Goal: Task Accomplishment & Management: Manage account settings

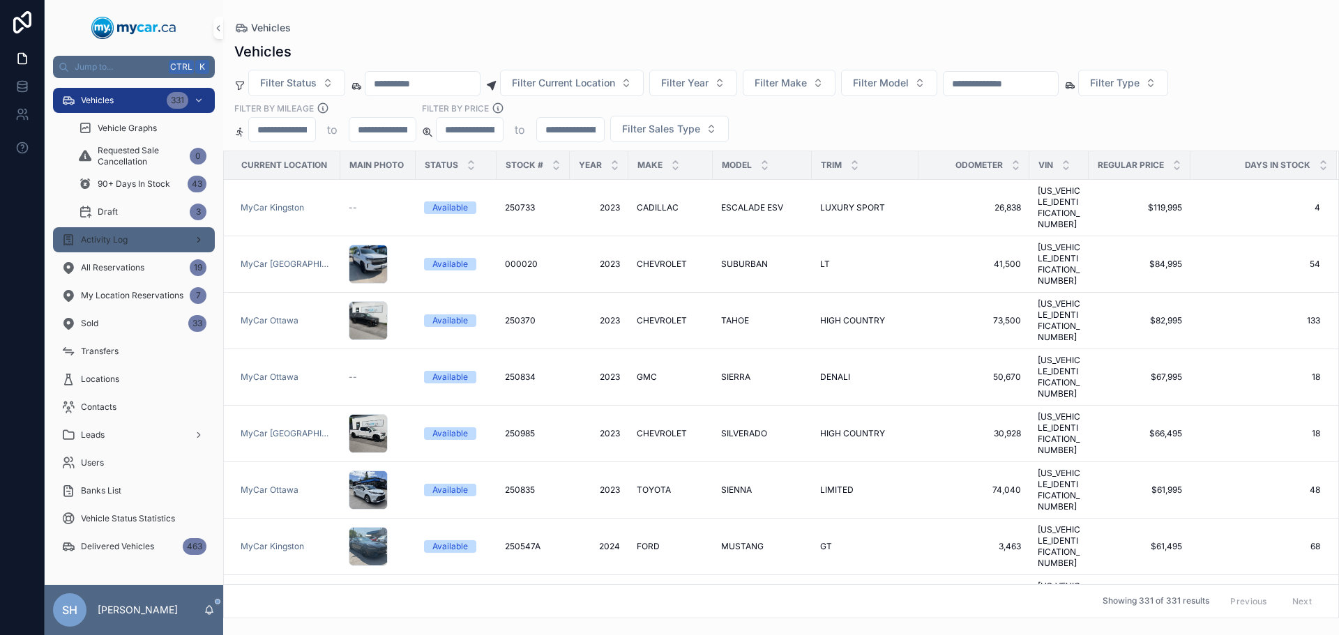
click at [148, 241] on div "Activity Log" at bounding box center [133, 240] width 145 height 22
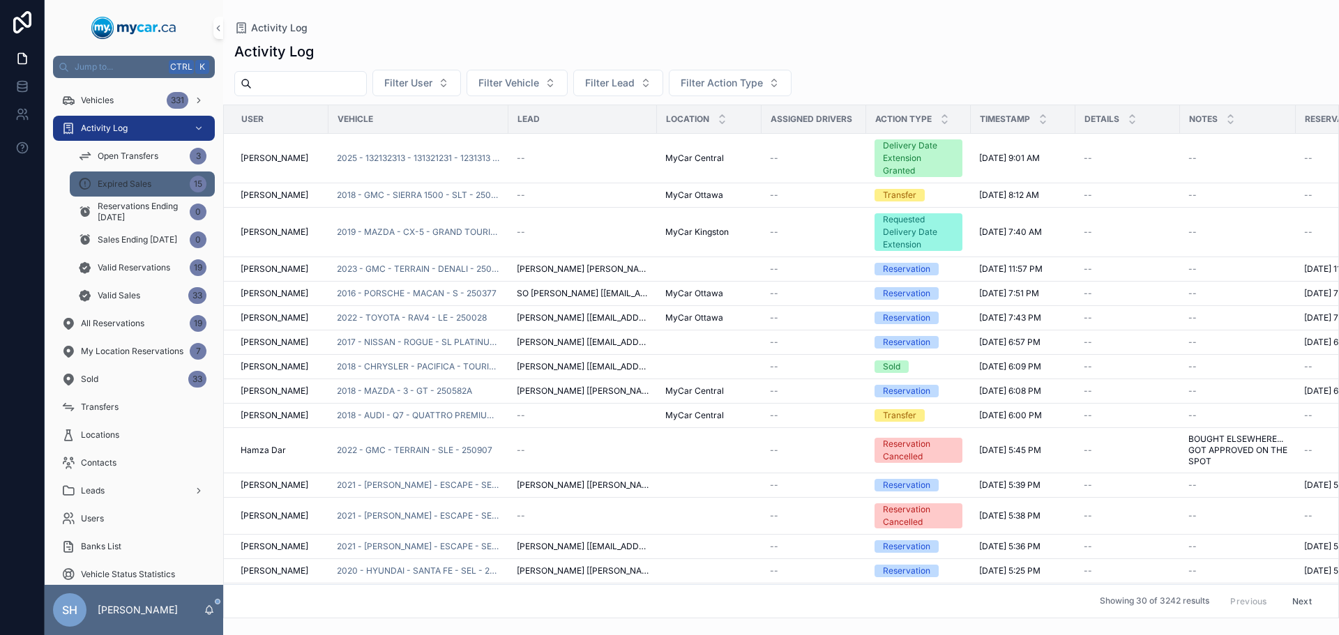
click at [144, 186] on span "Expired Sales" at bounding box center [125, 184] width 54 height 11
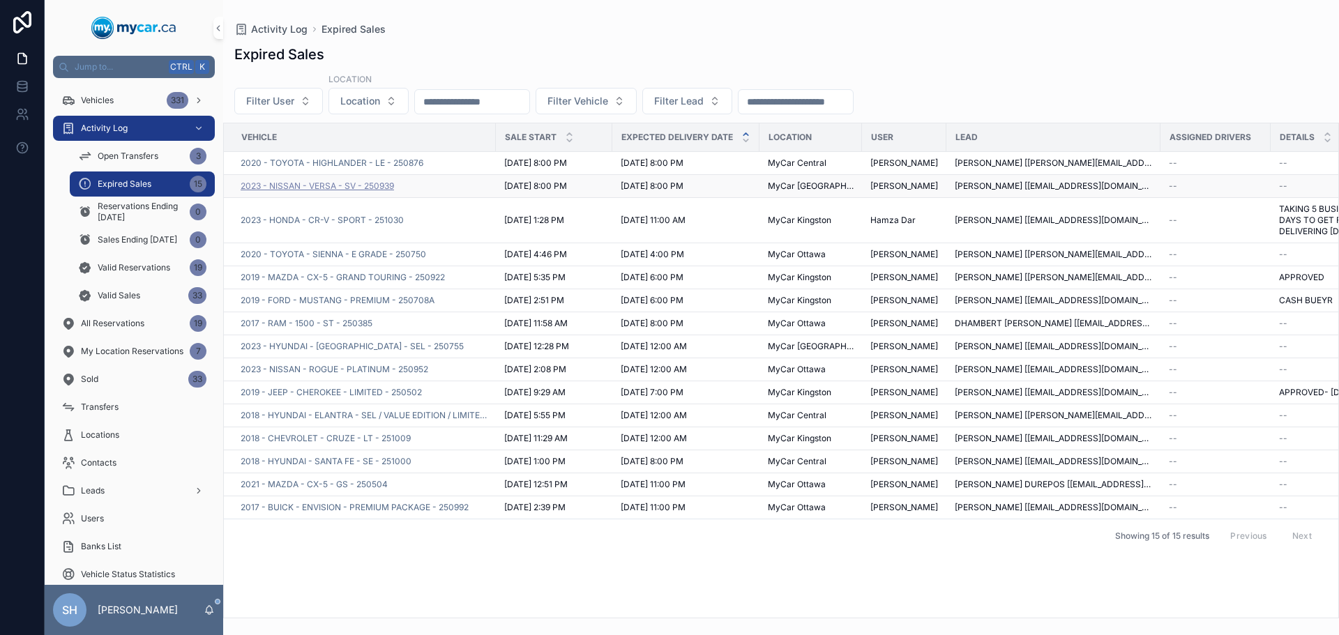
click at [361, 187] on span "2023 - NISSAN - VERSA - SV - 250939" at bounding box center [317, 186] width 153 height 11
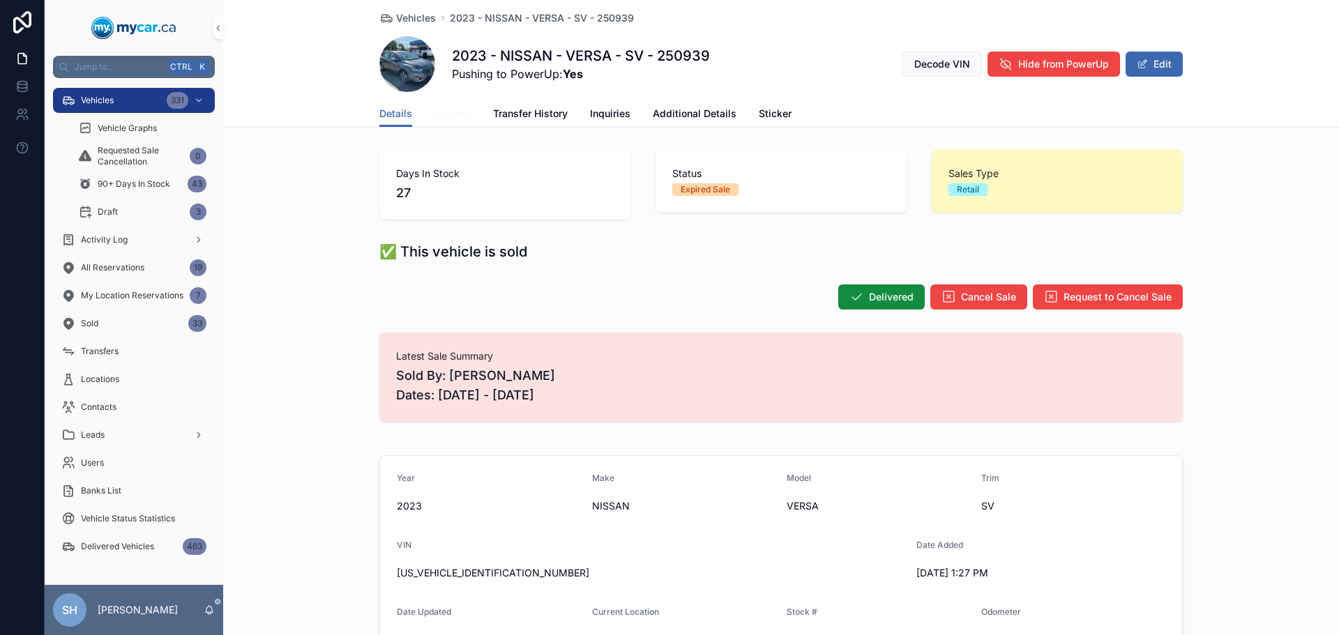
click at [453, 119] on span "Activity" at bounding box center [452, 114] width 36 height 14
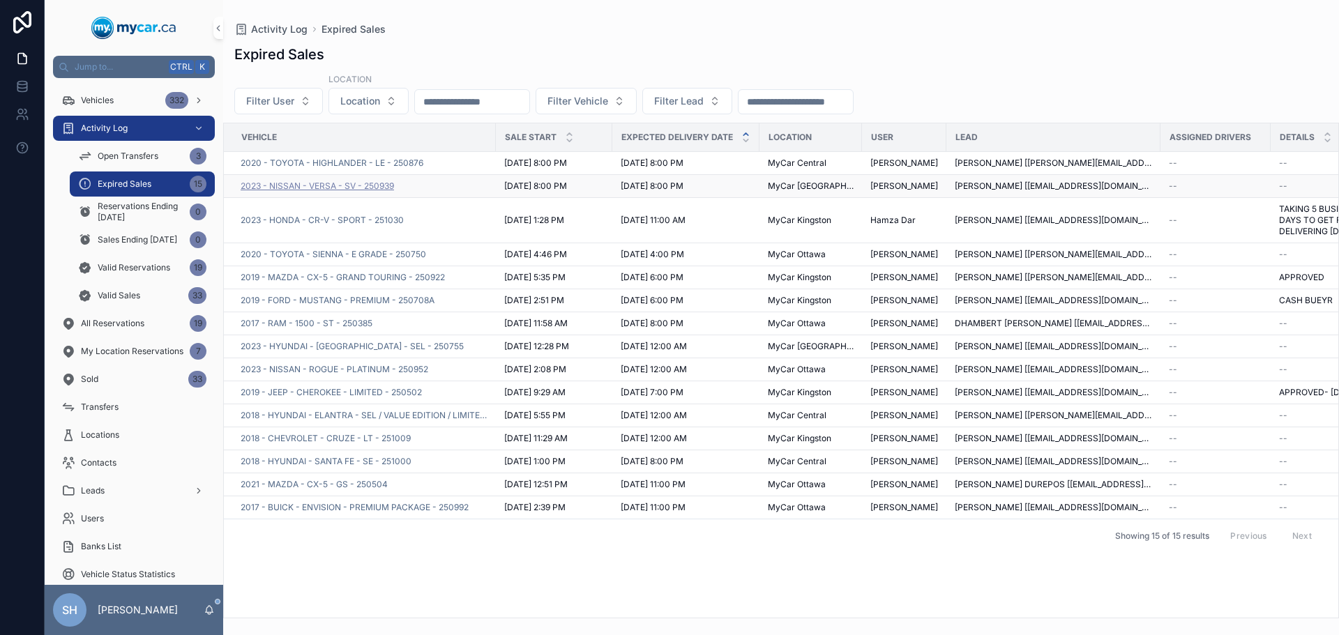
click at [333, 188] on span "2023 - NISSAN - VERSA - SV - 250939" at bounding box center [317, 186] width 153 height 11
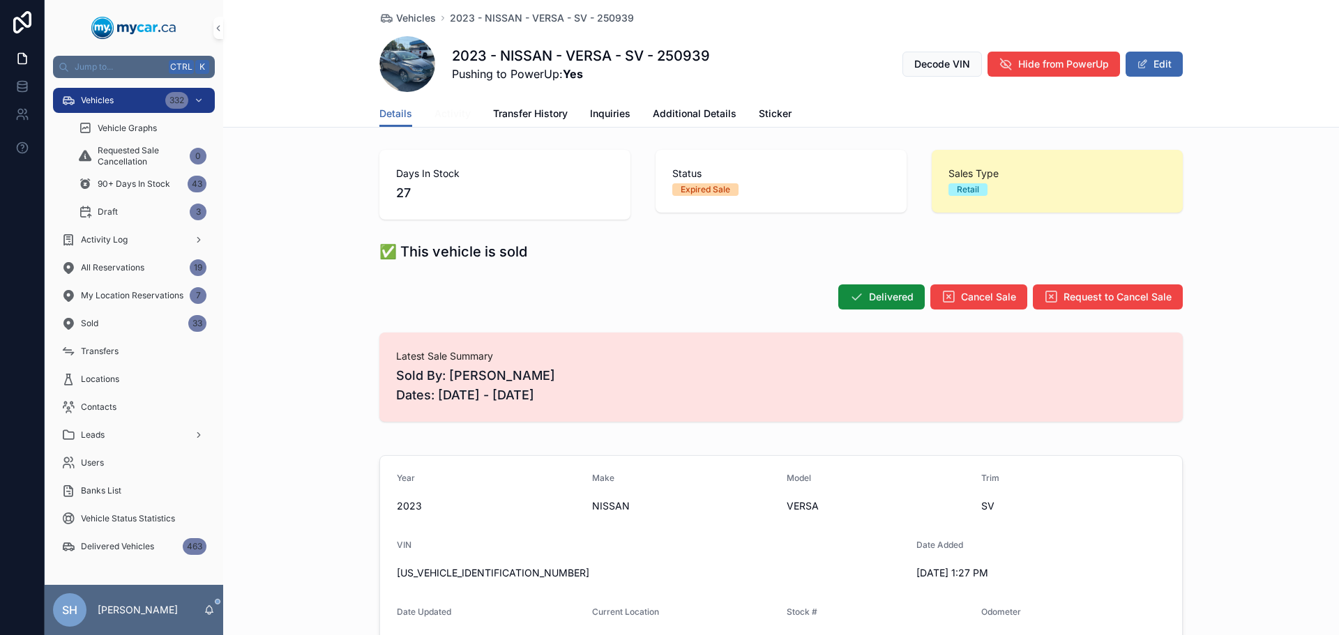
click at [450, 114] on span "Activity" at bounding box center [452, 114] width 36 height 14
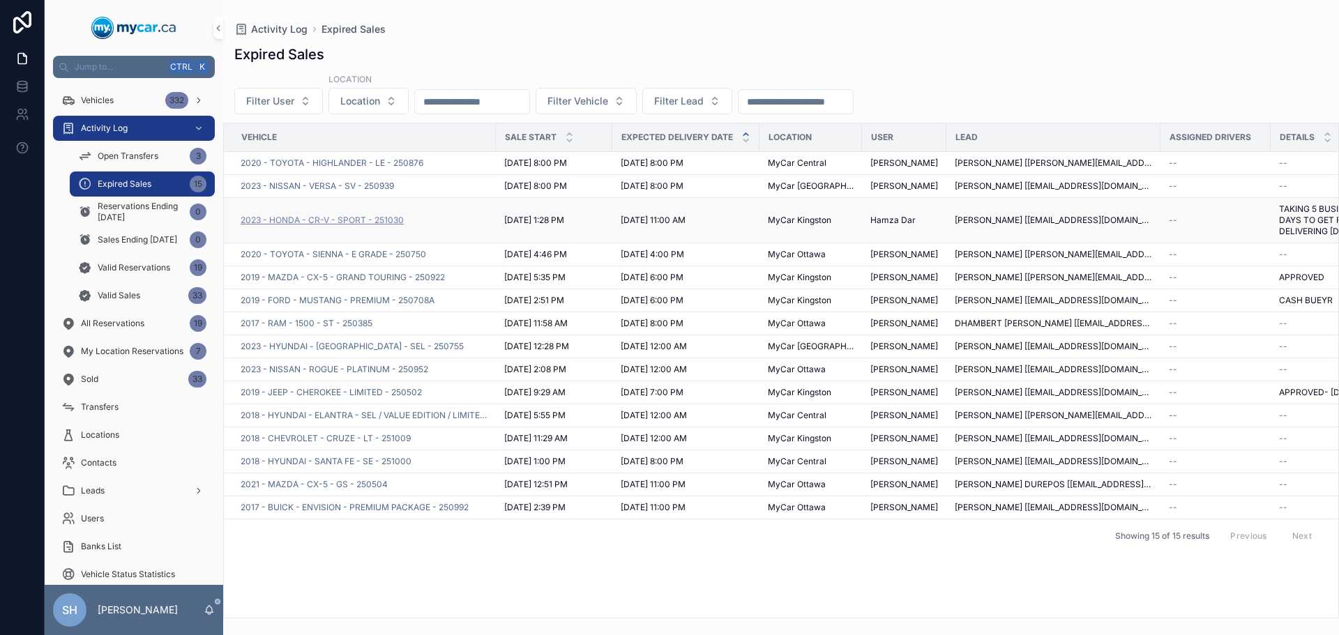
click at [362, 224] on span "2023 - HONDA - CR-V - SPORT - 251030" at bounding box center [322, 220] width 163 height 11
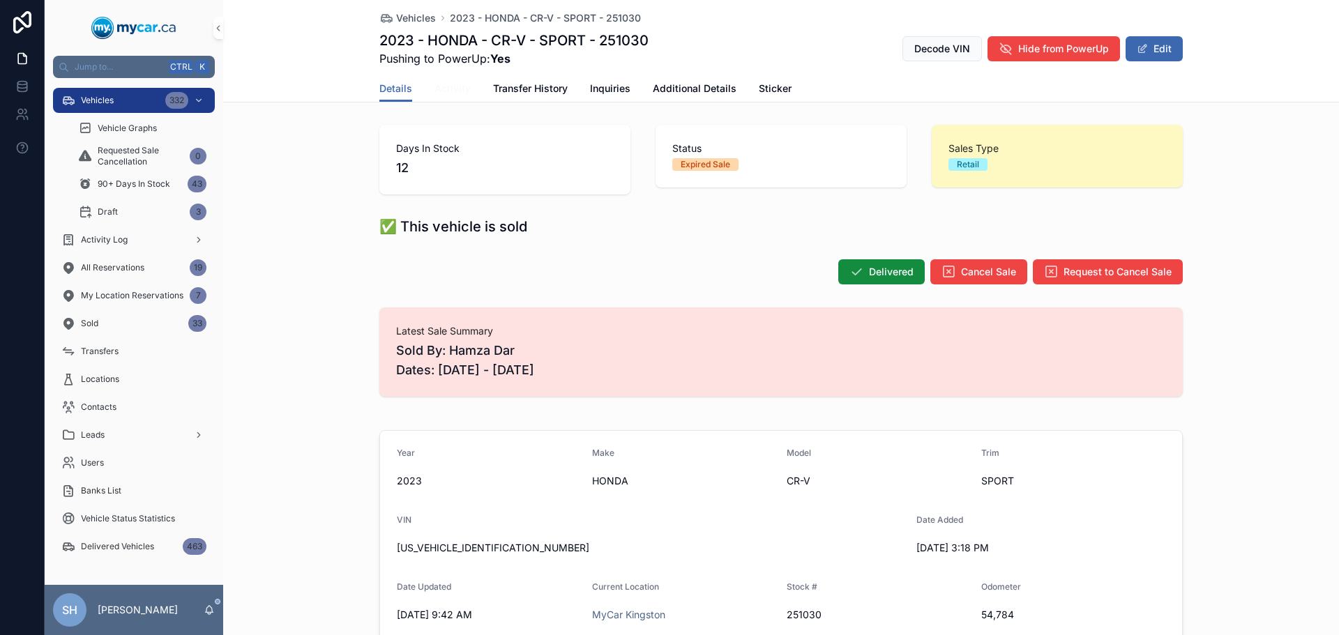
click at [440, 84] on span "Activity" at bounding box center [452, 89] width 36 height 14
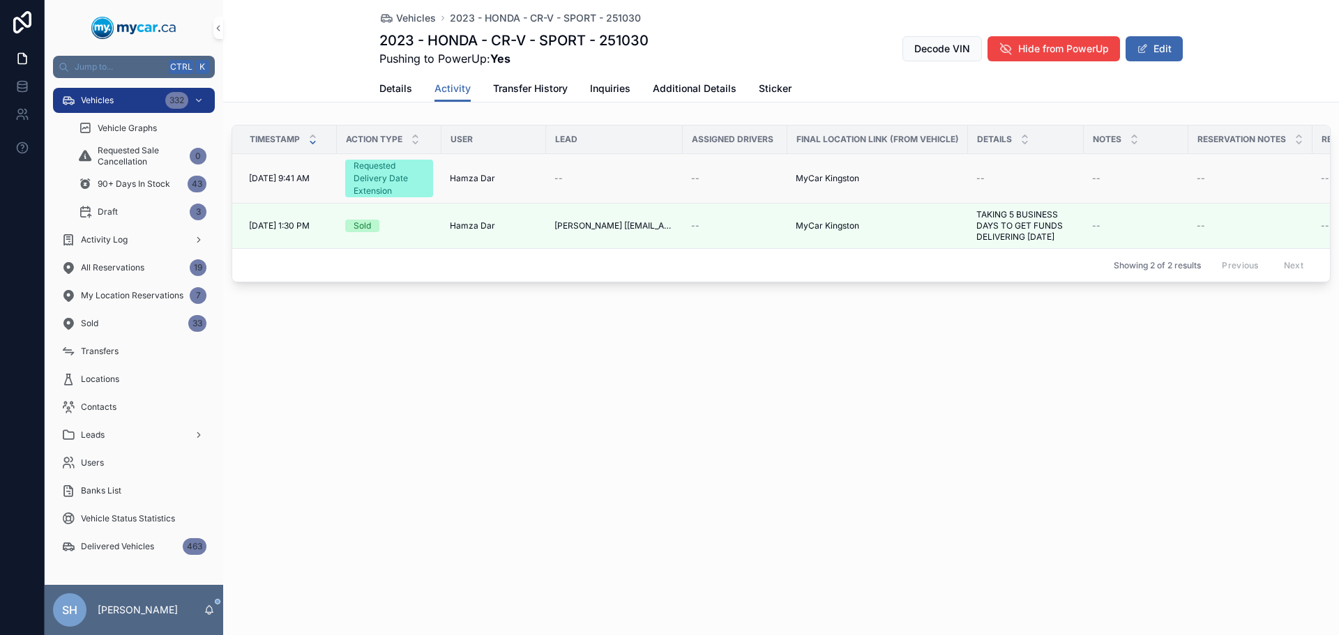
click at [410, 177] on div "Requested Delivery Date Extension" at bounding box center [389, 179] width 71 height 38
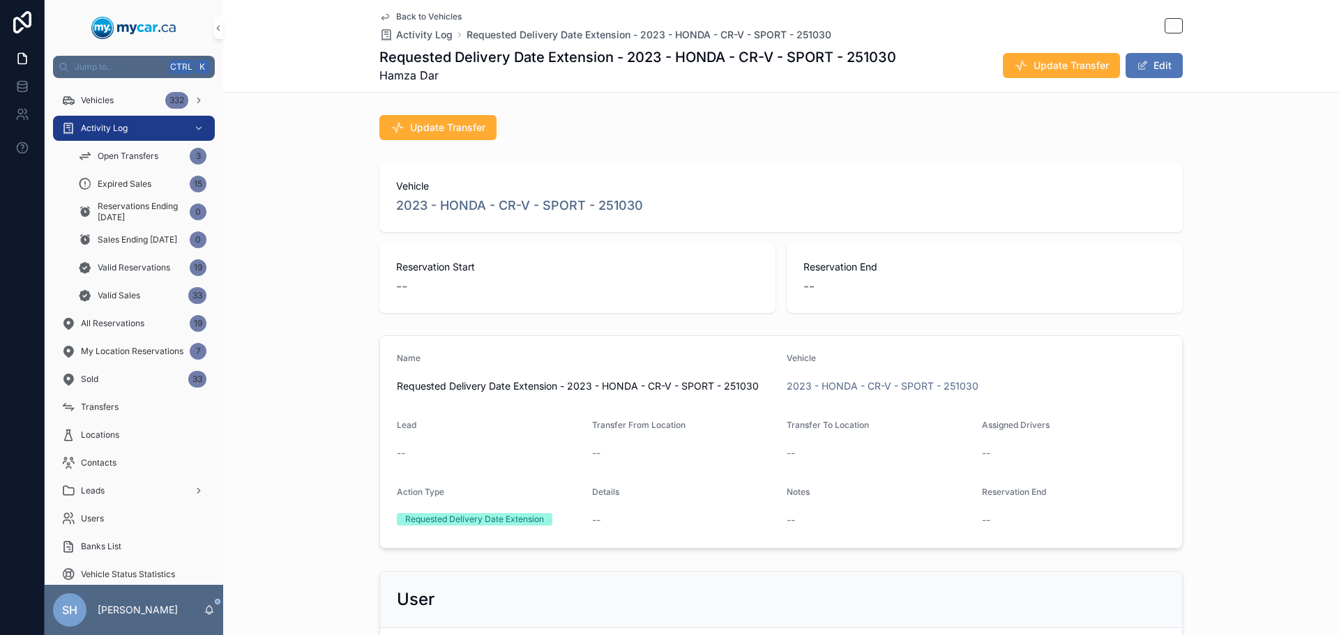
click at [1167, 61] on button "Edit" at bounding box center [1154, 65] width 57 height 25
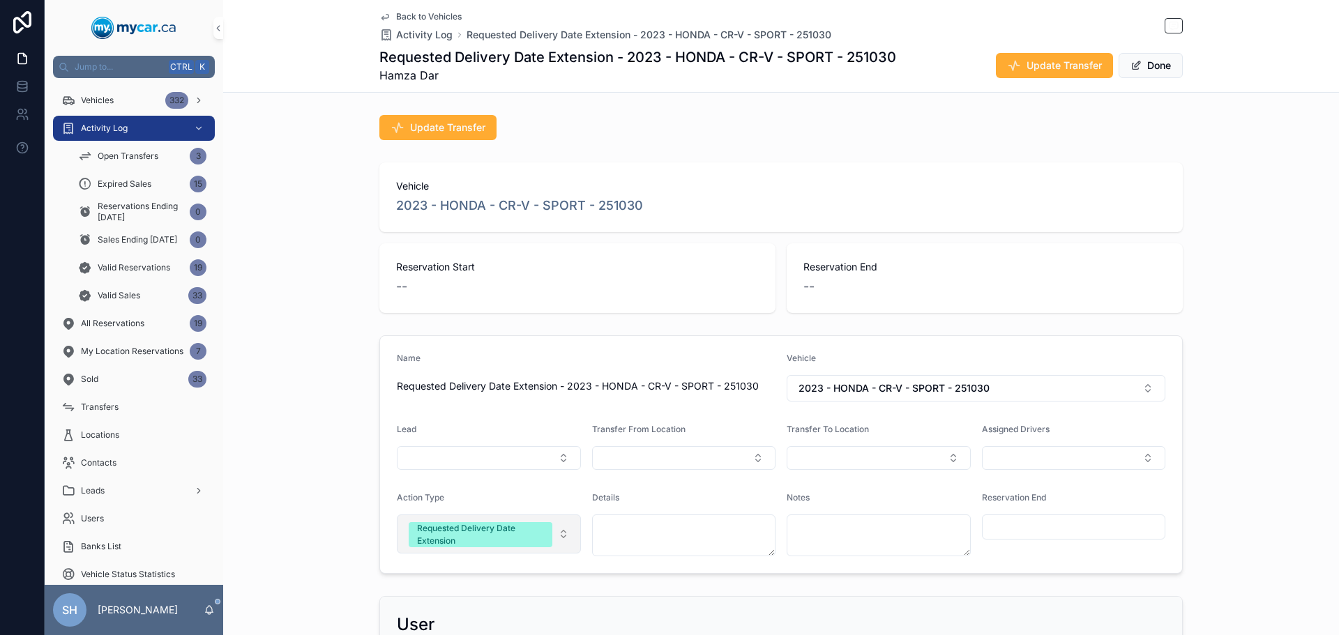
click at [475, 546] on div "Requested Delivery Date Extension" at bounding box center [480, 534] width 127 height 25
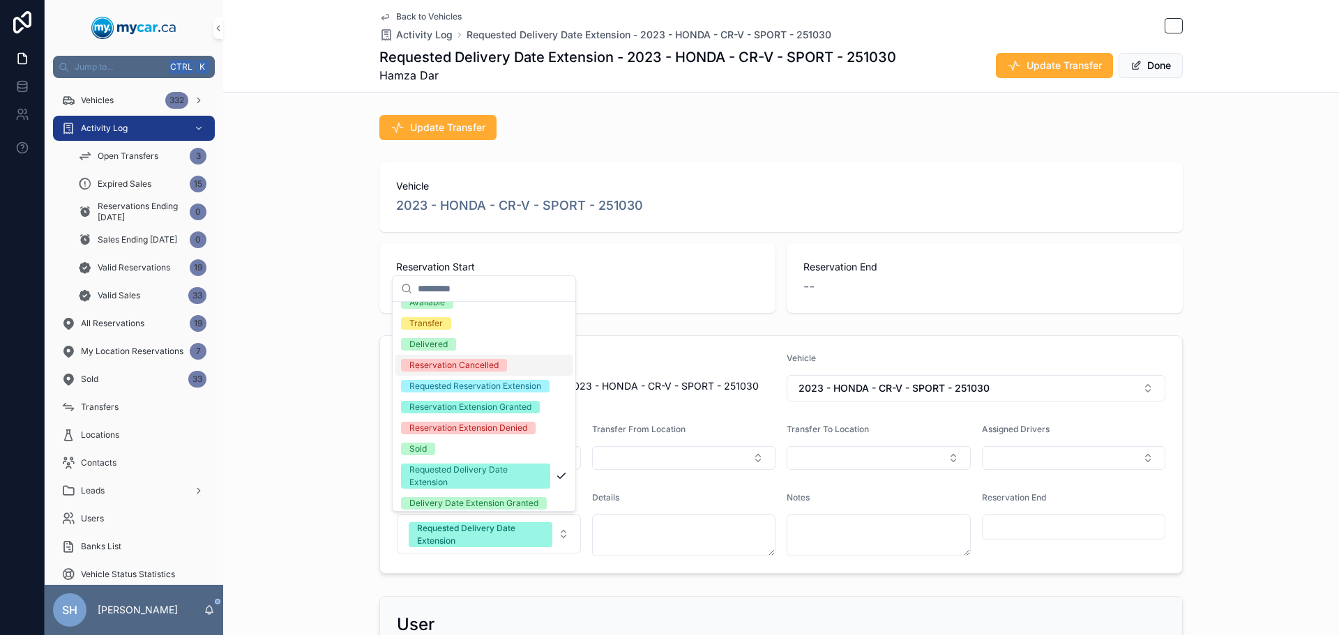
scroll to position [139, 0]
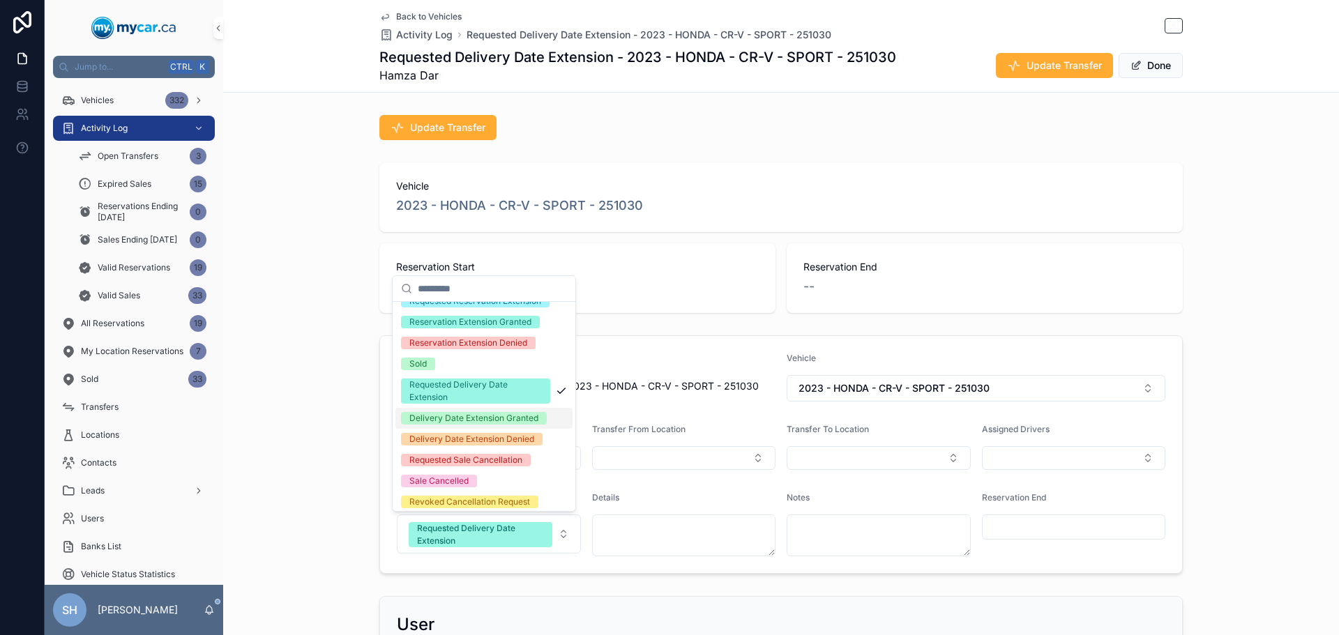
click at [452, 425] on div "Delivery Date Extension Granted" at bounding box center [473, 418] width 129 height 13
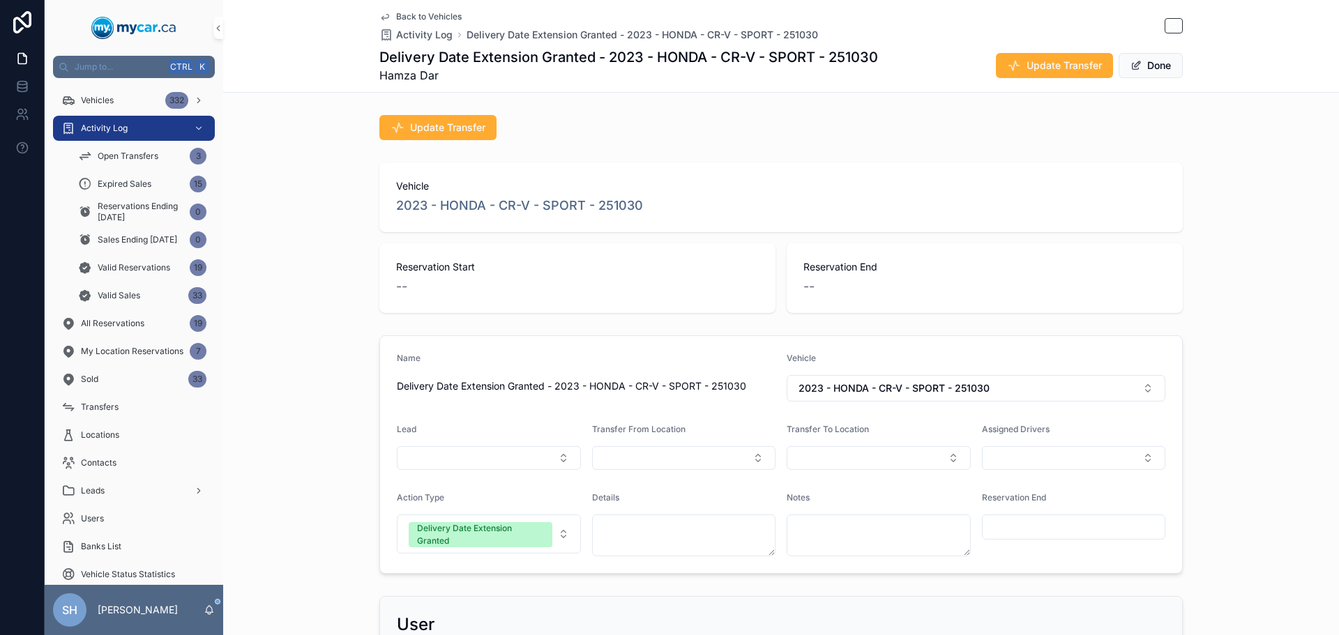
click at [1142, 64] on button "Done" at bounding box center [1151, 65] width 64 height 25
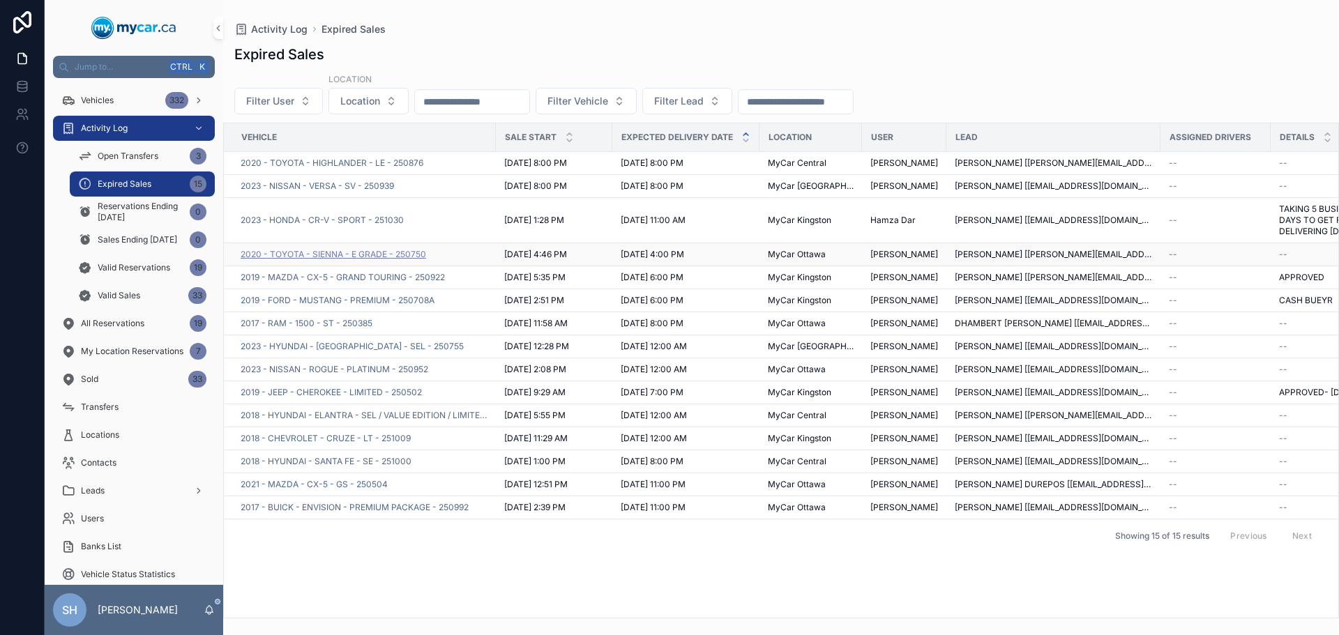
click at [388, 260] on span "2020 - TOYOTA - SIENNA - E GRADE - 250750" at bounding box center [333, 254] width 185 height 11
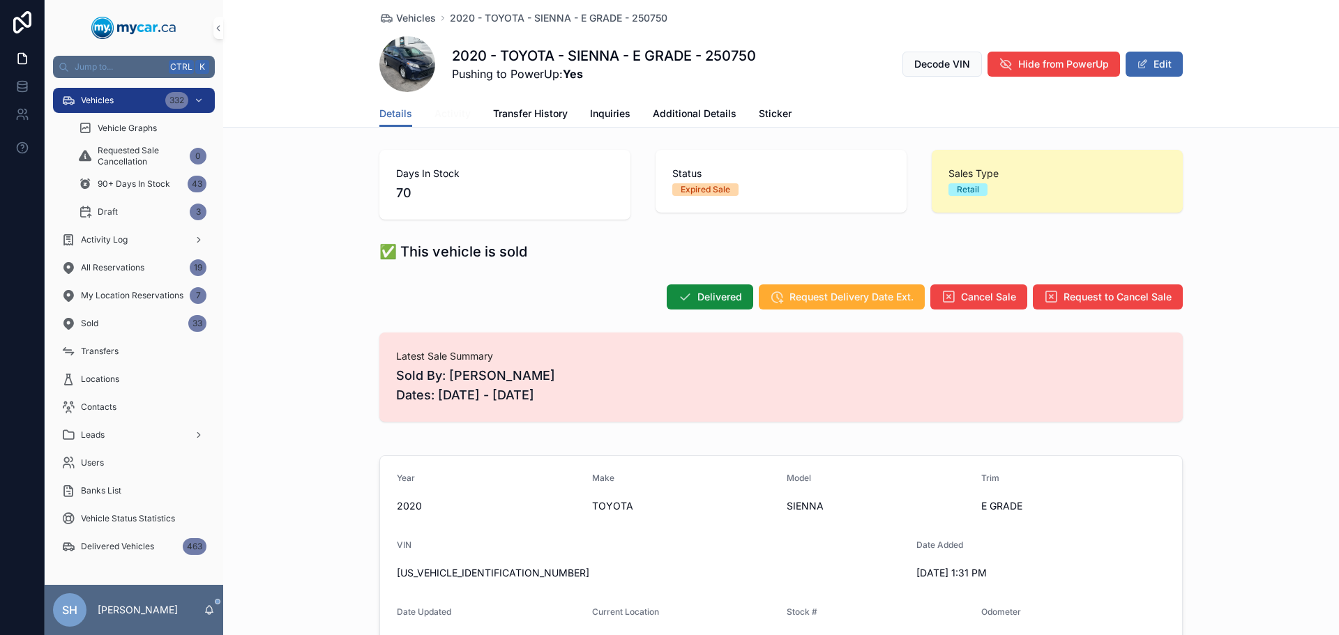
click at [444, 112] on span "Activity" at bounding box center [452, 114] width 36 height 14
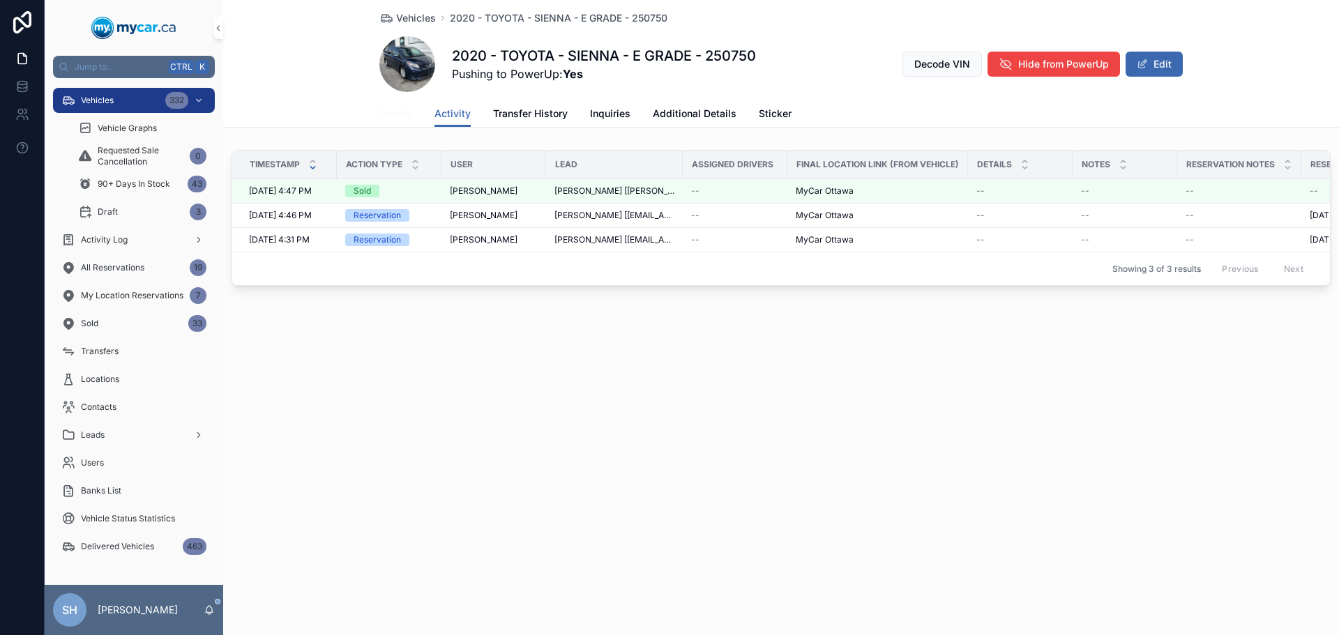
click at [392, 113] on span "Details" at bounding box center [395, 114] width 33 height 14
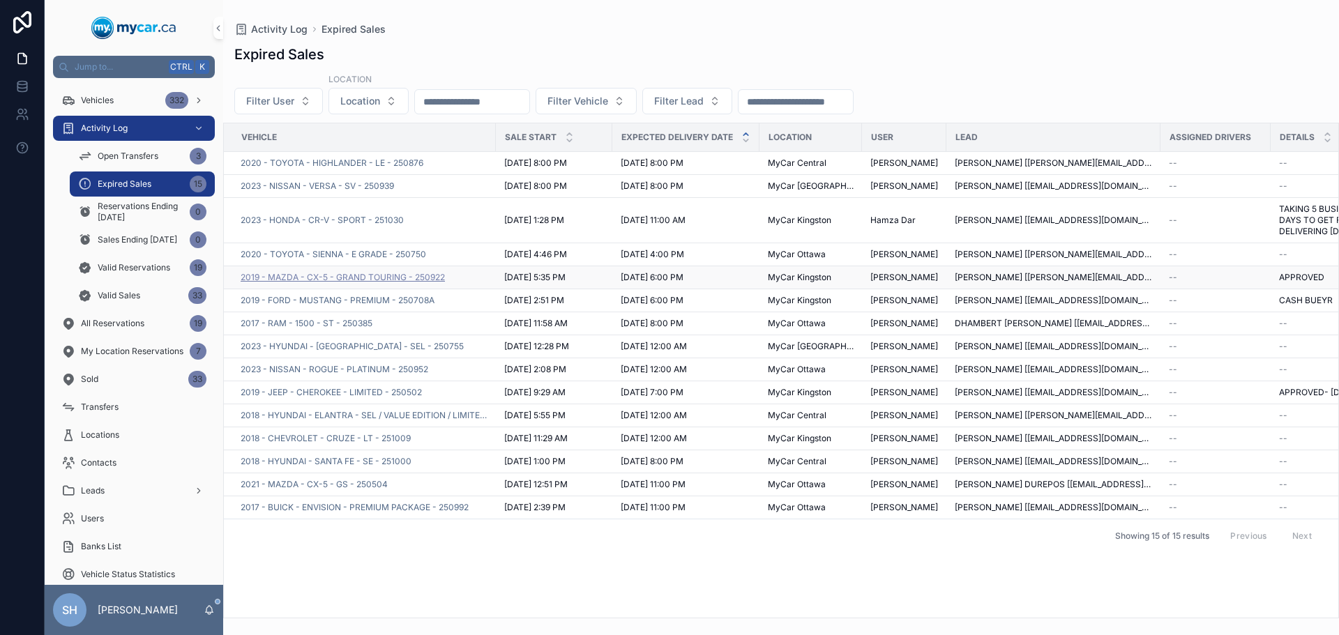
click at [373, 283] on span "2019 - MAZDA - CX-5 - GRAND TOURING - 250922" at bounding box center [343, 277] width 204 height 11
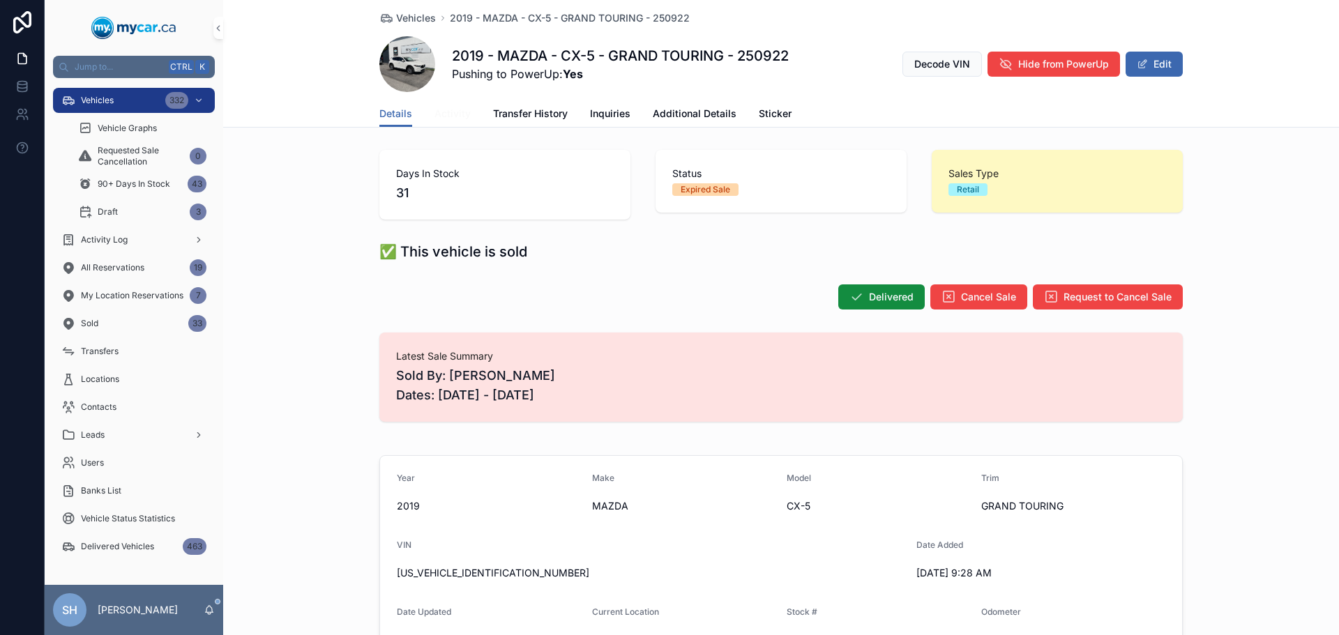
click at [444, 109] on span "Activity" at bounding box center [452, 114] width 36 height 14
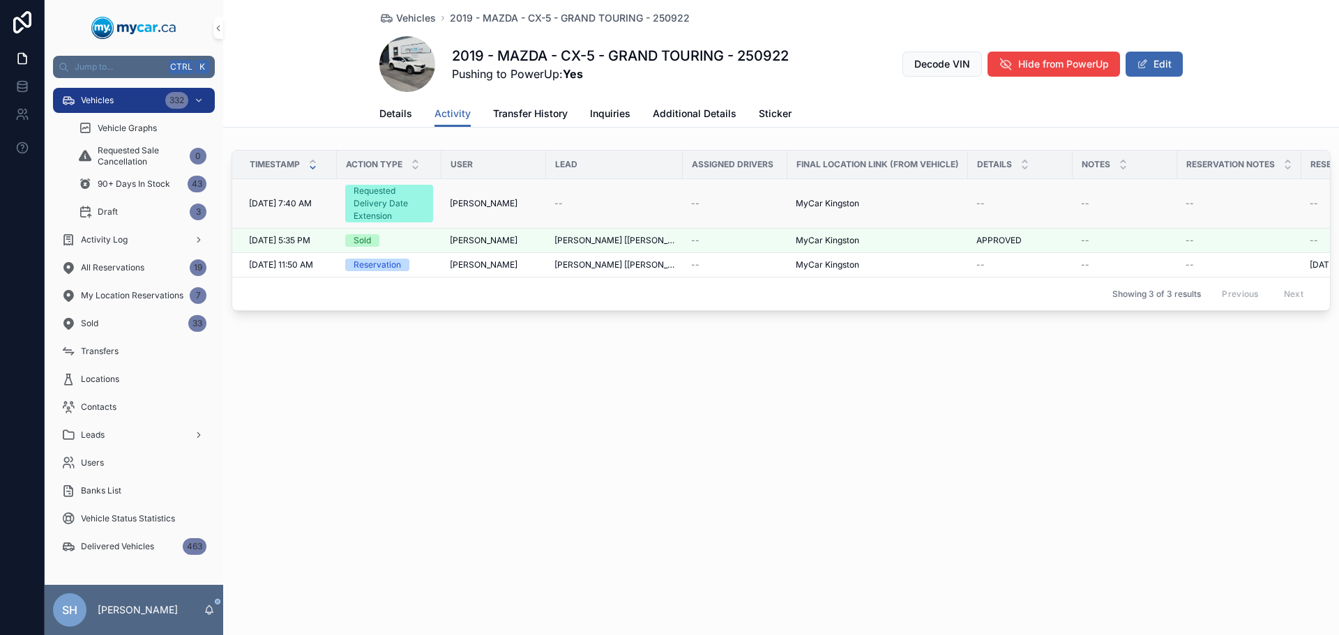
click at [363, 201] on div "Requested Delivery Date Extension" at bounding box center [389, 204] width 71 height 38
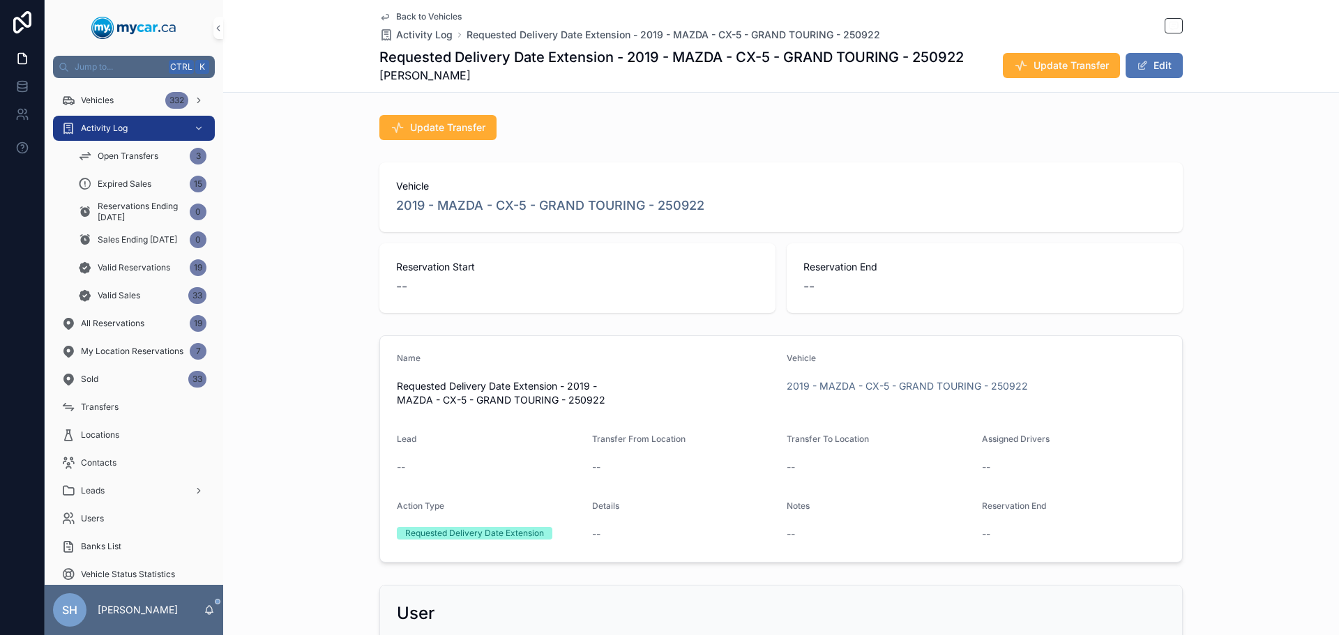
click at [1149, 61] on button "Edit" at bounding box center [1154, 65] width 57 height 25
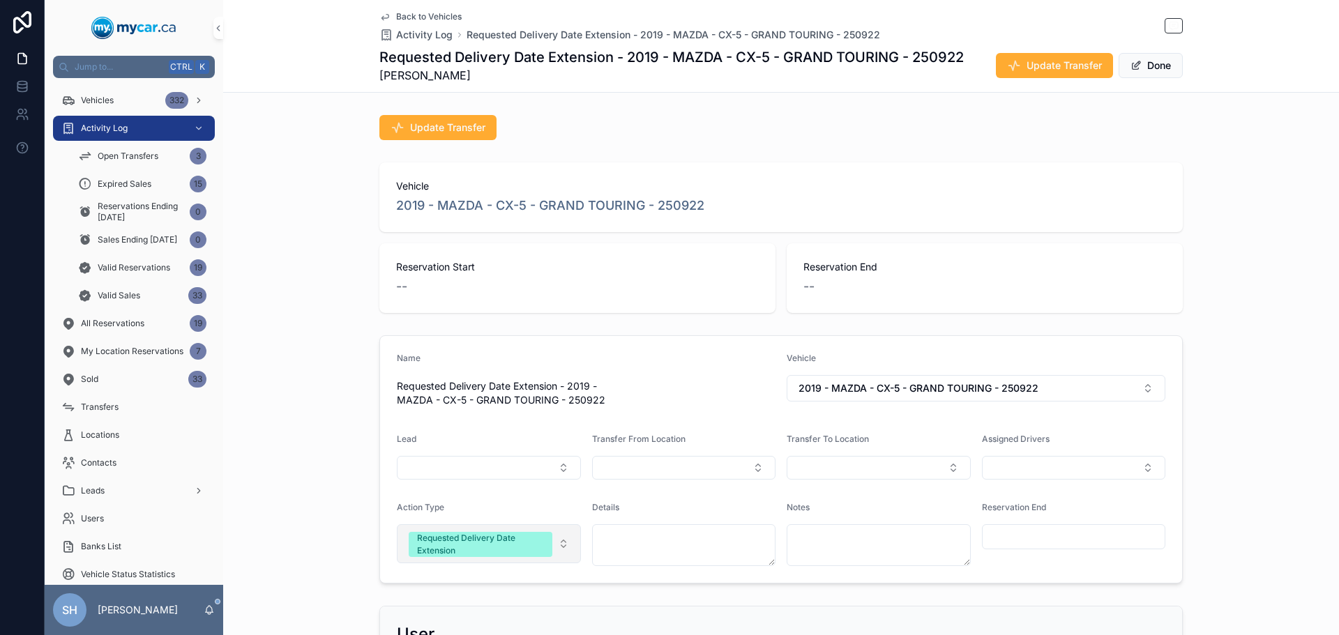
click at [559, 545] on button "Requested Delivery Date Extension" at bounding box center [489, 543] width 184 height 39
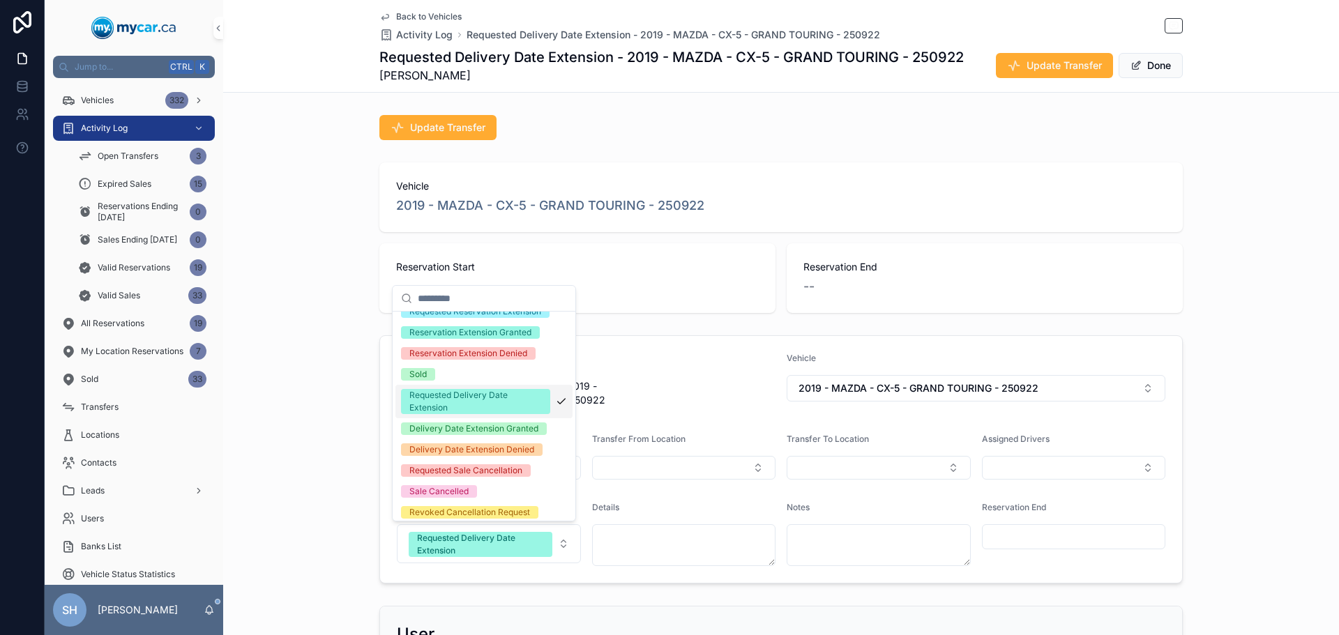
scroll to position [139, 0]
click at [470, 434] on div "Delivery Date Extension Granted" at bounding box center [473, 428] width 129 height 13
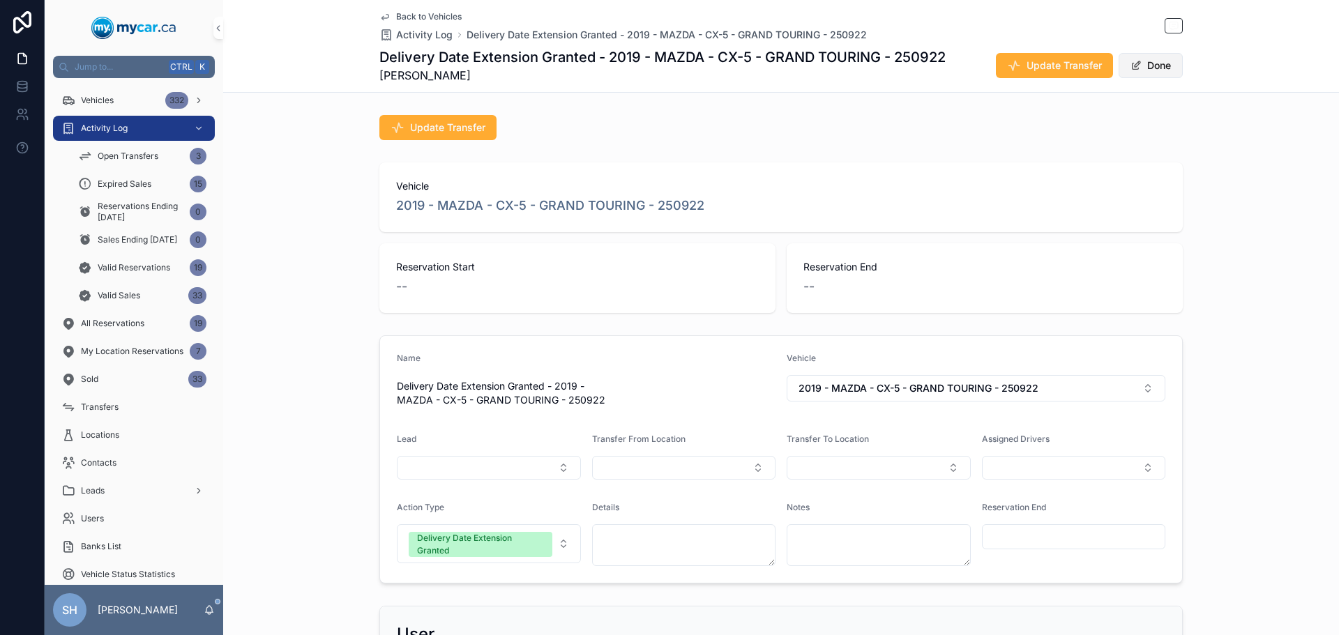
click at [1149, 63] on button "Done" at bounding box center [1151, 65] width 64 height 25
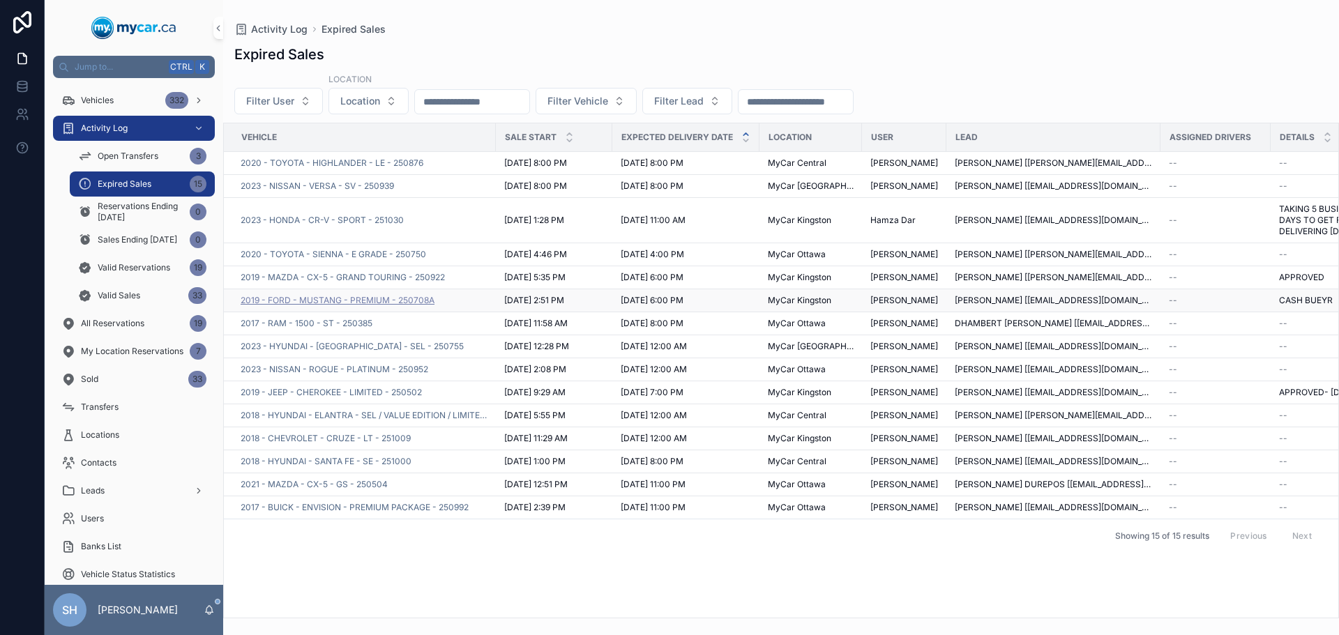
click at [426, 306] on span "2019 - FORD - MUSTANG - PREMIUM - 250708A" at bounding box center [338, 300] width 194 height 11
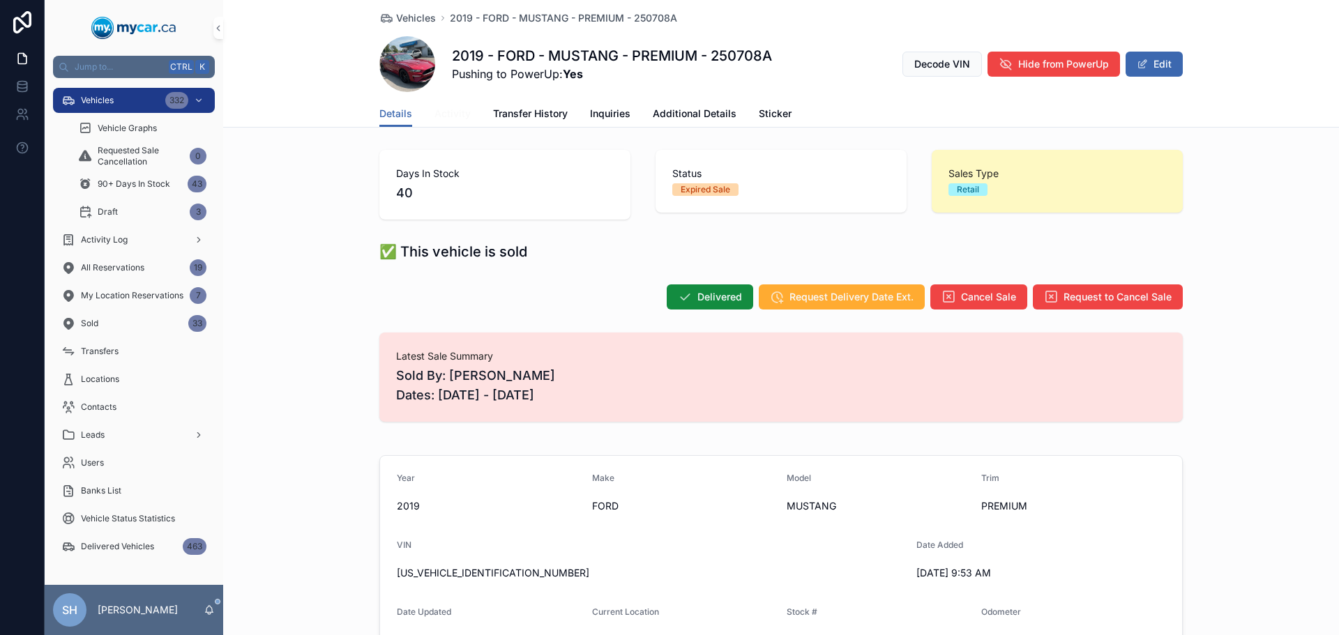
click at [450, 123] on link "Activity" at bounding box center [452, 115] width 36 height 28
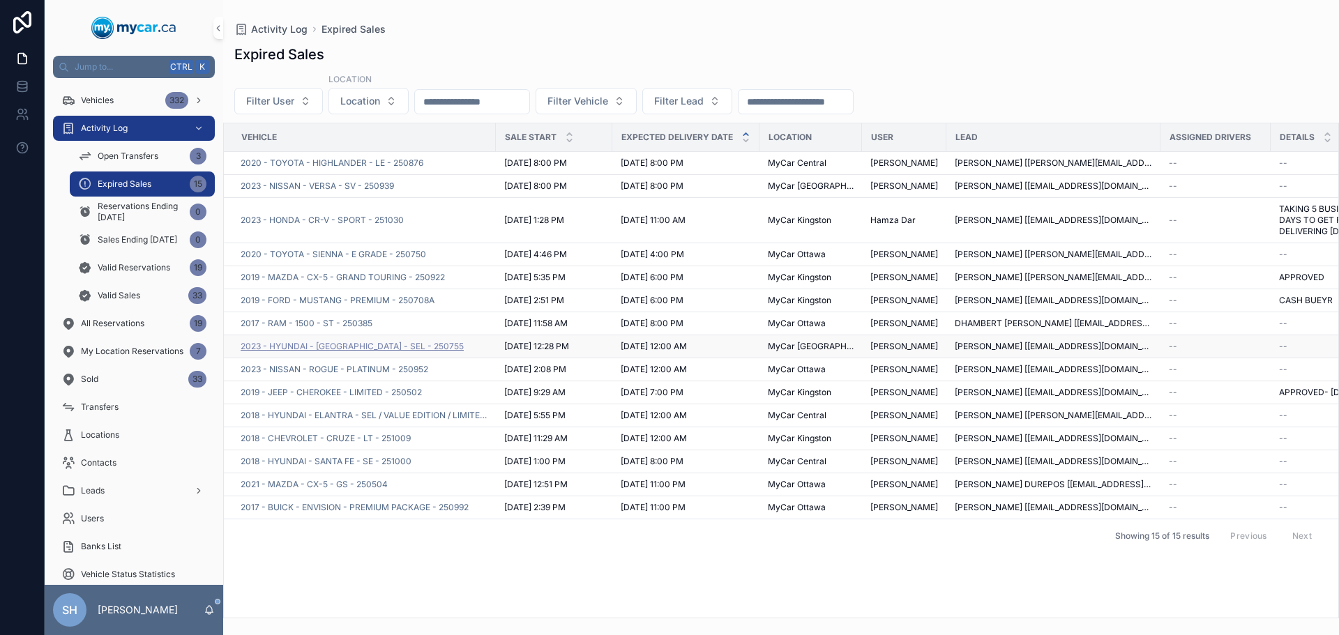
click at [372, 352] on span "2023 - HYUNDAI - TUCSON - SEL - 250755" at bounding box center [352, 346] width 223 height 11
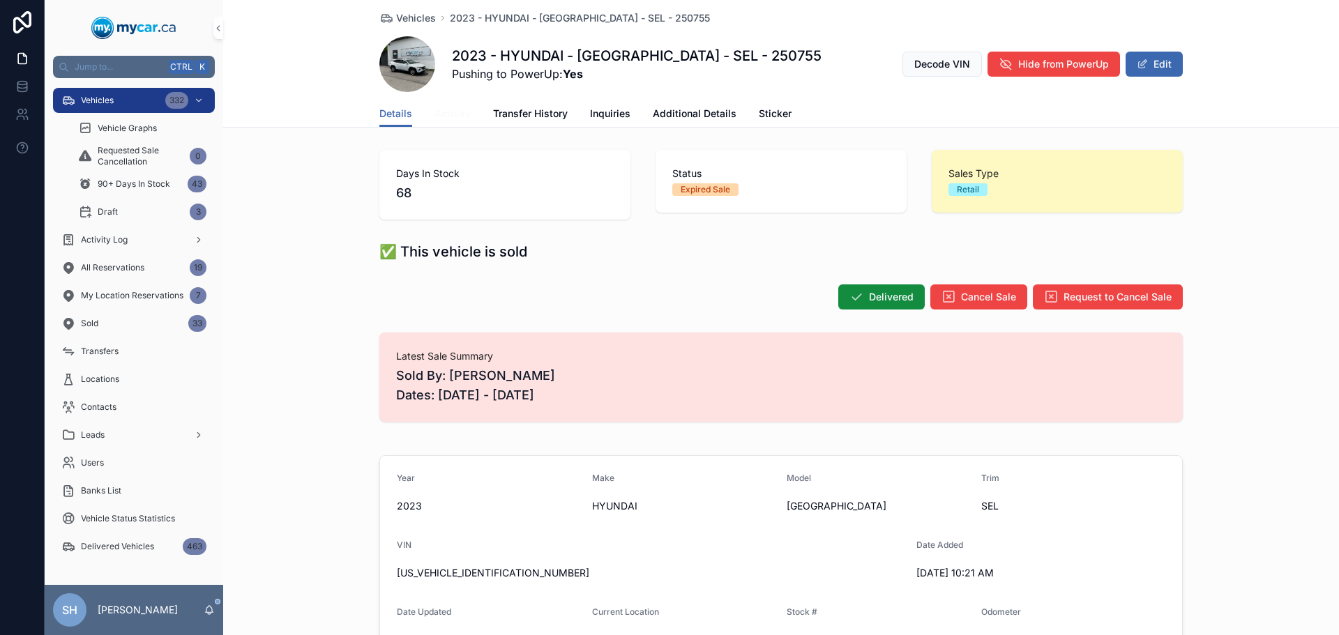
click at [448, 114] on span "Activity" at bounding box center [452, 114] width 36 height 14
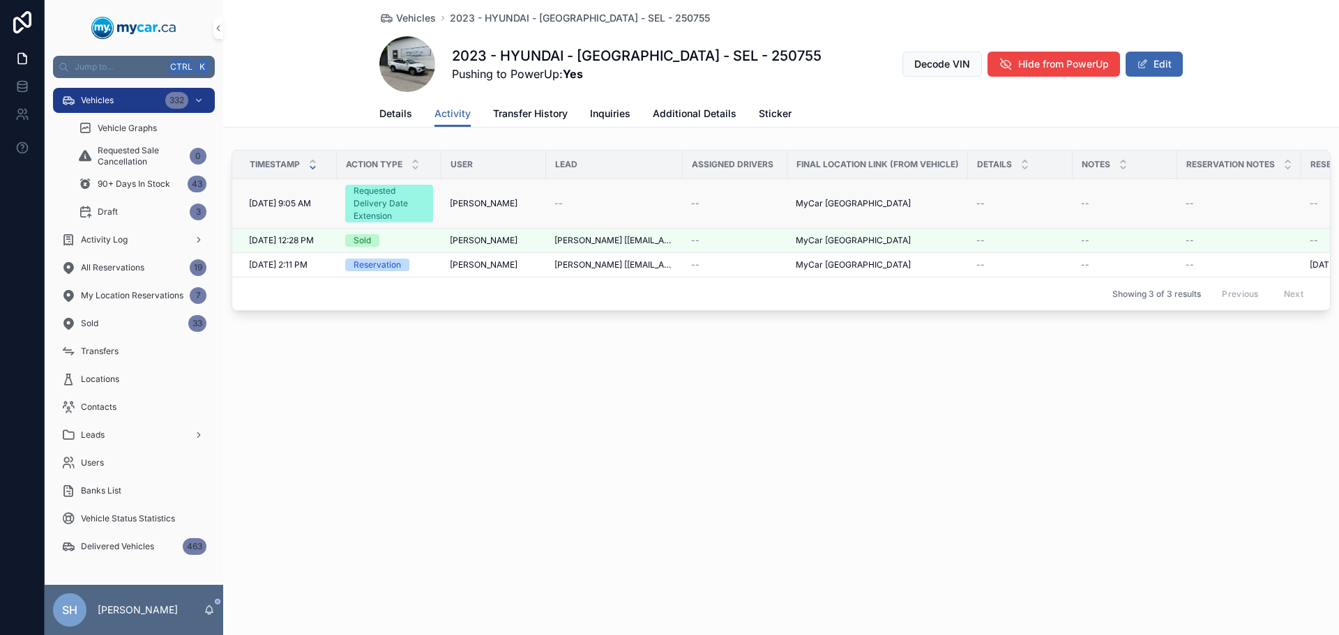
click at [387, 211] on div "Requested Delivery Date Extension" at bounding box center [389, 204] width 71 height 38
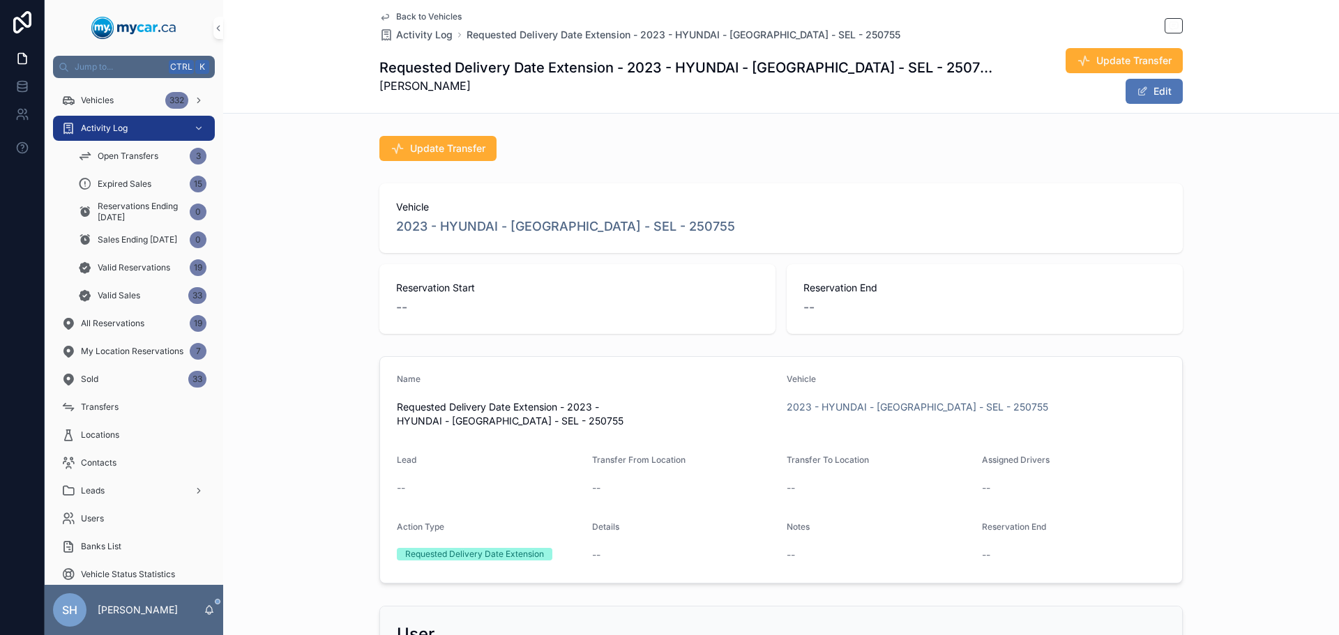
click at [1146, 79] on button "Edit" at bounding box center [1154, 91] width 57 height 25
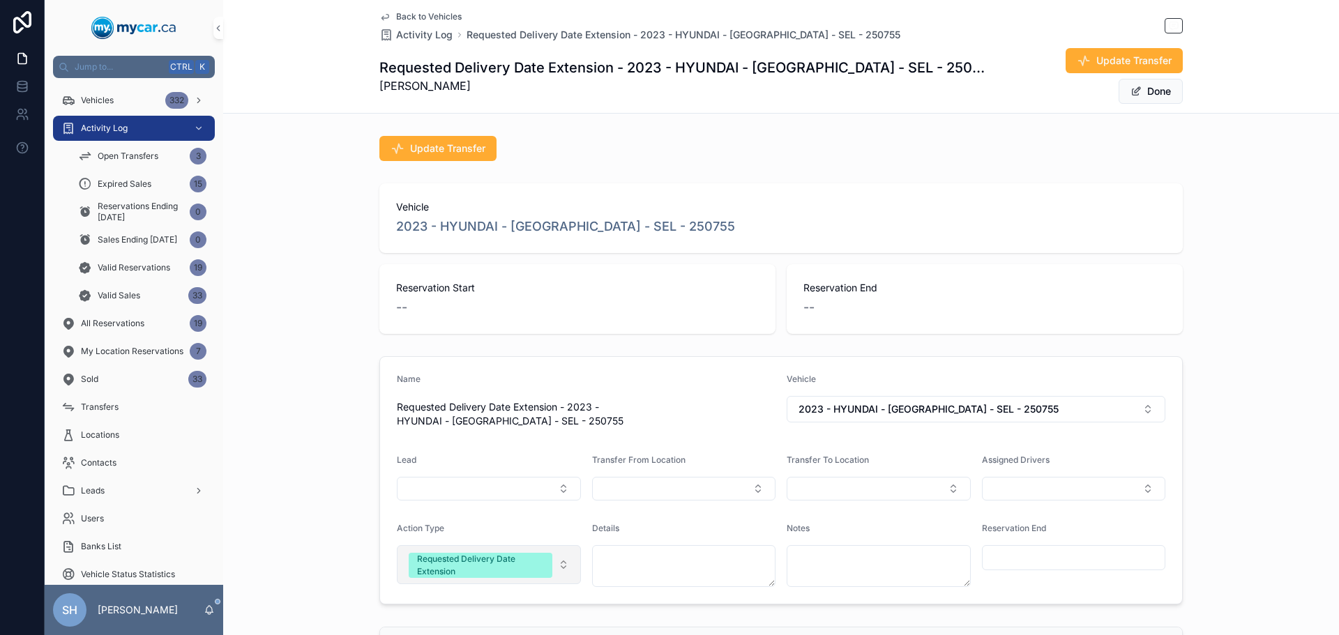
click at [531, 553] on div "Requested Delivery Date Extension" at bounding box center [480, 565] width 127 height 25
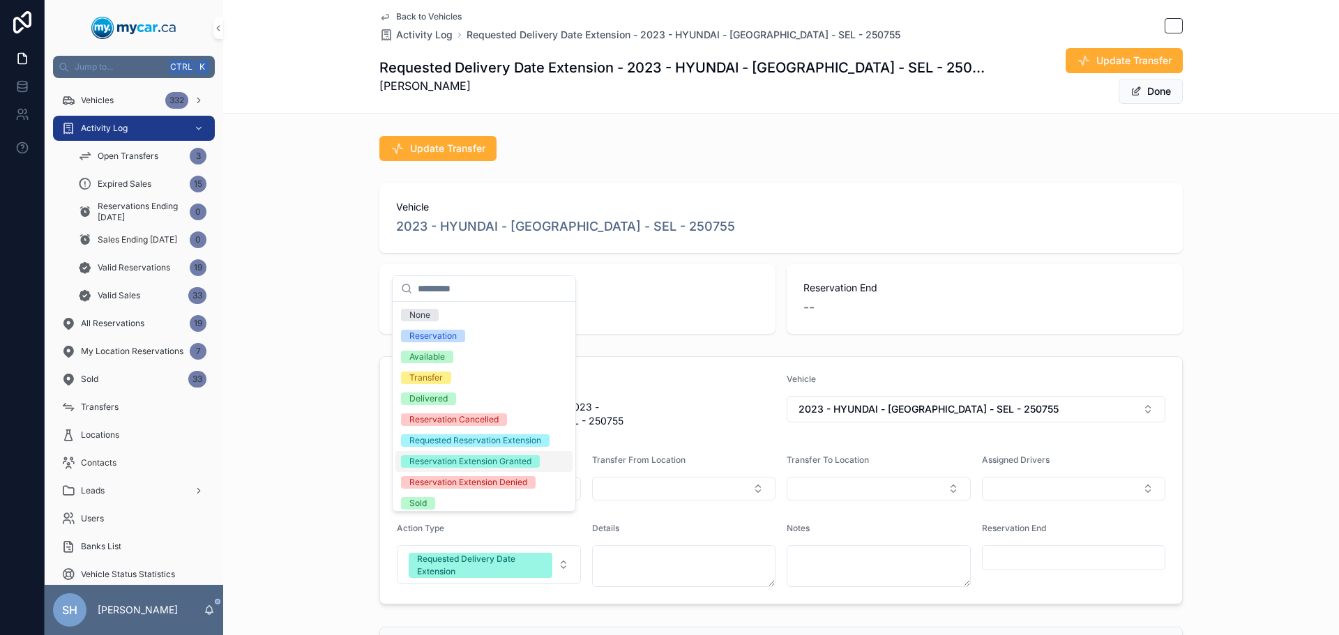
scroll to position [70, 0]
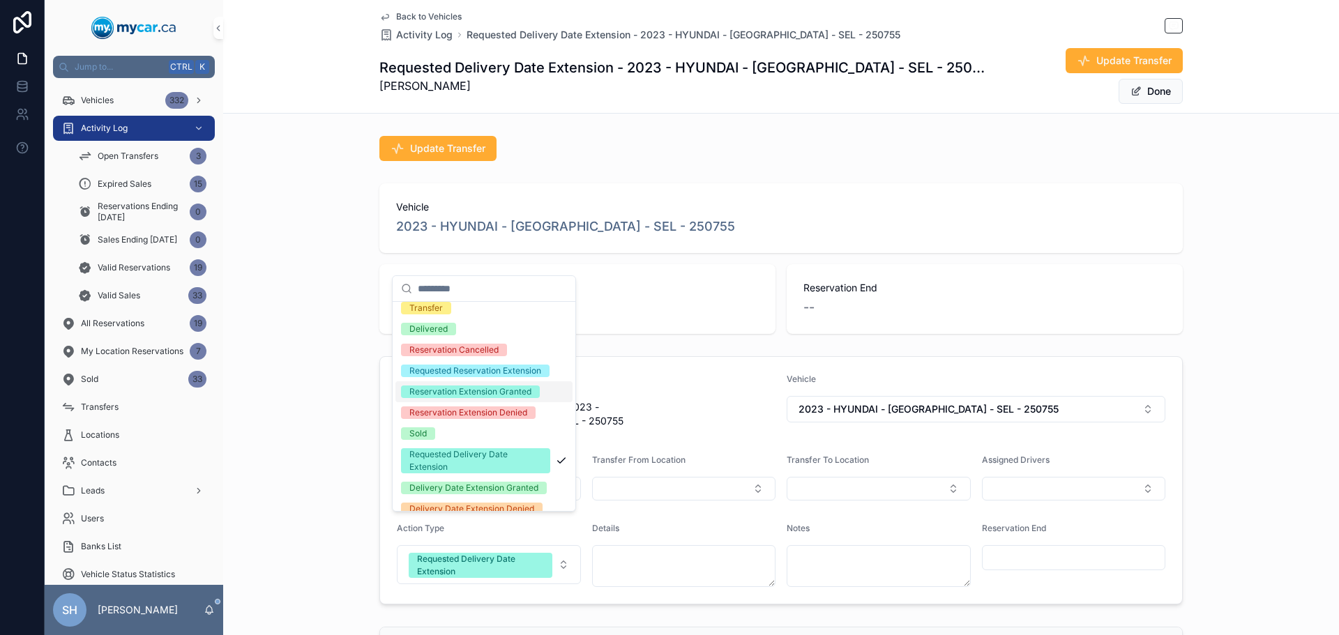
drag, startPoint x: 471, startPoint y: 414, endPoint x: 778, endPoint y: 428, distance: 307.2
click at [778, 427] on div "**********" at bounding box center [692, 317] width 1294 height 635
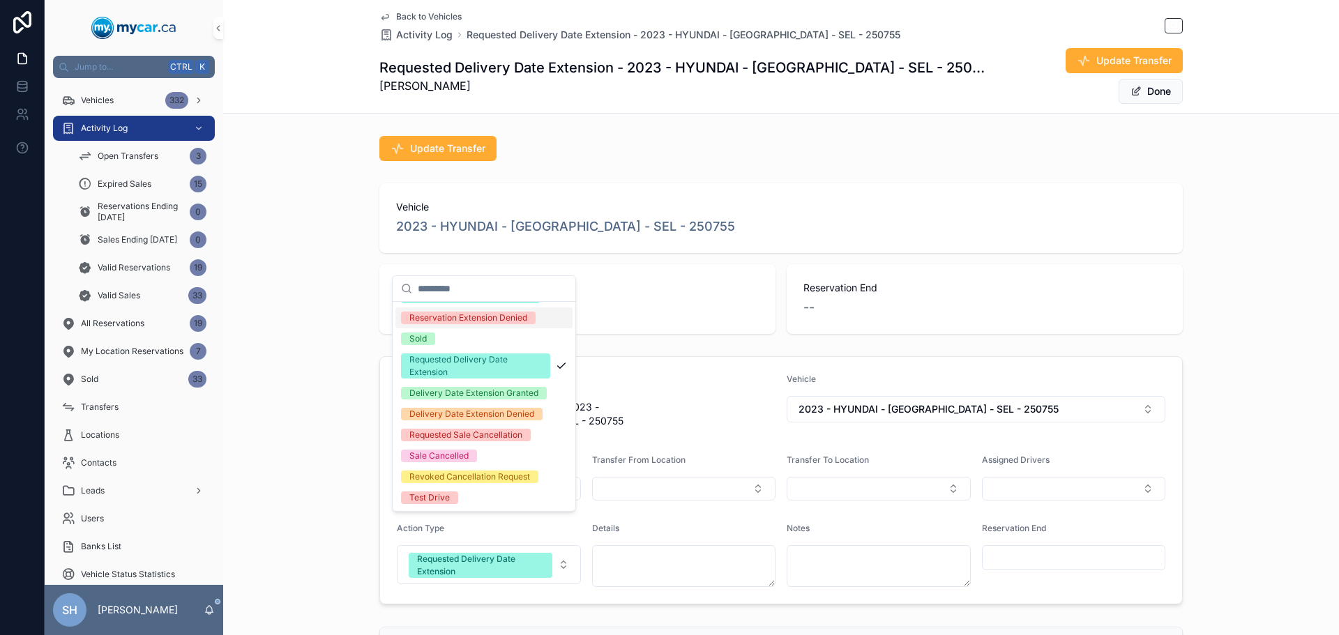
scroll to position [215, 0]
click at [479, 387] on div "Delivery Date Extension Granted" at bounding box center [473, 393] width 129 height 13
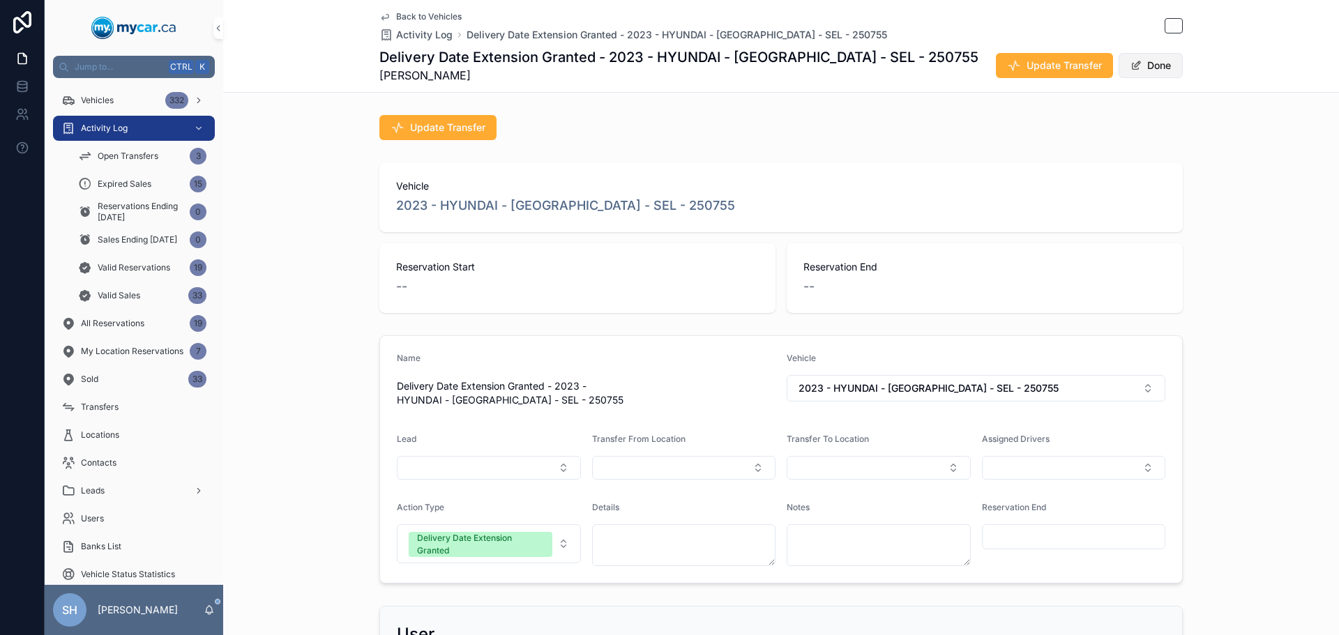
click at [1144, 65] on button "Done" at bounding box center [1151, 65] width 64 height 25
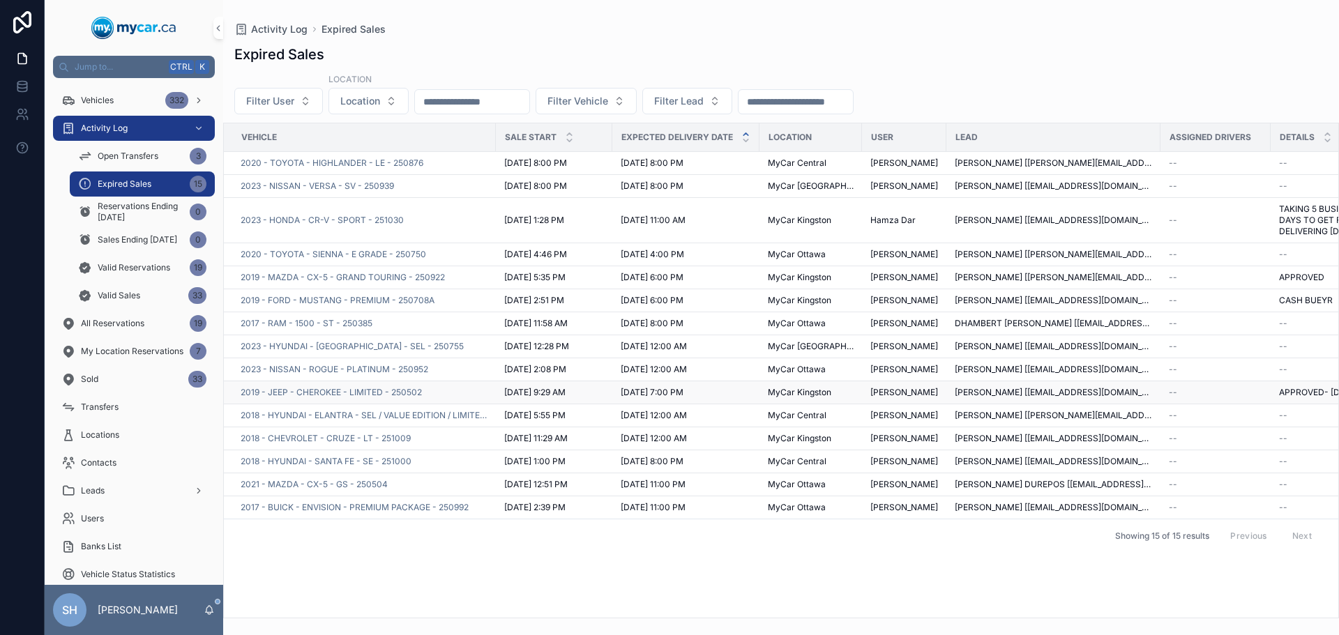
click at [325, 402] on td "2019 - JEEP - CHEROKEE - LIMITED - 250502" at bounding box center [360, 392] width 272 height 23
click at [324, 398] on span "2019 - JEEP - CHEROKEE - LIMITED - 250502" at bounding box center [331, 392] width 181 height 11
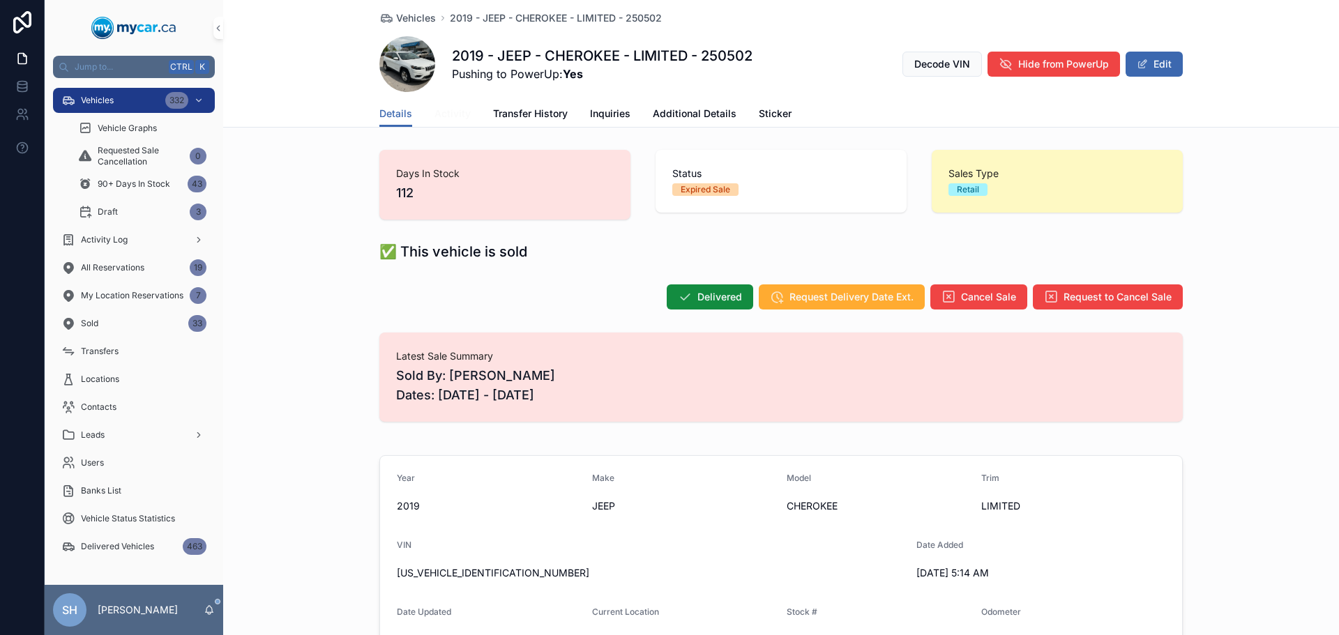
click at [455, 116] on span "Activity" at bounding box center [452, 114] width 36 height 14
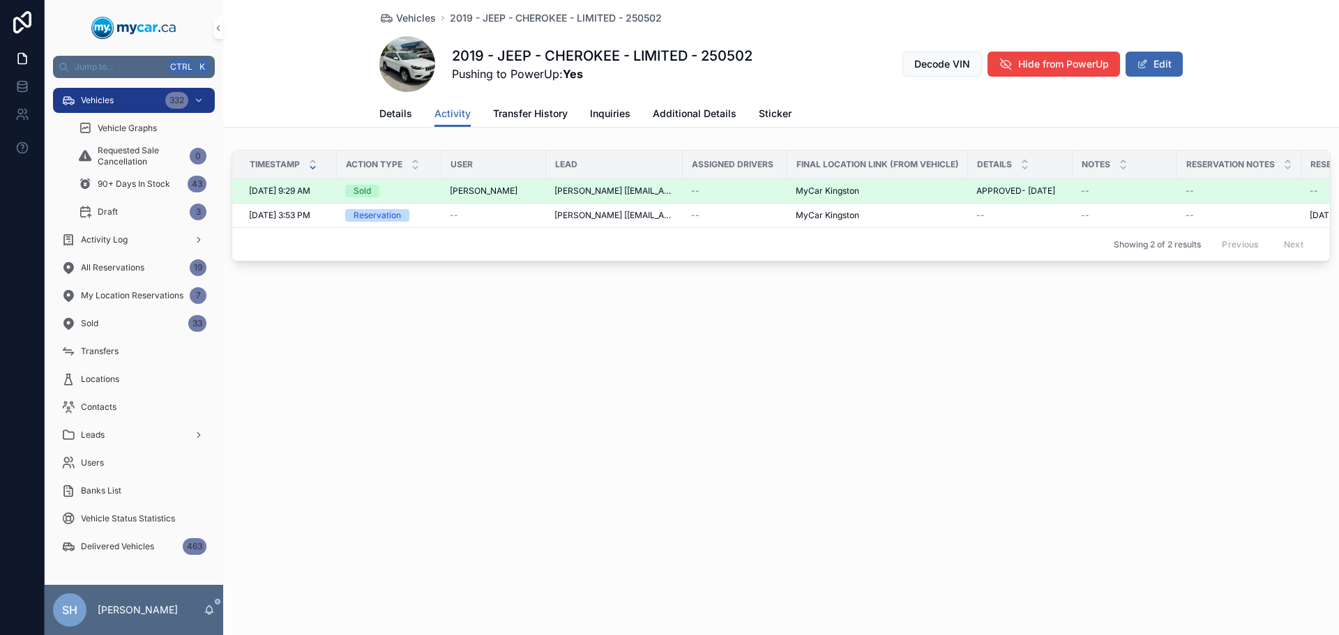
click at [488, 186] on td "Silvio D'Amore" at bounding box center [493, 191] width 105 height 24
click at [478, 197] on span "Silvio D'Amore" at bounding box center [484, 190] width 68 height 11
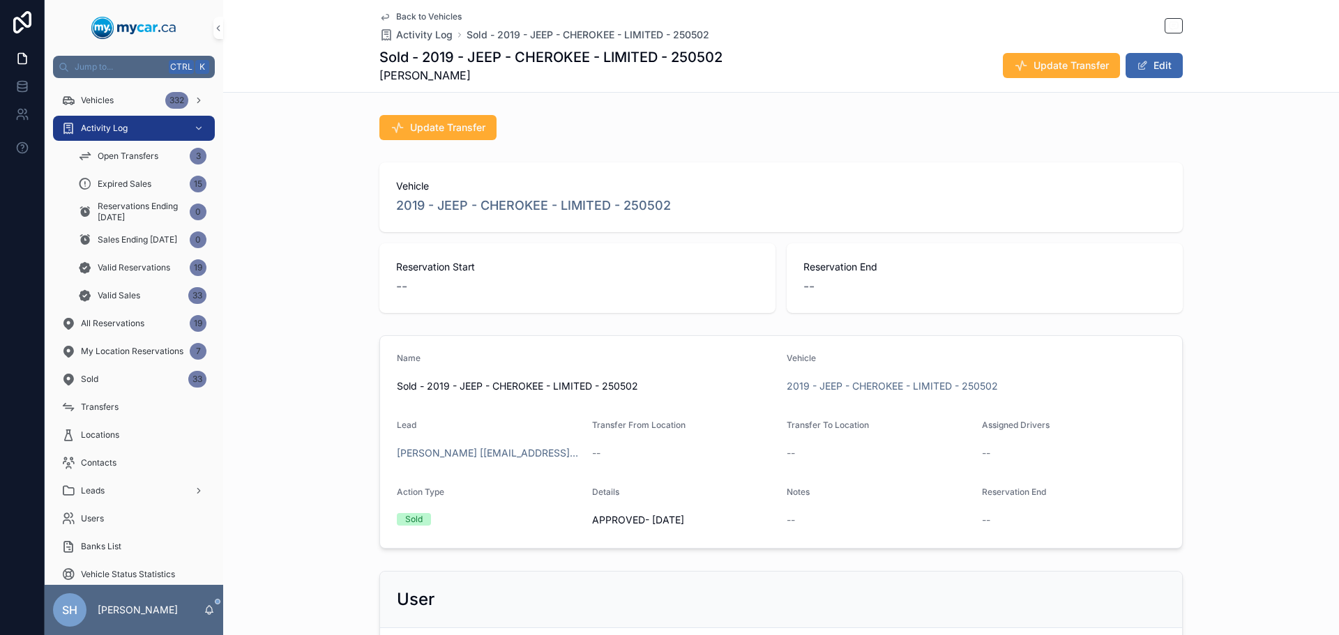
click at [1162, 82] on div "Sold - 2019 - JEEP - CHEROKEE - LIMITED - 250502 Silvio D'Amore Update Transfer…" at bounding box center [780, 65] width 803 height 36
click at [1153, 72] on button "Edit" at bounding box center [1154, 65] width 57 height 25
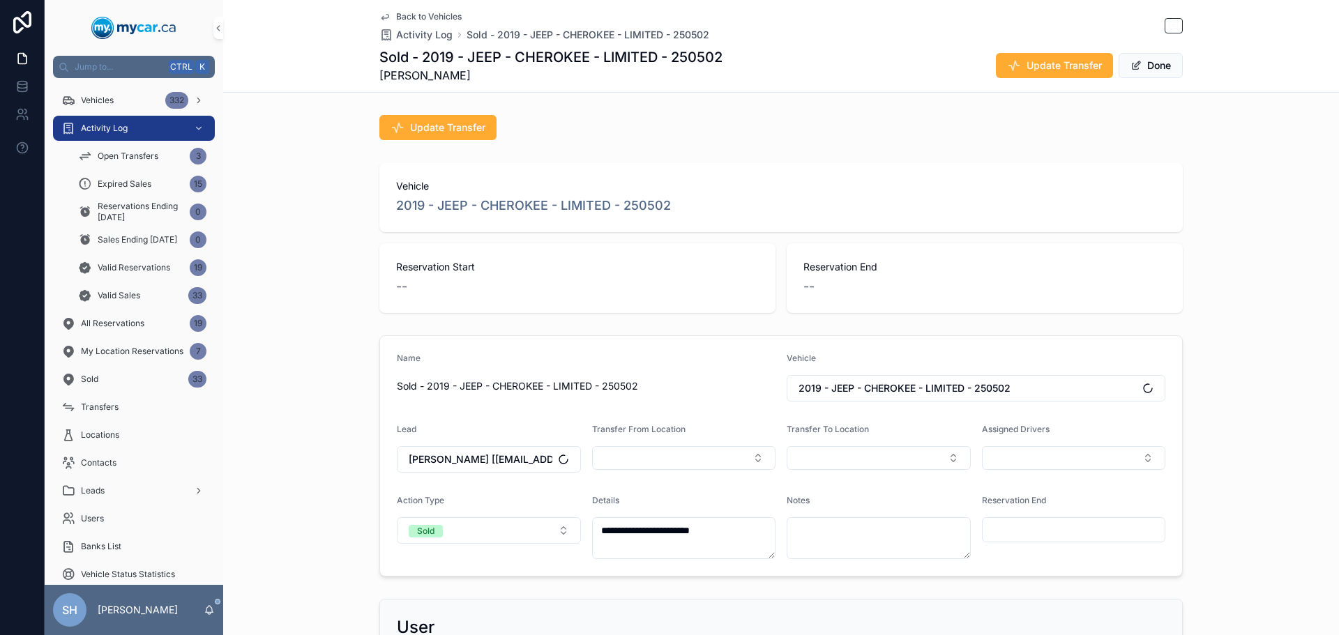
scroll to position [139, 0]
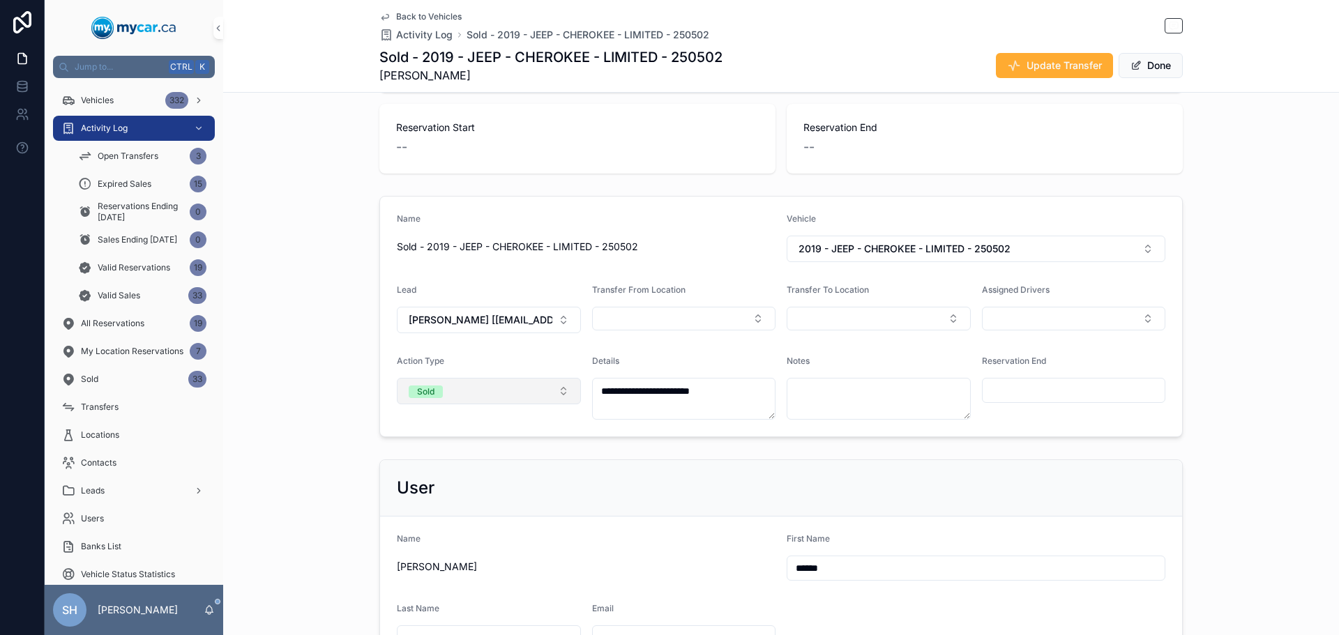
click at [476, 402] on button "Sold" at bounding box center [489, 391] width 184 height 26
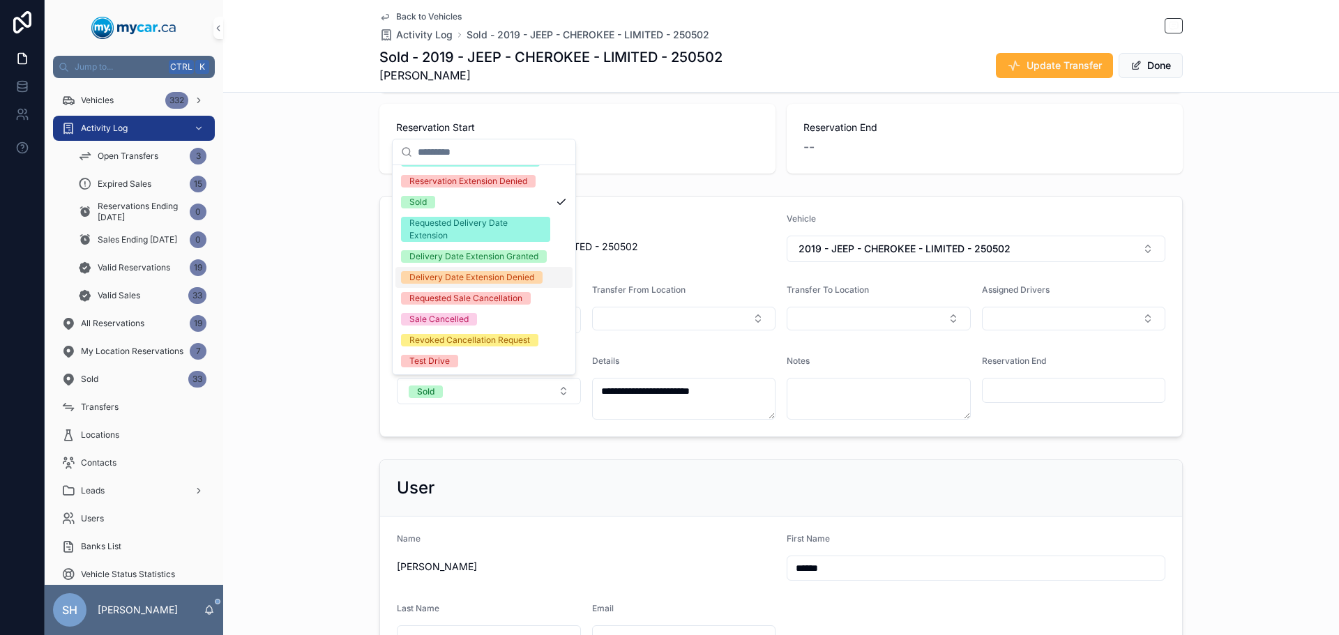
scroll to position [209, 0]
click at [489, 250] on div "Delivery Date Extension Granted" at bounding box center [473, 256] width 129 height 13
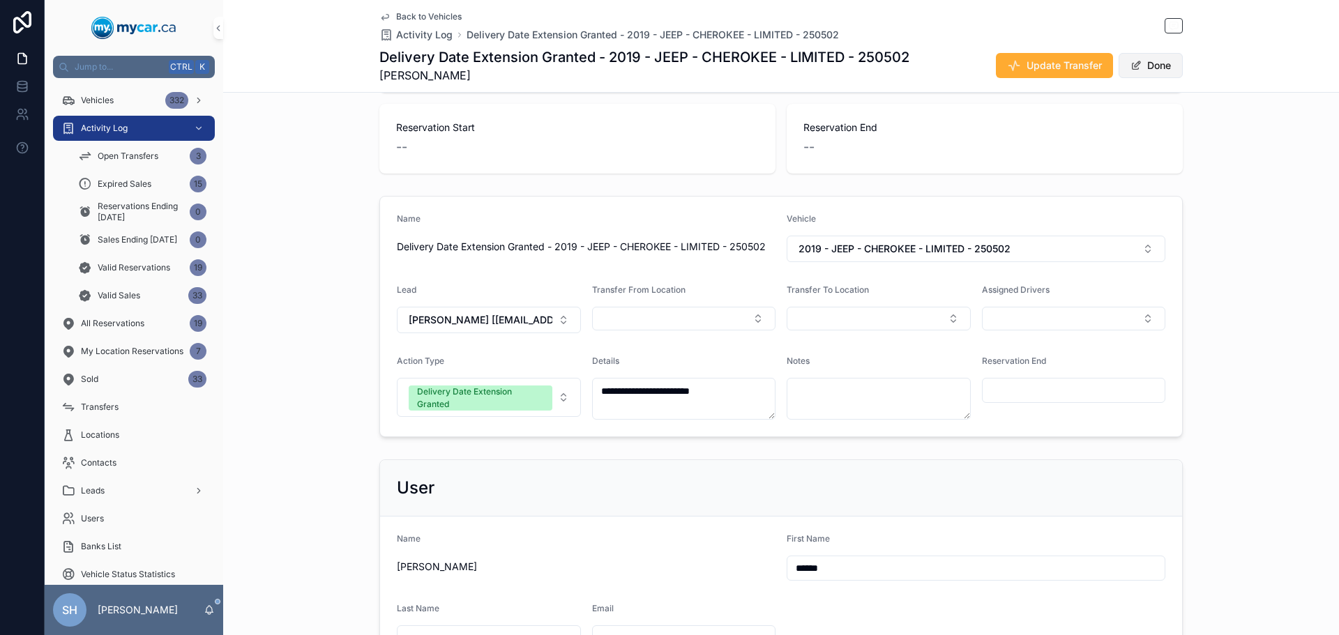
click at [1153, 61] on button "Done" at bounding box center [1151, 65] width 64 height 25
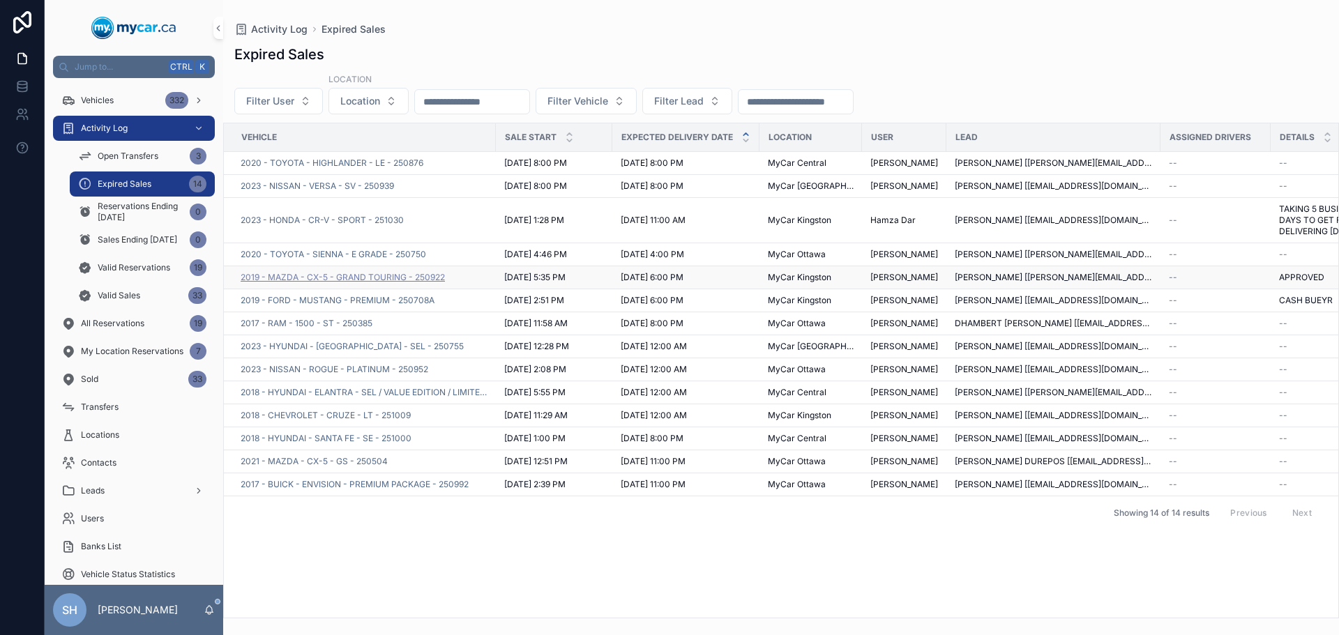
click at [338, 283] on span "2019 - MAZDA - CX-5 - GRAND TOURING - 250922" at bounding box center [343, 277] width 204 height 11
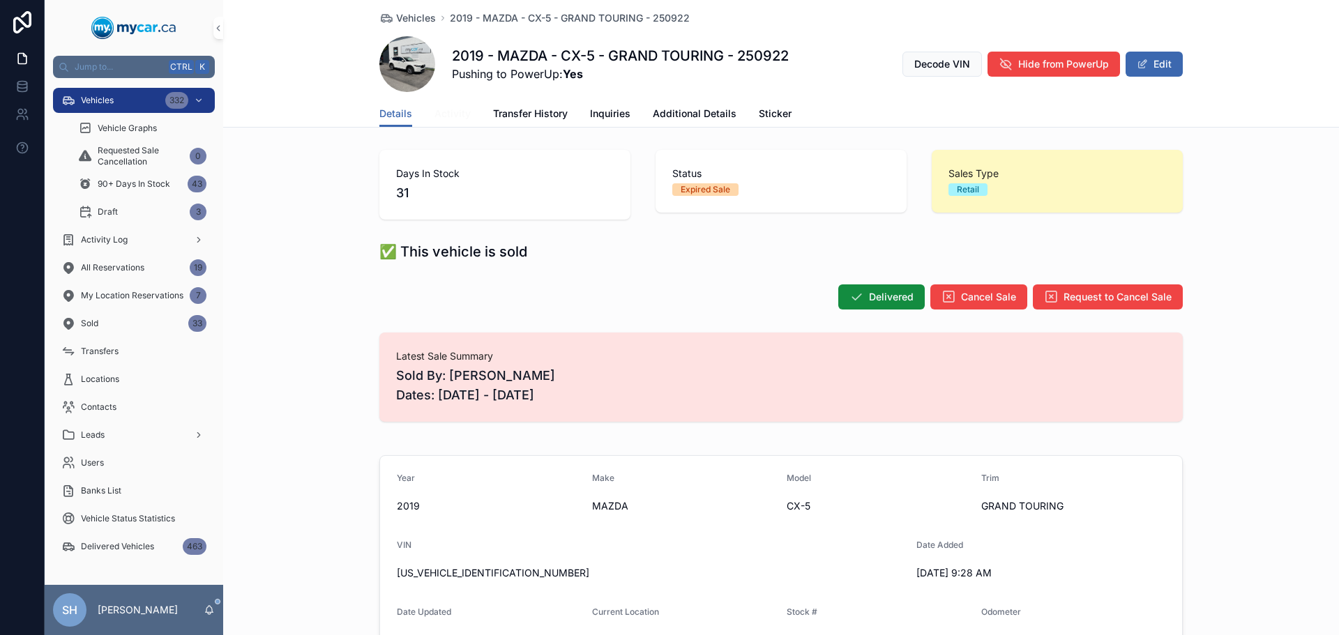
click at [449, 114] on span "Activity" at bounding box center [452, 114] width 36 height 14
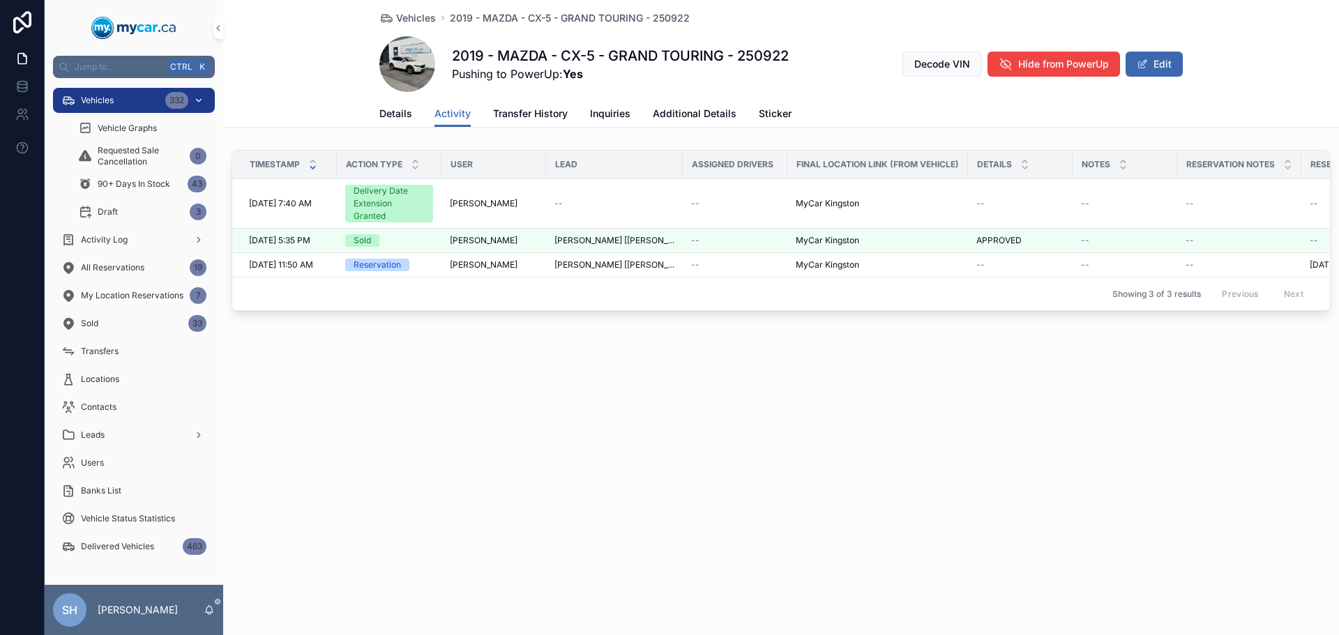
click at [110, 92] on div "Vehicles 332" at bounding box center [133, 100] width 145 height 22
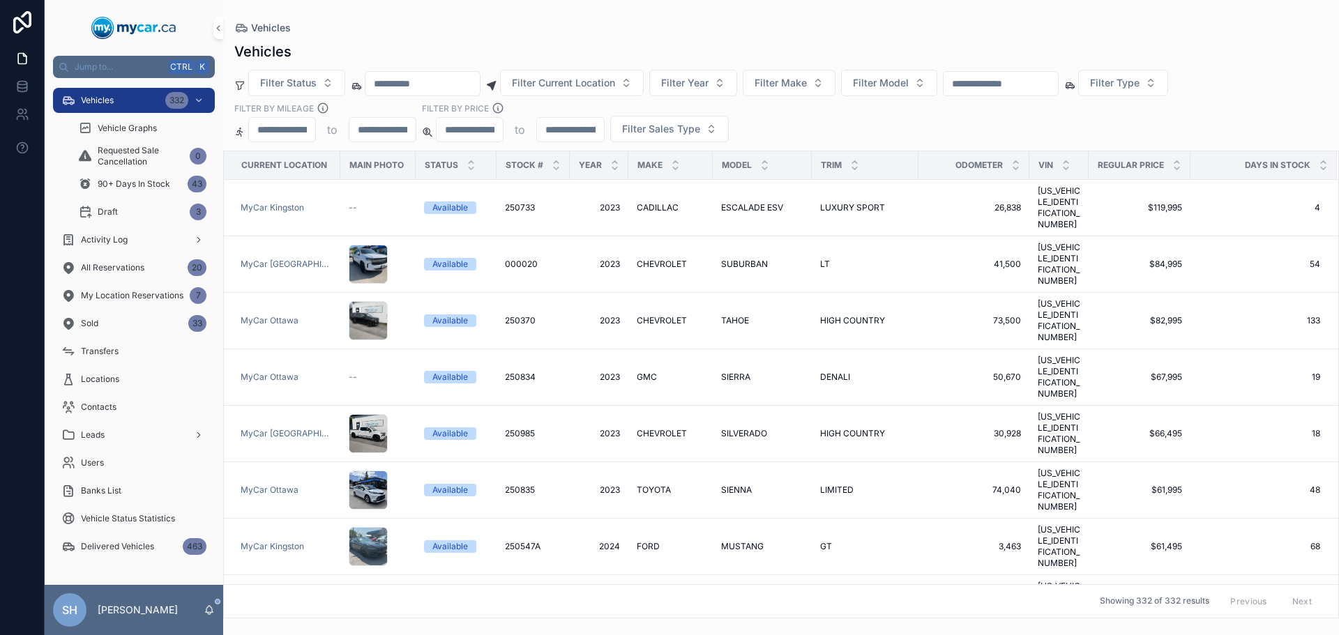
click at [1048, 84] on input "scrollable content" at bounding box center [1001, 84] width 114 height 20
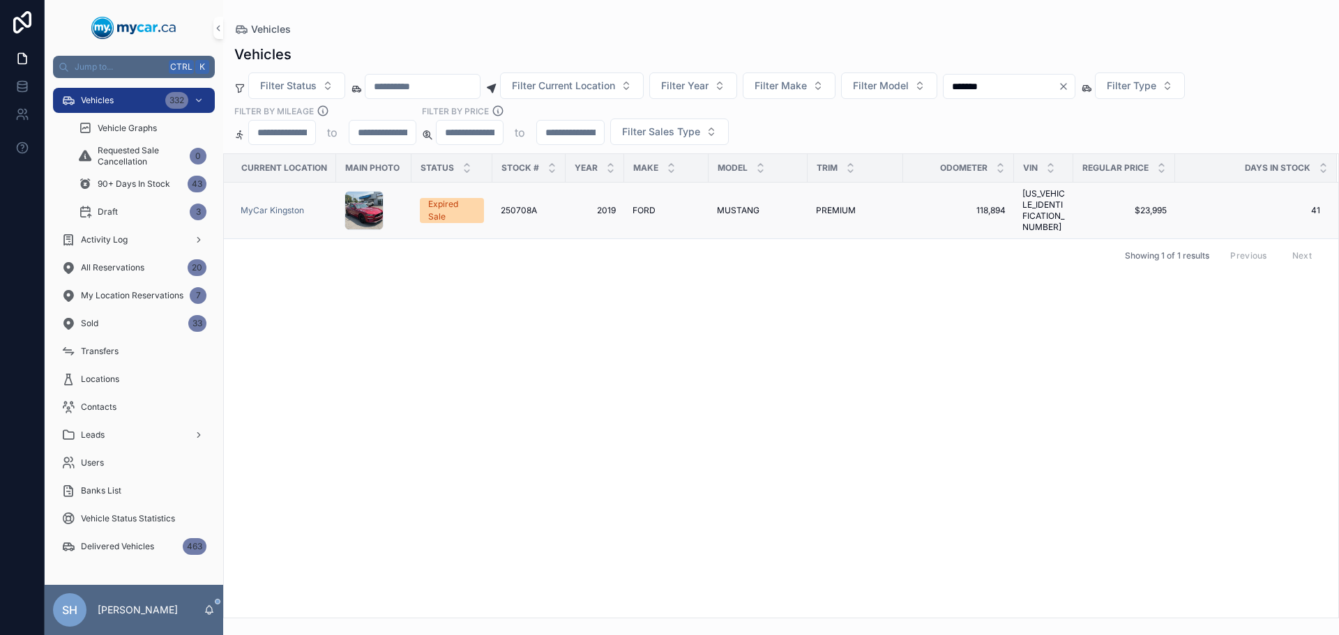
type input "*******"
click at [449, 204] on div "Expired Sale" at bounding box center [451, 210] width 47 height 25
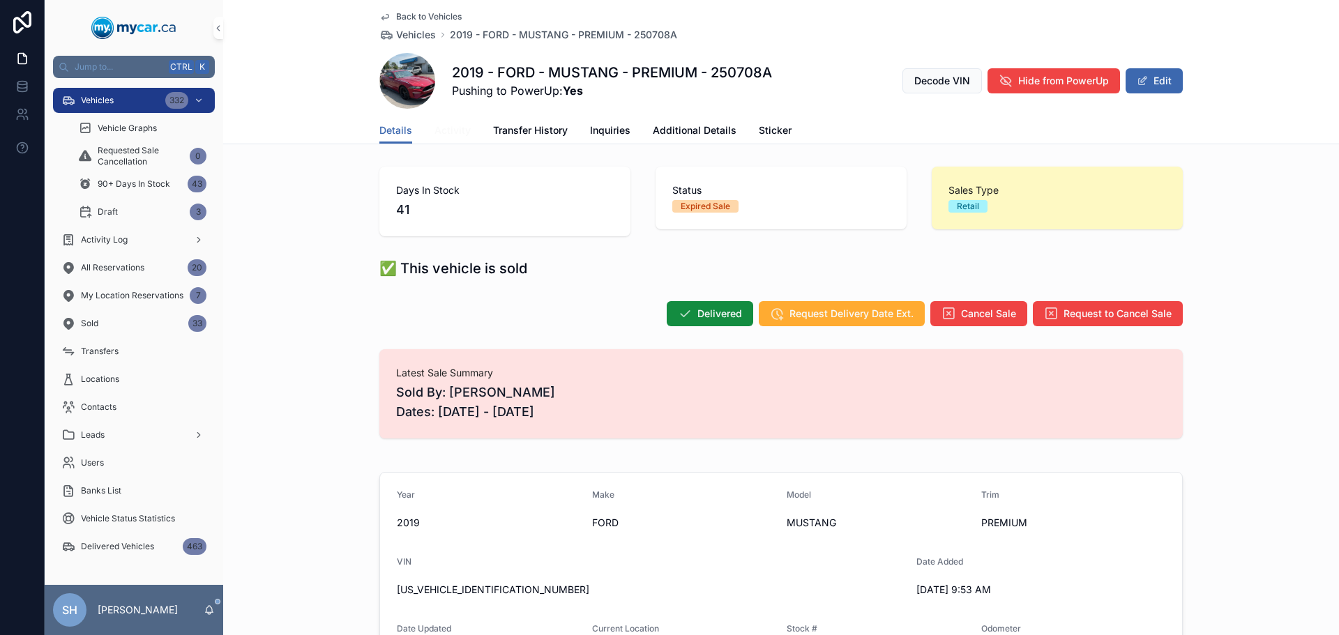
click at [456, 130] on span "Activity" at bounding box center [452, 130] width 36 height 14
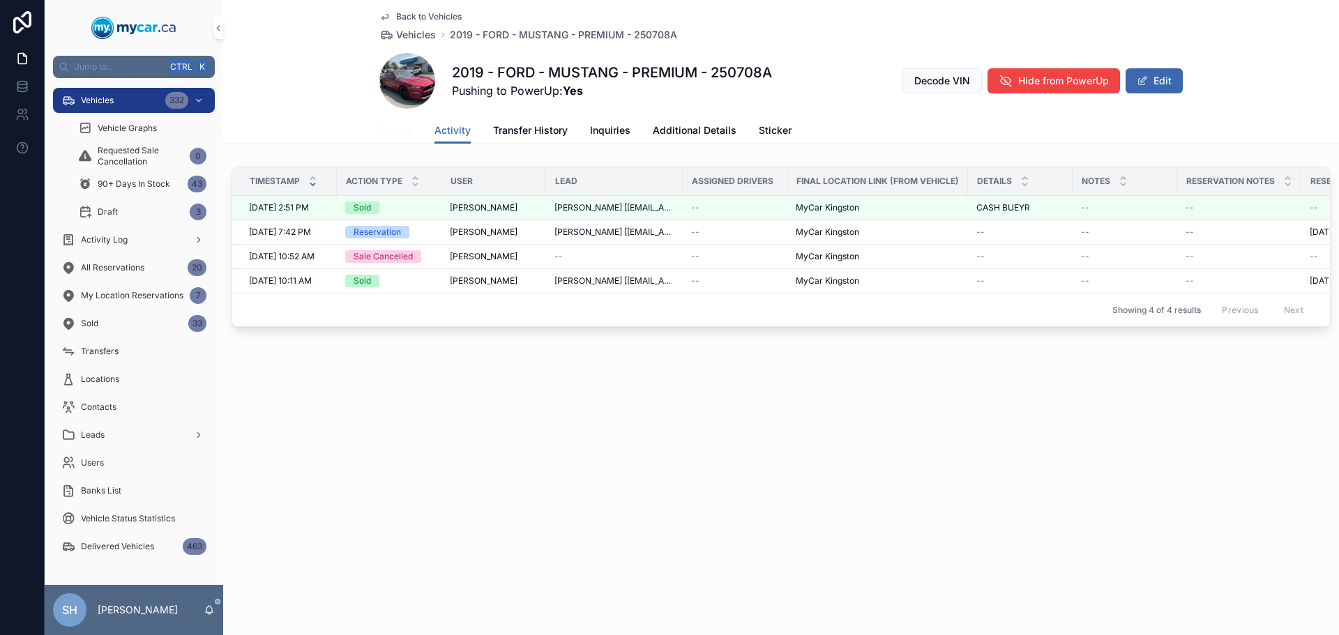
click at [384, 127] on span "Details" at bounding box center [395, 130] width 33 height 14
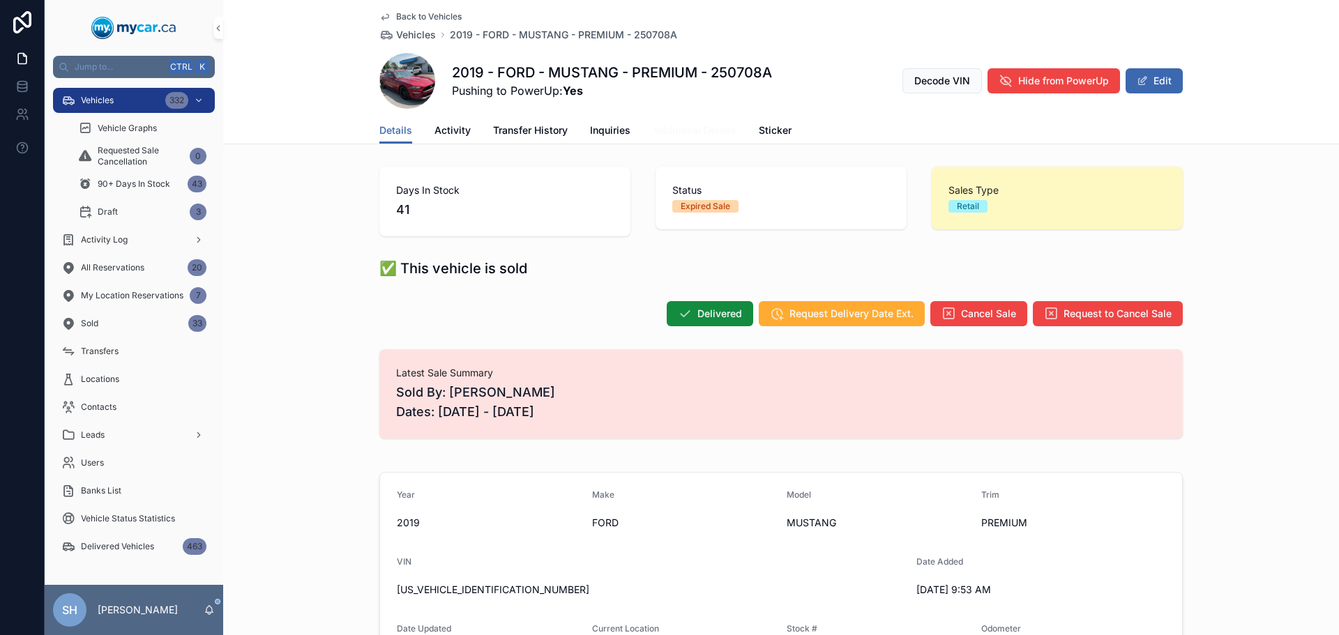
click at [698, 127] on span "Additional Details" at bounding box center [695, 130] width 84 height 14
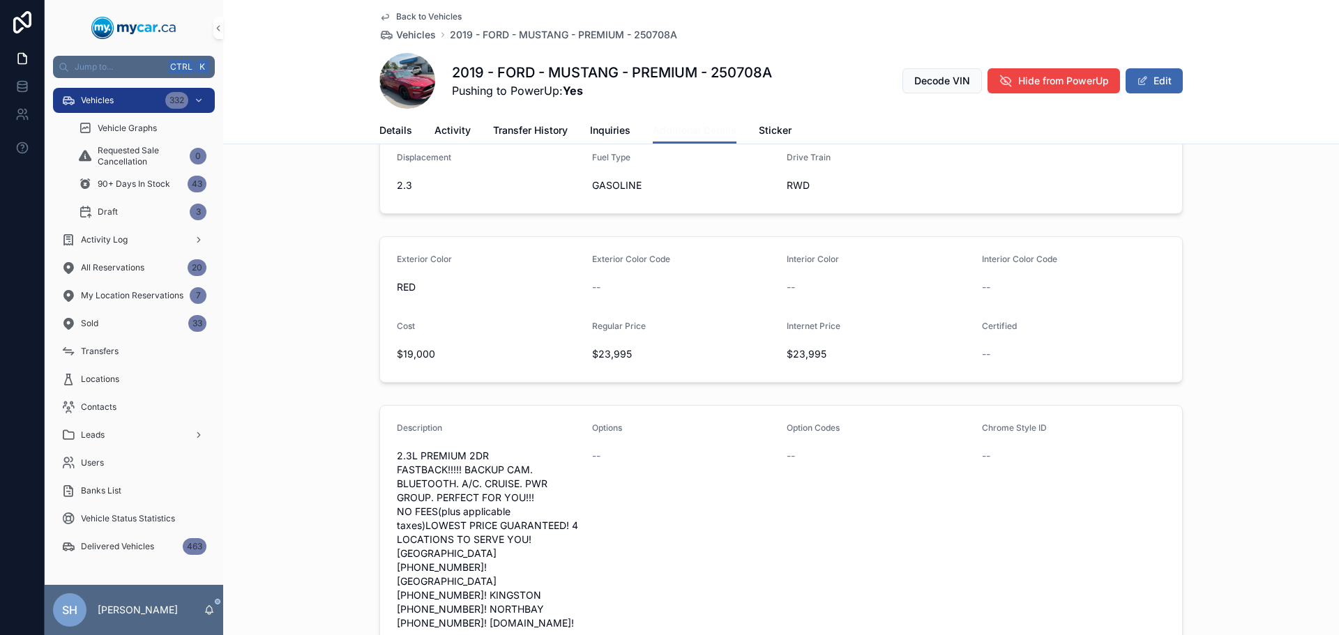
scroll to position [70, 0]
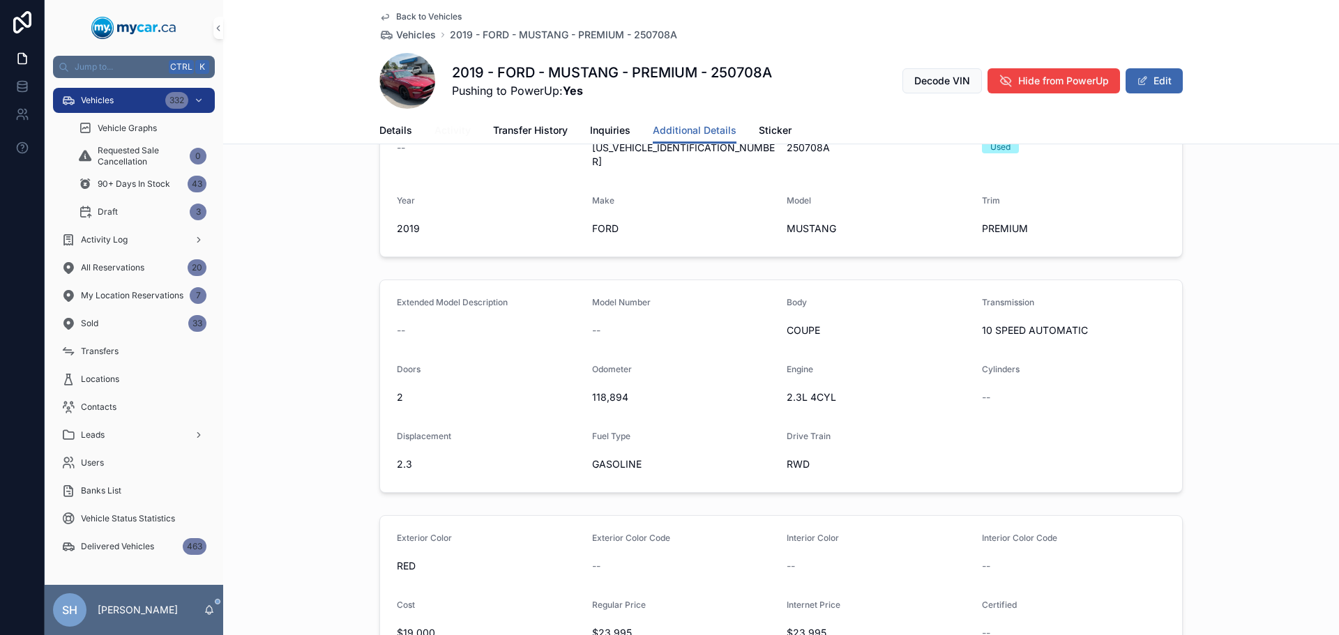
click at [446, 132] on span "Activity" at bounding box center [452, 130] width 36 height 14
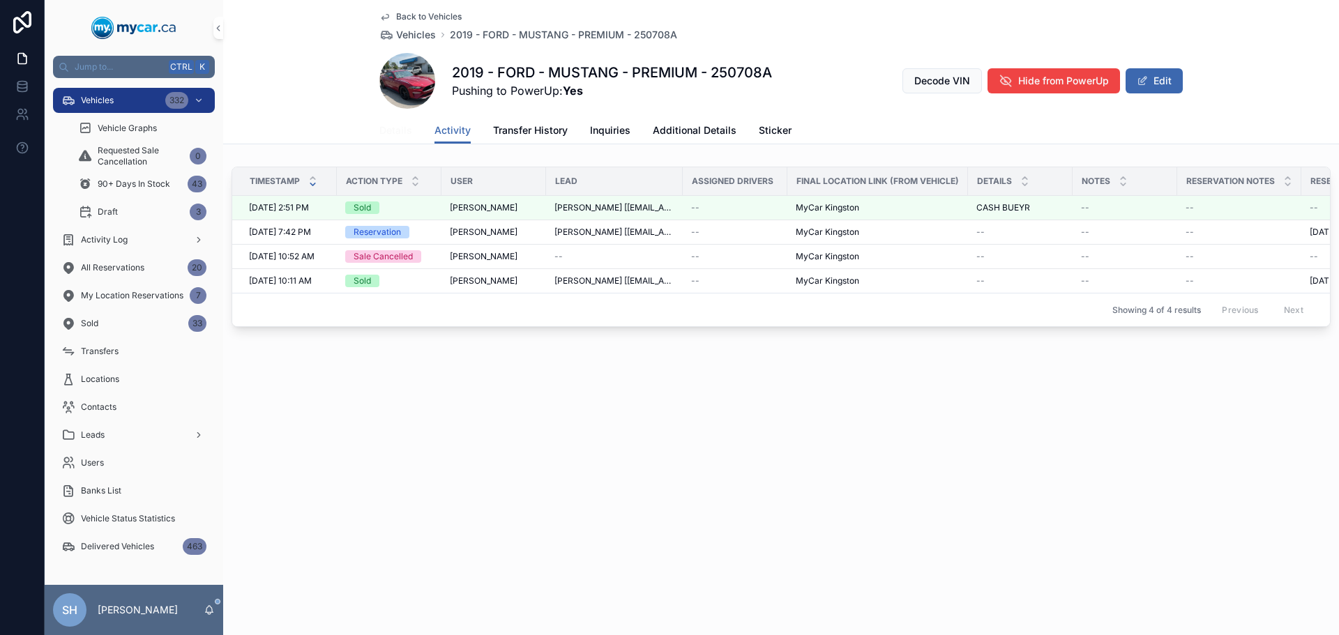
click at [396, 130] on span "Details" at bounding box center [395, 130] width 33 height 14
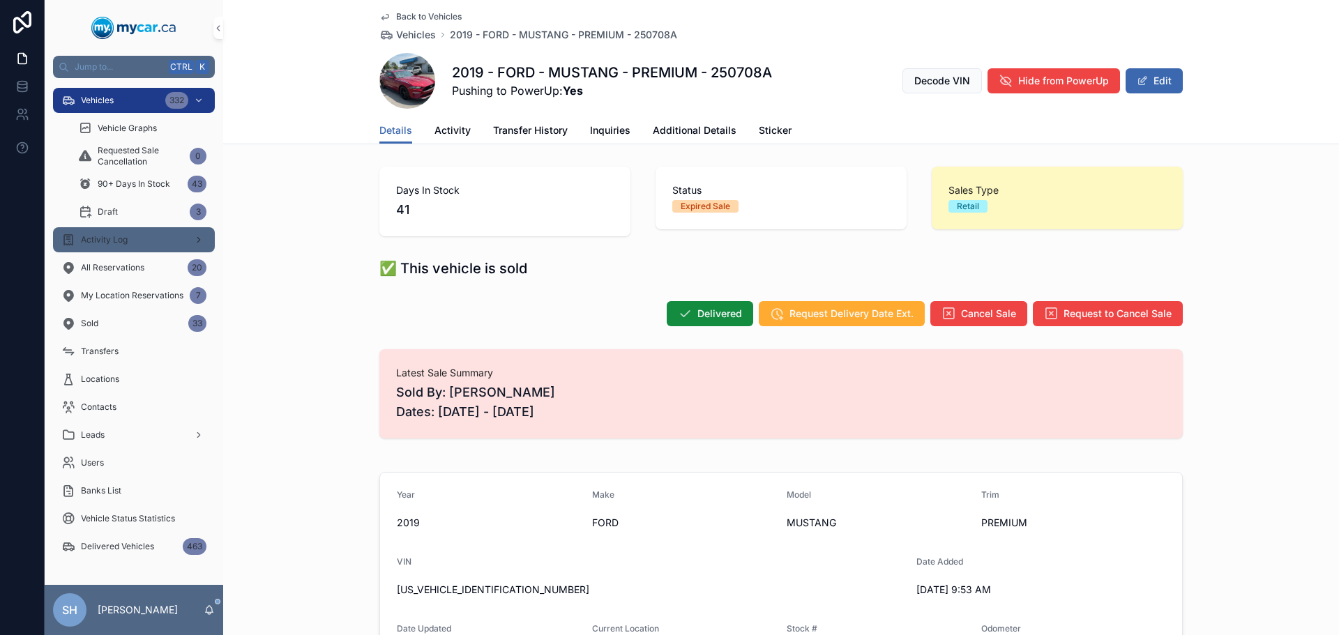
click at [134, 241] on div "Activity Log" at bounding box center [133, 240] width 145 height 22
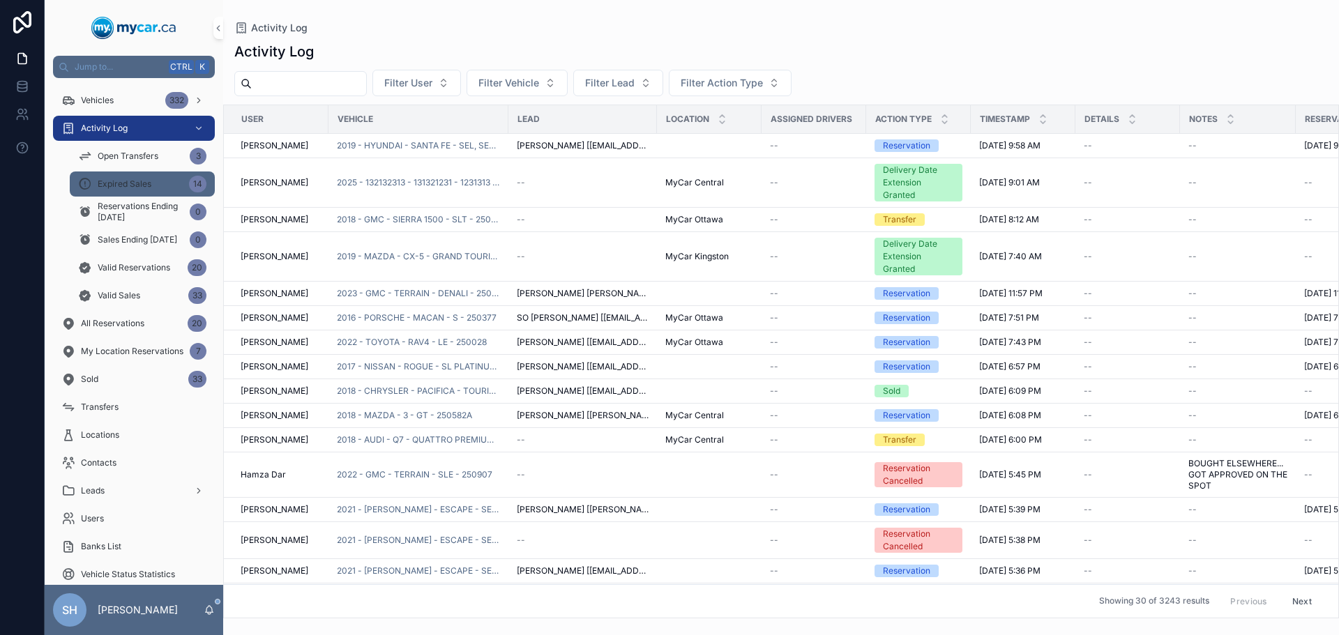
click at [165, 179] on div "Expired Sales 14" at bounding box center [142, 184] width 128 height 22
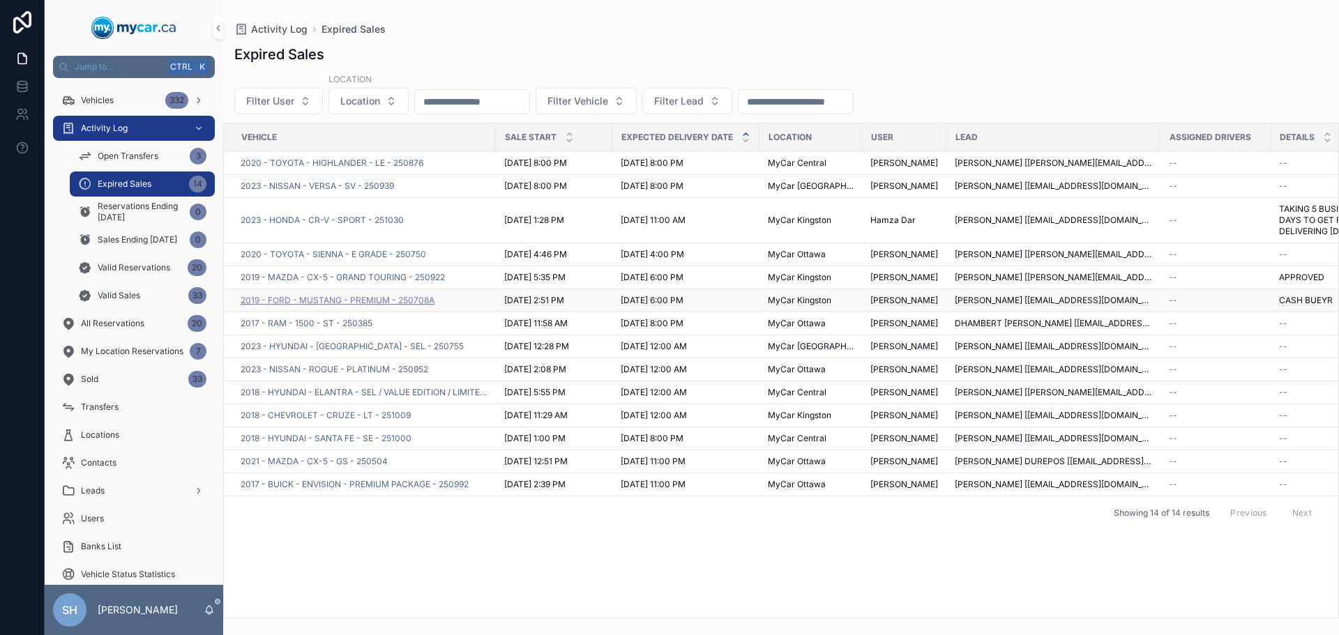
click at [388, 306] on span "2019 - FORD - MUSTANG - PREMIUM - 250708A" at bounding box center [338, 300] width 194 height 11
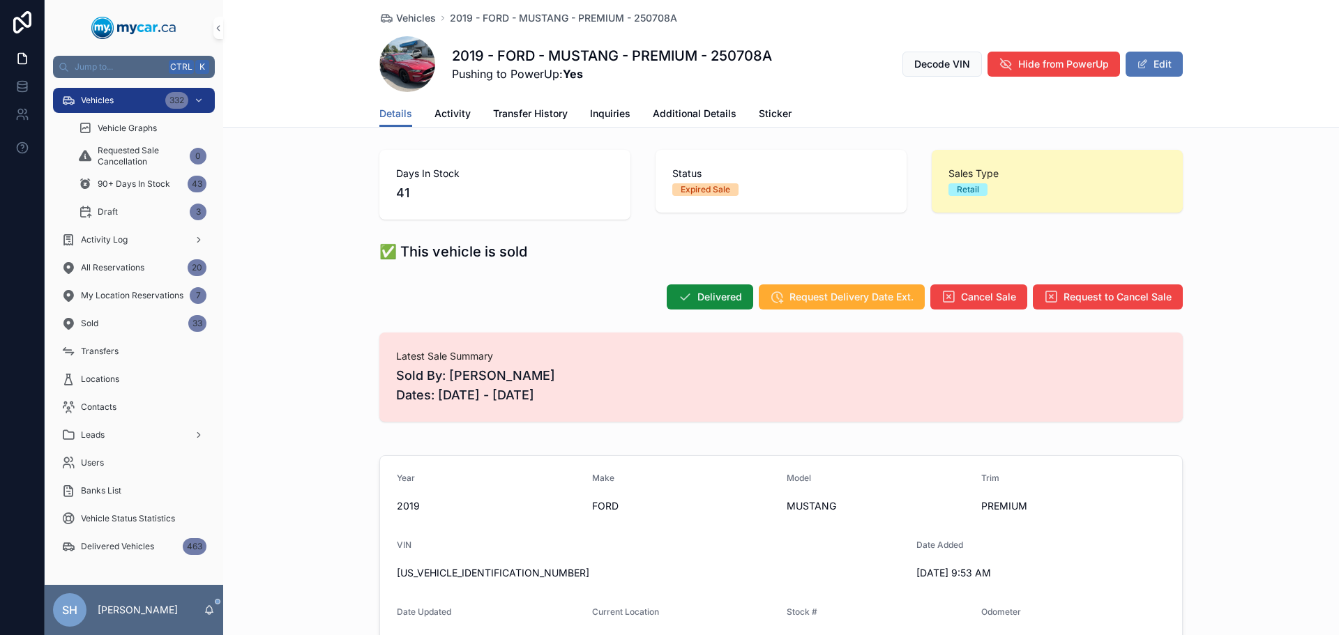
click at [1177, 66] on button "Edit" at bounding box center [1154, 64] width 57 height 25
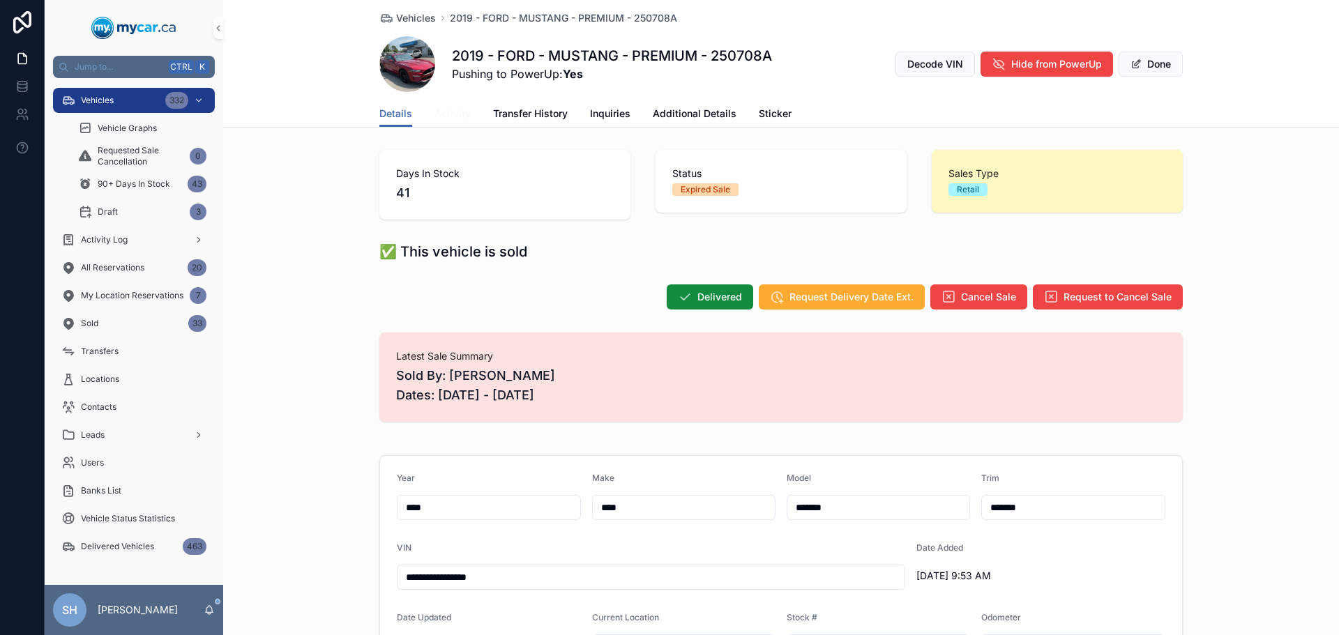
click at [447, 108] on span "Activity" at bounding box center [452, 114] width 36 height 14
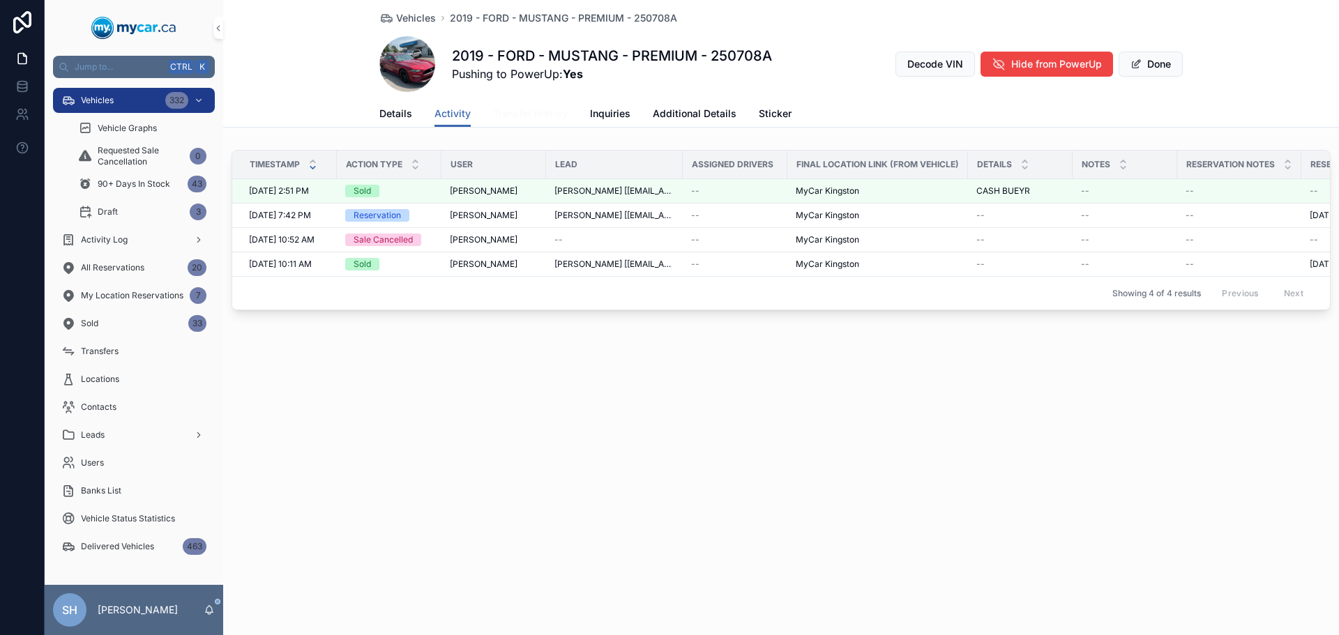
click at [526, 109] on span "Transfer History" at bounding box center [530, 114] width 75 height 14
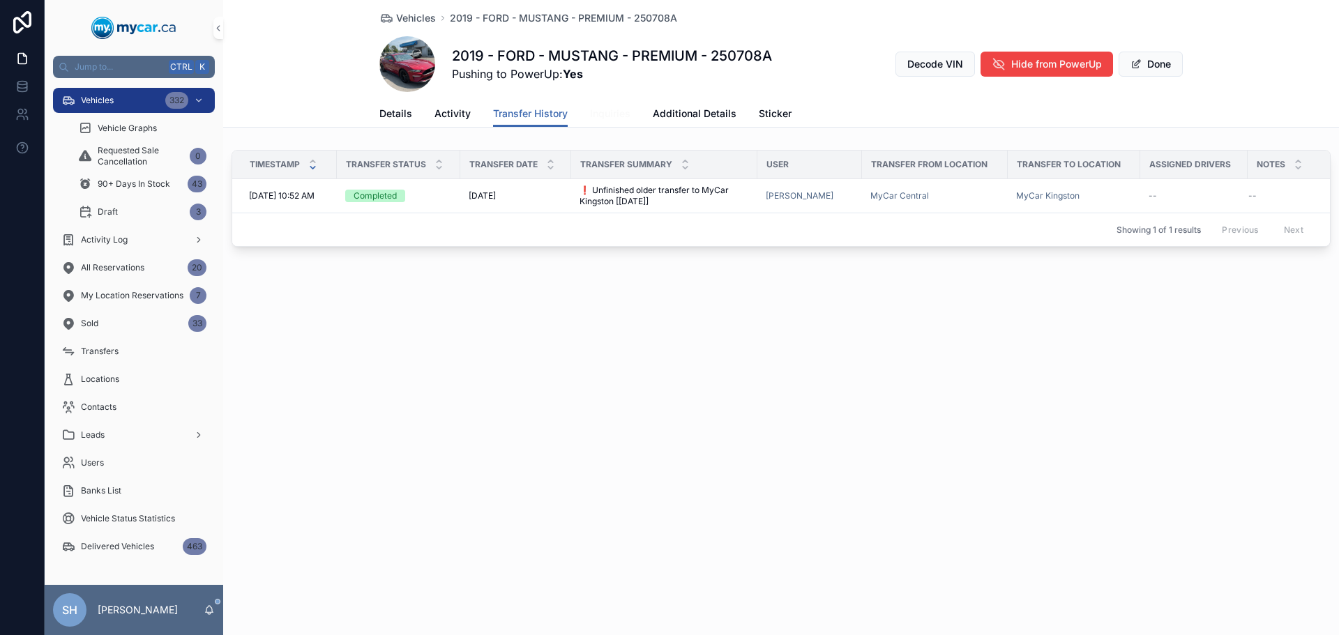
click at [603, 114] on span "Inquiries" at bounding box center [610, 114] width 40 height 14
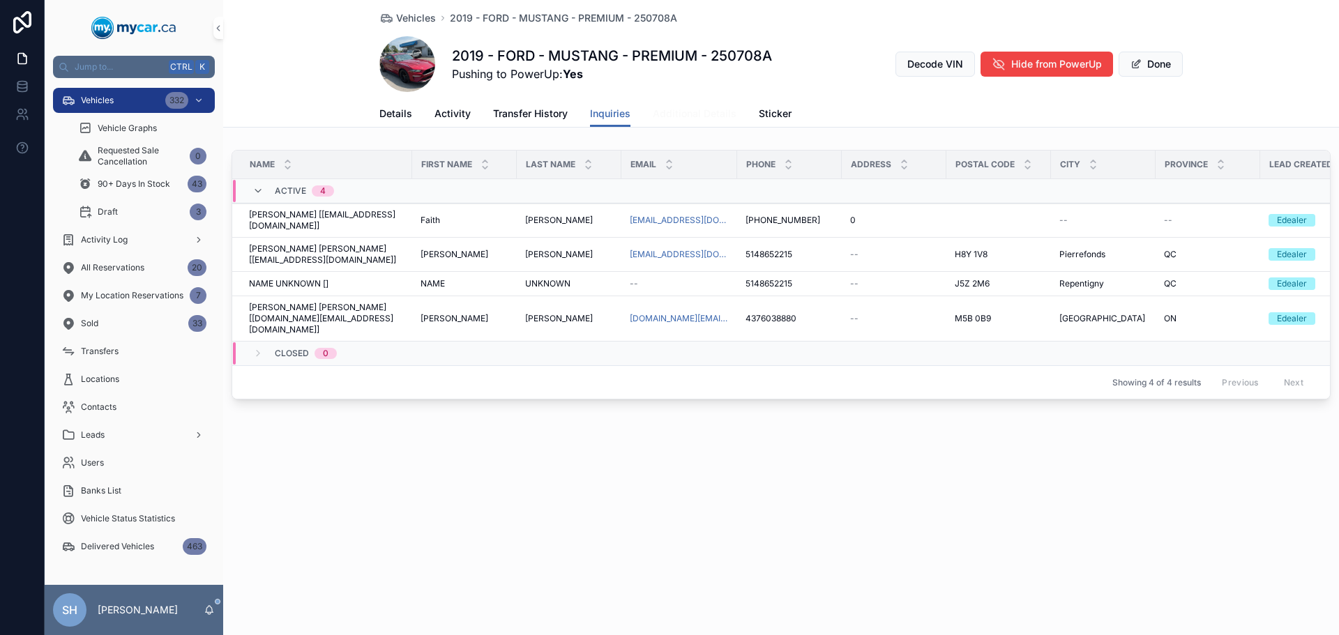
click at [697, 116] on span "Additional Details" at bounding box center [695, 114] width 84 height 14
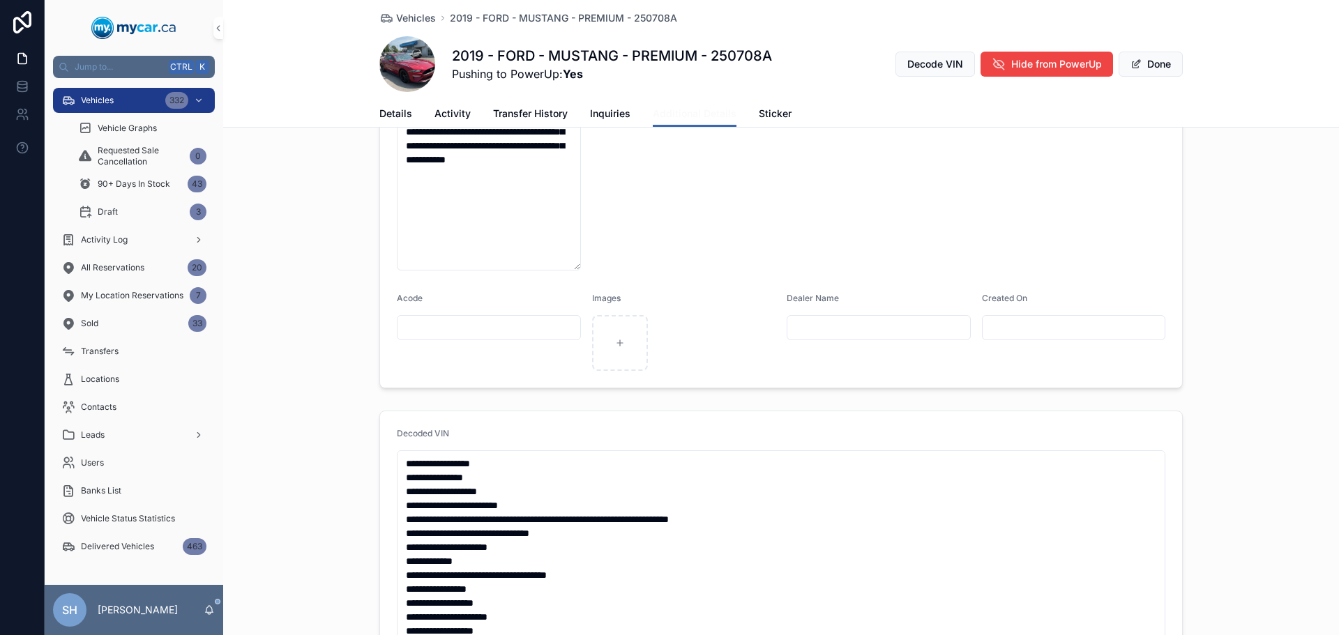
scroll to position [676, 0]
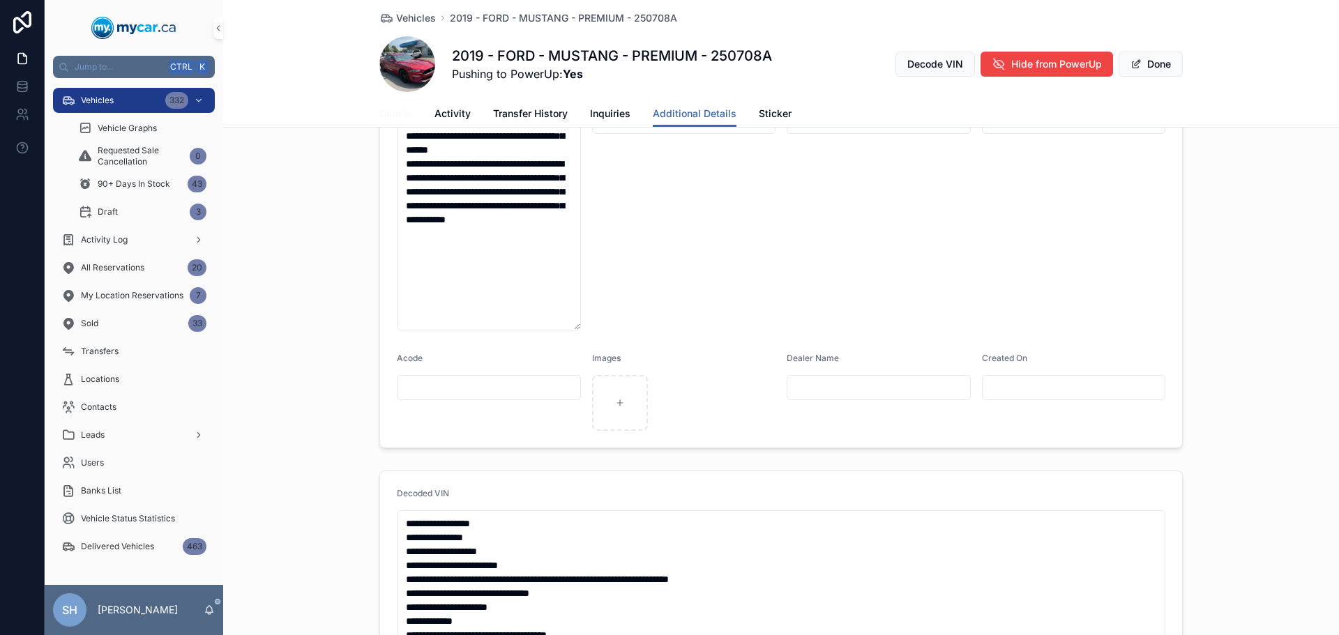
click at [391, 113] on span "Details" at bounding box center [395, 114] width 33 height 14
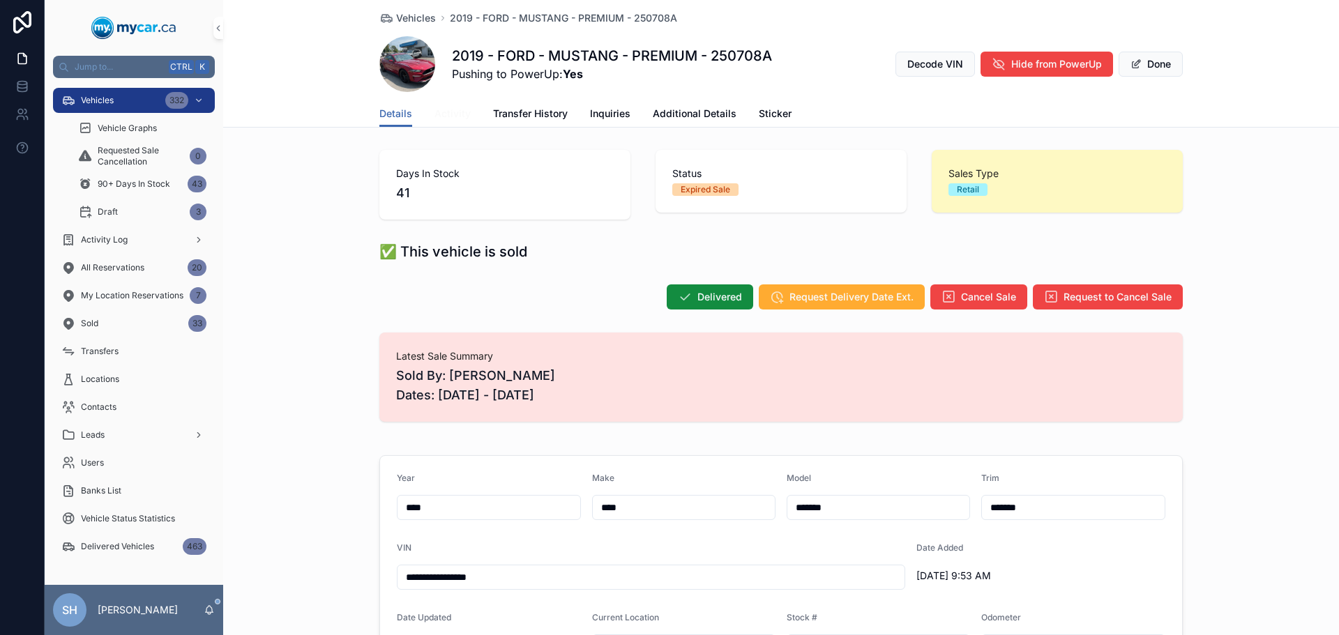
click at [448, 107] on span "Activity" at bounding box center [452, 114] width 36 height 14
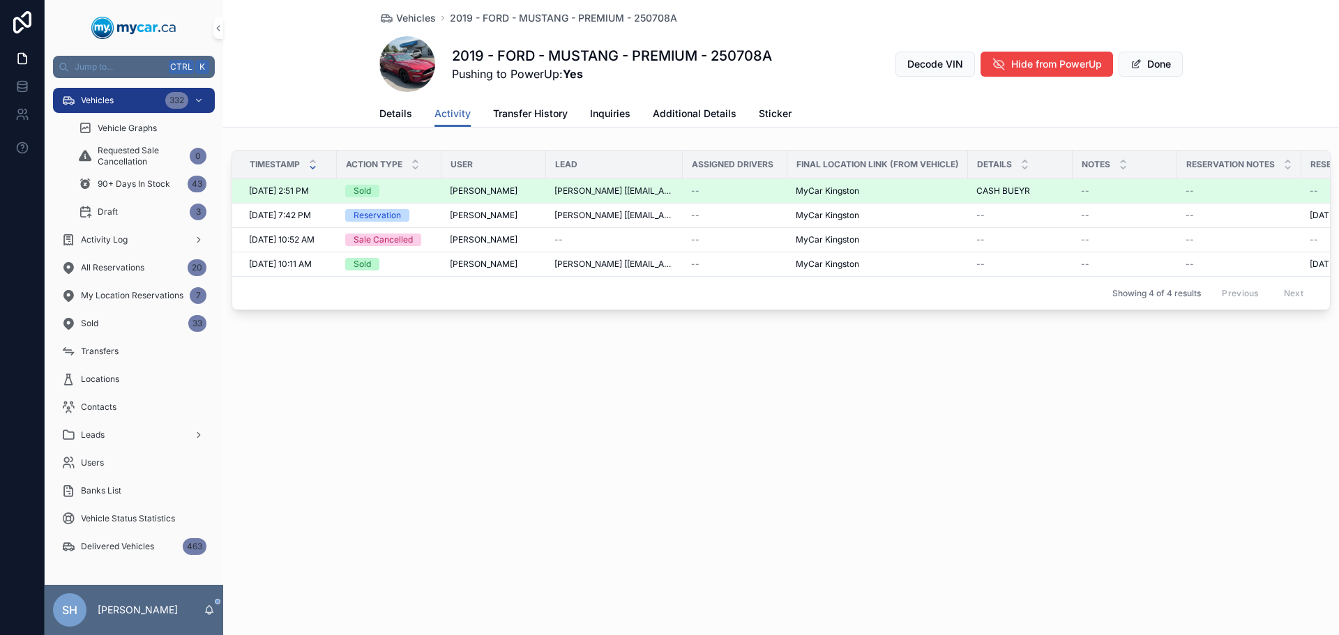
click at [365, 190] on div "Sold" at bounding box center [362, 191] width 17 height 13
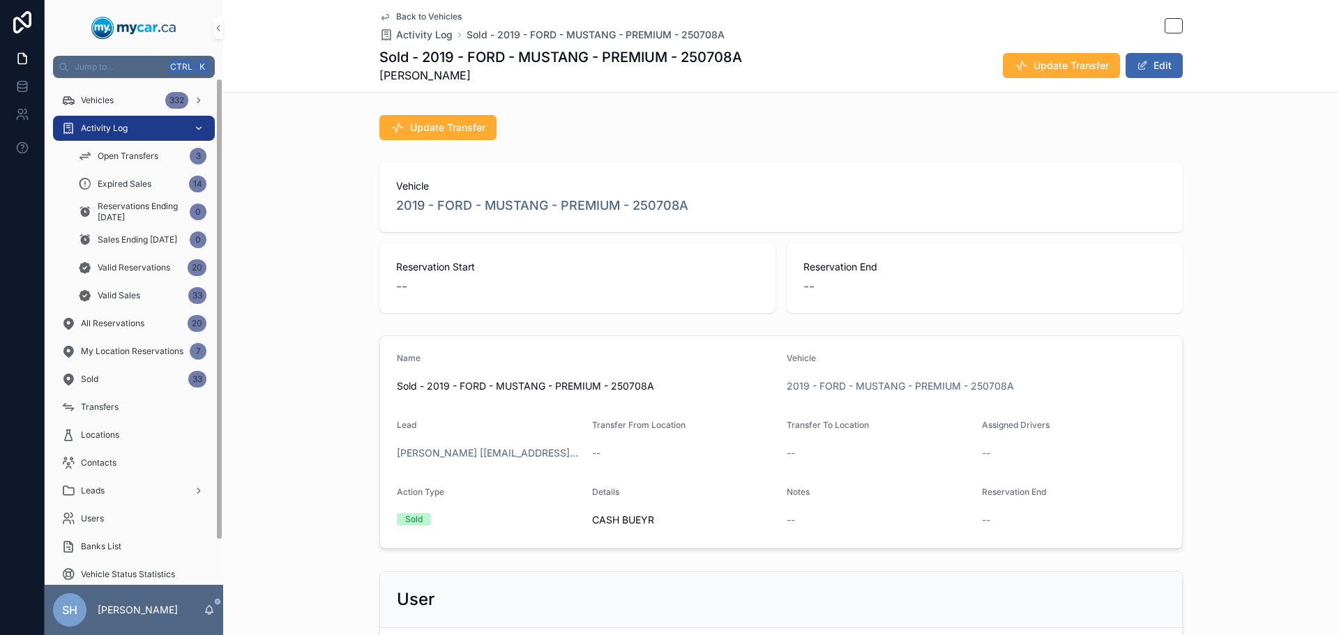
click at [115, 130] on span "Activity Log" at bounding box center [104, 128] width 47 height 11
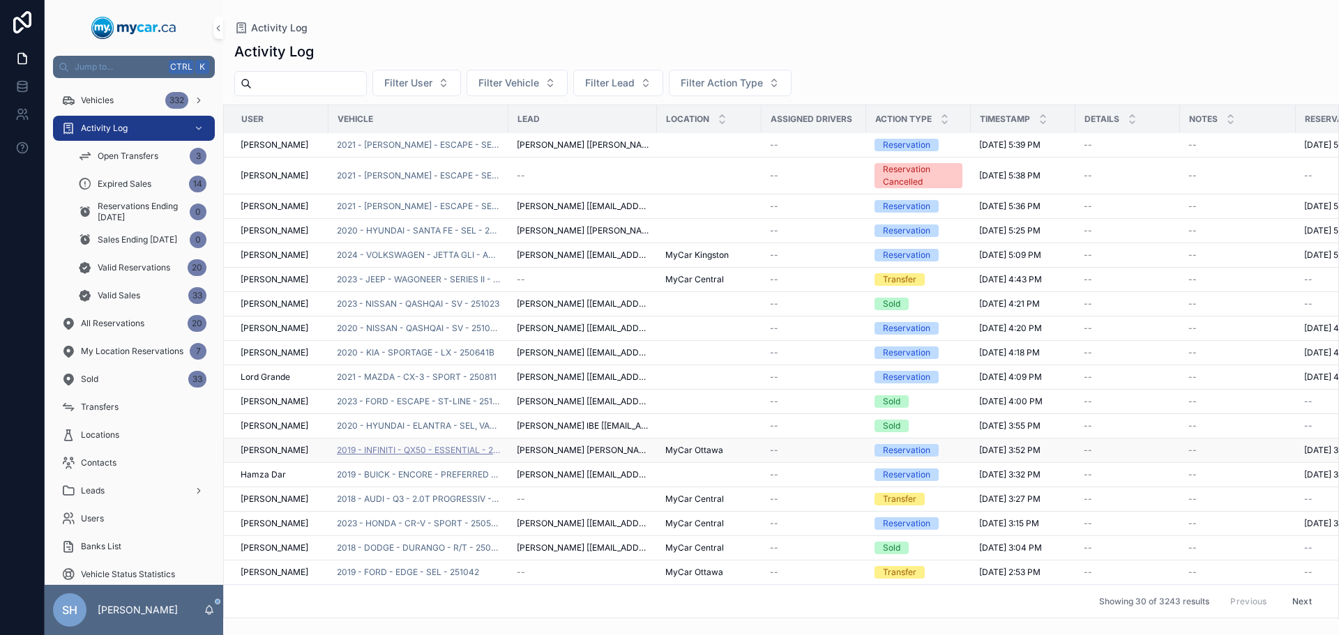
scroll to position [375, 0]
click at [120, 185] on span "Expired Sales" at bounding box center [125, 184] width 54 height 11
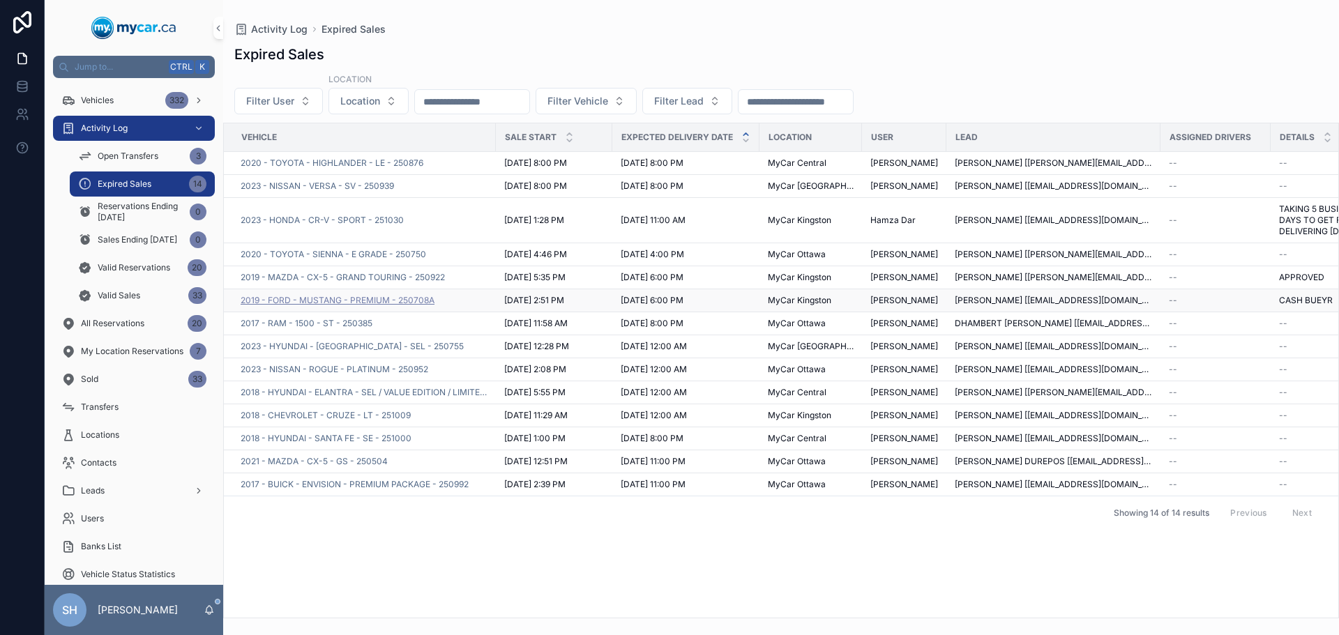
click at [369, 306] on span "2019 - FORD - MUSTANG - PREMIUM - 250708A" at bounding box center [338, 300] width 194 height 11
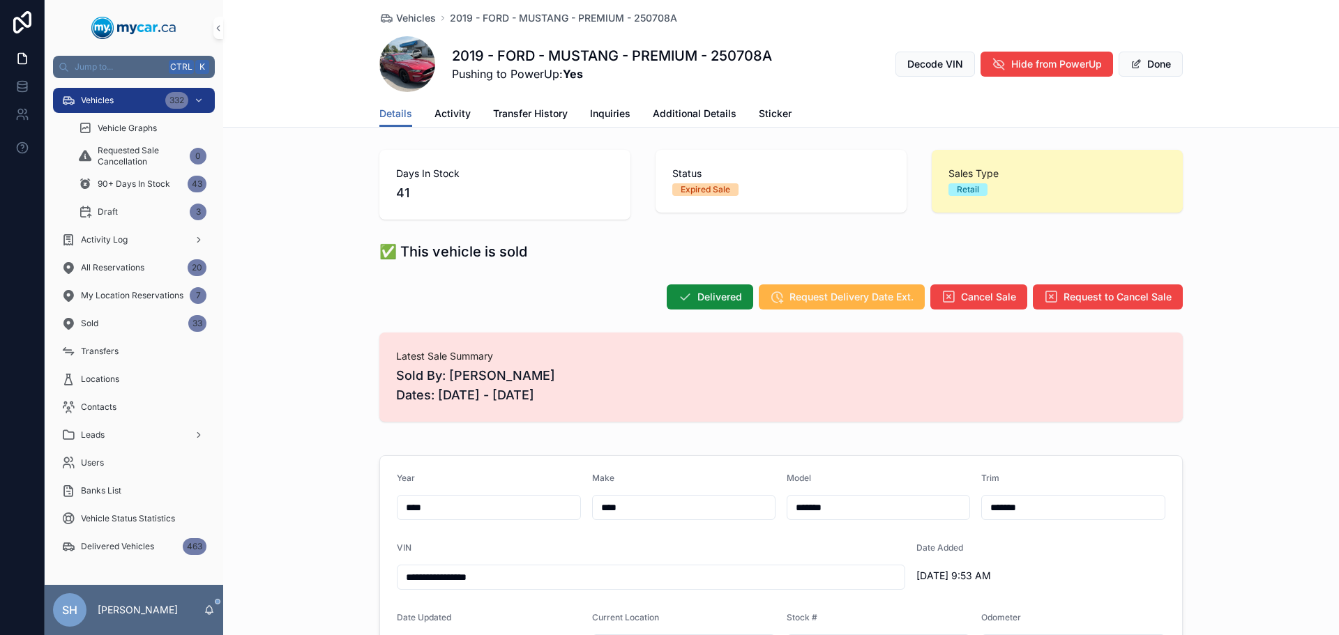
click at [838, 303] on span "Request Delivery Date Ext." at bounding box center [851, 297] width 124 height 14
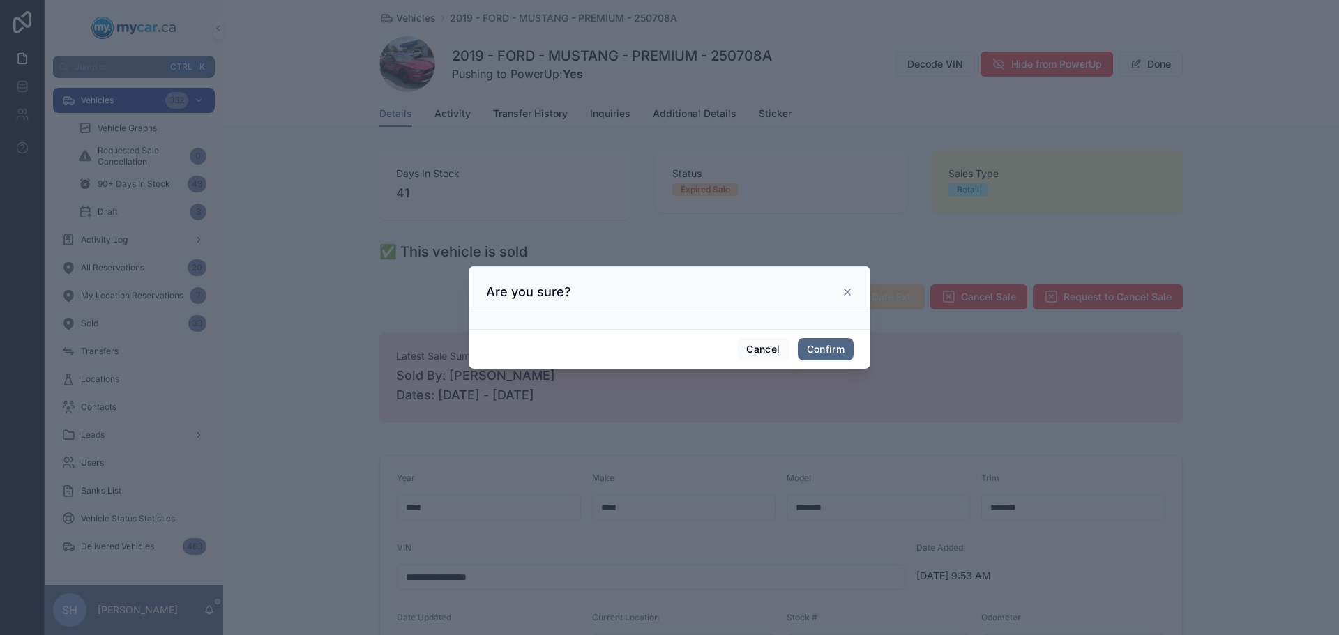
click at [832, 354] on button "Confirm" at bounding box center [826, 349] width 56 height 22
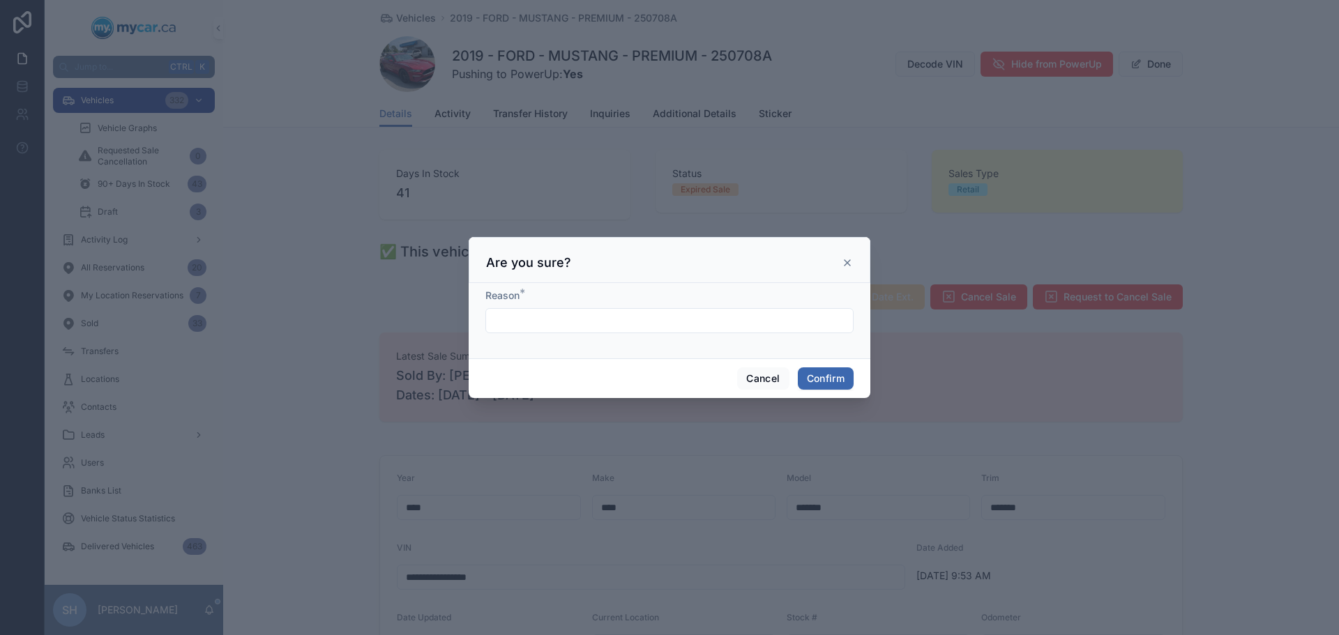
click at [555, 324] on input "text" at bounding box center [669, 321] width 367 height 20
type input "**********"
click at [821, 372] on button "Confirm" at bounding box center [826, 378] width 56 height 22
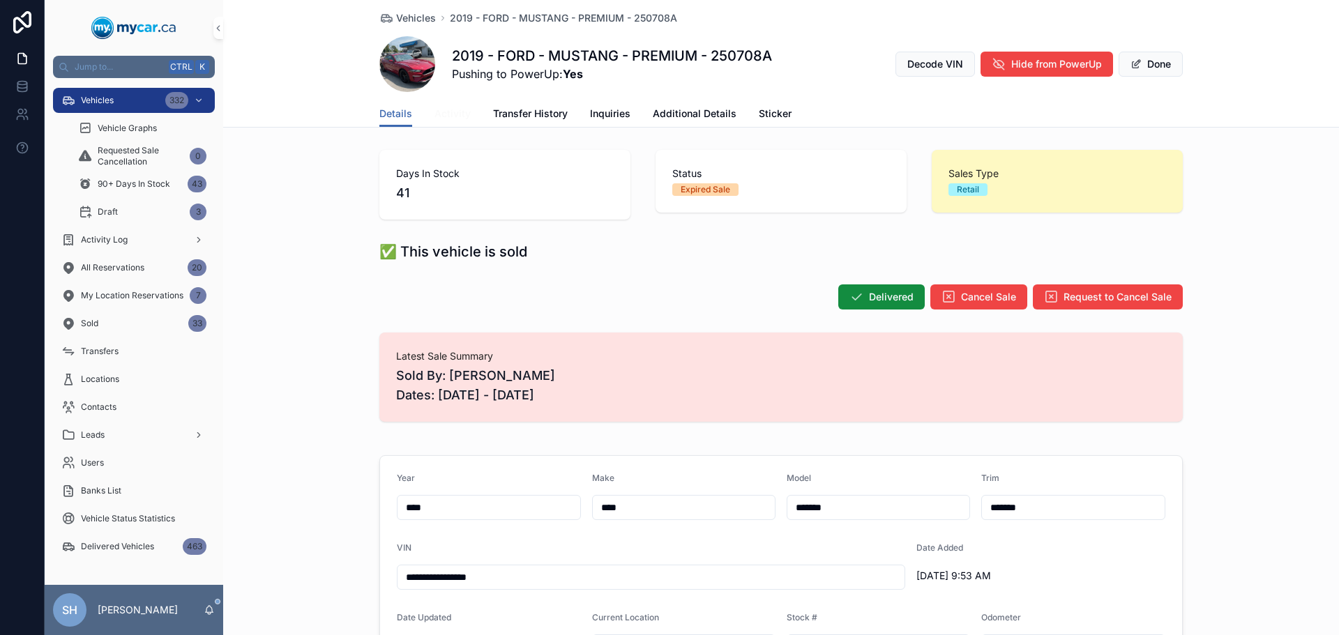
click at [439, 112] on span "Activity" at bounding box center [452, 114] width 36 height 14
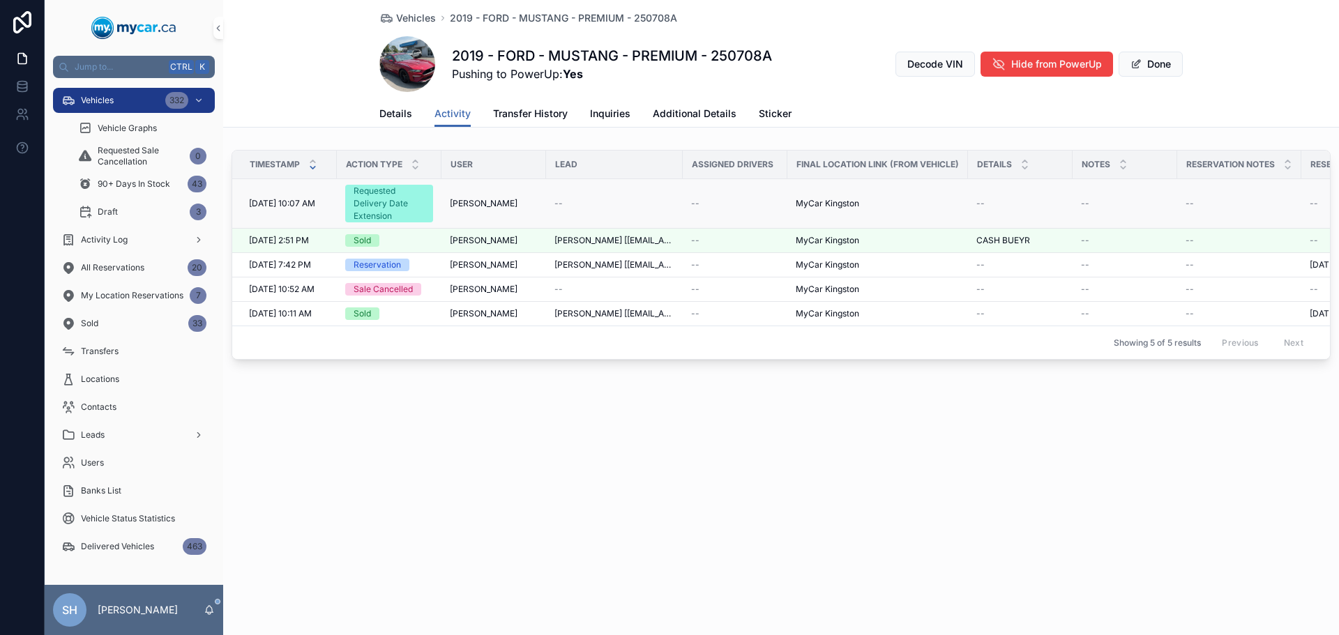
click at [390, 205] on div "Requested Delivery Date Extension" at bounding box center [389, 204] width 71 height 38
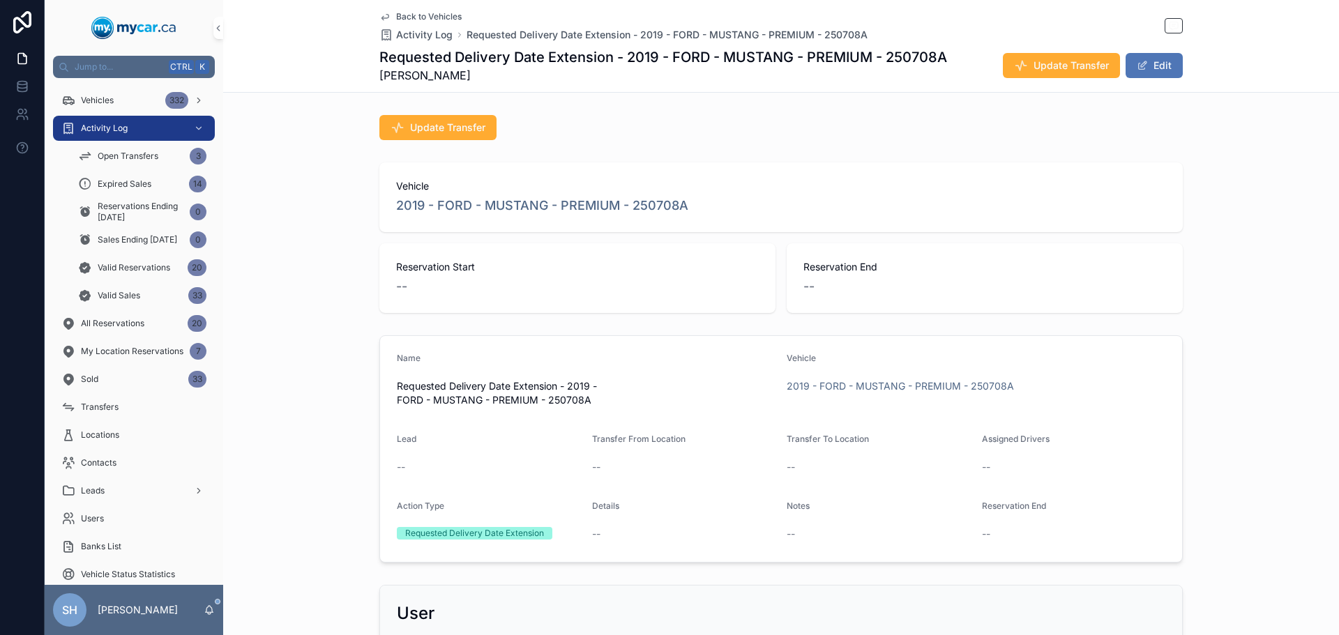
click at [1159, 70] on button "Edit" at bounding box center [1154, 65] width 57 height 25
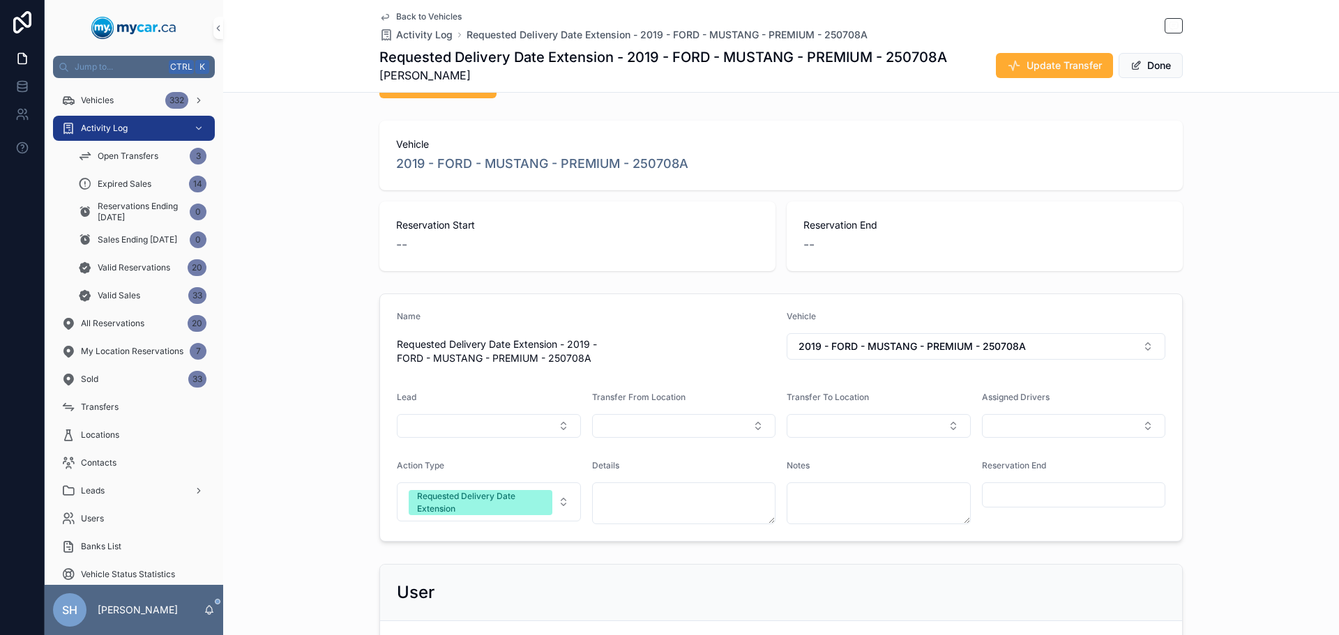
scroll to position [209, 0]
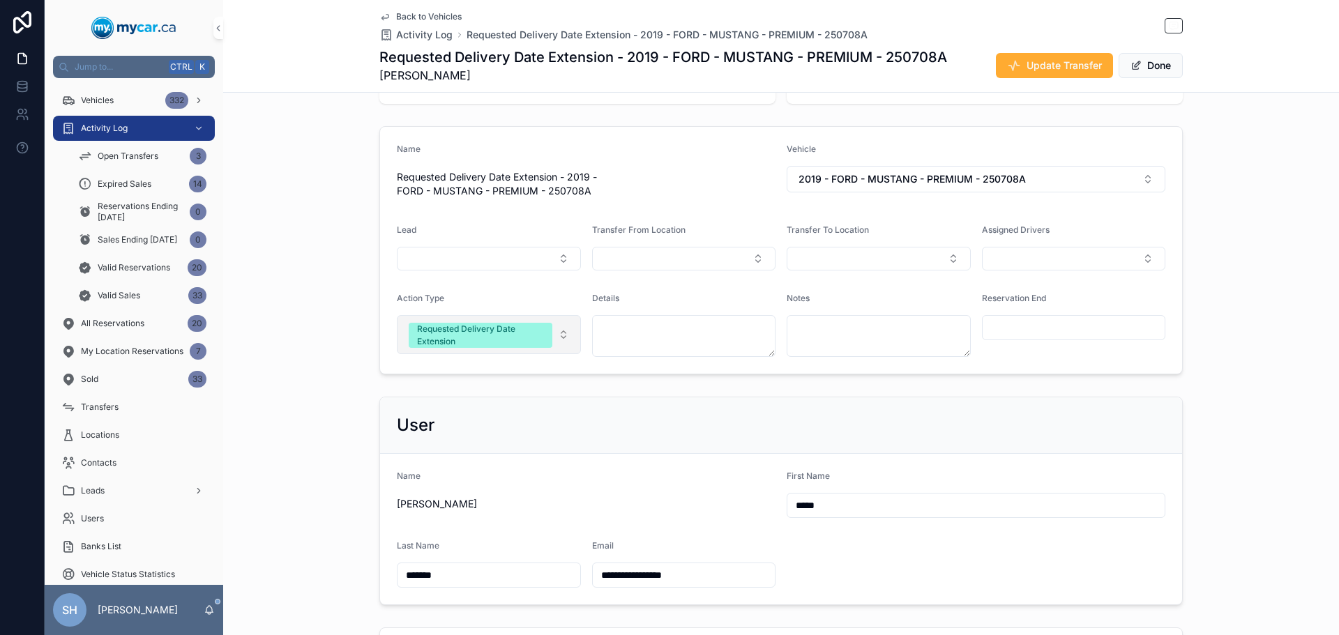
click at [521, 328] on div "Requested Delivery Date Extension" at bounding box center [480, 335] width 127 height 25
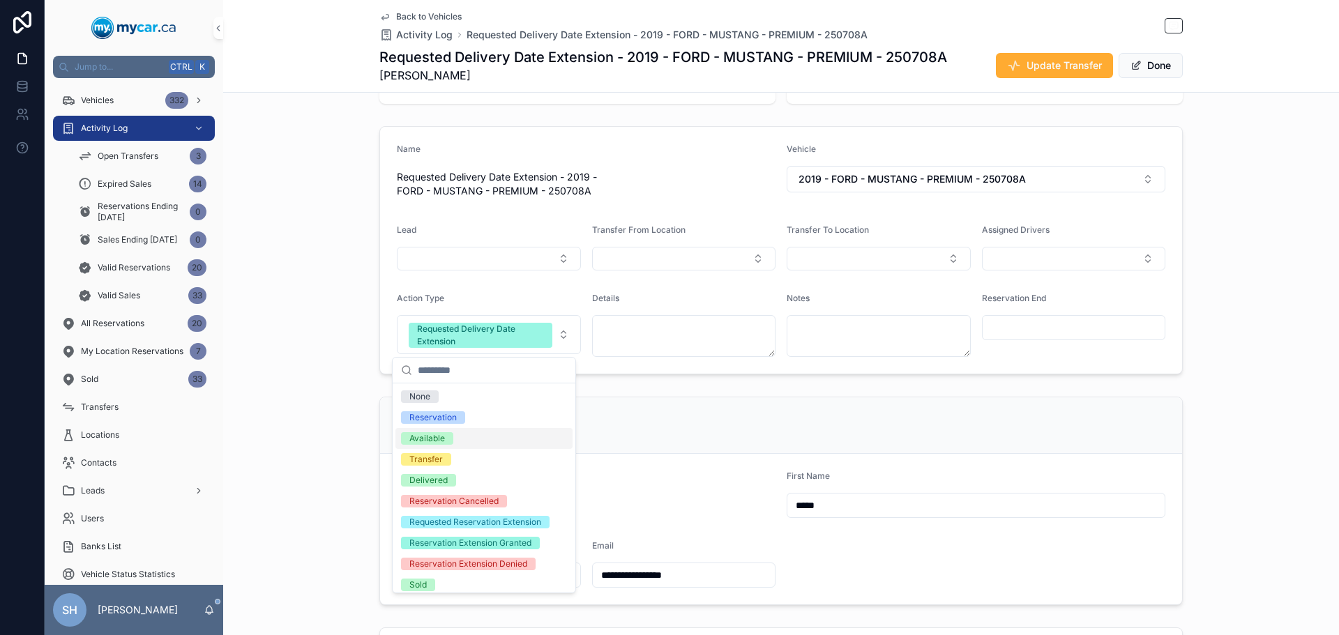
scroll to position [139, 0]
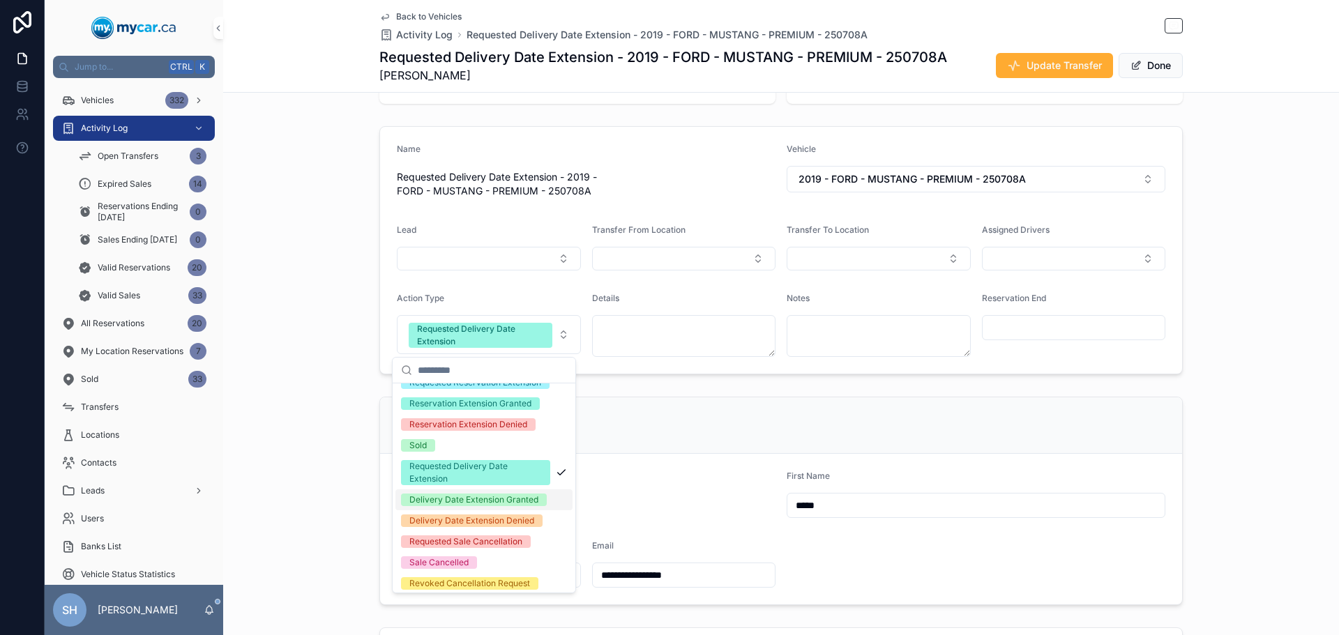
click at [479, 506] on div "Delivery Date Extension Granted" at bounding box center [473, 500] width 129 height 13
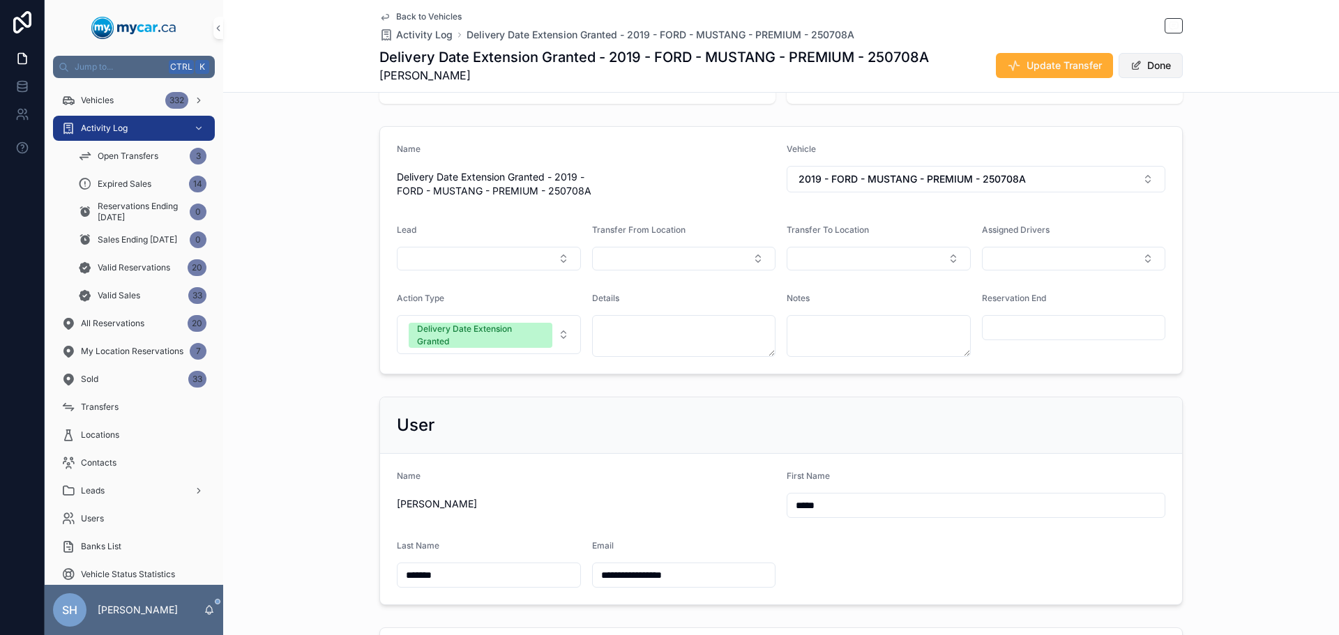
click at [1148, 70] on button "Done" at bounding box center [1151, 65] width 64 height 25
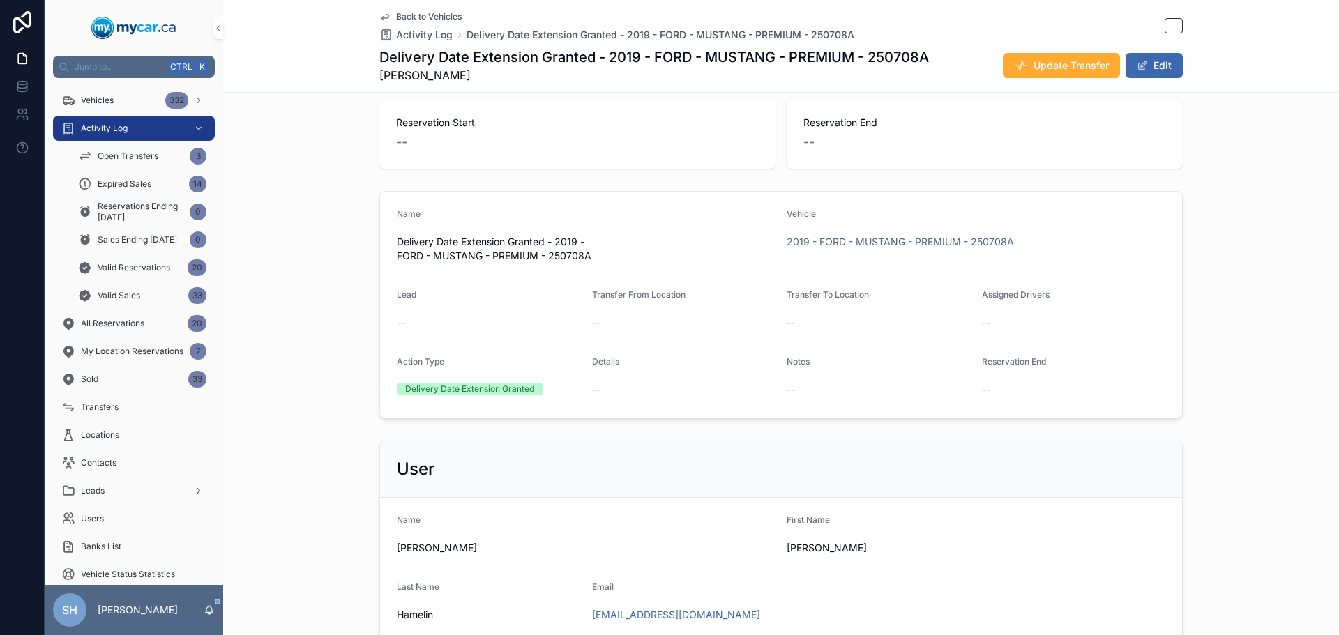
scroll to position [0, 0]
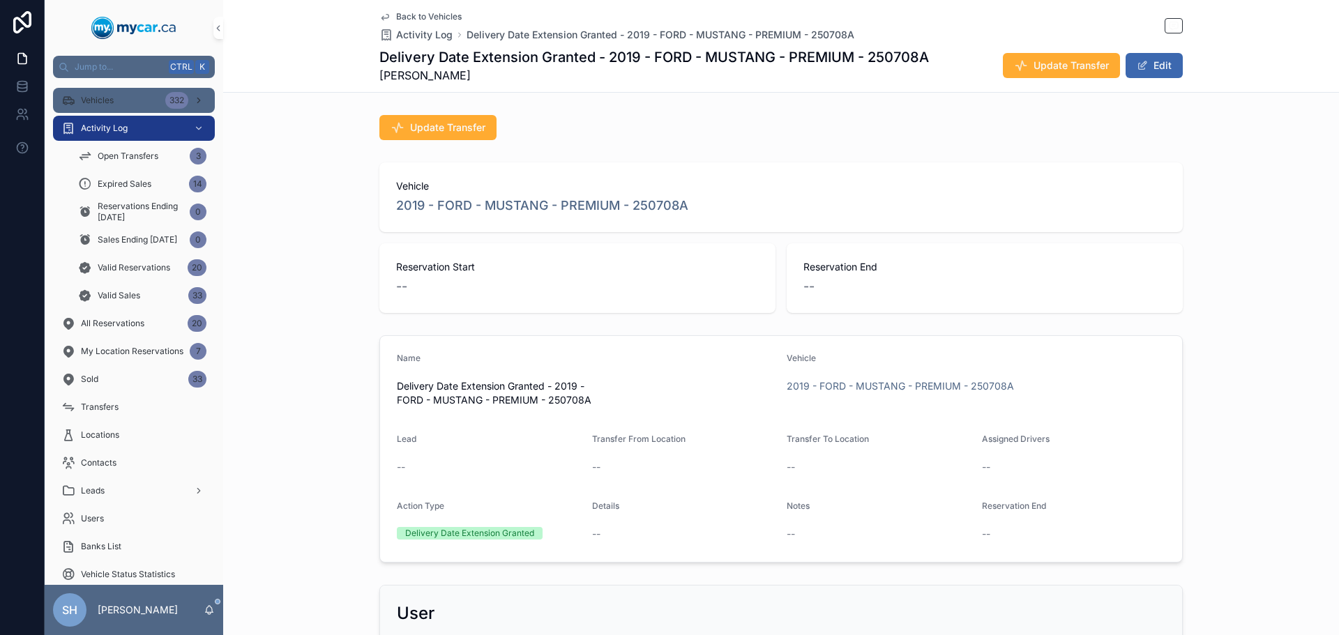
click at [108, 96] on span "Vehicles" at bounding box center [97, 100] width 33 height 11
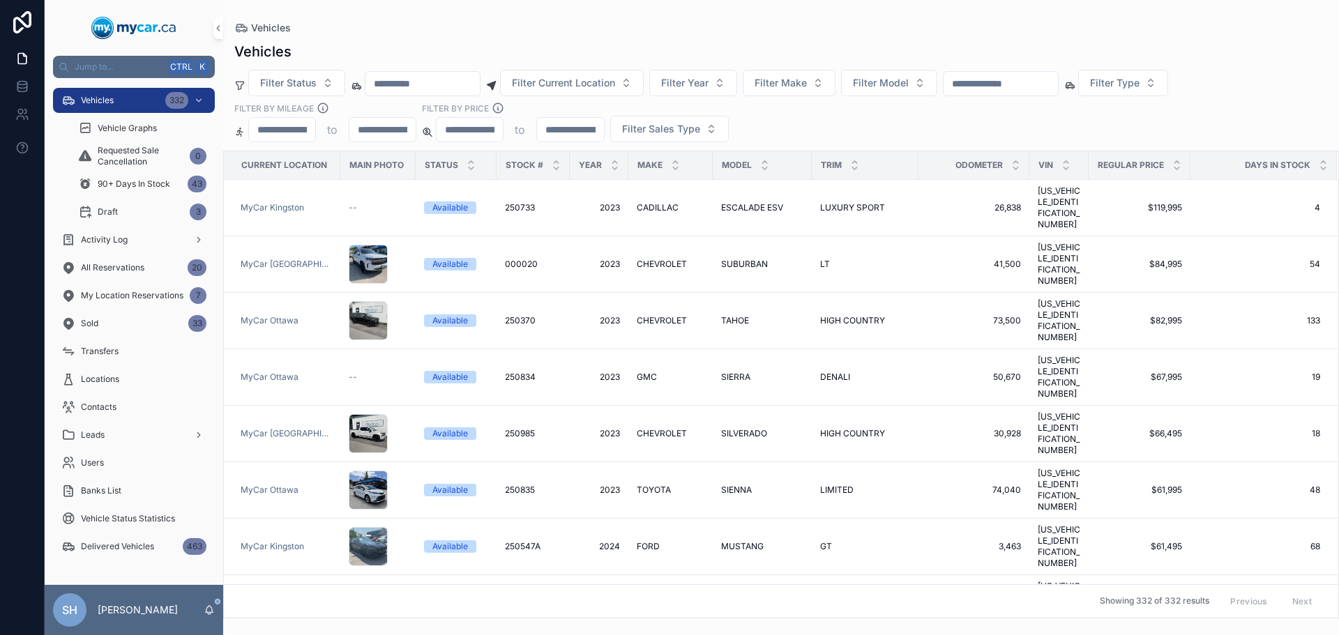
click at [1040, 75] on input "scrollable content" at bounding box center [1001, 84] width 114 height 20
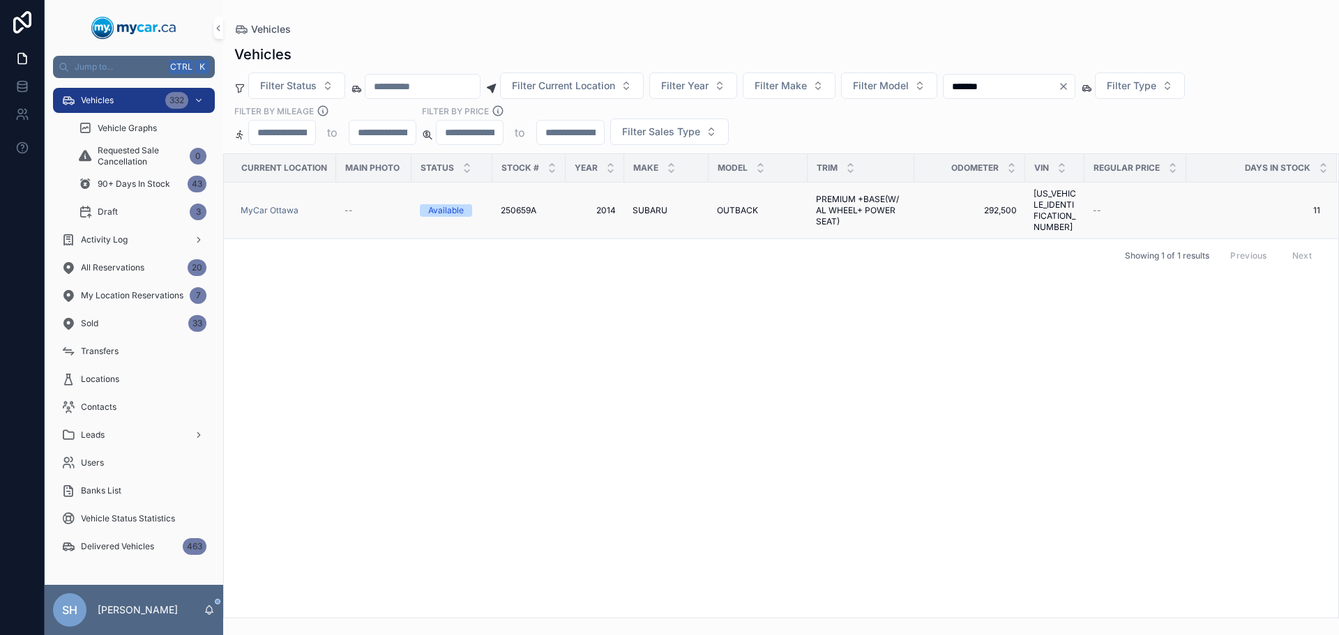
type input "*******"
click at [733, 205] on span "OUTBACK" at bounding box center [737, 210] width 41 height 11
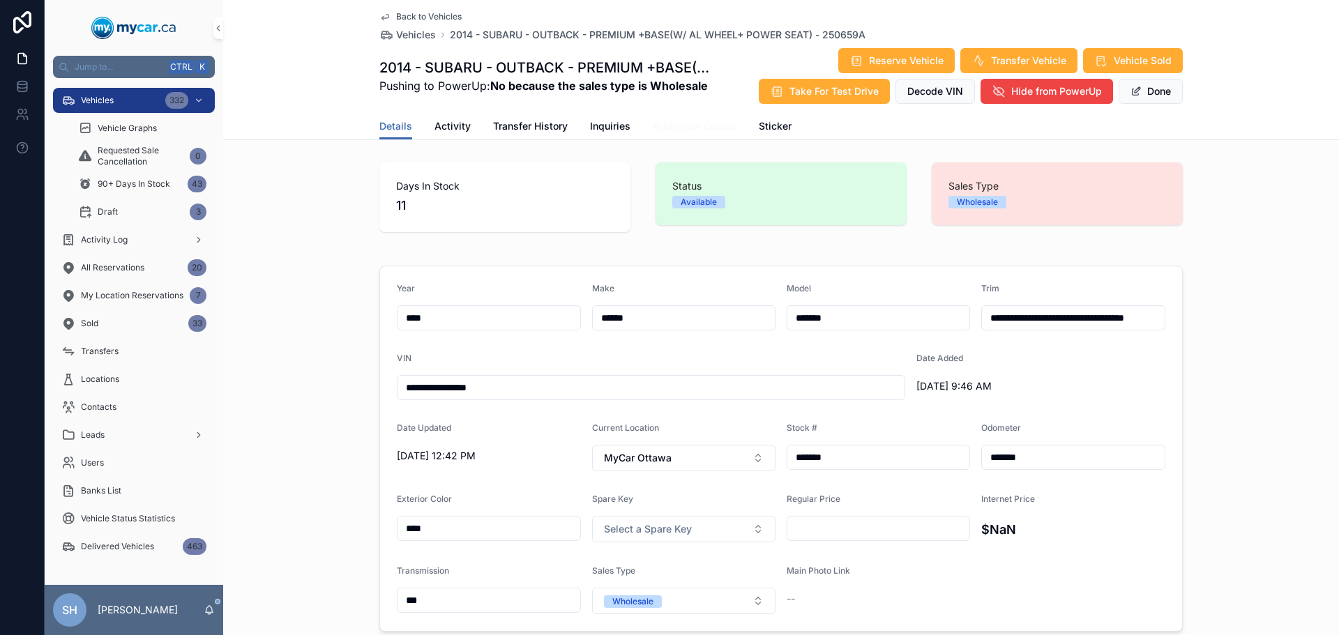
click at [653, 126] on span "Additional Details" at bounding box center [695, 126] width 84 height 14
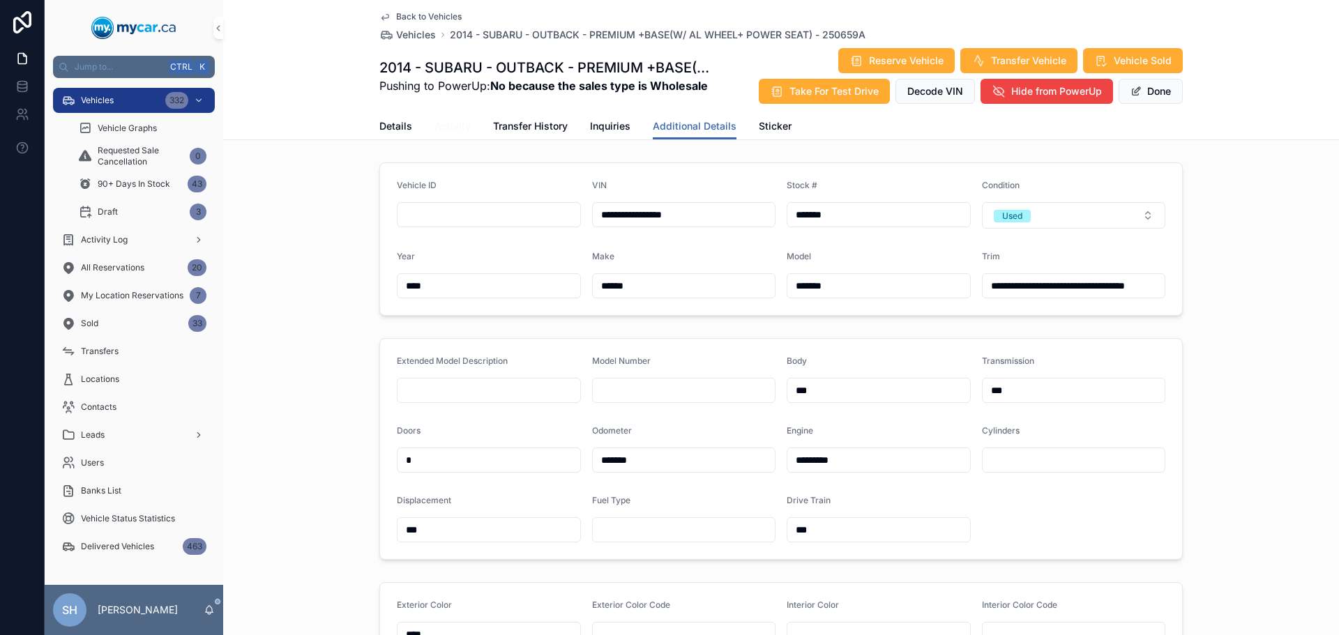
click at [442, 128] on span "Activity" at bounding box center [452, 126] width 36 height 14
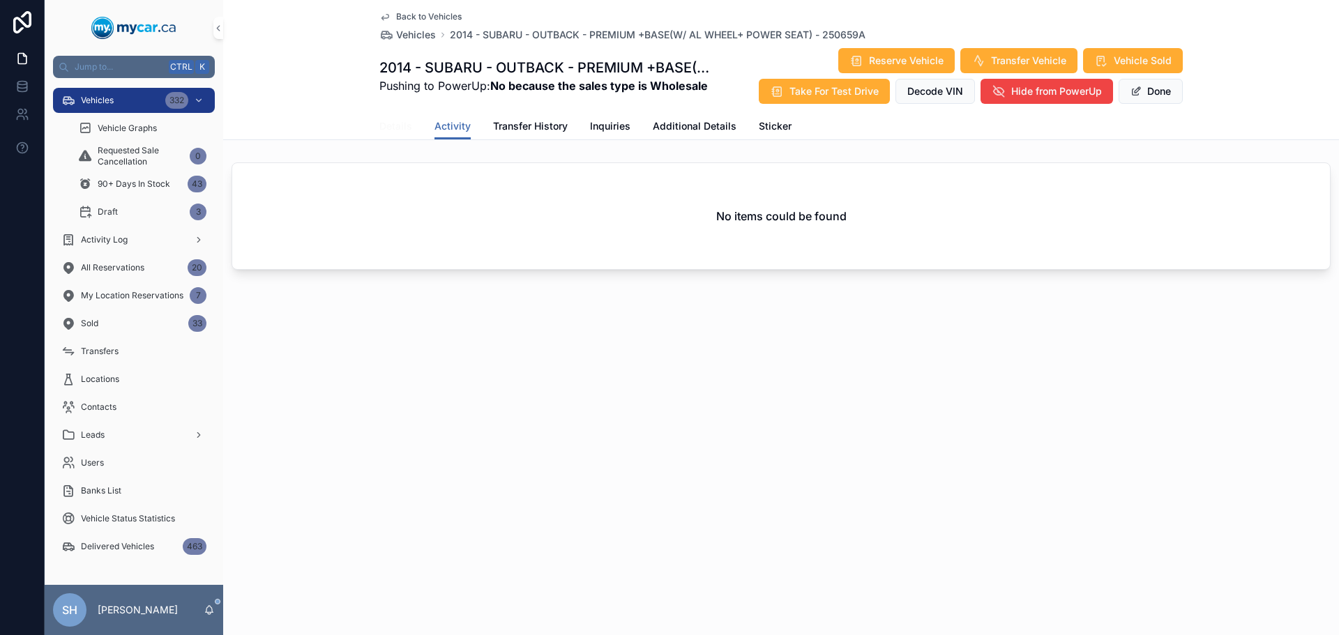
click at [396, 119] on link "Details" at bounding box center [395, 128] width 33 height 28
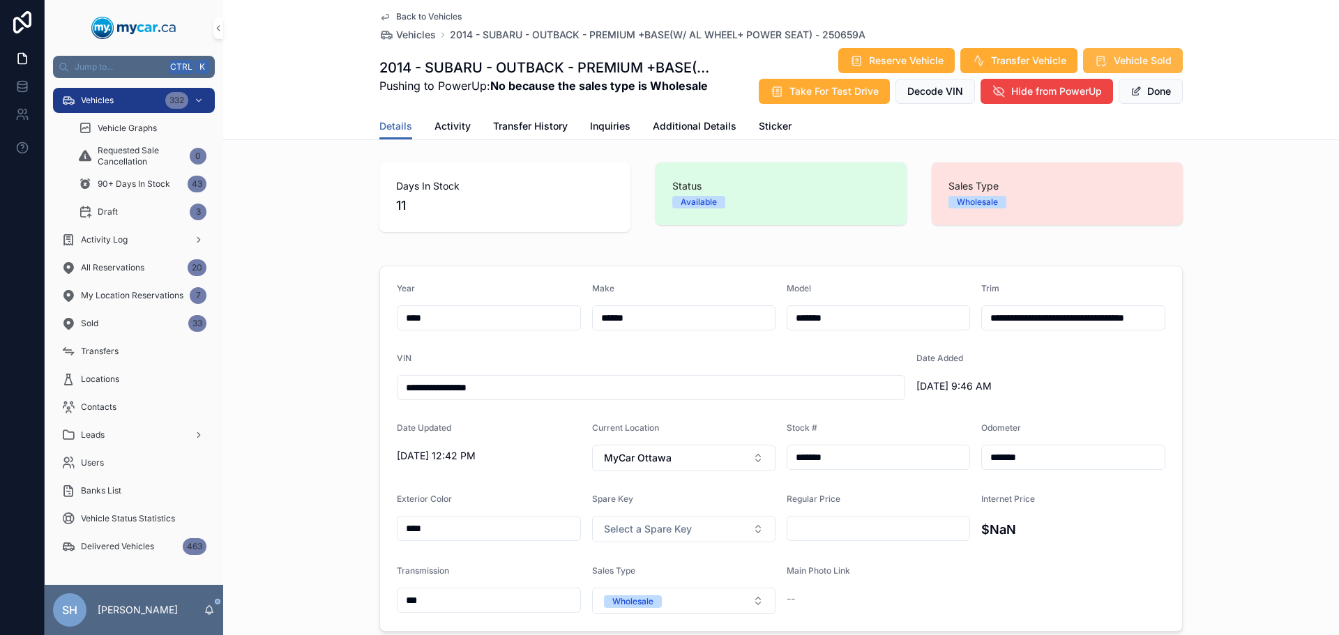
click at [1135, 59] on span "Vehicle Sold" at bounding box center [1143, 61] width 58 height 14
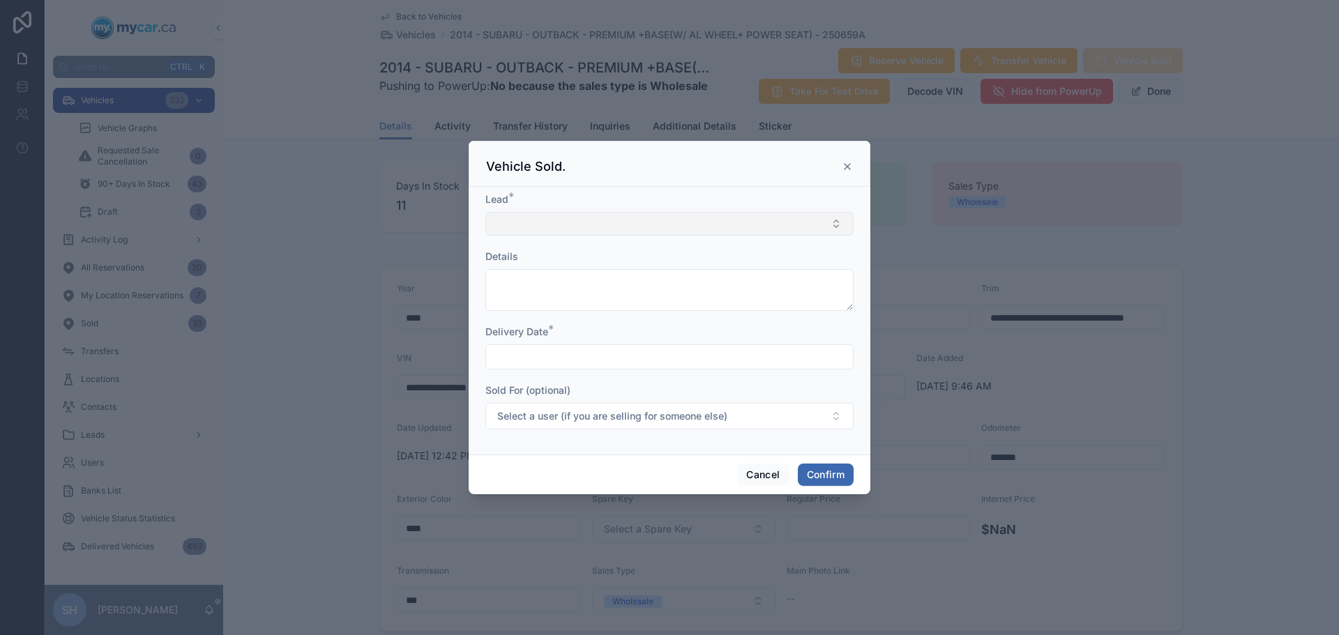
click at [537, 221] on button "Select Button" at bounding box center [669, 224] width 368 height 24
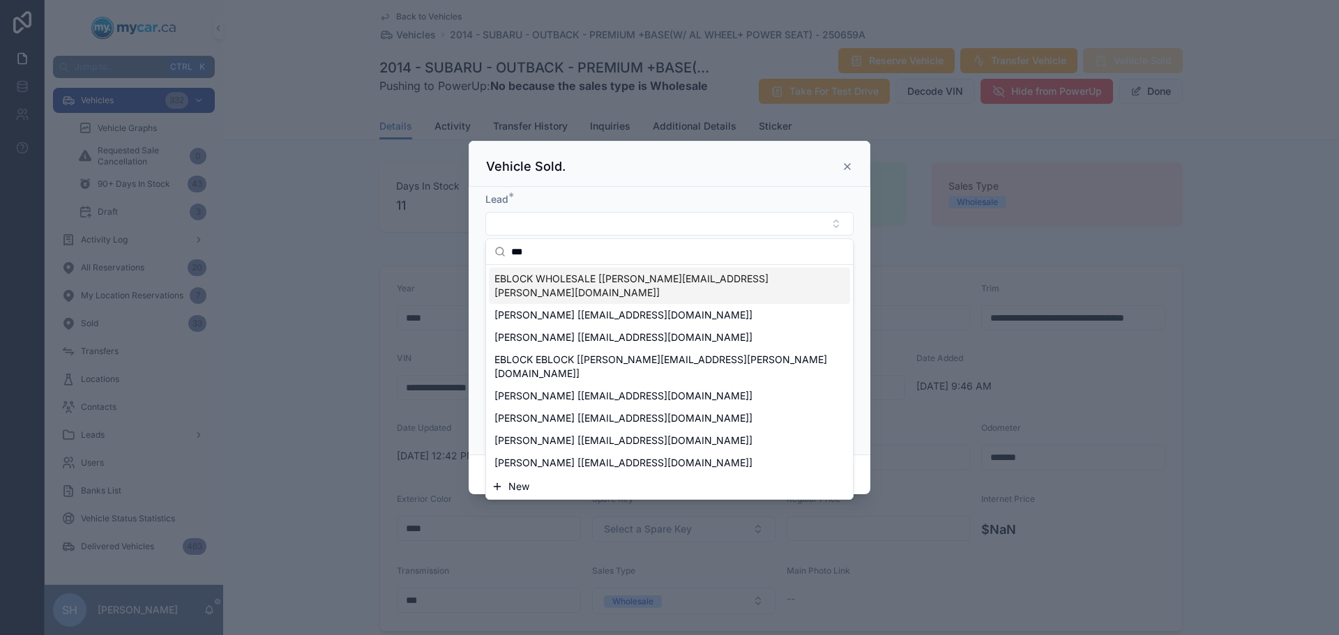
type input "***"
click at [580, 276] on span "EBLOCK WHOLESALE [erin.kohlsmith@mycar.ca]" at bounding box center [660, 286] width 333 height 28
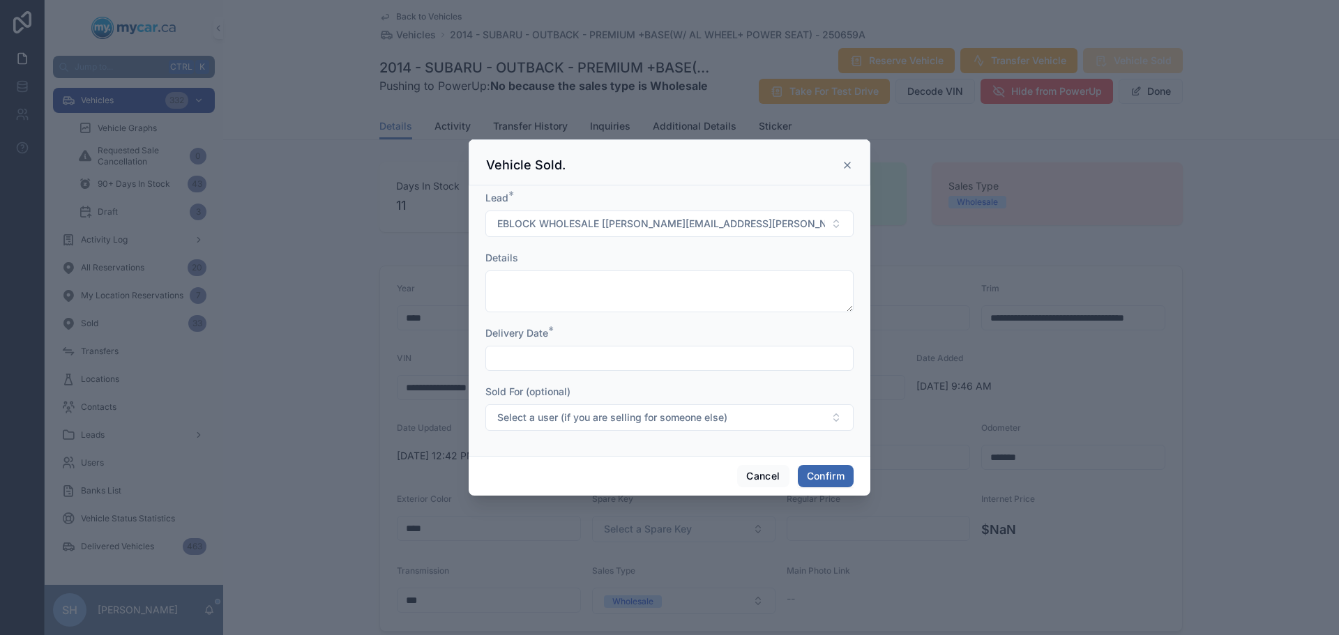
click at [552, 371] on div at bounding box center [669, 358] width 368 height 25
click at [556, 361] on input "text" at bounding box center [669, 359] width 367 height 20
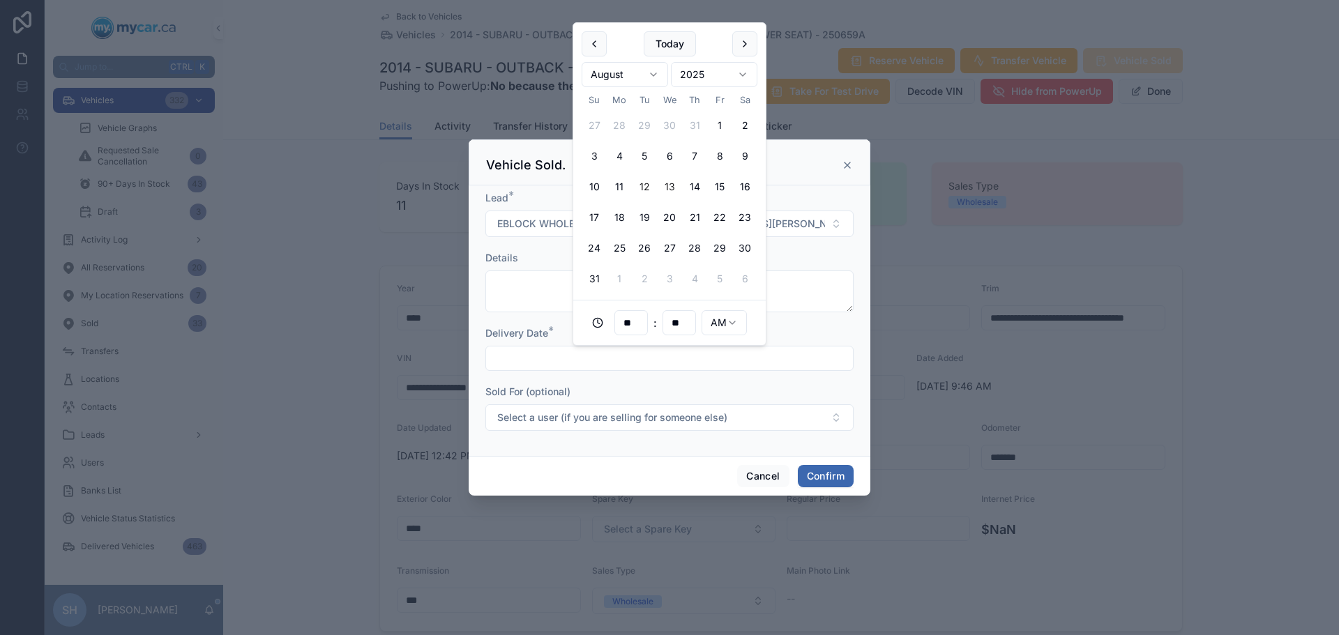
click at [667, 179] on button "13" at bounding box center [669, 186] width 25 height 25
type input "**********"
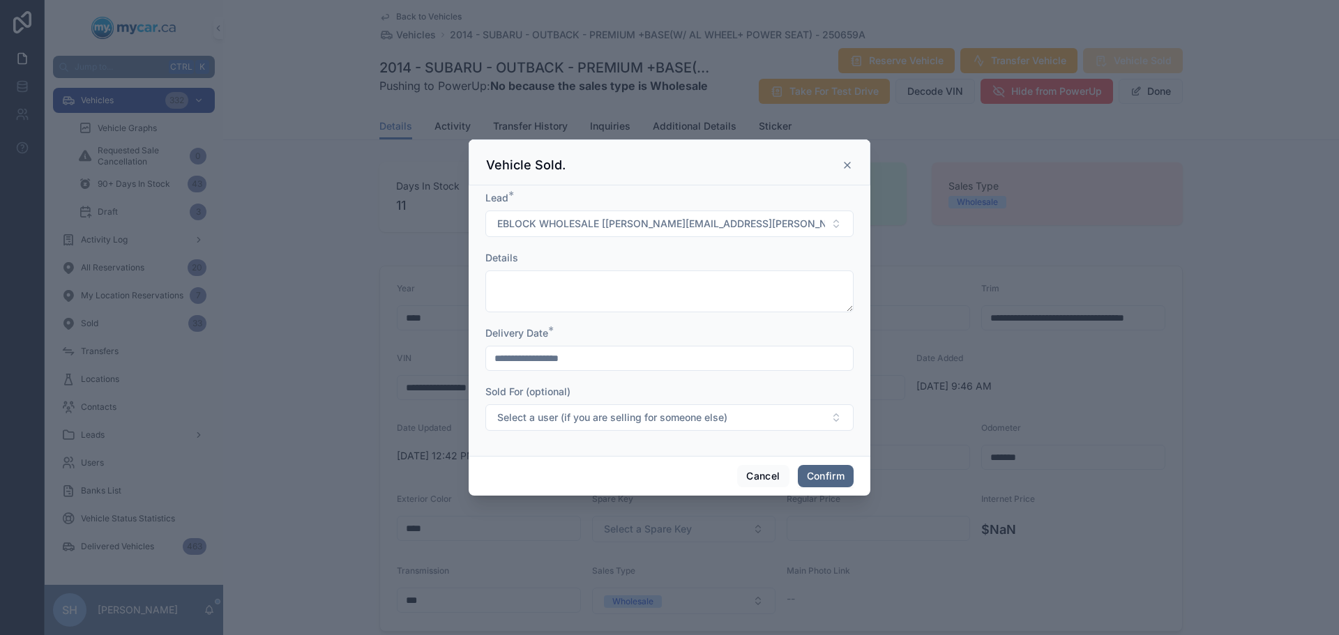
click at [821, 473] on button "Confirm" at bounding box center [826, 476] width 56 height 22
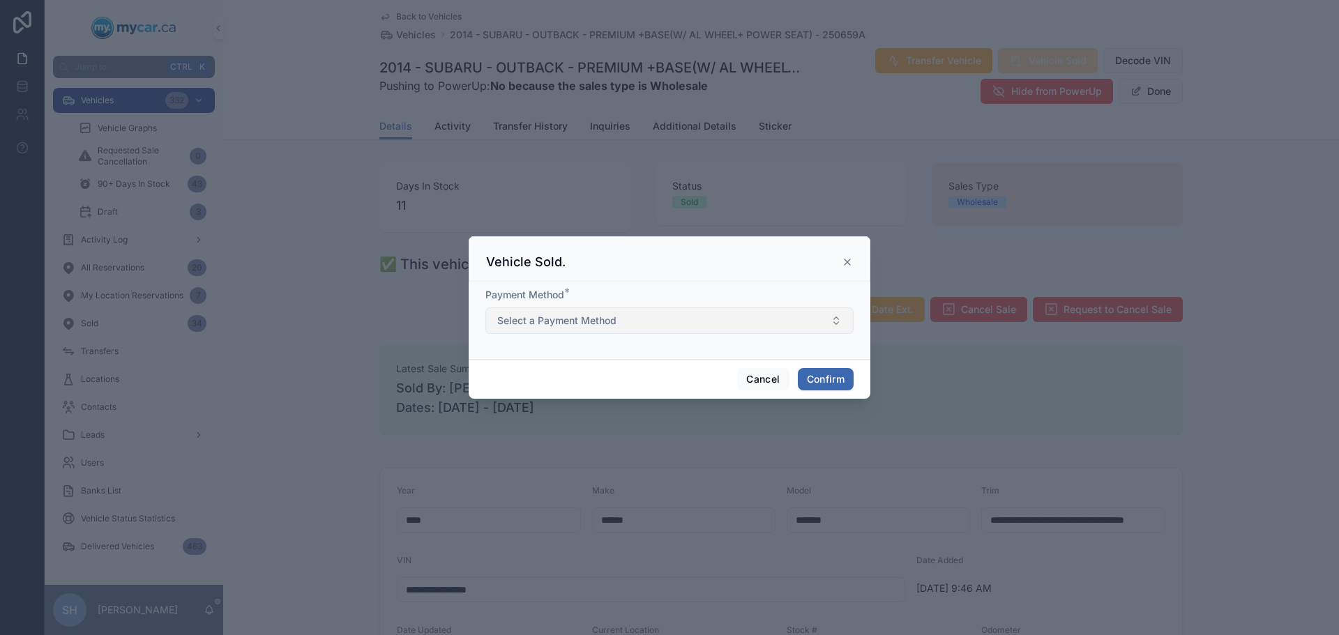
click at [621, 328] on button "Select a Payment Method" at bounding box center [669, 321] width 368 height 26
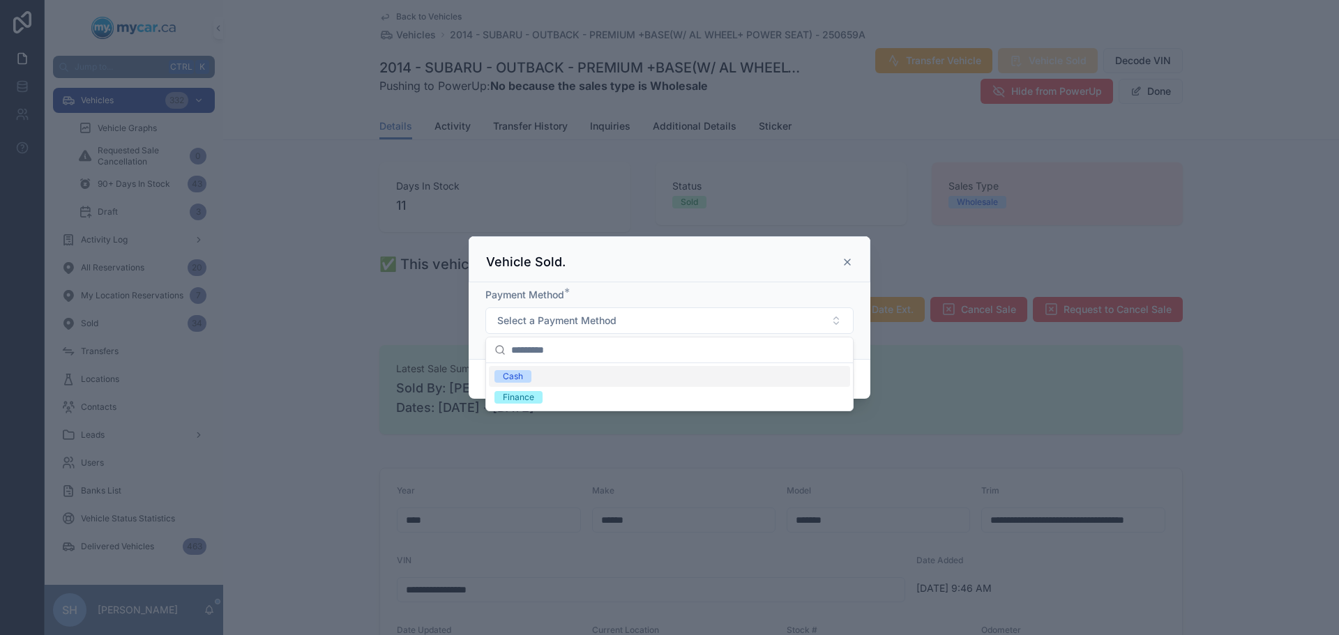
click at [531, 376] on div "Cash" at bounding box center [669, 376] width 361 height 21
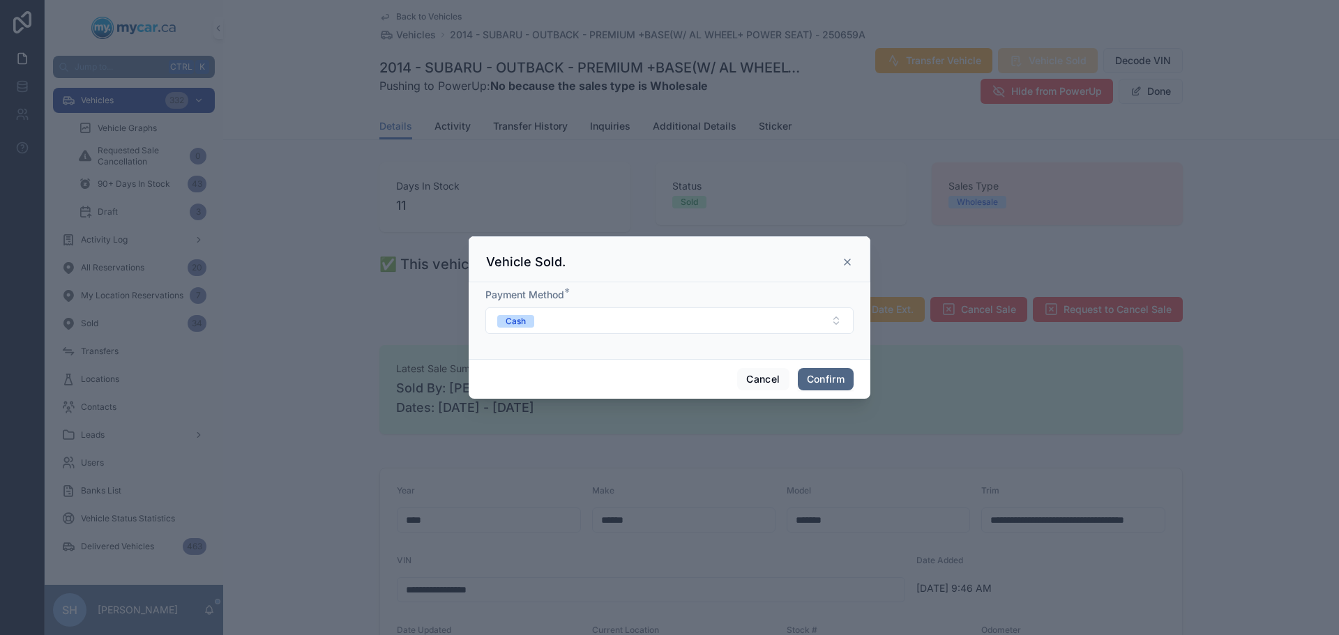
click at [825, 373] on button "Confirm" at bounding box center [826, 379] width 56 height 22
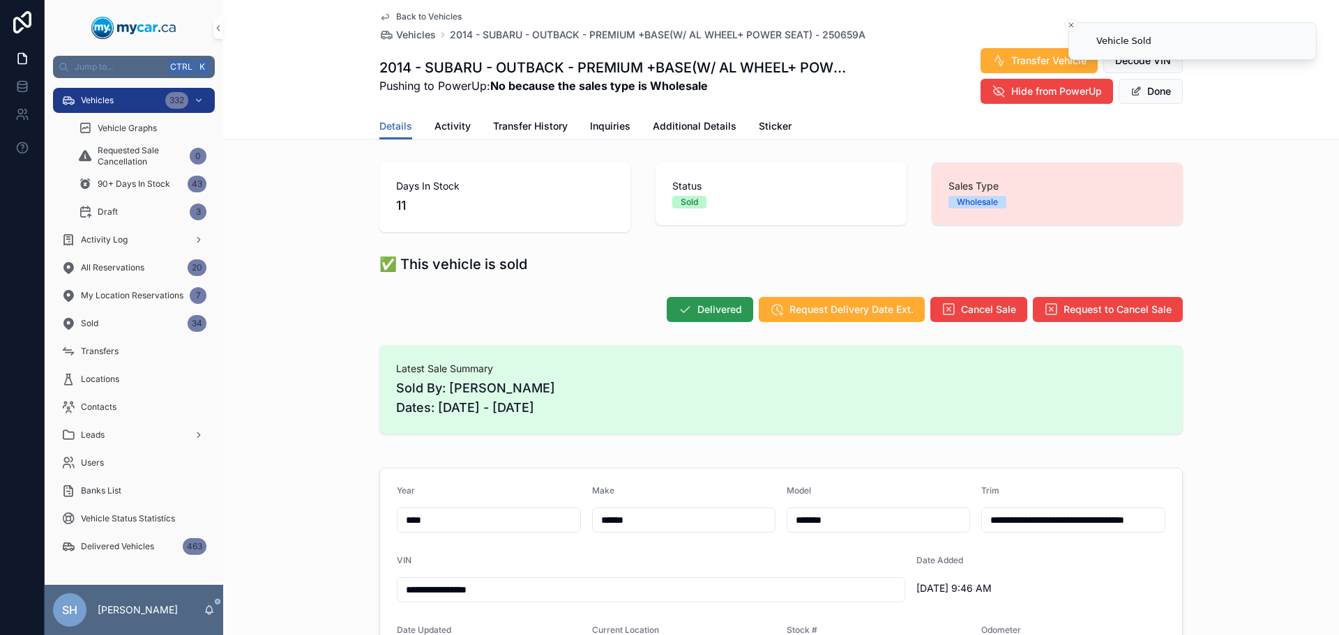
click at [709, 303] on span "Delivered" at bounding box center [719, 310] width 45 height 14
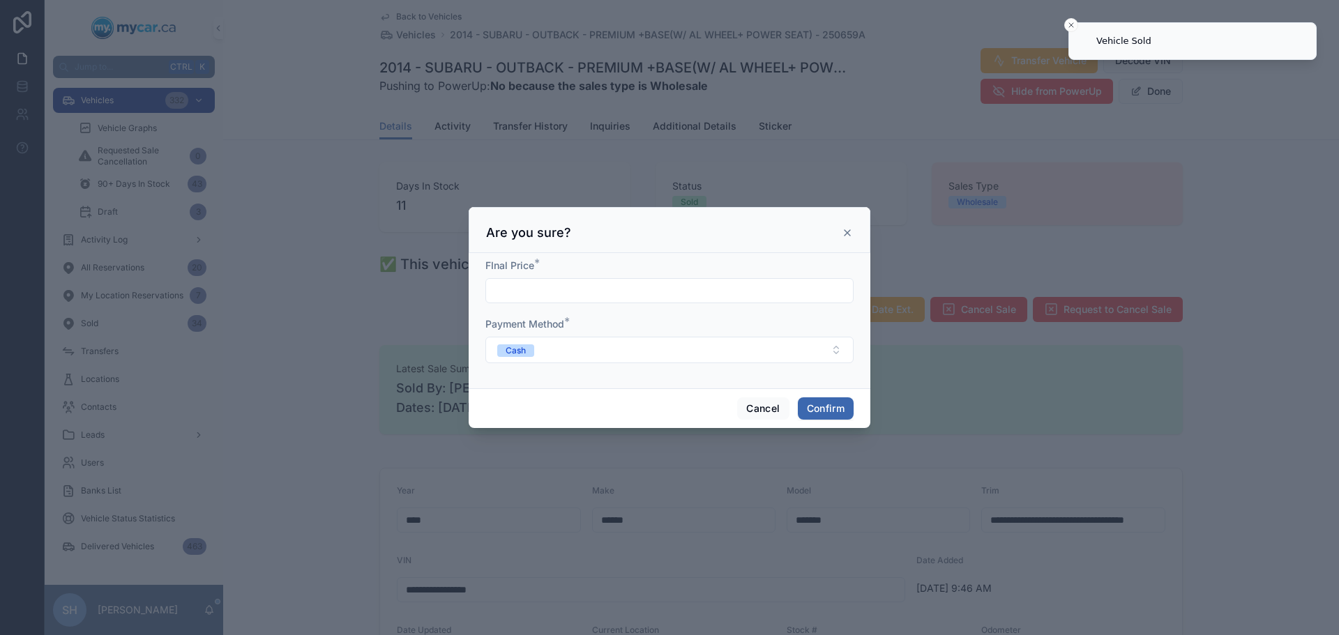
click at [539, 280] on div at bounding box center [669, 290] width 368 height 25
type input "*****"
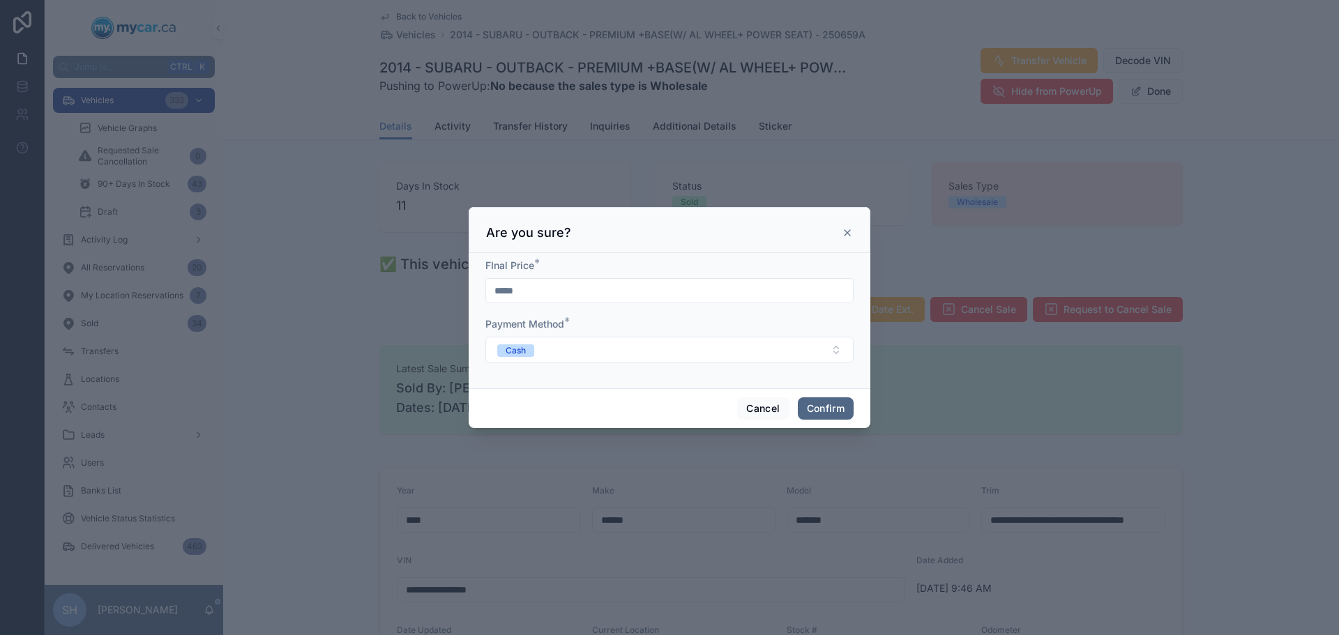
click at [838, 408] on button "Confirm" at bounding box center [826, 408] width 56 height 22
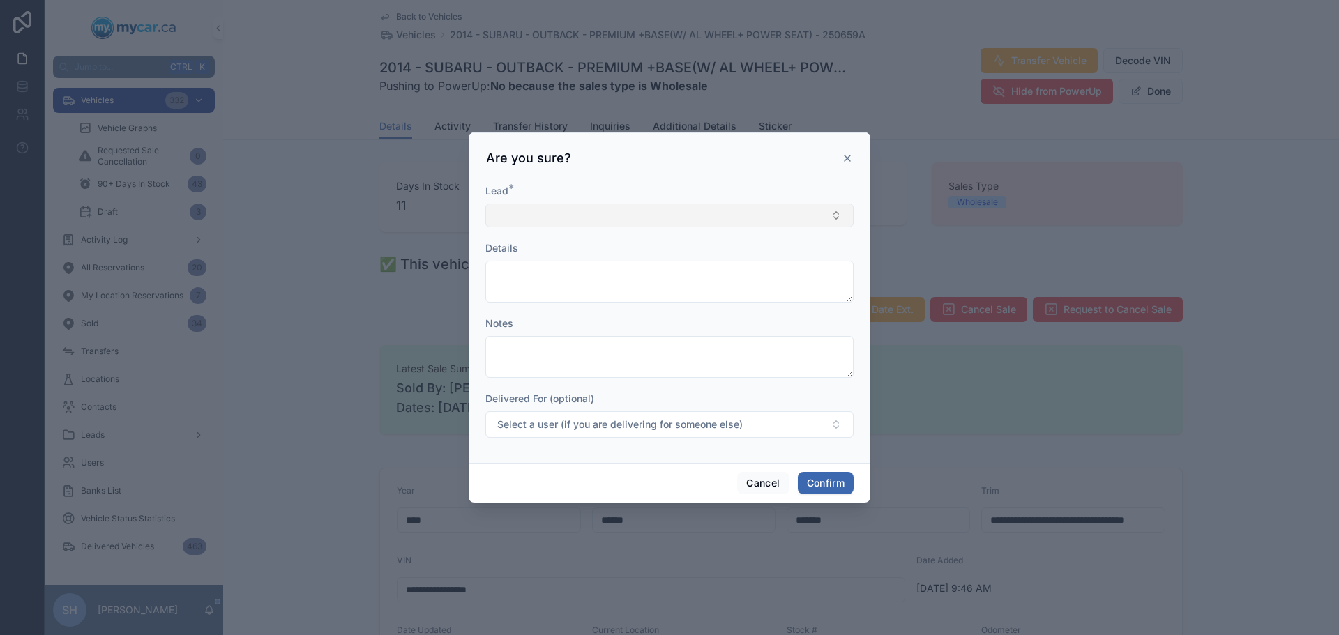
click at [569, 222] on button "Select Button" at bounding box center [669, 216] width 368 height 24
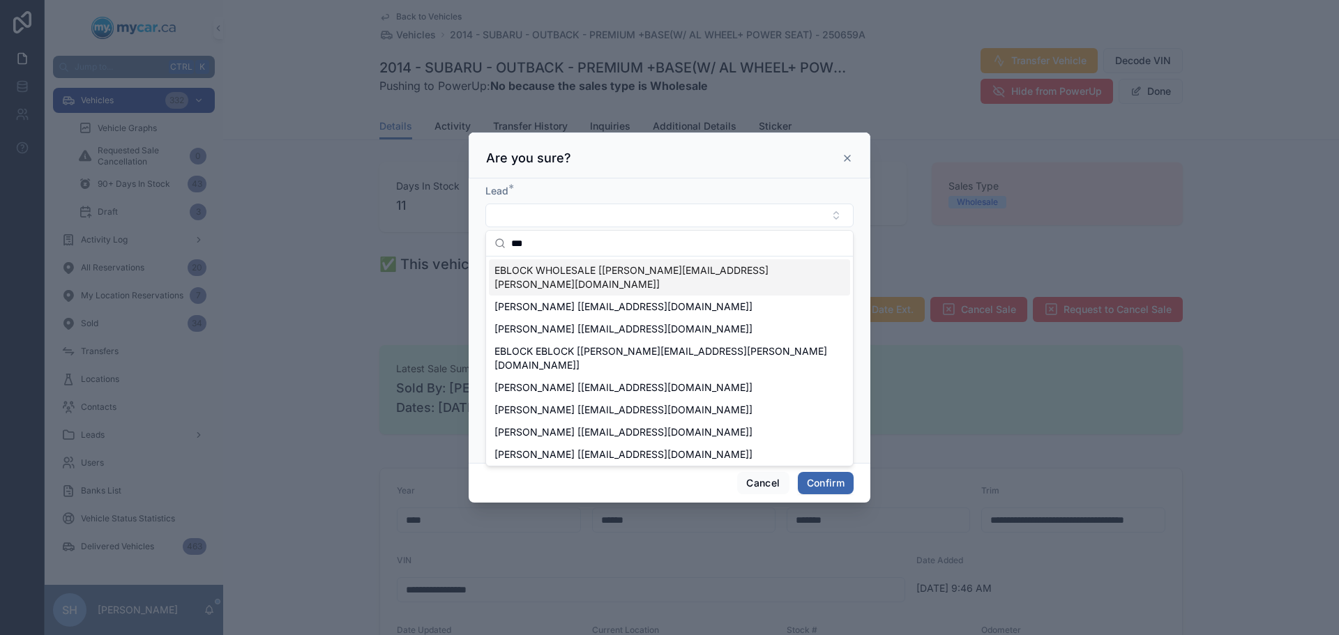
type input "***"
click at [558, 270] on span "EBLOCK WHOLESALE [erin.kohlsmith@mycar.ca]" at bounding box center [660, 278] width 333 height 28
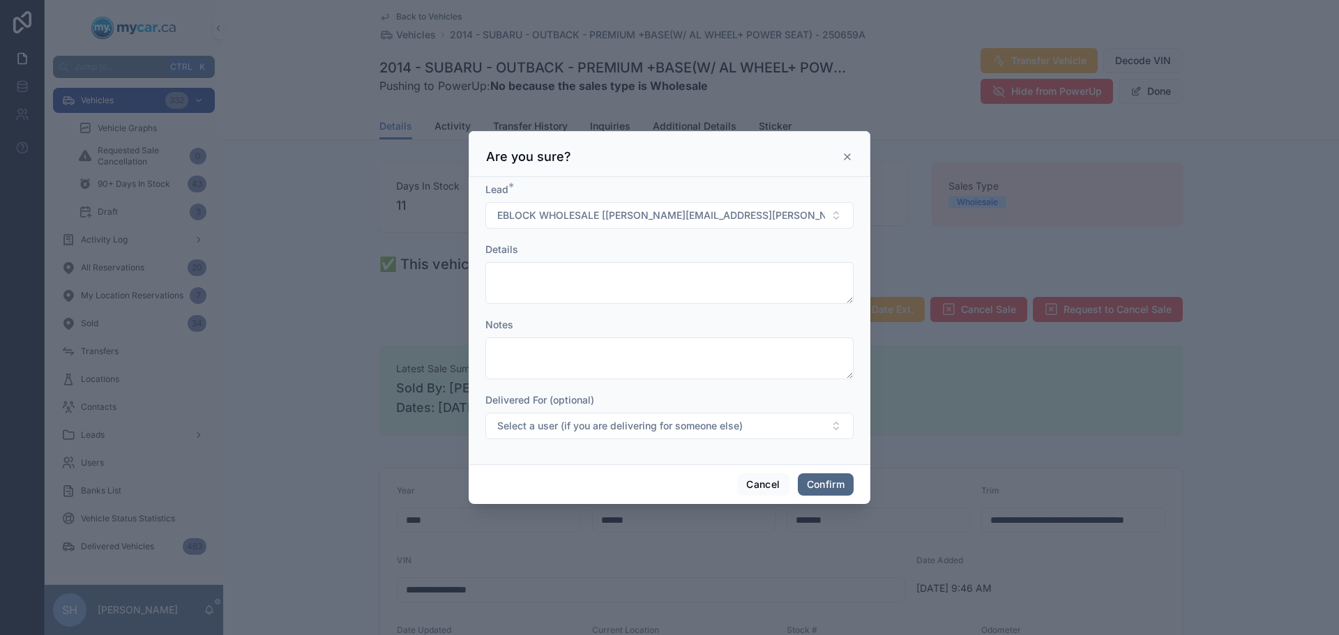
click at [824, 485] on button "Confirm" at bounding box center [826, 484] width 56 height 22
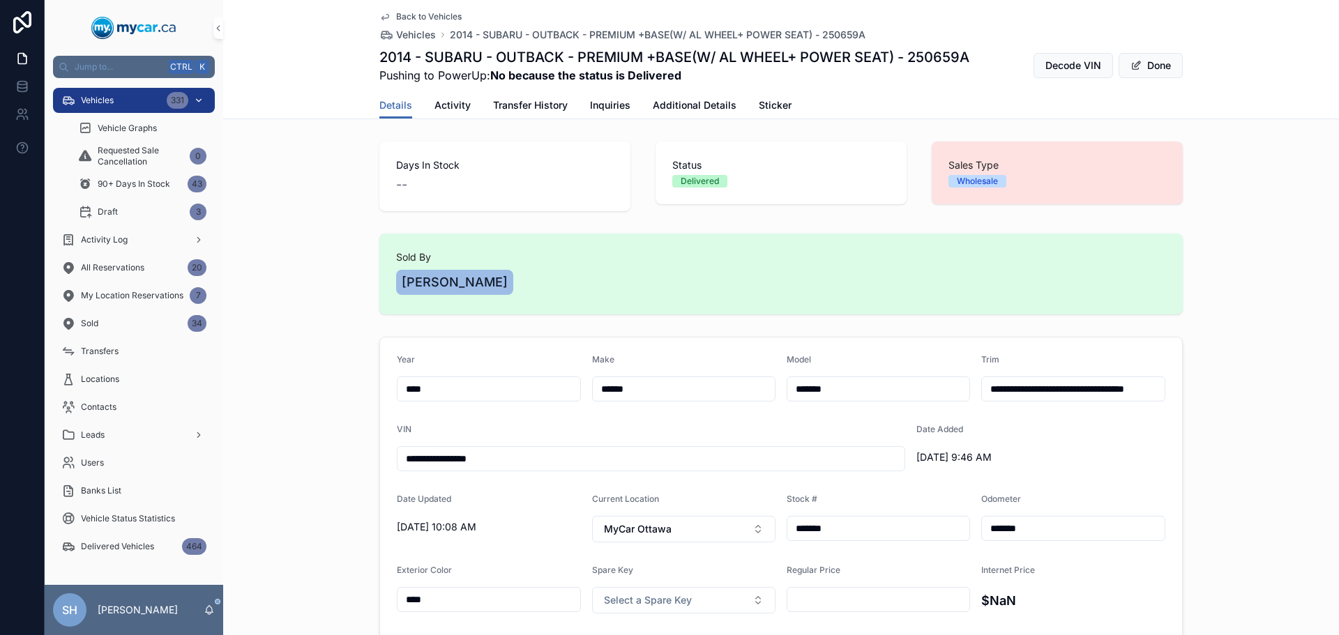
click at [131, 96] on div "Vehicles 331" at bounding box center [133, 100] width 145 height 22
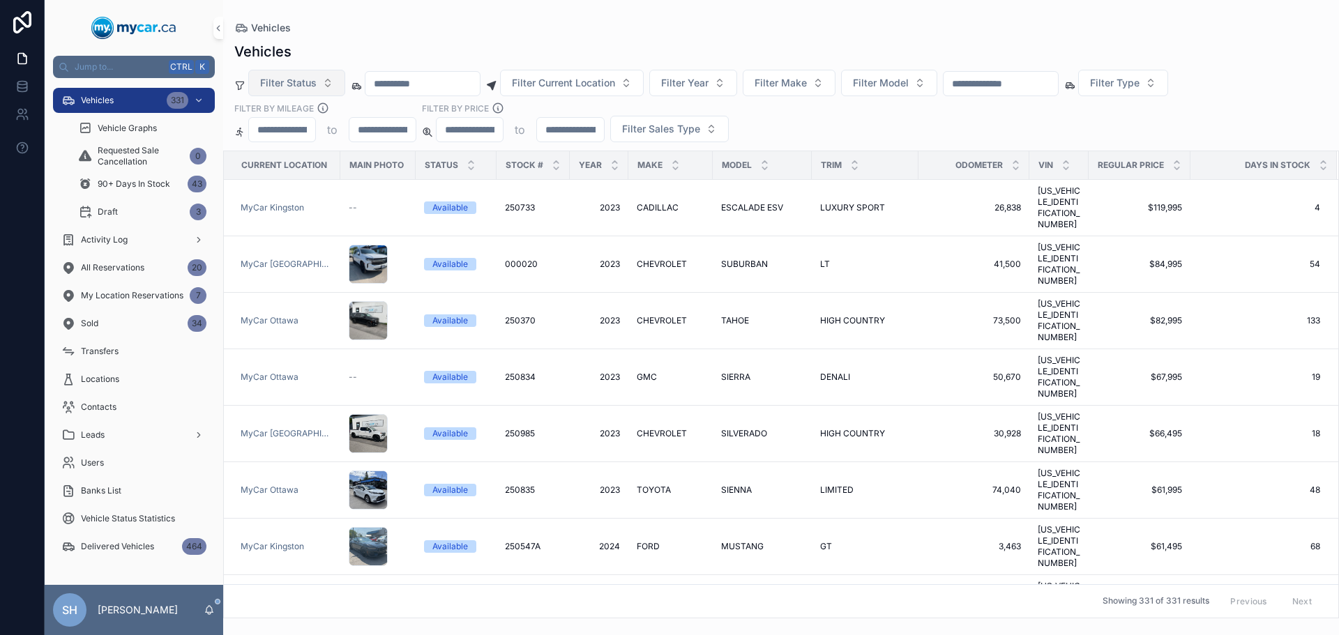
click at [319, 77] on button "Filter Status" at bounding box center [296, 83] width 97 height 26
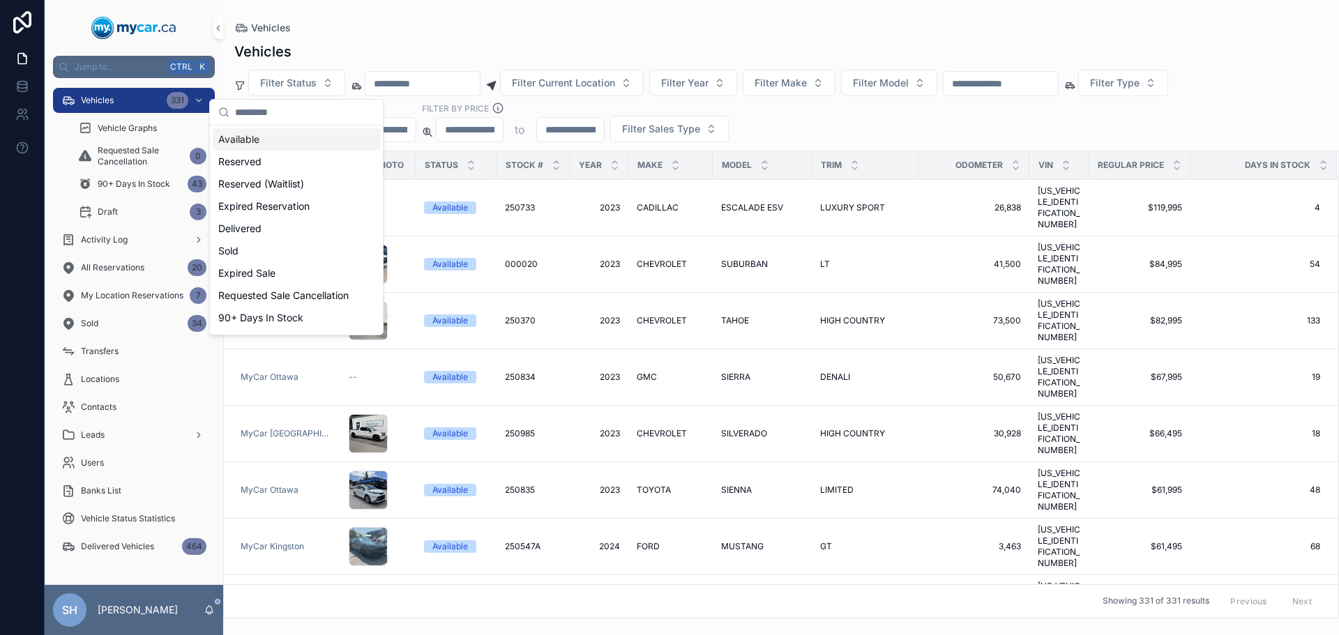
click at [242, 141] on div "Available" at bounding box center [296, 139] width 167 height 22
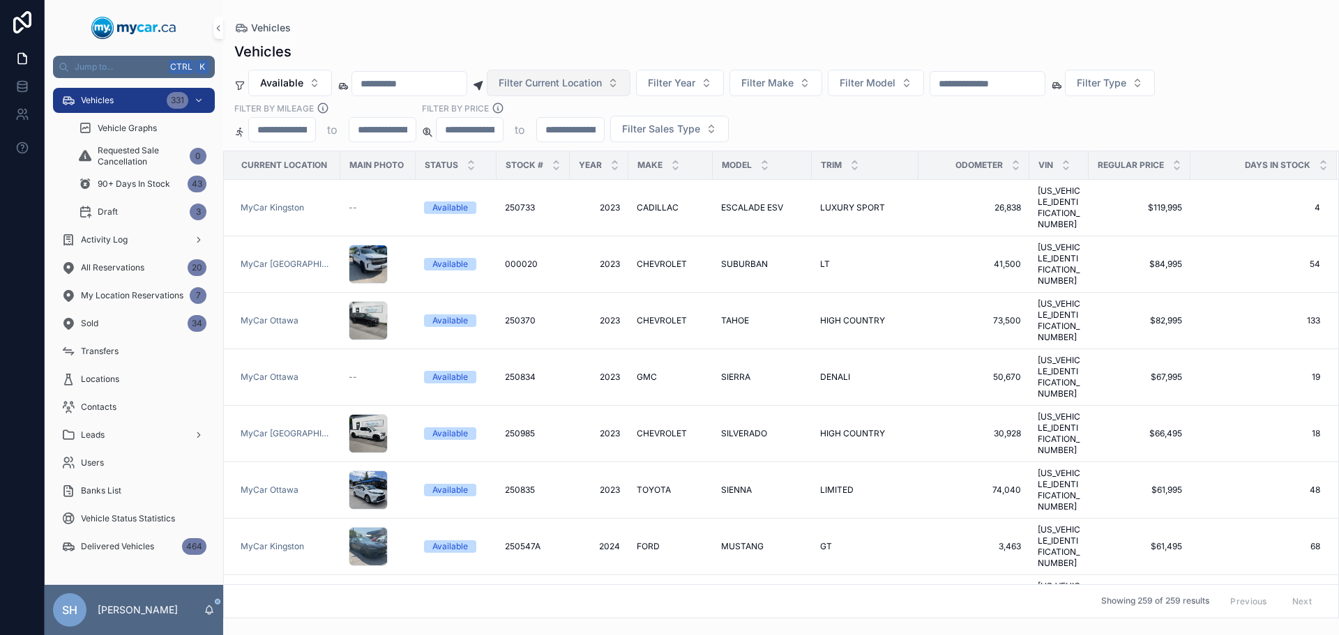
click at [574, 89] on span "Filter Current Location" at bounding box center [550, 83] width 103 height 14
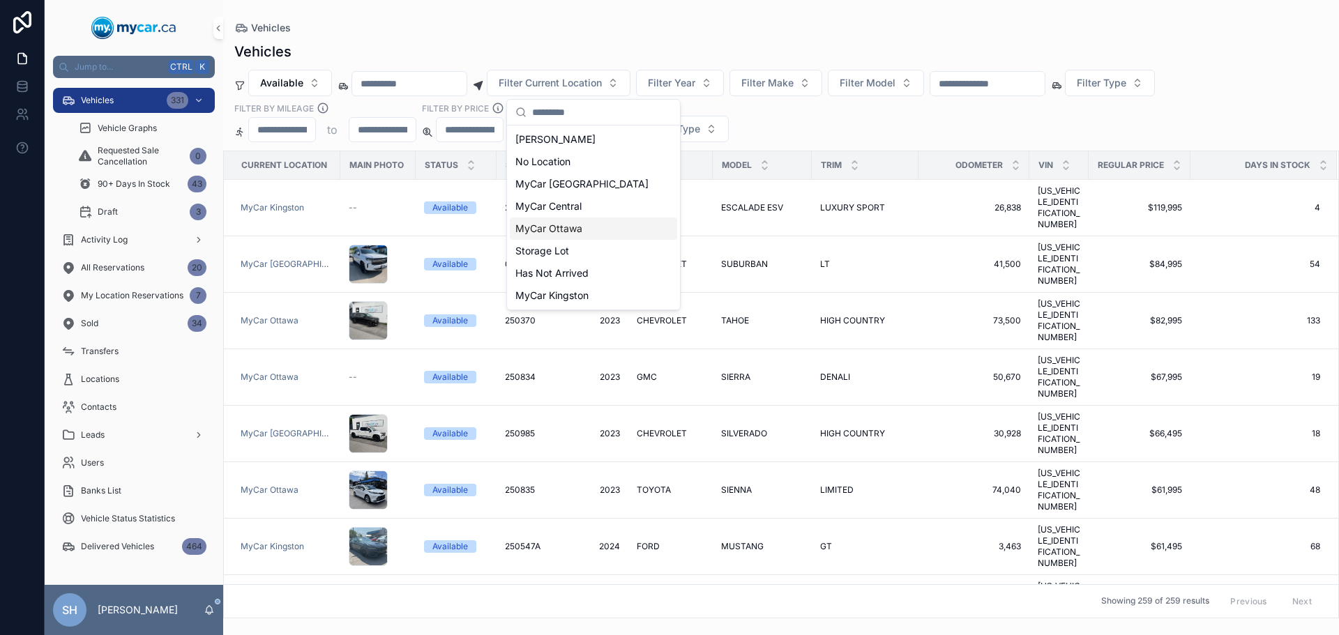
click at [569, 223] on span "MyCar Ottawa" at bounding box center [548, 229] width 67 height 14
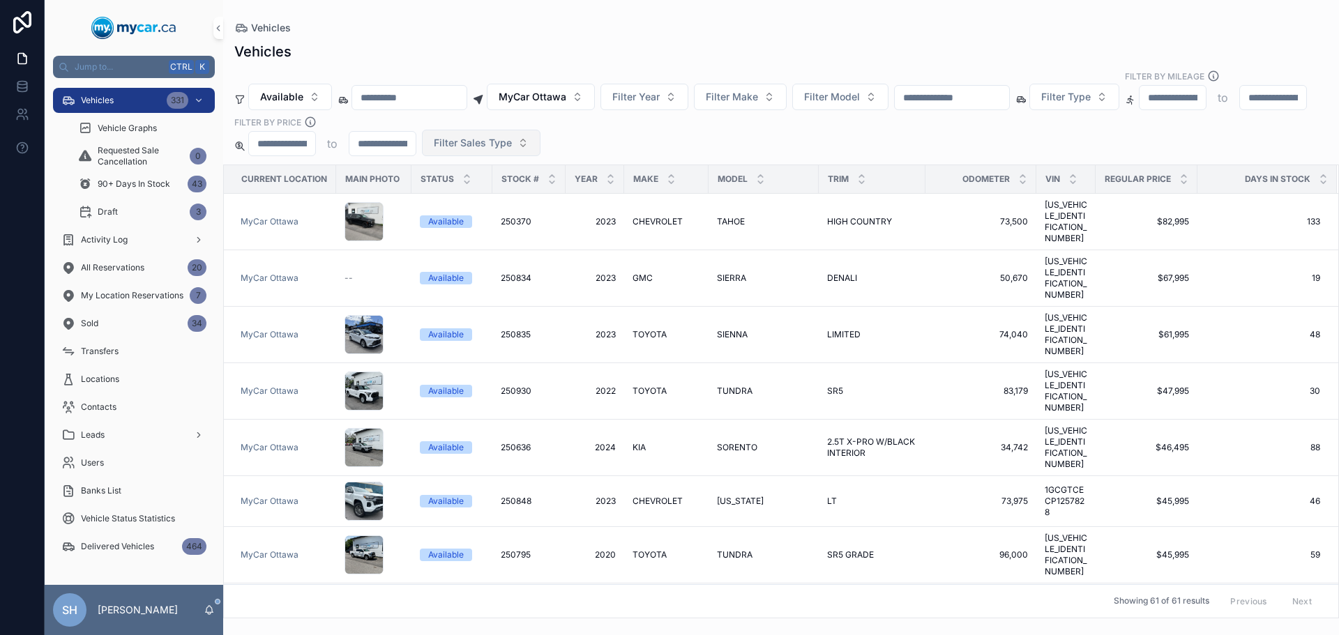
click at [512, 136] on span "Filter Sales Type" at bounding box center [473, 143] width 78 height 14
click at [638, 180] on div "Wholesale" at bounding box center [668, 185] width 167 height 22
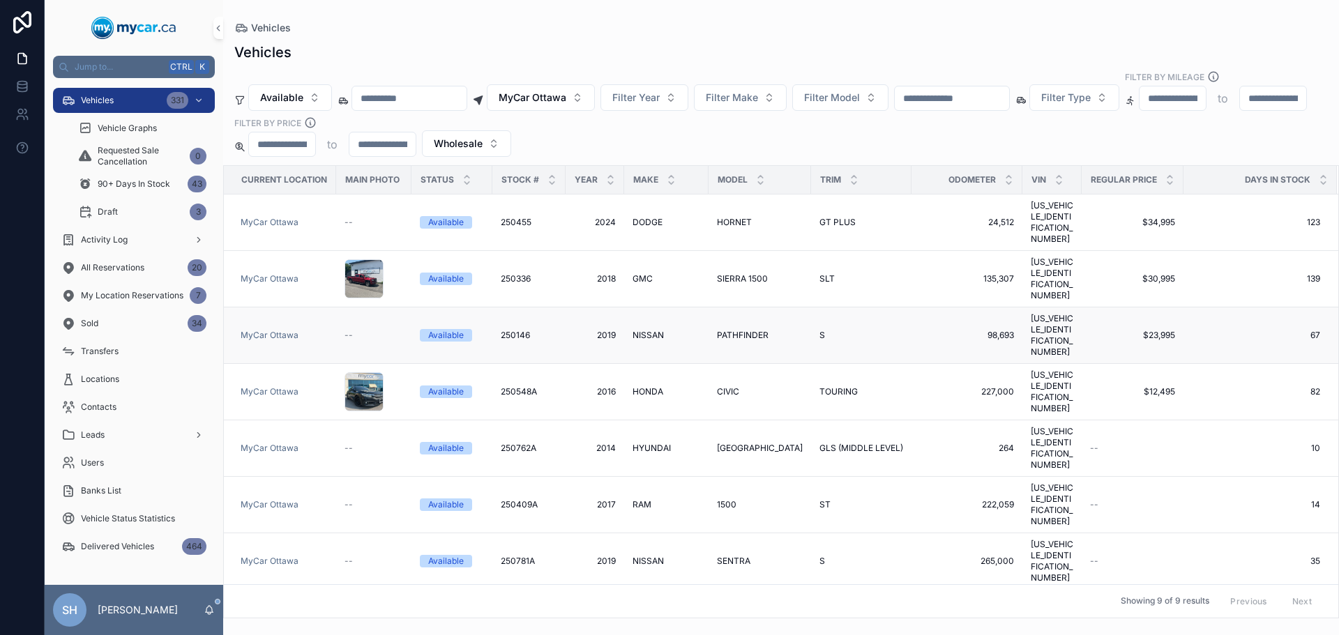
scroll to position [27, 0]
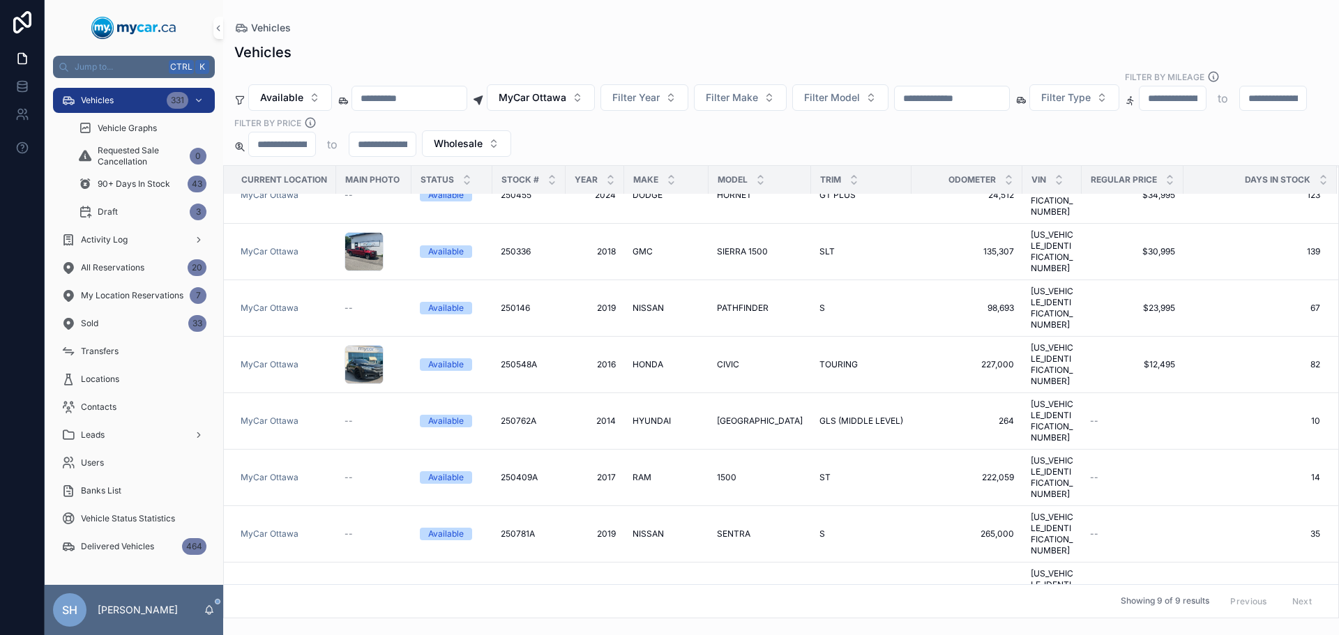
click at [971, 73] on div "Available MyCar Ottawa Filter Year Filter Make Filter Model Filter Type Filter …" at bounding box center [781, 113] width 1116 height 86
click at [977, 89] on input "scrollable content" at bounding box center [952, 99] width 114 height 20
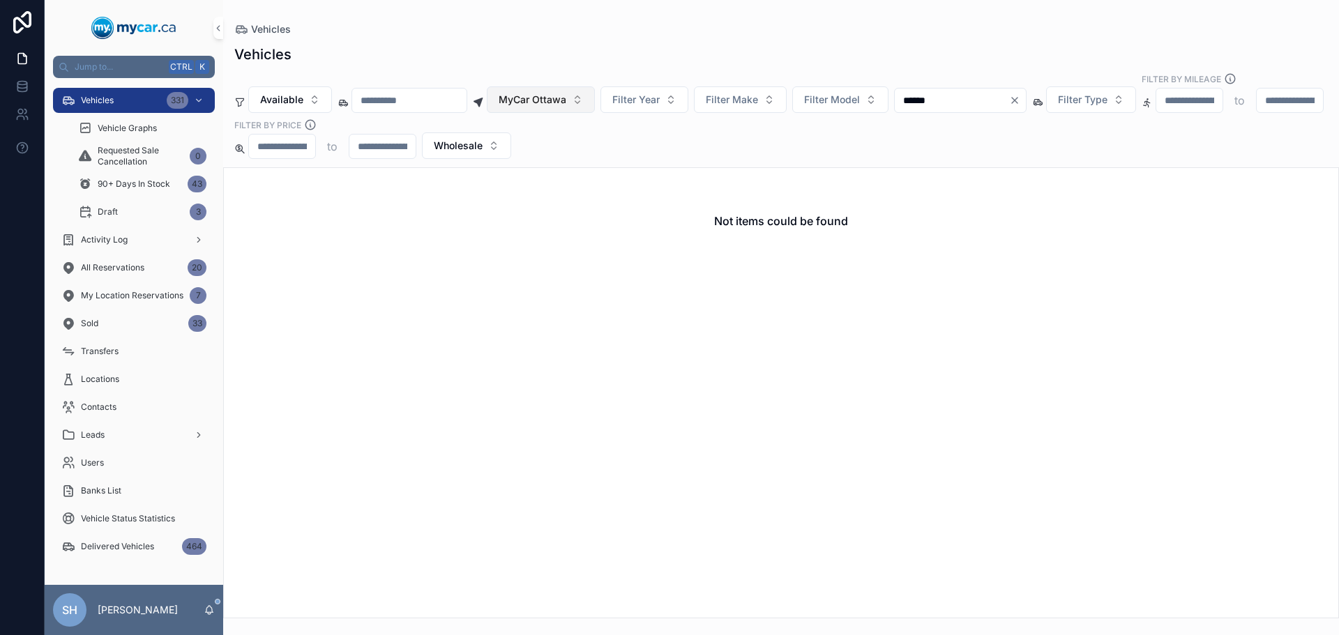
type input "******"
click at [566, 93] on span "MyCar Ottawa" at bounding box center [533, 100] width 68 height 14
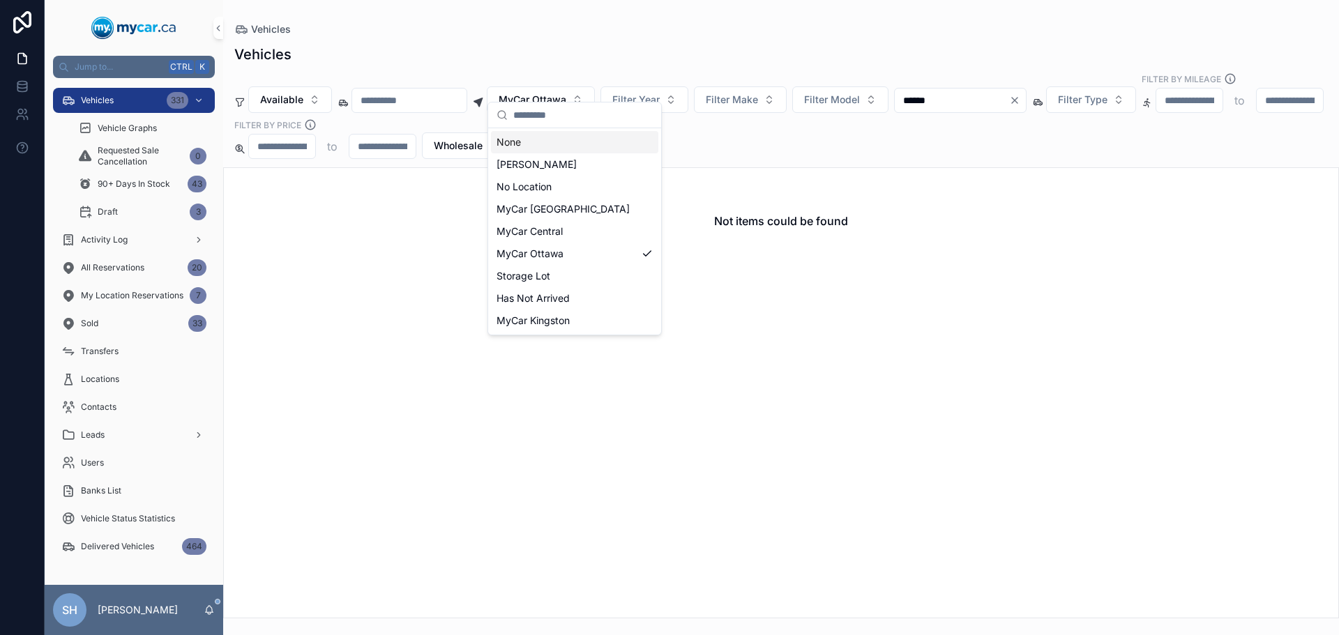
click at [522, 139] on div "None" at bounding box center [574, 142] width 167 height 22
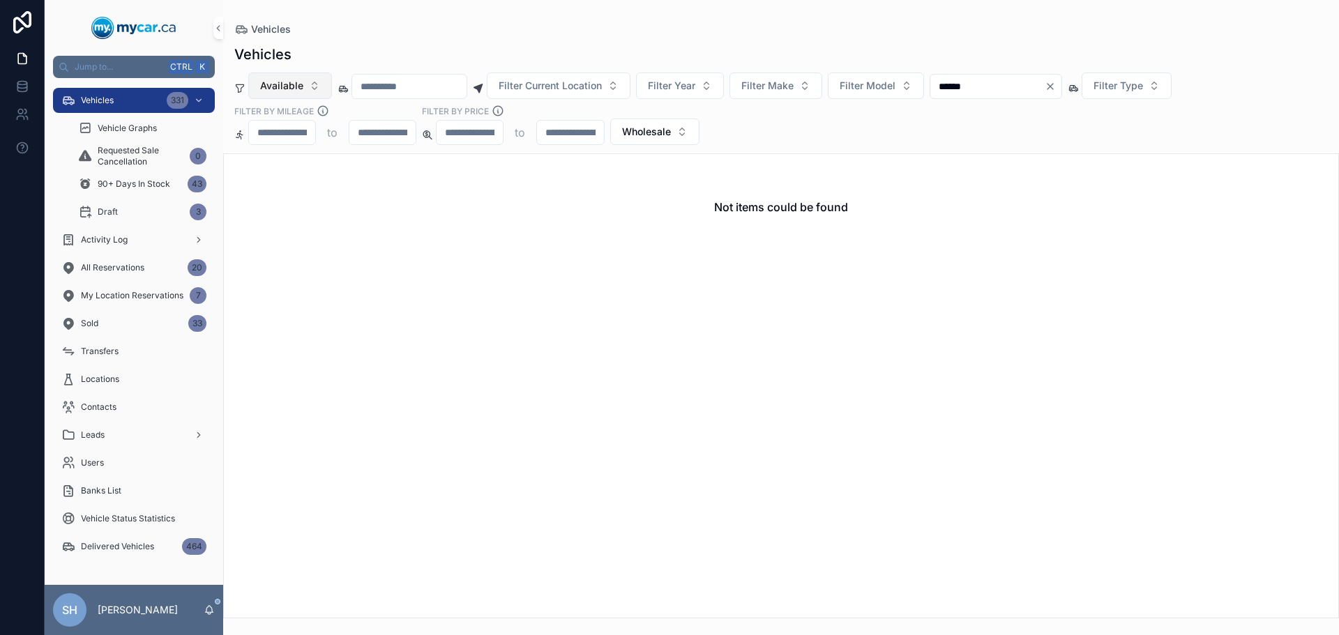
click at [298, 94] on button "Available" at bounding box center [290, 86] width 84 height 26
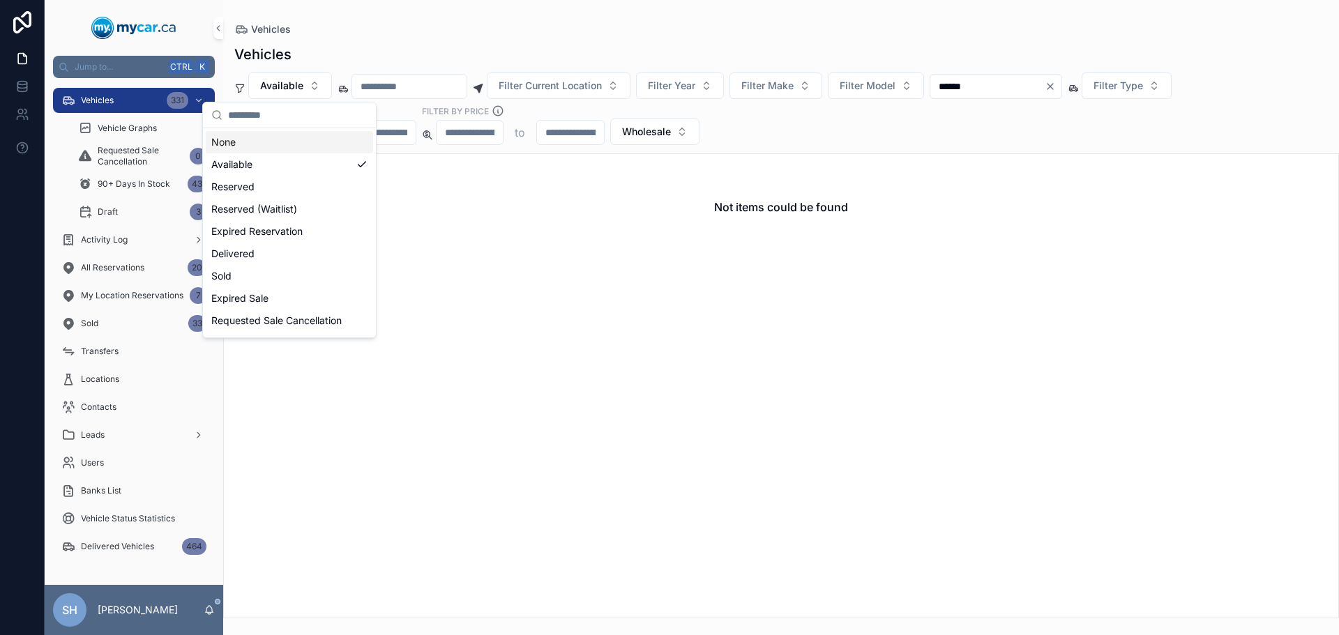
click at [266, 141] on div "None" at bounding box center [289, 142] width 167 height 22
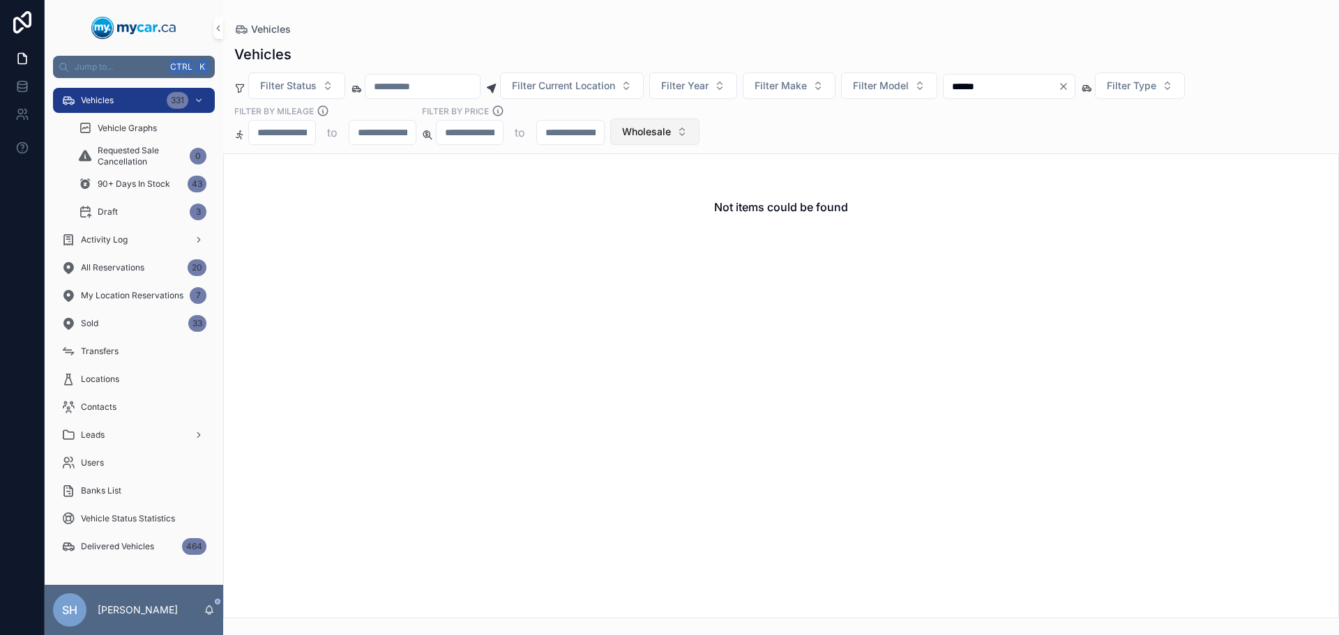
click at [681, 128] on button "Wholesale" at bounding box center [654, 132] width 89 height 26
click at [603, 181] on div "None" at bounding box center [654, 188] width 167 height 22
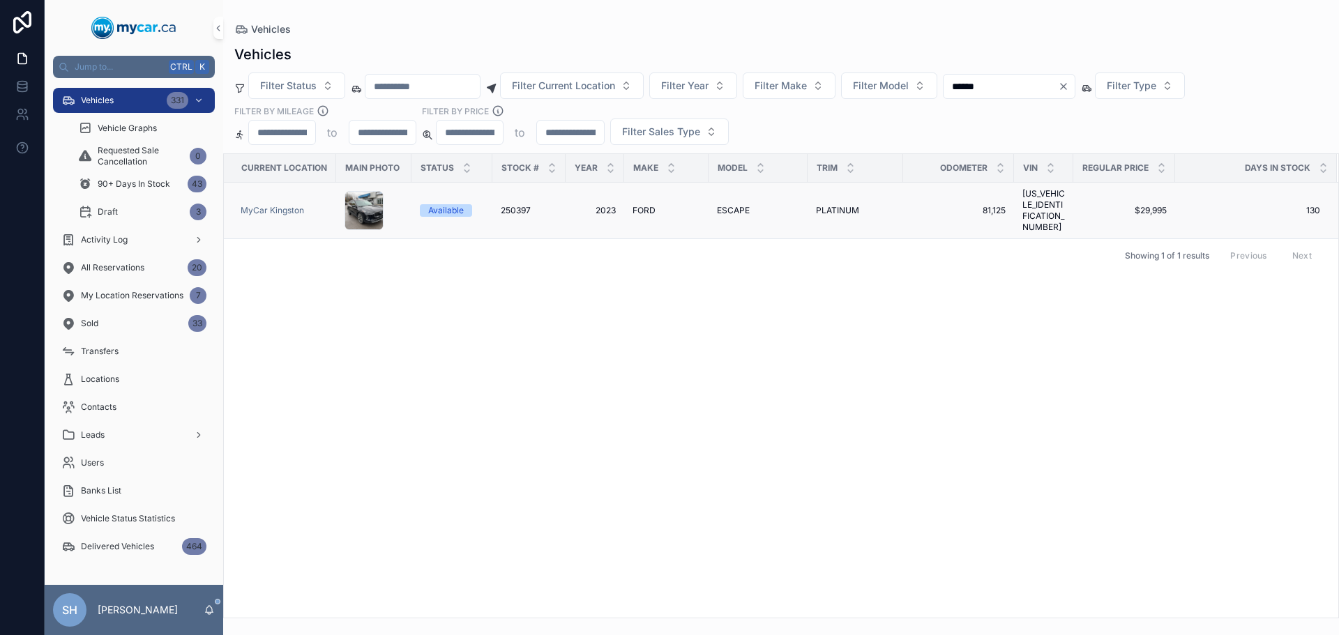
click at [736, 200] on td "ESCAPE ESCAPE" at bounding box center [758, 211] width 99 height 56
click at [732, 209] on span "ESCAPE" at bounding box center [733, 210] width 33 height 11
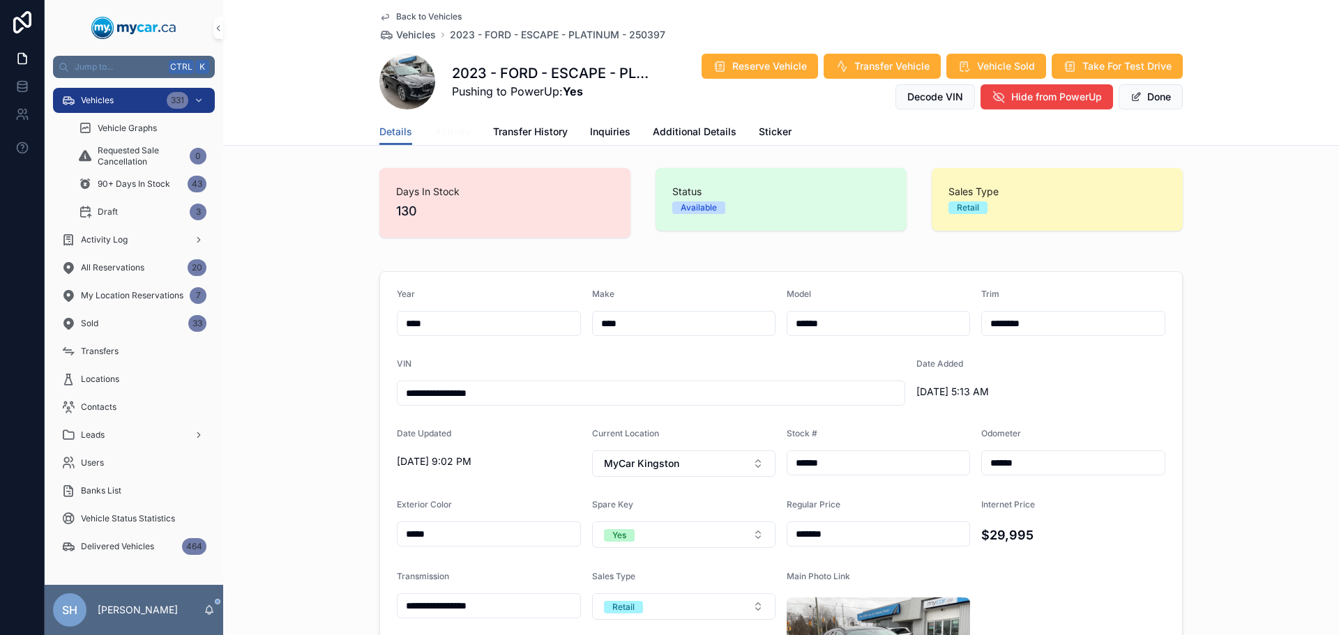
click at [448, 133] on span "Activity" at bounding box center [452, 132] width 36 height 14
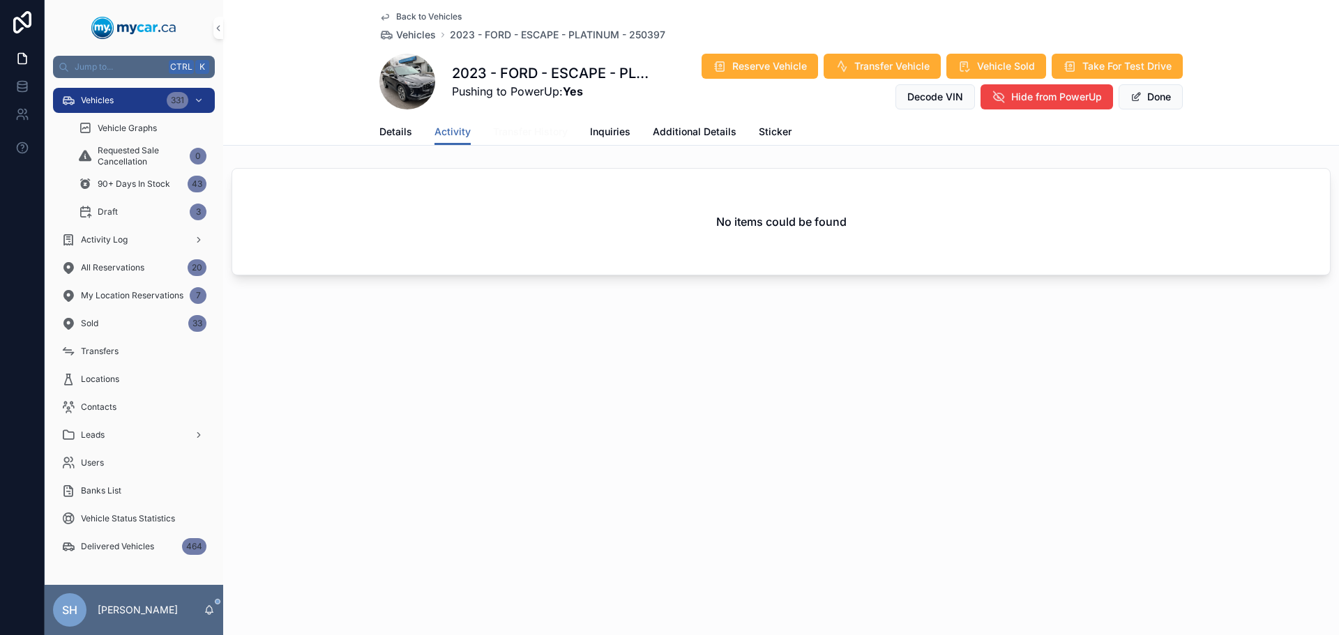
click at [524, 137] on span "Transfer History" at bounding box center [530, 132] width 75 height 14
click at [391, 128] on span "Details" at bounding box center [395, 132] width 33 height 14
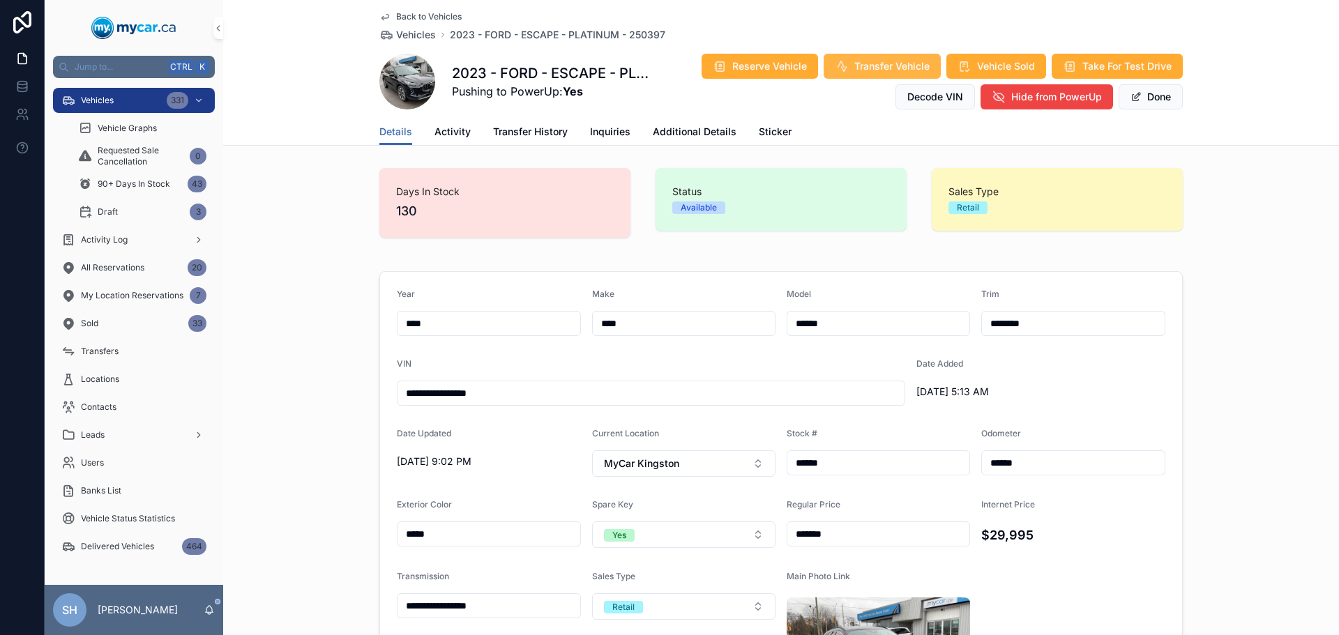
click at [889, 66] on span "Transfer Vehicle" at bounding box center [891, 66] width 75 height 14
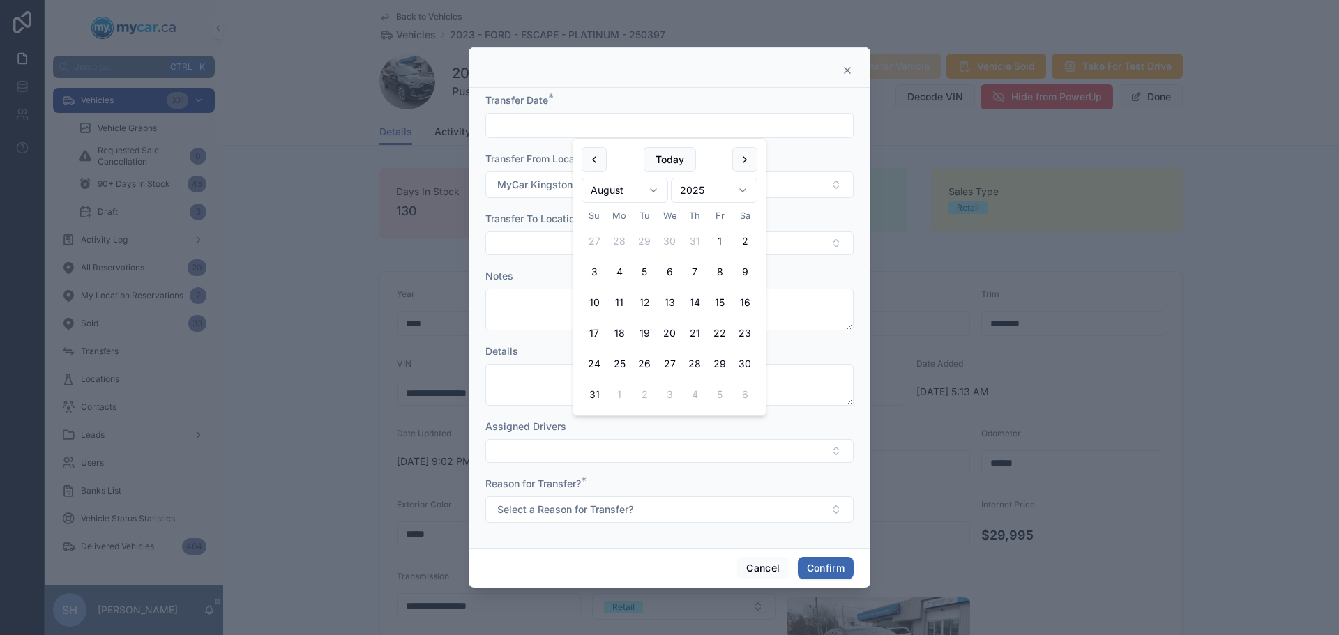
click at [544, 133] on input "text" at bounding box center [669, 126] width 367 height 20
click at [665, 153] on button "Today" at bounding box center [670, 159] width 52 height 25
type input "*********"
click at [543, 241] on button "Select Button" at bounding box center [669, 244] width 368 height 24
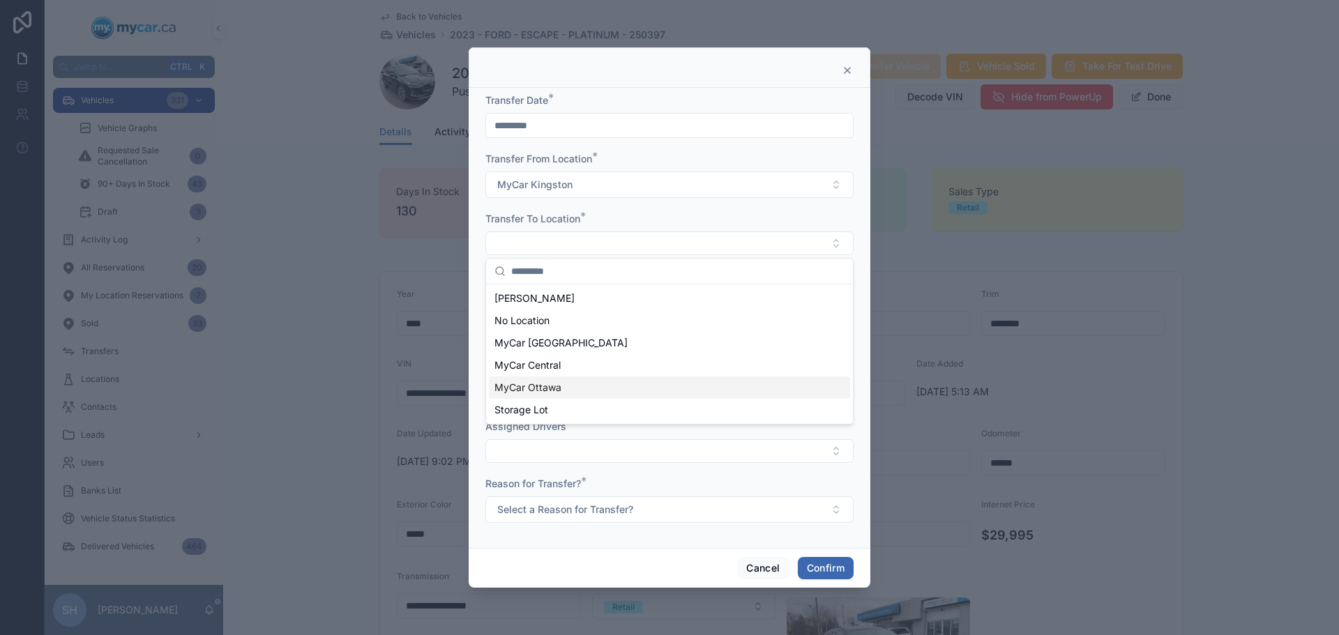
click at [570, 384] on div "MyCar Ottawa" at bounding box center [669, 388] width 361 height 22
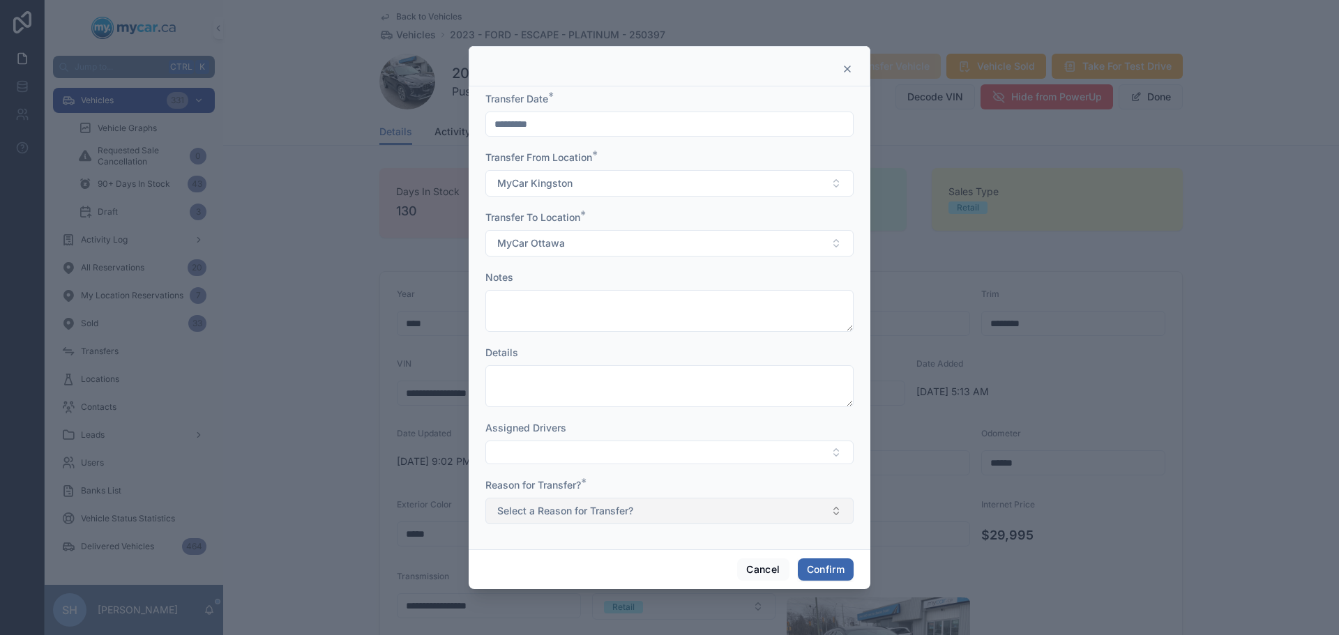
click at [529, 509] on span "Select a Reason for Transfer?" at bounding box center [565, 511] width 136 height 14
click at [551, 413] on div "For Stock" at bounding box center [669, 418] width 361 height 21
click at [831, 568] on button "Confirm" at bounding box center [826, 570] width 56 height 22
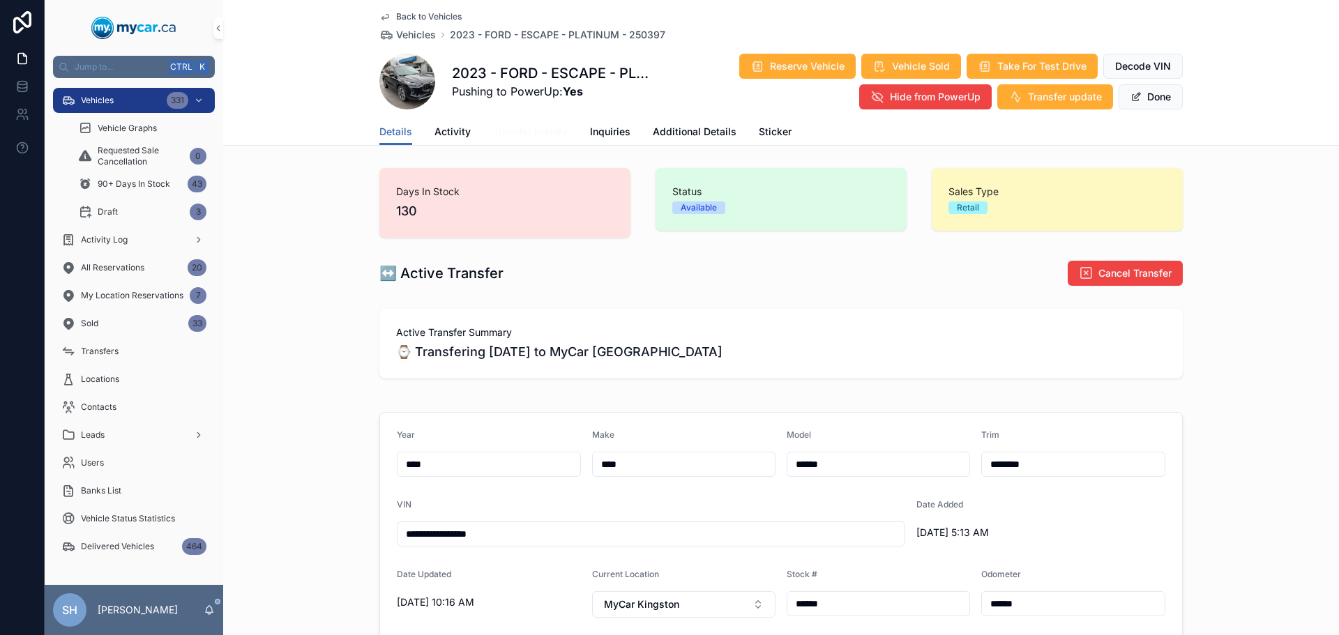
click at [505, 132] on span "Transfer History" at bounding box center [530, 132] width 75 height 14
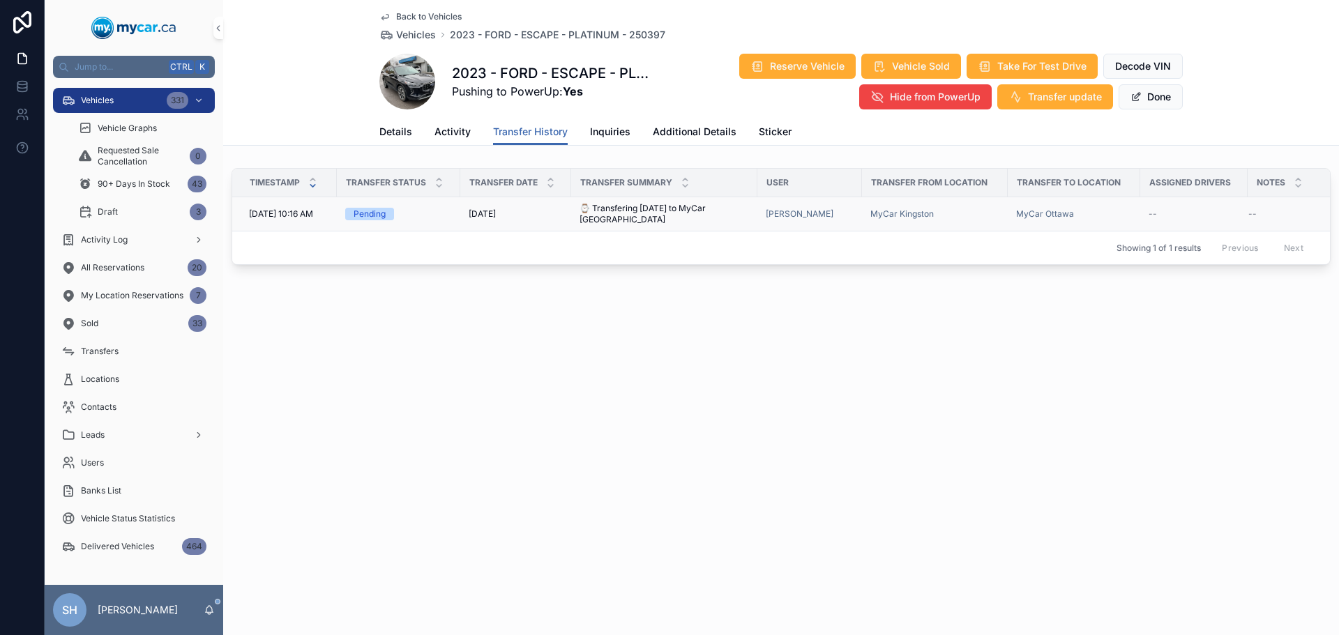
click at [616, 206] on span "⌚ Transfering today to MyCar Ottawa" at bounding box center [663, 214] width 169 height 22
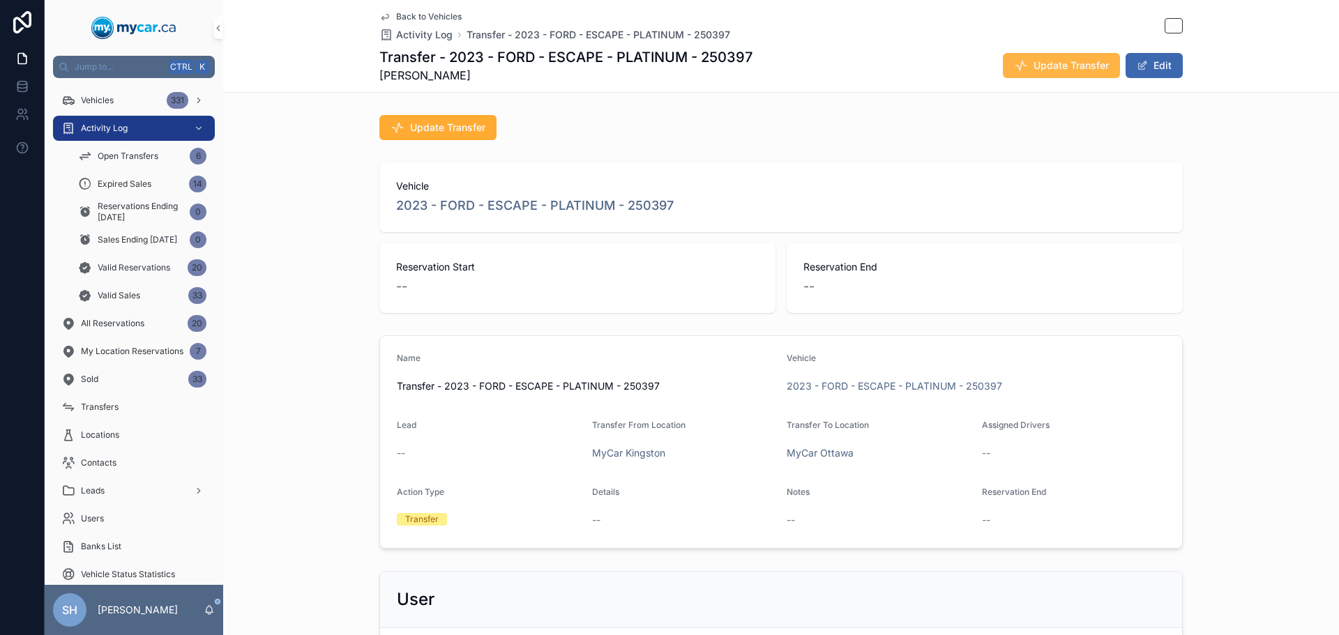
click at [1043, 59] on span "Update Transfer" at bounding box center [1070, 66] width 75 height 14
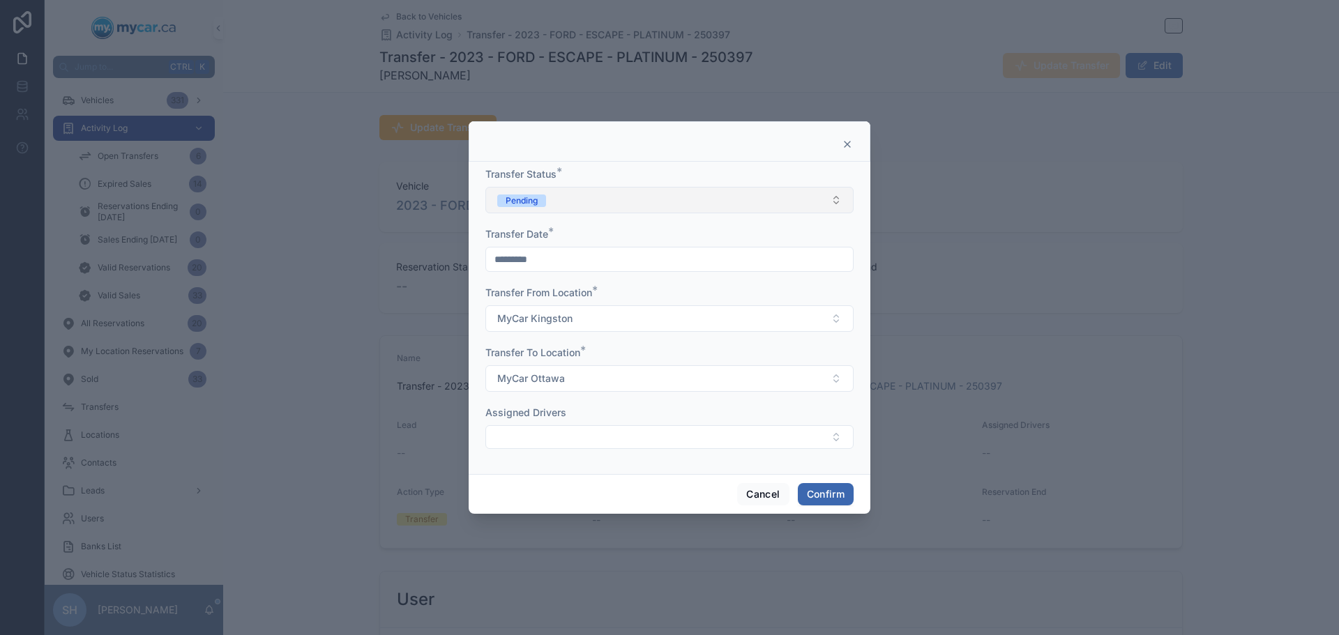
click at [564, 203] on button "Pending" at bounding box center [669, 200] width 368 height 26
click at [522, 299] on div "Completed" at bounding box center [524, 297] width 43 height 13
click at [815, 496] on button "Confirm" at bounding box center [826, 494] width 56 height 22
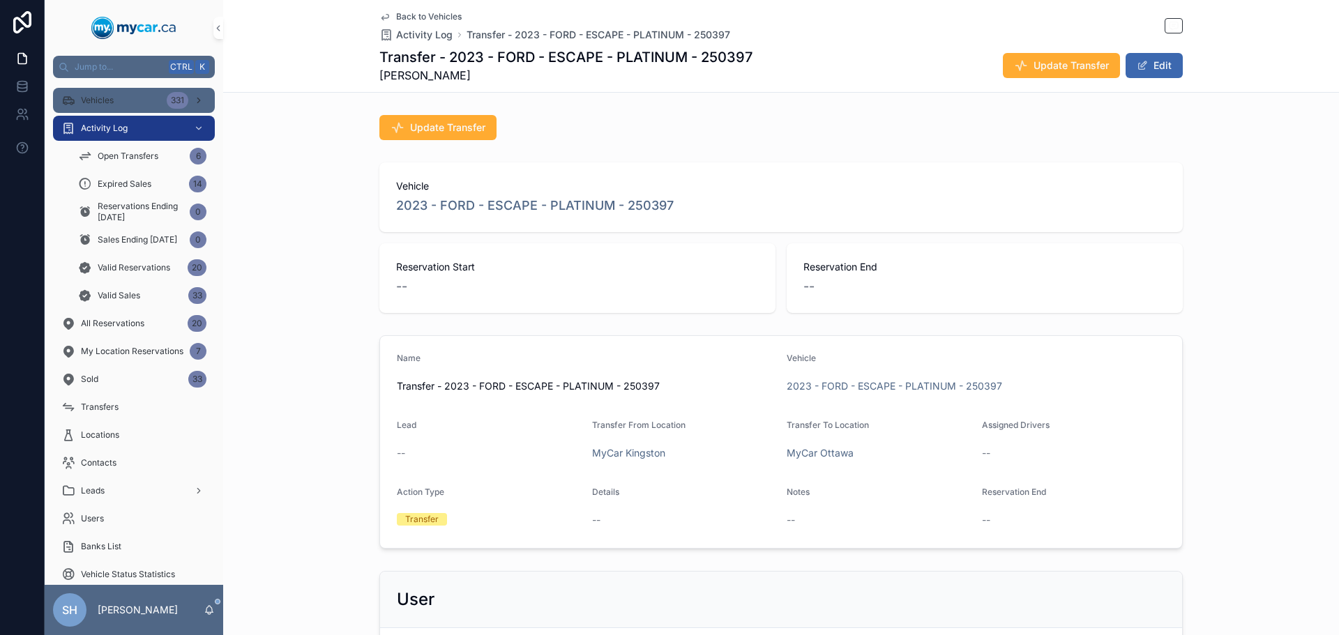
click at [106, 97] on span "Vehicles" at bounding box center [97, 100] width 33 height 11
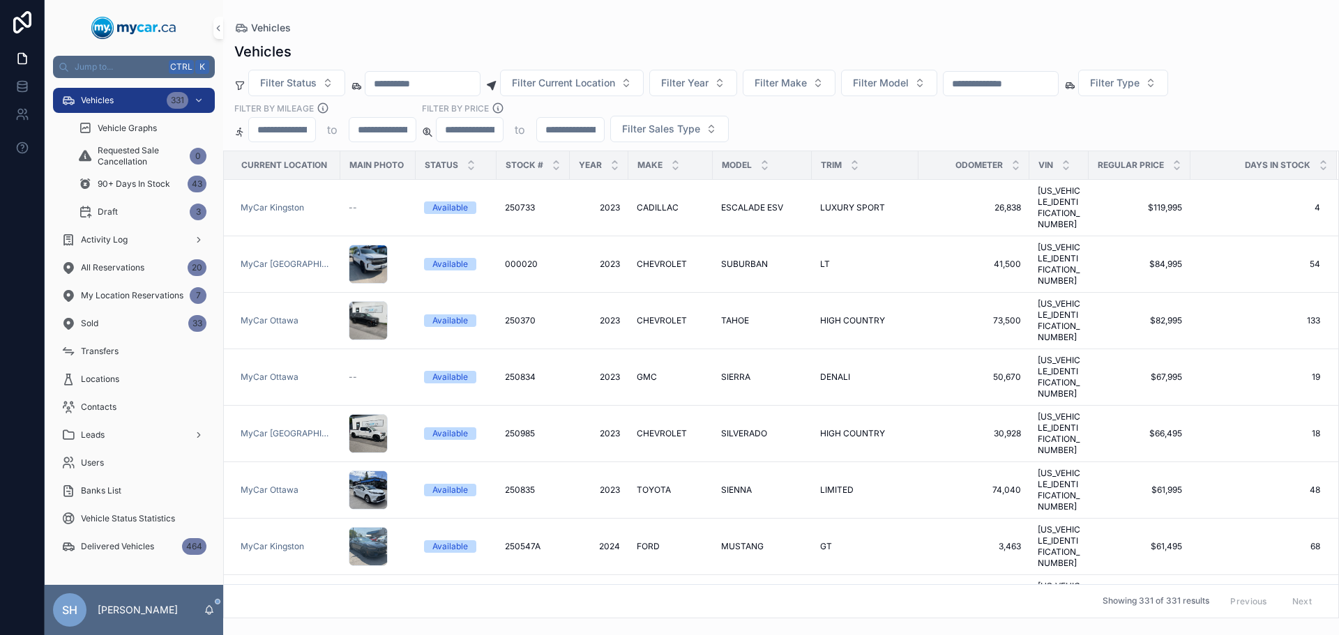
click at [1019, 75] on input "scrollable content" at bounding box center [1001, 84] width 114 height 20
type input "******"
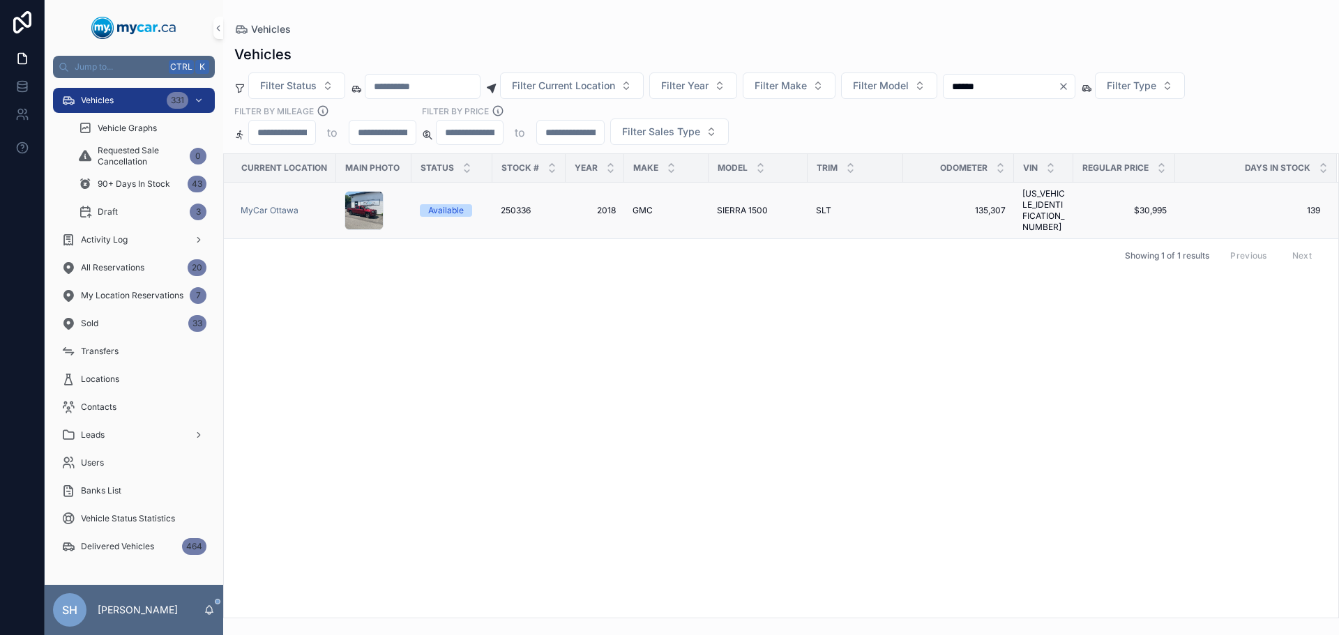
click at [738, 211] on span "SIERRA 1500" at bounding box center [742, 210] width 51 height 11
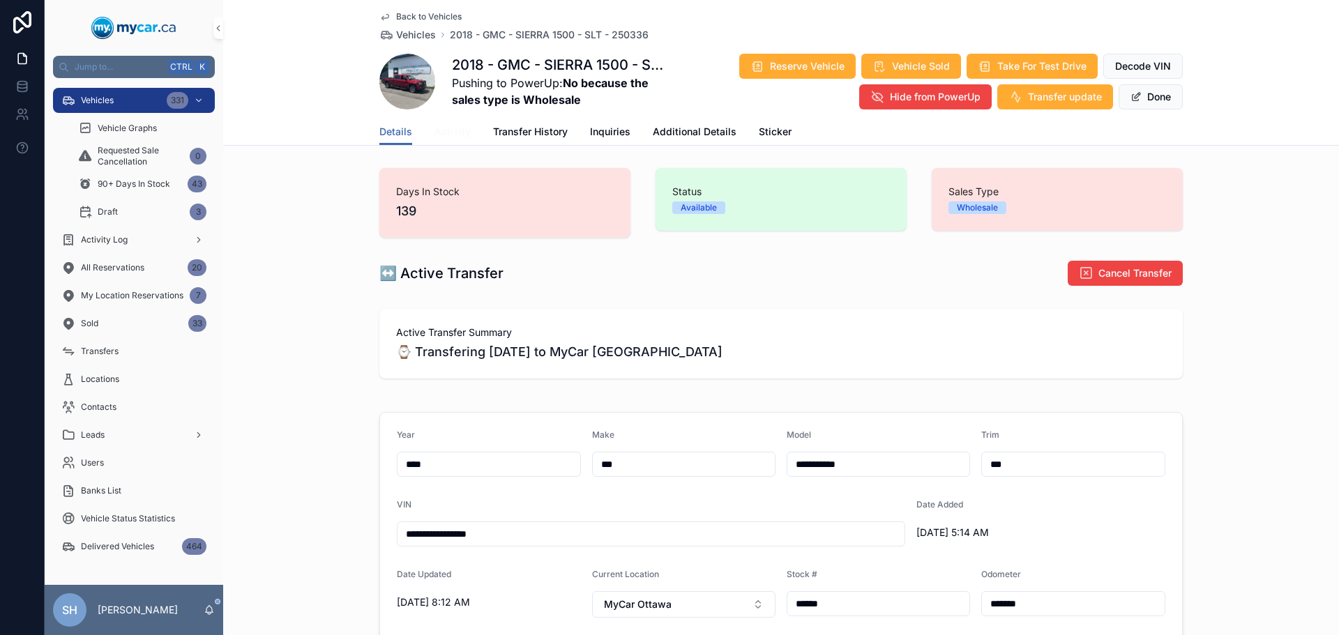
click at [449, 130] on span "Activity" at bounding box center [452, 132] width 36 height 14
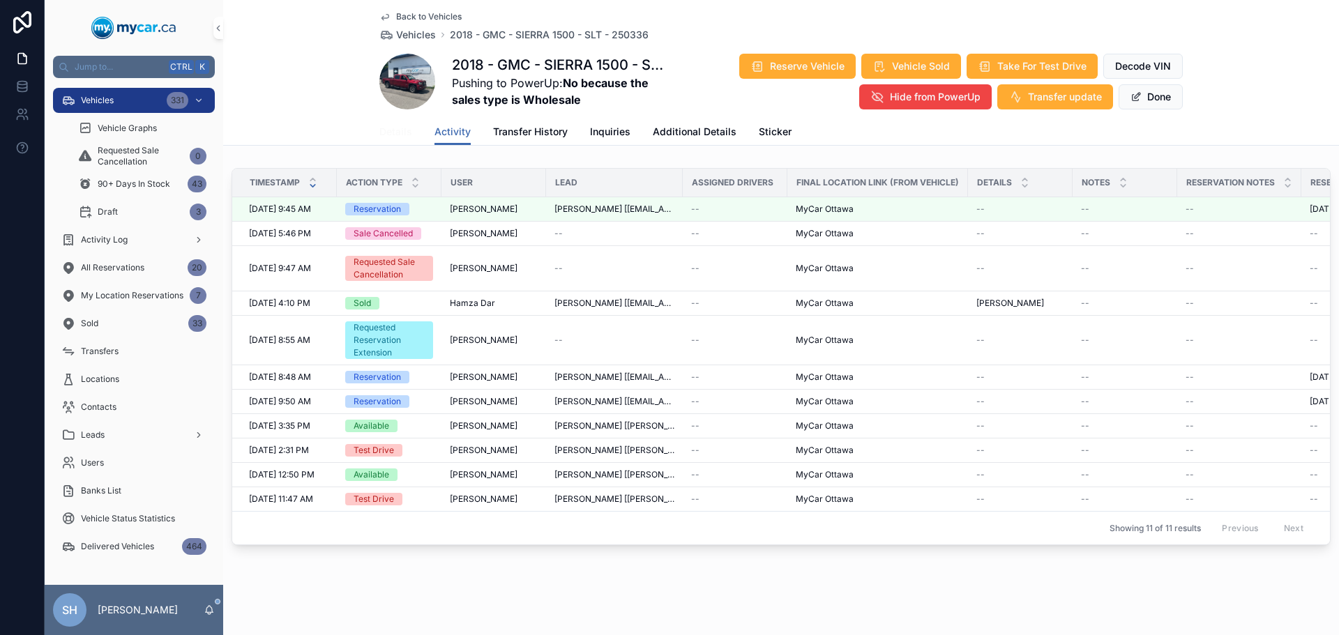
click at [394, 129] on span "Details" at bounding box center [395, 132] width 33 height 14
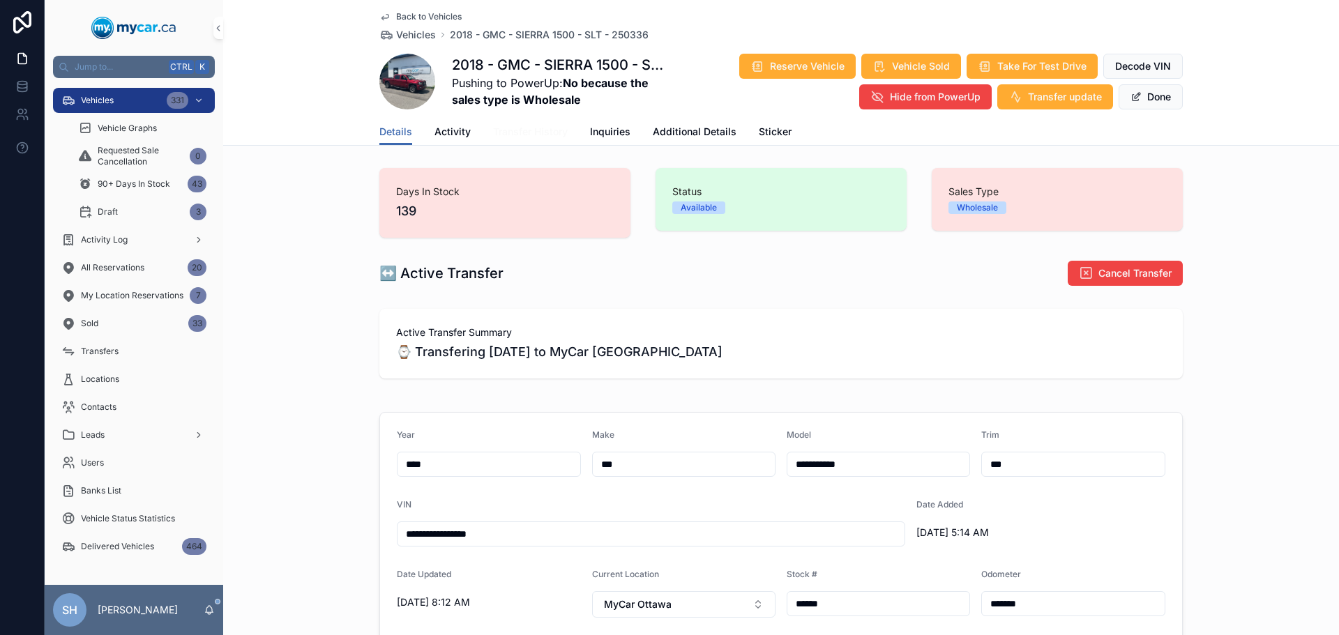
click at [516, 125] on span "Transfer History" at bounding box center [530, 132] width 75 height 14
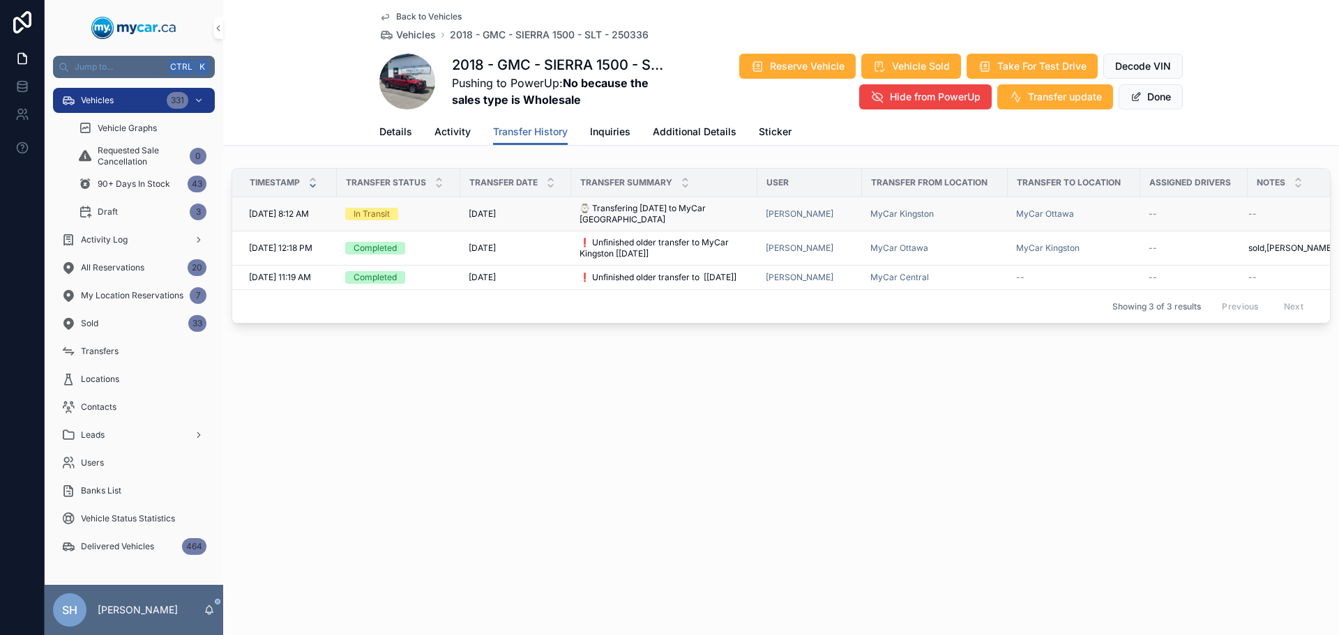
click at [683, 206] on span "⌚ Transfering today to MyCar Ottawa" at bounding box center [663, 214] width 169 height 22
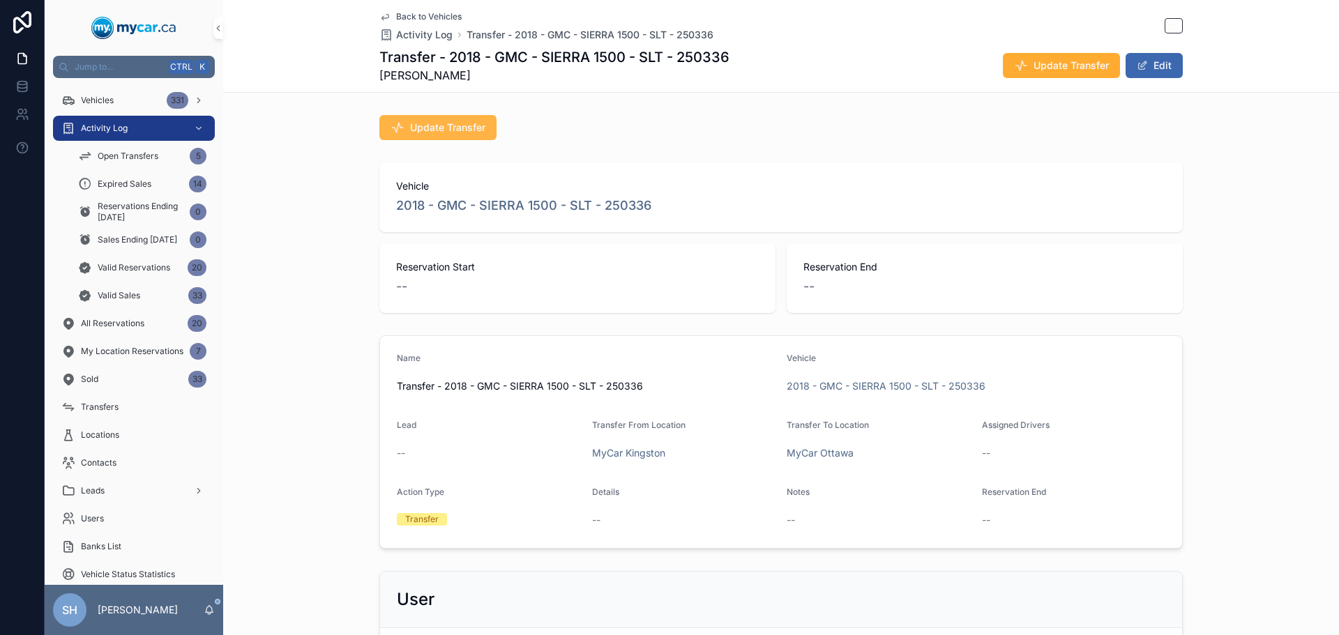
click at [423, 130] on span "Update Transfer" at bounding box center [447, 128] width 75 height 14
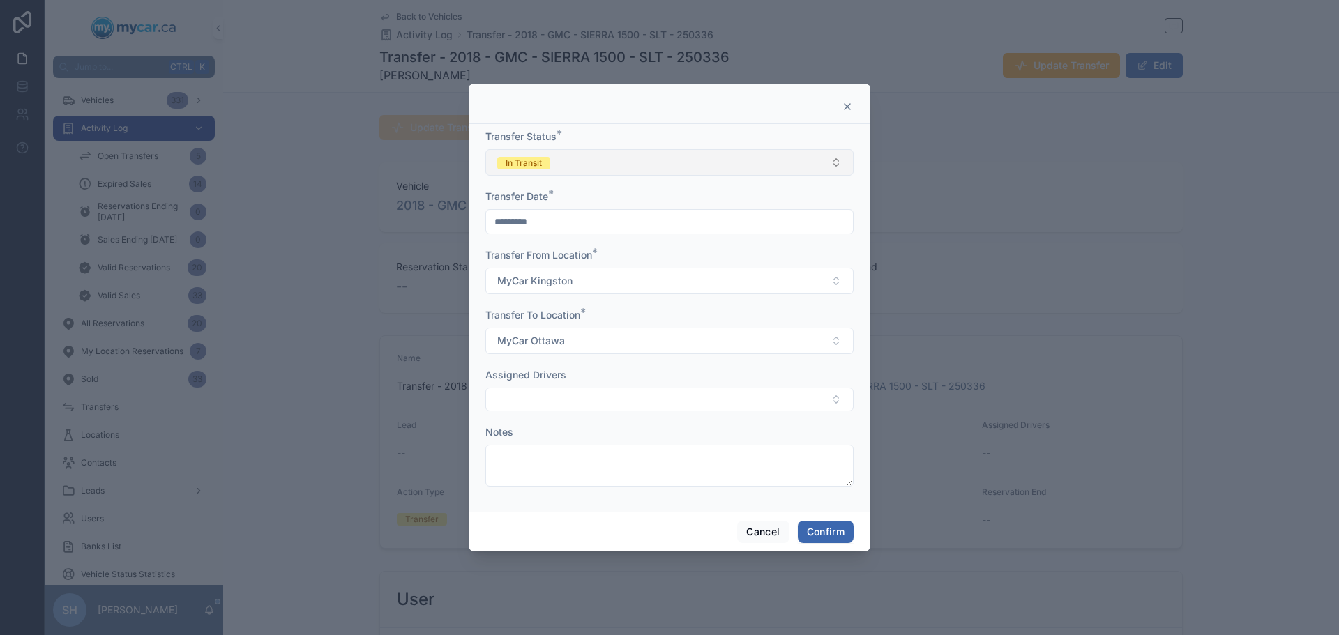
click at [582, 160] on button "In Transit" at bounding box center [669, 162] width 368 height 26
click at [557, 260] on div "Completed" at bounding box center [669, 260] width 361 height 21
click at [819, 533] on button "Confirm" at bounding box center [826, 532] width 56 height 22
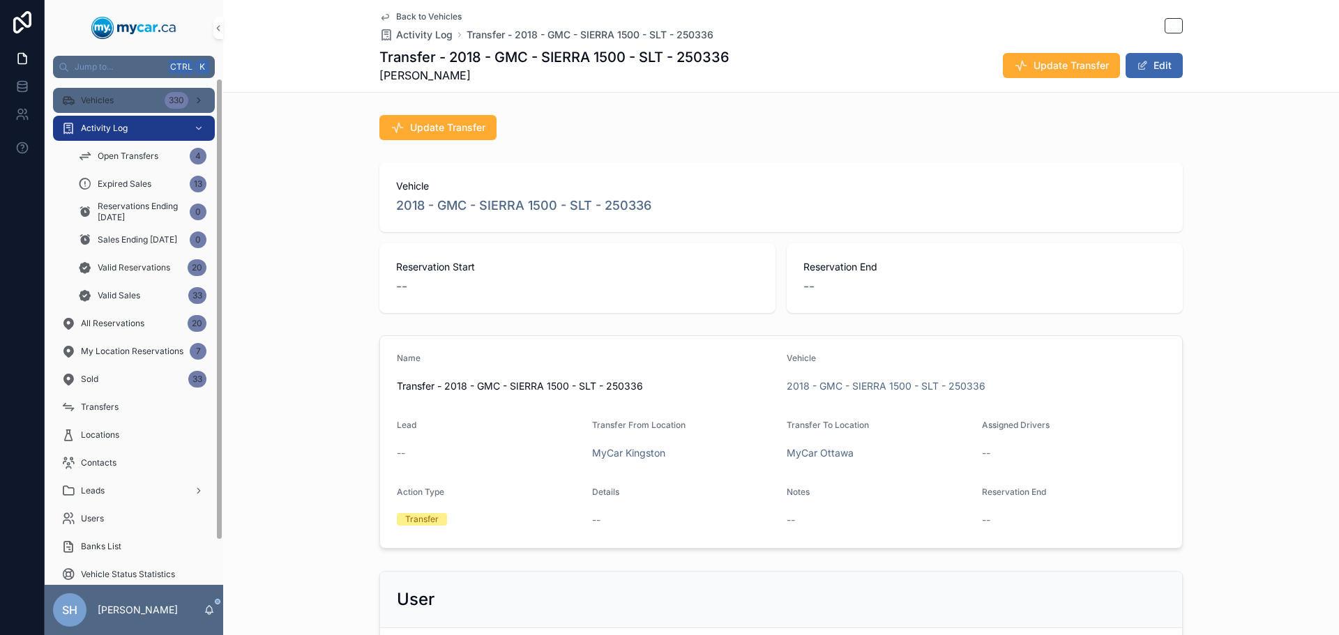
click at [115, 93] on div "Vehicles 330" at bounding box center [133, 100] width 145 height 22
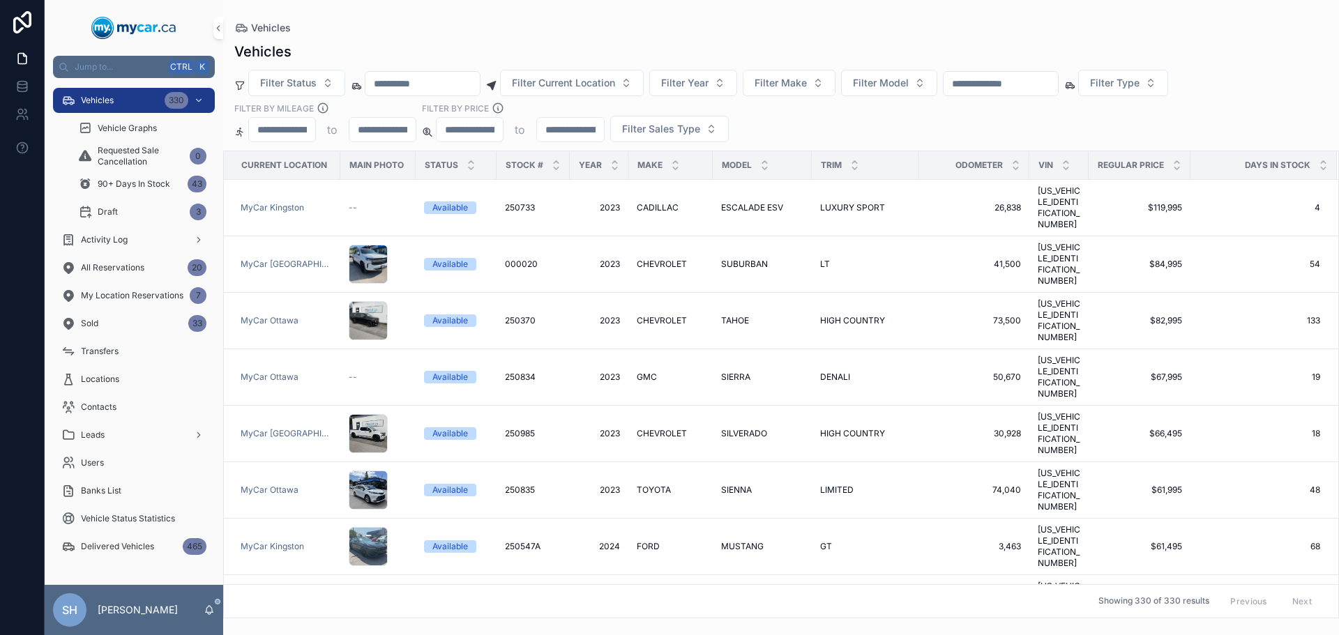
click at [1032, 82] on input "scrollable content" at bounding box center [1001, 84] width 114 height 20
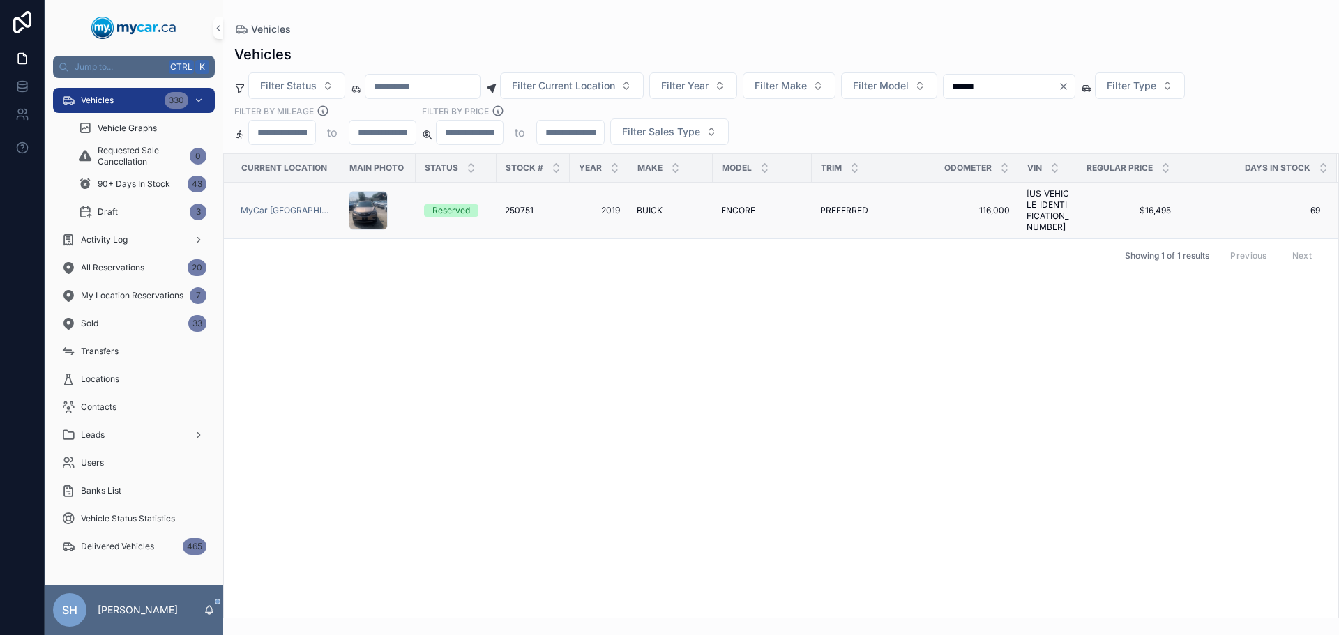
type input "******"
click at [644, 205] on span "BUICK" at bounding box center [650, 210] width 26 height 11
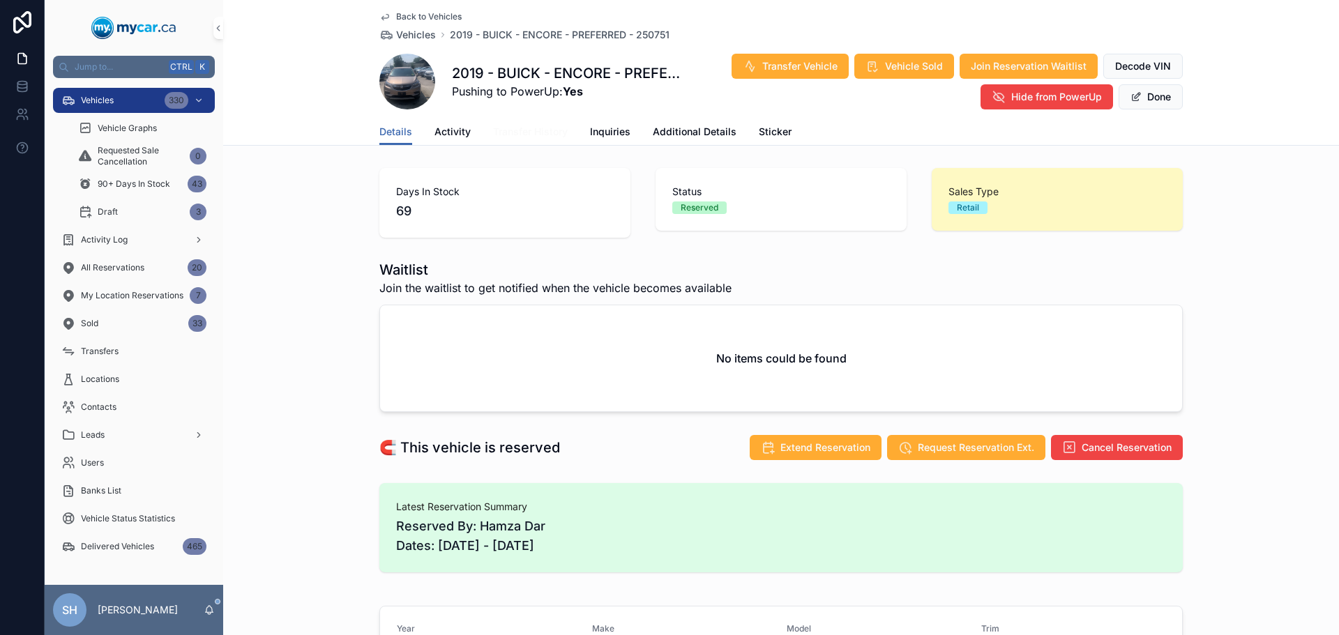
click at [518, 130] on span "Transfer History" at bounding box center [530, 132] width 75 height 14
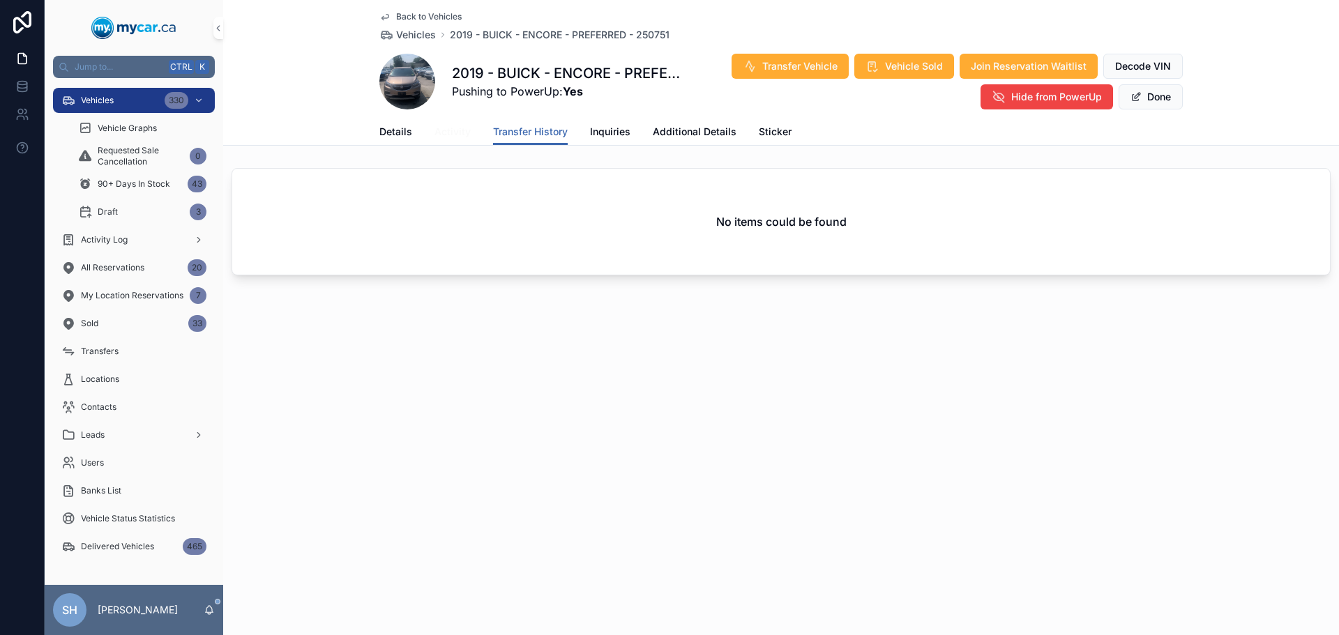
click at [448, 128] on span "Activity" at bounding box center [452, 132] width 36 height 14
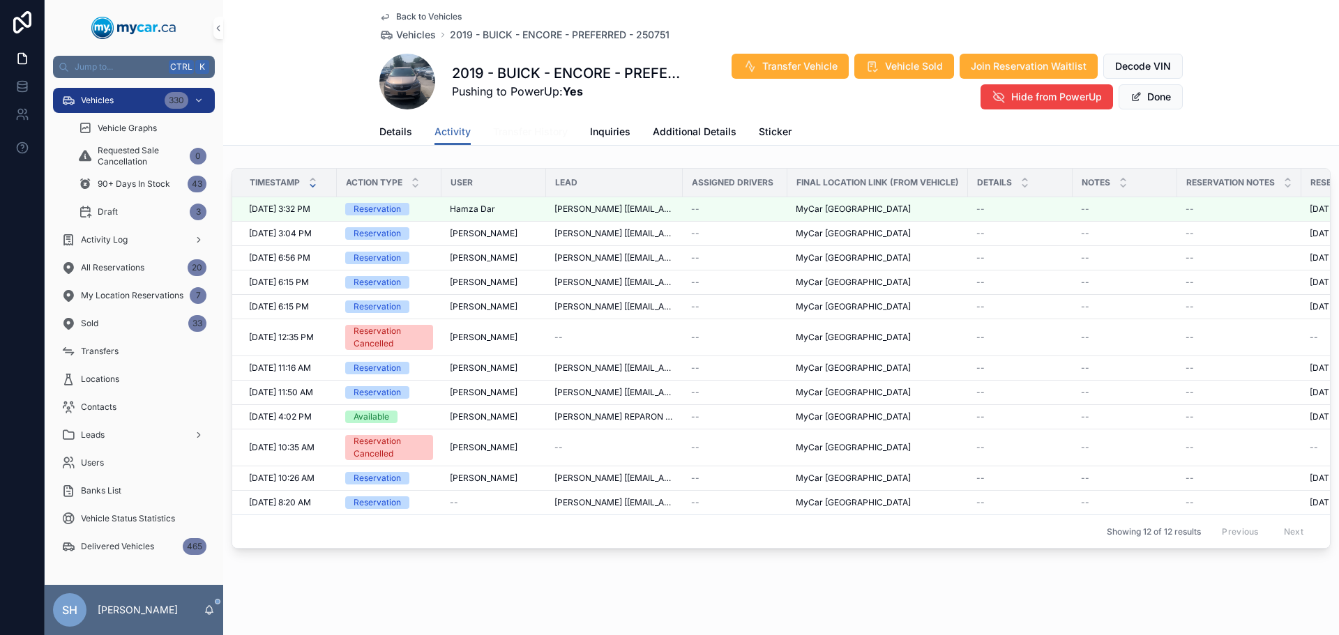
click at [543, 135] on span "Transfer History" at bounding box center [530, 132] width 75 height 14
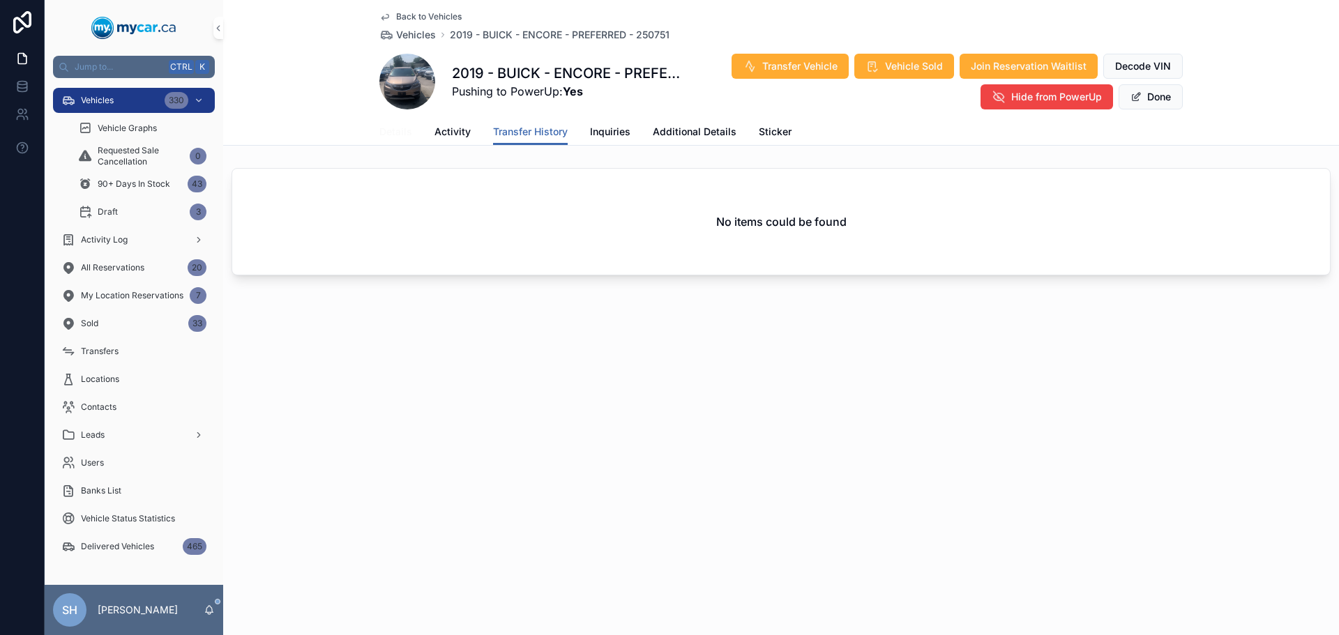
click at [382, 133] on span "Details" at bounding box center [395, 132] width 33 height 14
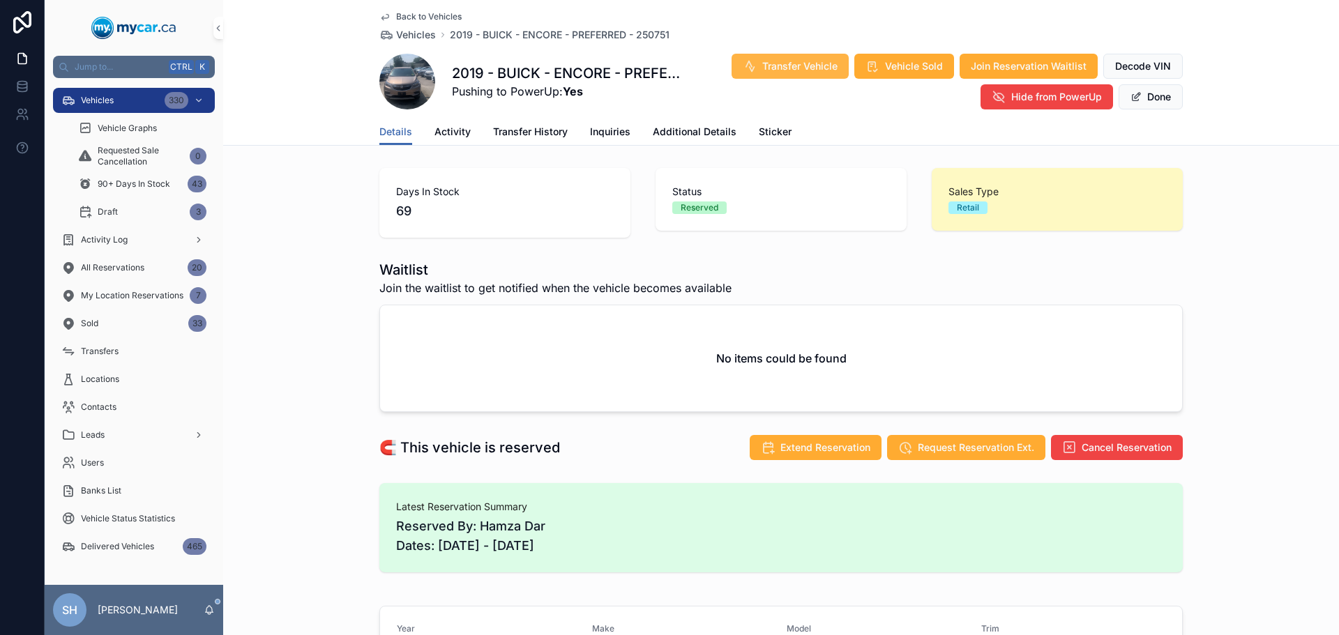
click at [783, 66] on span "Transfer Vehicle" at bounding box center [799, 66] width 75 height 14
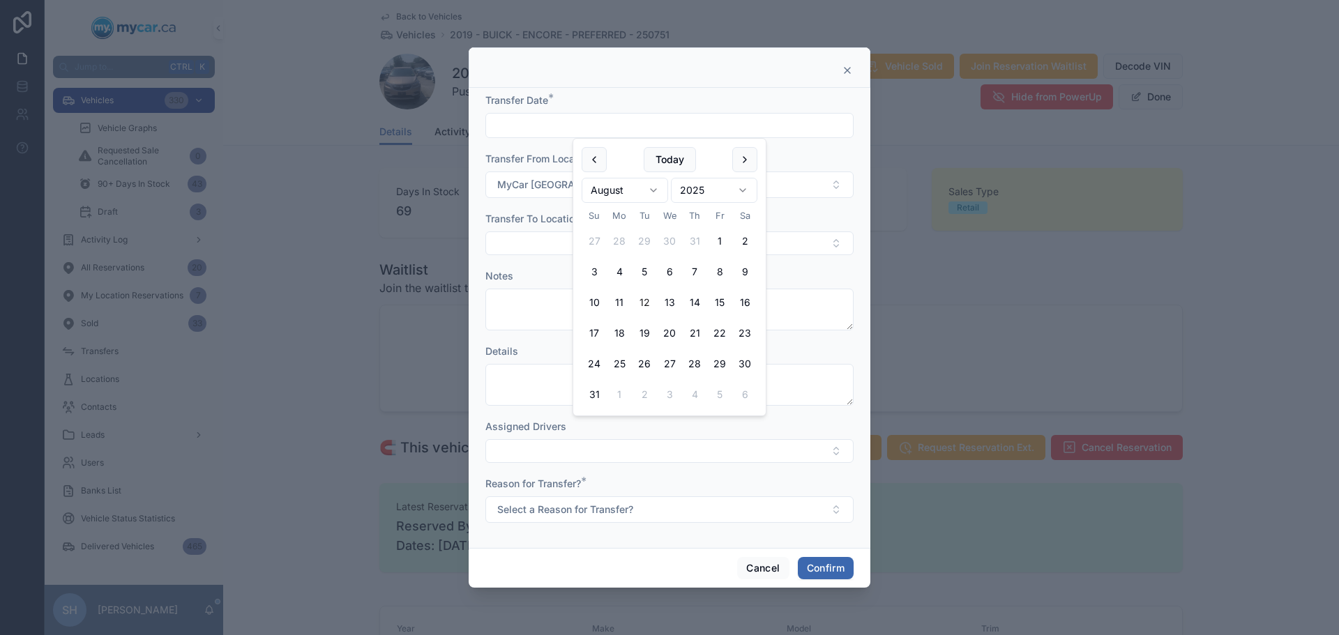
click at [579, 131] on input "text" at bounding box center [669, 126] width 367 height 20
click at [671, 156] on button "Today" at bounding box center [670, 159] width 52 height 25
type input "*********"
click at [538, 252] on button "Select Button" at bounding box center [669, 244] width 368 height 24
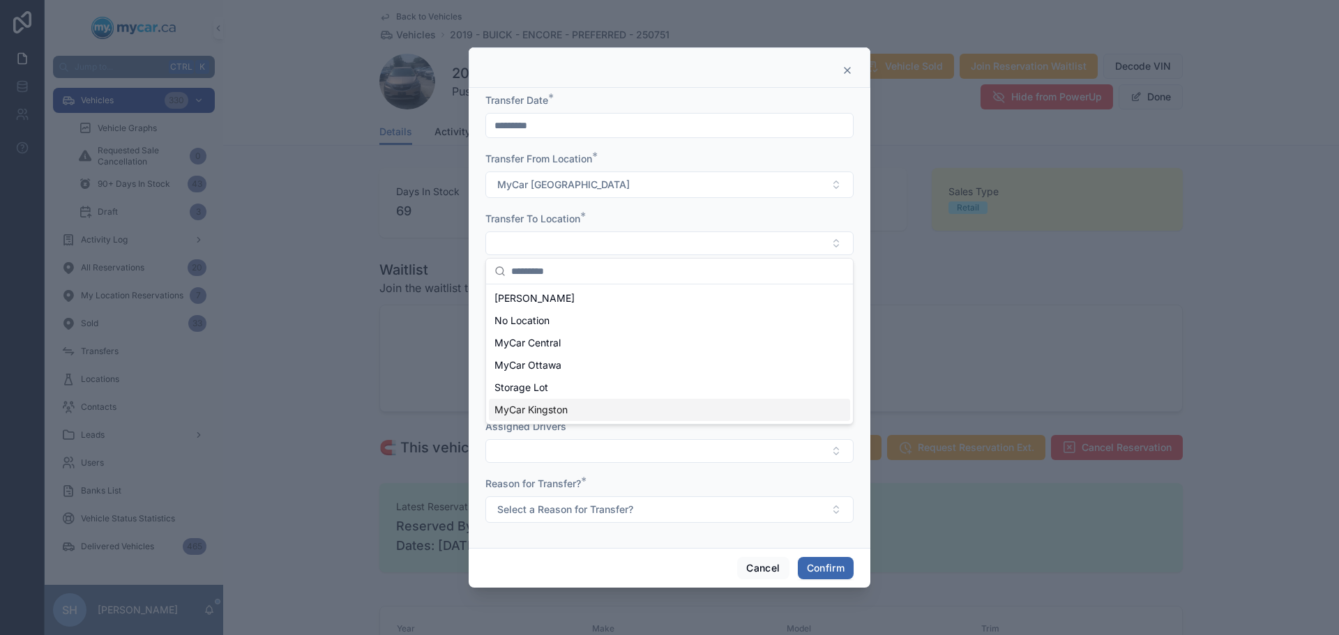
click at [582, 409] on div "MyCar Kingston" at bounding box center [669, 410] width 361 height 22
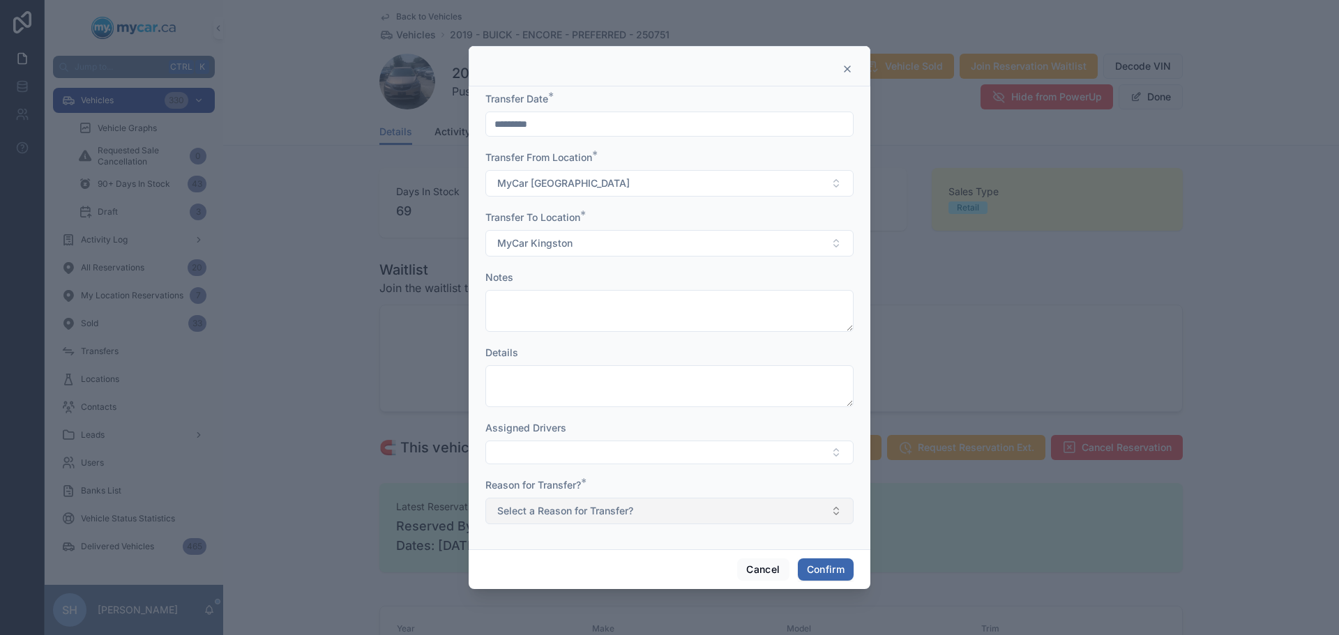
click at [562, 513] on span "Select a Reason for Transfer?" at bounding box center [565, 511] width 136 height 14
click at [538, 465] on div "Sold" at bounding box center [669, 460] width 361 height 21
click at [824, 573] on button "Confirm" at bounding box center [826, 570] width 56 height 22
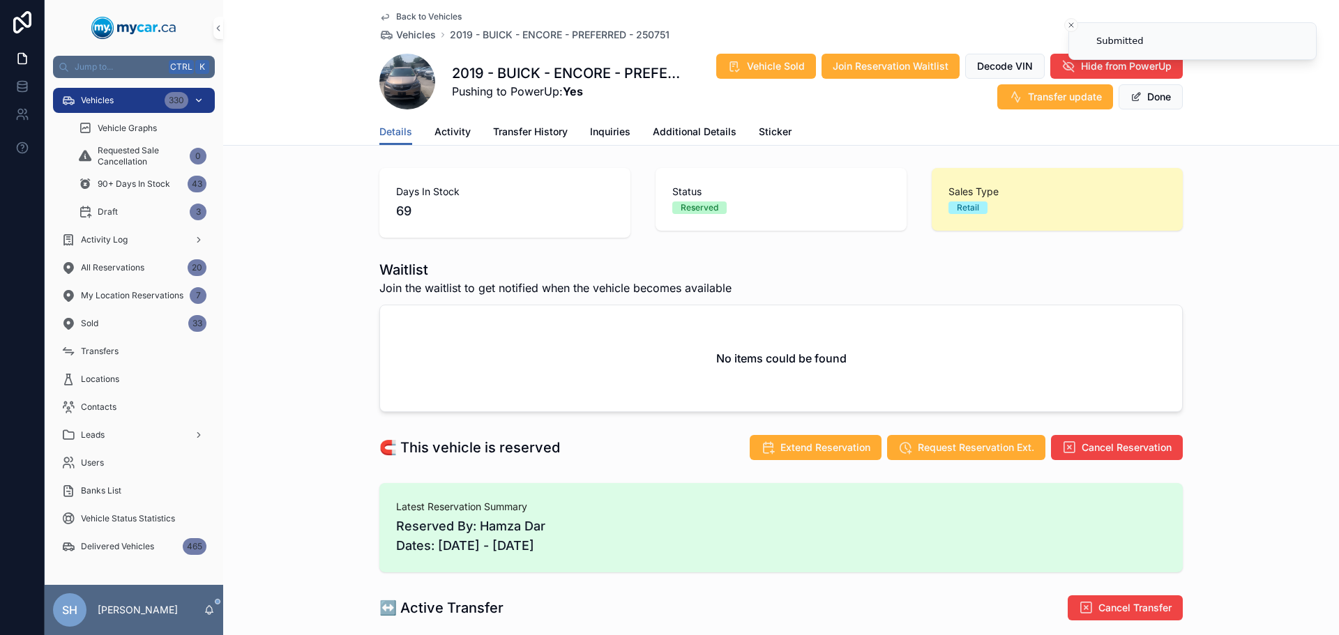
click at [130, 91] on div "Vehicles 330" at bounding box center [133, 100] width 145 height 22
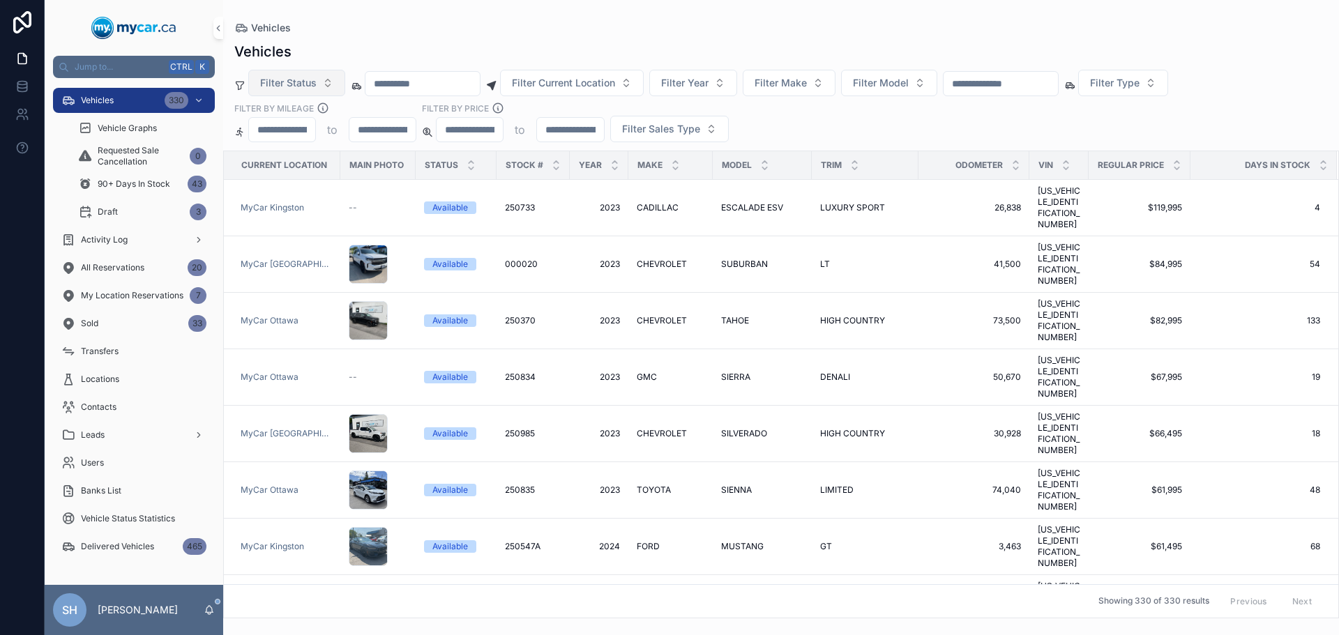
click at [273, 85] on span "Filter Status" at bounding box center [288, 83] width 56 height 14
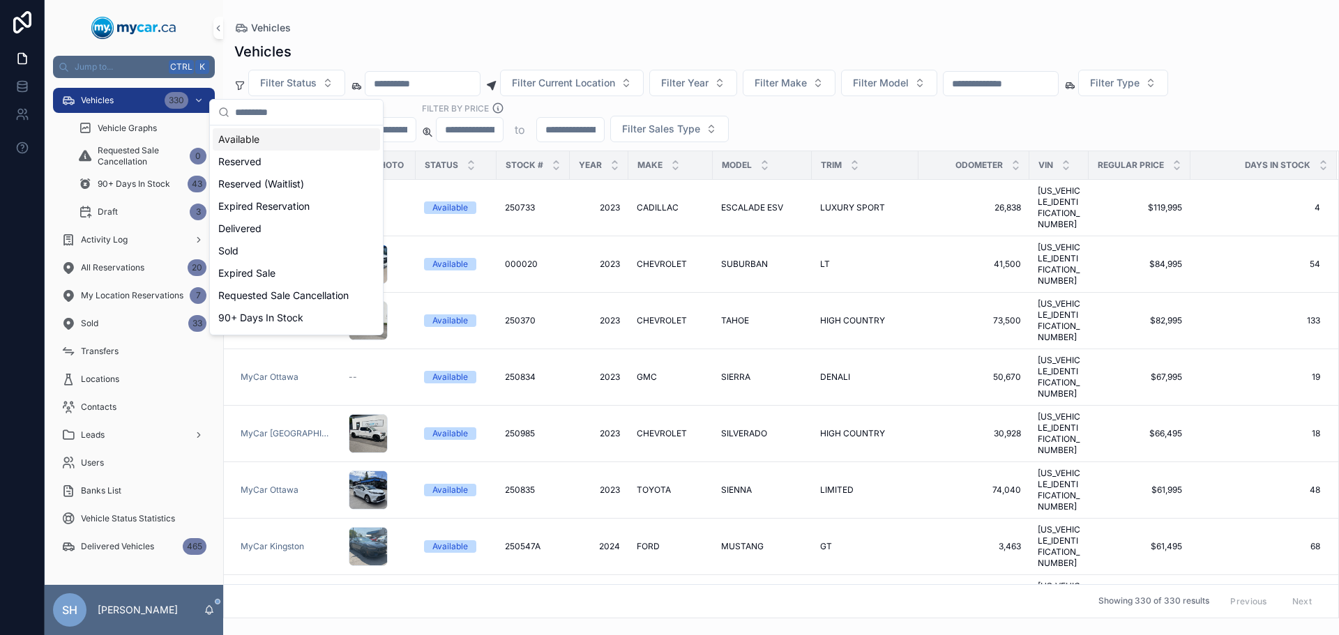
click at [256, 135] on div "Available" at bounding box center [296, 139] width 167 height 22
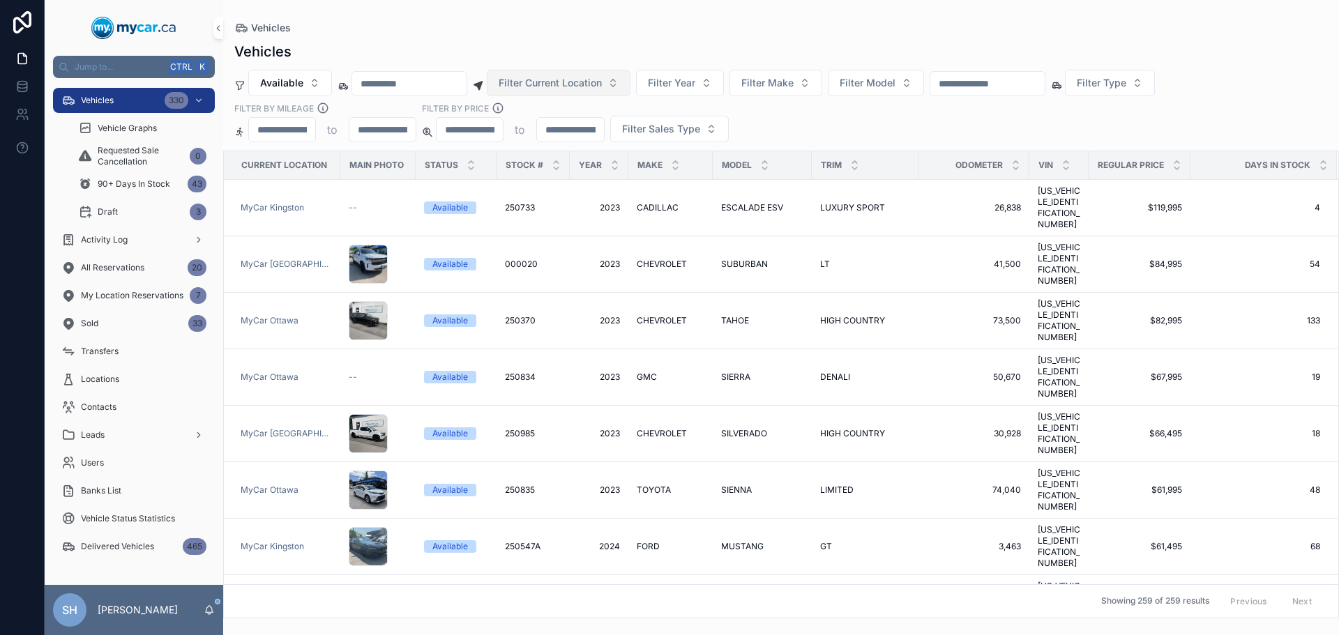
click at [553, 77] on span "Filter Current Location" at bounding box center [550, 83] width 103 height 14
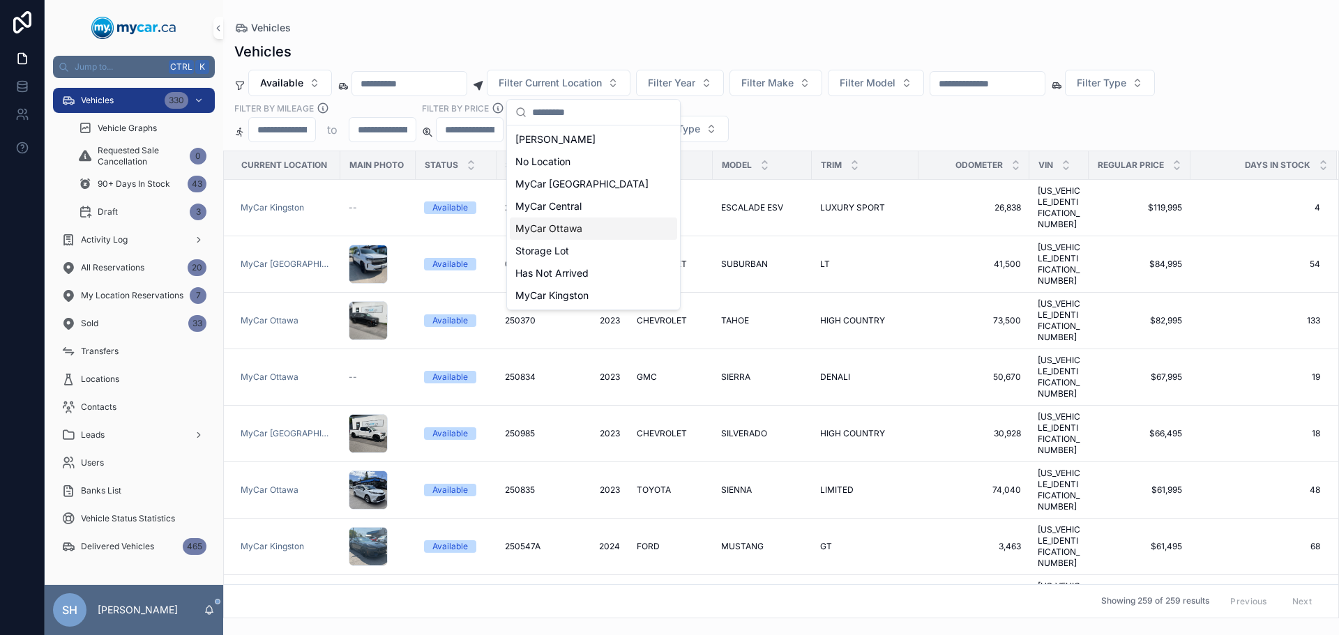
click at [561, 229] on span "MyCar Ottawa" at bounding box center [548, 229] width 67 height 14
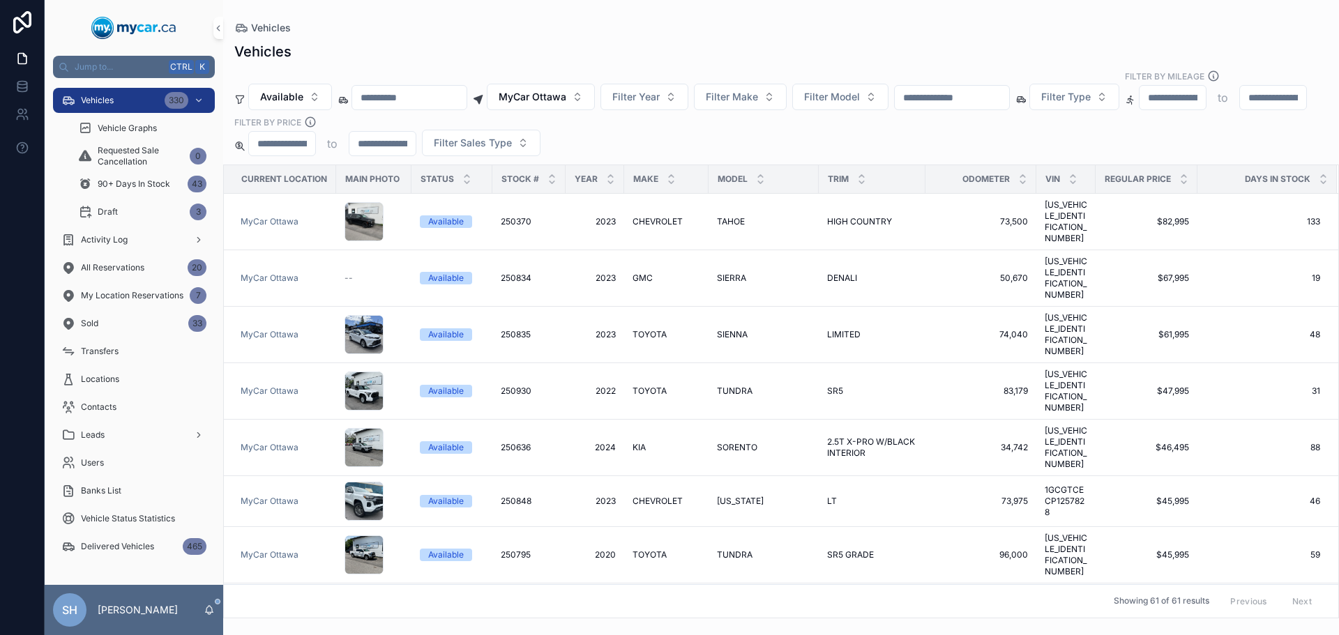
click at [664, 34] on div "Vehicles Available MyCar Ottawa Filter Year Filter Make Filter Model Filter Typ…" at bounding box center [781, 325] width 1116 height 585
click at [540, 139] on button "Filter Sales Type" at bounding box center [481, 143] width 119 height 26
click at [609, 209] on div "Retail" at bounding box center [668, 208] width 167 height 22
click at [618, 25] on div "Vehicles" at bounding box center [780, 27] width 1093 height 11
click at [1319, 172] on icon "scrollable content" at bounding box center [1323, 176] width 9 height 9
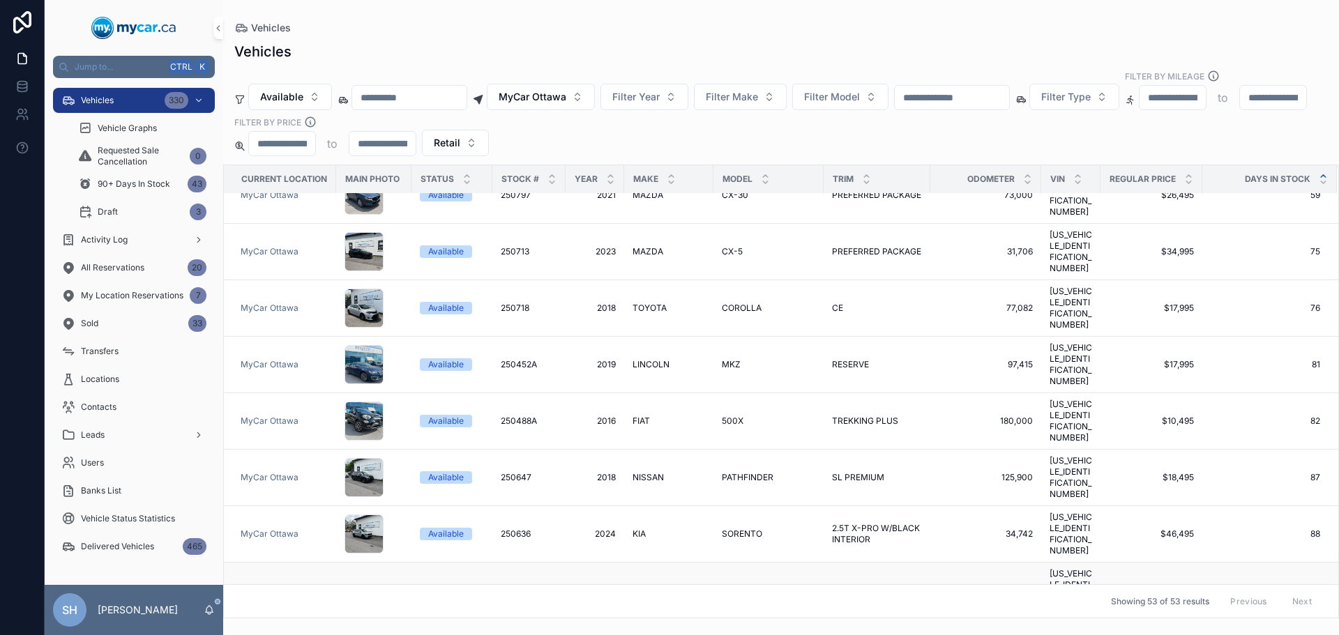
scroll to position [1727, 0]
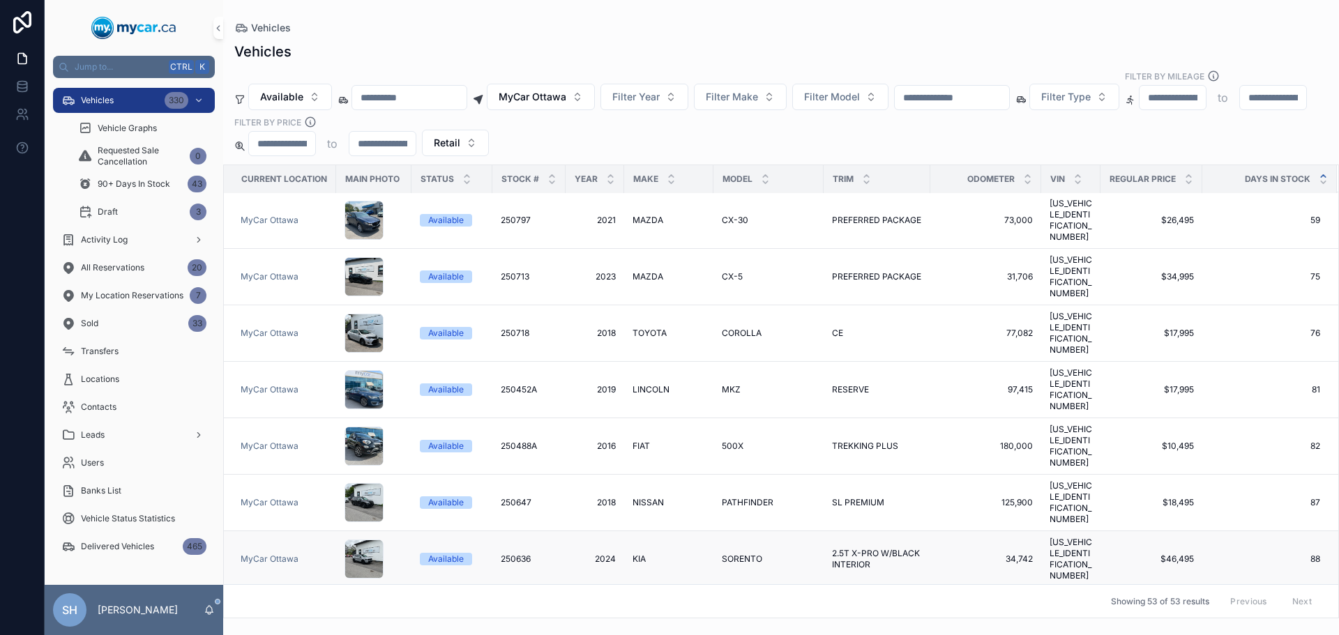
click at [510, 554] on span "250636" at bounding box center [516, 559] width 30 height 11
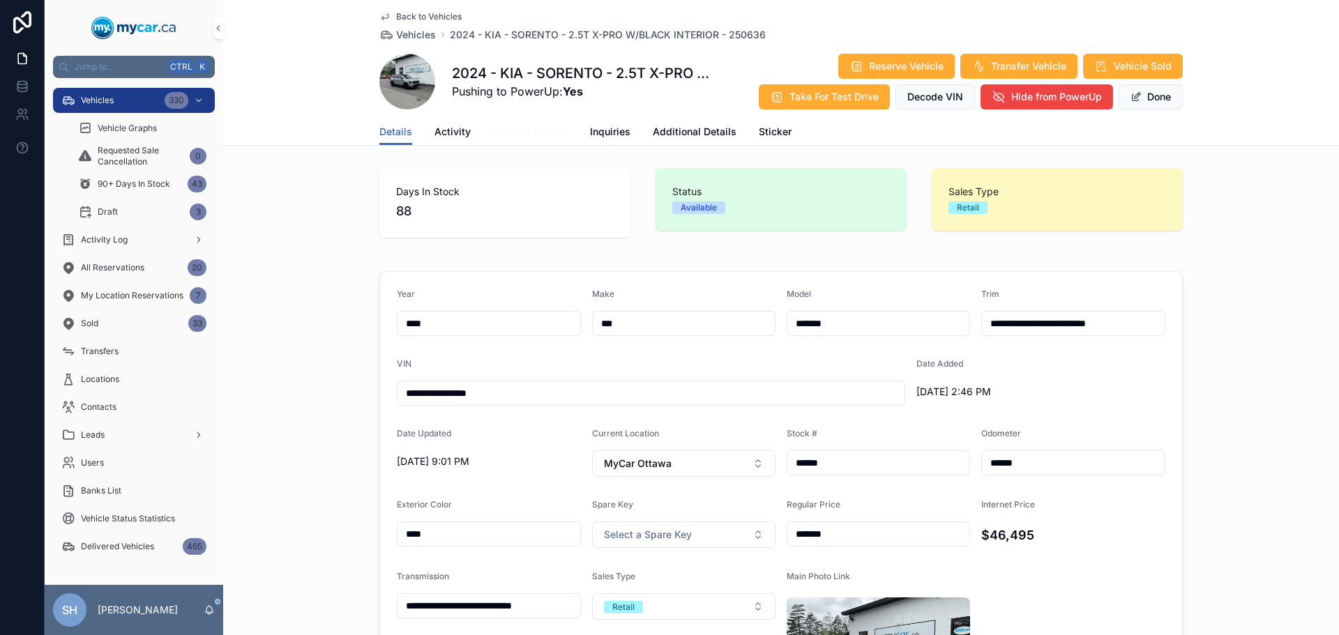
click at [498, 129] on span "Transfer History" at bounding box center [530, 132] width 75 height 14
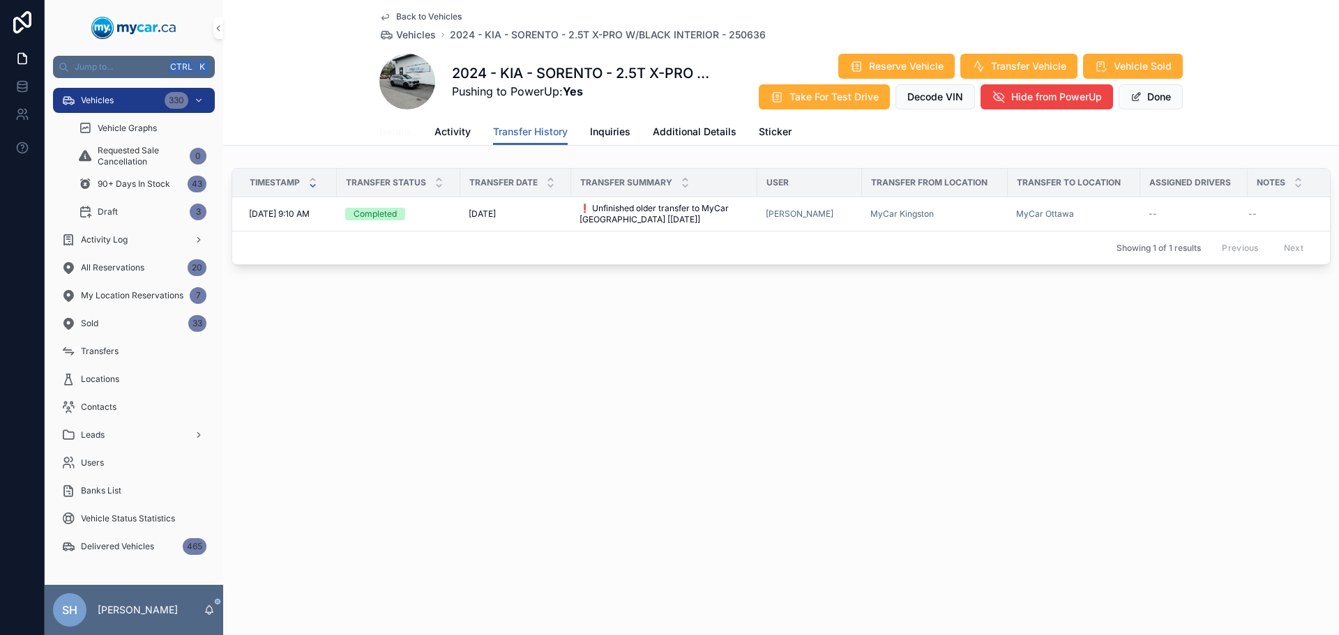
click at [388, 130] on span "Details" at bounding box center [395, 132] width 33 height 14
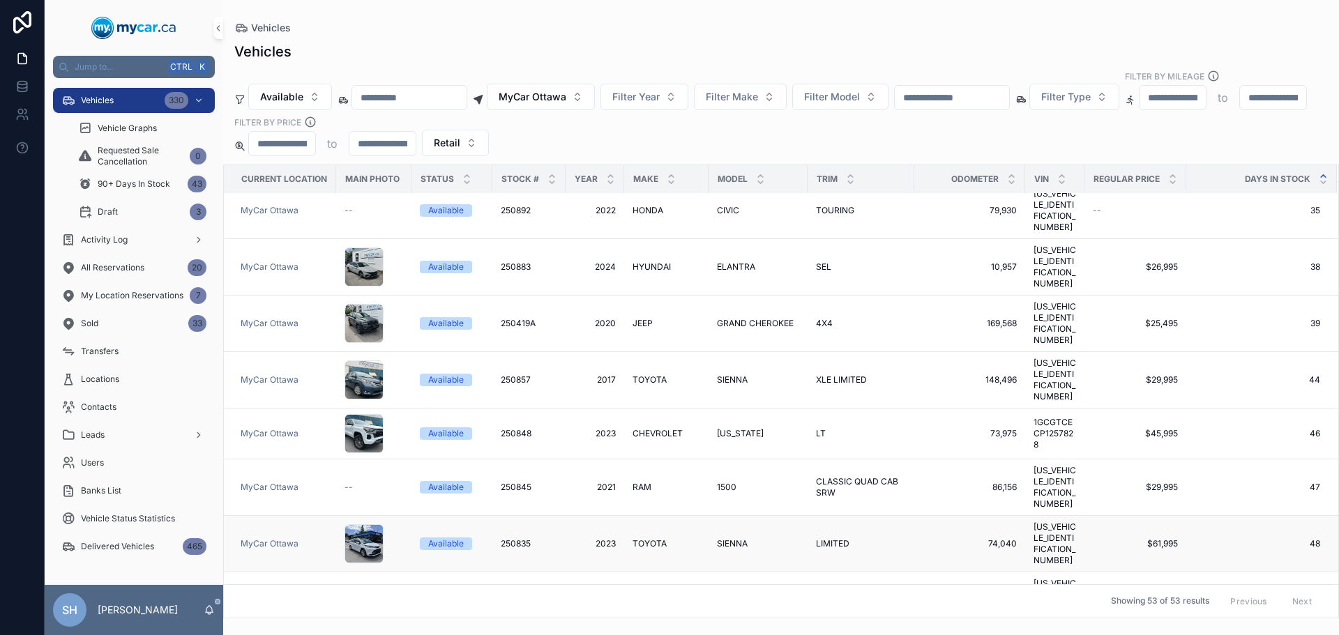
scroll to position [976, 0]
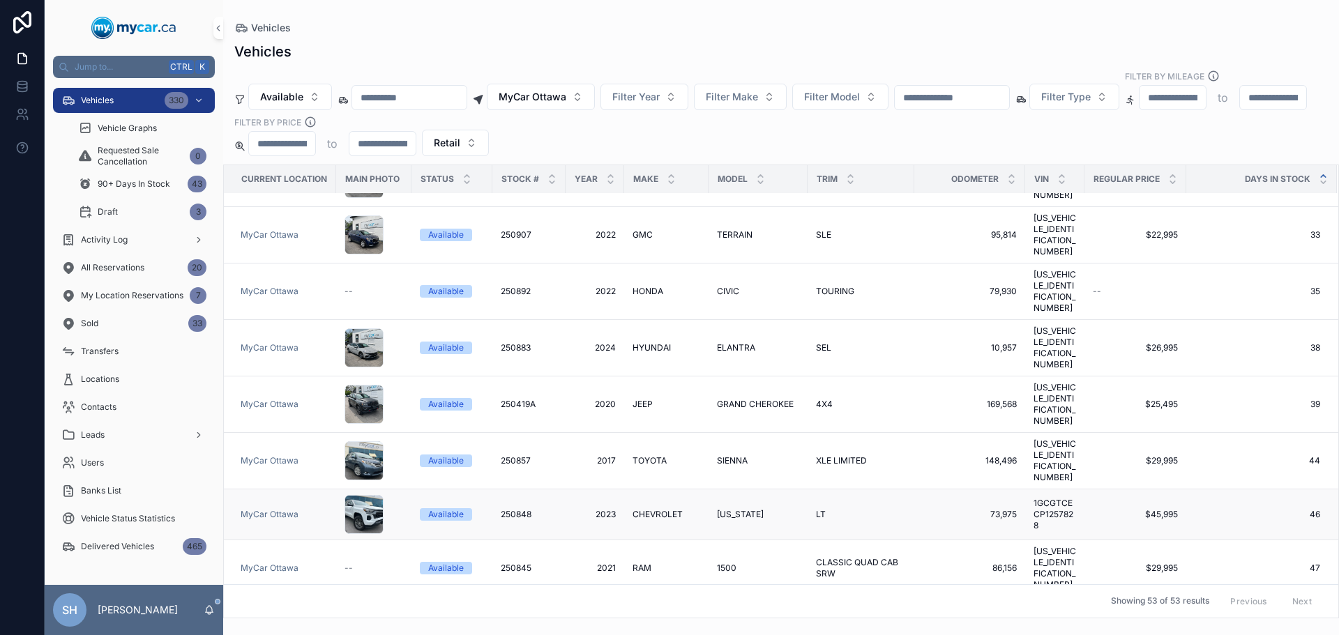
click at [653, 509] on span "CHEVROLET" at bounding box center [657, 514] width 50 height 11
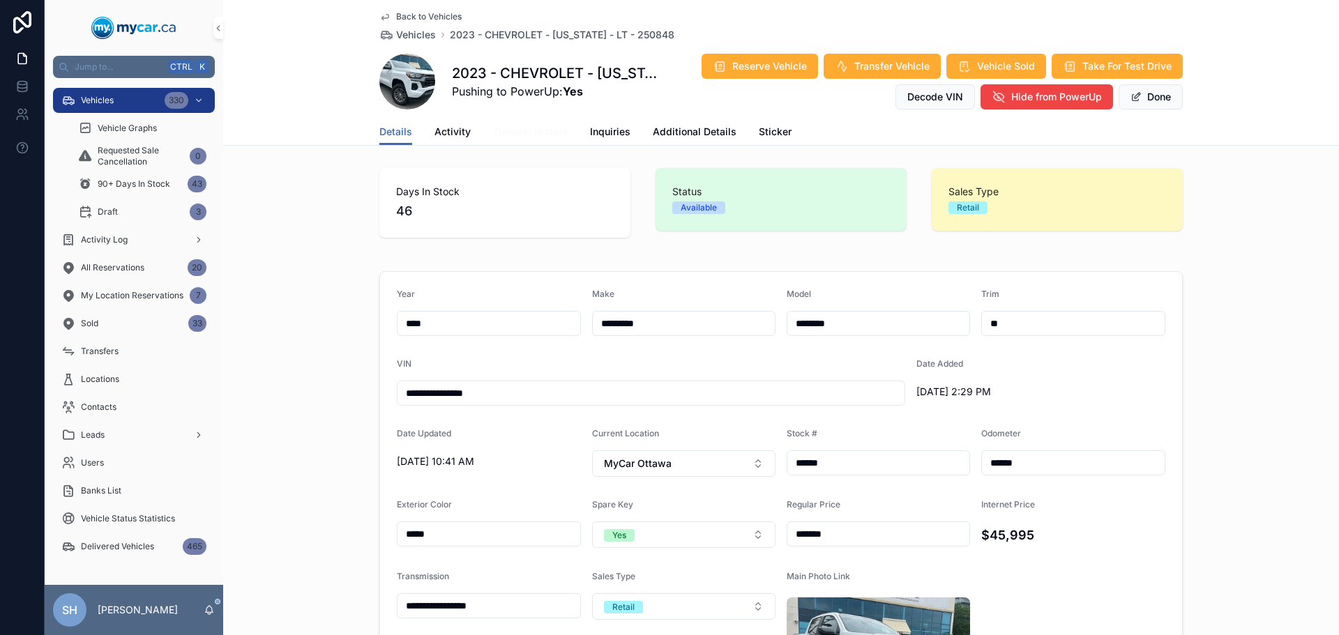
click at [532, 133] on span "Transfer History" at bounding box center [530, 132] width 75 height 14
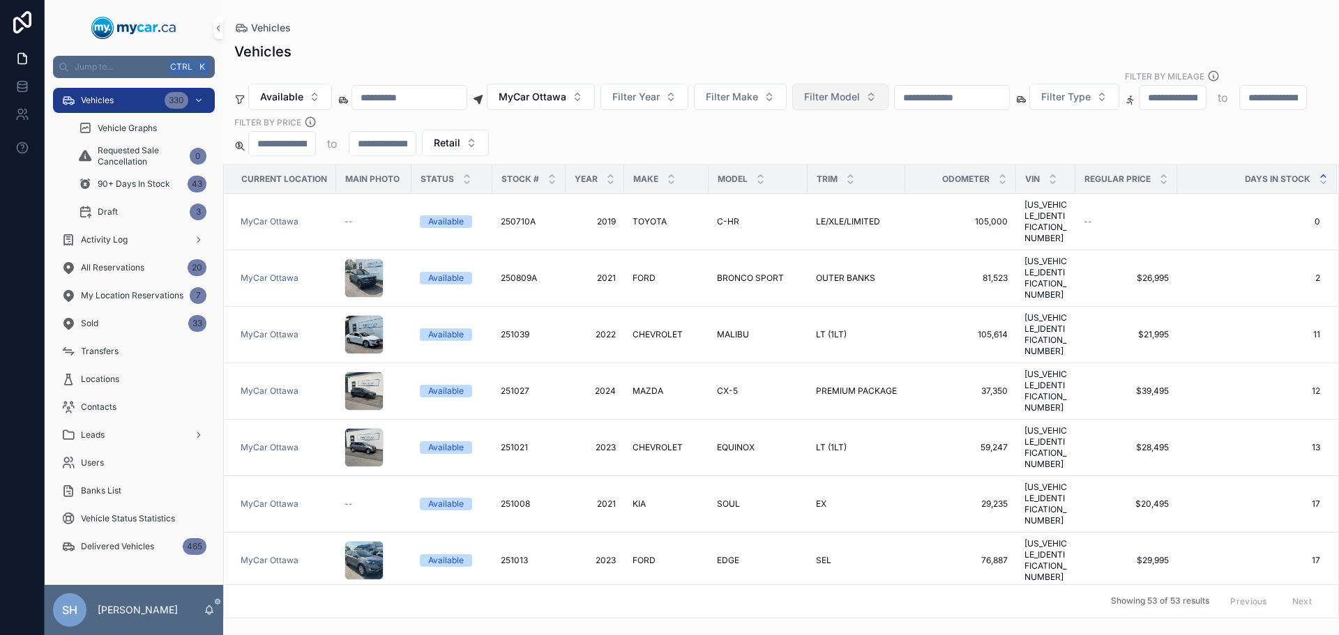
click at [846, 90] on span "Filter Model" at bounding box center [832, 97] width 56 height 14
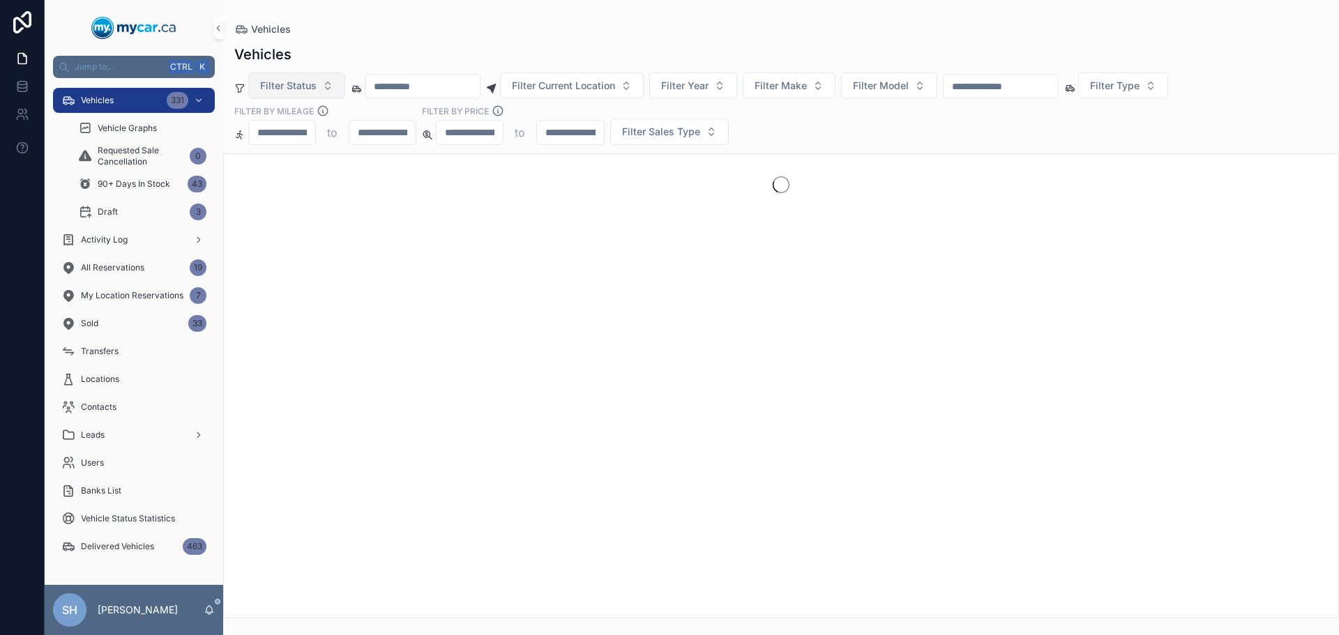
click at [300, 84] on span "Filter Status" at bounding box center [288, 86] width 56 height 14
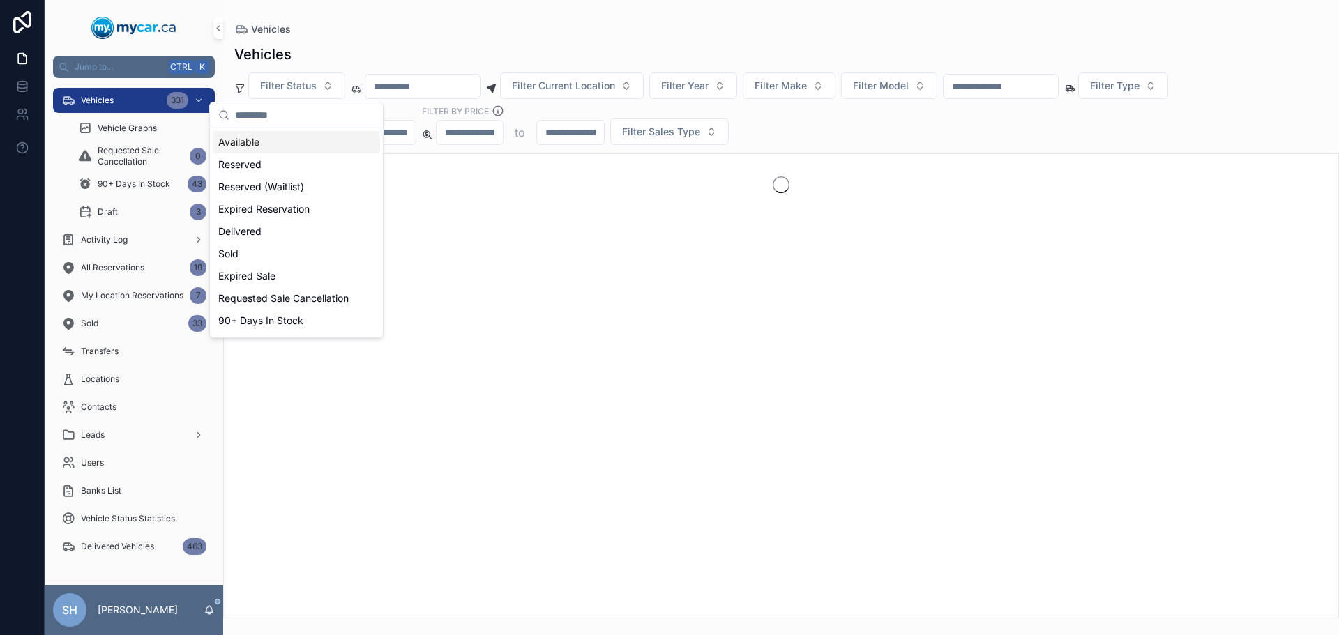
click at [253, 149] on div "Available" at bounding box center [296, 142] width 167 height 22
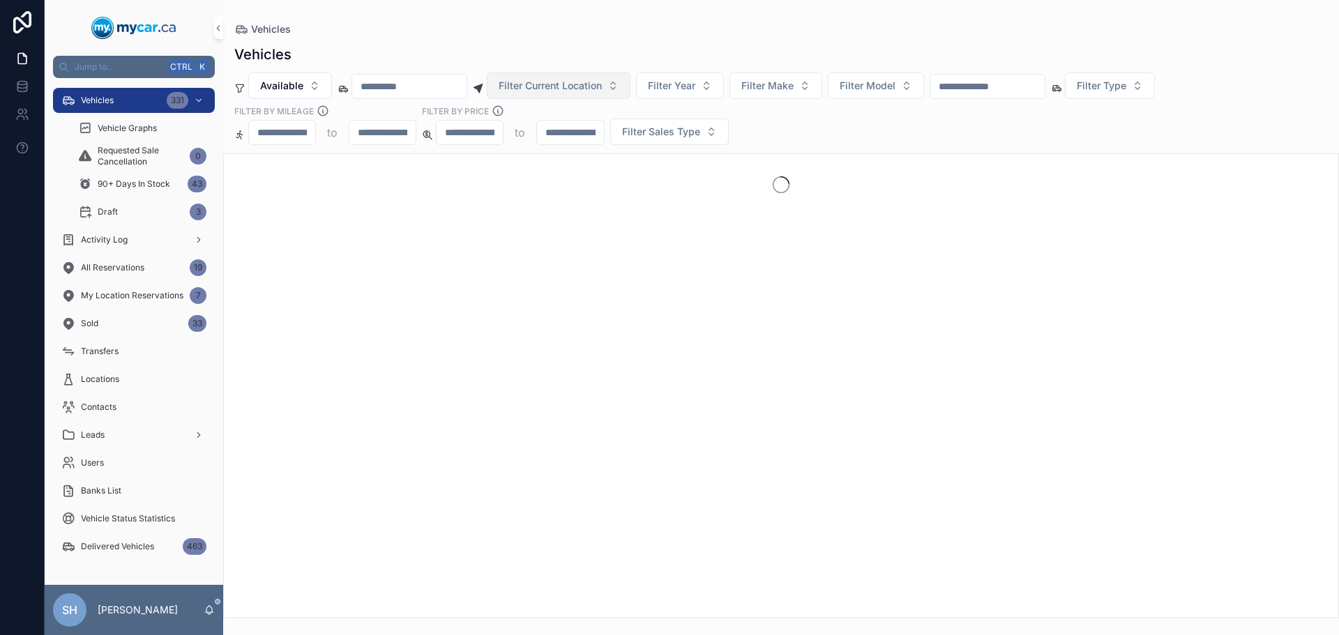
click at [593, 88] on span "Filter Current Location" at bounding box center [550, 86] width 103 height 14
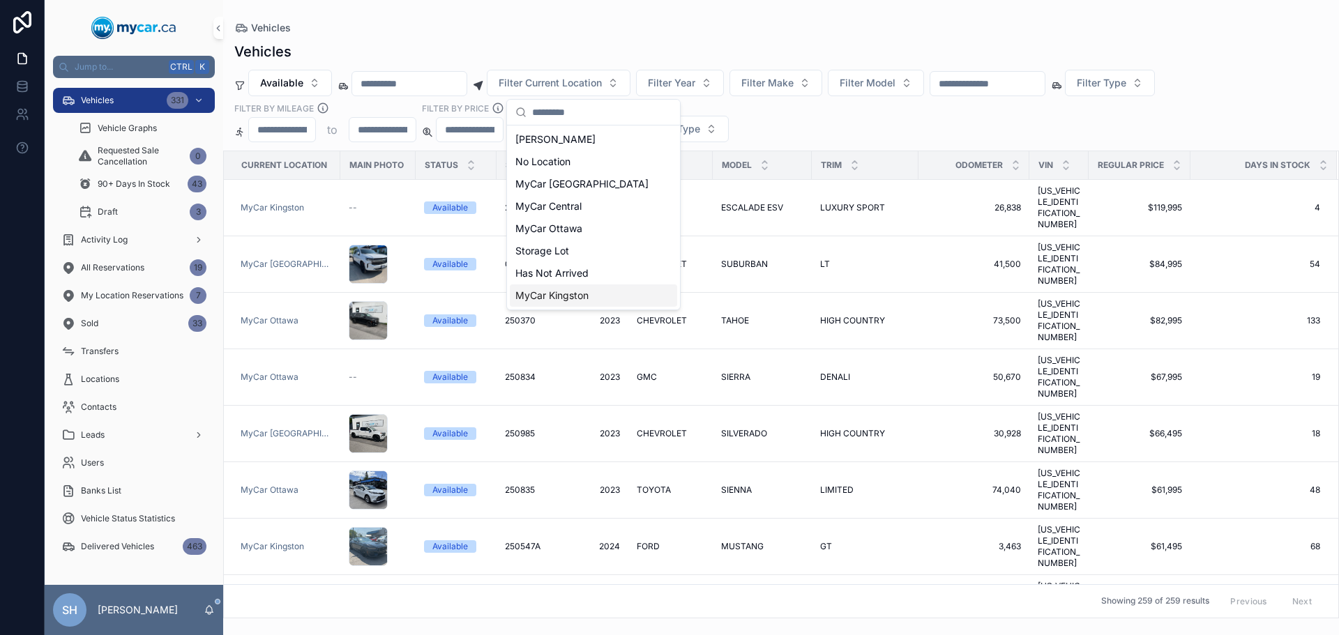
click at [573, 297] on span "MyCar Kingston" at bounding box center [551, 296] width 73 height 14
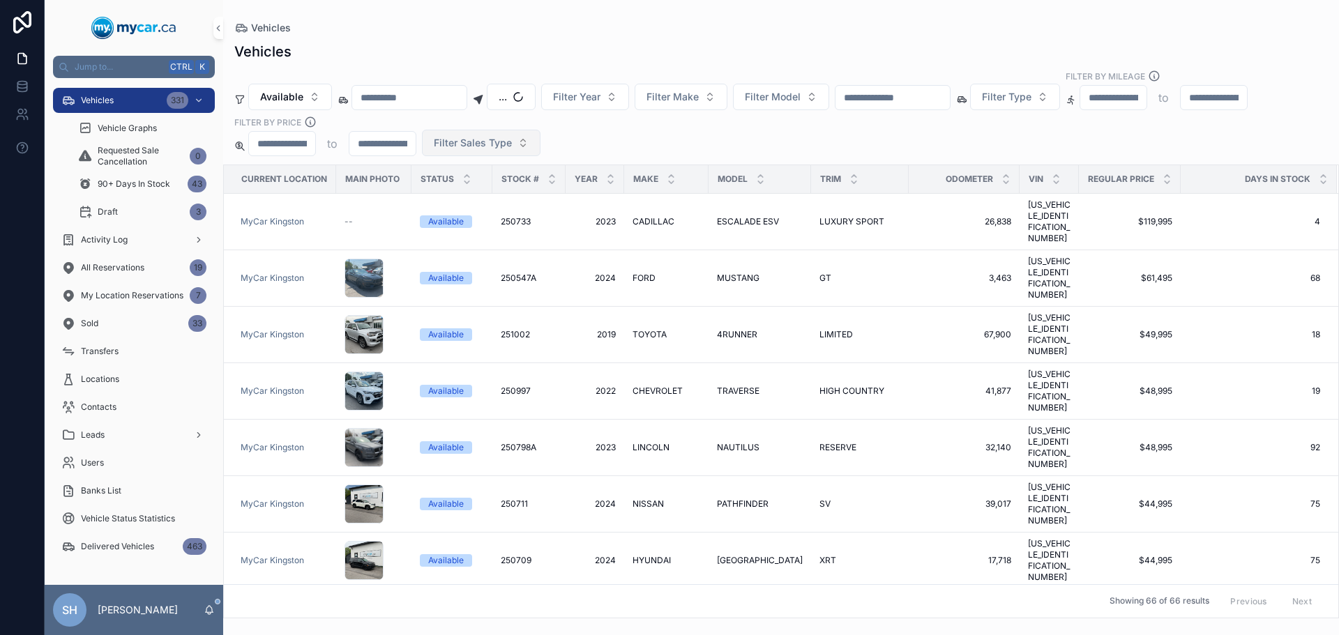
click at [473, 148] on div "Vehicles Available ... Filter Year Filter Make Filter Model Filter Type Filter …" at bounding box center [781, 325] width 1116 height 585
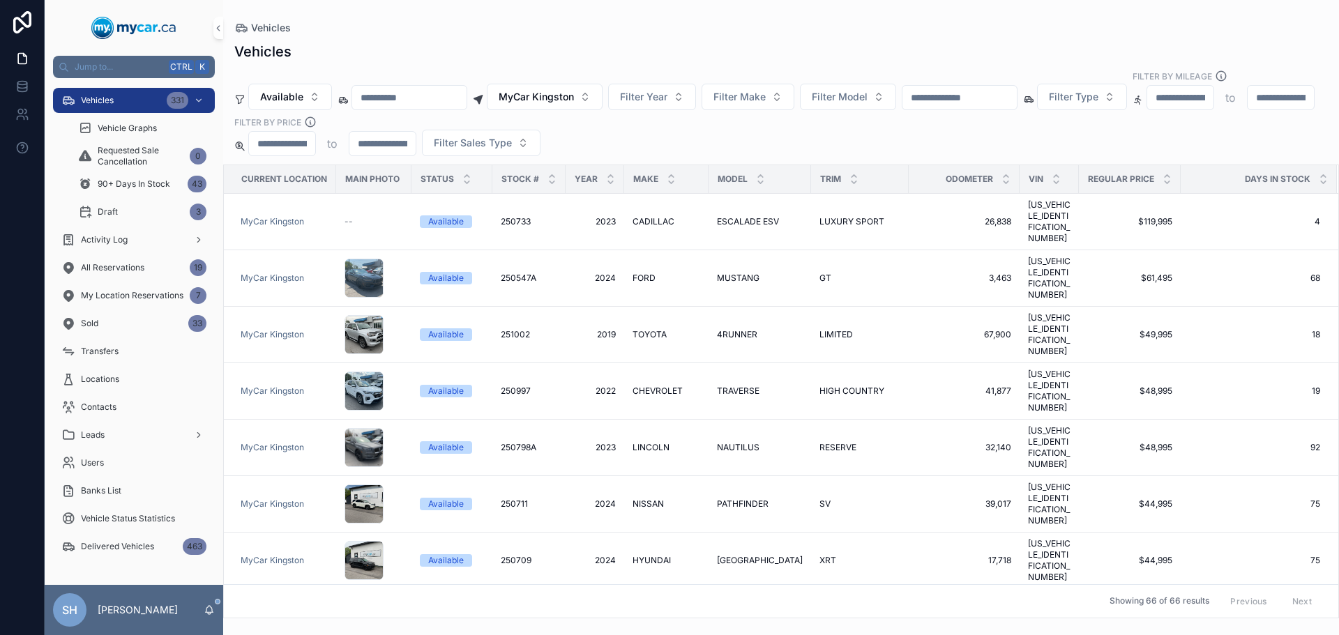
click at [316, 131] on div "scrollable content" at bounding box center [282, 143] width 68 height 25
click at [512, 136] on span "Filter Sales Type" at bounding box center [473, 143] width 78 height 14
click at [614, 209] on div "Retail" at bounding box center [668, 208] width 167 height 22
click at [617, 28] on div "Vehicles" at bounding box center [780, 27] width 1093 height 11
click at [581, 92] on button "MyCar Kingston" at bounding box center [545, 97] width 116 height 26
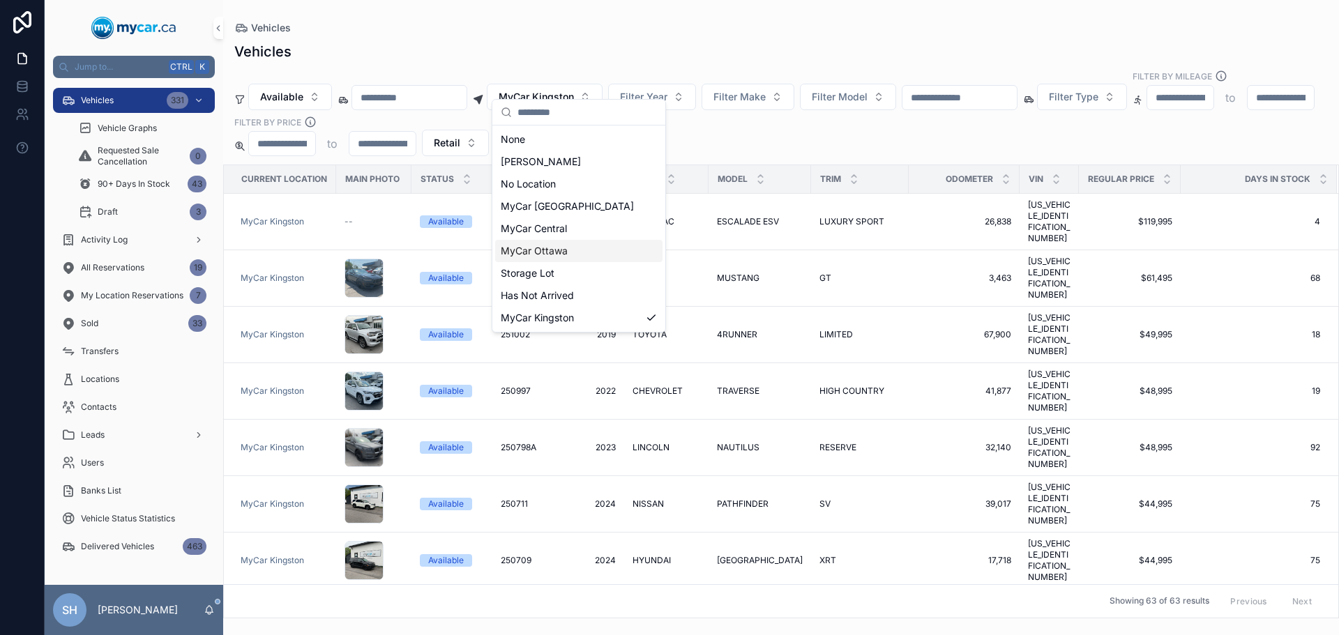
click at [566, 250] on span "MyCar Ottawa" at bounding box center [534, 251] width 67 height 14
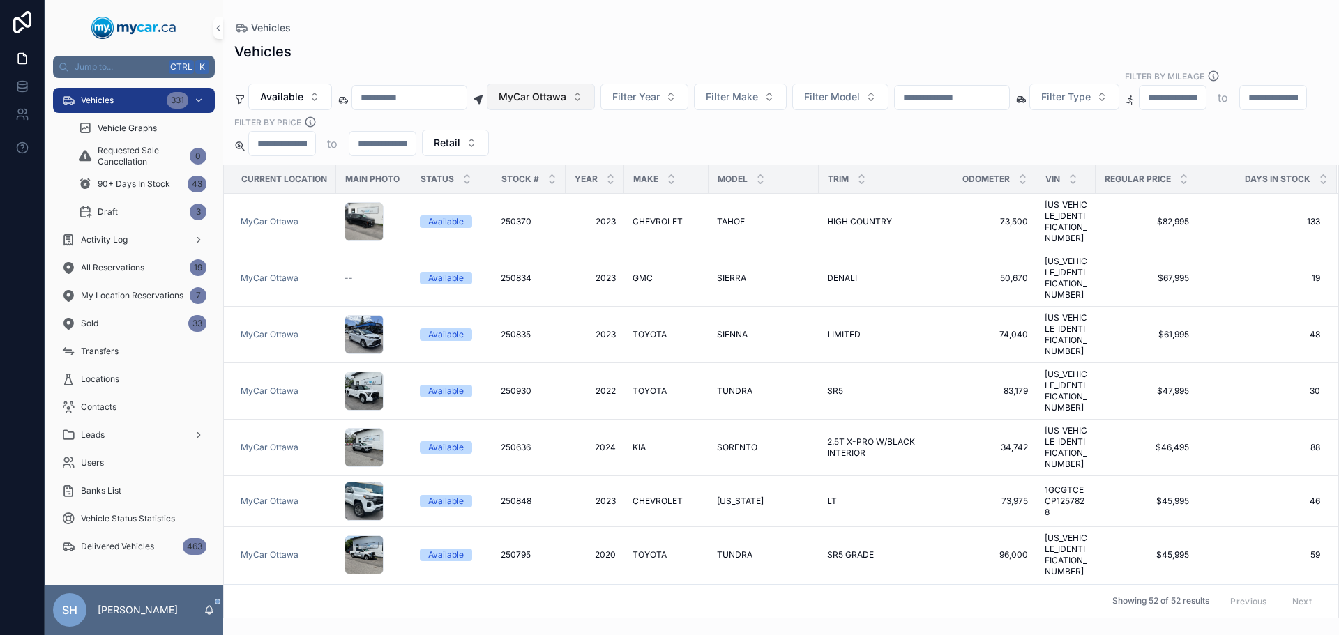
click at [562, 90] on span "MyCar Ottawa" at bounding box center [533, 97] width 68 height 14
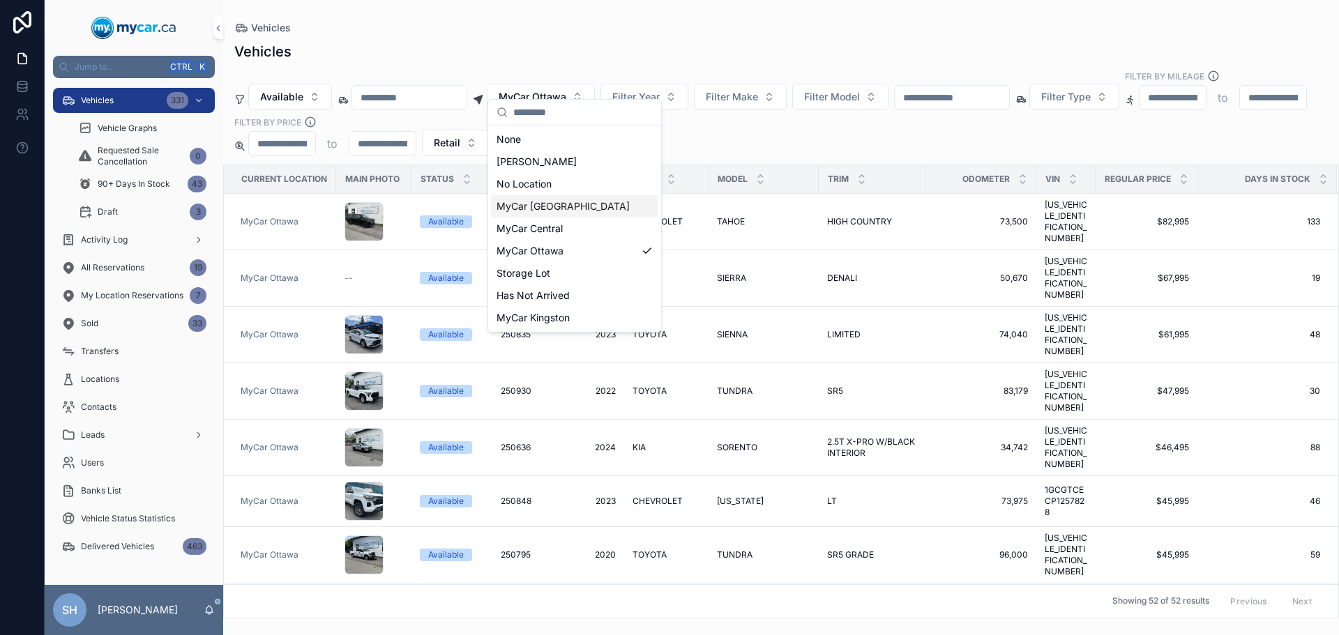
click at [561, 209] on span "MyCar [GEOGRAPHIC_DATA]" at bounding box center [563, 206] width 133 height 14
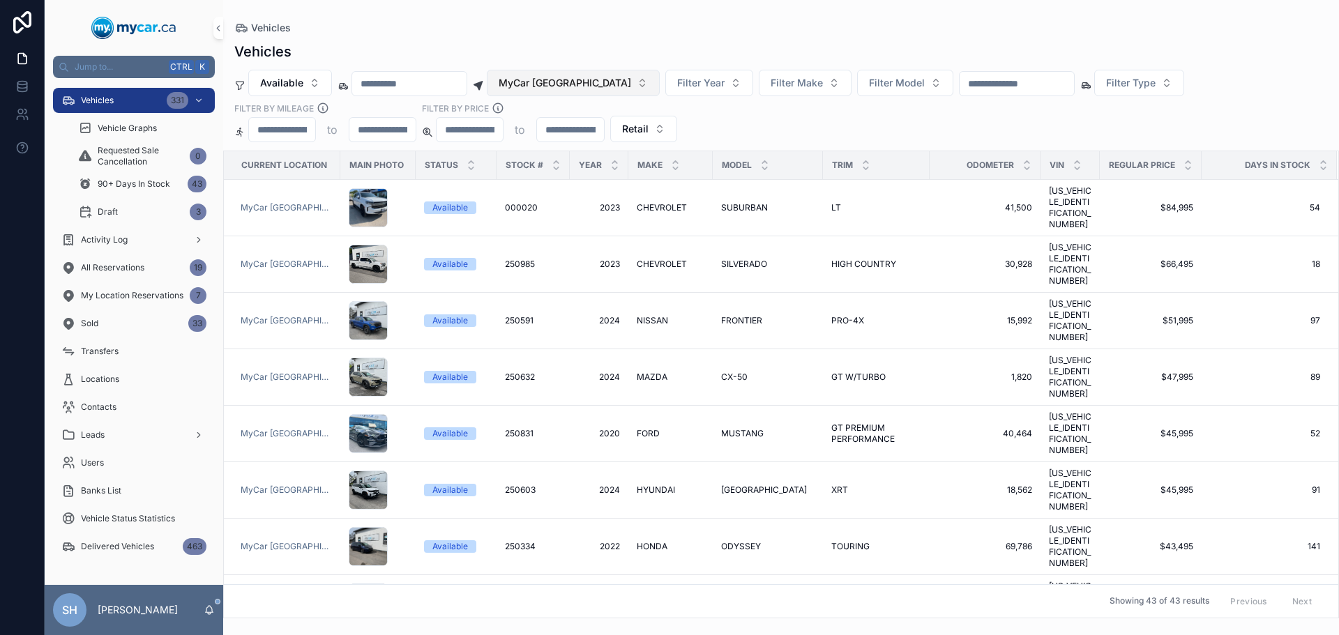
click at [558, 85] on span "MyCar [GEOGRAPHIC_DATA]" at bounding box center [565, 83] width 132 height 14
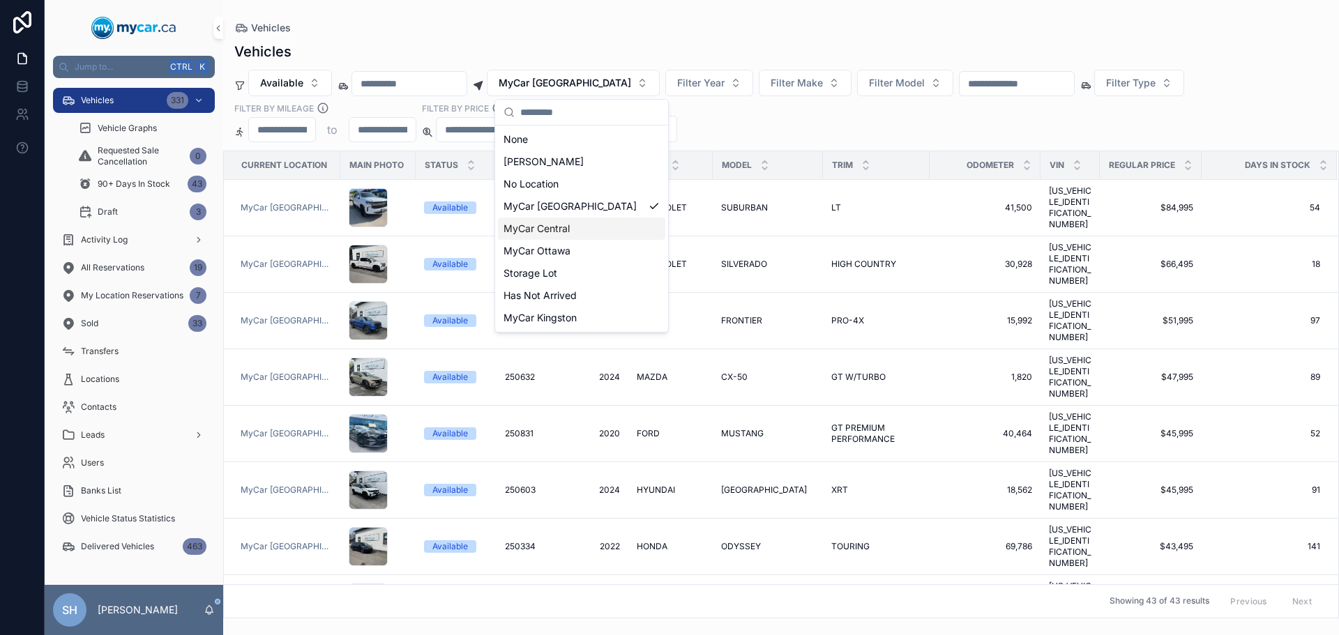
click at [573, 230] on div "MyCar Central" at bounding box center [581, 229] width 167 height 22
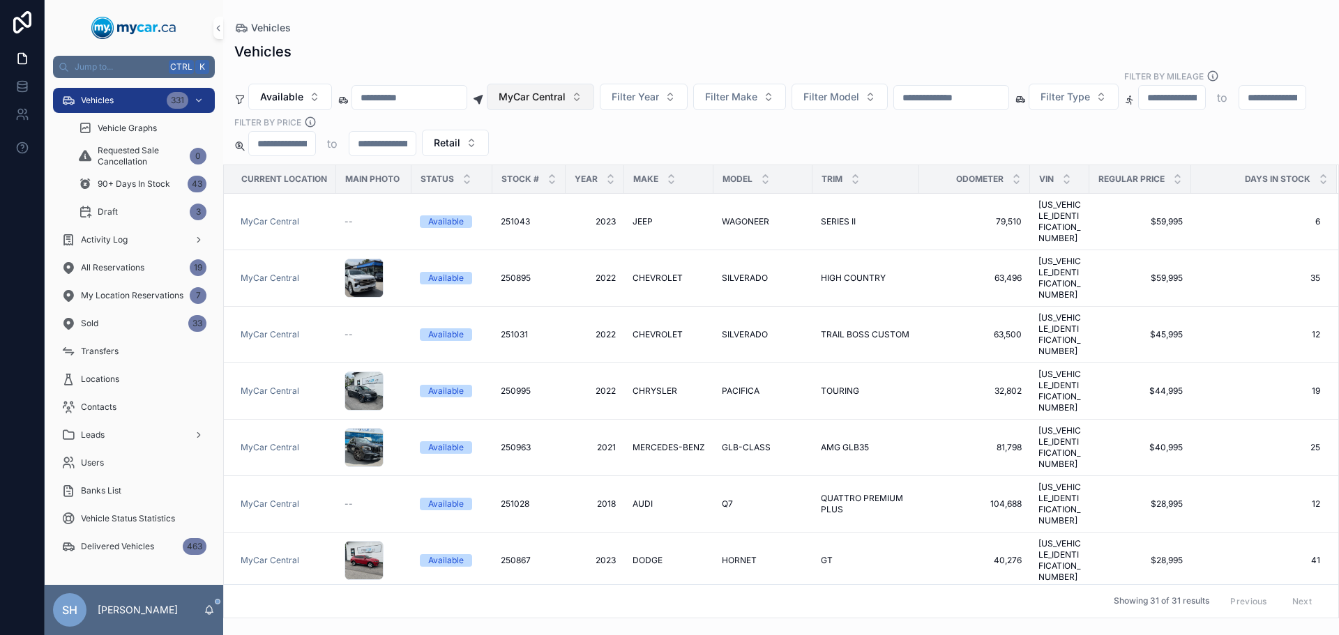
click at [590, 84] on button "MyCar Central" at bounding box center [540, 97] width 107 height 26
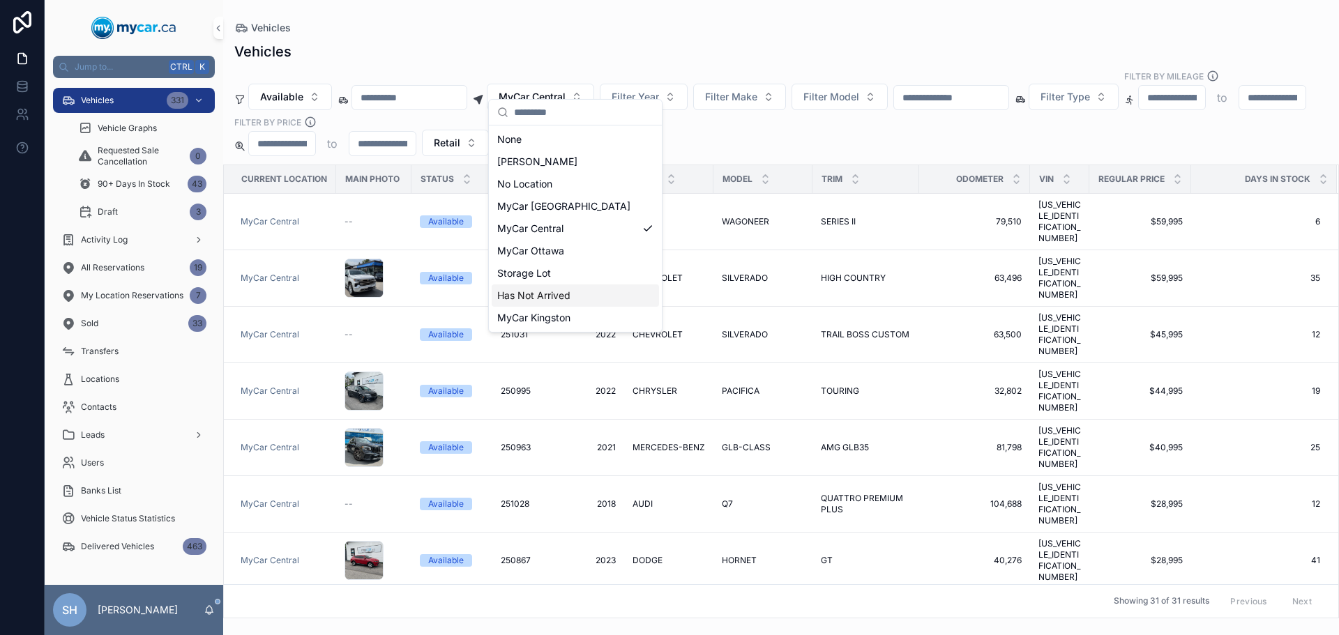
click at [563, 298] on span "Has Not Arrived" at bounding box center [533, 296] width 73 height 14
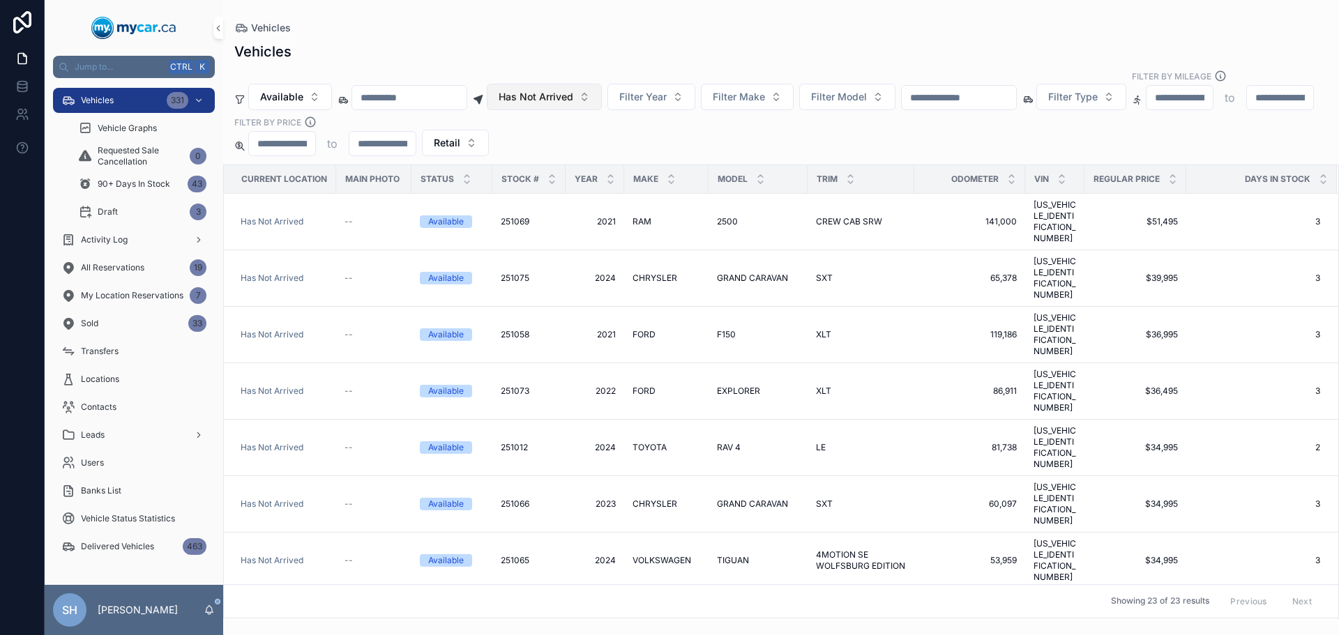
click at [566, 90] on span "Has Not Arrived" at bounding box center [536, 97] width 75 height 14
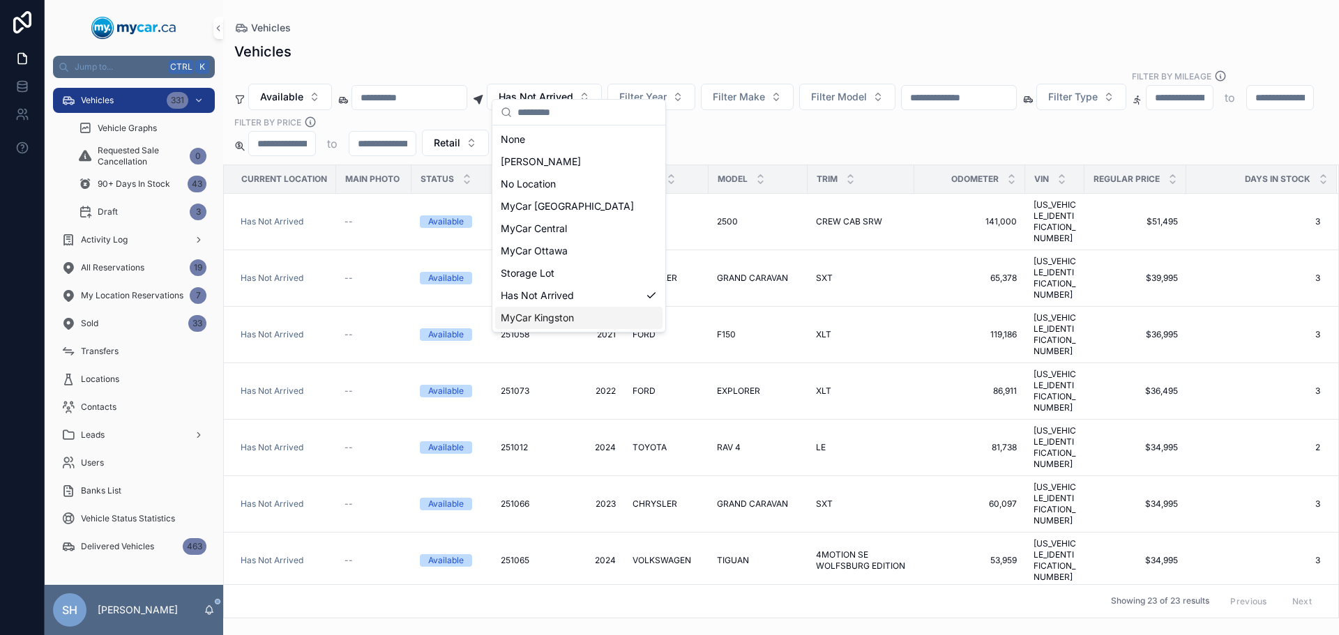
click at [550, 315] on span "MyCar Kingston" at bounding box center [537, 318] width 73 height 14
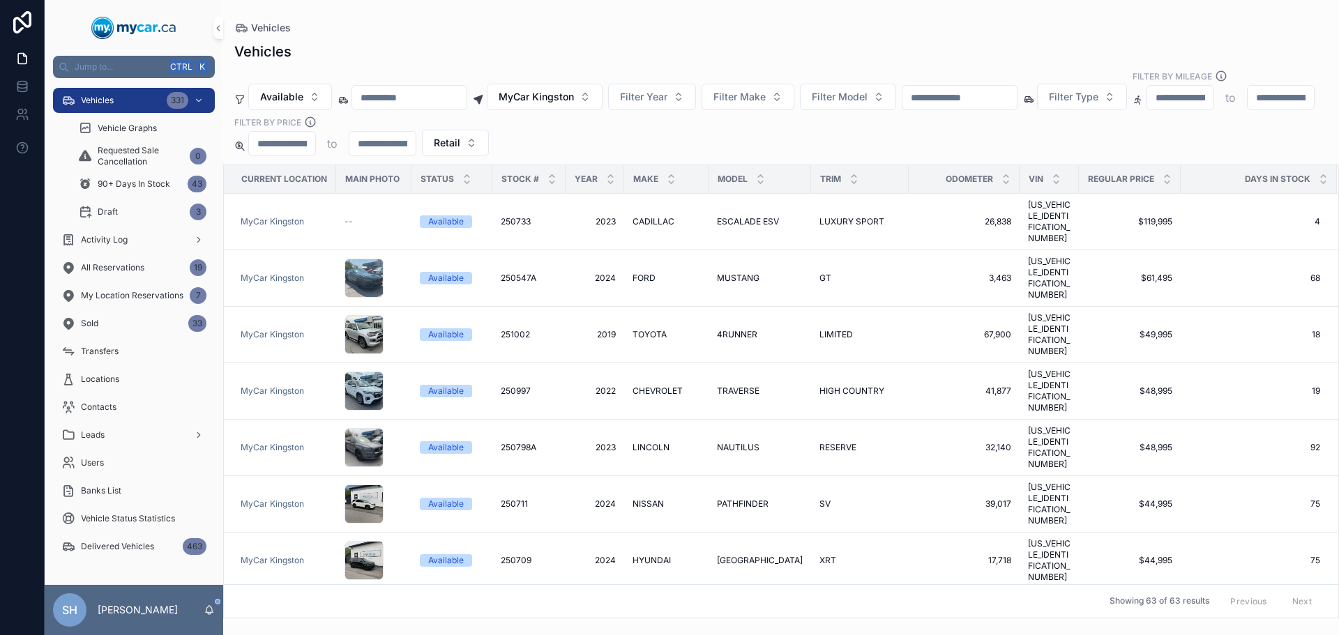
click at [565, 33] on div "Vehicles" at bounding box center [780, 27] width 1093 height 11
click at [563, 90] on button "MyCar Kingston" at bounding box center [545, 97] width 116 height 26
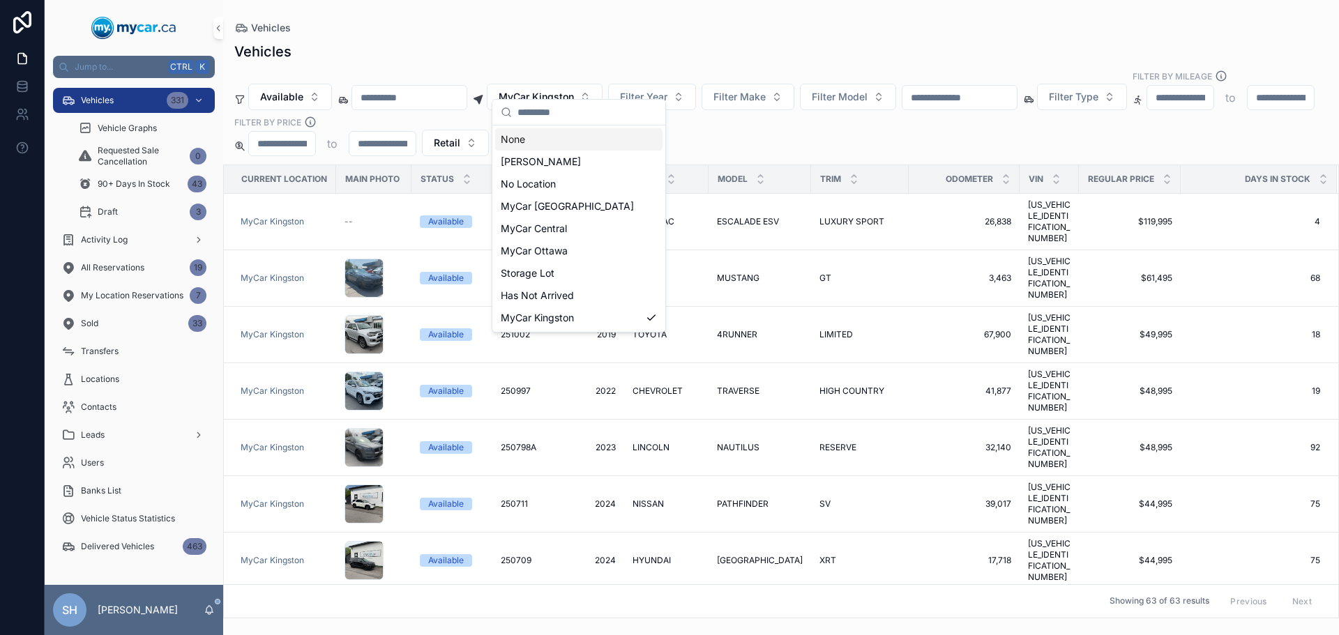
click at [582, 26] on div "Vehicles" at bounding box center [780, 27] width 1093 height 11
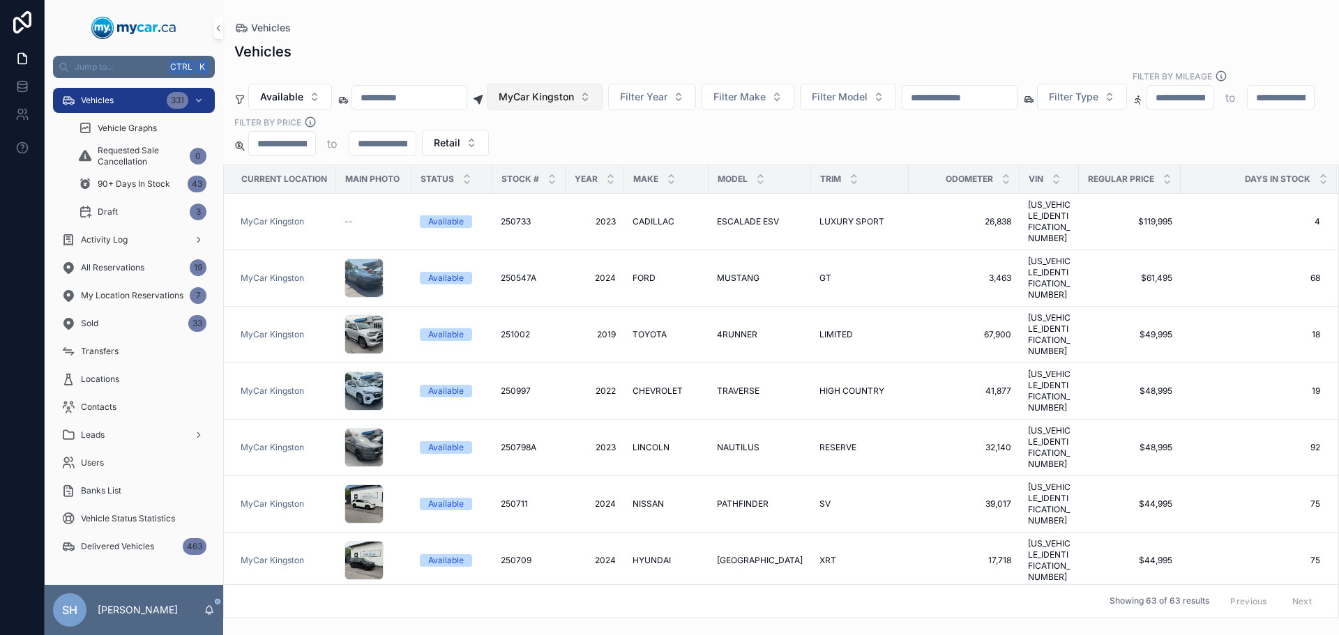
click at [550, 90] on span "MyCar Kingston" at bounding box center [536, 97] width 75 height 14
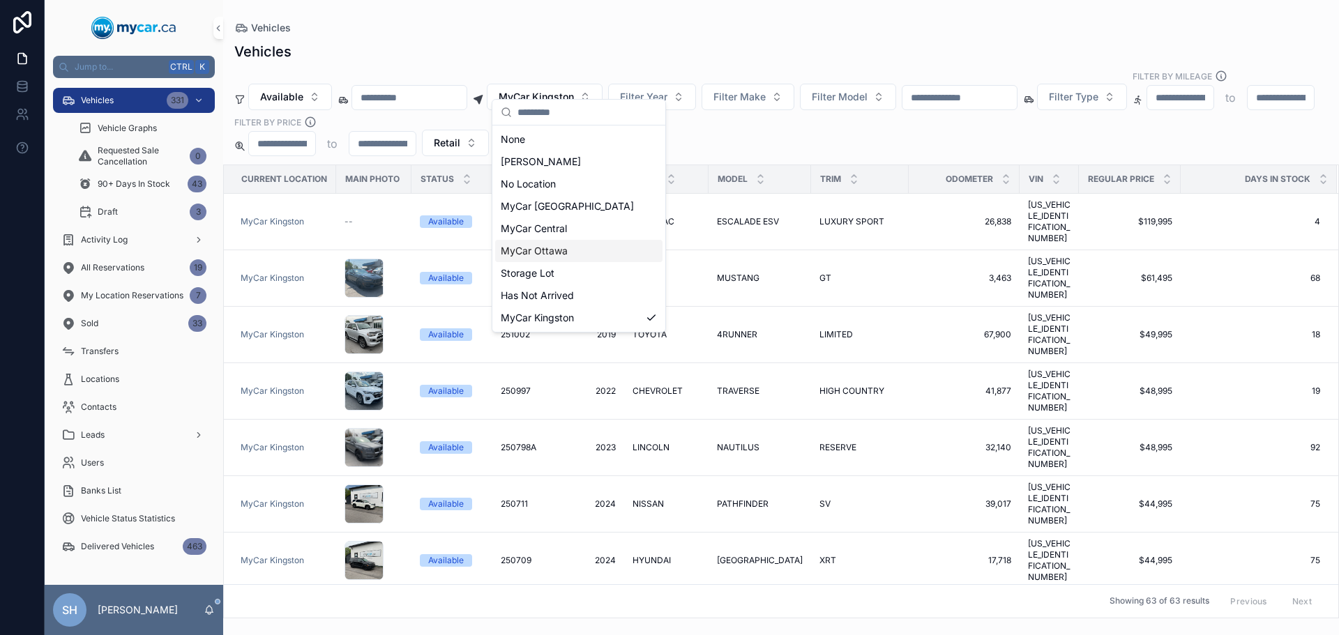
click at [559, 255] on span "MyCar Ottawa" at bounding box center [534, 251] width 67 height 14
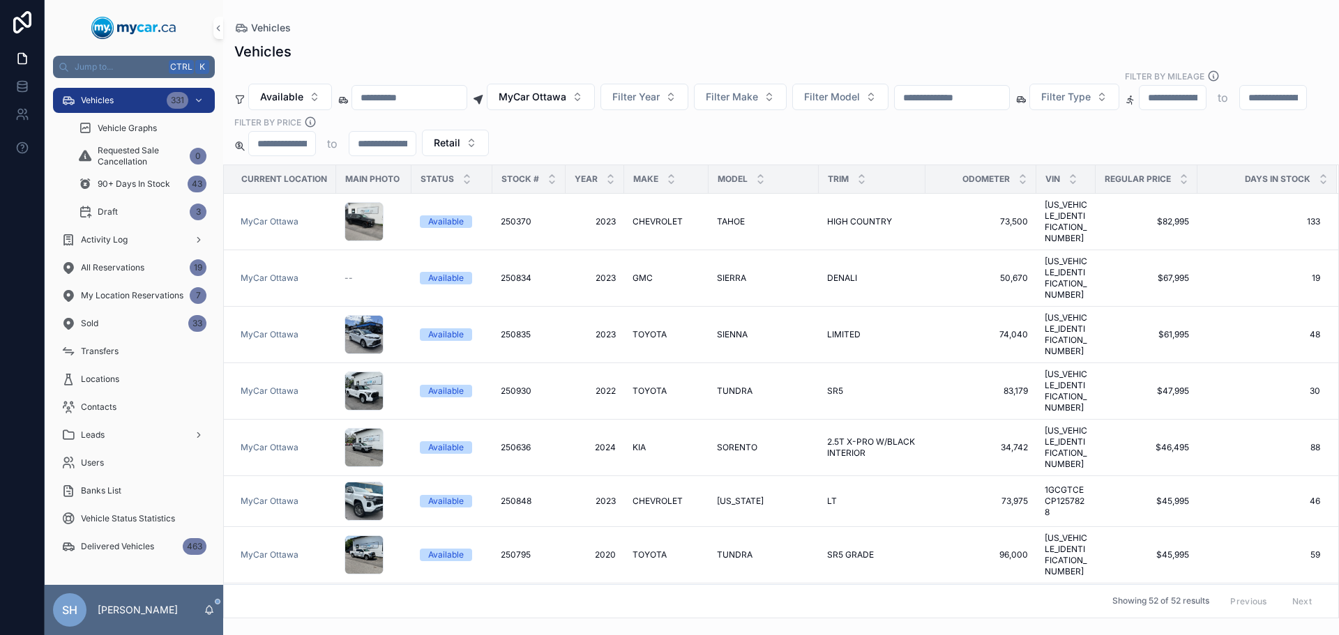
click at [579, 16] on div "Vehicles Vehicles Available MyCar Ottawa Filter Year Filter Make Filter Model F…" at bounding box center [781, 309] width 1116 height 619
click at [556, 90] on span "MyCar Ottawa" at bounding box center [533, 97] width 68 height 14
click at [557, 34] on div "Vehicles Available MyCar Ottawa Filter Year Filter Make Filter Model Filter Typ…" at bounding box center [781, 325] width 1116 height 585
click at [758, 90] on span "Filter Make" at bounding box center [732, 97] width 52 height 14
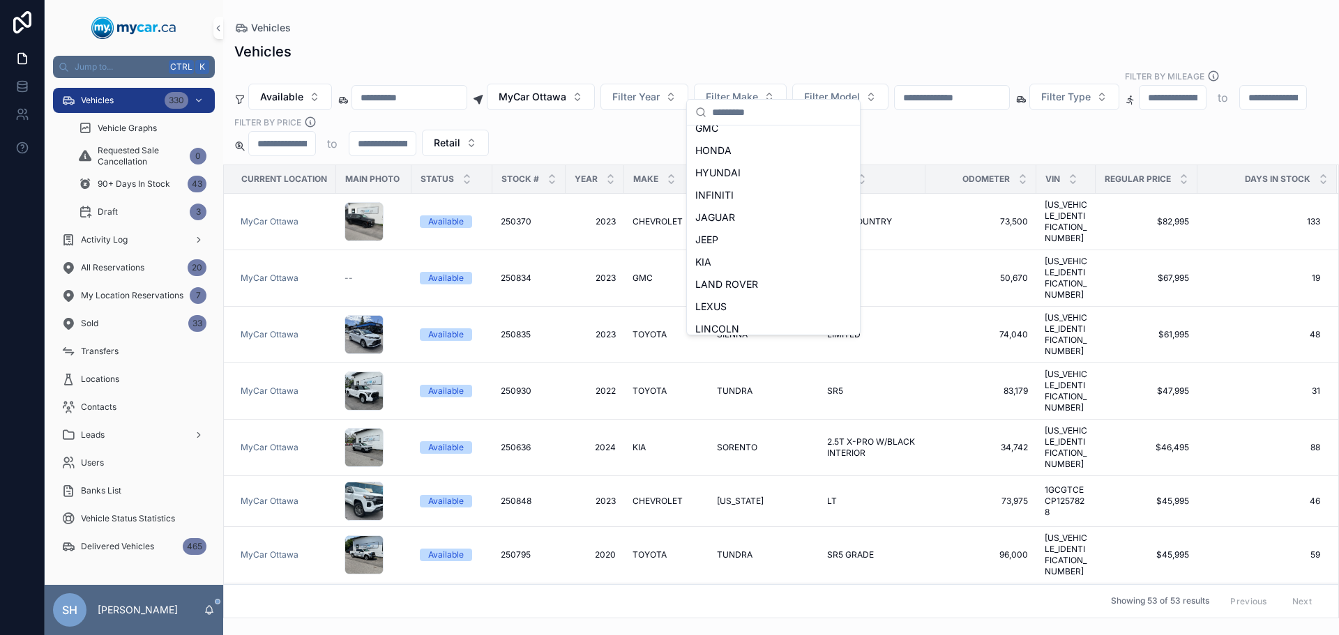
scroll to position [349, 0]
click at [718, 193] on div "KIA" at bounding box center [773, 192] width 167 height 22
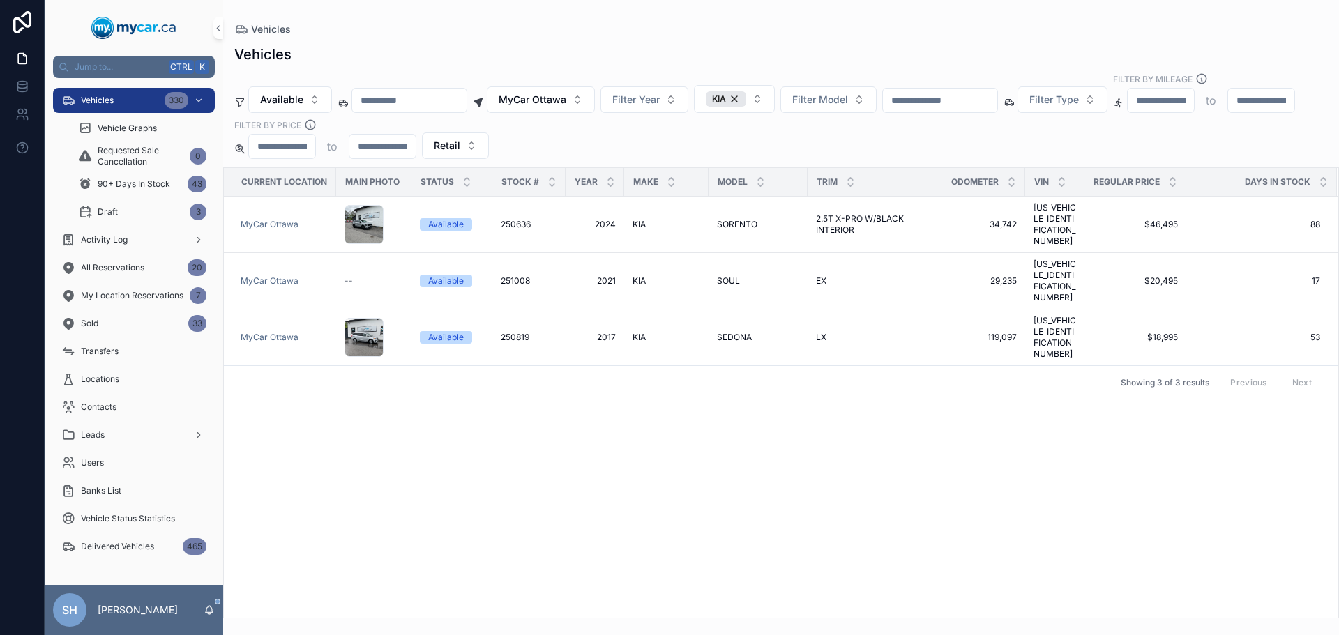
click at [711, 31] on div "Vehicles" at bounding box center [780, 29] width 1093 height 14
click at [566, 93] on span "MyCar Ottawa" at bounding box center [533, 100] width 68 height 14
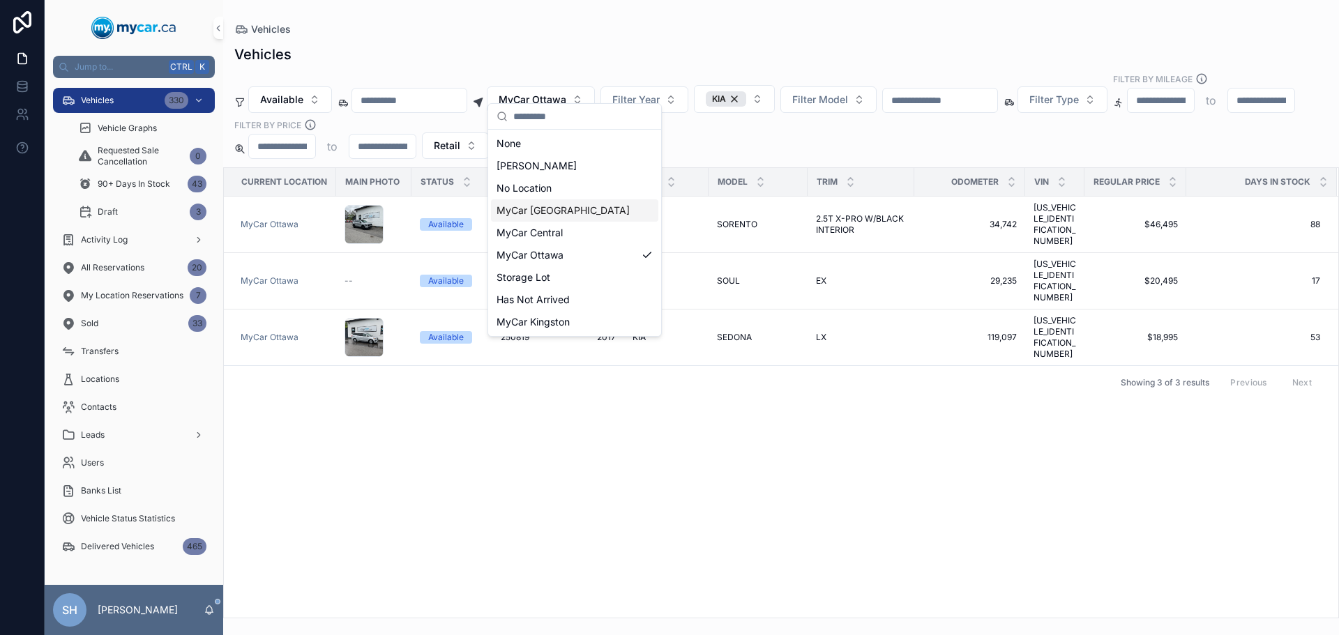
click at [545, 212] on span "MyCar [GEOGRAPHIC_DATA]" at bounding box center [563, 211] width 133 height 14
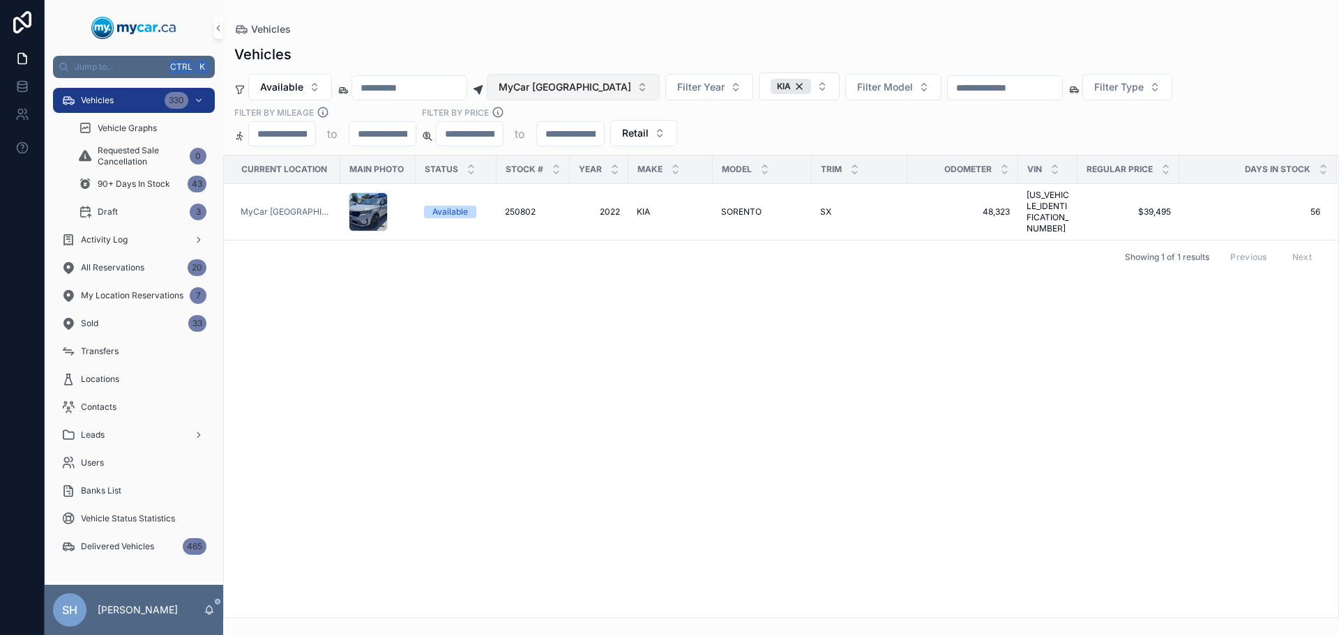
click at [579, 86] on span "MyCar [GEOGRAPHIC_DATA]" at bounding box center [565, 87] width 132 height 14
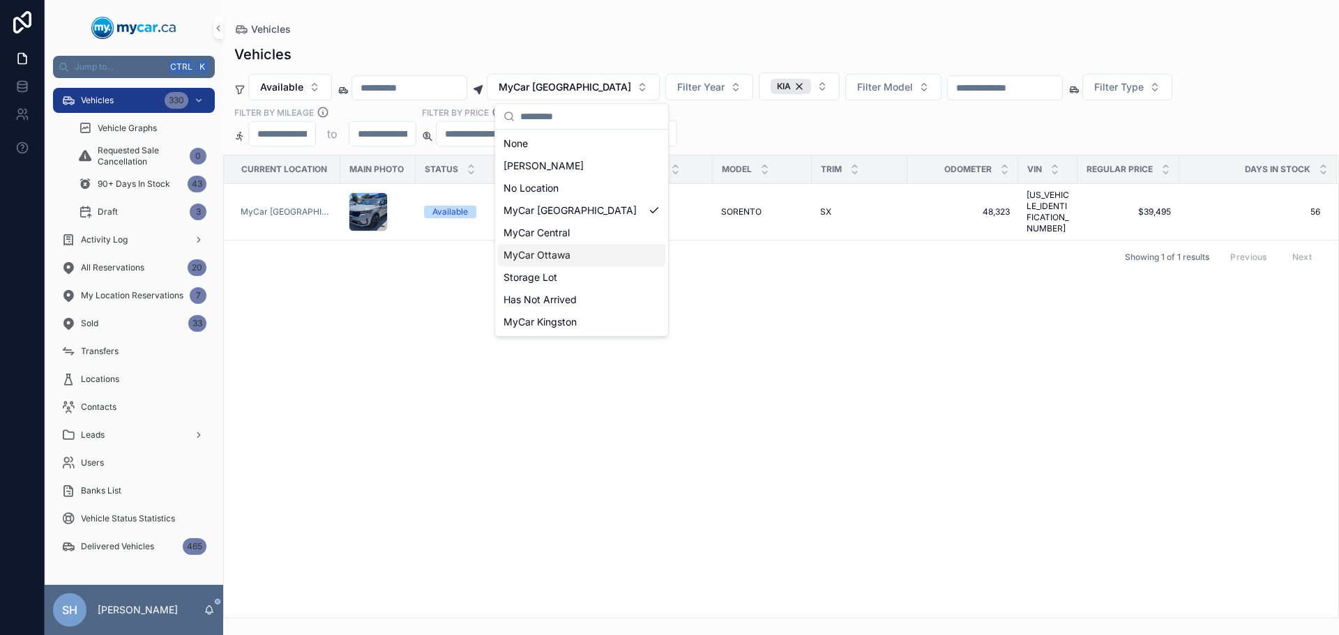
click at [544, 253] on span "MyCar Ottawa" at bounding box center [536, 255] width 67 height 14
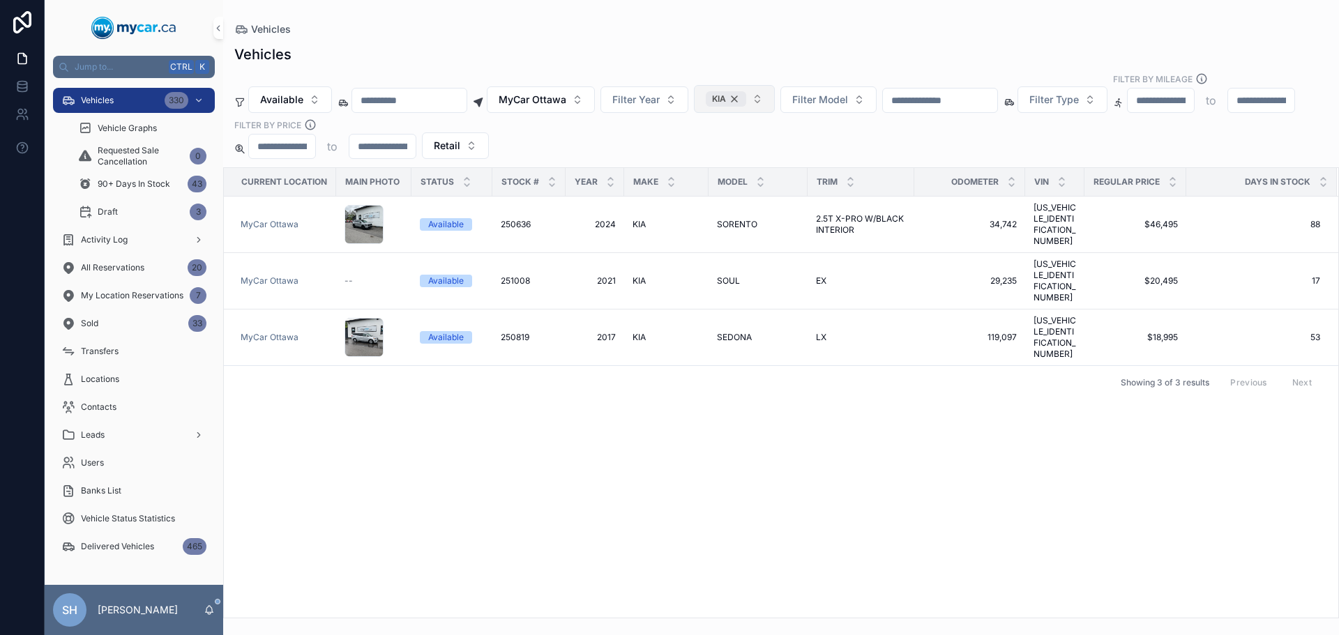
click at [746, 91] on div "KIA" at bounding box center [726, 98] width 40 height 15
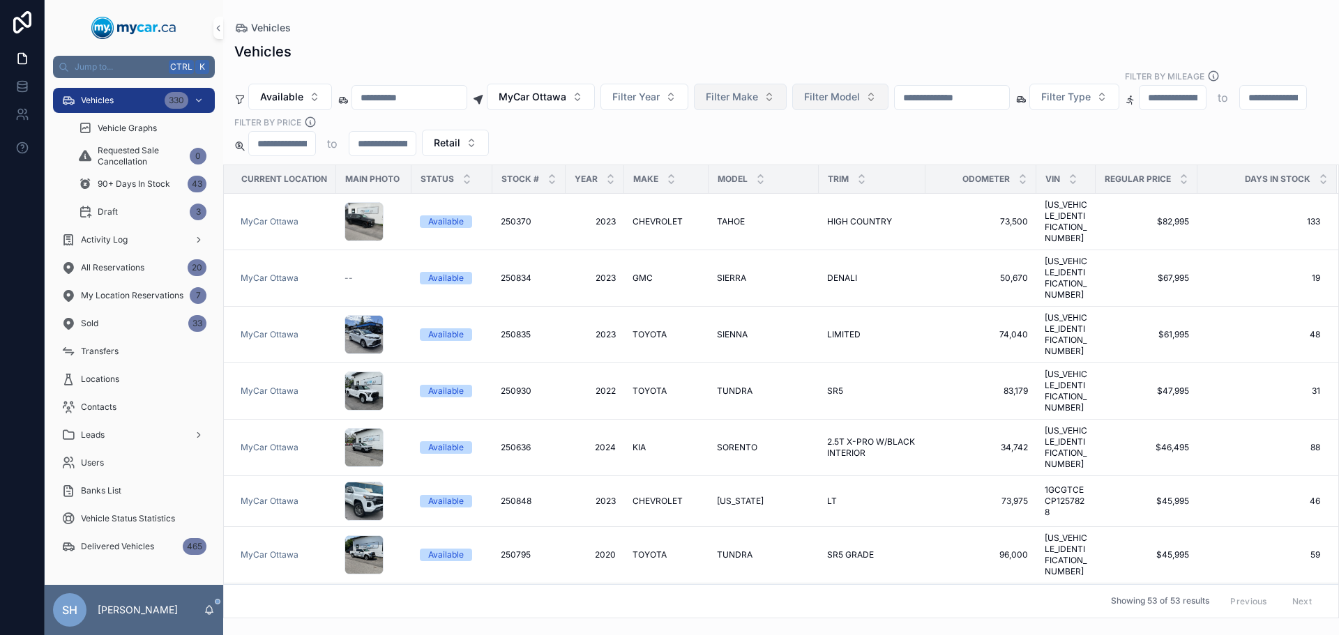
click at [860, 90] on span "Filter Model" at bounding box center [832, 97] width 56 height 14
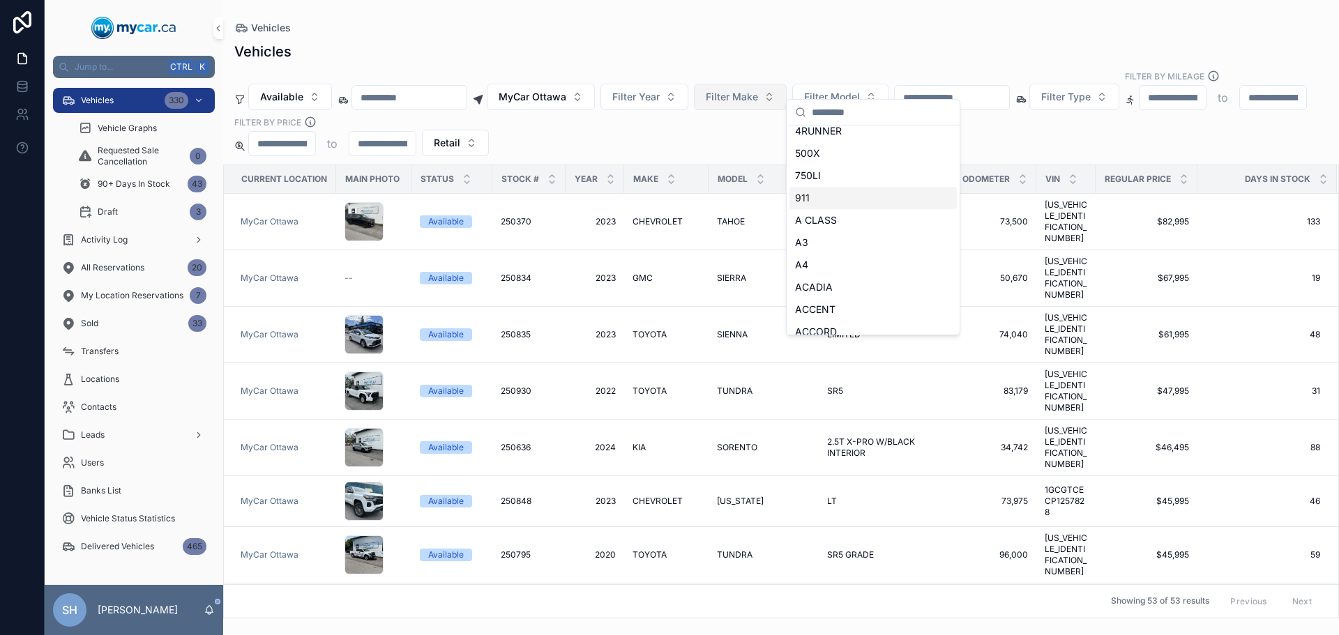
scroll to position [349, 0]
click at [758, 90] on span "Filter Make" at bounding box center [732, 97] width 52 height 14
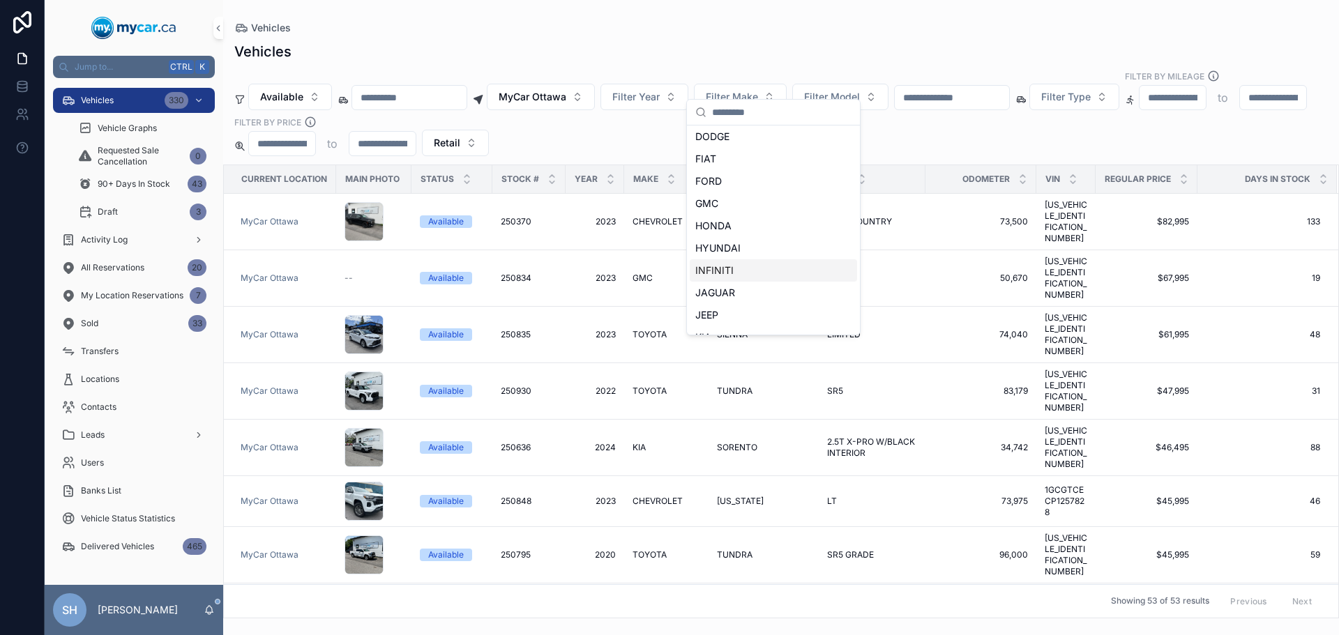
scroll to position [209, 0]
click at [747, 201] on div "GMC" at bounding box center [773, 198] width 167 height 22
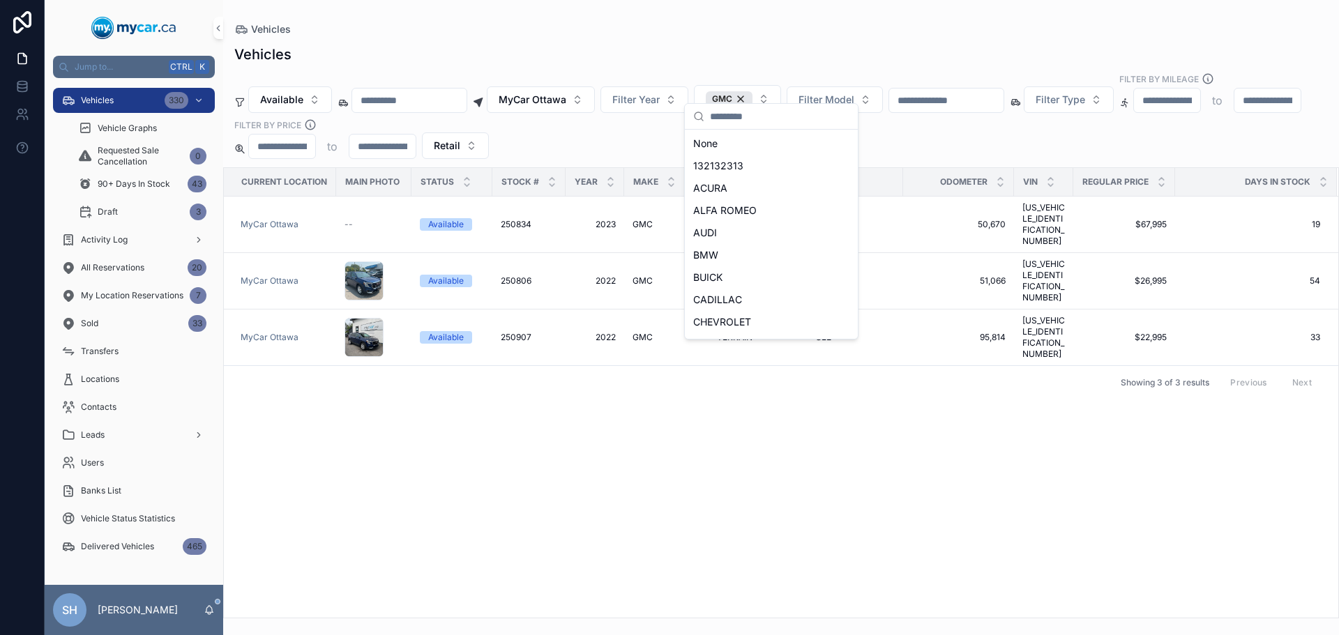
click at [771, 52] on div "Vehicles" at bounding box center [780, 55] width 1093 height 20
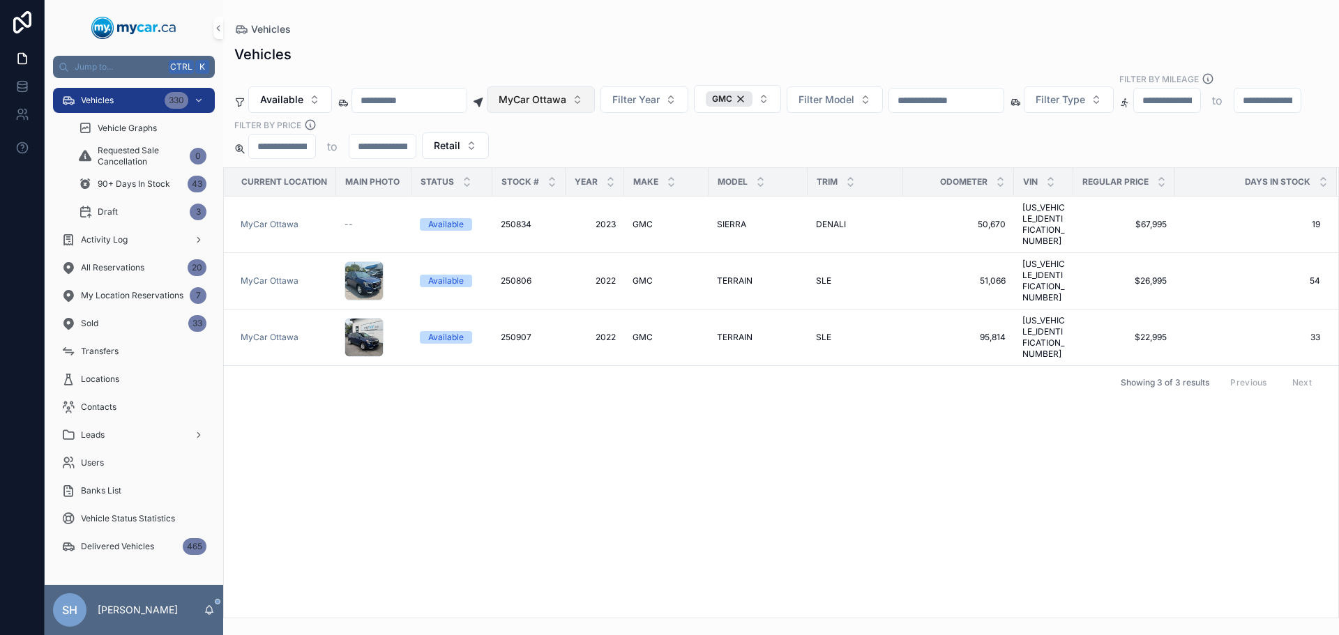
click at [562, 86] on button "MyCar Ottawa" at bounding box center [541, 99] width 108 height 26
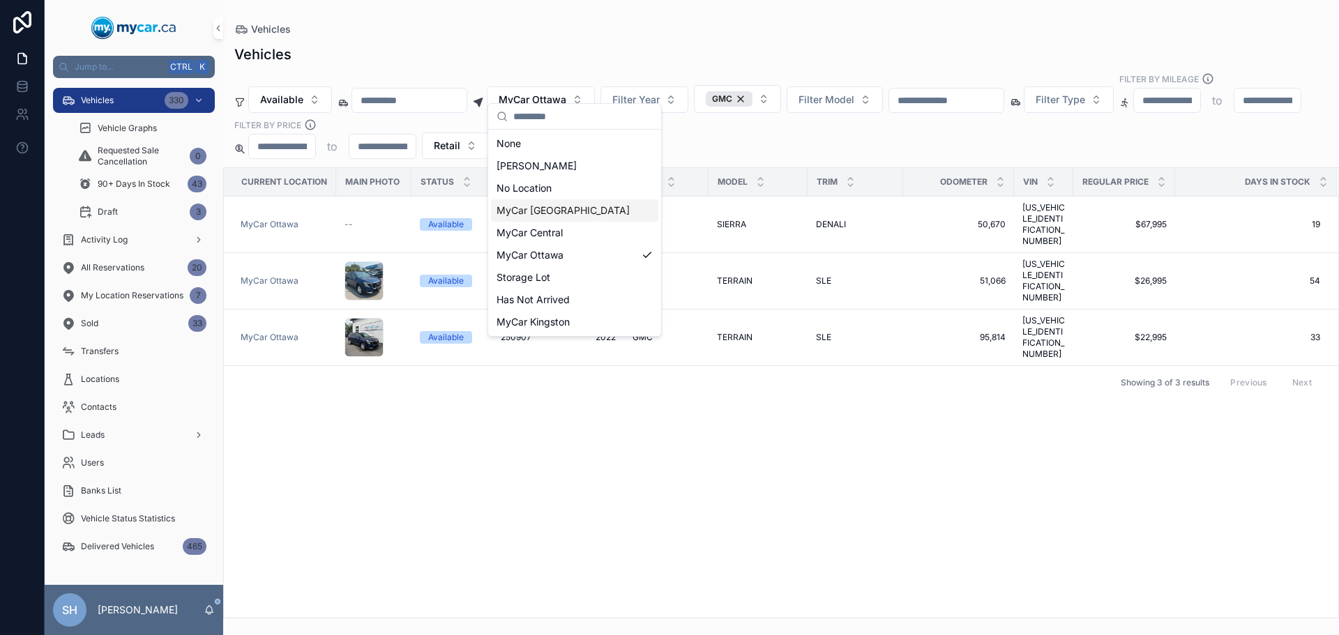
click at [583, 208] on div "MyCar [GEOGRAPHIC_DATA]" at bounding box center [574, 210] width 167 height 22
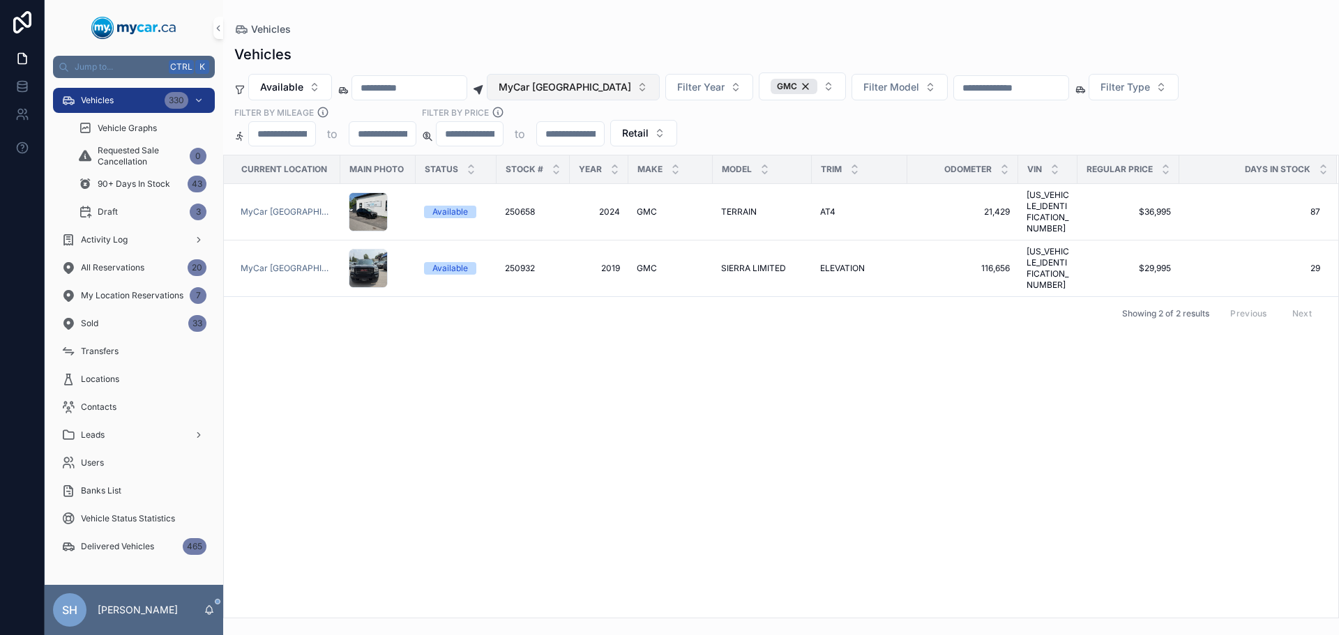
click at [586, 94] on button "MyCar [GEOGRAPHIC_DATA]" at bounding box center [573, 87] width 173 height 26
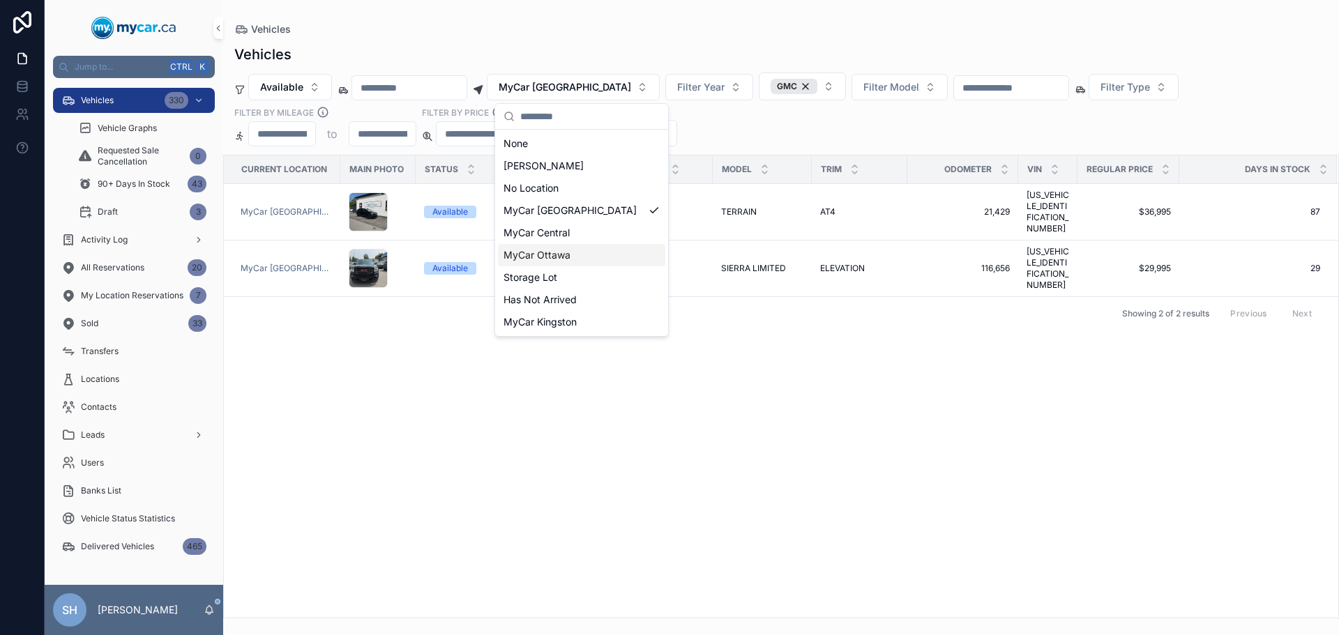
click at [562, 255] on span "MyCar Ottawa" at bounding box center [536, 255] width 67 height 14
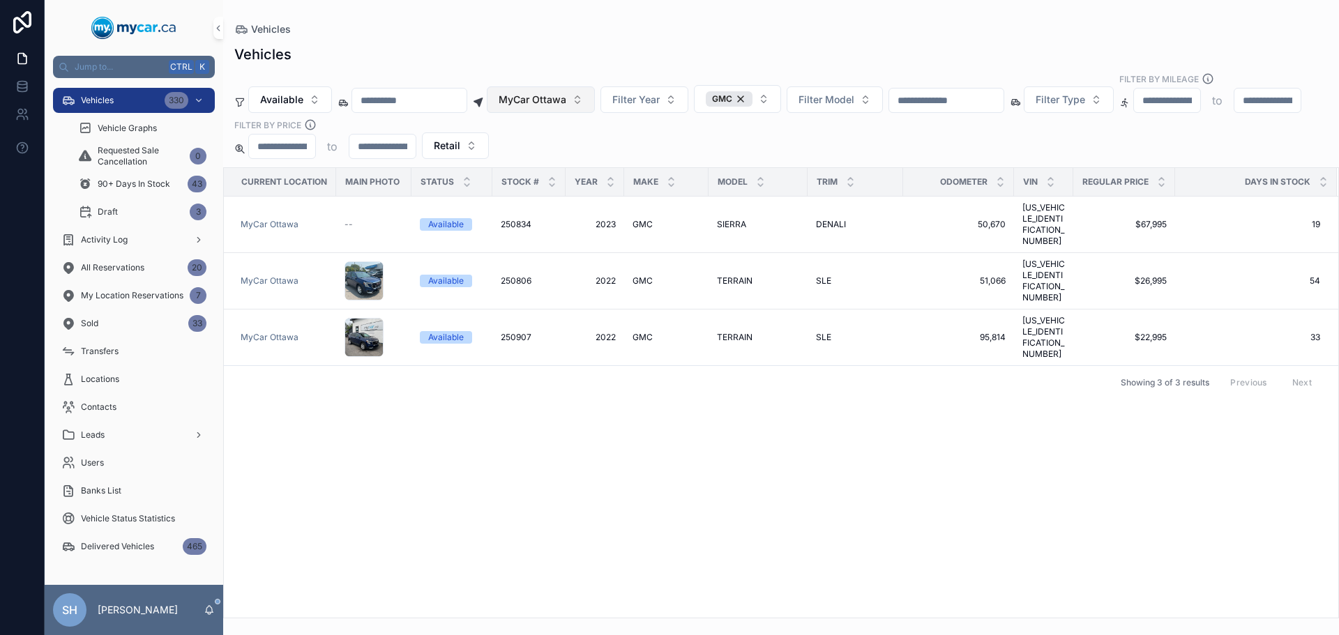
click at [595, 86] on button "MyCar Ottawa" at bounding box center [541, 99] width 108 height 26
click at [566, 27] on div "Vehicles" at bounding box center [780, 29] width 1093 height 14
click at [553, 93] on span "MyCar Ottawa" at bounding box center [533, 100] width 68 height 14
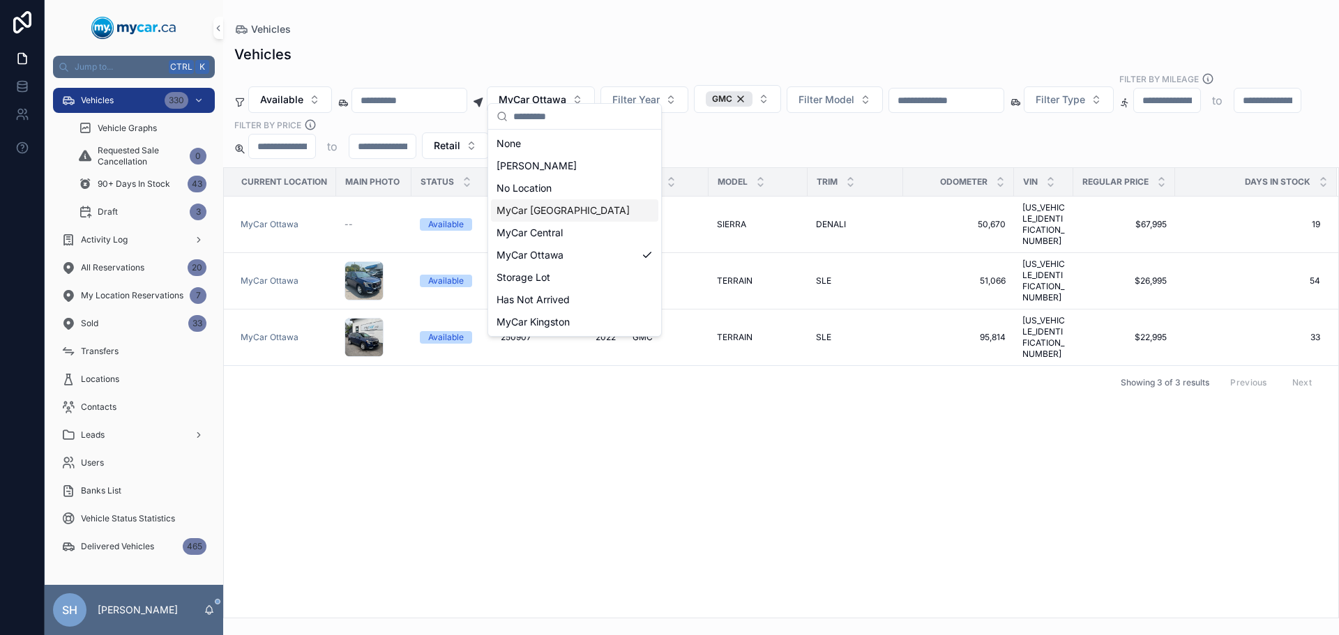
click at [575, 207] on span "MyCar [GEOGRAPHIC_DATA]" at bounding box center [563, 211] width 133 height 14
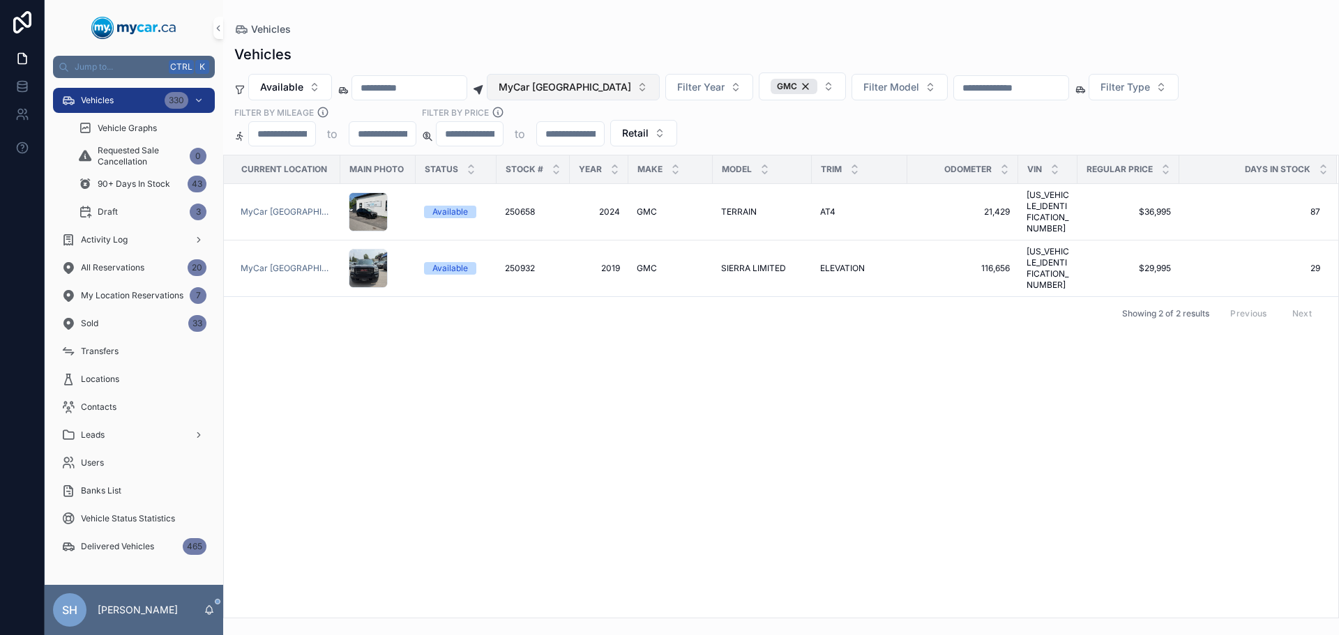
click at [556, 91] on span "MyCar [GEOGRAPHIC_DATA]" at bounding box center [565, 87] width 132 height 14
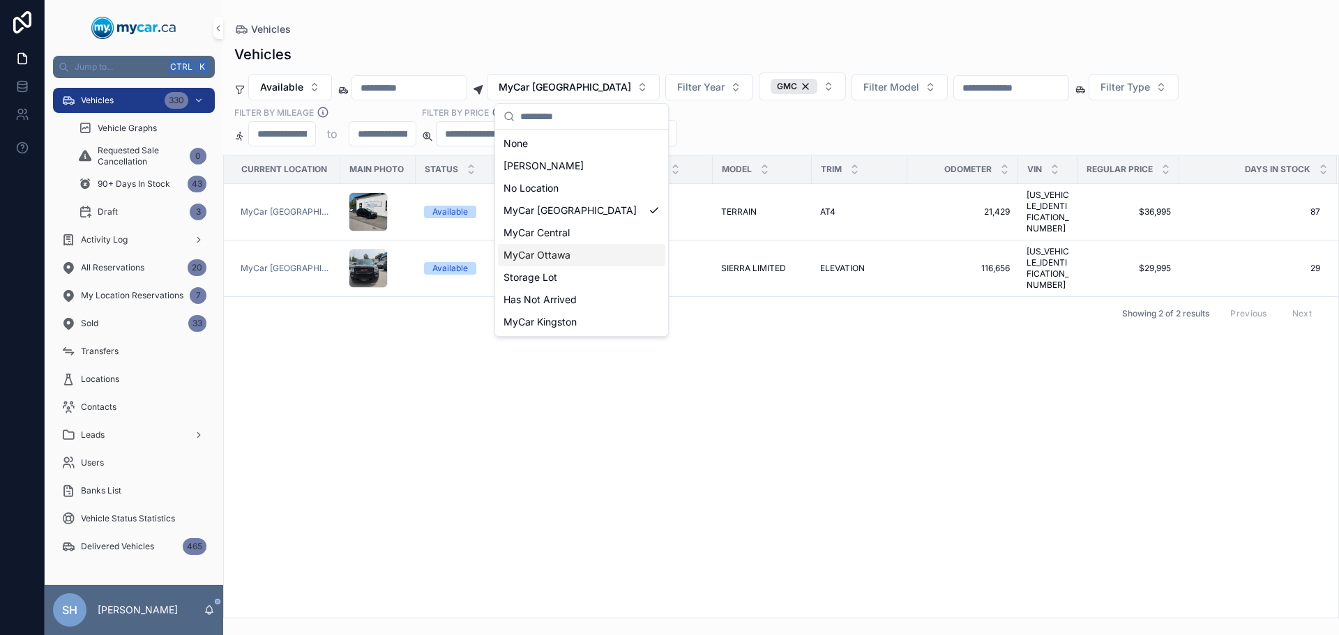
click at [550, 252] on span "MyCar Ottawa" at bounding box center [536, 255] width 67 height 14
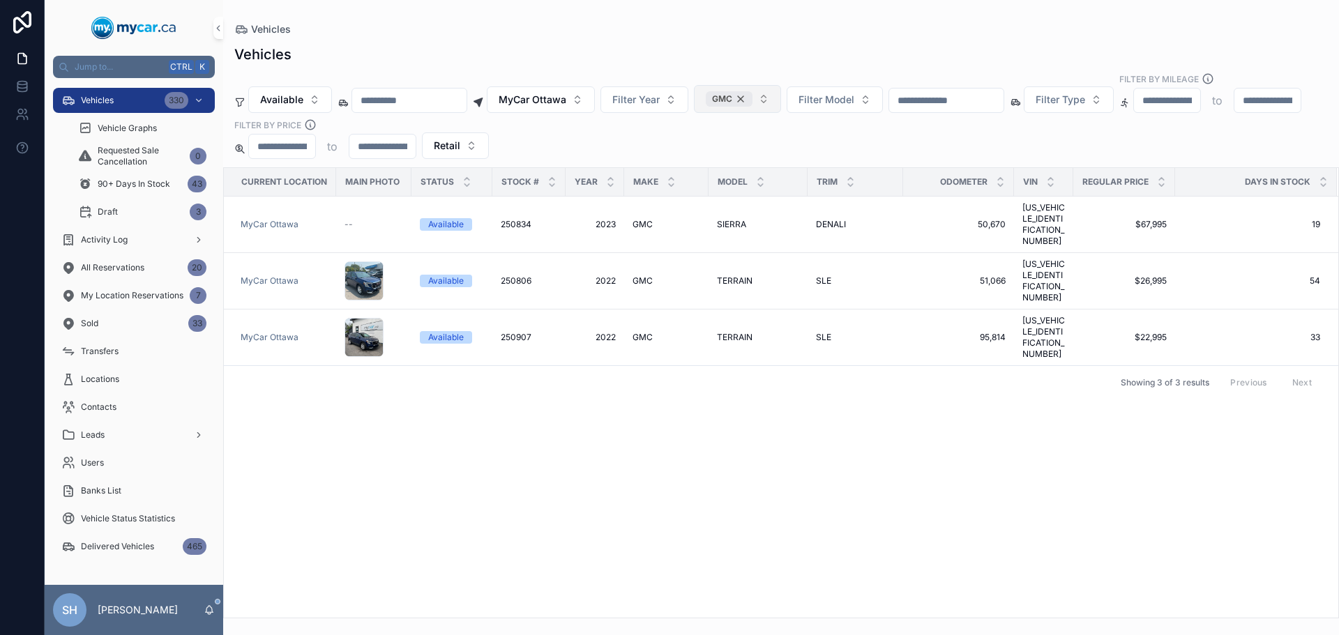
click at [752, 91] on div "GMC" at bounding box center [729, 98] width 47 height 15
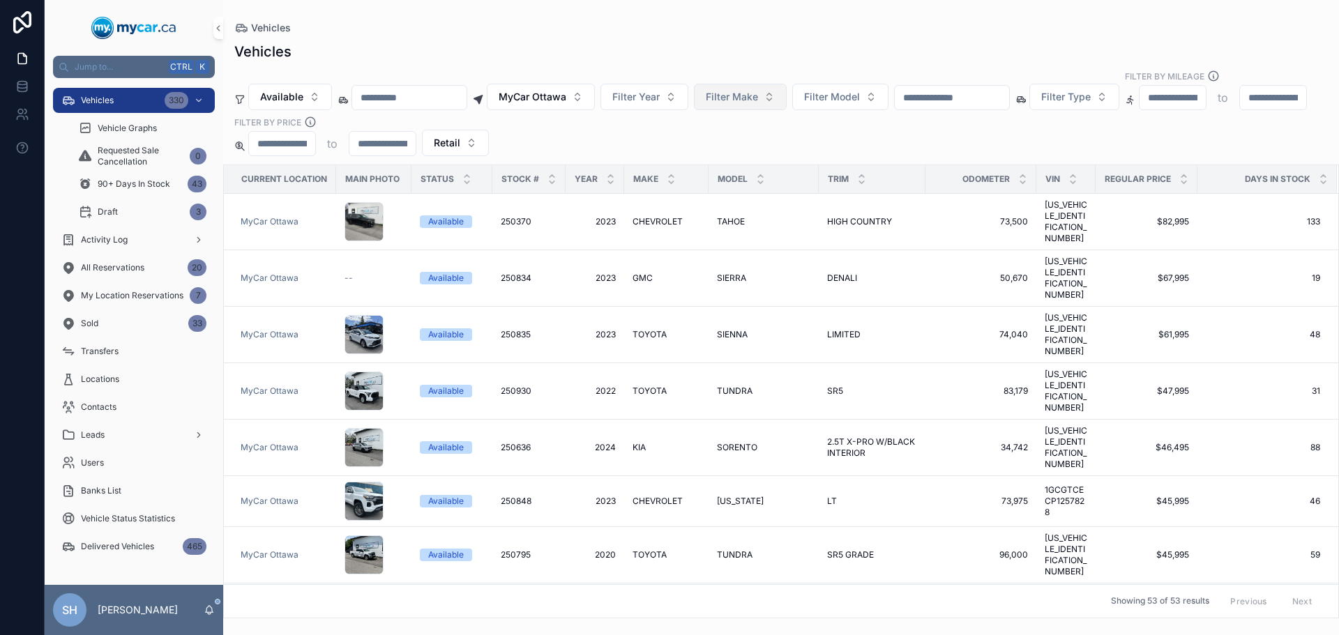
click at [758, 90] on span "Filter Make" at bounding box center [732, 97] width 52 height 14
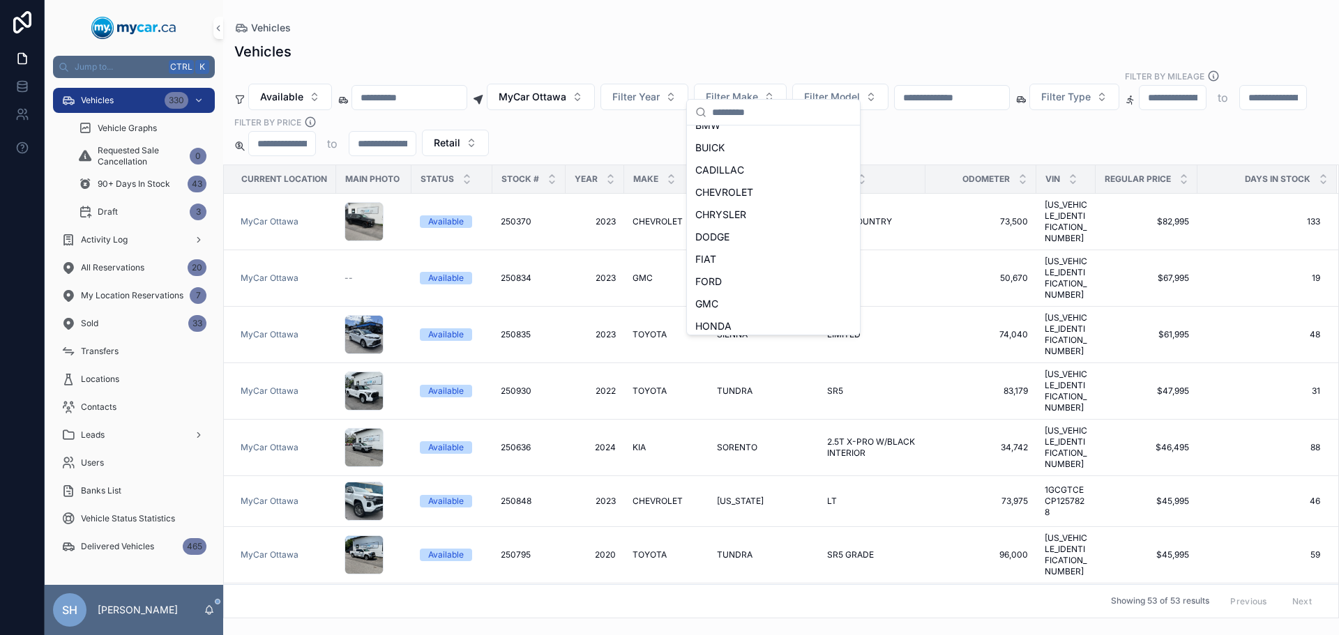
scroll to position [209, 0]
click at [741, 174] on div "FORD" at bounding box center [773, 176] width 167 height 22
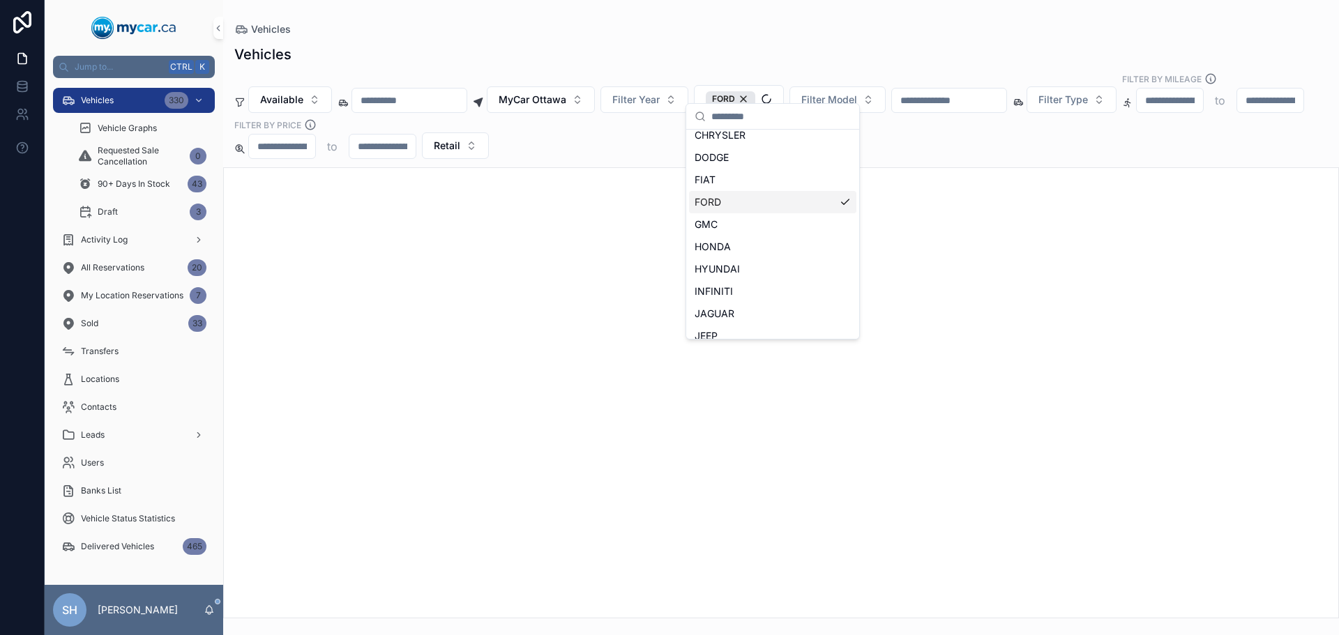
scroll to position [232, 0]
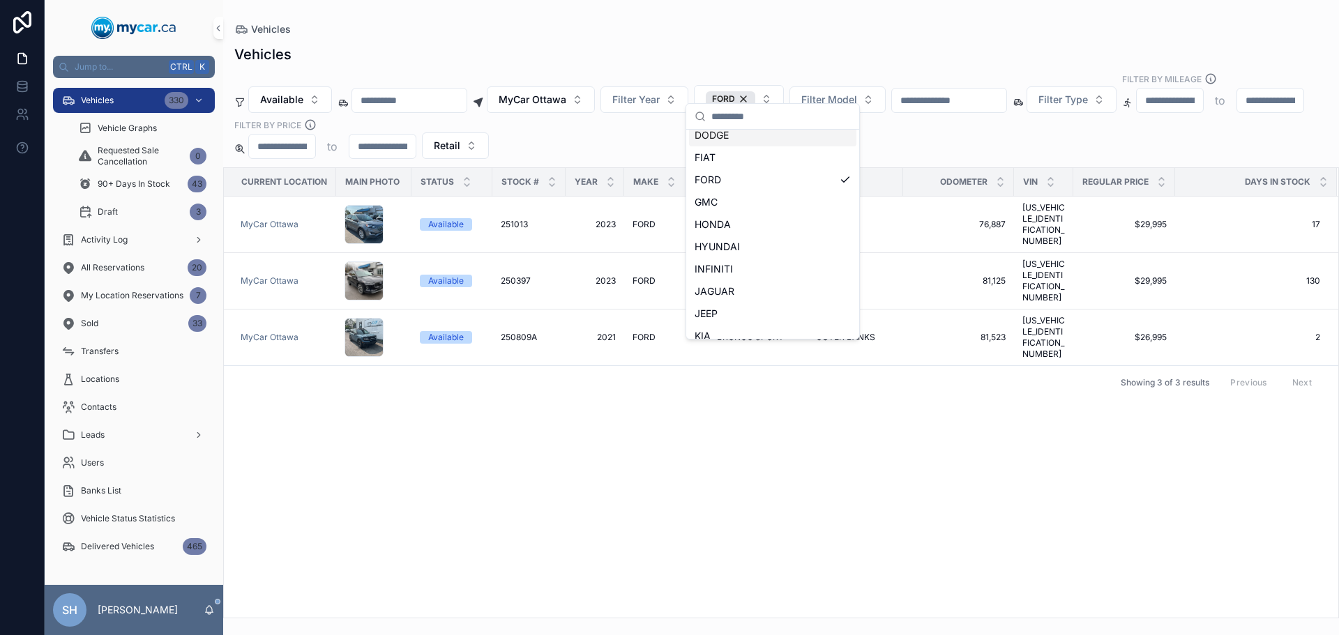
click at [760, 47] on div "Vehicles" at bounding box center [780, 55] width 1093 height 20
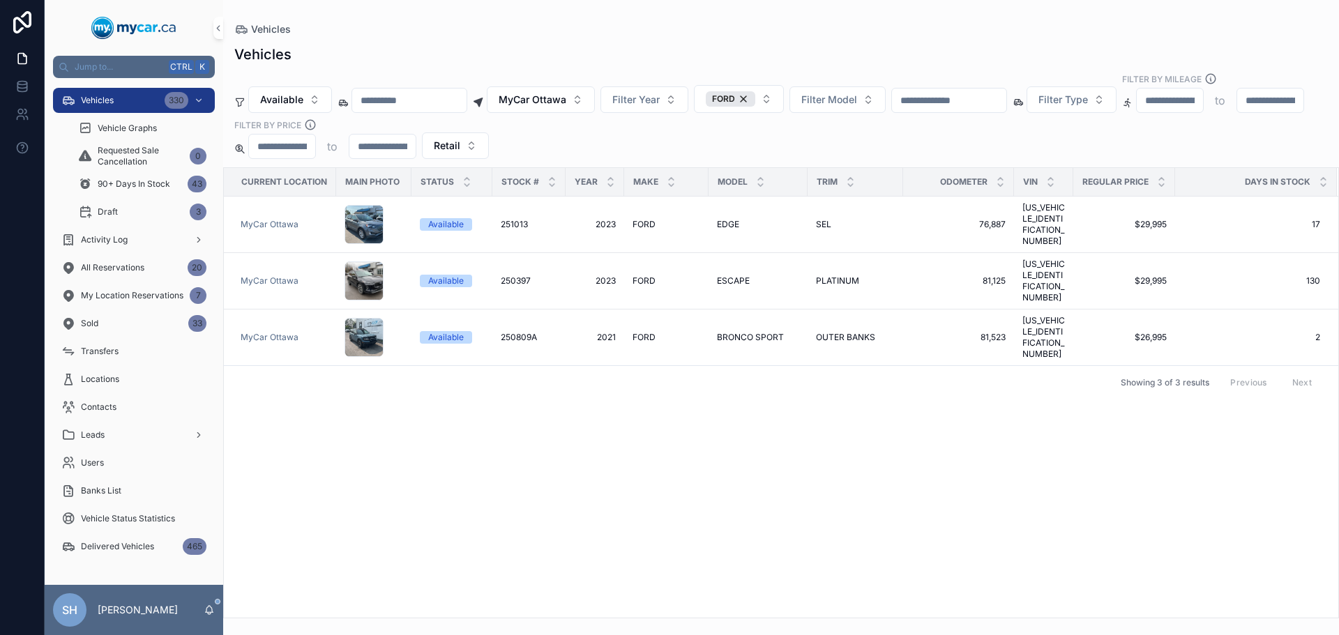
click at [733, 404] on div "Current Location Main Photo Status Stock # Year Make Model Trim Odometer VIN Re…" at bounding box center [781, 393] width 1114 height 450
click at [554, 98] on button "MyCar Ottawa" at bounding box center [541, 99] width 108 height 26
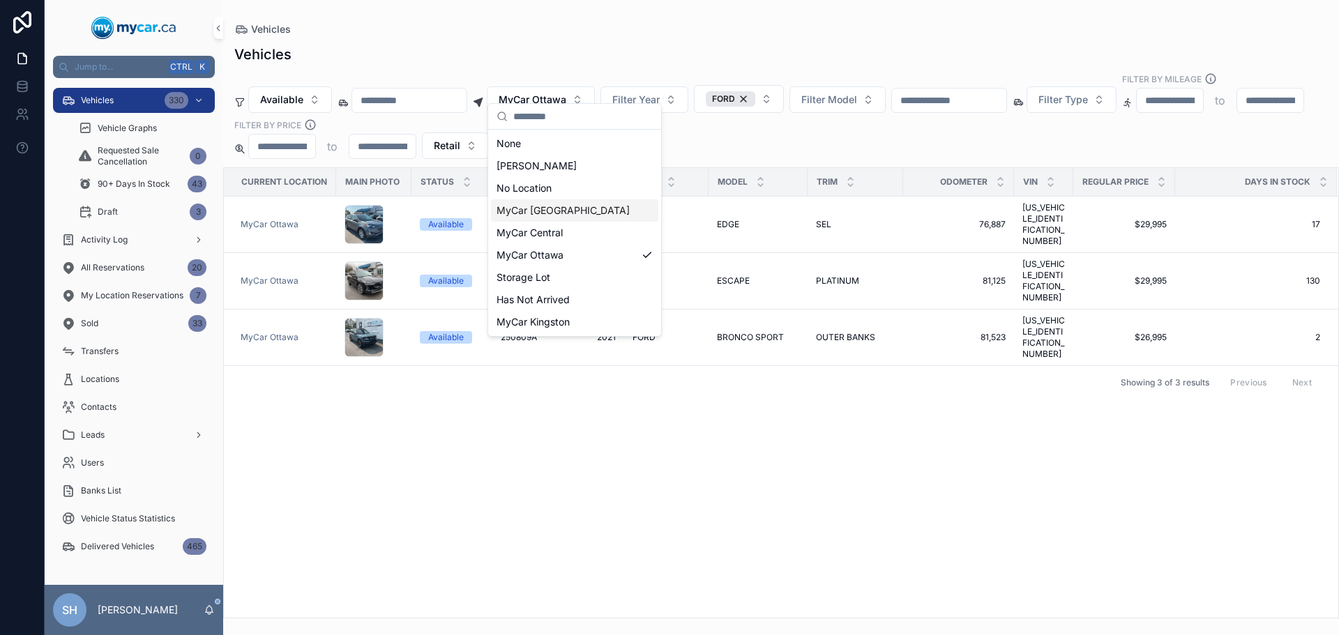
click at [563, 212] on span "MyCar [GEOGRAPHIC_DATA]" at bounding box center [563, 211] width 133 height 14
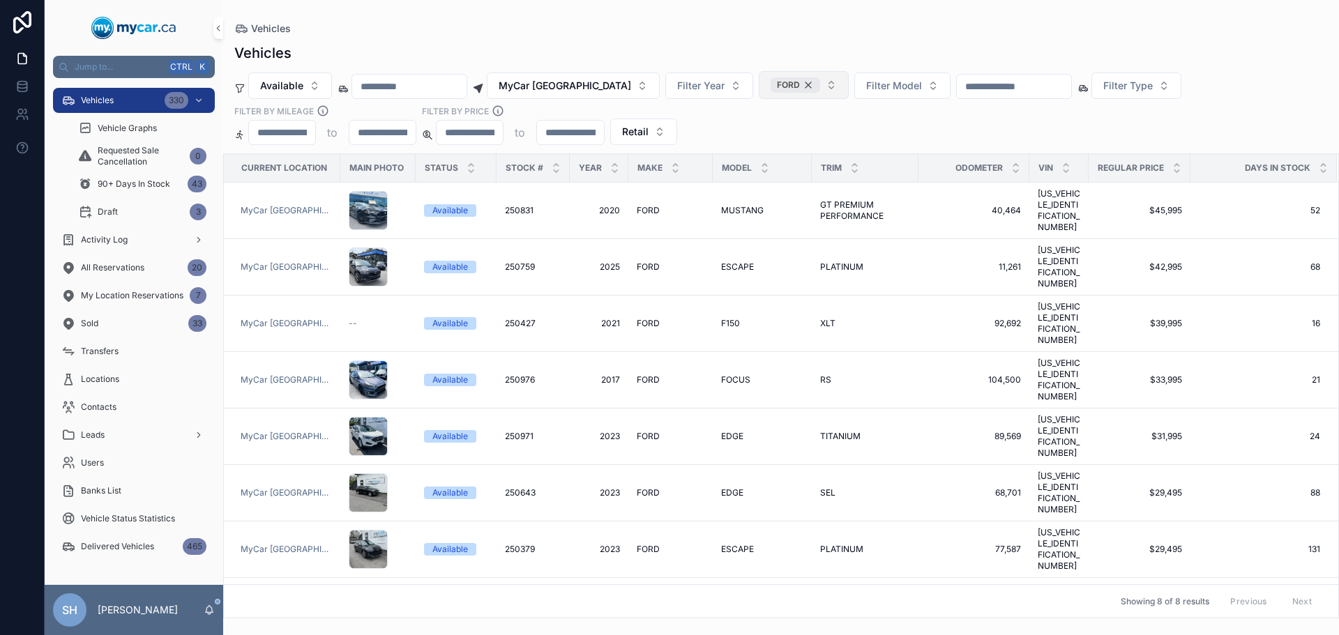
click at [791, 87] on div "FORD" at bounding box center [796, 84] width 50 height 15
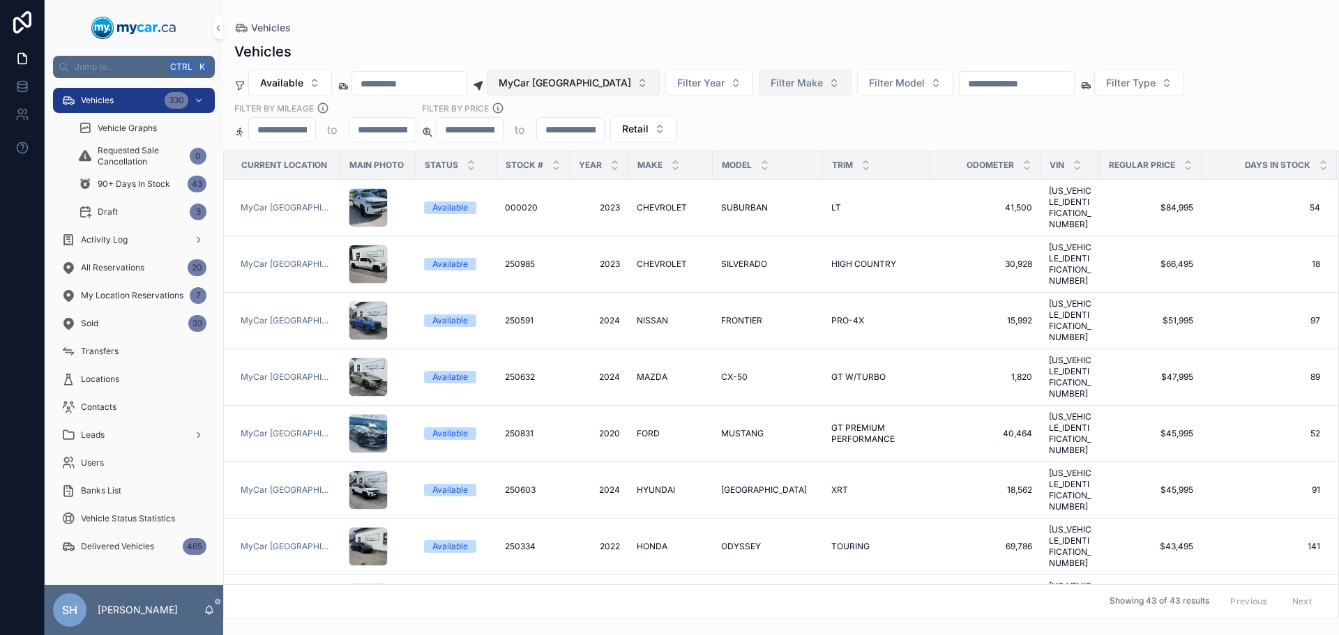
click at [589, 87] on span "MyCar [GEOGRAPHIC_DATA]" at bounding box center [565, 83] width 132 height 14
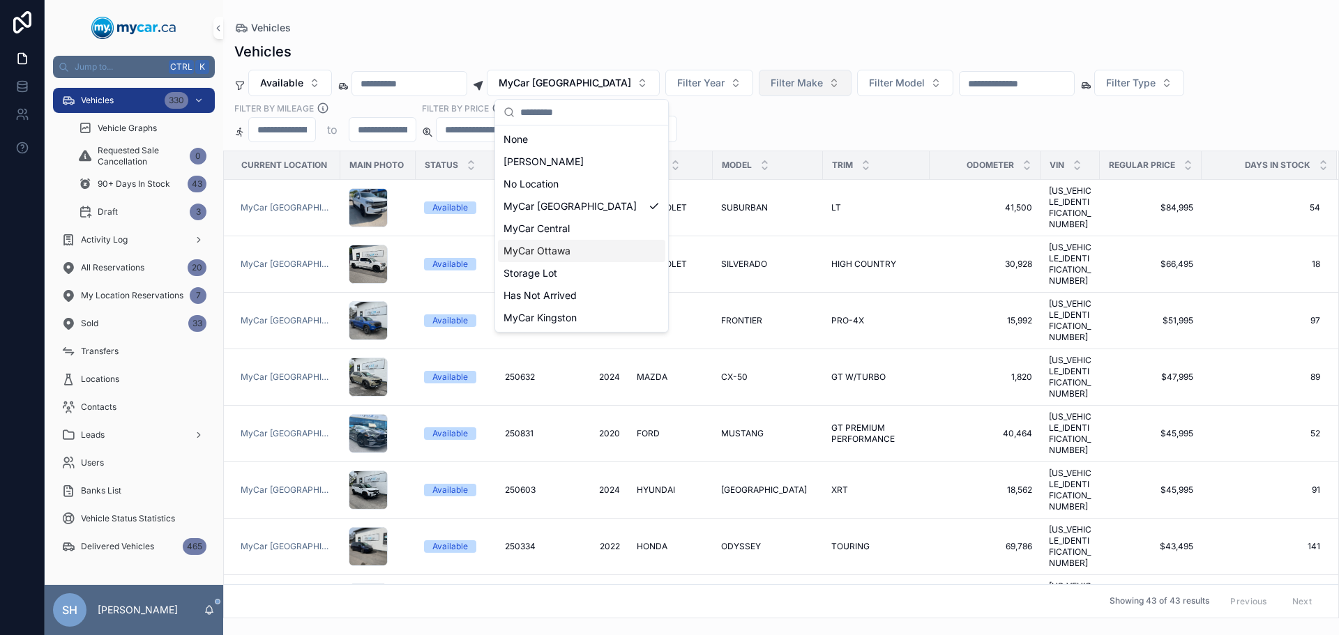
click at [546, 248] on span "MyCar Ottawa" at bounding box center [536, 251] width 67 height 14
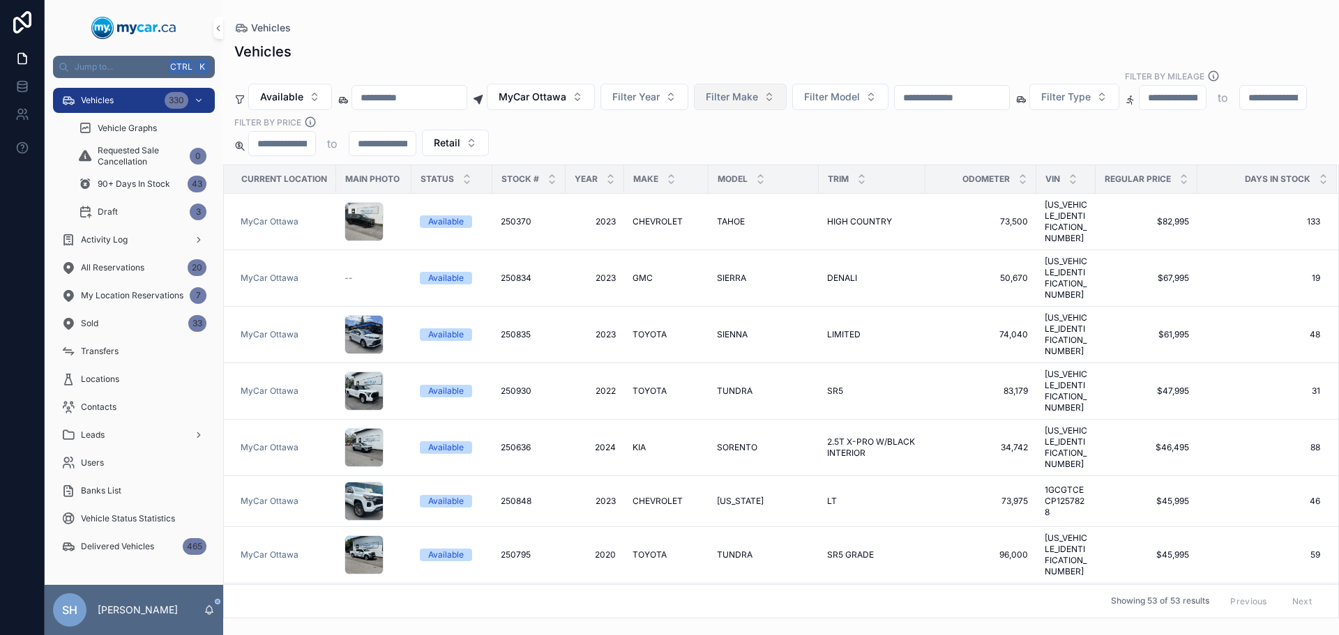
click at [624, 50] on div "Vehicles" at bounding box center [780, 52] width 1093 height 20
click at [747, 90] on span "Filter Make" at bounding box center [732, 97] width 52 height 14
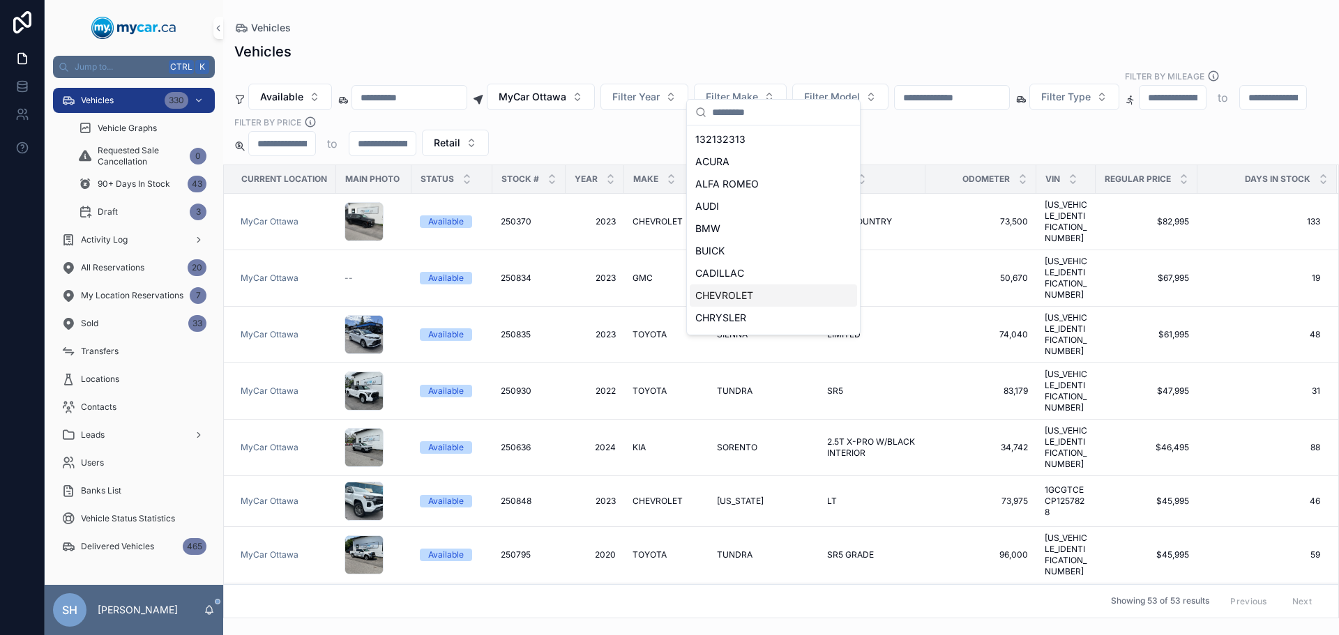
click at [715, 296] on span "CHEVROLET" at bounding box center [724, 296] width 58 height 14
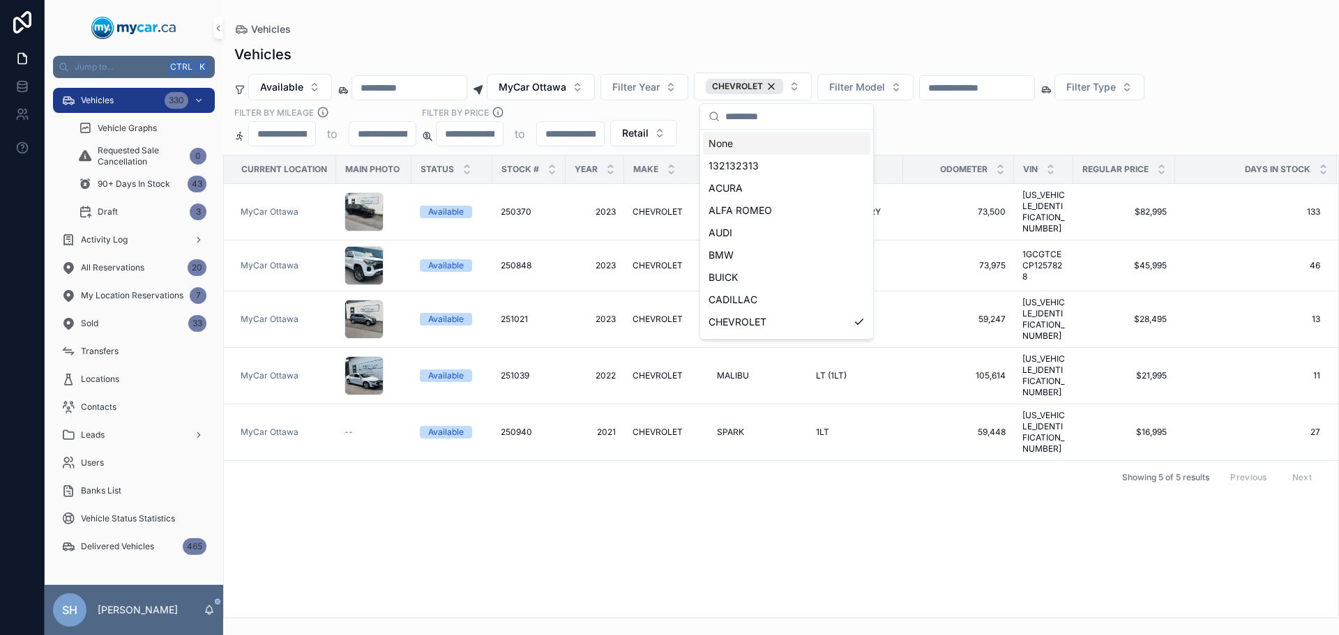
click at [835, 38] on div "Vehicles Available MyCar Ottawa Filter Year CHEVROLET Filter Model Filter Type …" at bounding box center [781, 327] width 1116 height 582
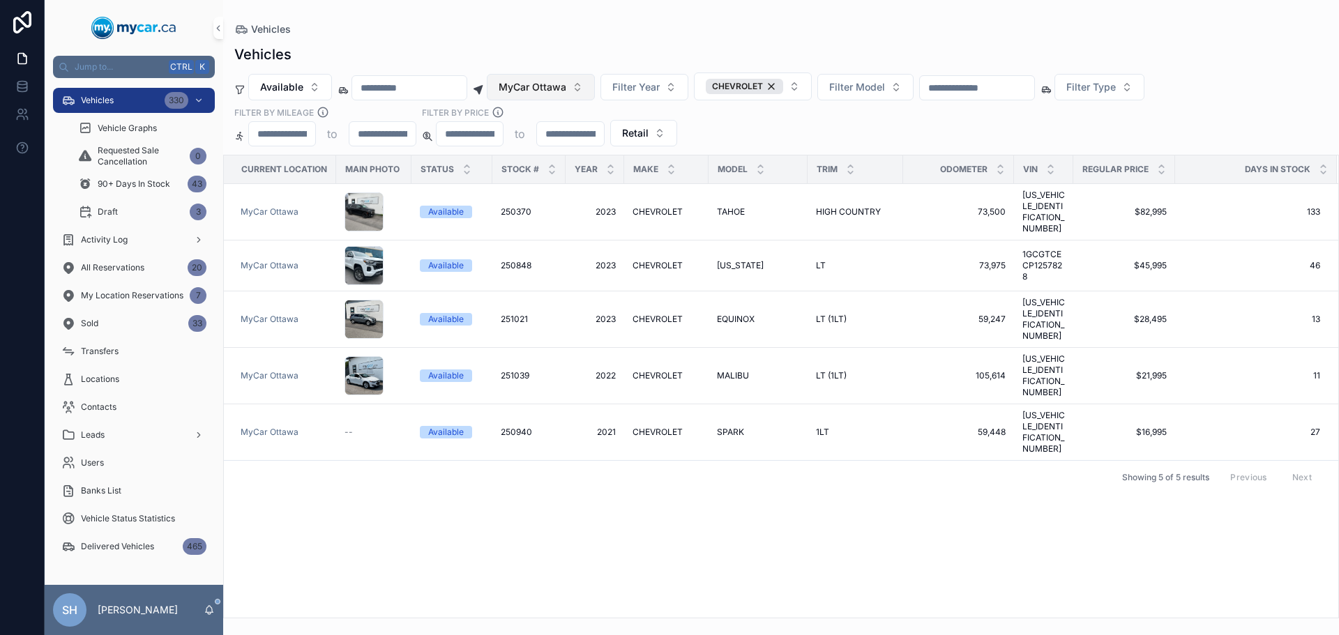
click at [566, 85] on span "MyCar Ottawa" at bounding box center [533, 87] width 68 height 14
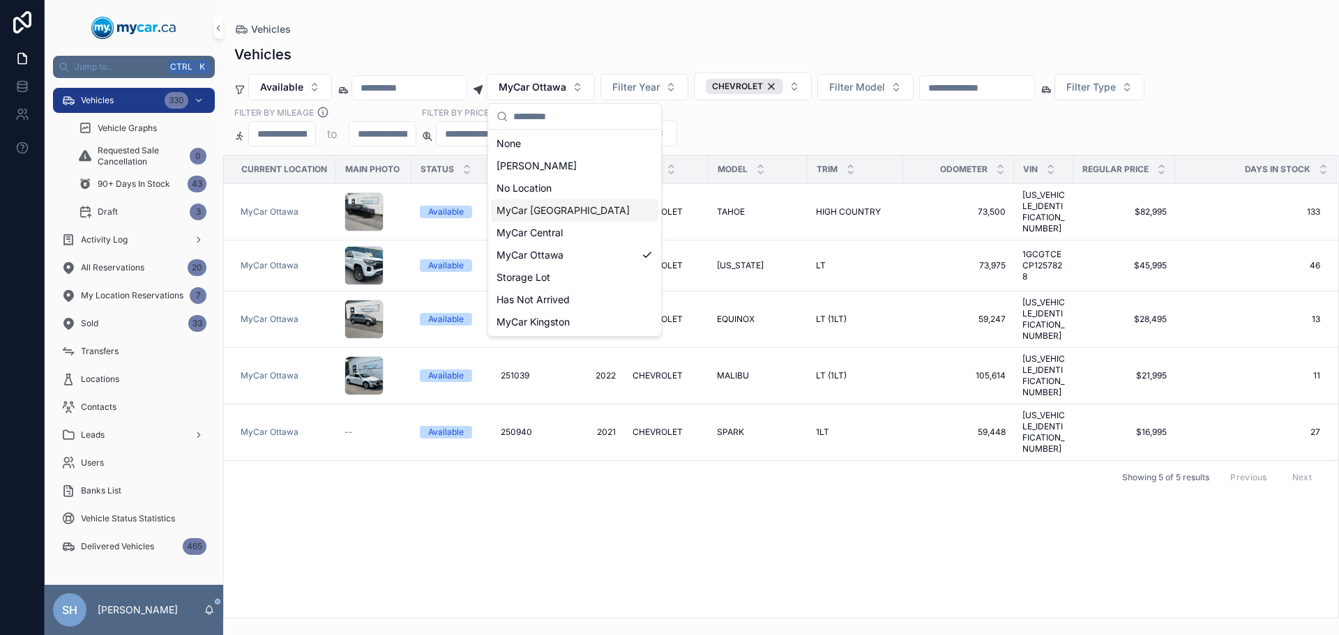
click at [546, 213] on span "MyCar [GEOGRAPHIC_DATA]" at bounding box center [563, 211] width 133 height 14
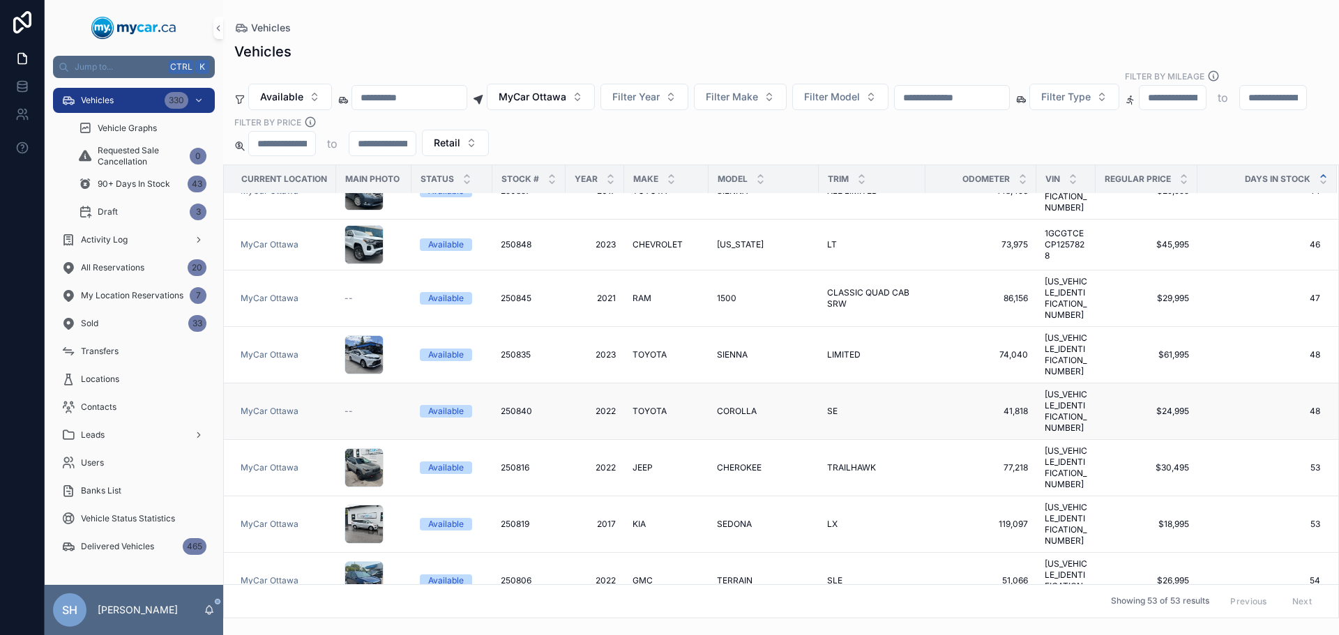
scroll to position [1255, 0]
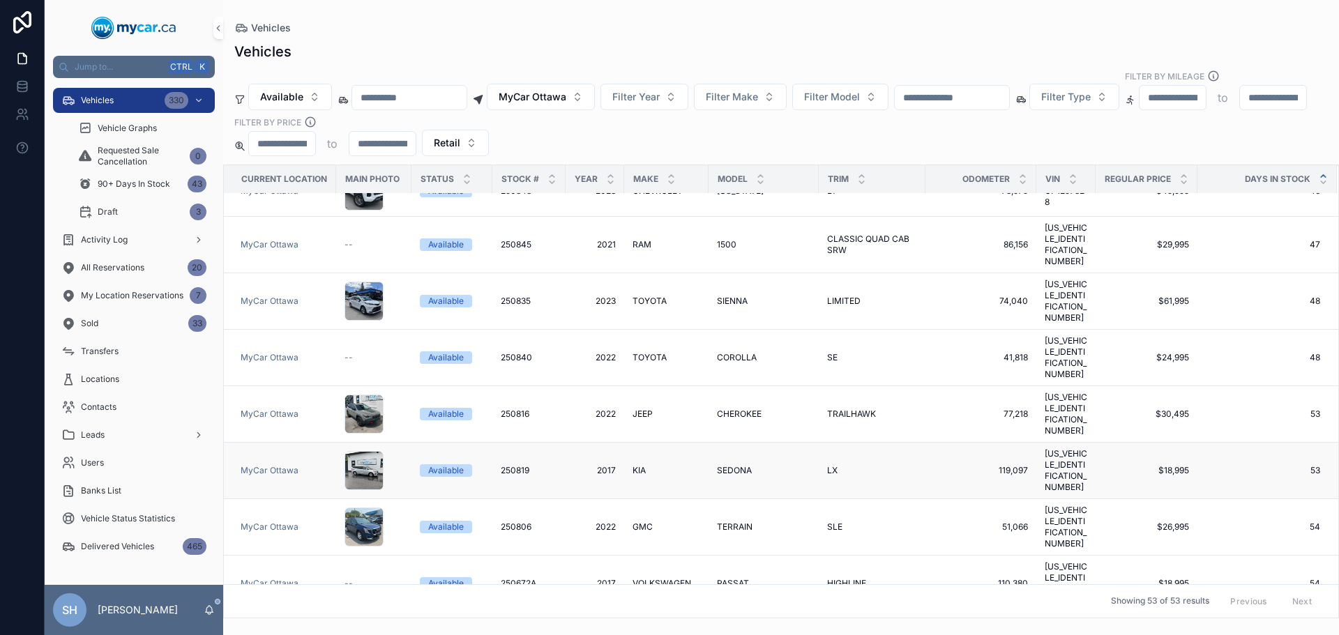
click at [513, 465] on span "250819" at bounding box center [515, 470] width 29 height 11
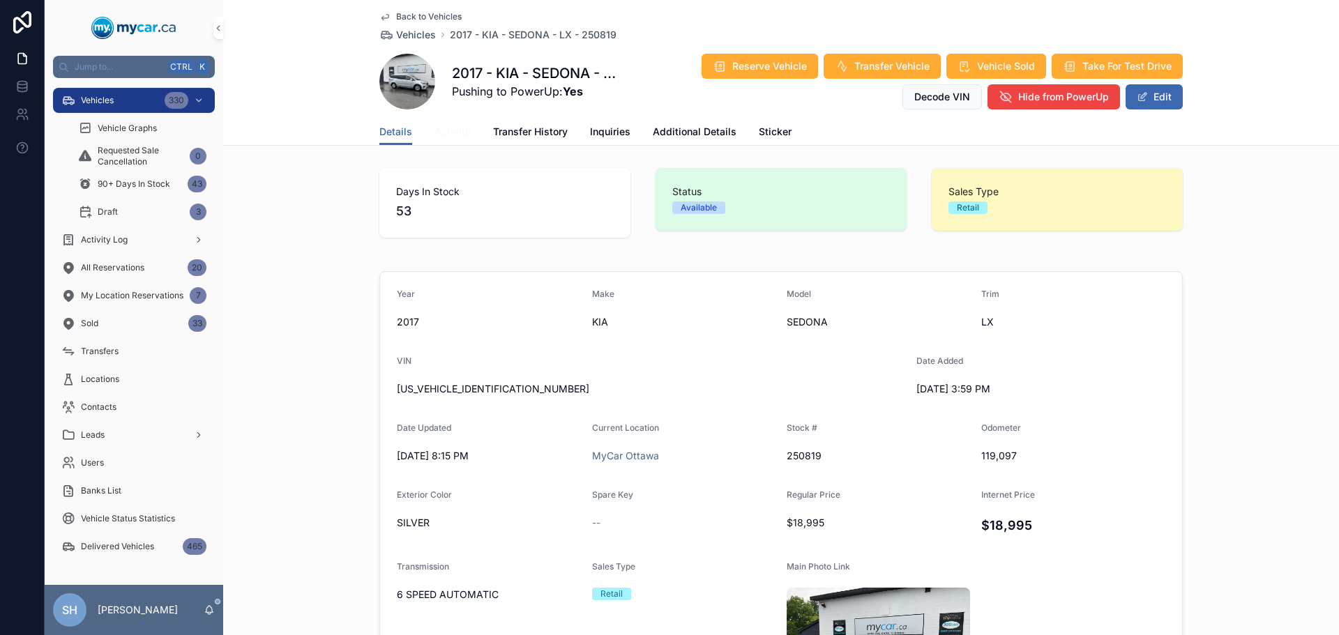
click at [450, 129] on span "Activity" at bounding box center [452, 132] width 36 height 14
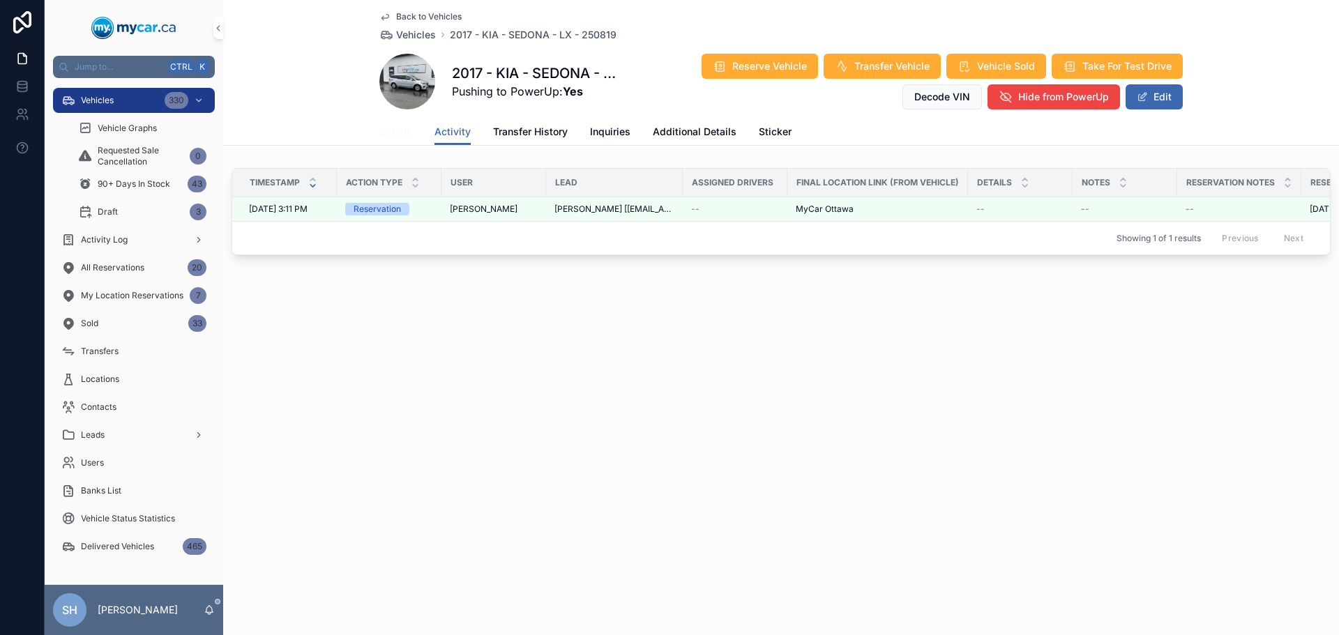
click at [398, 130] on span "Details" at bounding box center [395, 132] width 33 height 14
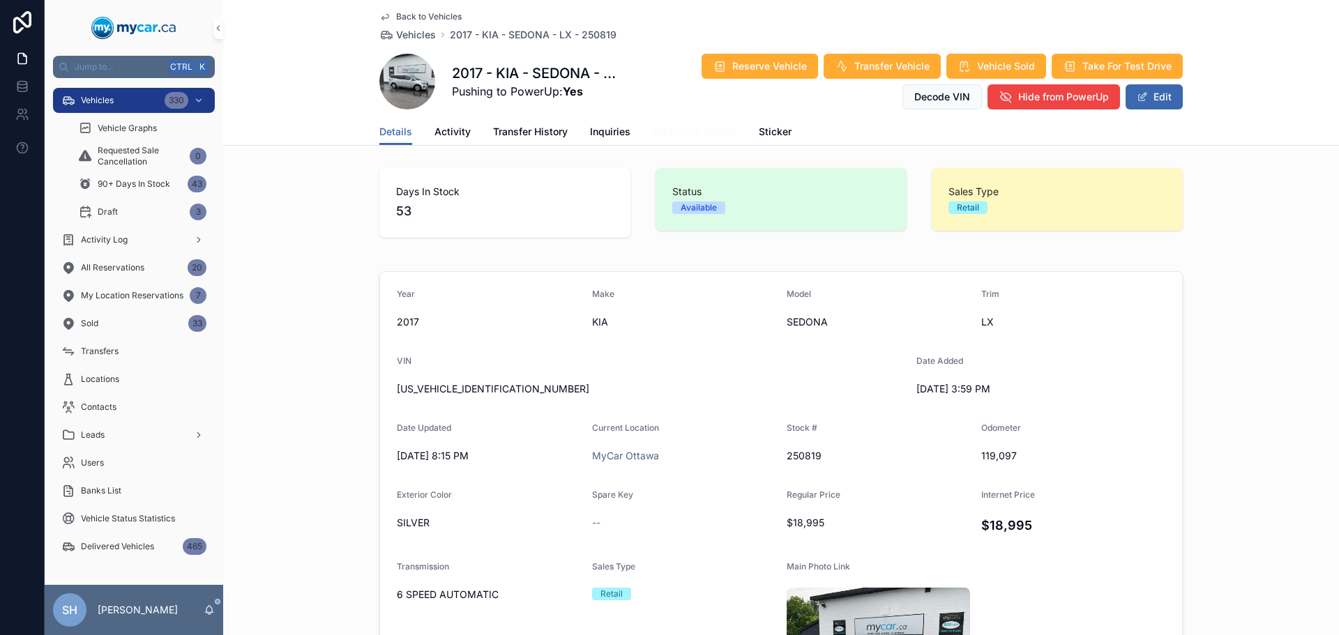
click at [679, 128] on span "Additional Details" at bounding box center [695, 132] width 84 height 14
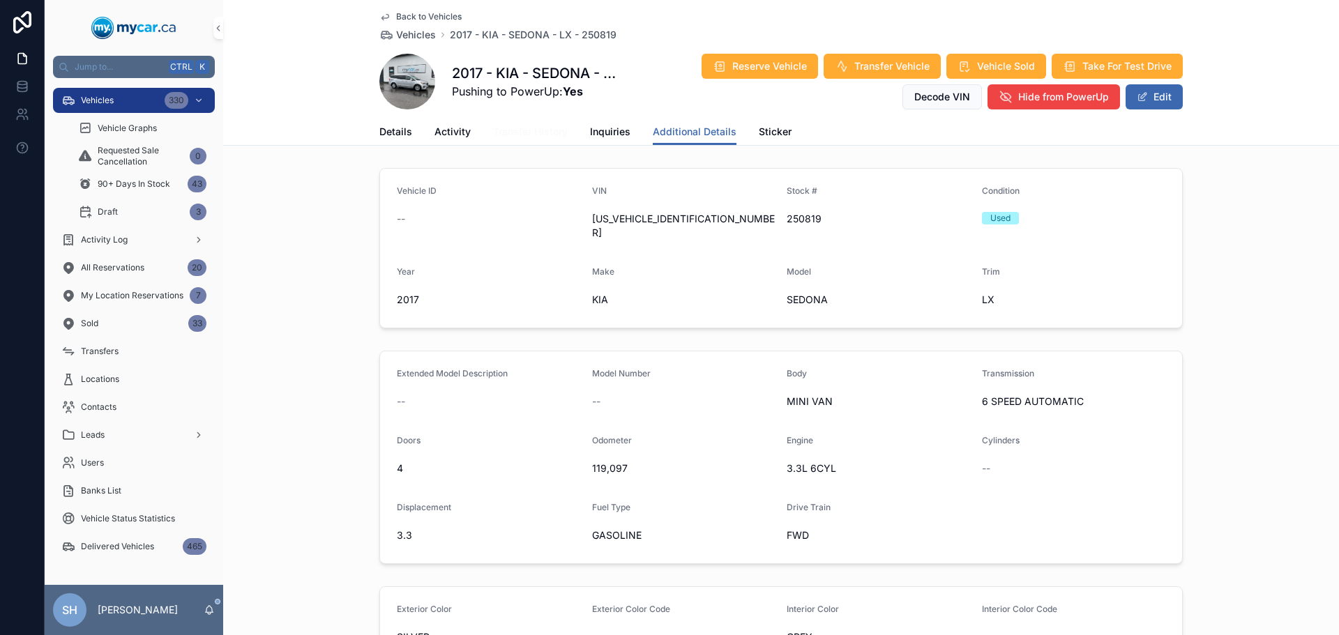
click at [533, 135] on span "Transfer History" at bounding box center [530, 132] width 75 height 14
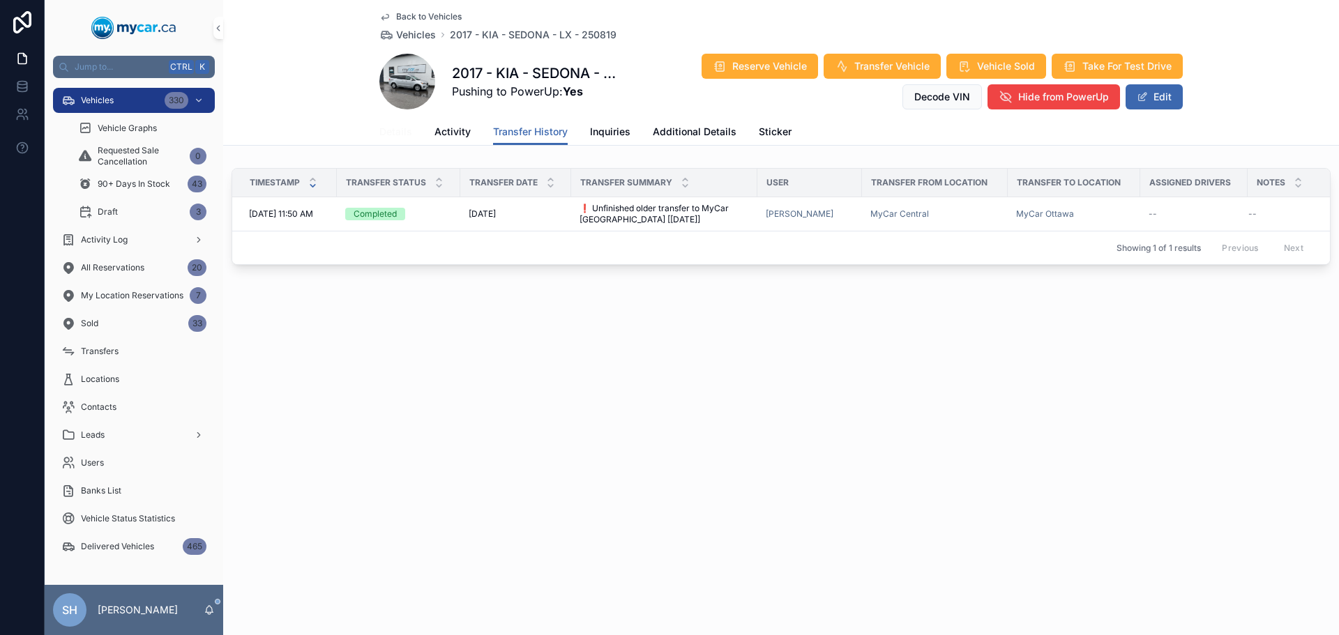
click at [393, 132] on span "Details" at bounding box center [395, 132] width 33 height 14
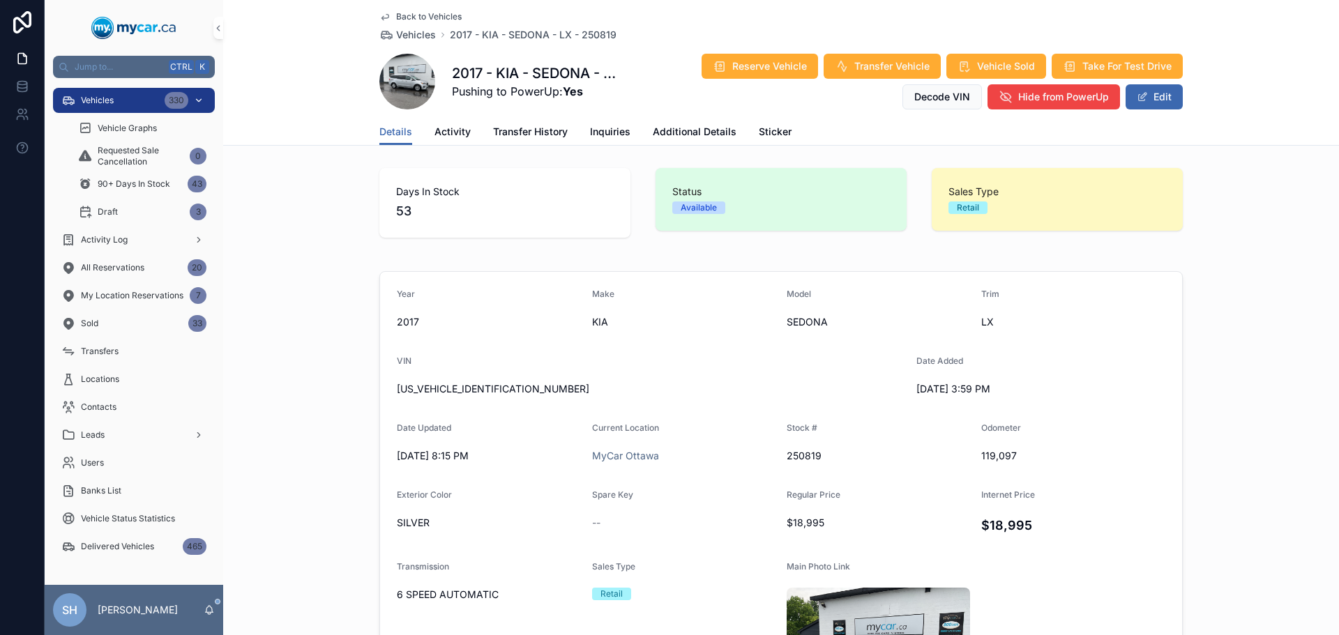
click at [128, 103] on div "Vehicles 330" at bounding box center [133, 100] width 145 height 22
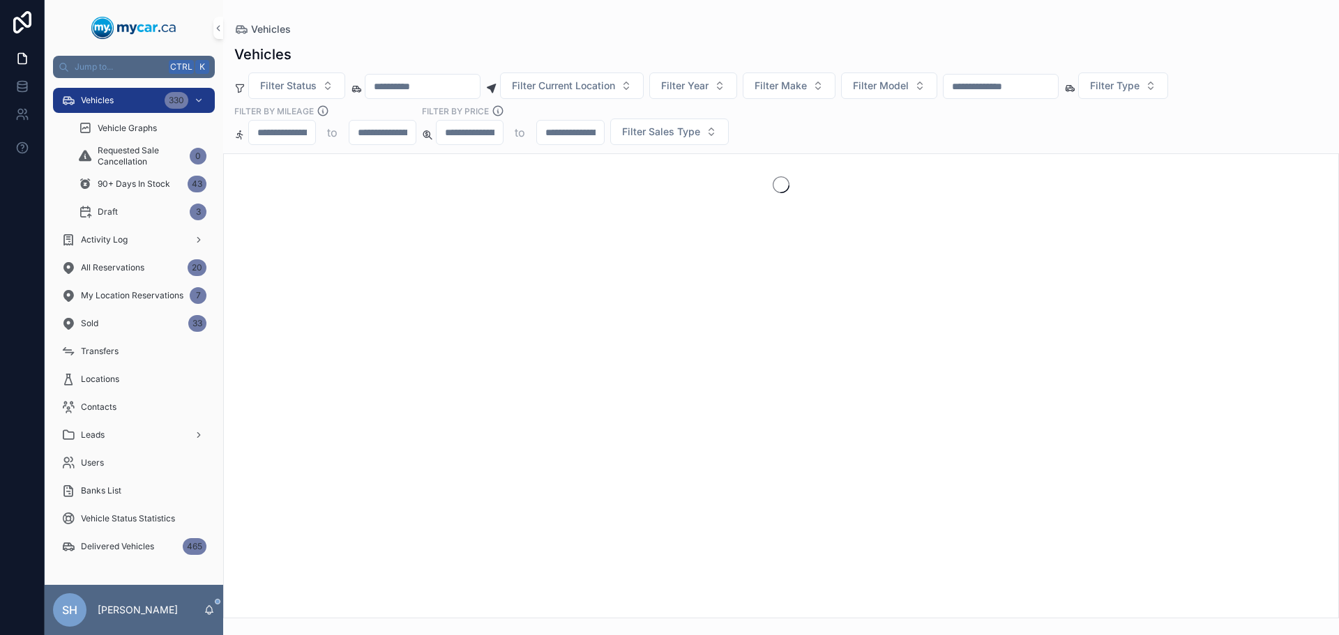
click at [1025, 93] on input "scrollable content" at bounding box center [1001, 87] width 114 height 20
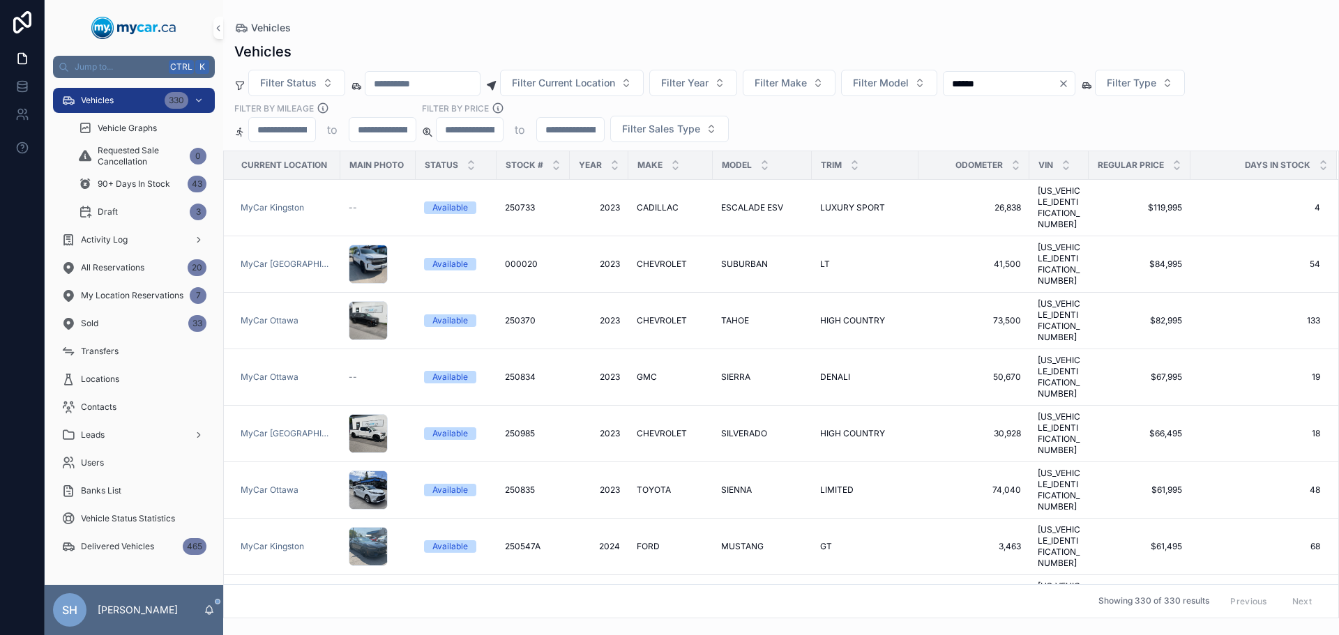
type input "******"
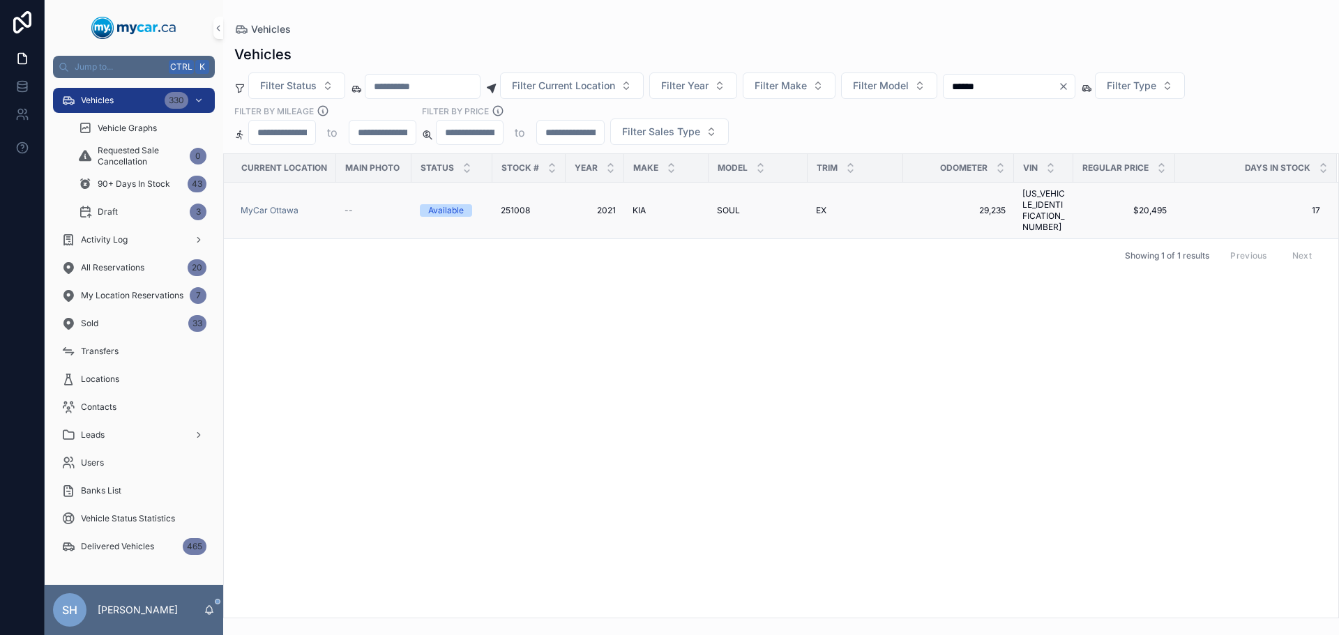
click at [635, 205] on span "KIA" at bounding box center [638, 210] width 13 height 11
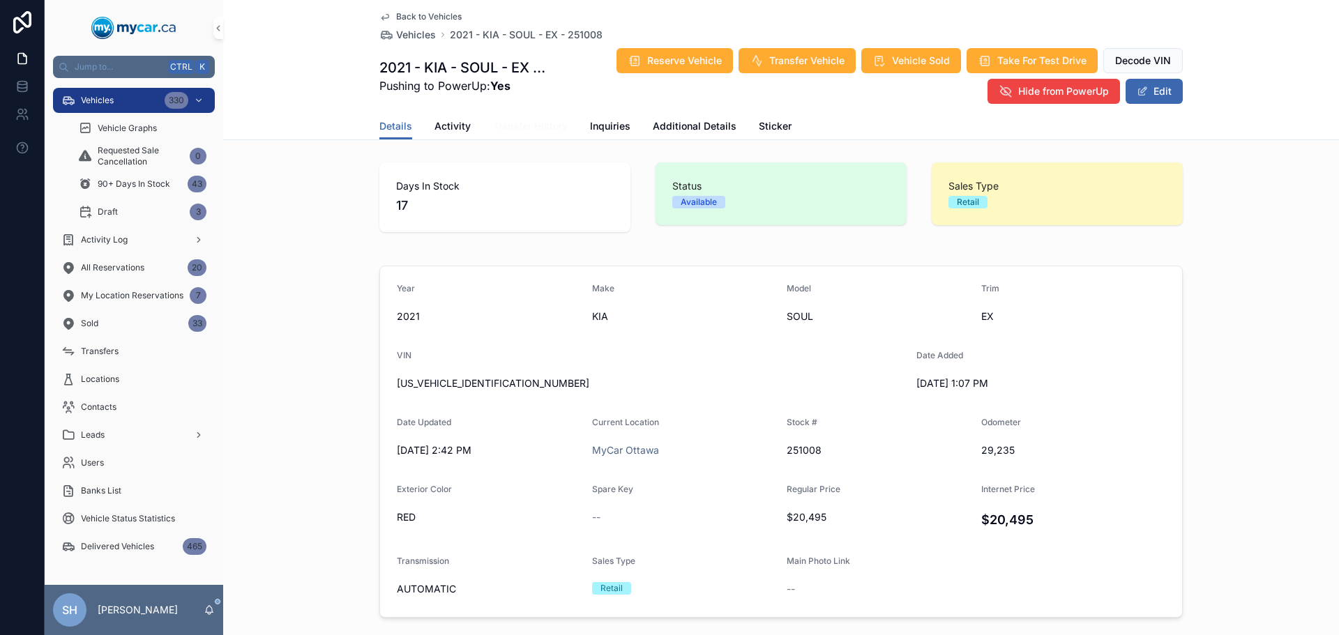
click at [508, 128] on span "Transfer History" at bounding box center [530, 126] width 75 height 14
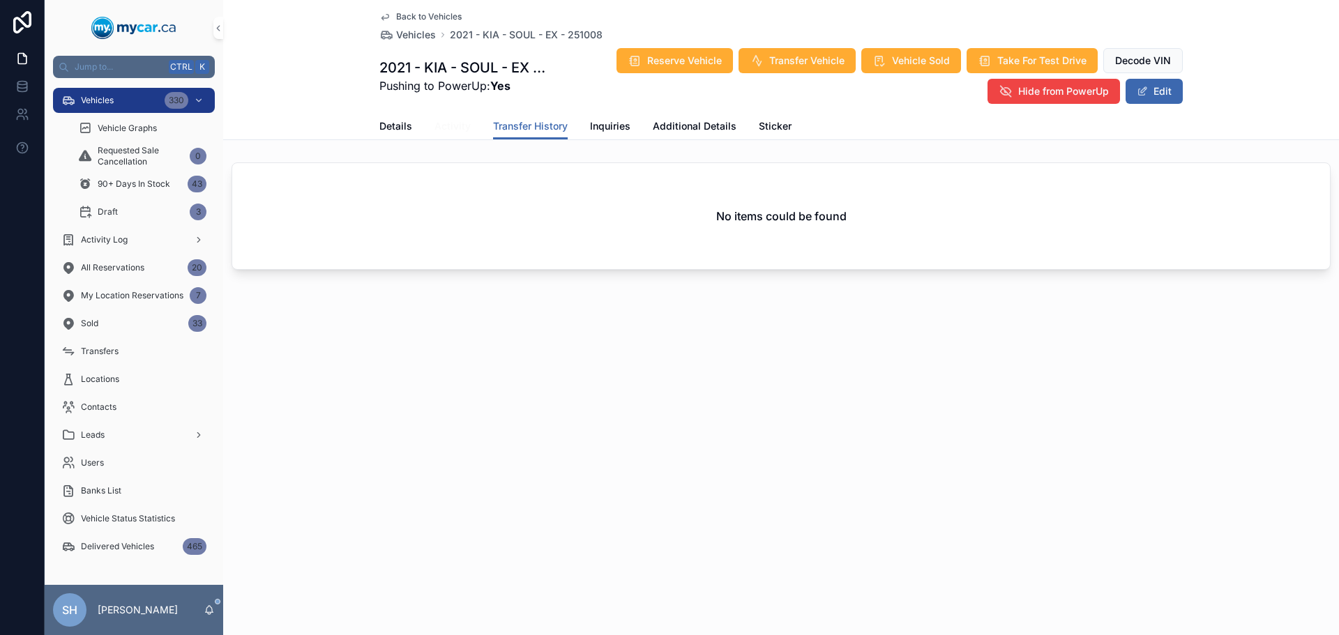
click at [450, 127] on span "Activity" at bounding box center [452, 126] width 36 height 14
click at [385, 126] on span "Details" at bounding box center [395, 126] width 33 height 14
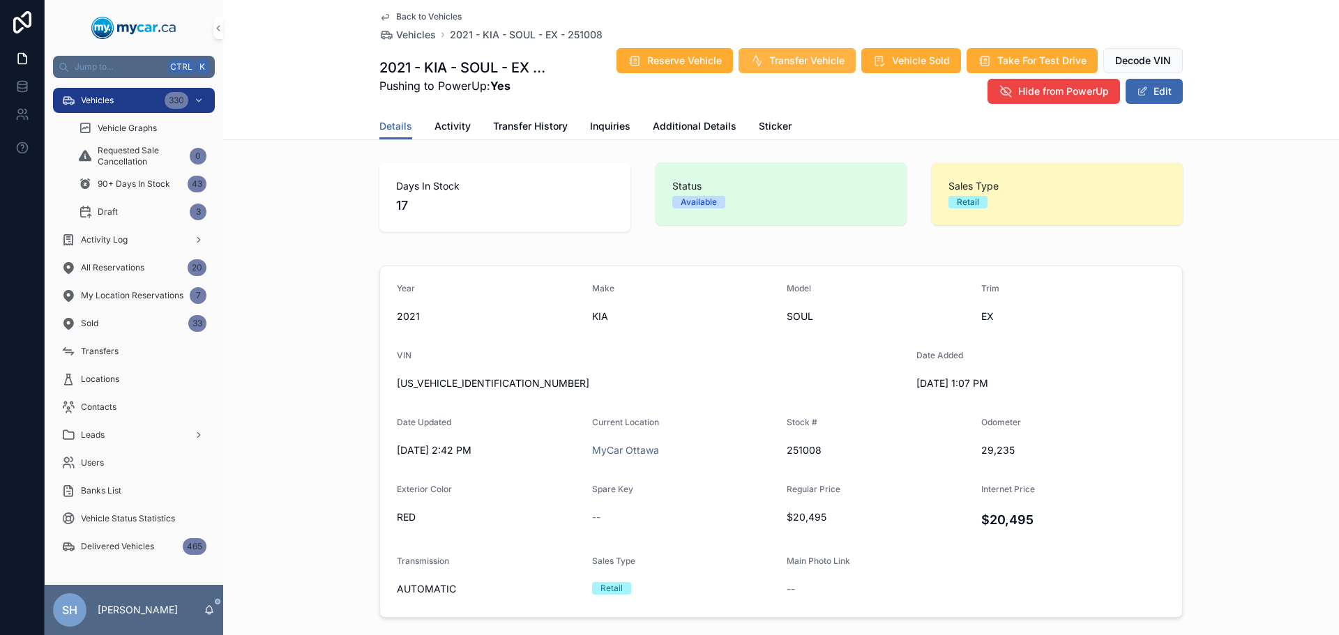
click at [786, 60] on span "Transfer Vehicle" at bounding box center [806, 61] width 75 height 14
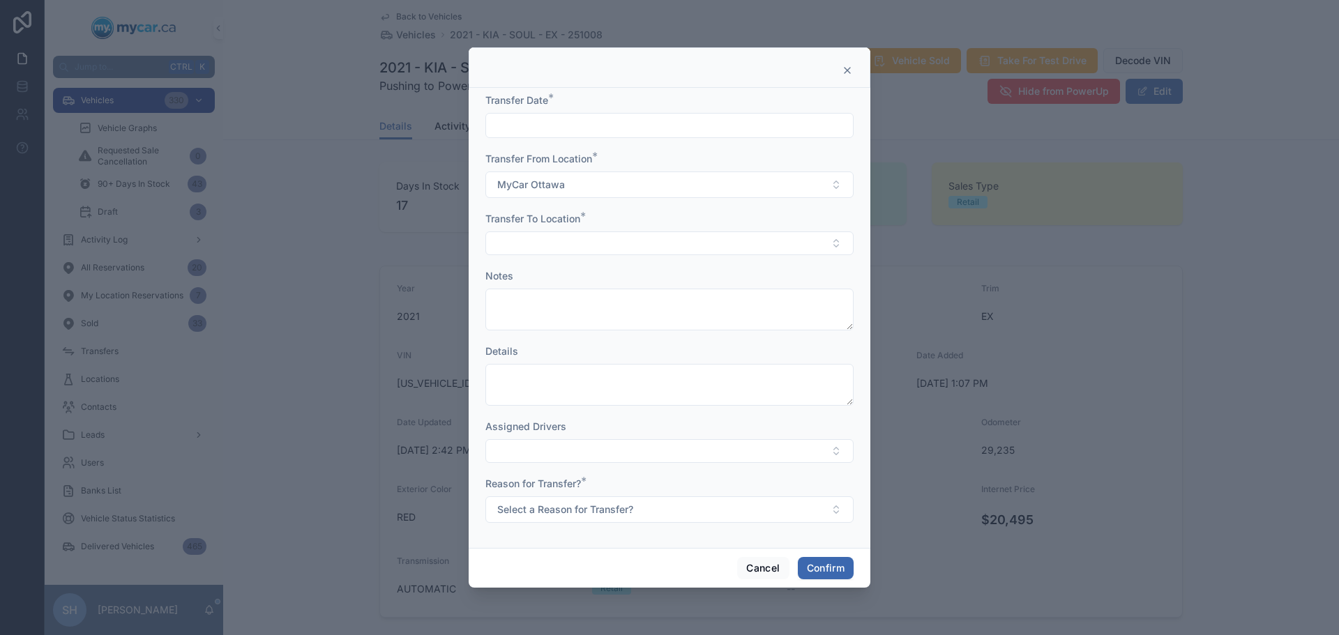
click at [609, 101] on div "Transfer Date *" at bounding box center [669, 100] width 368 height 14
click at [601, 114] on div at bounding box center [669, 125] width 368 height 25
click at [598, 122] on input "text" at bounding box center [669, 126] width 367 height 20
click at [680, 157] on button "Today" at bounding box center [670, 159] width 52 height 25
type input "*********"
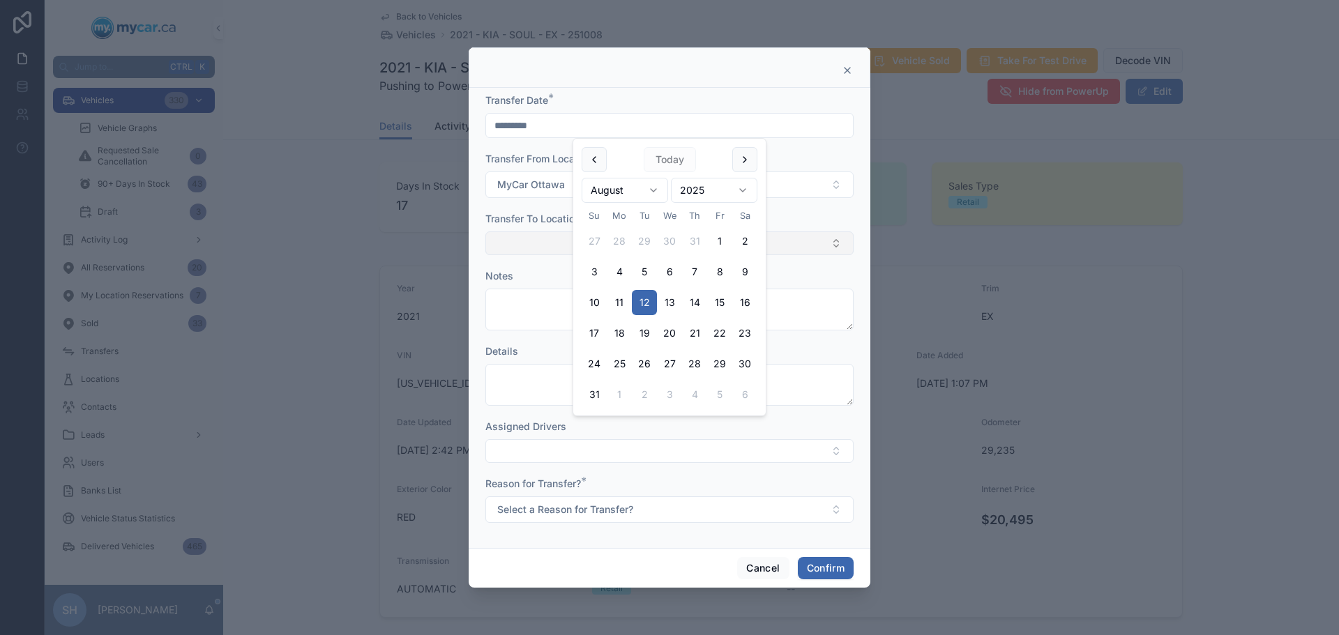
click at [526, 243] on button "Select Button" at bounding box center [669, 244] width 368 height 24
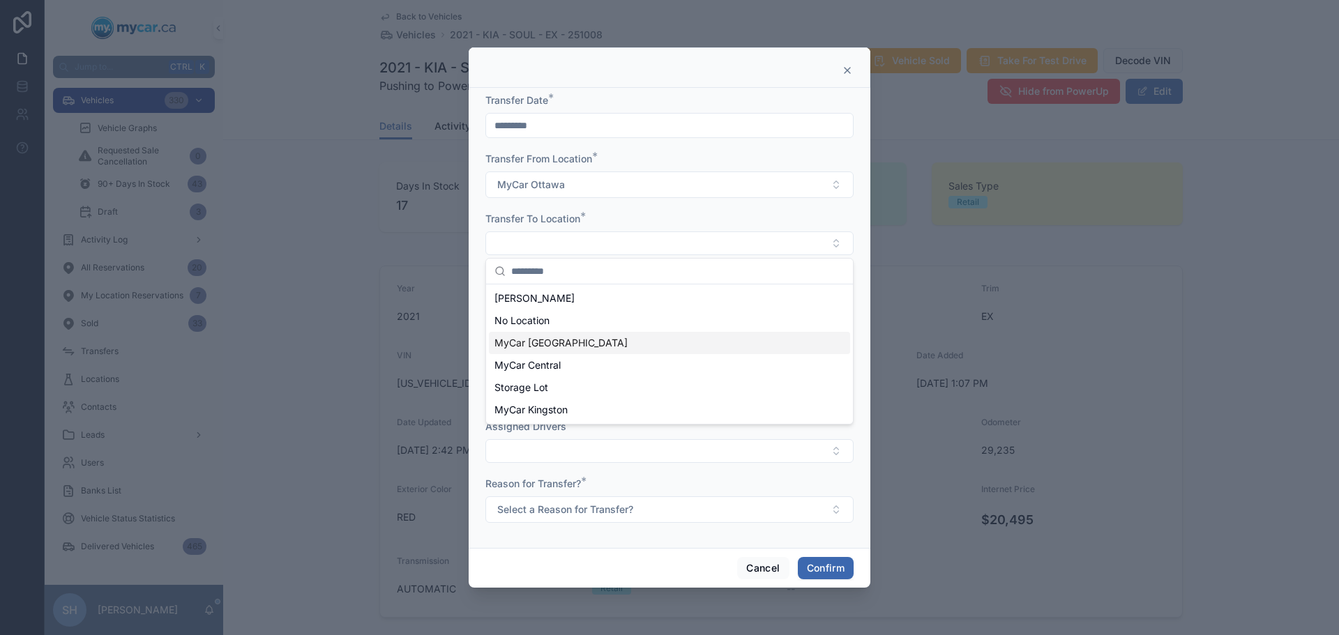
click at [572, 344] on span "MyCar [GEOGRAPHIC_DATA]" at bounding box center [560, 343] width 133 height 14
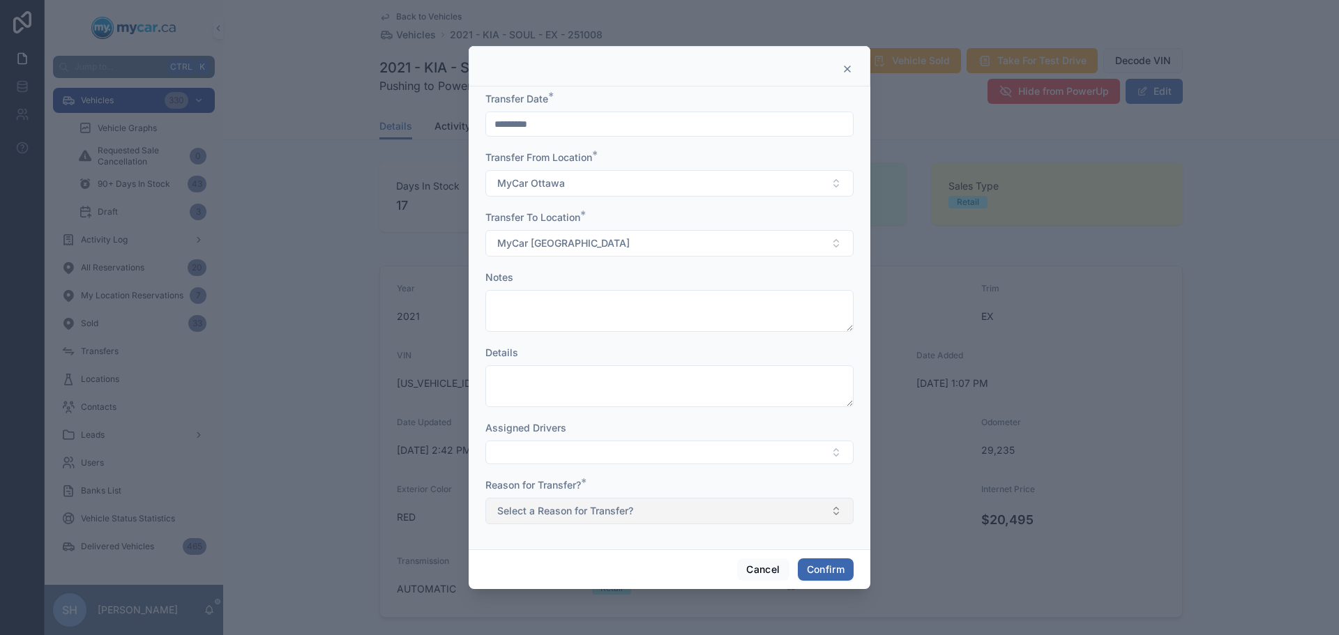
click at [599, 514] on span "Select a Reason for Transfer?" at bounding box center [565, 511] width 136 height 14
click at [533, 418] on div "For Stock" at bounding box center [522, 418] width 38 height 13
click at [839, 567] on button "Confirm" at bounding box center [826, 570] width 56 height 22
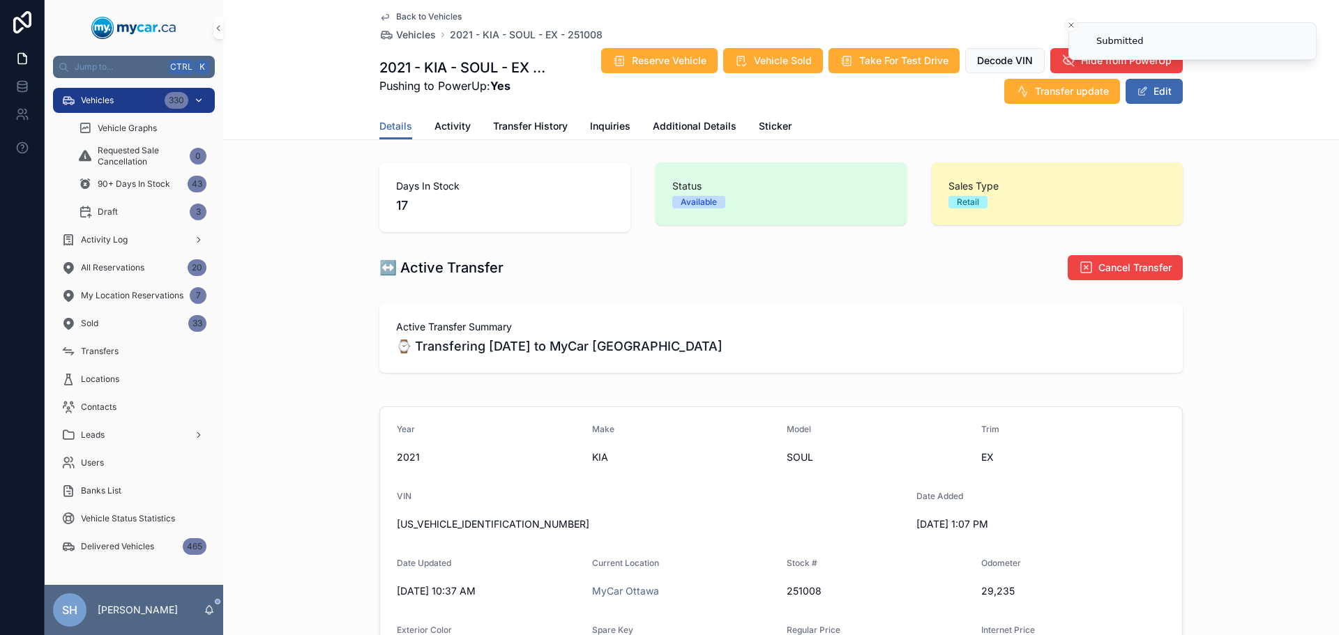
click at [112, 102] on span "Vehicles" at bounding box center [97, 100] width 33 height 11
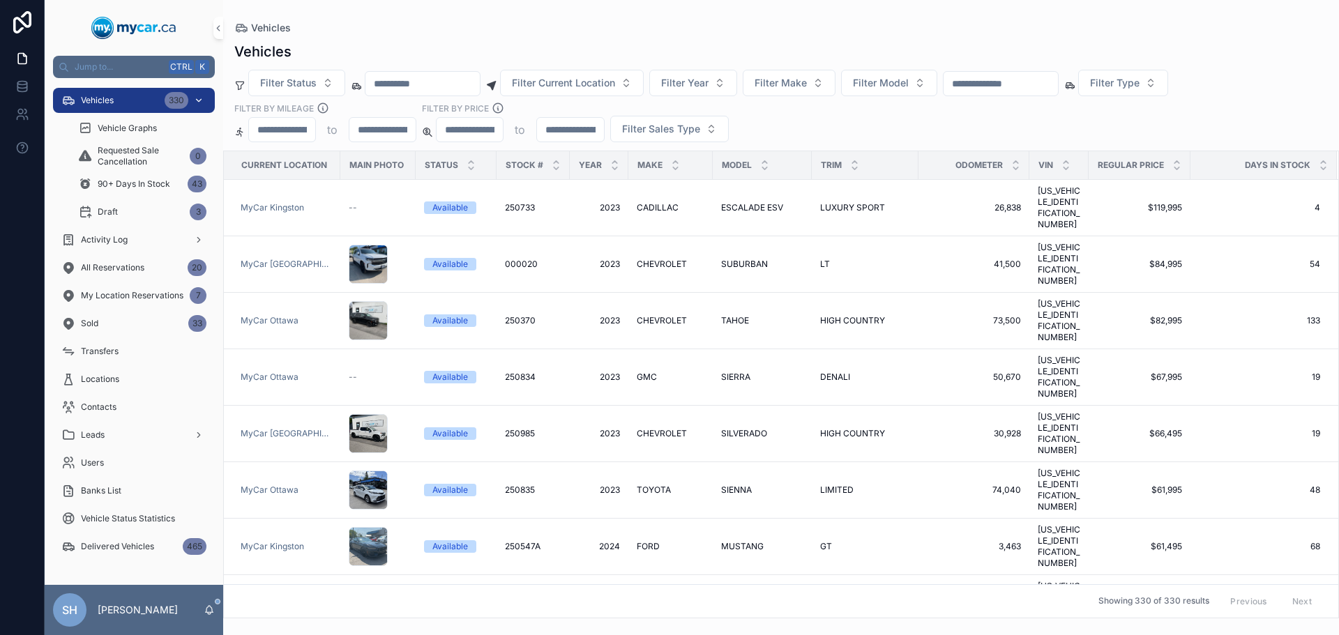
click at [142, 95] on div "Vehicles 330" at bounding box center [133, 100] width 145 height 22
click at [709, 86] on span "Filter Year" at bounding box center [684, 83] width 47 height 14
click at [679, 249] on div "2017" at bounding box center [729, 251] width 167 height 22
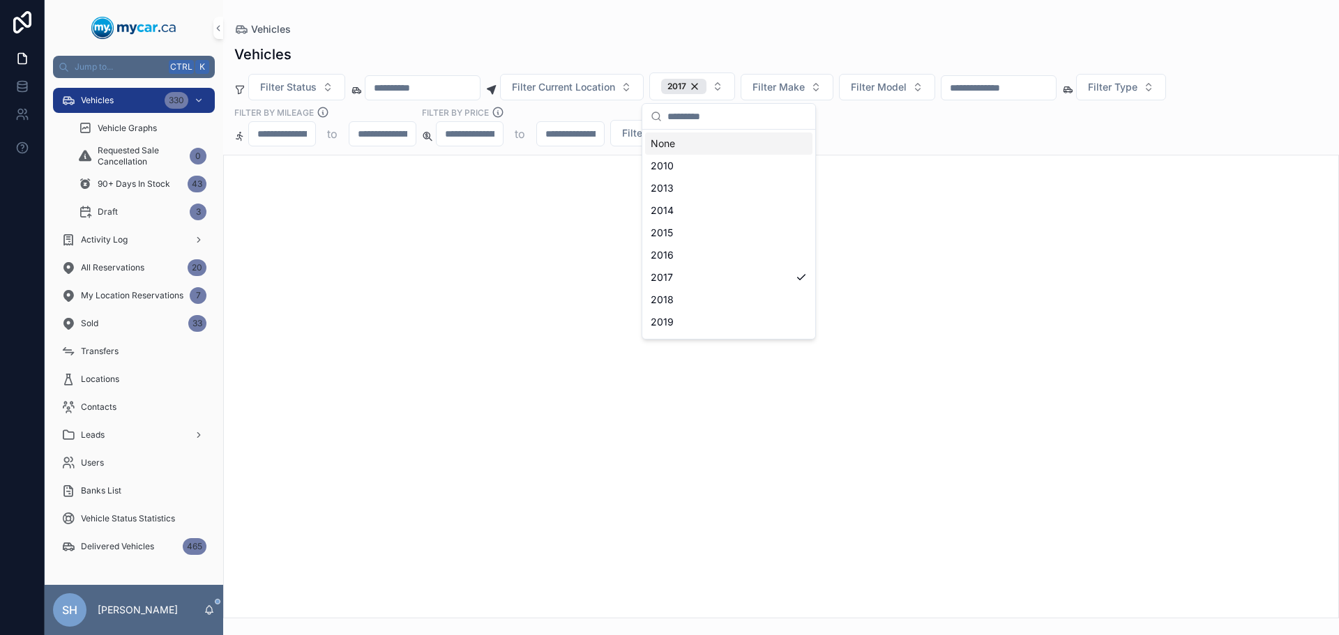
click at [706, 38] on div "Vehicles Filter Status Filter Current Location 2017 Filter Make Filter Model Fi…" at bounding box center [781, 327] width 1116 height 582
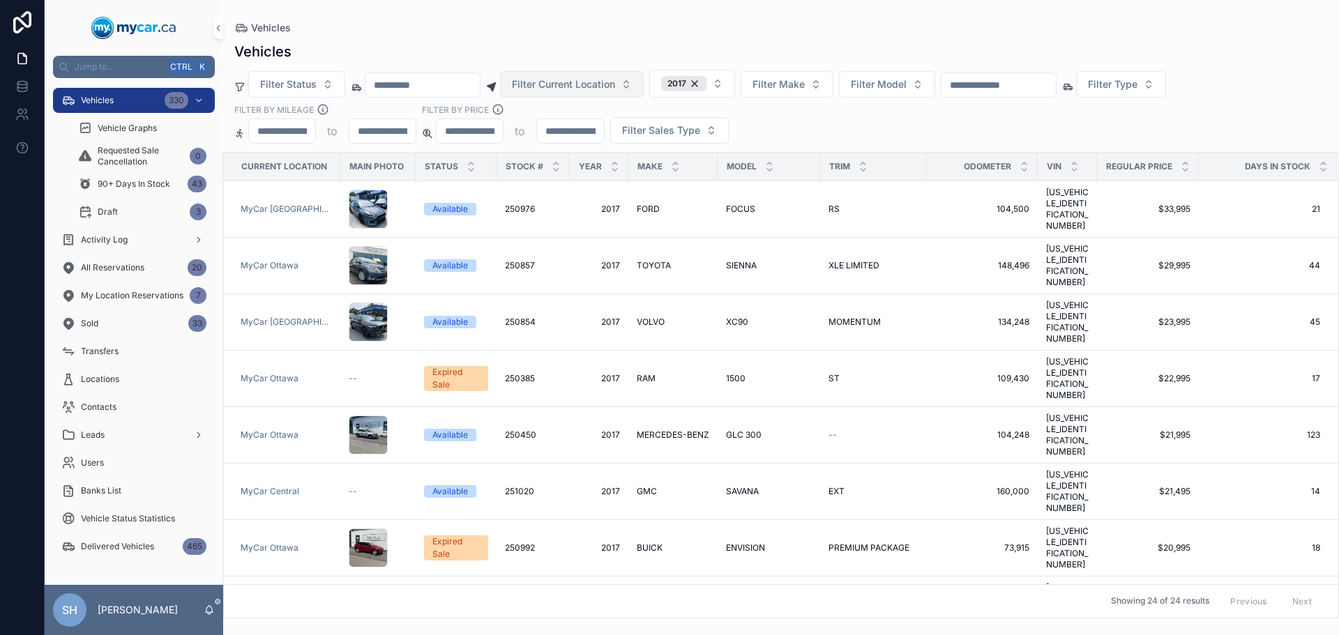
click at [563, 80] on span "Filter Current Location" at bounding box center [563, 84] width 103 height 14
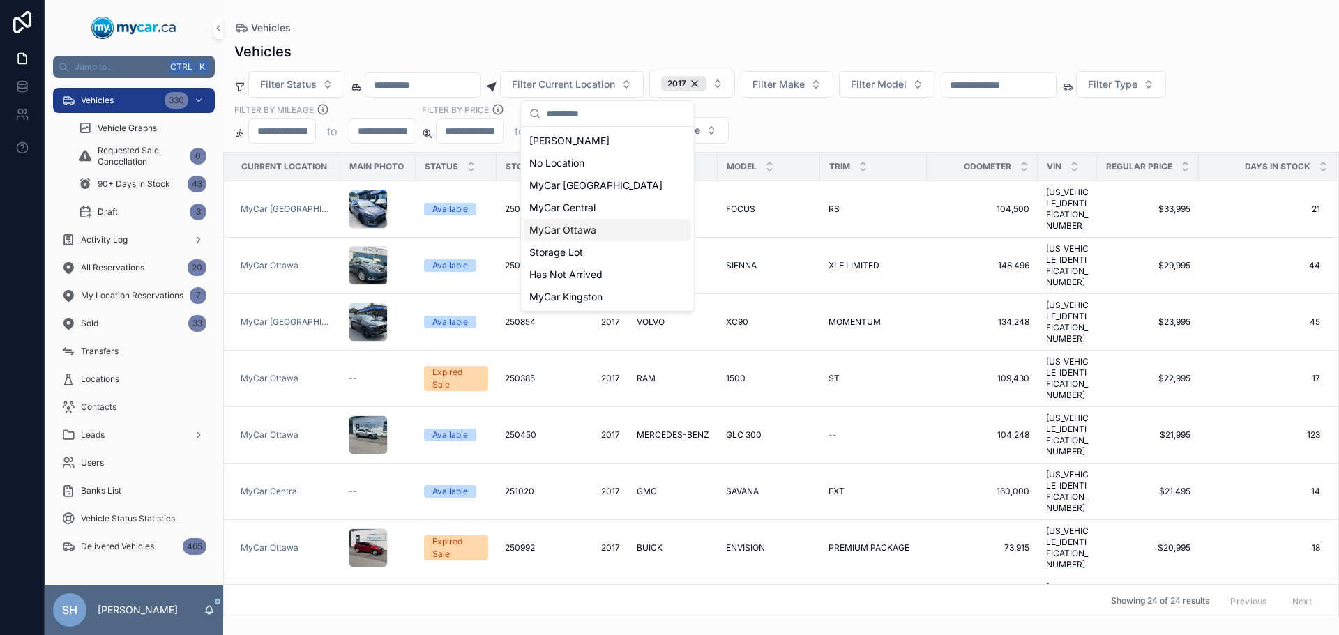
click at [582, 231] on span "MyCar Ottawa" at bounding box center [562, 230] width 67 height 14
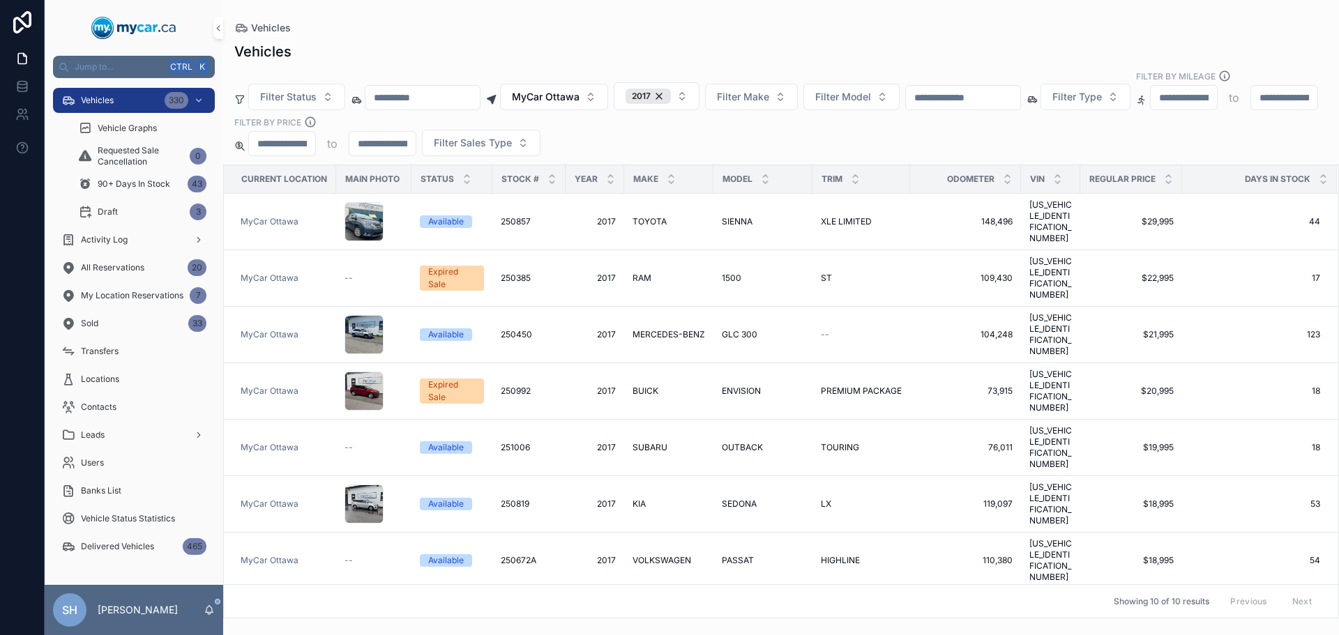
click at [619, 45] on div "Vehicles" at bounding box center [780, 52] width 1093 height 20
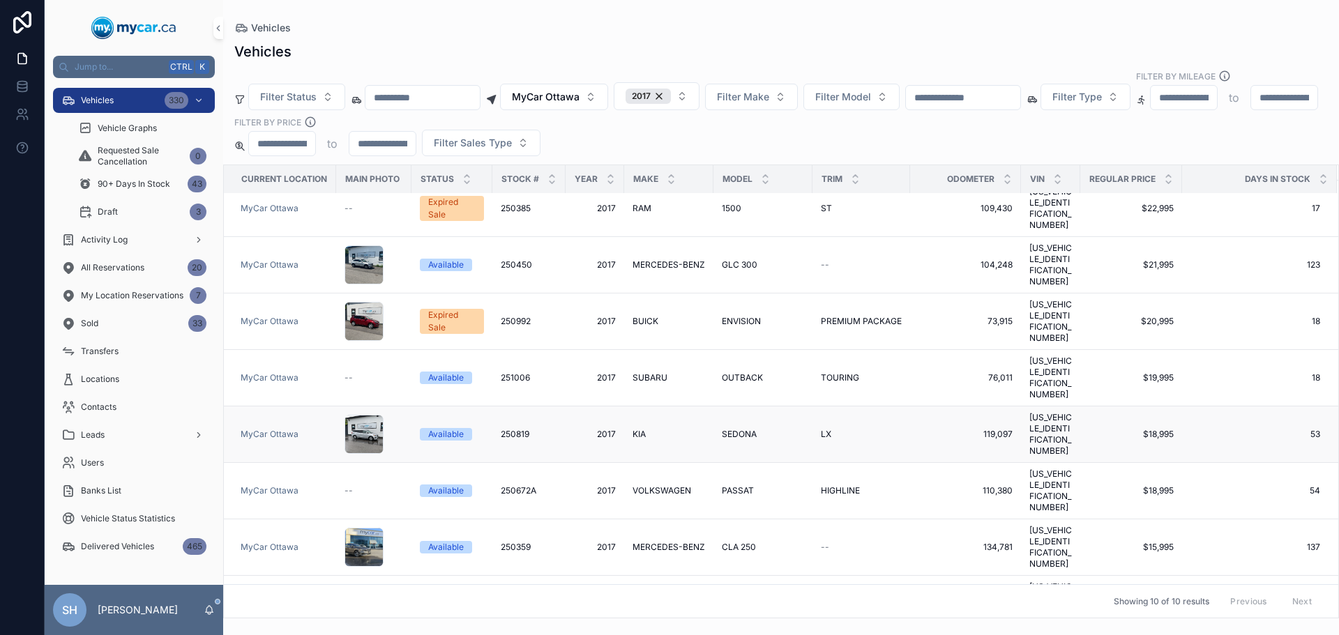
scroll to position [79, 0]
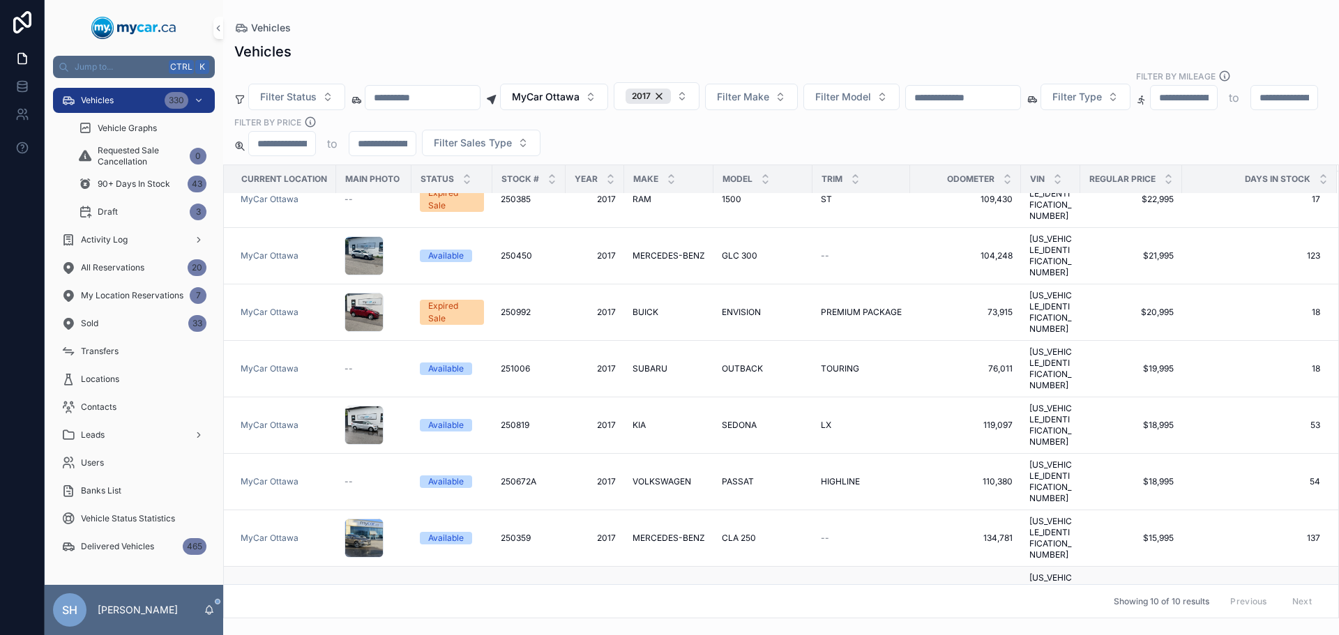
click at [728, 589] on span "ROGUE" at bounding box center [736, 594] width 29 height 11
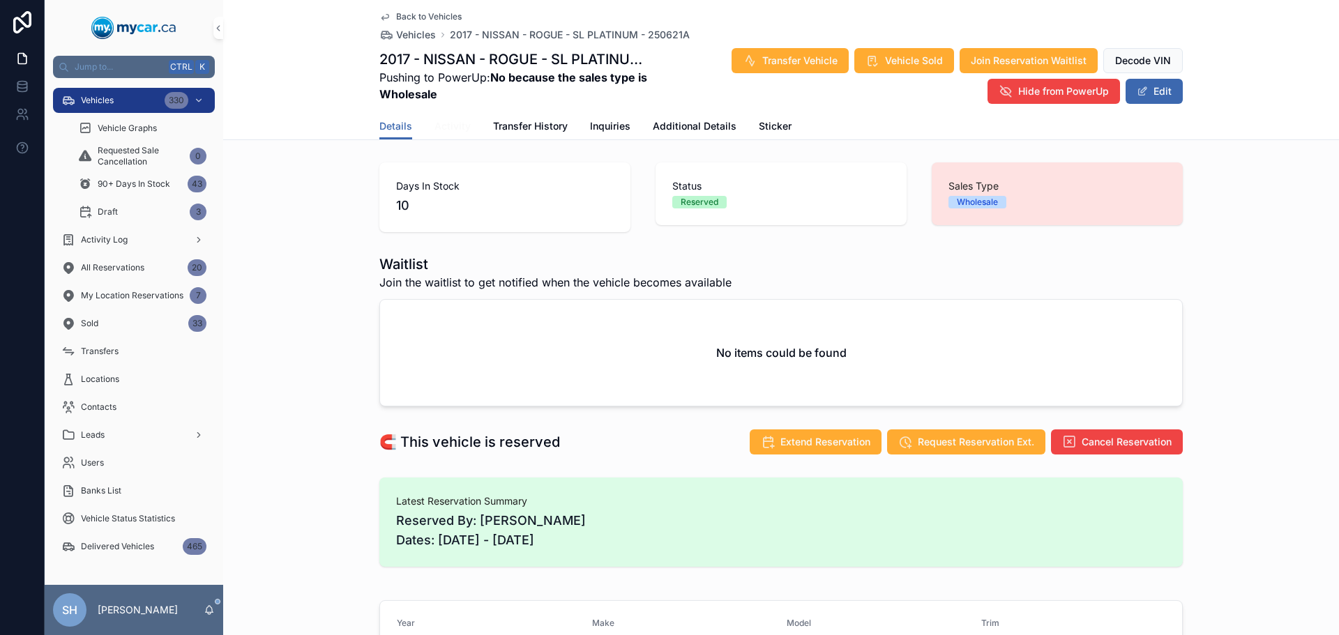
click at [447, 128] on span "Activity" at bounding box center [452, 126] width 36 height 14
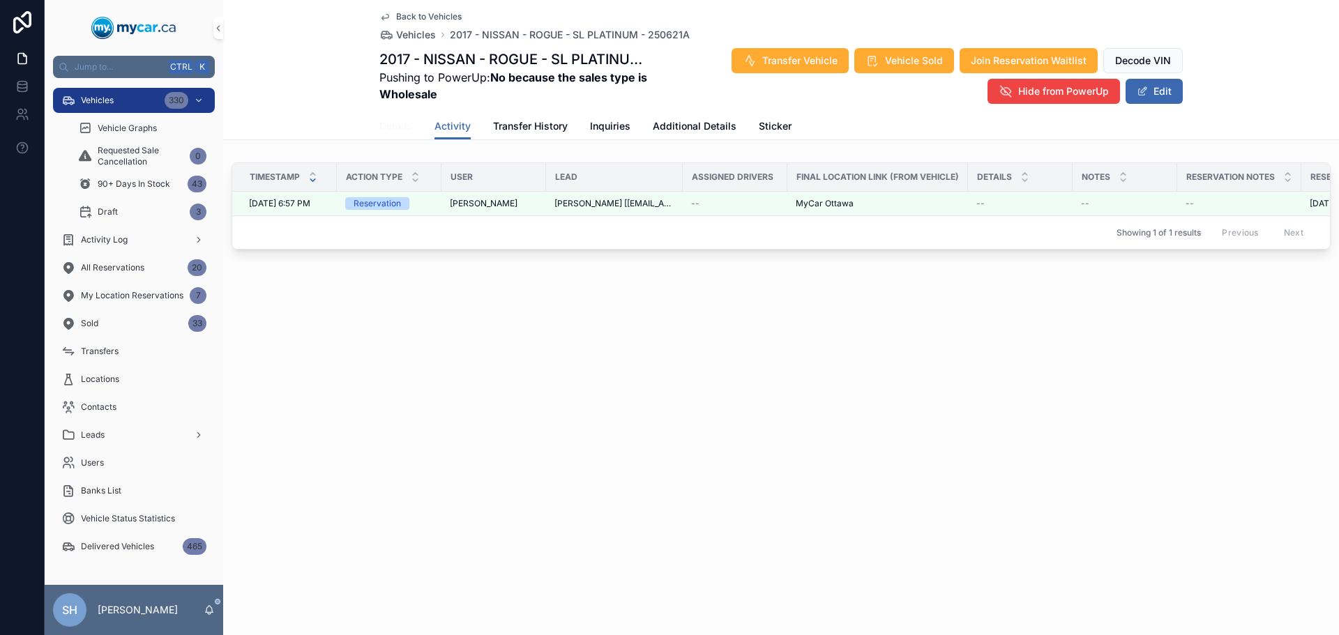
click at [392, 127] on span "Details" at bounding box center [395, 126] width 33 height 14
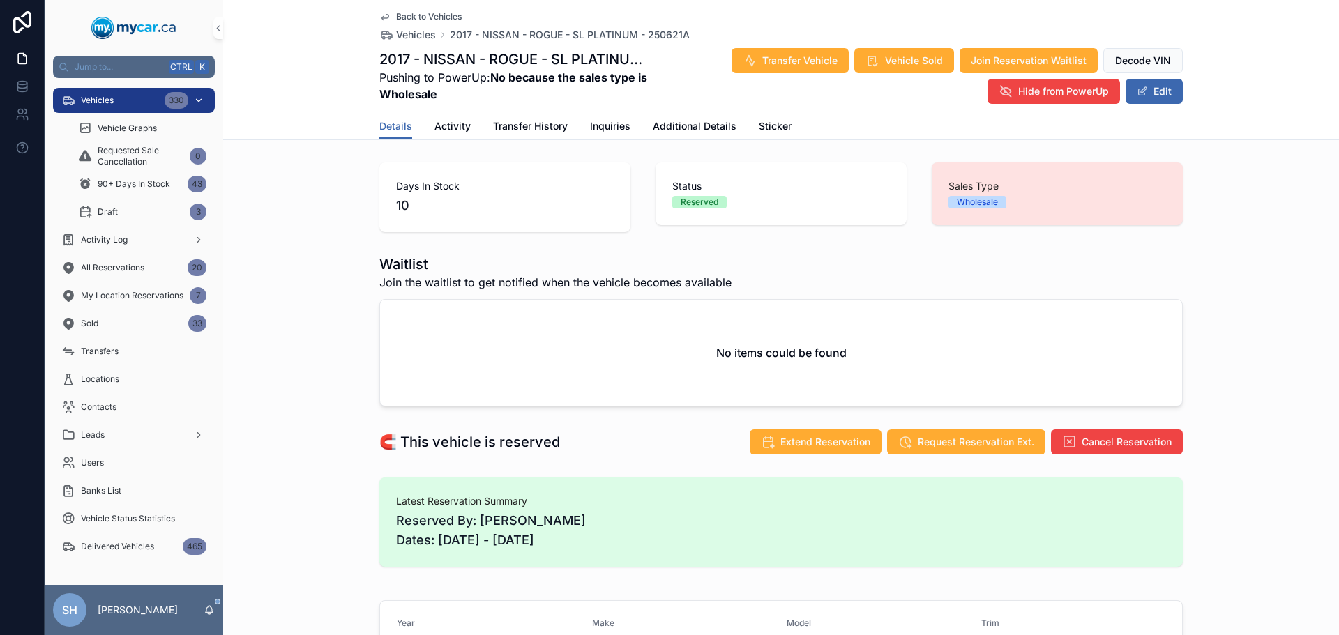
click at [118, 98] on div "Vehicles 330" at bounding box center [133, 100] width 145 height 22
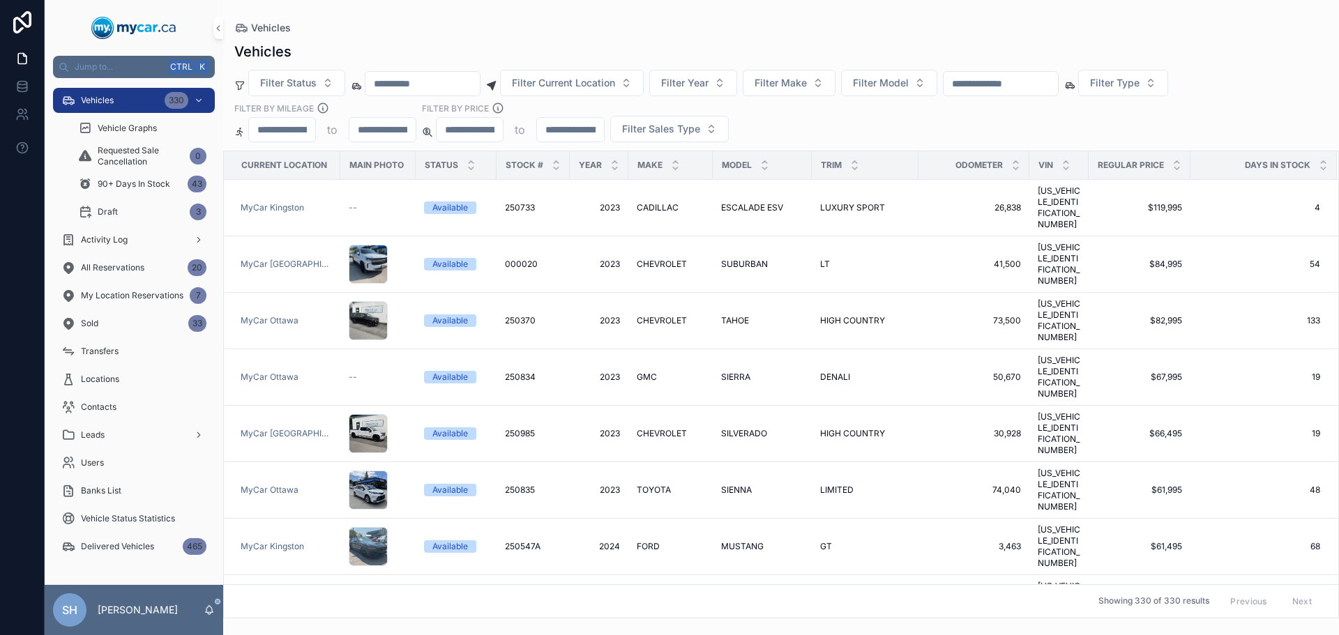
click at [1015, 90] on input "scrollable content" at bounding box center [1001, 84] width 114 height 20
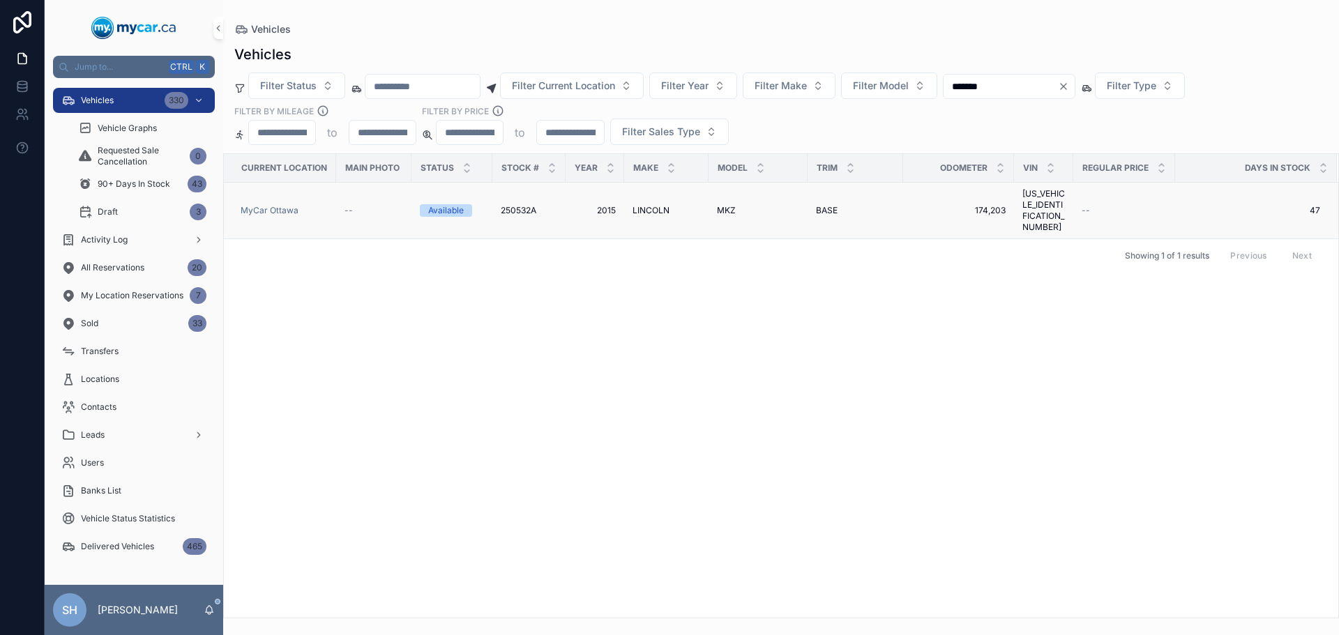
type input "*******"
click at [727, 205] on span "MKZ" at bounding box center [726, 210] width 19 height 11
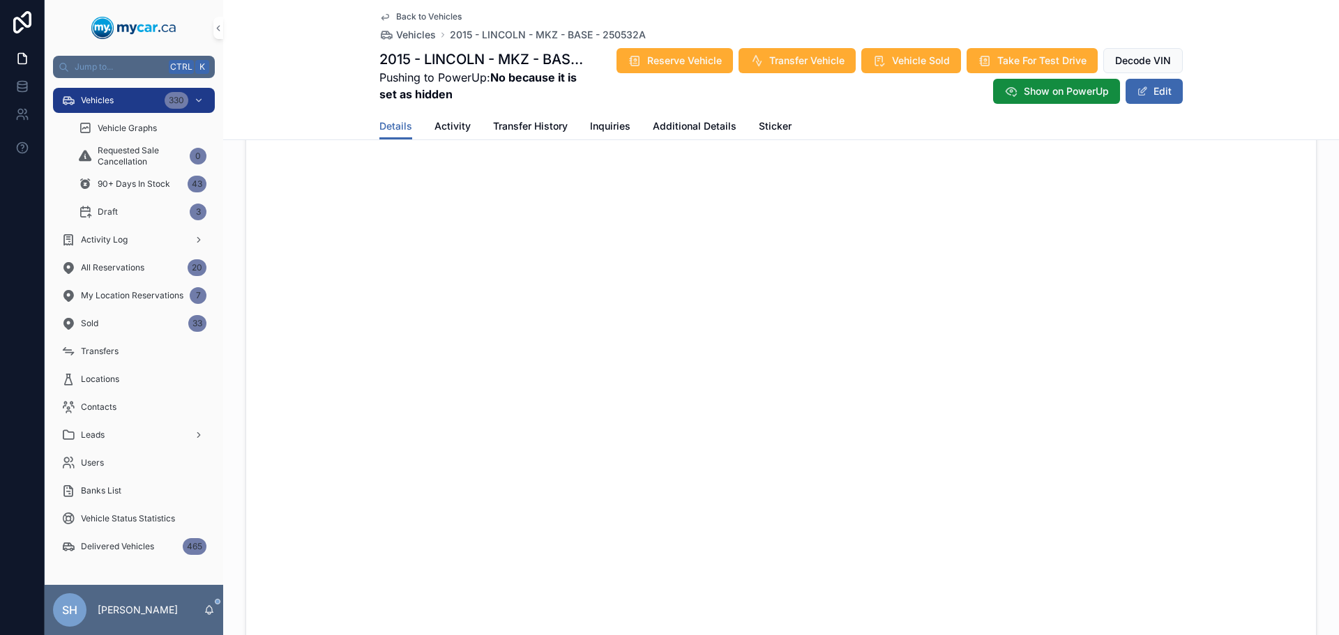
scroll to position [628, 0]
click at [699, 121] on span "Additional Details" at bounding box center [695, 126] width 84 height 14
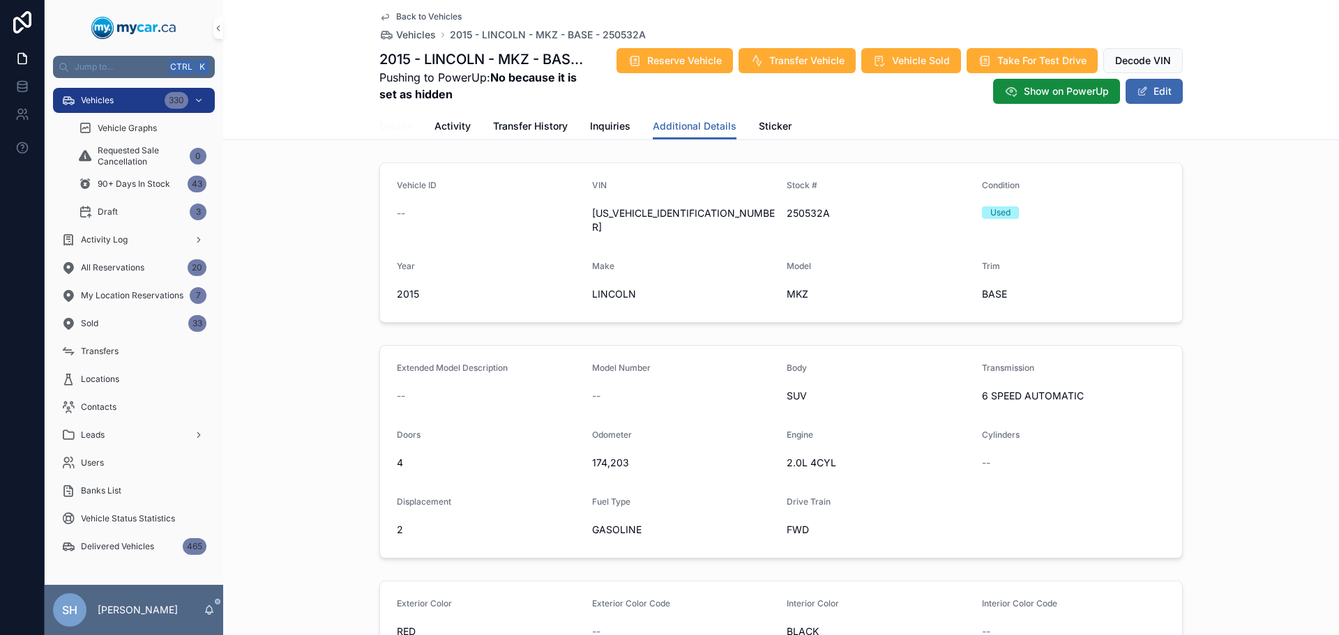
click at [386, 132] on span "Details" at bounding box center [395, 126] width 33 height 14
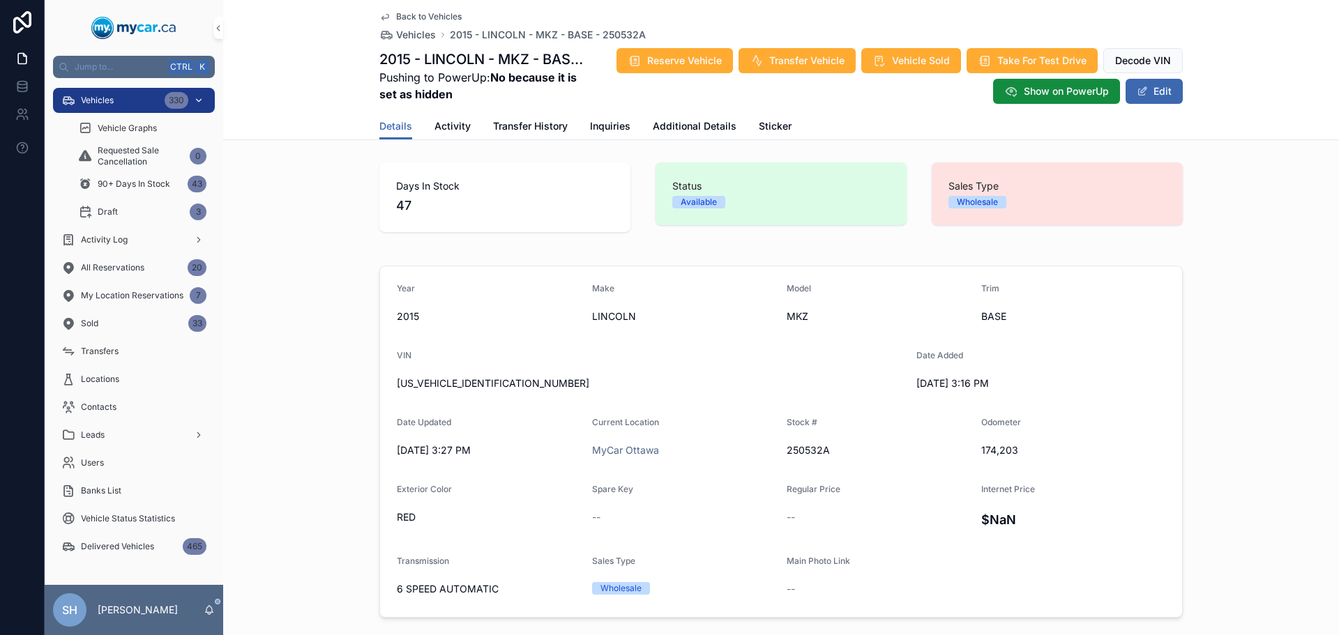
click at [98, 100] on span "Vehicles" at bounding box center [97, 100] width 33 height 11
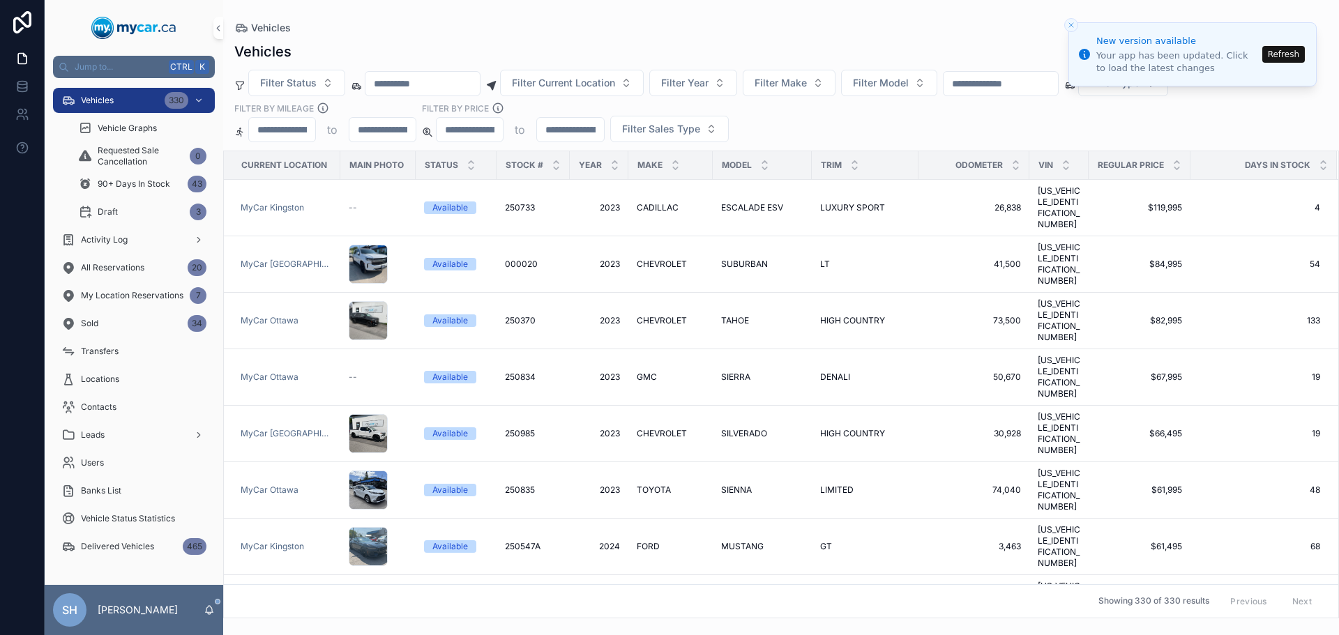
click at [990, 86] on input "scrollable content" at bounding box center [1001, 84] width 114 height 20
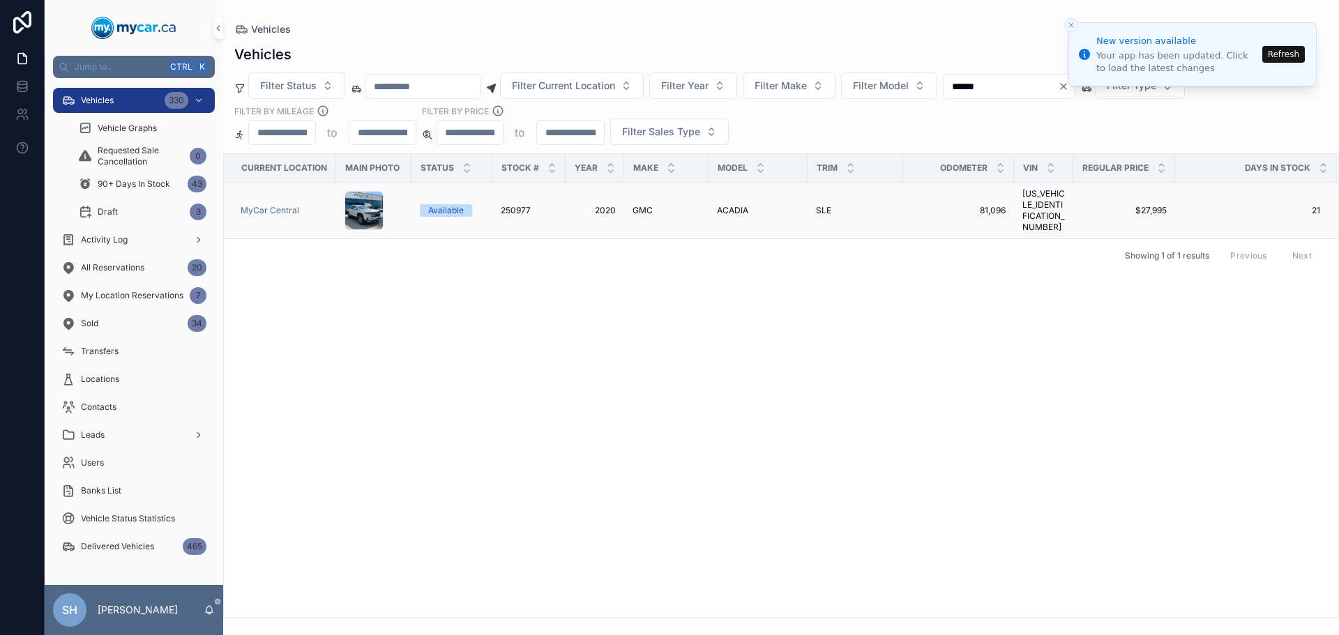
type input "******"
click at [733, 205] on span "ACADIA" at bounding box center [732, 210] width 31 height 11
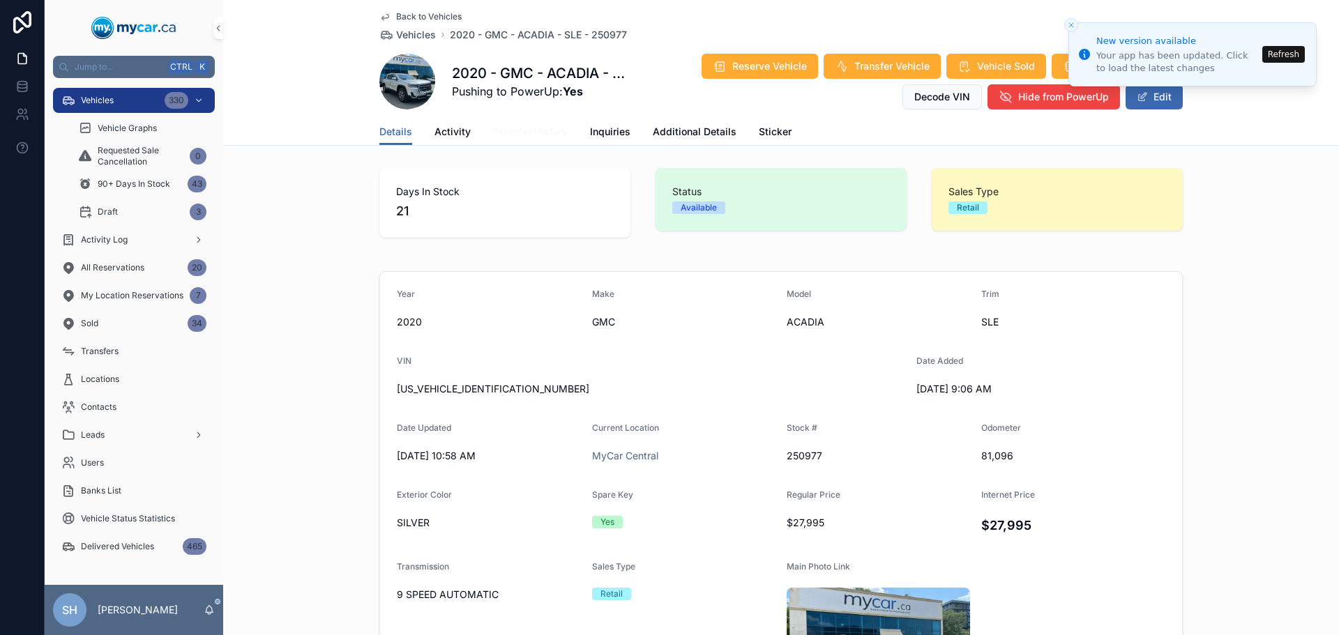
click at [513, 130] on span "Transfer History" at bounding box center [530, 132] width 75 height 14
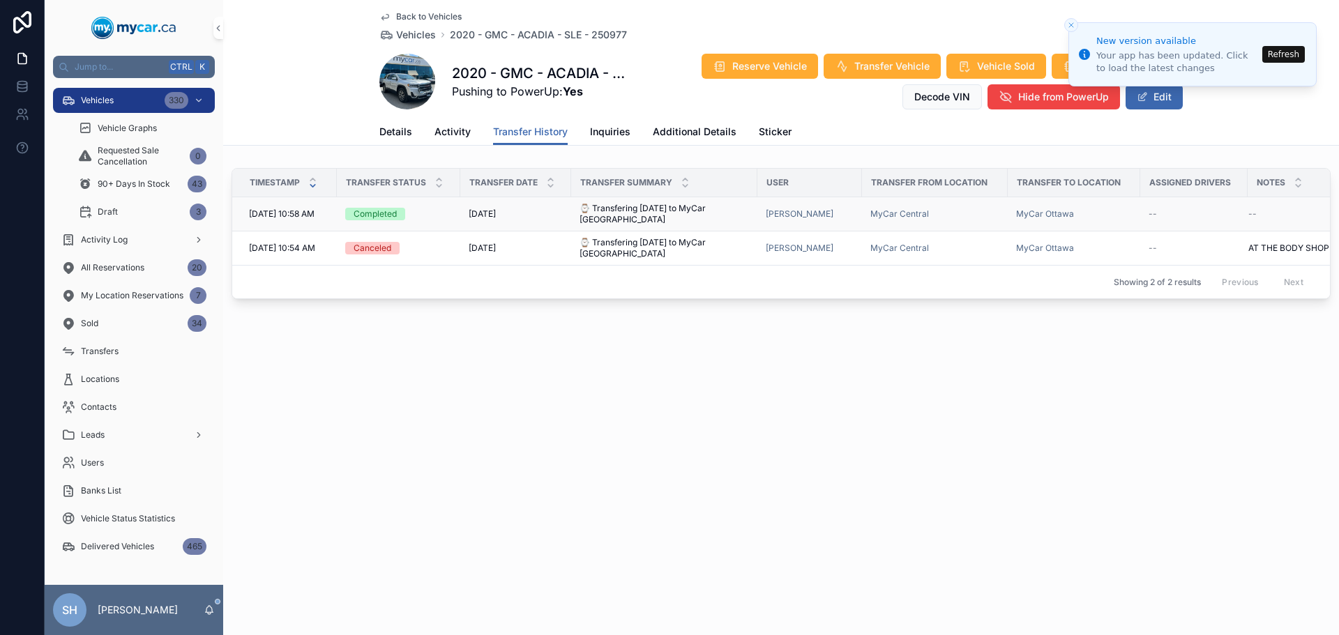
click at [644, 206] on span "⌚ Transfering today to MyCar Ottawa" at bounding box center [663, 214] width 169 height 22
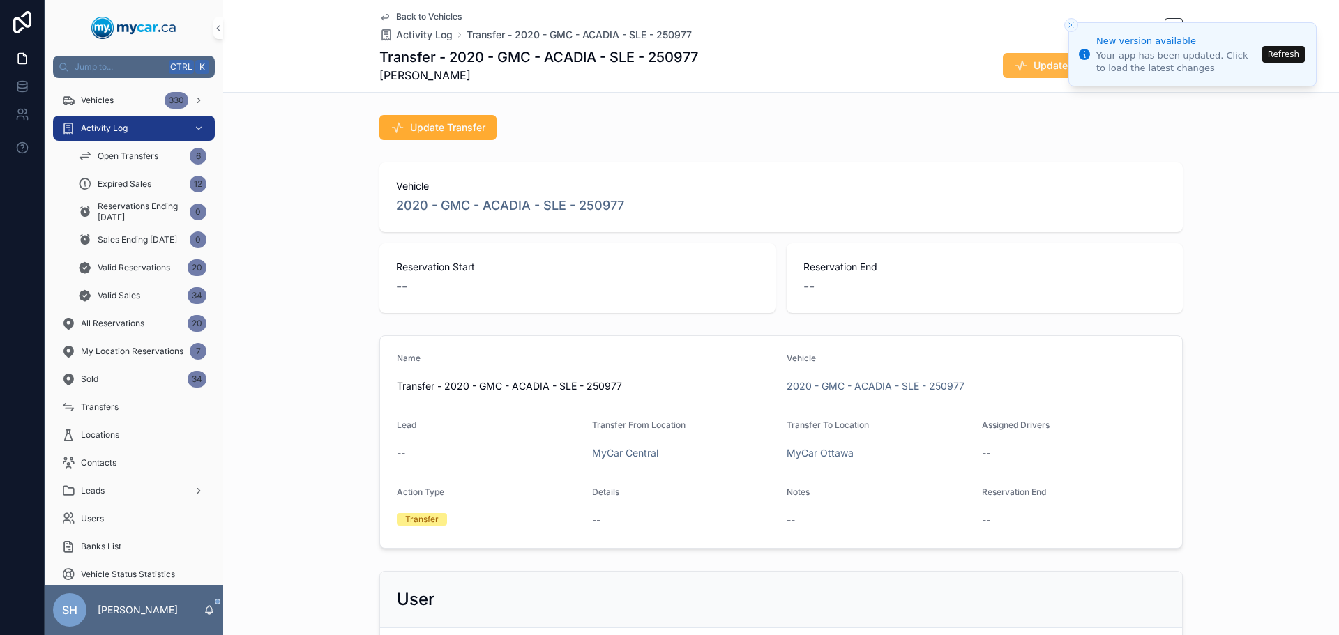
click at [1035, 62] on span "Update Transfer" at bounding box center [1070, 66] width 75 height 14
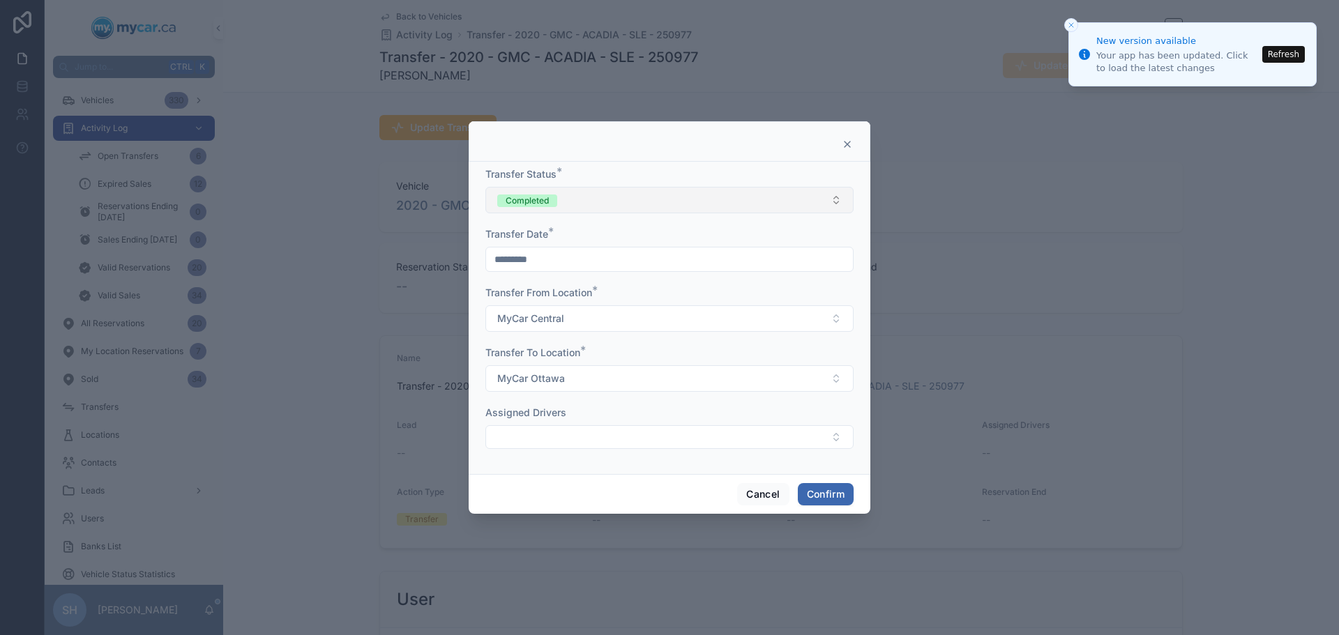
click at [514, 202] on div "Completed" at bounding box center [527, 201] width 43 height 13
click at [520, 298] on div "Completed" at bounding box center [524, 297] width 43 height 13
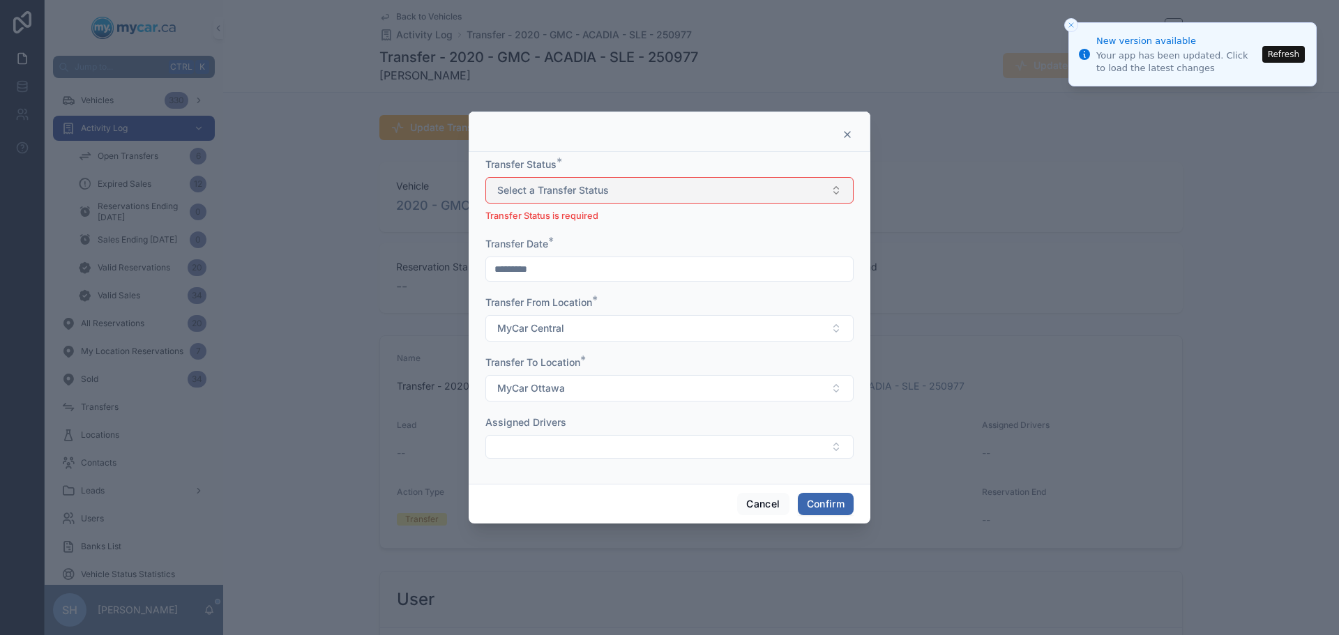
click at [568, 196] on span "Select a Transfer Status" at bounding box center [553, 190] width 112 height 14
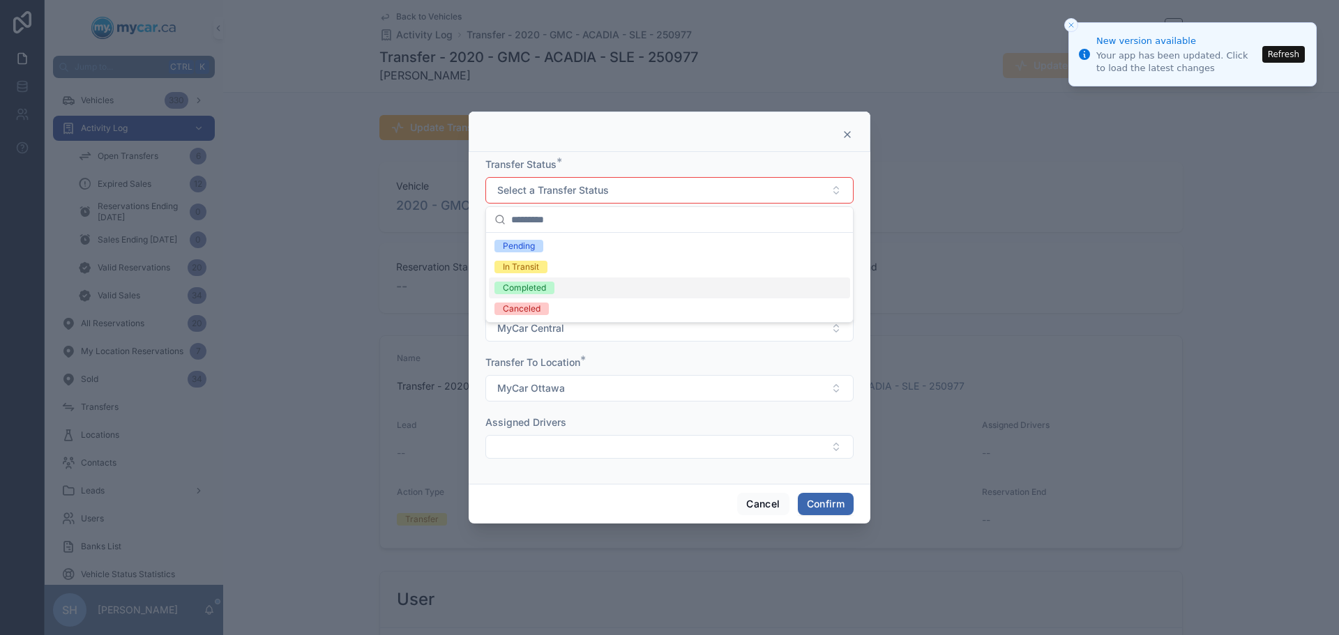
click at [523, 293] on div "Completed" at bounding box center [524, 288] width 43 height 13
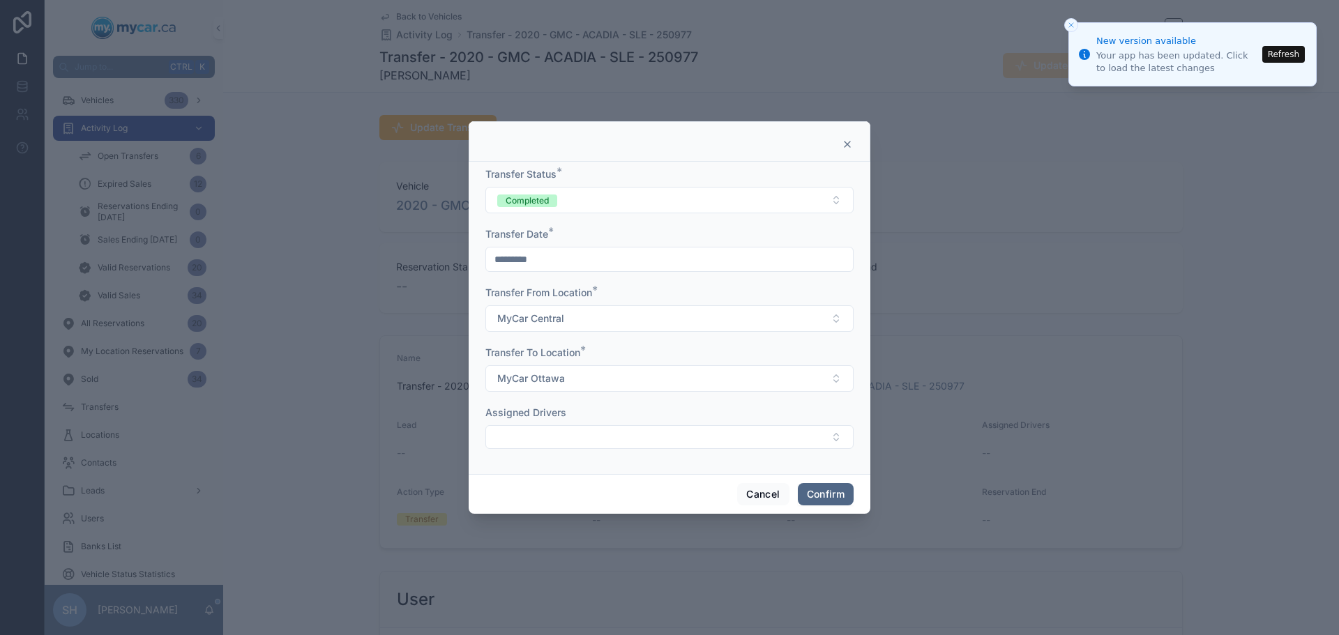
click at [830, 488] on button "Confirm" at bounding box center [826, 494] width 56 height 22
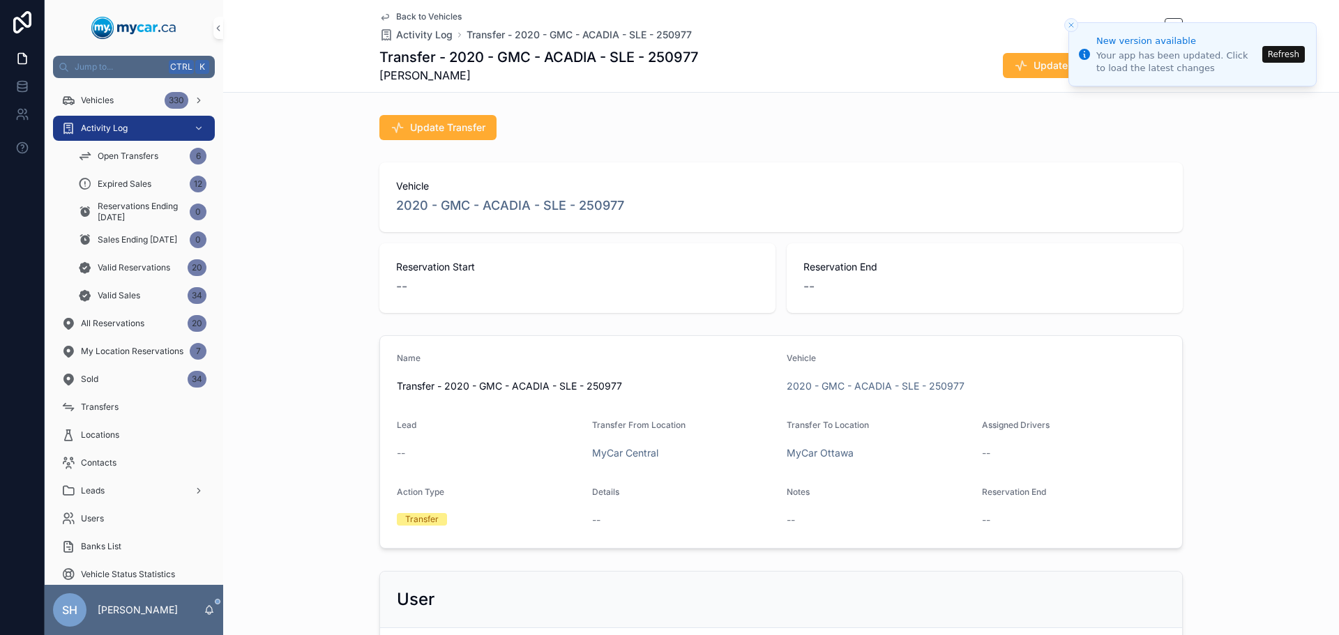
click at [1281, 50] on button "Refresh" at bounding box center [1283, 54] width 43 height 17
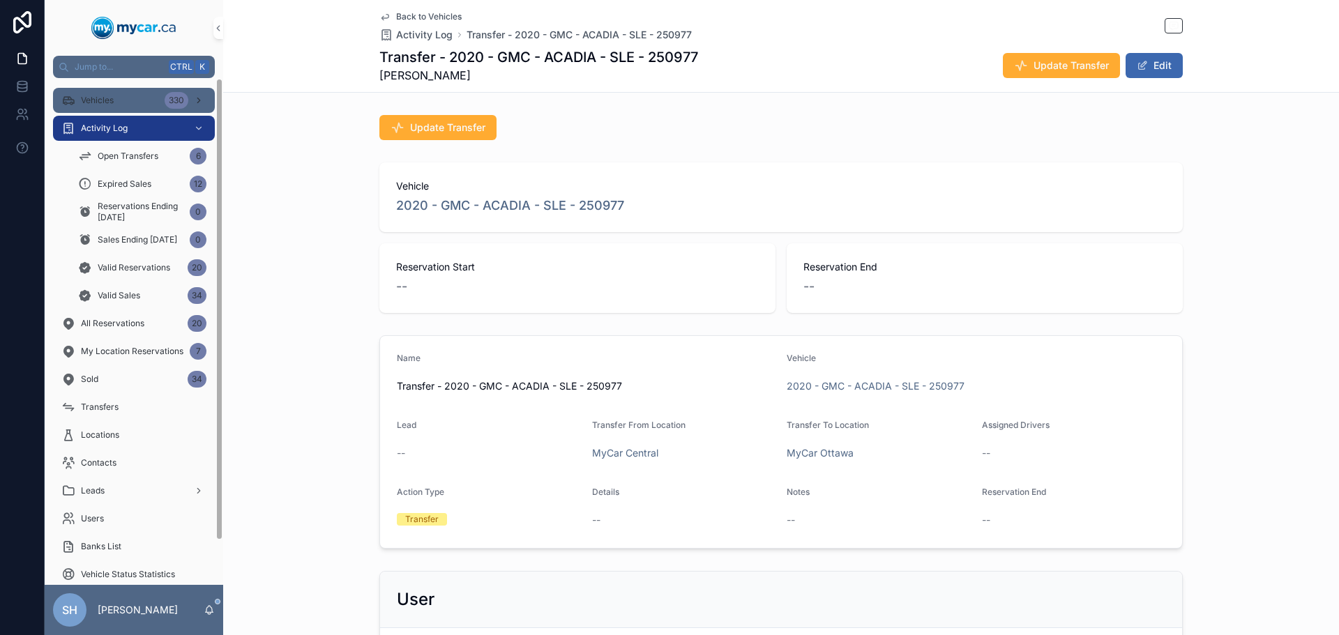
click at [112, 100] on span "Vehicles" at bounding box center [97, 100] width 33 height 11
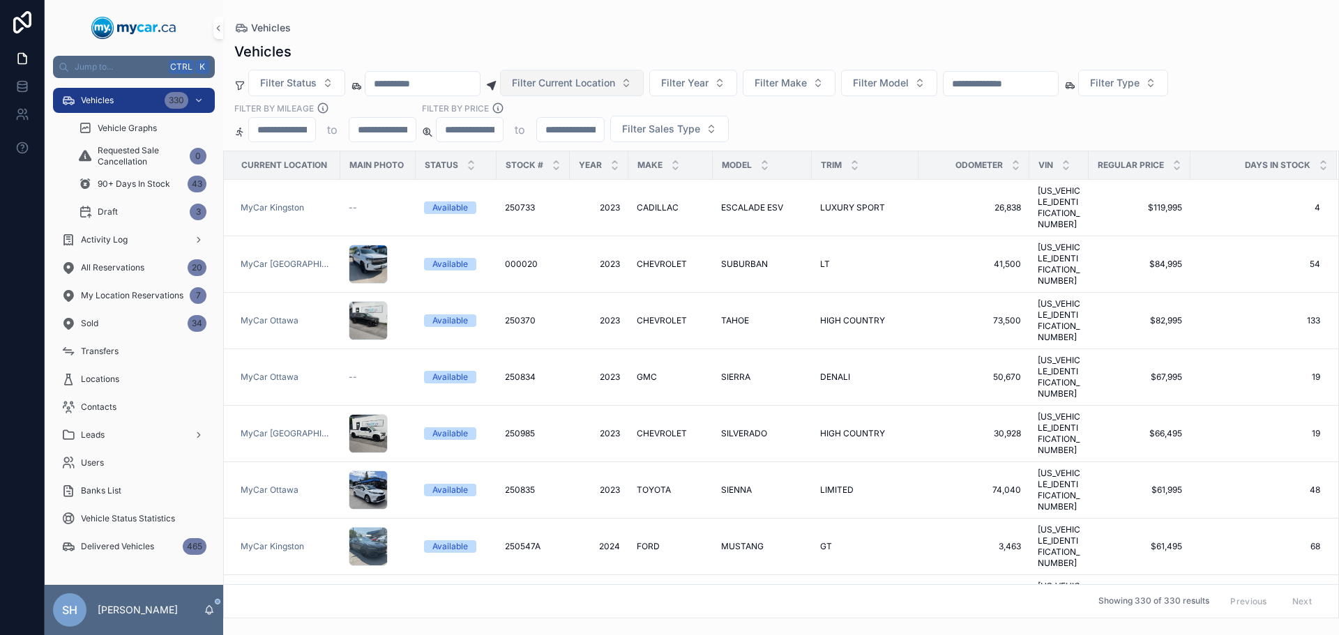
click at [589, 87] on span "Filter Current Location" at bounding box center [563, 83] width 103 height 14
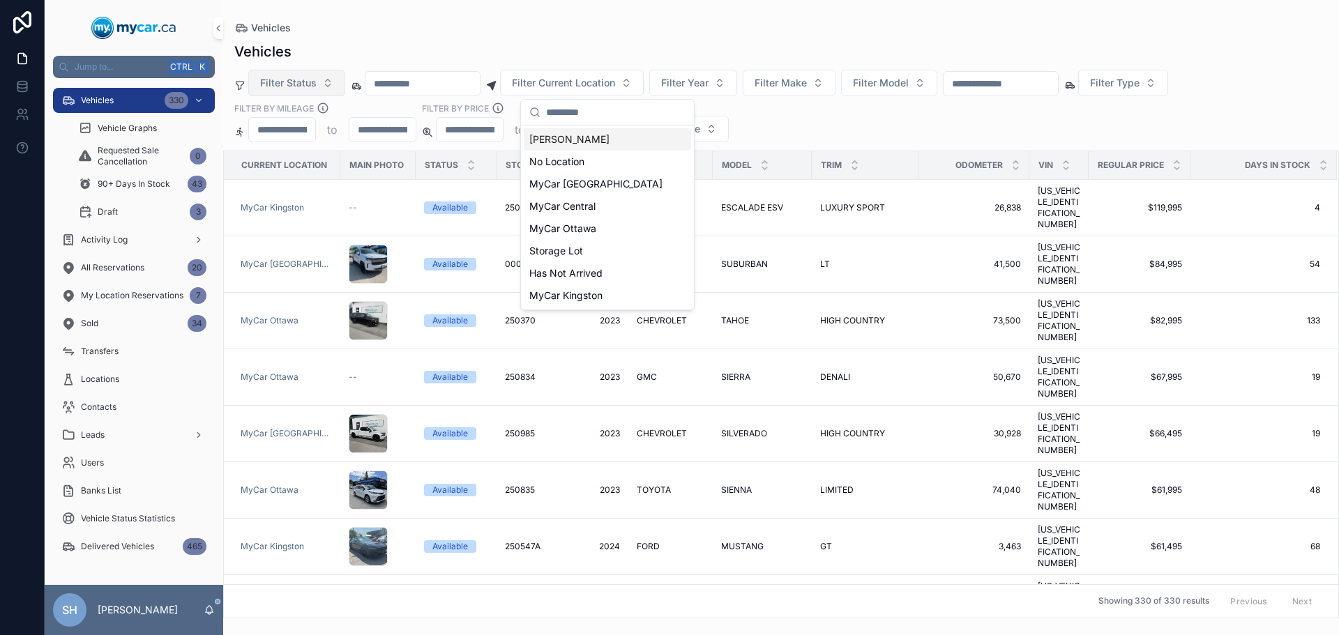
click at [295, 81] on span "Filter Status" at bounding box center [288, 83] width 56 height 14
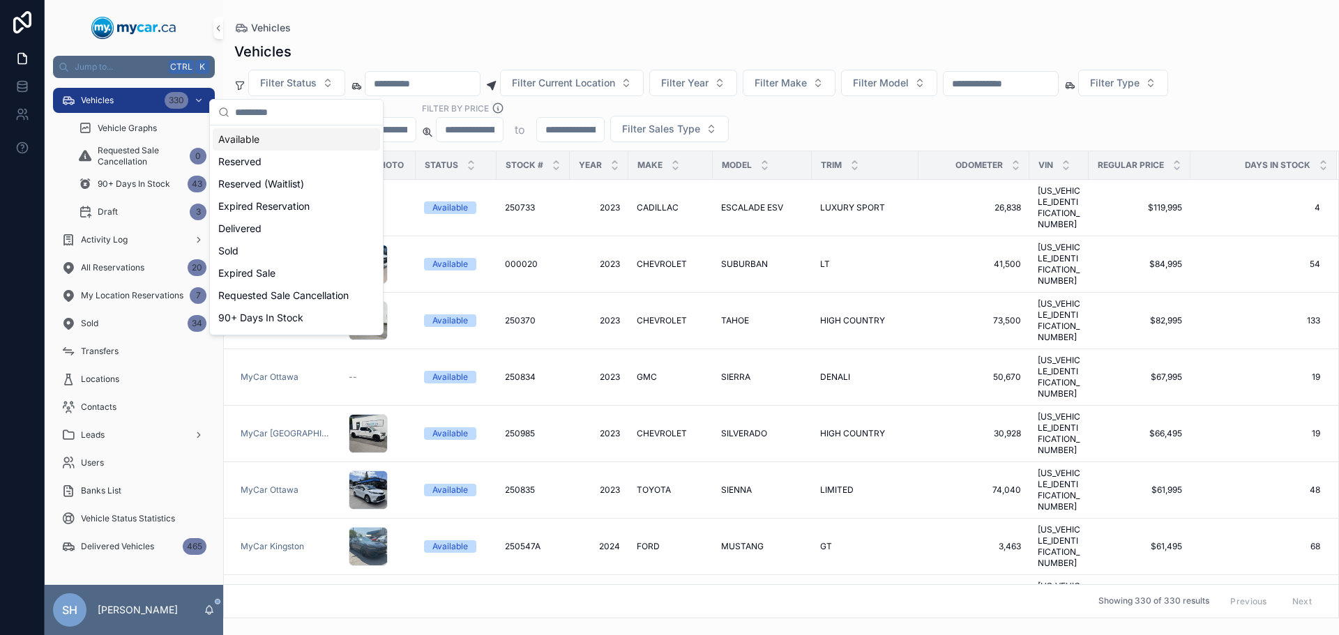
click at [267, 141] on div "Available" at bounding box center [296, 139] width 167 height 22
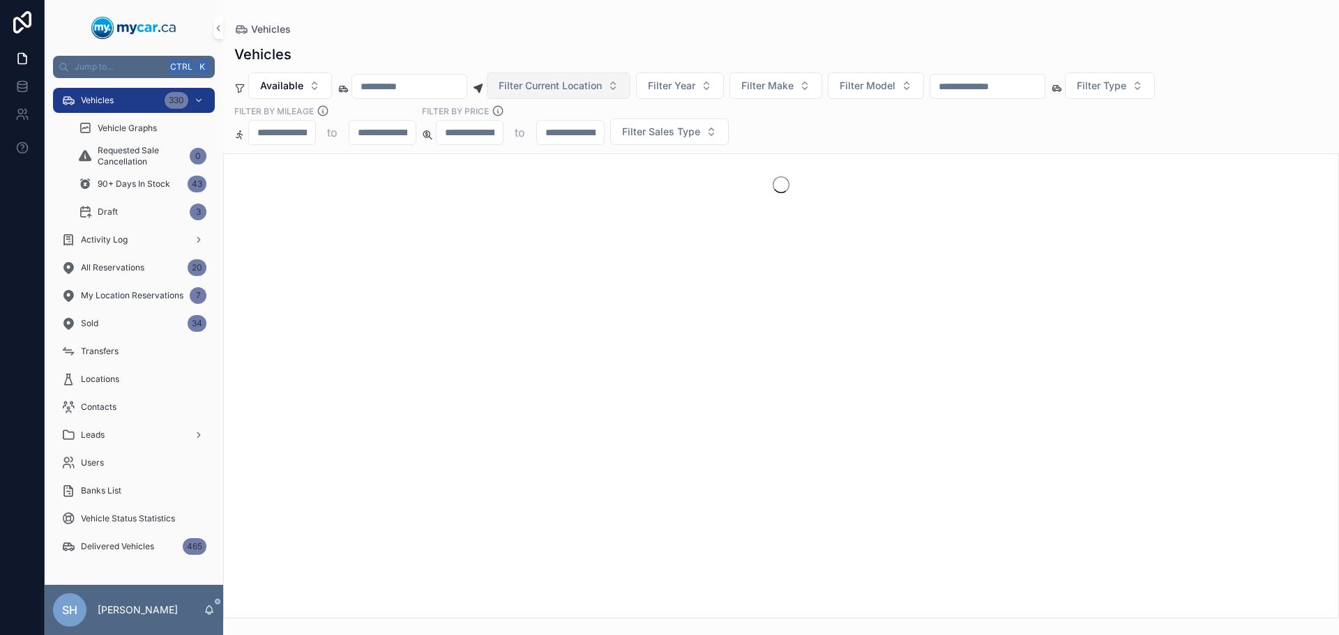
click at [602, 81] on span "Filter Current Location" at bounding box center [550, 86] width 103 height 14
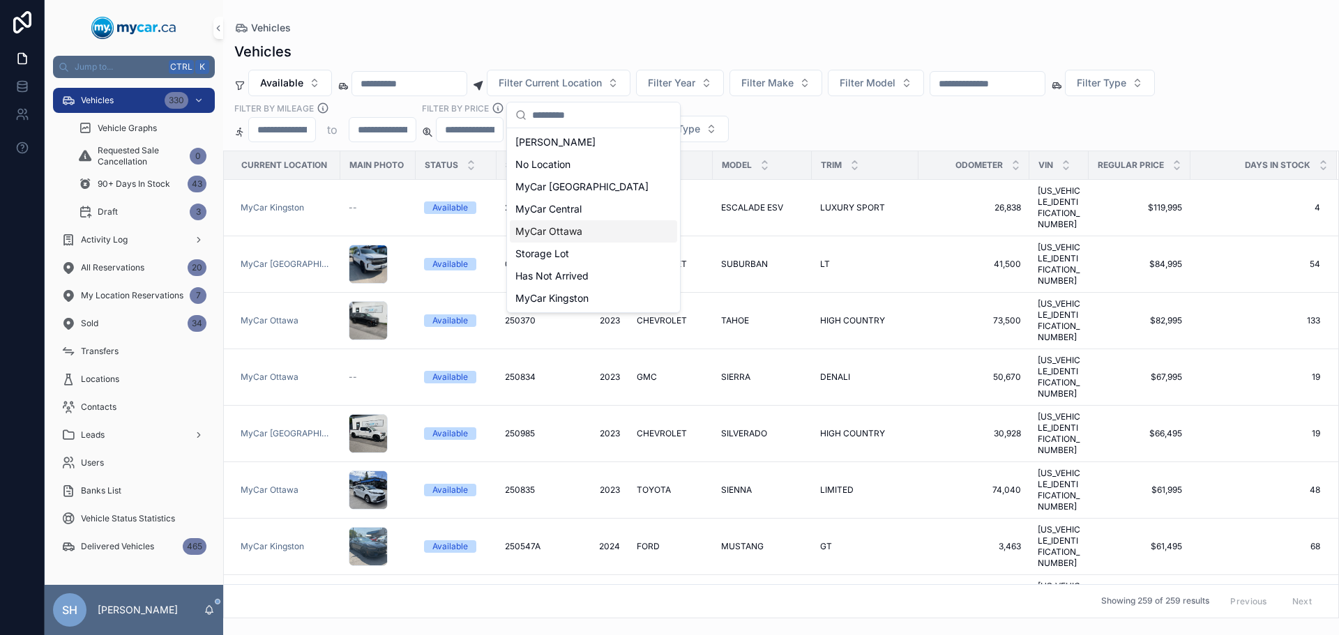
click at [574, 225] on span "MyCar Ottawa" at bounding box center [548, 232] width 67 height 14
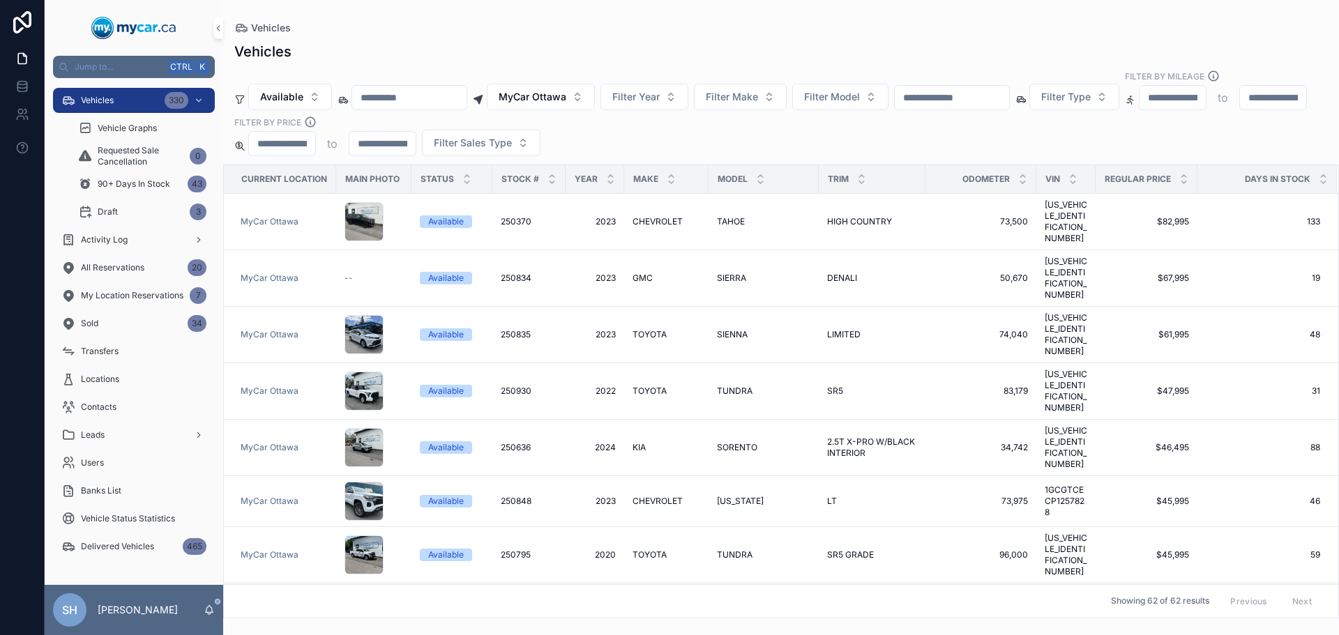
click at [588, 34] on div "Vehicles Available MyCar Ottawa Filter Year Filter Make Filter Model Filter Typ…" at bounding box center [781, 325] width 1116 height 585
click at [651, 146] on div "Vehicles Available MyCar Ottawa Filter Year Filter Make Filter Model Filter Typ…" at bounding box center [781, 325] width 1116 height 585
click at [512, 136] on span "Filter Sales Type" at bounding box center [473, 143] width 78 height 14
click at [622, 188] on div "Wholesale" at bounding box center [668, 185] width 167 height 22
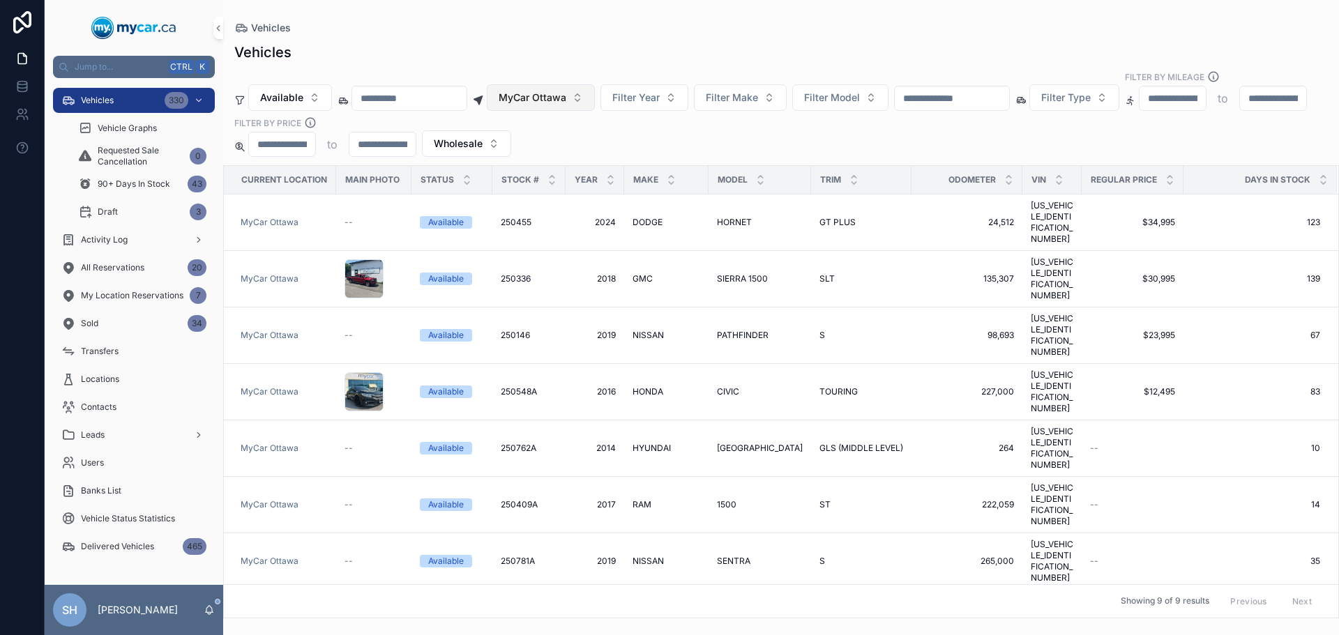
click at [566, 91] on span "MyCar Ottawa" at bounding box center [533, 98] width 68 height 14
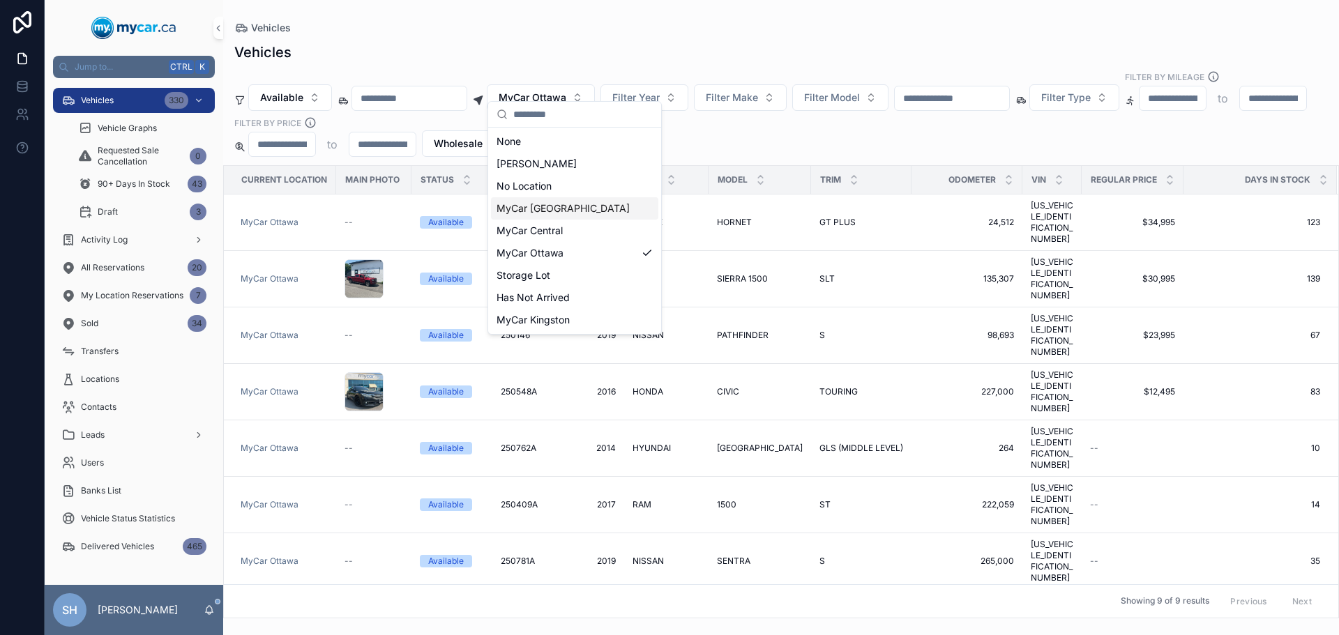
click at [550, 207] on span "MyCar [GEOGRAPHIC_DATA]" at bounding box center [563, 209] width 133 height 14
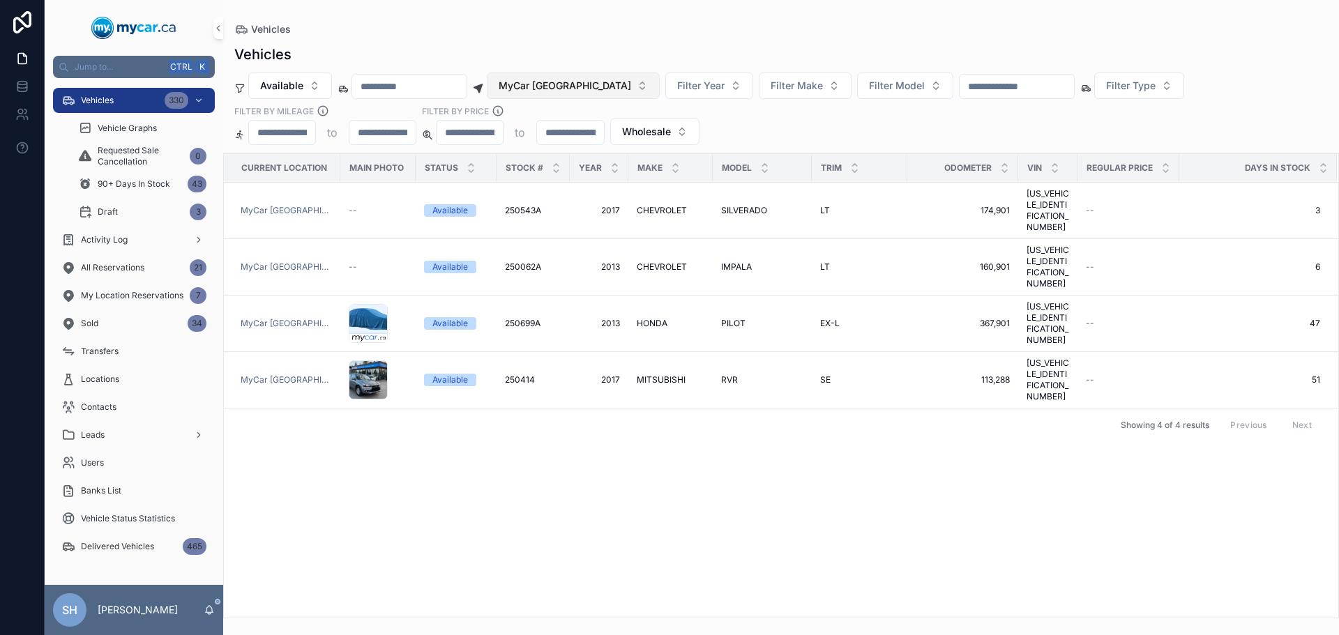
click at [589, 78] on button "MyCar [GEOGRAPHIC_DATA]" at bounding box center [573, 86] width 173 height 26
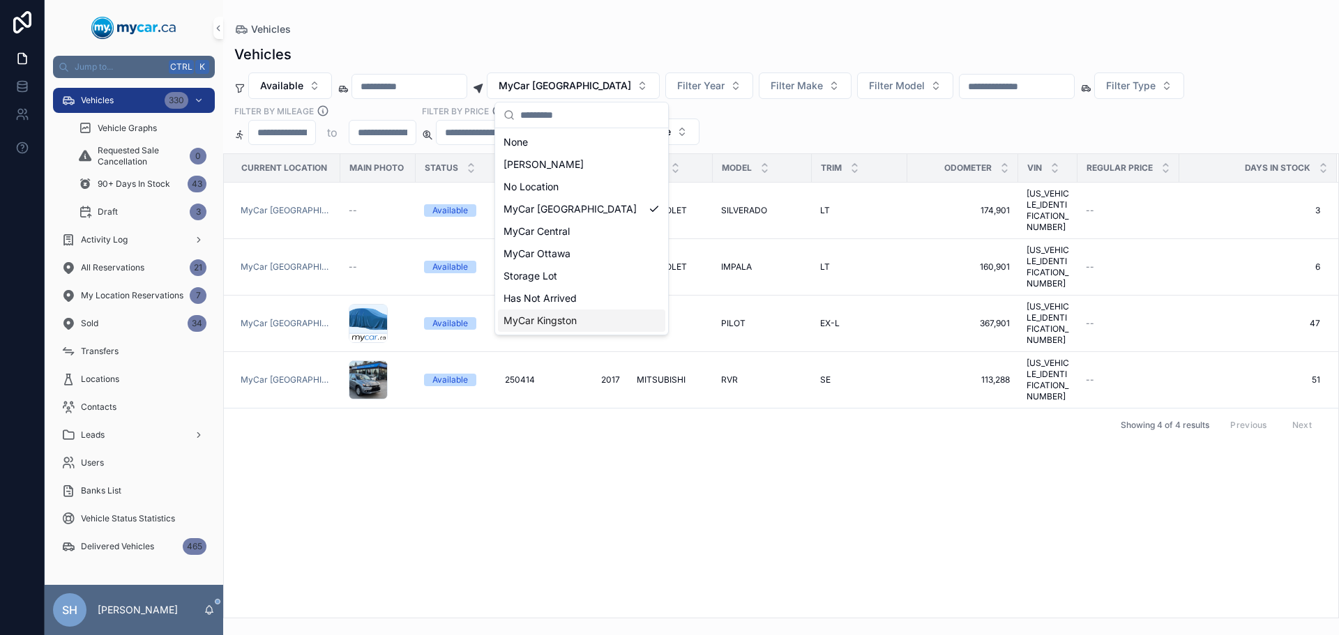
click at [559, 322] on span "MyCar Kingston" at bounding box center [539, 321] width 73 height 14
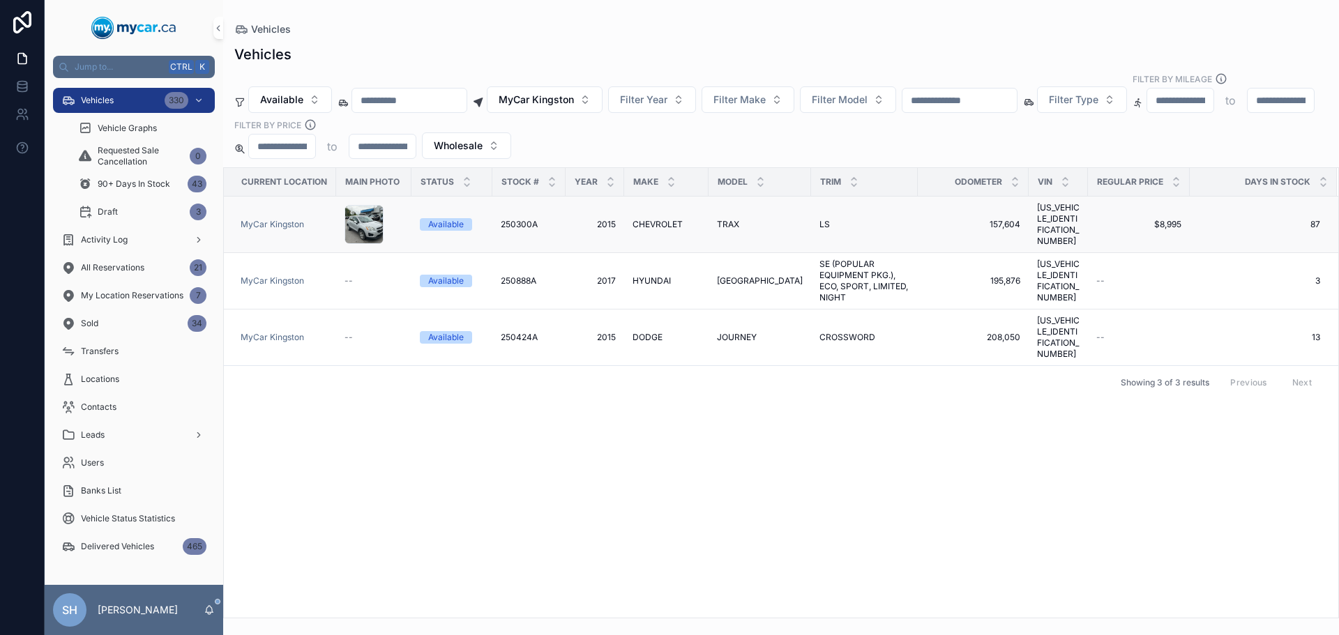
click at [661, 219] on span "CHEVROLET" at bounding box center [657, 224] width 50 height 11
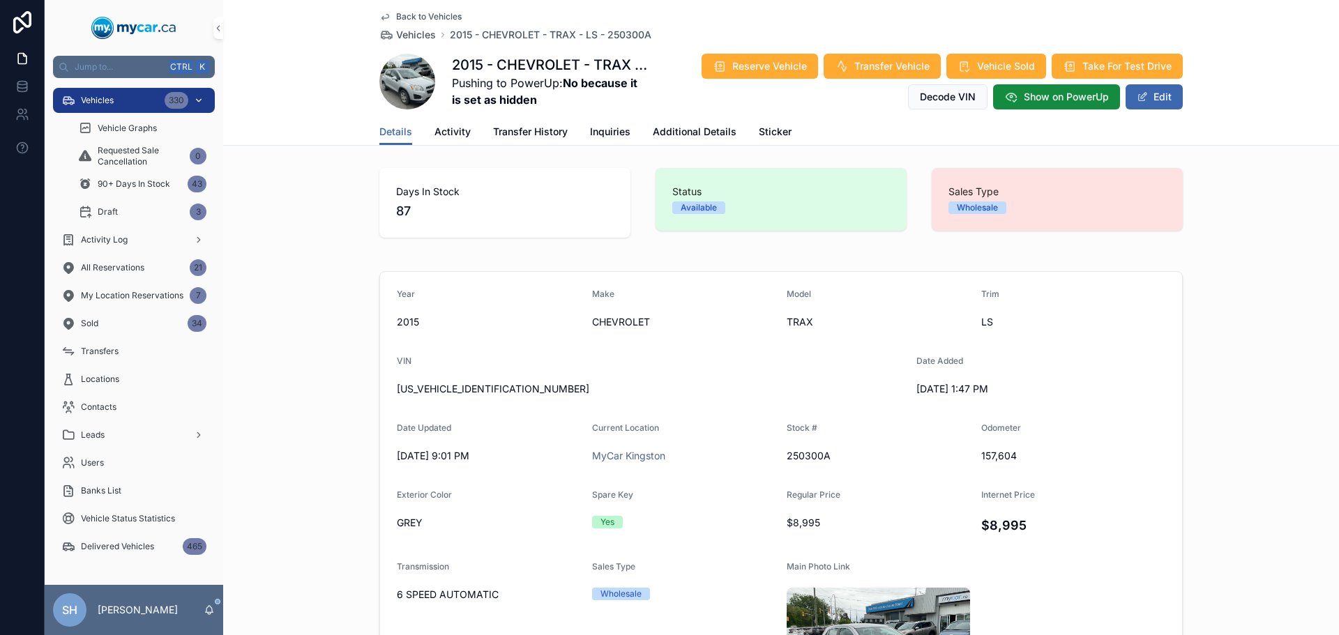
click at [115, 97] on div "Vehicles 330" at bounding box center [133, 100] width 145 height 22
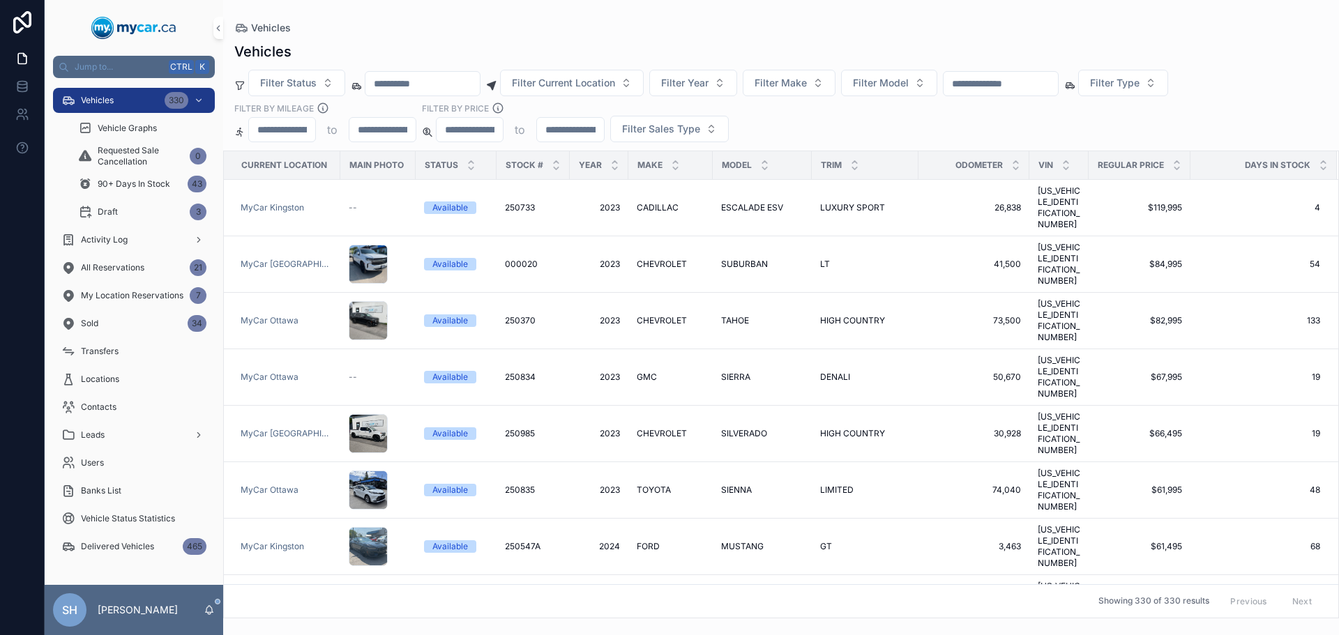
click at [1007, 90] on input "scrollable content" at bounding box center [1001, 84] width 114 height 20
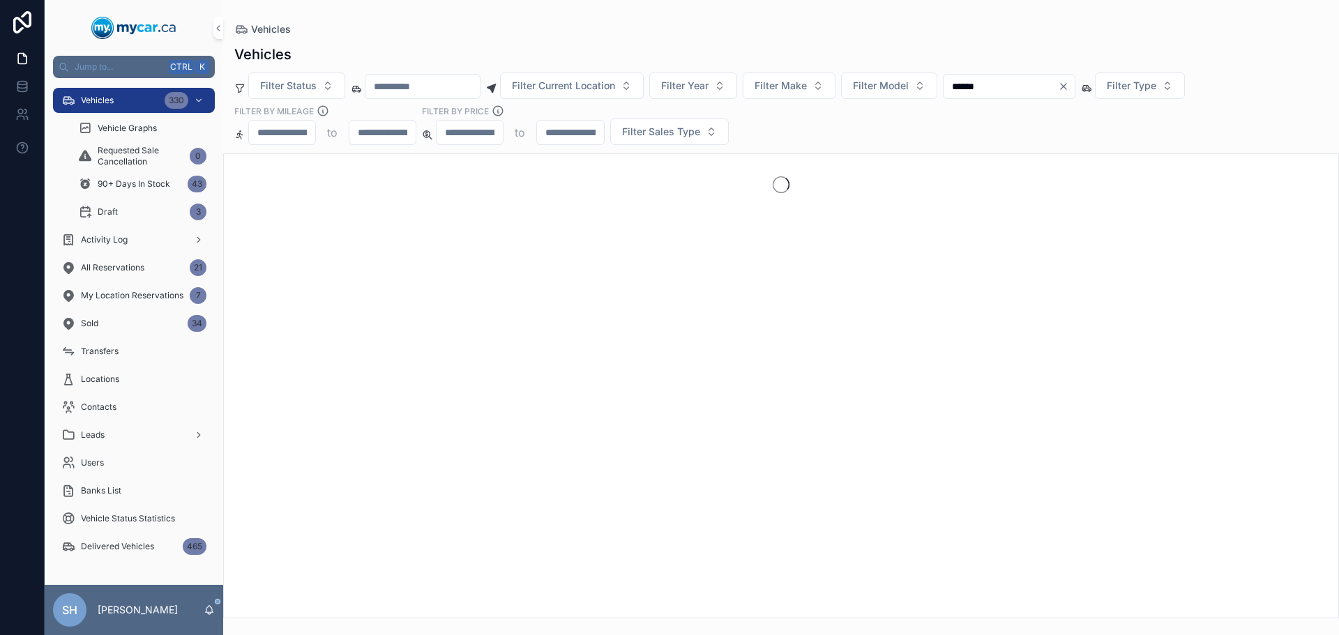
type input "******"
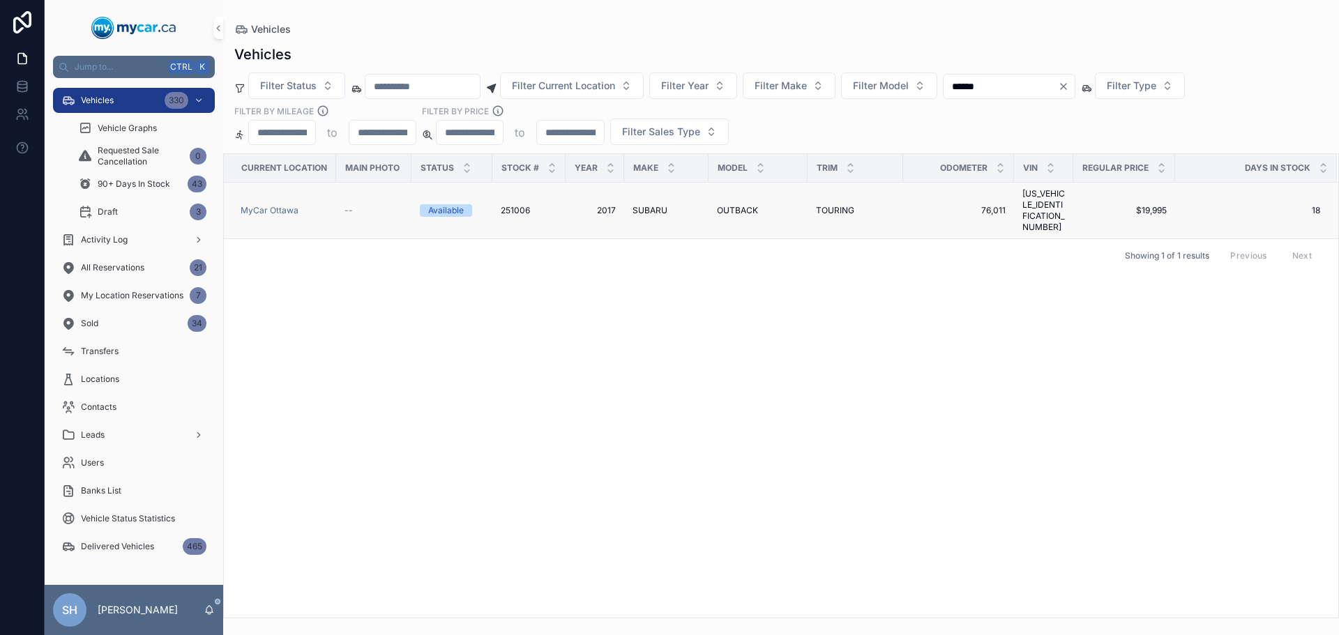
click at [742, 205] on span "OUTBACK" at bounding box center [737, 210] width 41 height 11
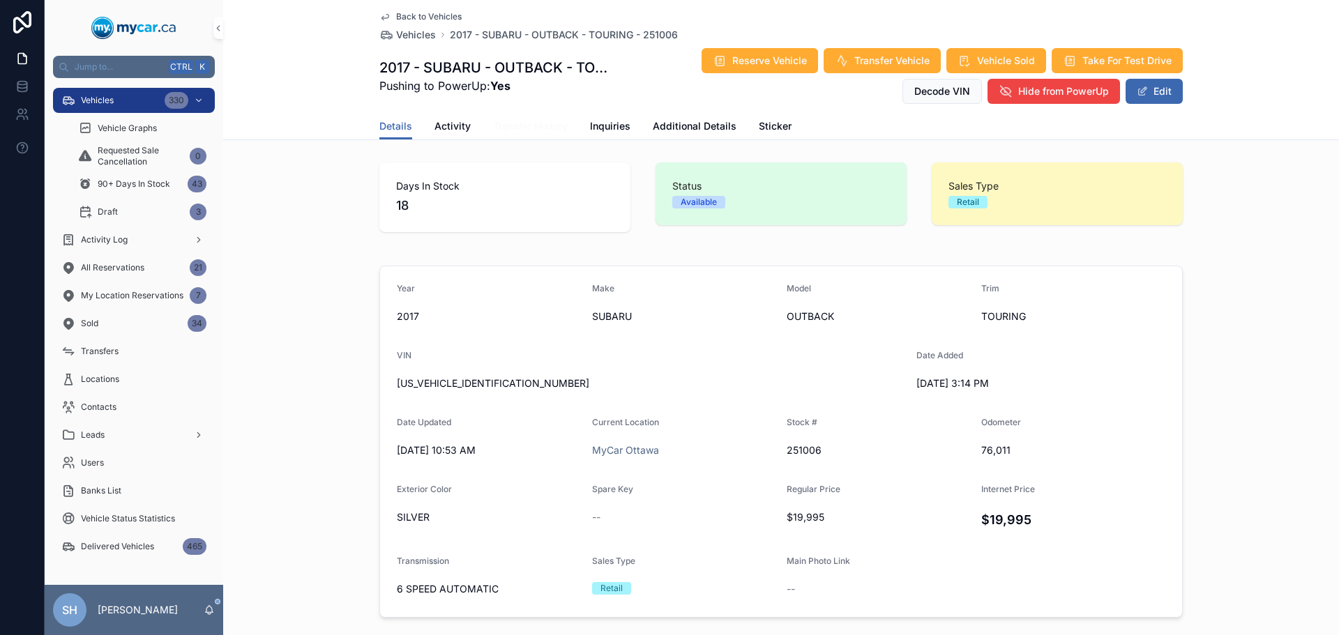
click at [522, 126] on span "Transfer History" at bounding box center [530, 126] width 75 height 14
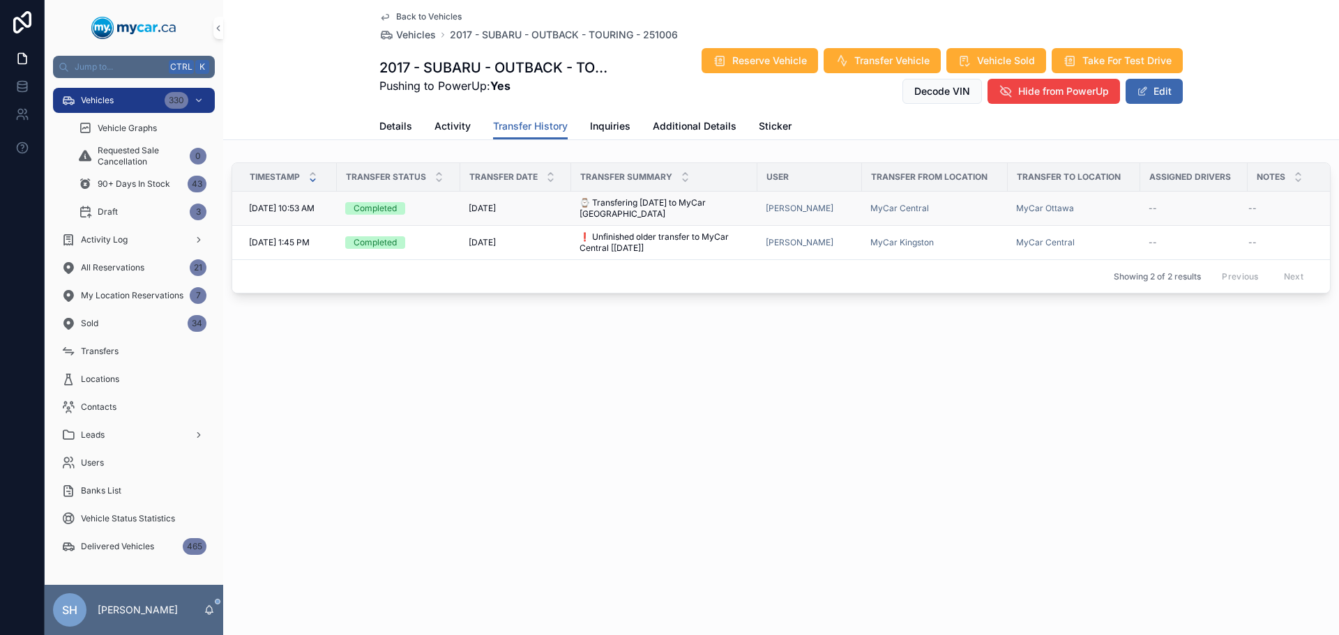
click at [603, 200] on span "⌚ Transfering today to MyCar Ottawa" at bounding box center [663, 208] width 169 height 22
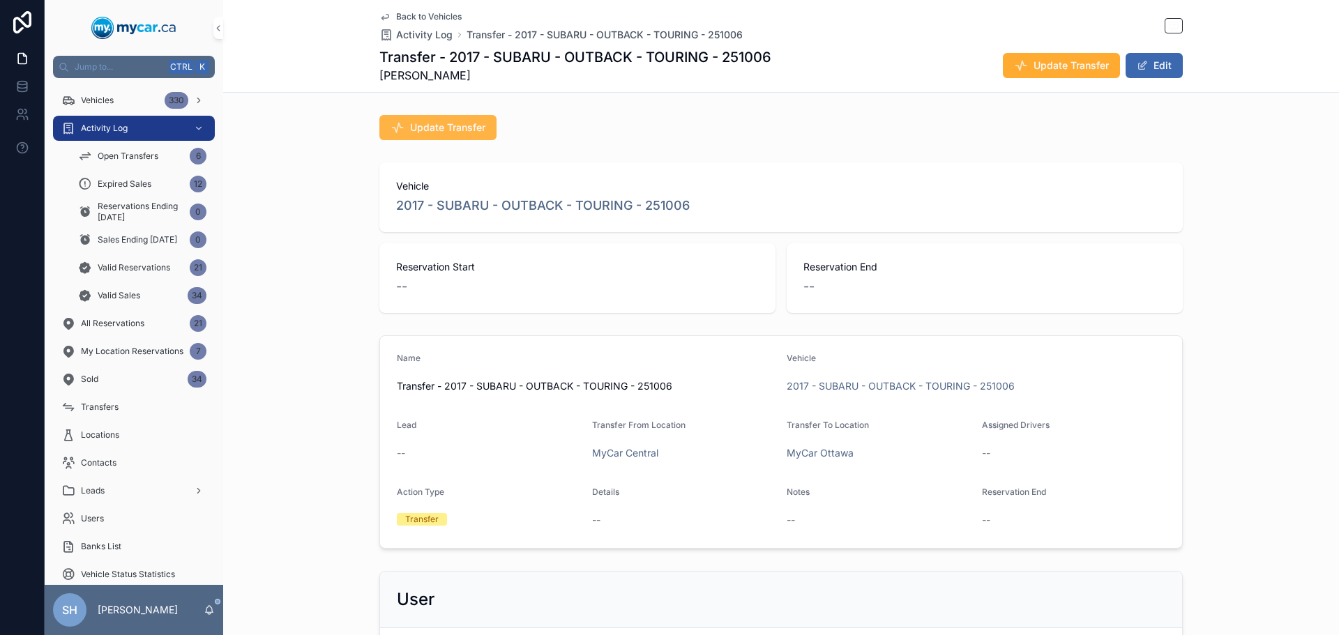
click at [463, 135] on button "Update Transfer" at bounding box center [437, 127] width 117 height 25
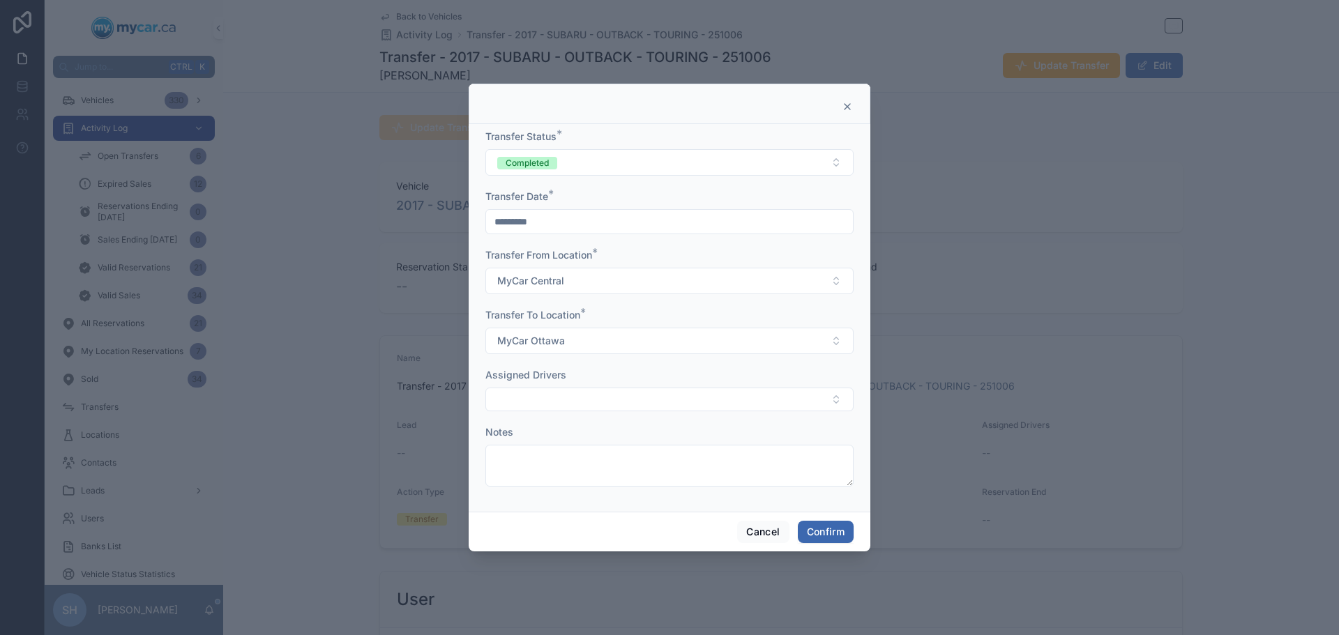
click at [851, 105] on icon at bounding box center [847, 106] width 11 height 11
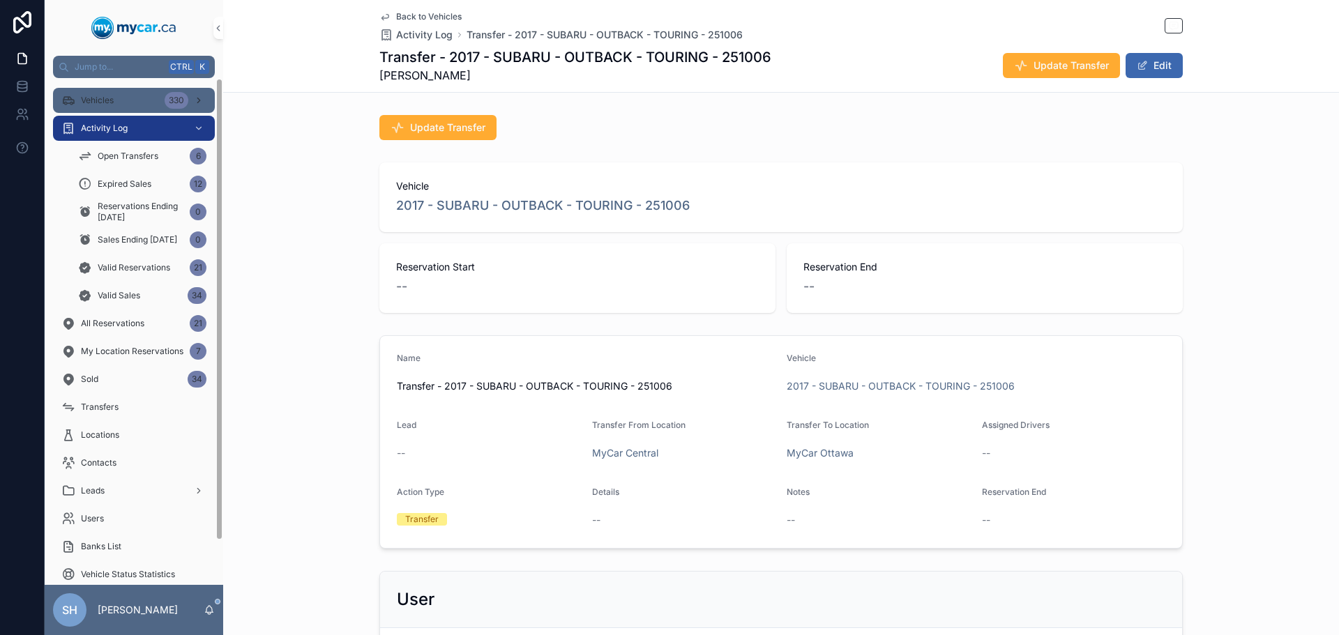
click at [144, 107] on div "Vehicles 330" at bounding box center [133, 100] width 145 height 22
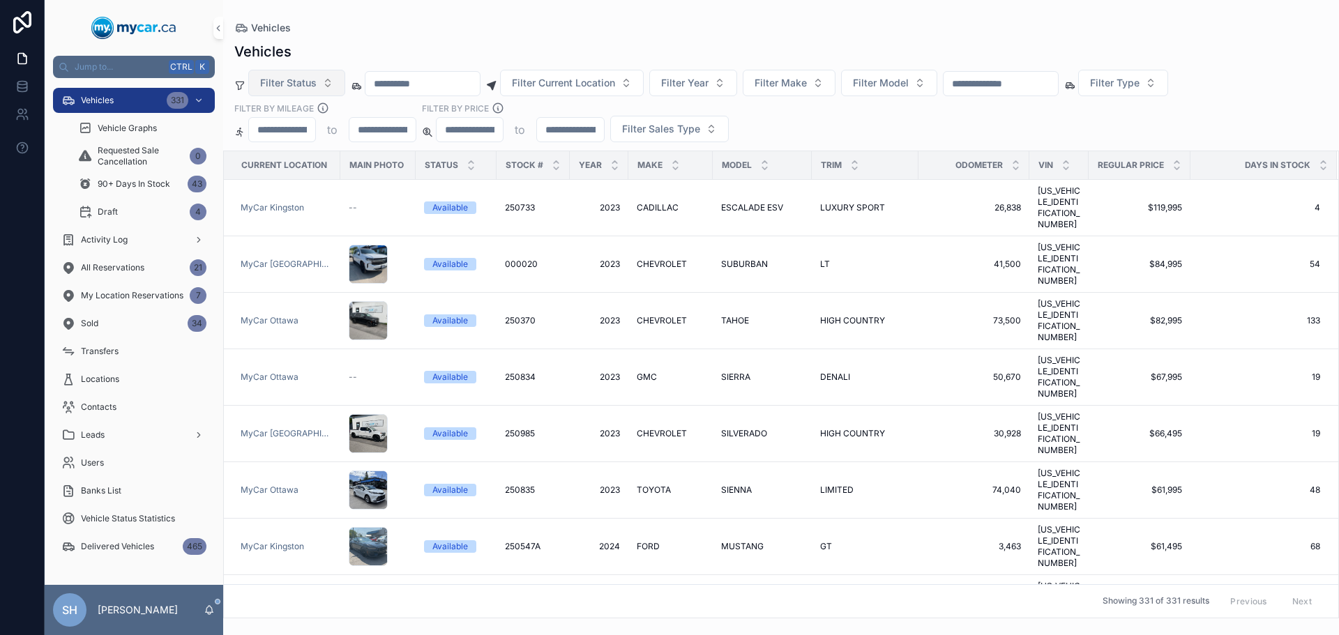
click at [292, 82] on span "Filter Status" at bounding box center [288, 83] width 56 height 14
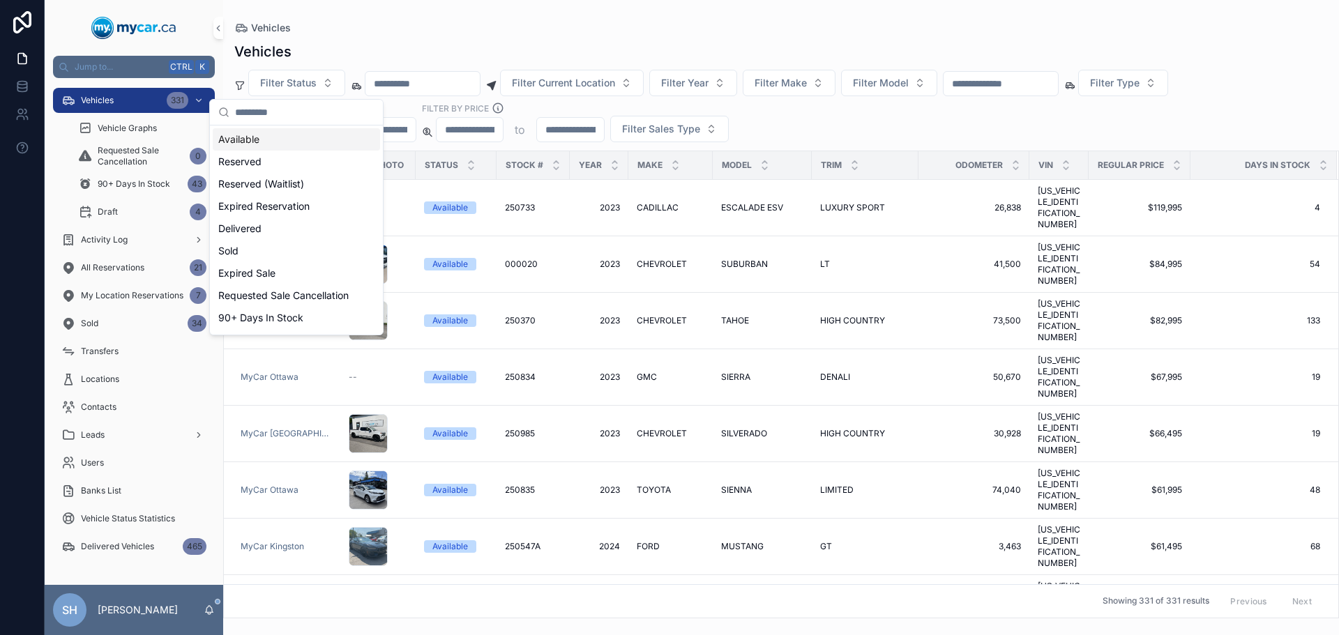
click at [255, 139] on div "Available" at bounding box center [296, 139] width 167 height 22
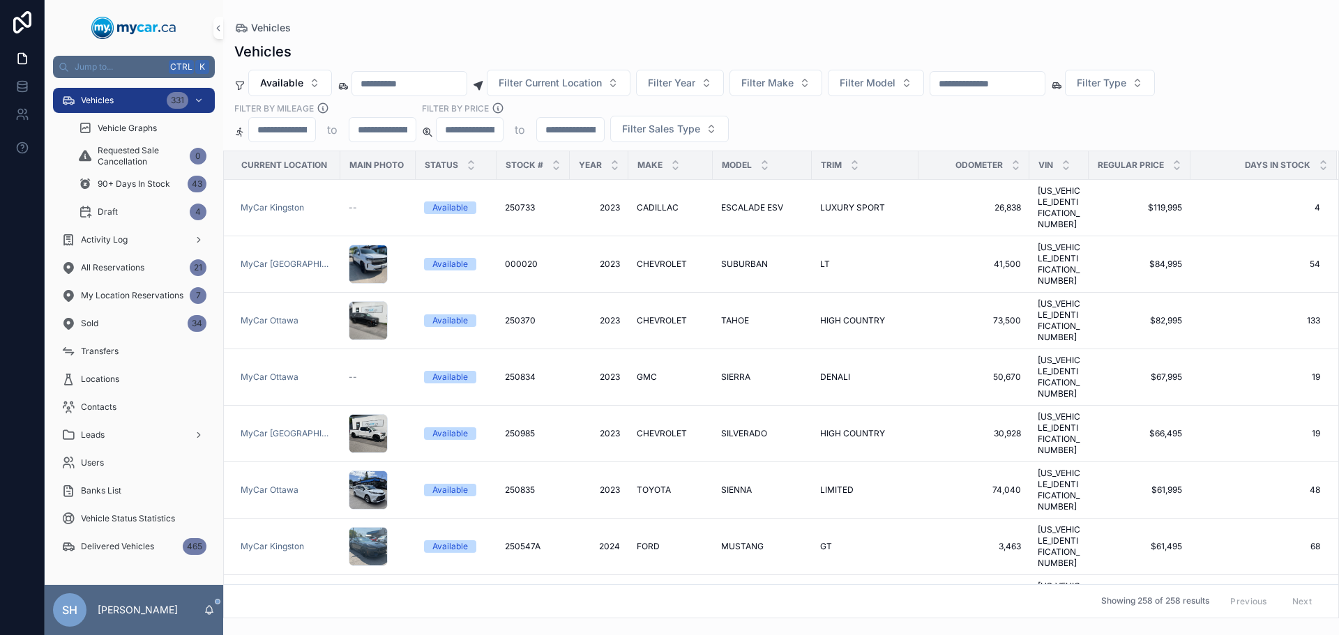
click at [477, 30] on div "Vehicles" at bounding box center [780, 27] width 1093 height 11
click at [669, 136] on button "Filter Sales Type" at bounding box center [669, 129] width 119 height 26
click at [620, 213] on div "Retail" at bounding box center [668, 208] width 167 height 22
click at [600, 38] on div "Vehicles Available Filter Current Location Filter Year Filter Make Filter Model…" at bounding box center [781, 325] width 1116 height 585
click at [1172, 160] on icon "scrollable content" at bounding box center [1176, 162] width 9 height 9
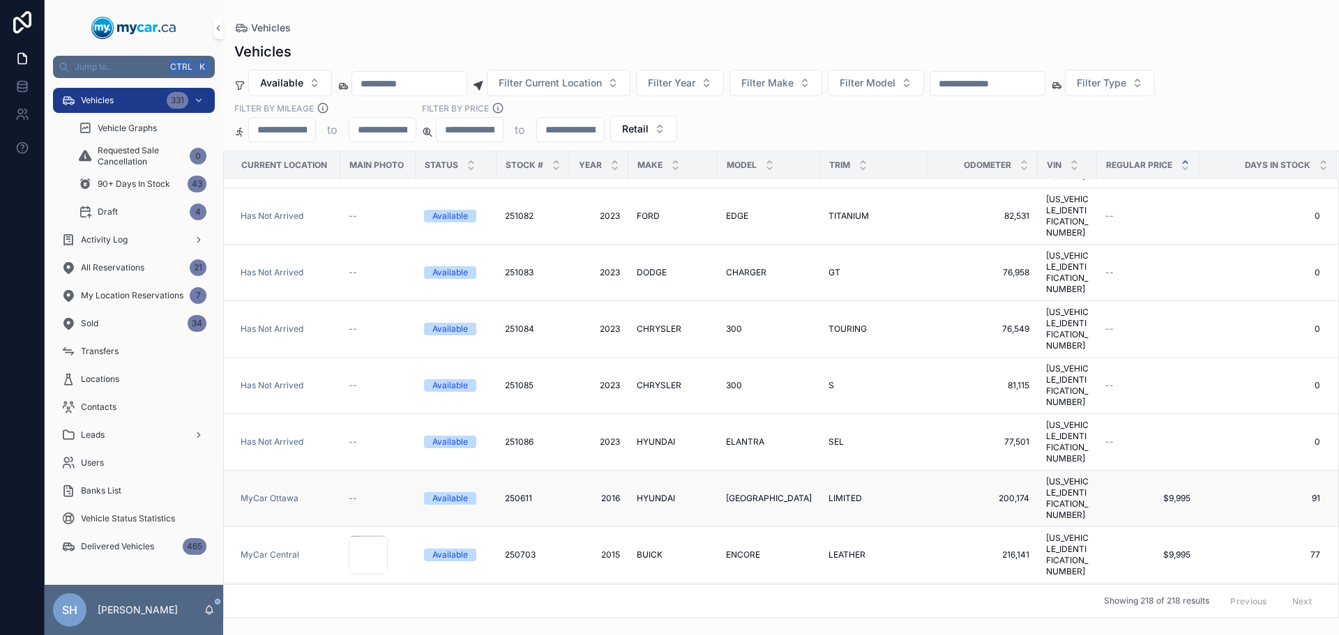
scroll to position [418, 0]
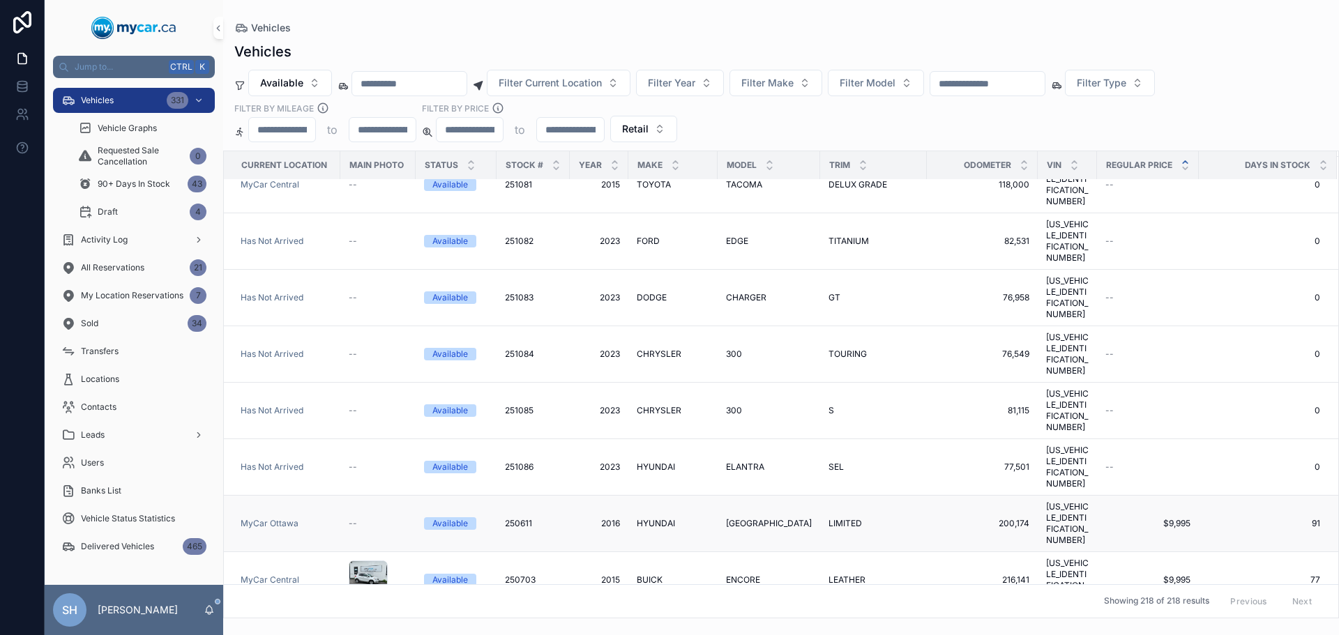
click at [652, 518] on span "HYUNDAI" at bounding box center [656, 523] width 38 height 11
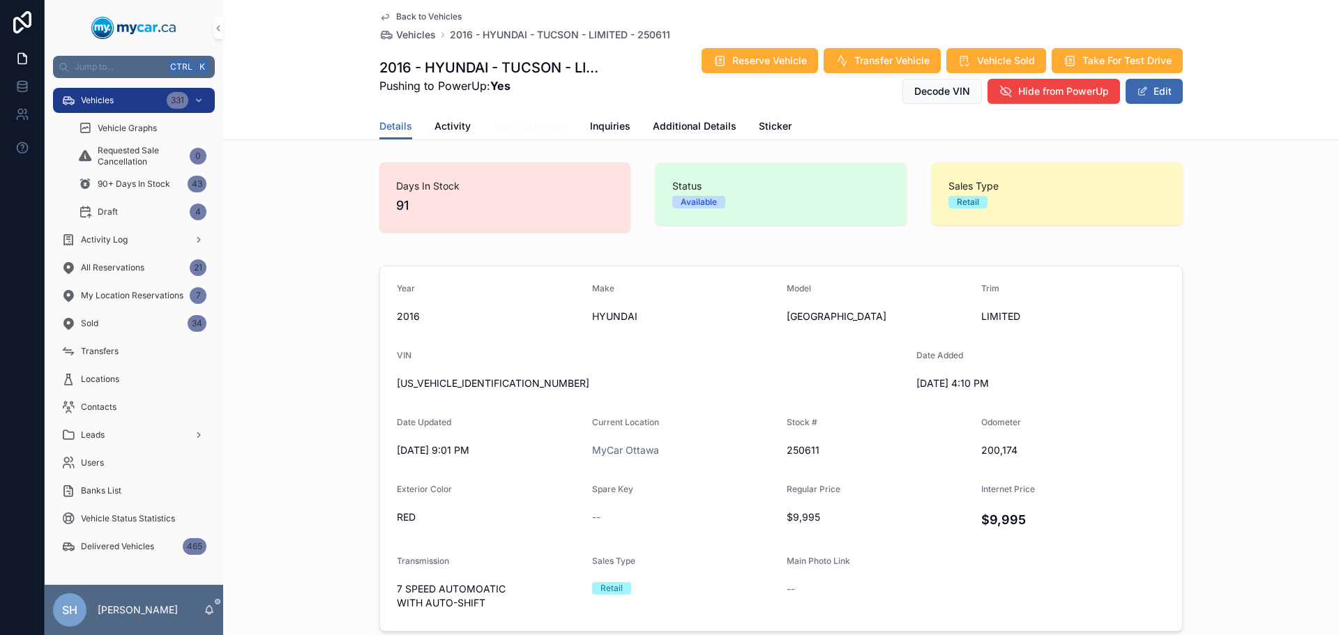
click at [536, 123] on span "Transfer History" at bounding box center [530, 126] width 75 height 14
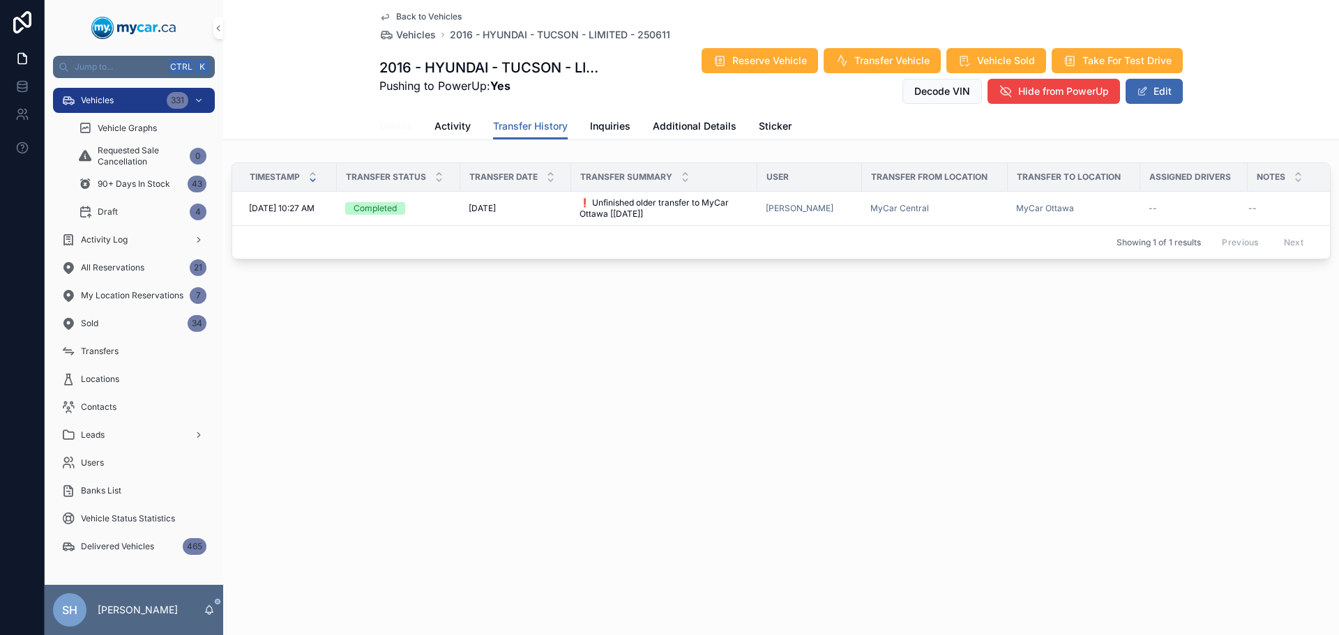
click at [393, 124] on span "Details" at bounding box center [395, 126] width 33 height 14
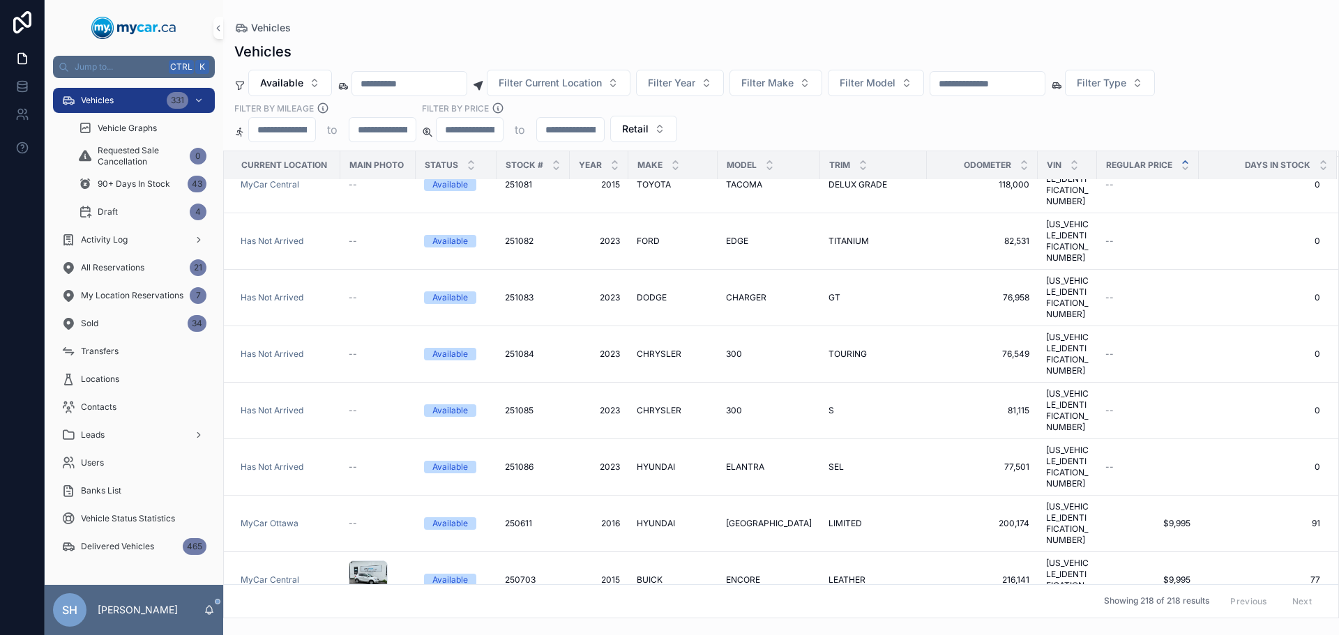
scroll to position [279, 0]
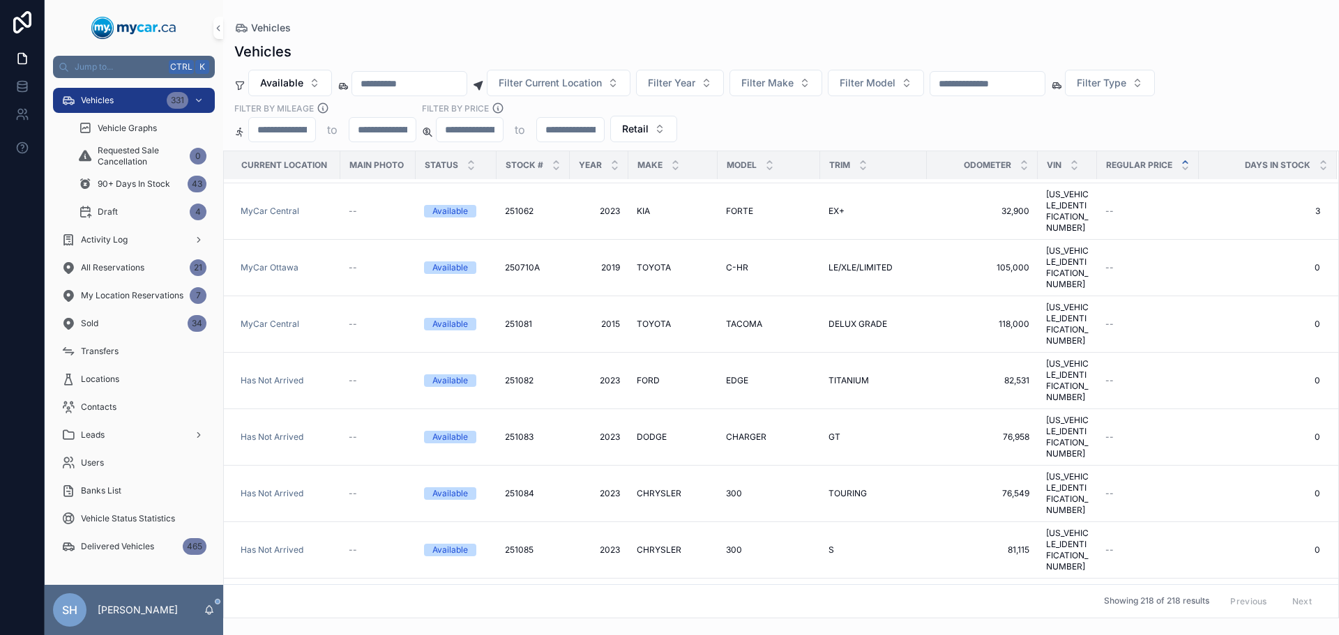
click at [1022, 84] on input "scrollable content" at bounding box center [987, 84] width 114 height 20
type input "******"
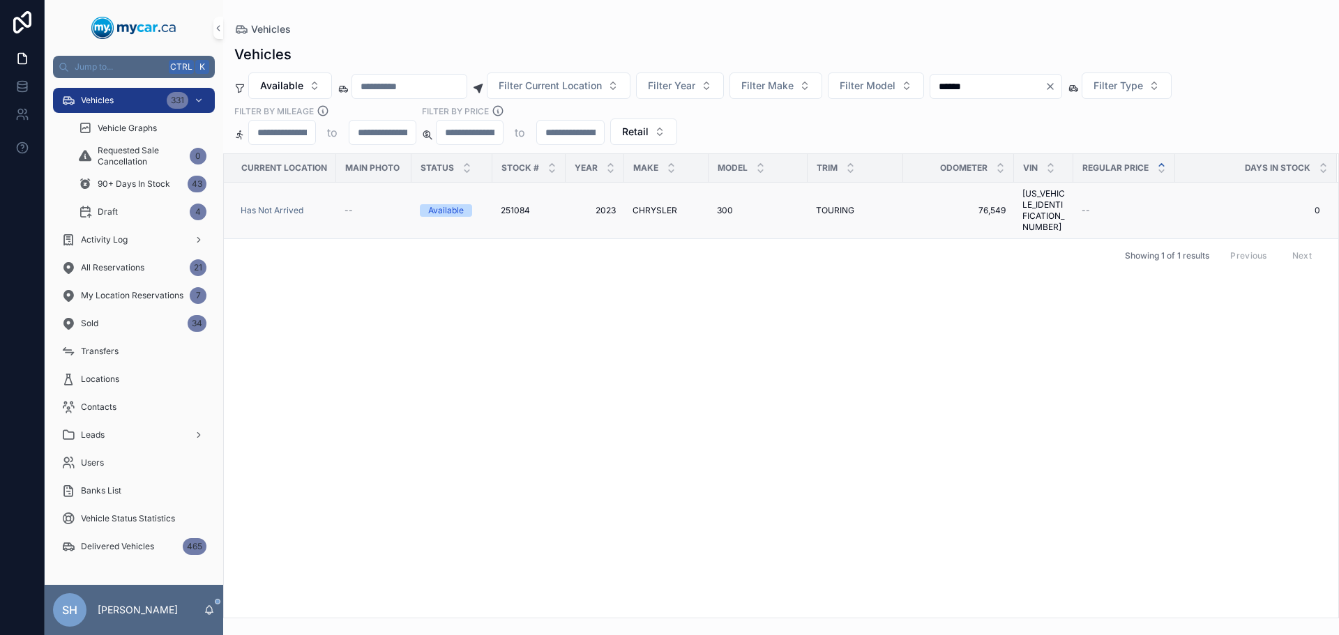
click at [850, 205] on span "TOURING" at bounding box center [835, 210] width 38 height 11
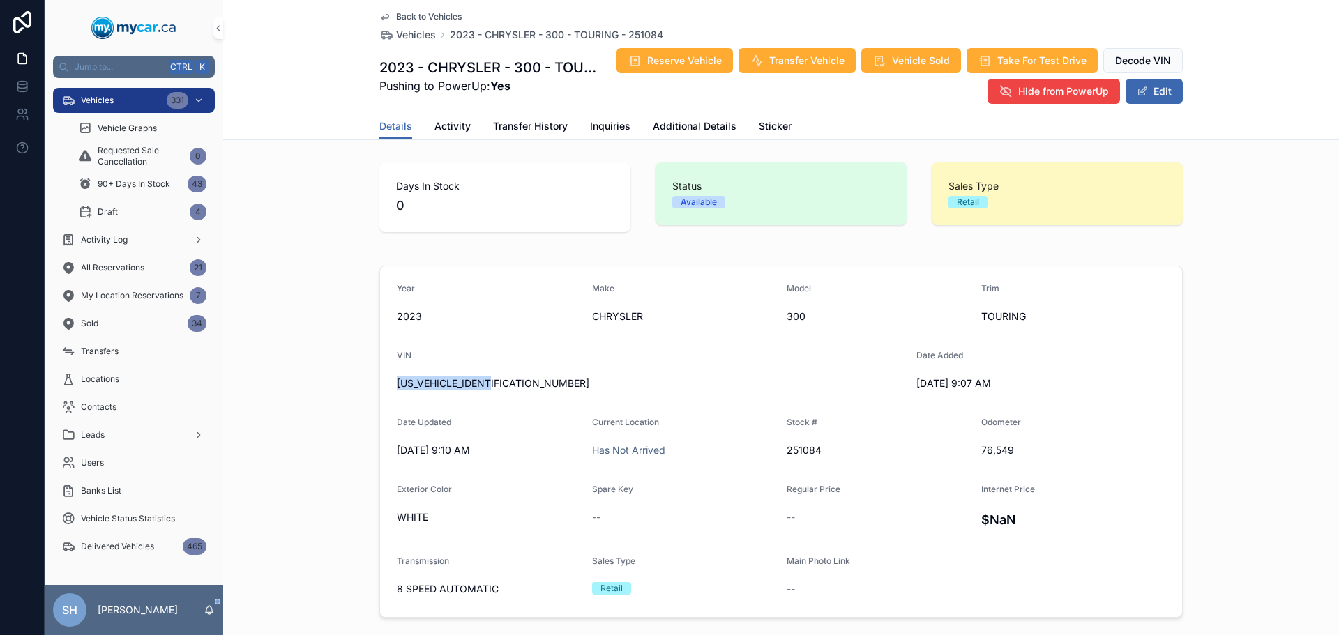
drag, startPoint x: 511, startPoint y: 380, endPoint x: 367, endPoint y: 387, distance: 144.5
click at [367, 387] on div "Year 2023 Make CHRYSLER Model 300 Trim TOURING VIN 2C3CCASG4PH620722 Date Added…" at bounding box center [781, 441] width 1116 height 363
copy span "2C3CCASG4PH620722"
click at [699, 124] on span "Additional Details" at bounding box center [695, 126] width 84 height 14
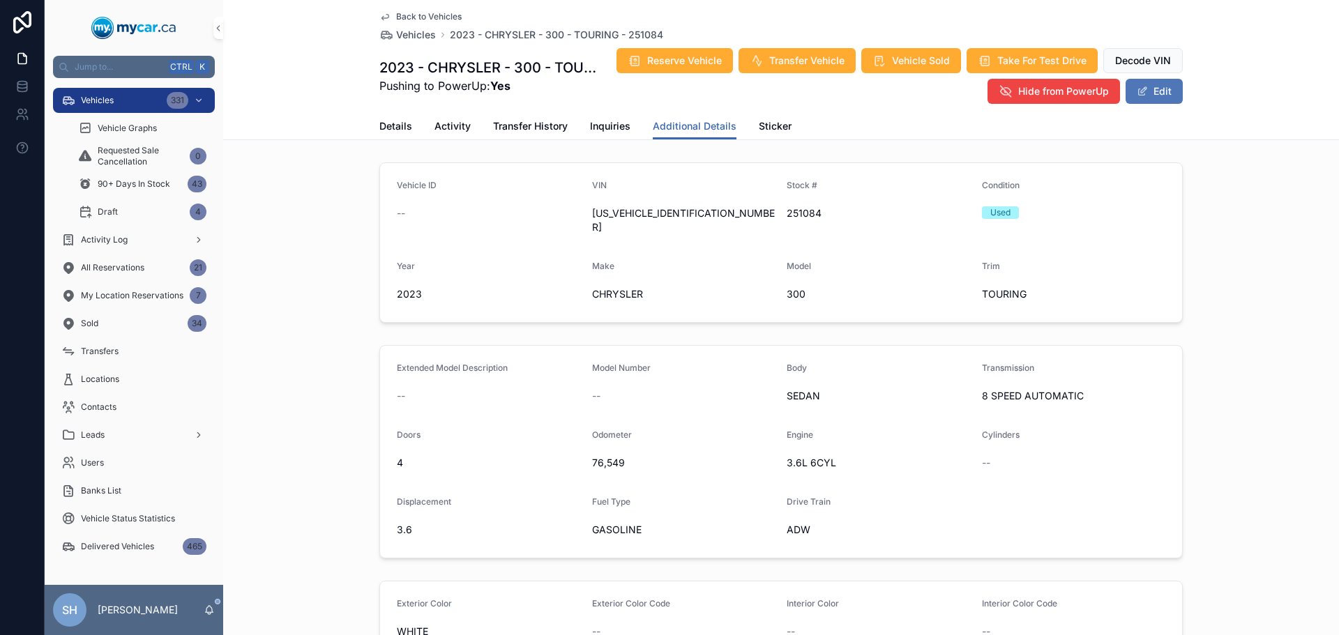
click at [1153, 92] on button "Edit" at bounding box center [1154, 91] width 57 height 25
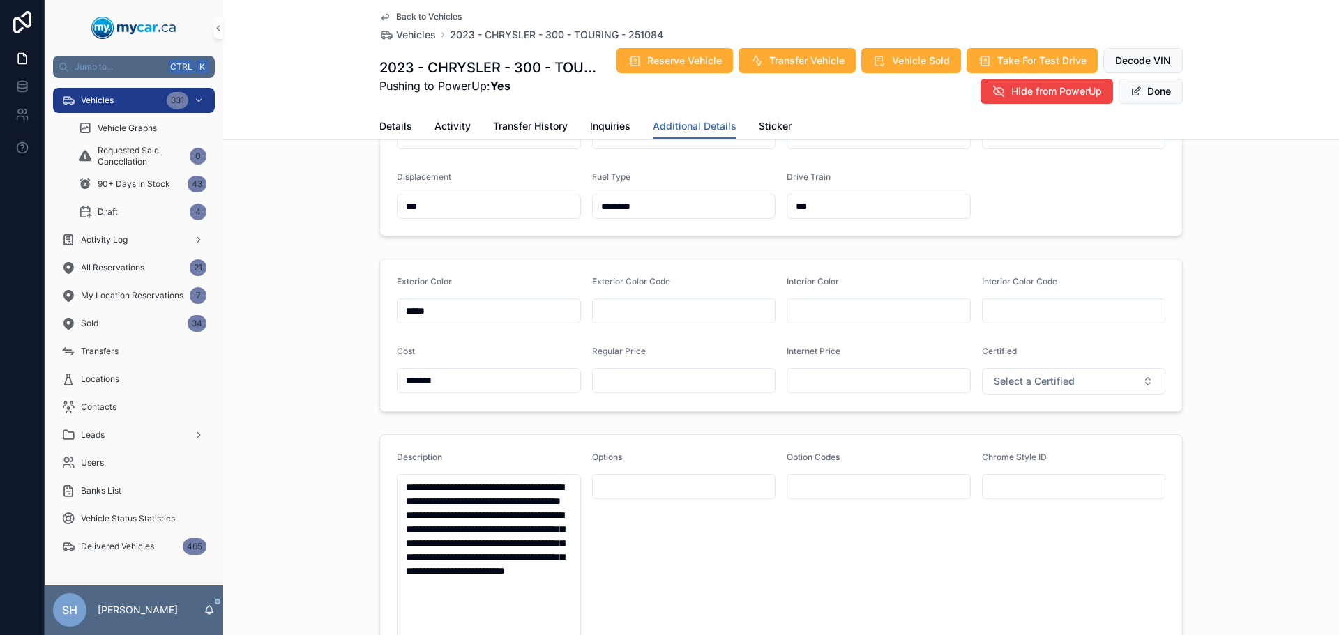
scroll to position [349, 0]
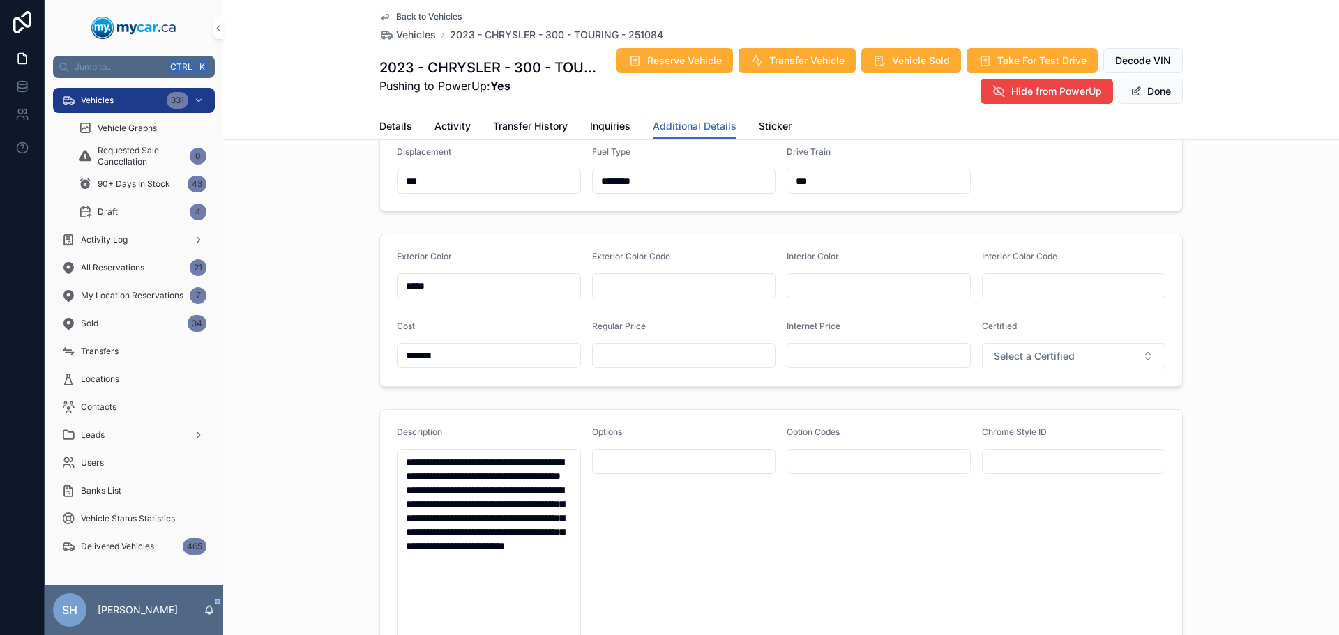
click at [610, 351] on input "scrollable content" at bounding box center [684, 356] width 183 height 20
type input "*******"
click at [1135, 94] on span "Done" at bounding box center [1151, 91] width 64 height 25
click at [1137, 86] on button "Done" at bounding box center [1151, 91] width 64 height 25
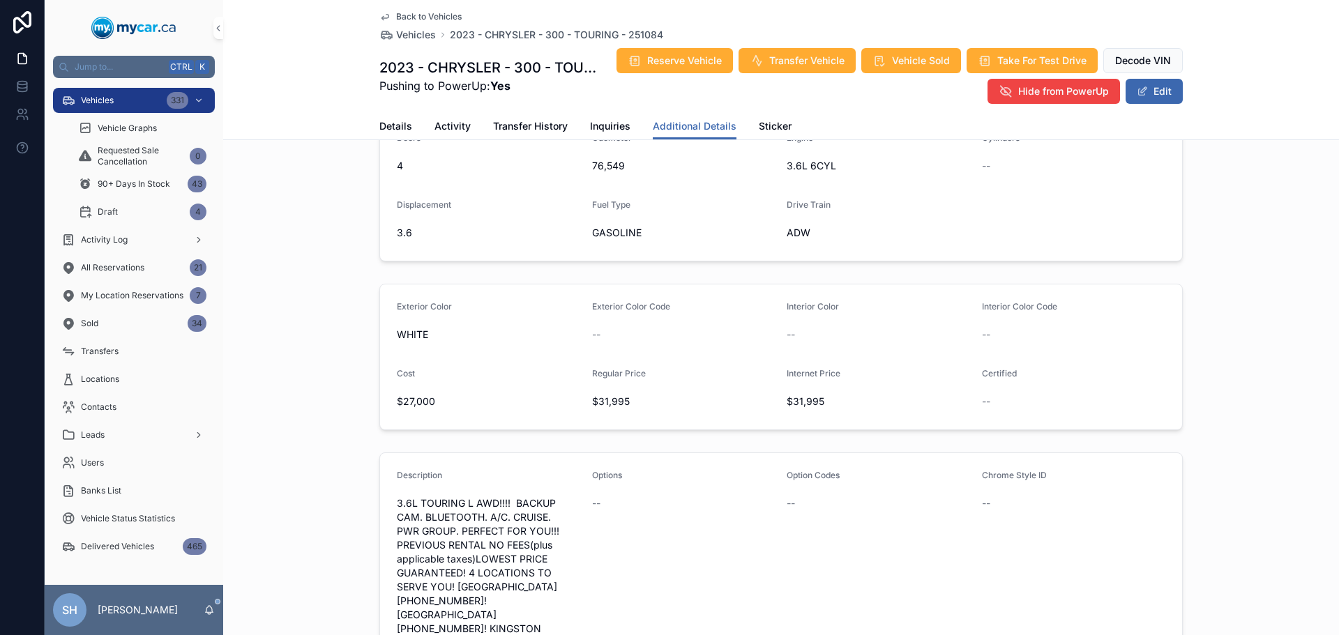
scroll to position [272, 0]
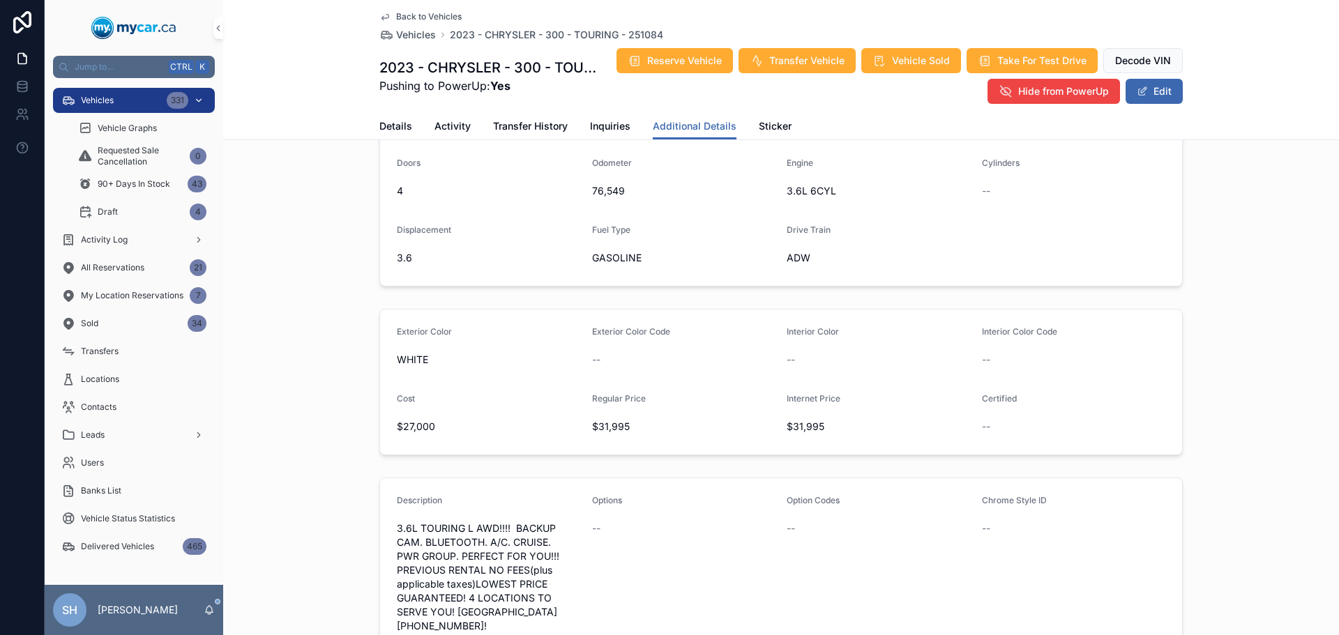
click at [127, 102] on div "Vehicles 331" at bounding box center [133, 100] width 145 height 22
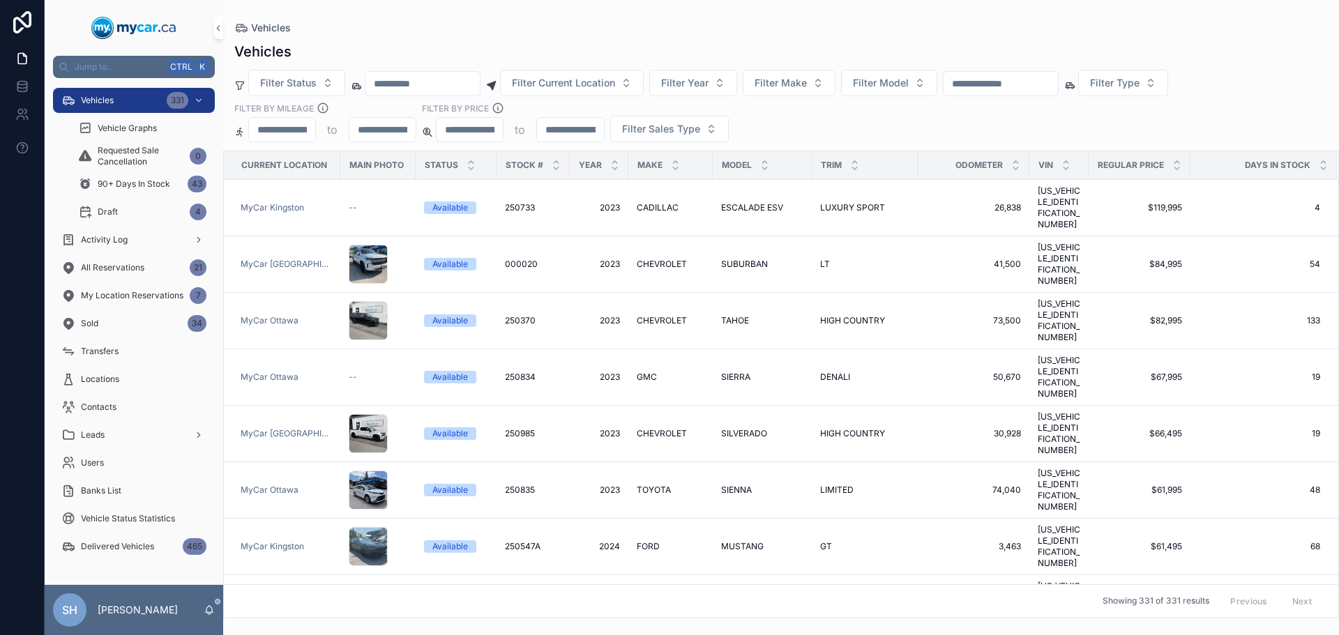
click at [1001, 91] on input "scrollable content" at bounding box center [1001, 84] width 114 height 20
type input "******"
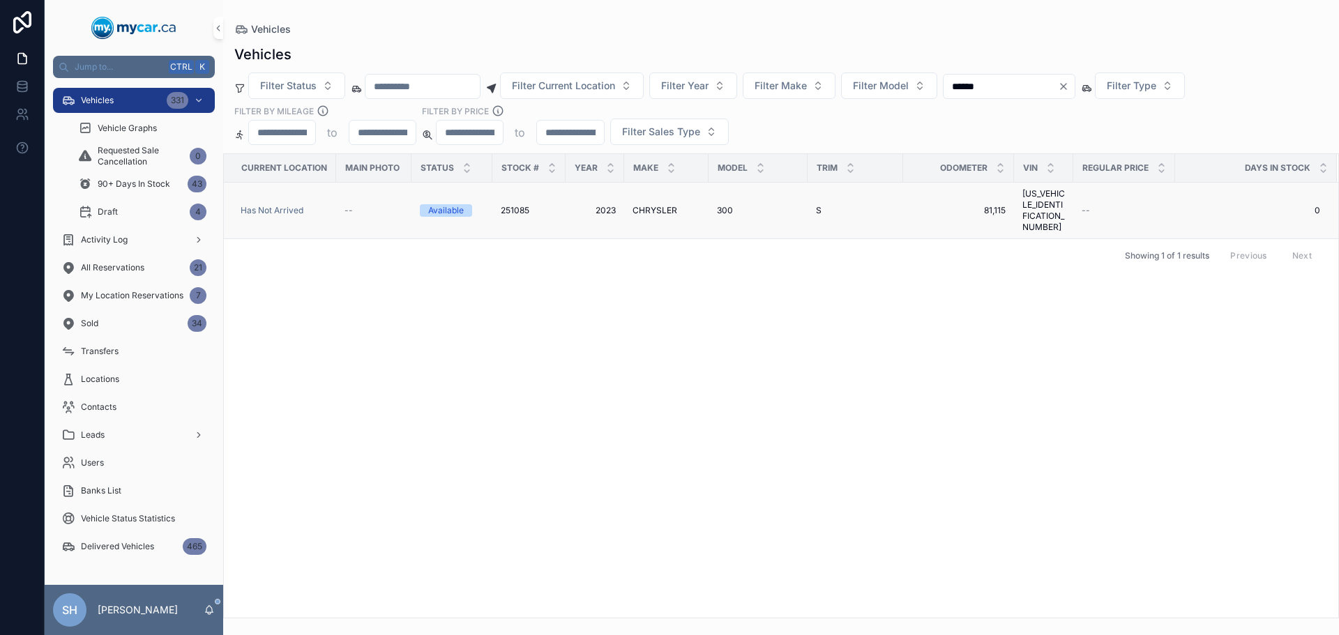
click at [662, 205] on span "CHRYSLER" at bounding box center [654, 210] width 45 height 11
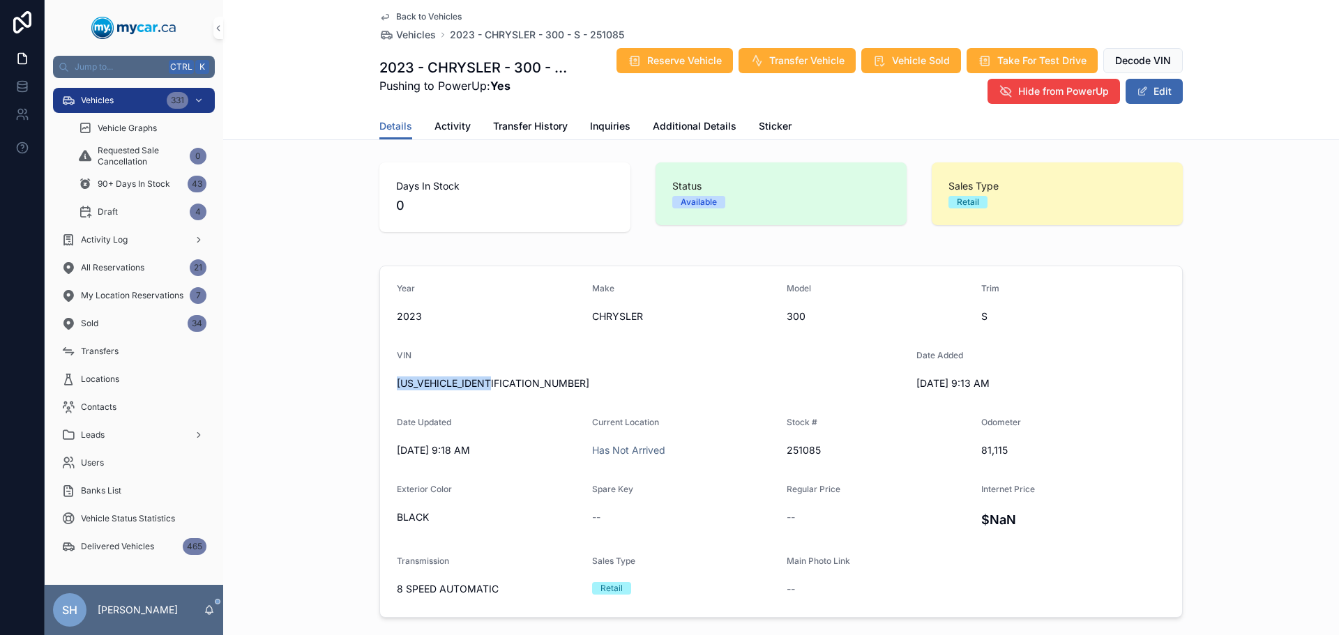
drag, startPoint x: 502, startPoint y: 384, endPoint x: 356, endPoint y: 391, distance: 146.6
click at [341, 393] on div "Year 2023 Make CHRYSLER Model 300 Trim S VIN 2C3CCAGG7PH590172 Date Added 8/12/…" at bounding box center [781, 441] width 1116 height 363
copy span "2C3CCAGG7PH590172"
click at [150, 101] on div "Vehicles 331" at bounding box center [133, 100] width 145 height 22
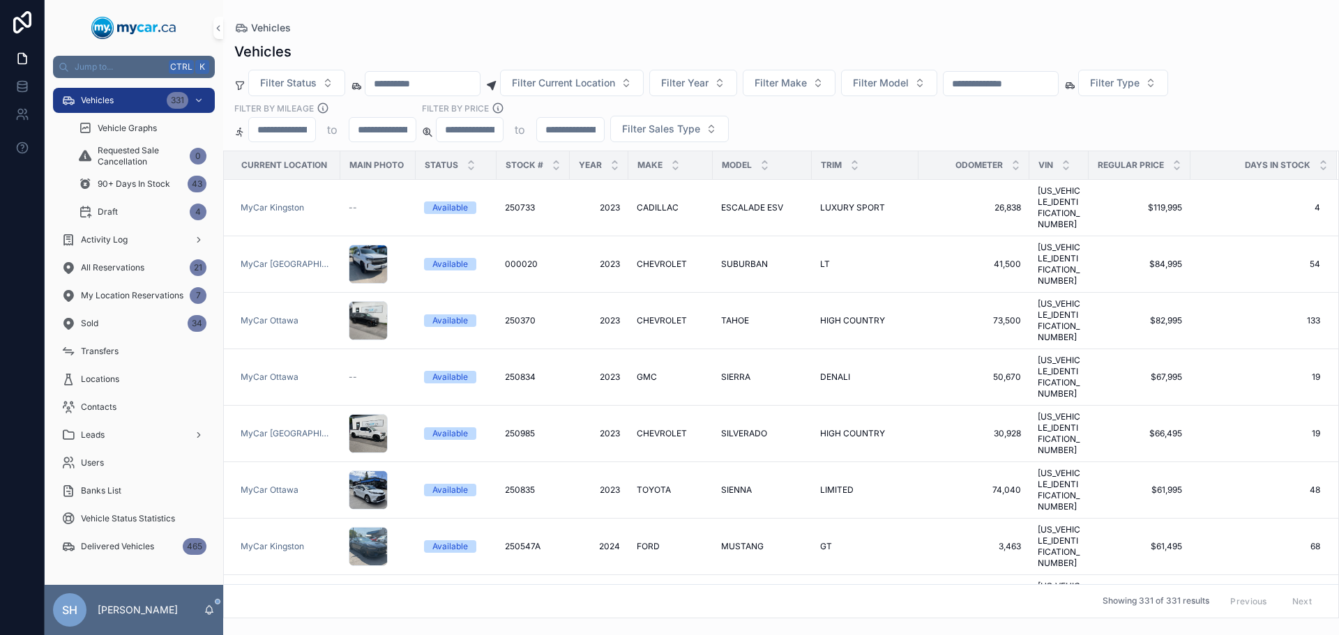
click at [1039, 86] on input "scrollable content" at bounding box center [1001, 84] width 114 height 20
type input "******"
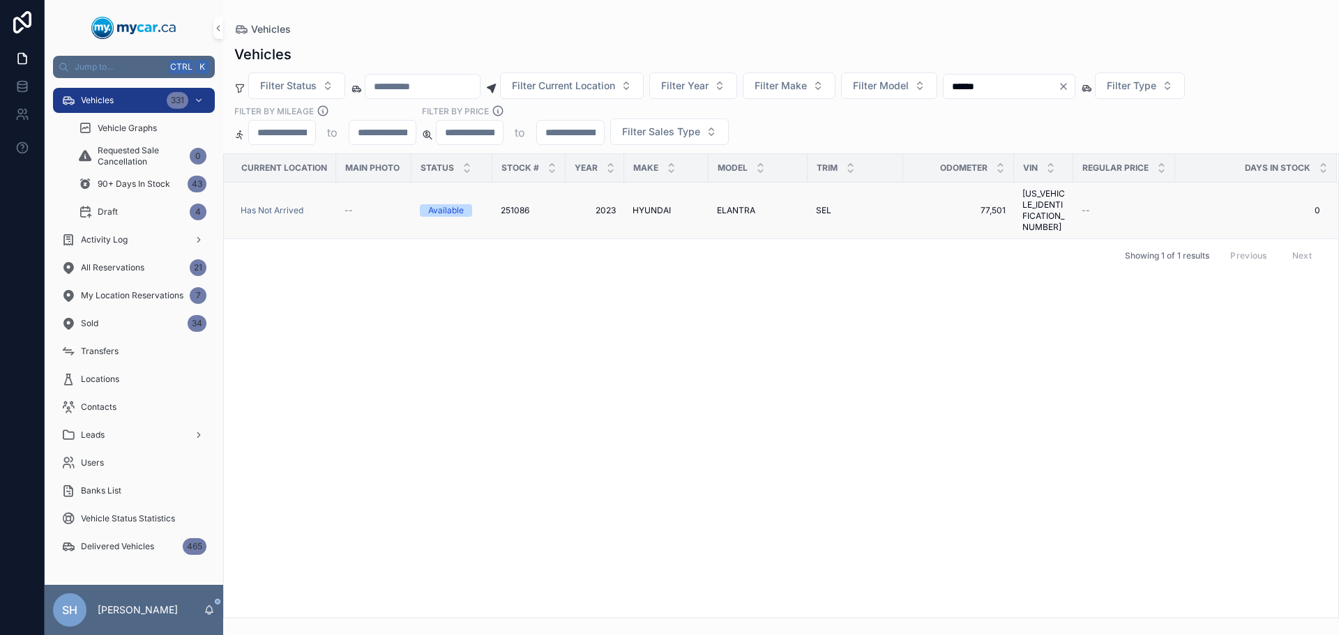
click at [733, 205] on span "ELANTRA" at bounding box center [736, 210] width 38 height 11
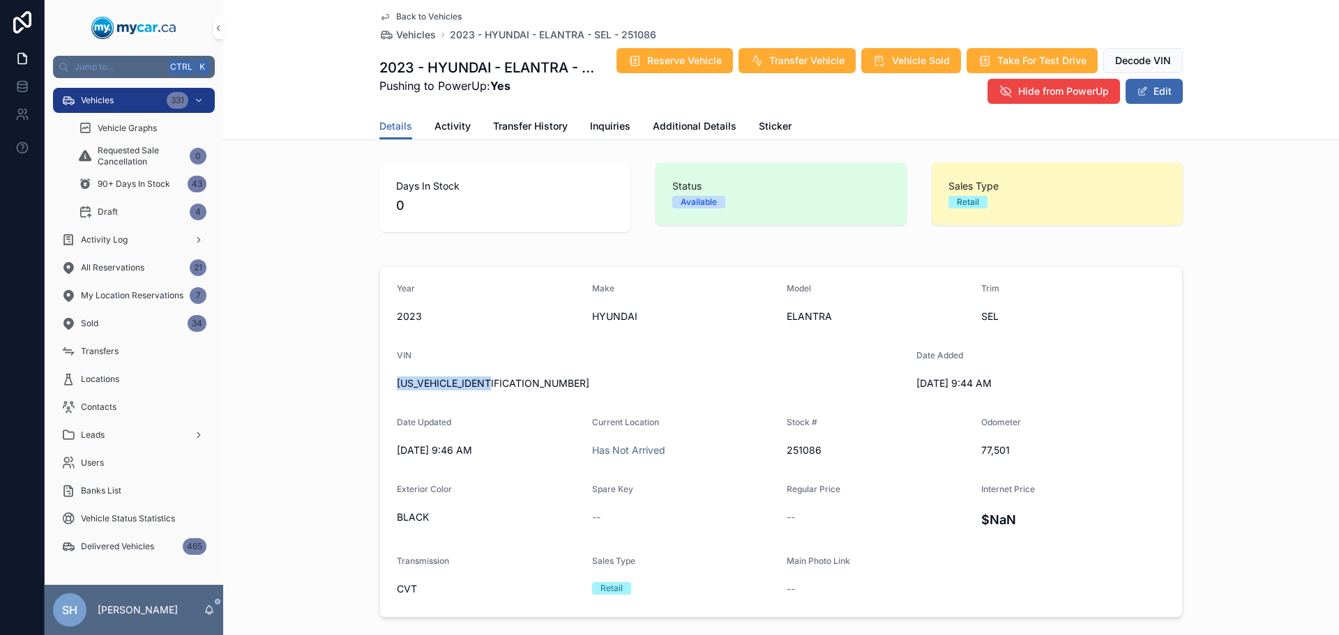
drag, startPoint x: 514, startPoint y: 388, endPoint x: 372, endPoint y: 388, distance: 141.6
click at [360, 392] on div "Year 2023 Make HYUNDAI Model ELANTRA Trim SEL VIN KMHLM4AG3PU573574 Date Added …" at bounding box center [781, 441] width 1116 height 363
copy span "KMHLM4AG3PU573574"
click at [1148, 88] on button "Edit" at bounding box center [1154, 91] width 57 height 25
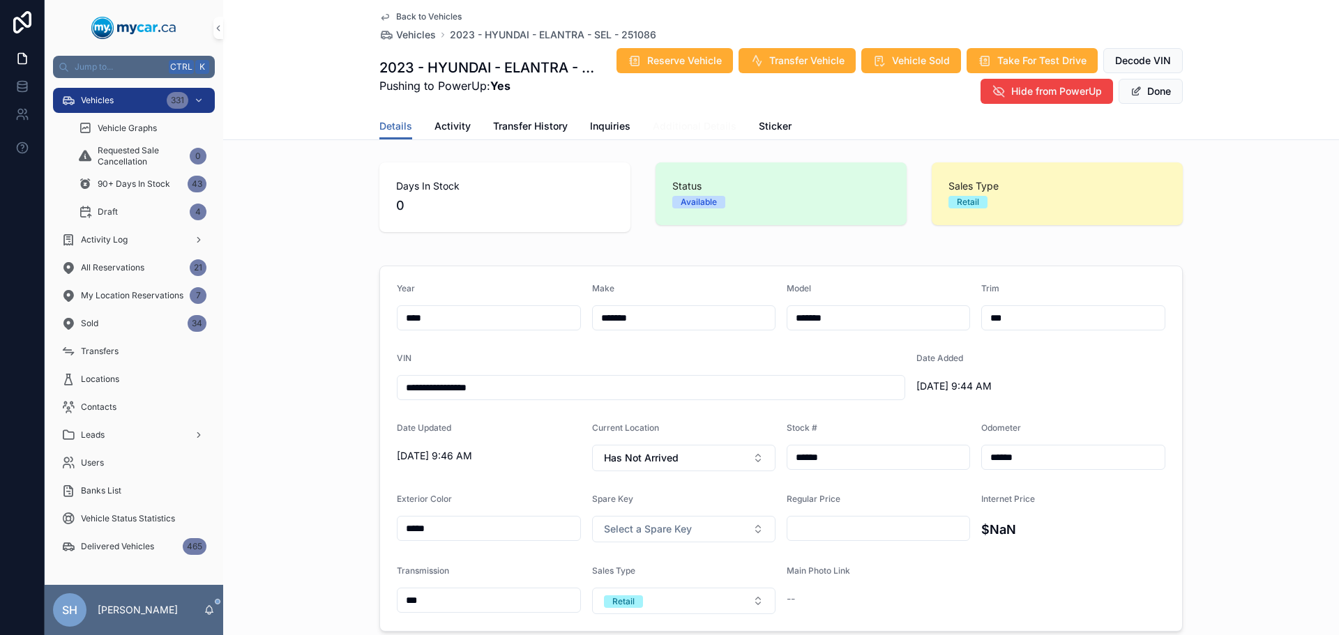
click at [677, 124] on span "Additional Details" at bounding box center [695, 126] width 84 height 14
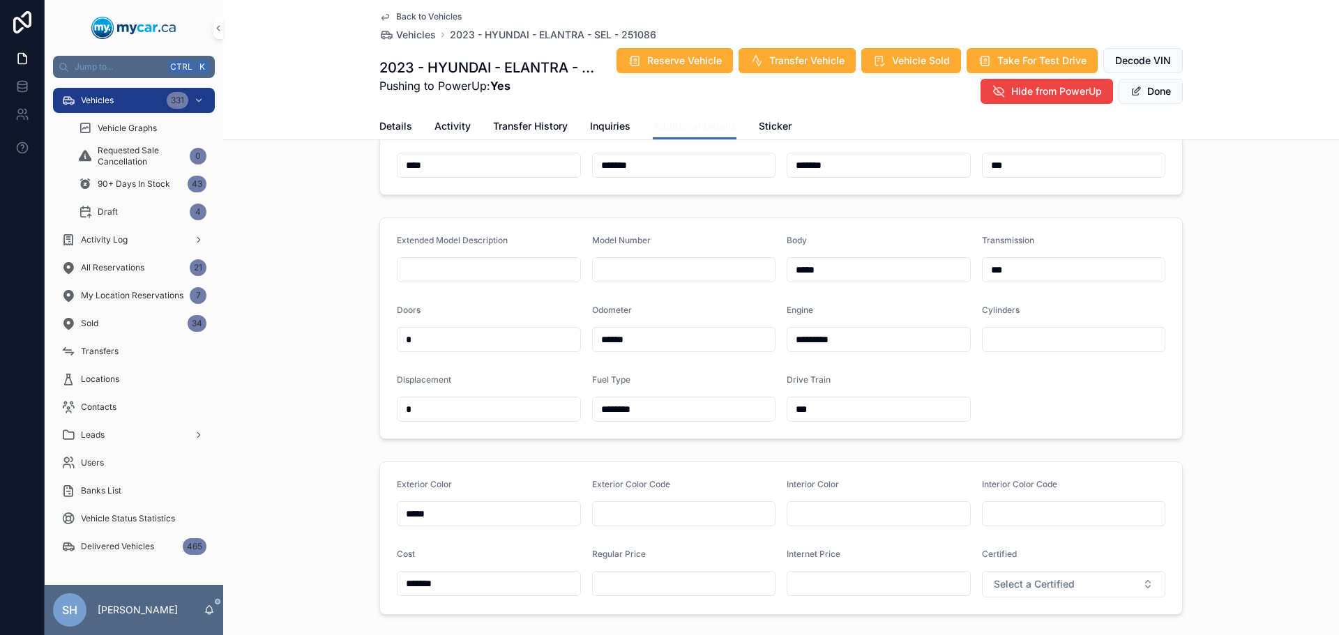
scroll to position [279, 0]
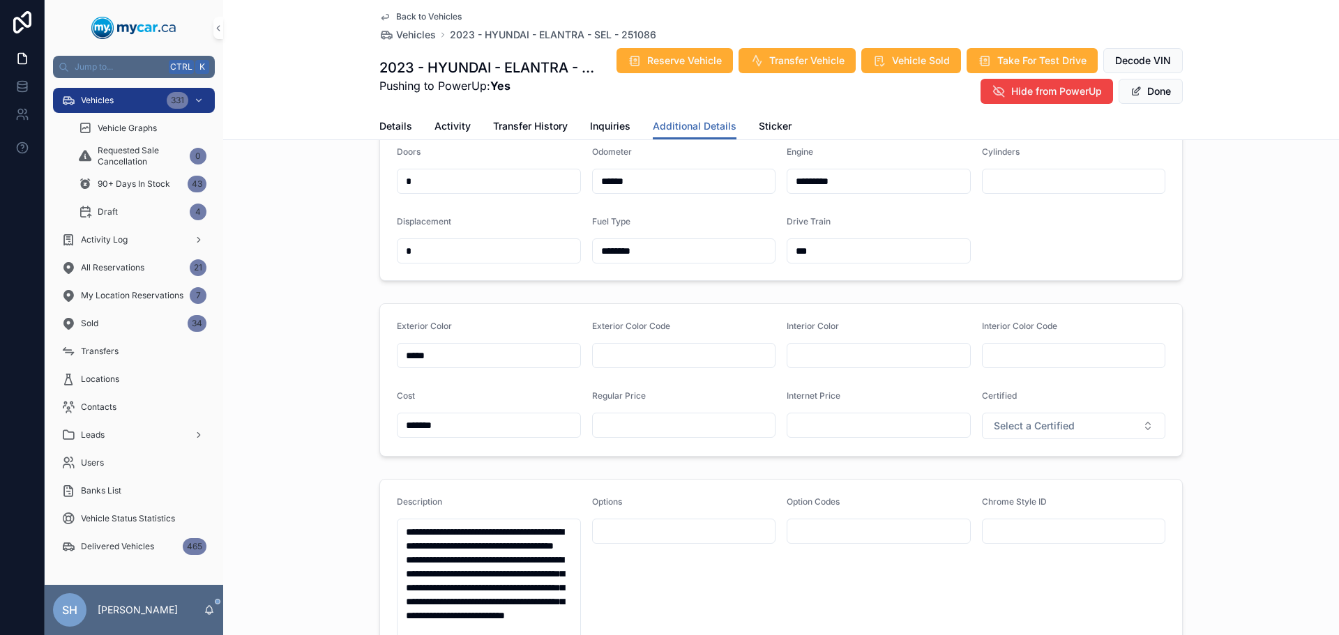
click at [635, 416] on input "scrollable content" at bounding box center [684, 426] width 183 height 20
type input "*******"
click at [838, 423] on input "scrollable content" at bounding box center [878, 426] width 183 height 20
type input "*******"
click at [1319, 374] on div "Exterior Color ***** Exterior Color Code Interior Color Interior Color Code Cos…" at bounding box center [781, 380] width 1116 height 165
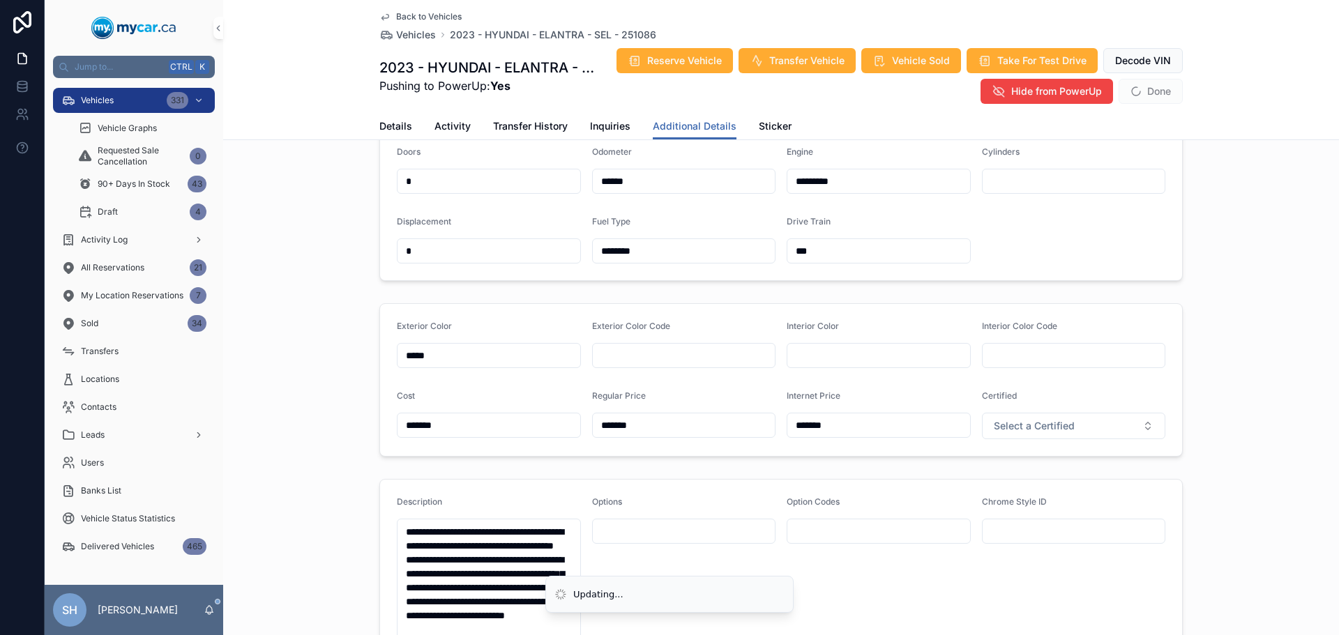
click at [1162, 90] on span "Done" at bounding box center [1151, 91] width 64 height 25
click at [1161, 91] on button "Done" at bounding box center [1151, 91] width 64 height 25
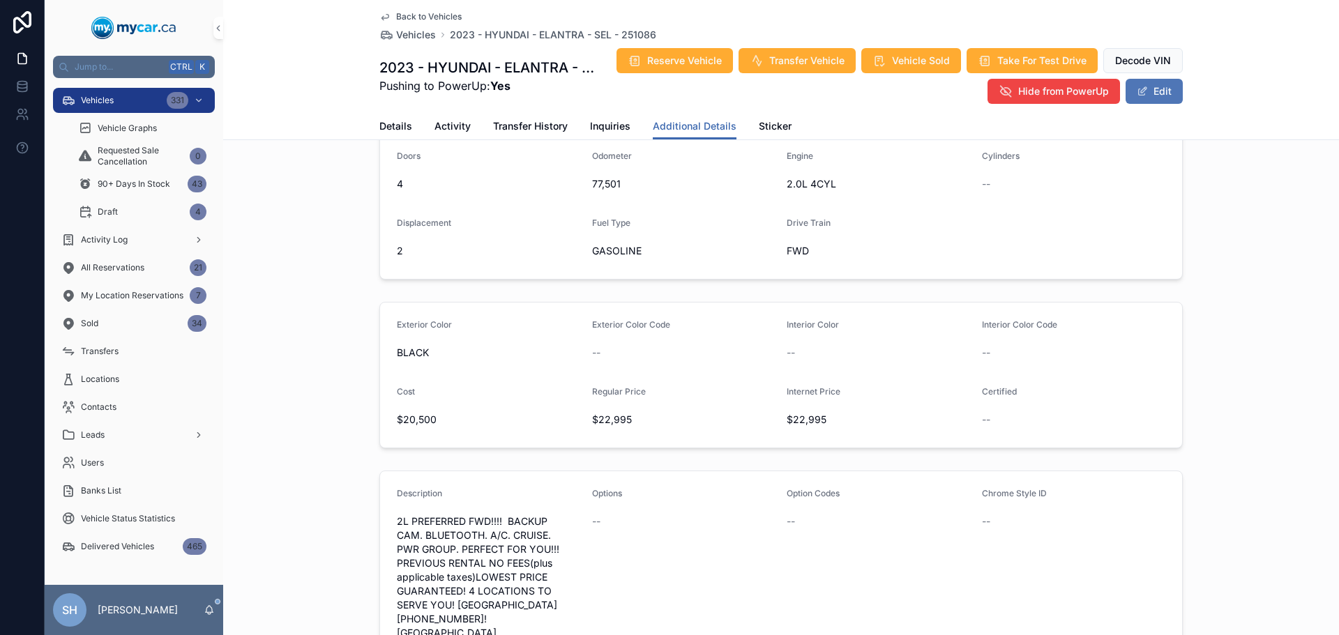
scroll to position [275, 0]
click at [137, 98] on div "Vehicles 331" at bounding box center [133, 100] width 145 height 22
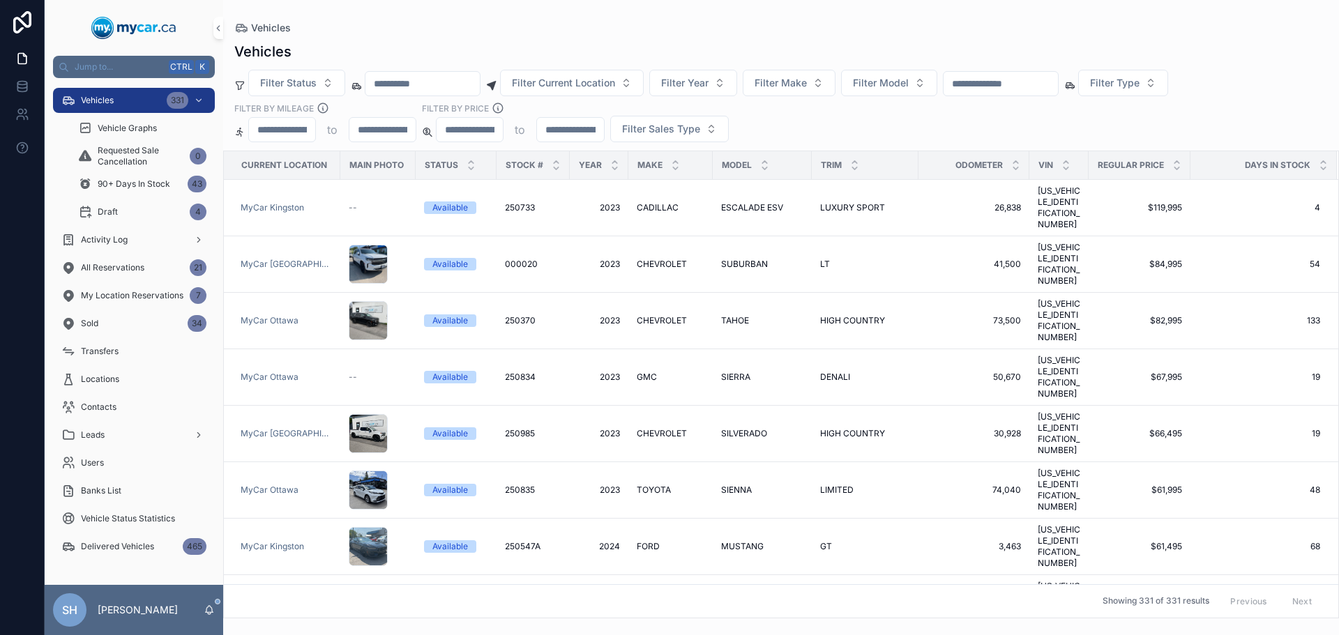
click at [992, 87] on input "scrollable content" at bounding box center [1001, 84] width 114 height 20
type input "******"
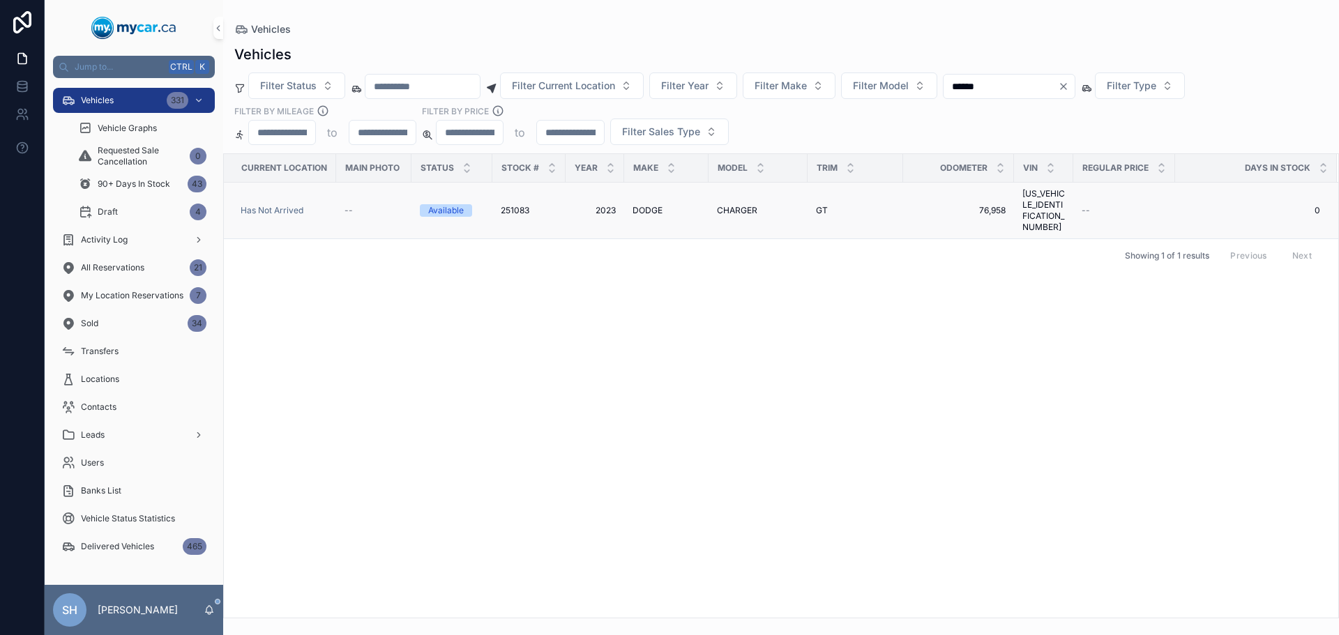
click at [725, 205] on span "CHARGER" at bounding box center [737, 210] width 40 height 11
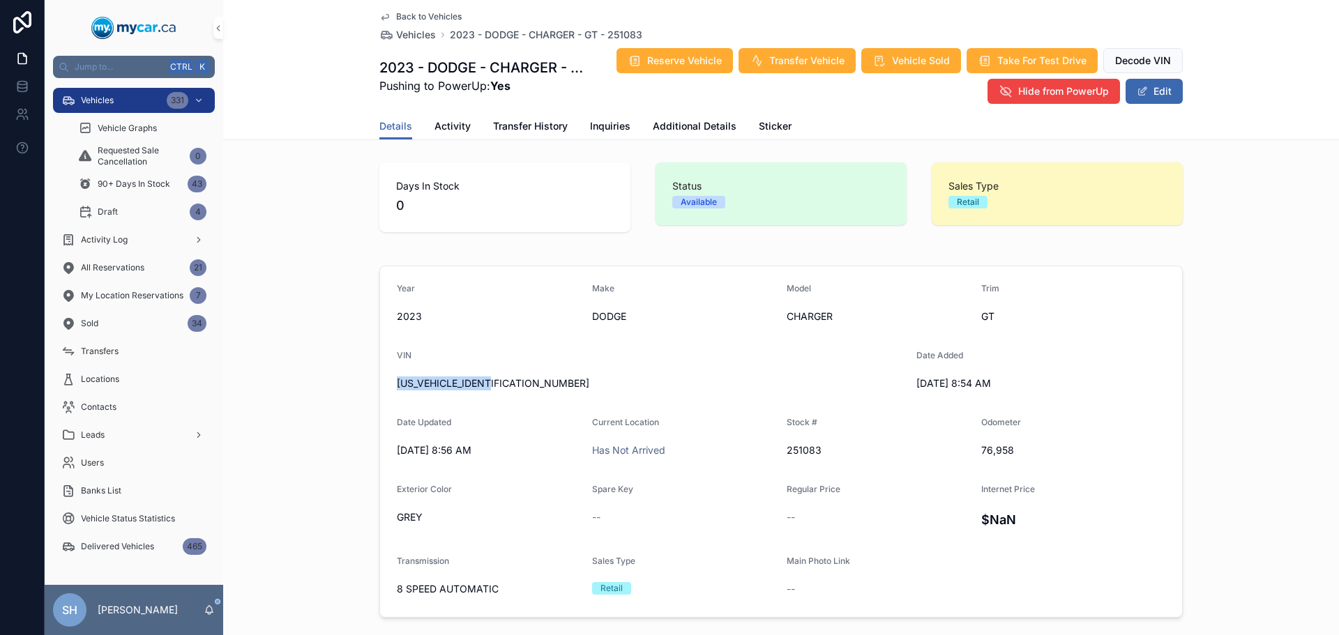
drag, startPoint x: 497, startPoint y: 388, endPoint x: 343, endPoint y: 392, distance: 154.2
click at [342, 393] on div "Year 2023 Make DODGE Model CHARGER Trim GT VIN 2C3CDXHG1PH561412 Date Added 8/1…" at bounding box center [781, 441] width 1116 height 363
copy span "2C3CDXHG1PH561412"
click at [1160, 93] on button "Edit" at bounding box center [1154, 91] width 57 height 25
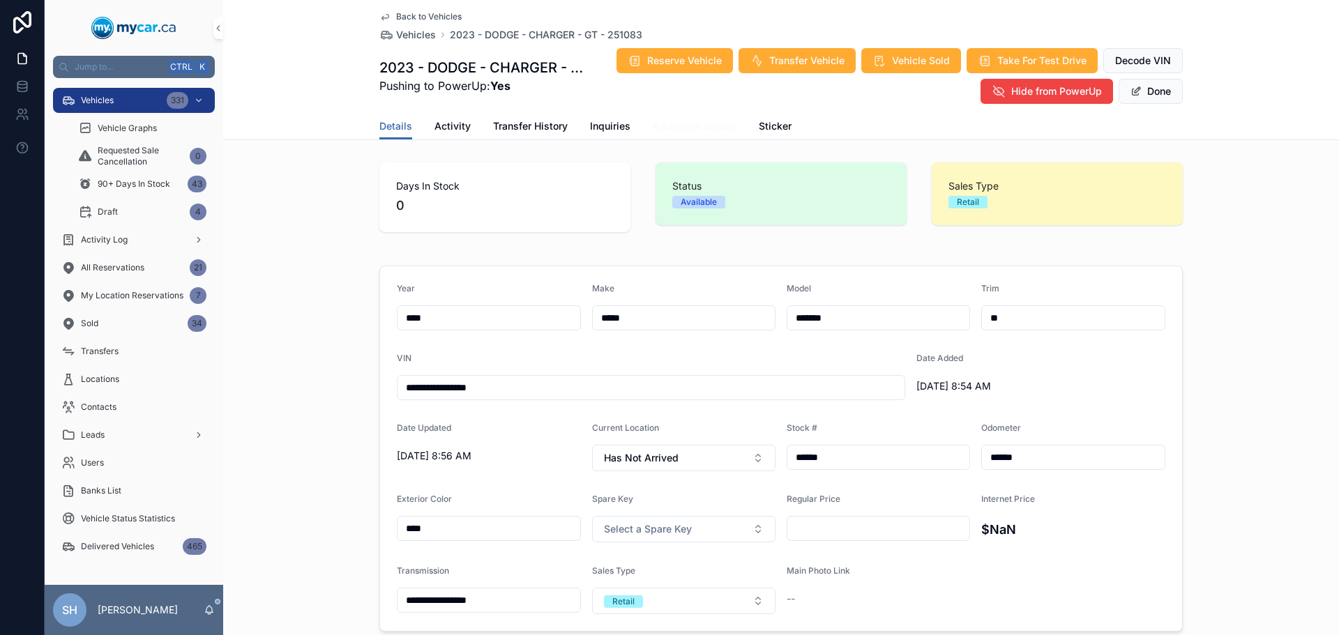
click at [713, 129] on span "Additional Details" at bounding box center [695, 126] width 84 height 14
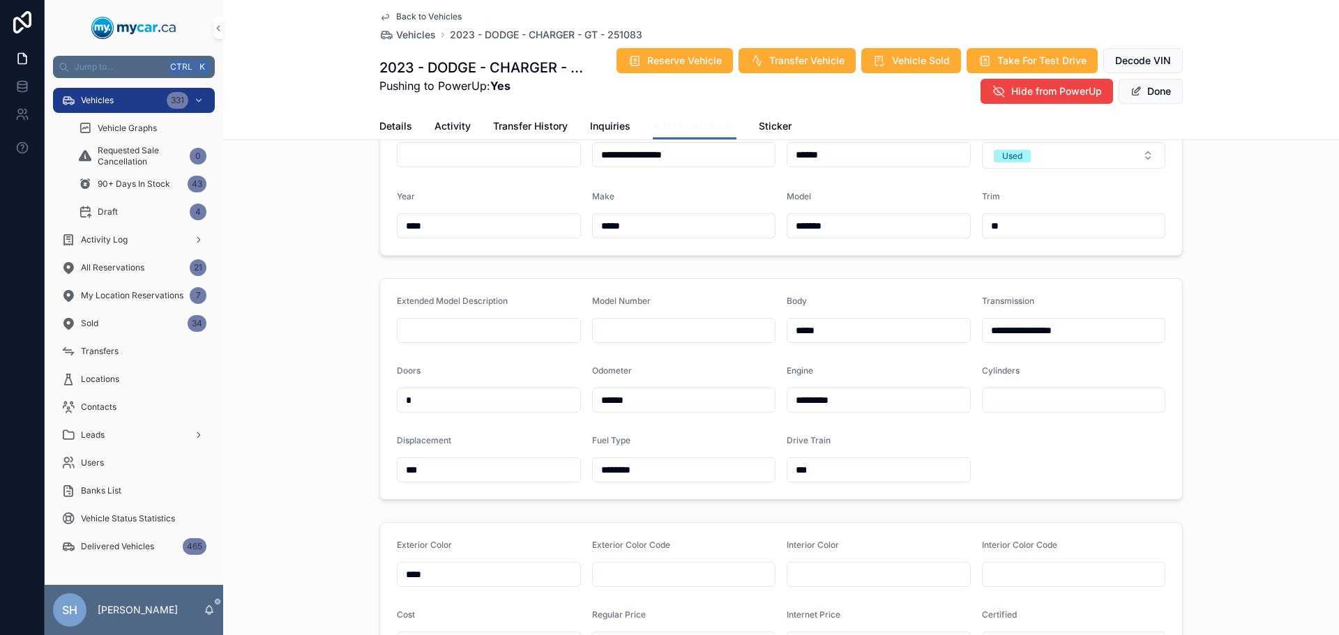
scroll to position [279, 0]
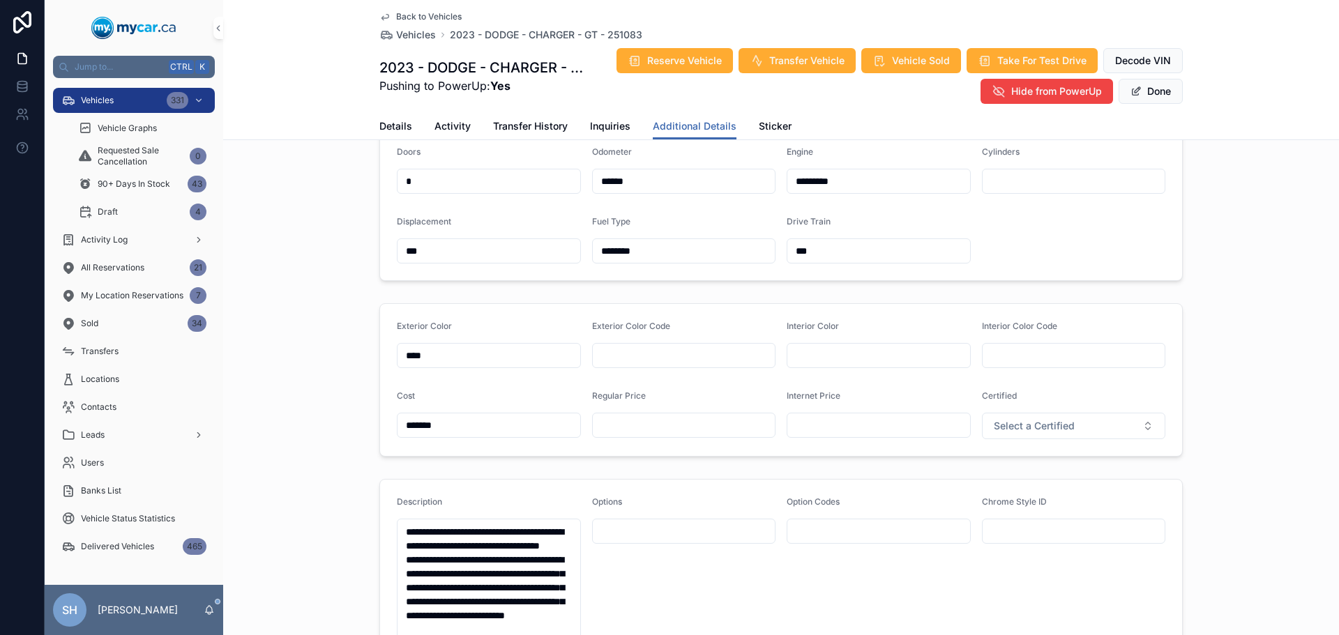
click at [619, 438] on div "Regular Price" at bounding box center [684, 415] width 184 height 49
click at [623, 430] on input "scrollable content" at bounding box center [684, 426] width 183 height 20
type input "*******"
click at [1161, 98] on button "Done" at bounding box center [1151, 91] width 64 height 25
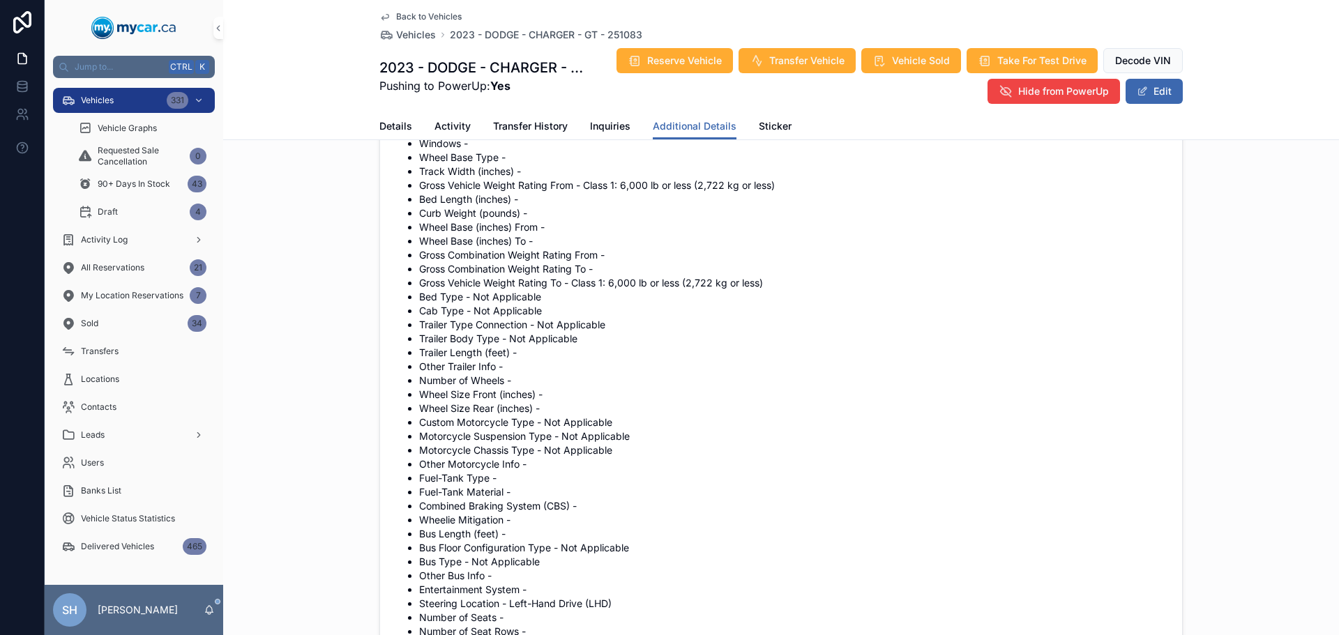
scroll to position [1460, 0]
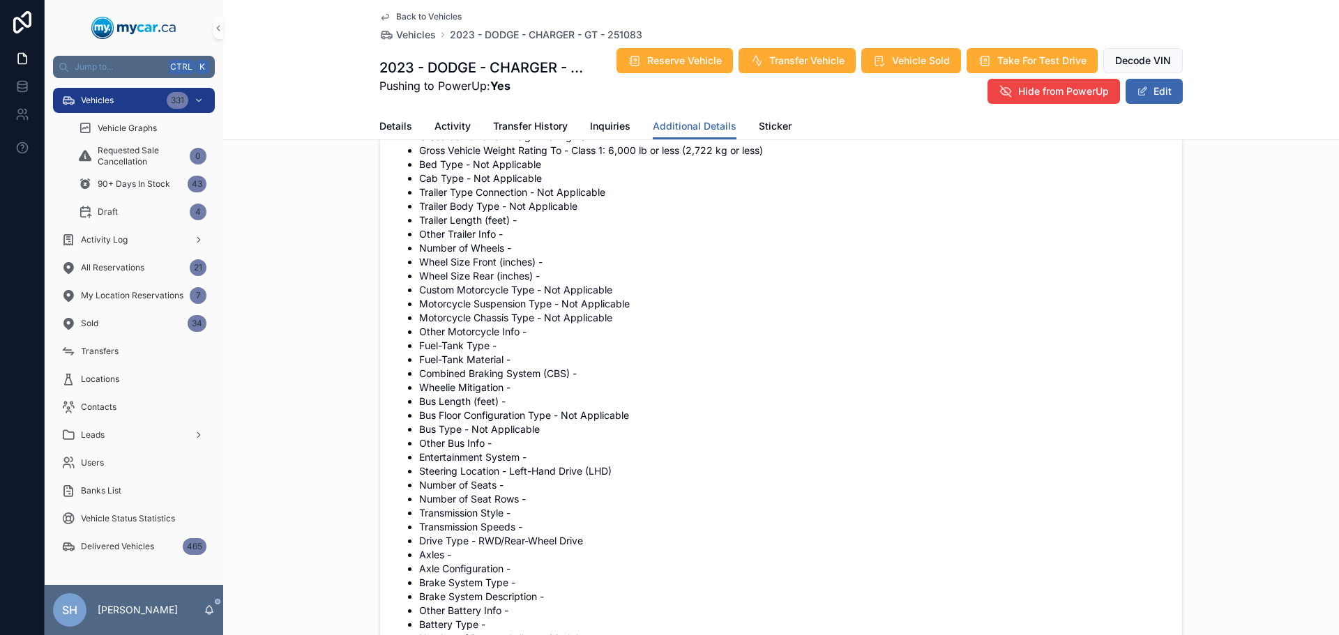
scroll to position [1170, 0]
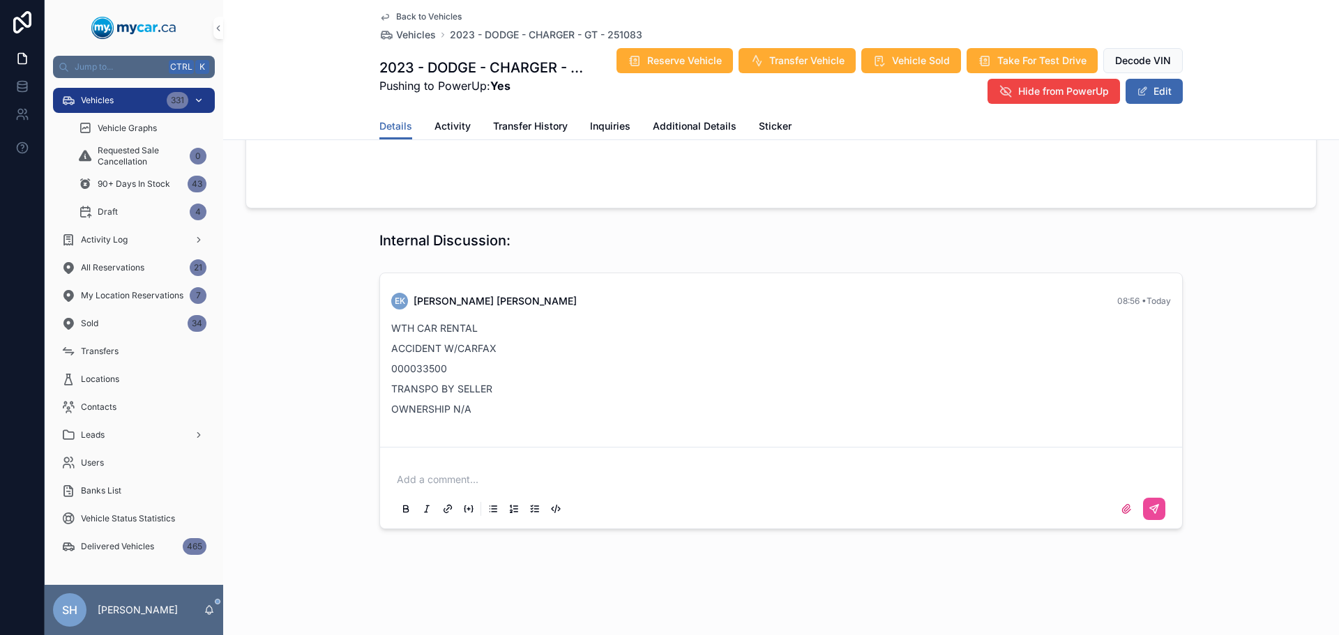
click at [117, 90] on div "Vehicles 331" at bounding box center [133, 100] width 145 height 22
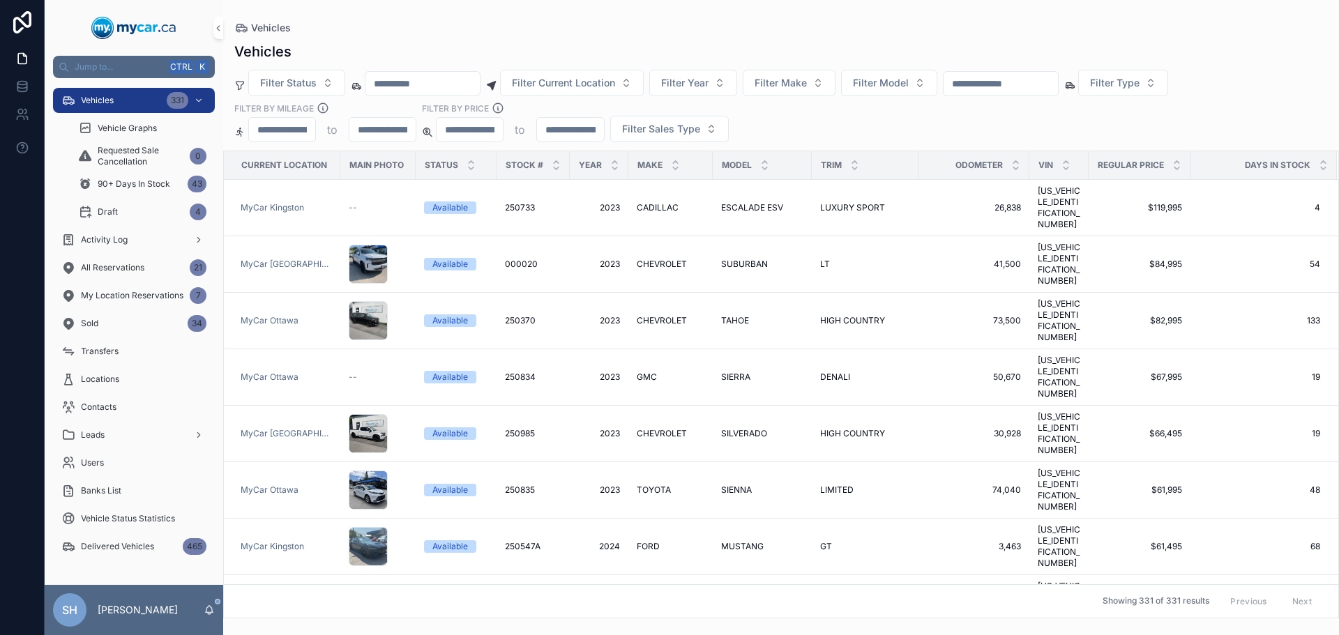
click at [522, 15] on div "Vehicles Vehicles Filter Status Filter Current Location Filter Year Filter Make…" at bounding box center [781, 309] width 1116 height 619
click at [568, 23] on div "Vehicles" at bounding box center [780, 27] width 1093 height 11
click at [1033, 83] on input "scrollable content" at bounding box center [1001, 84] width 114 height 20
type input "******"
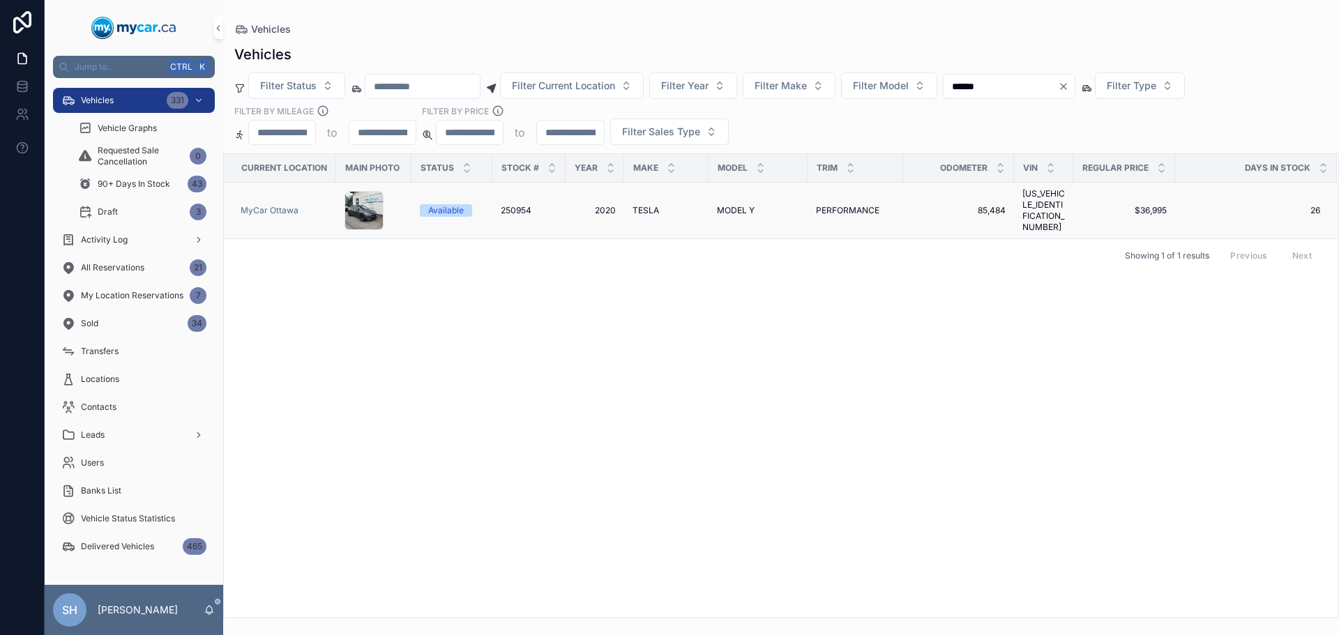
click at [735, 208] on span "MODEL Y" at bounding box center [736, 210] width 38 height 11
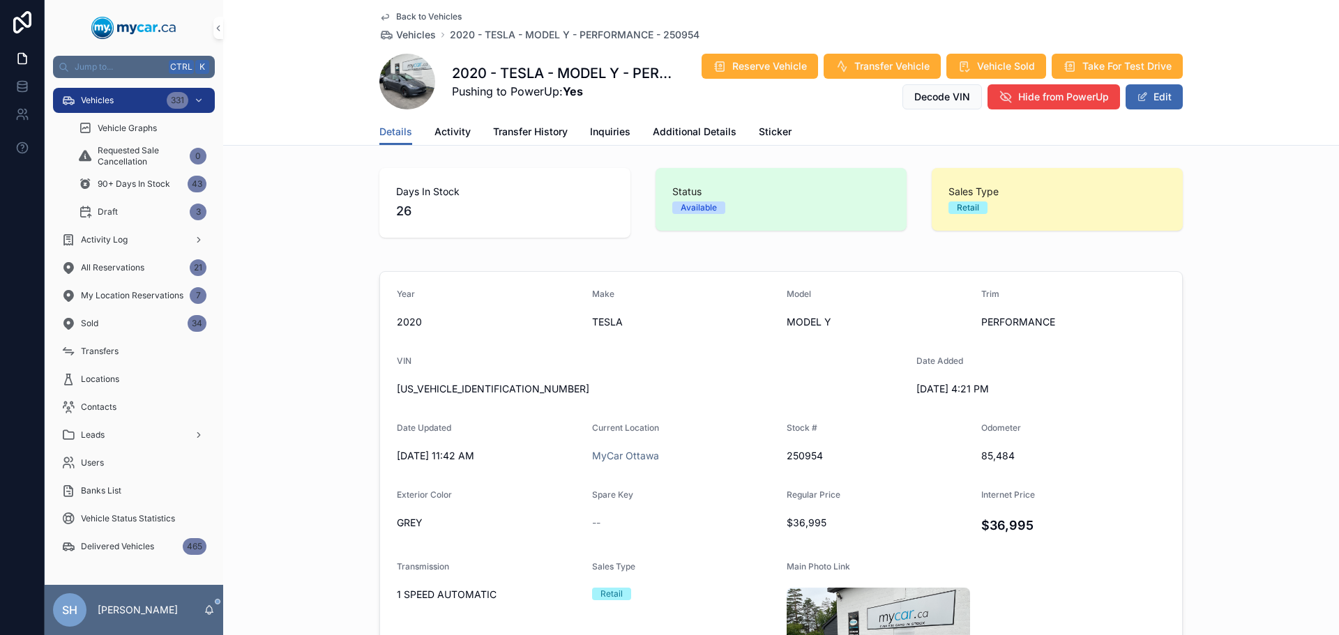
scroll to position [70, 0]
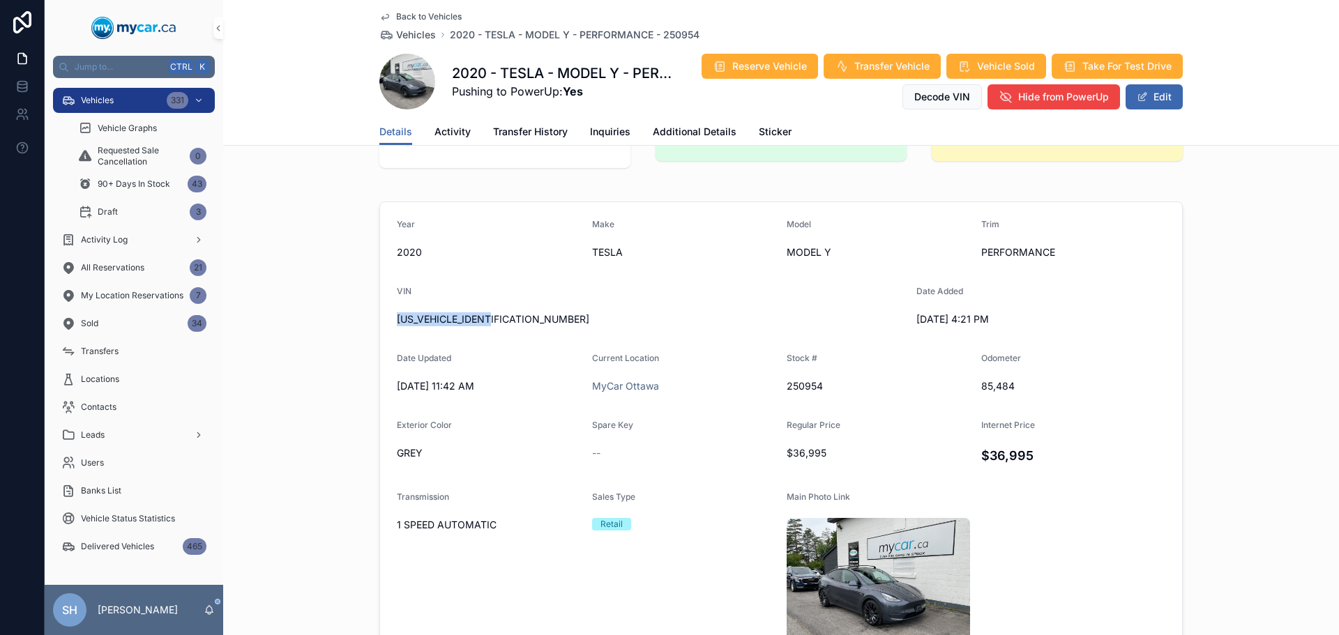
drag, startPoint x: 494, startPoint y: 324, endPoint x: 393, endPoint y: 322, distance: 101.8
click at [397, 322] on span "5YJYGDEF9LF029165" at bounding box center [651, 319] width 508 height 14
copy span "5YJYGDEF9LF029165"
click at [687, 144] on div "Back to Vehicles Vehicles 2020 - TESLA - MODEL Y - PERFORMANCE - 250954 2020 - …" at bounding box center [781, 73] width 1116 height 146
click at [688, 133] on span "Additional Details" at bounding box center [695, 132] width 84 height 14
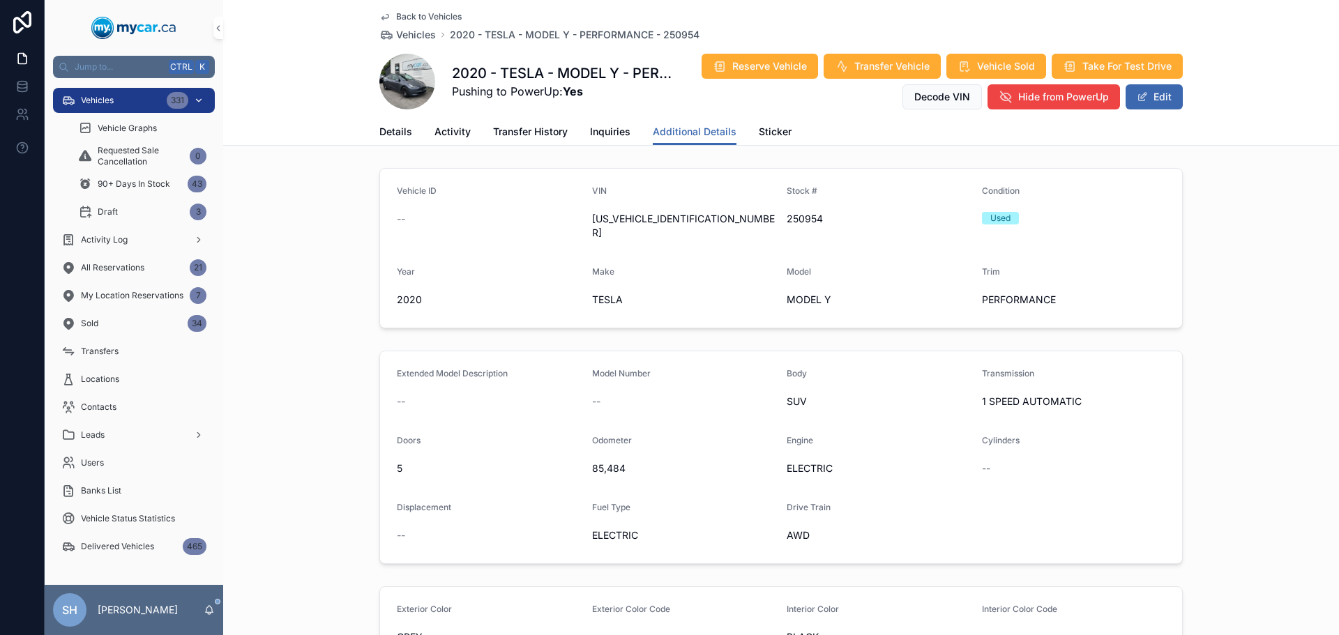
click at [112, 100] on span "Vehicles" at bounding box center [97, 100] width 33 height 11
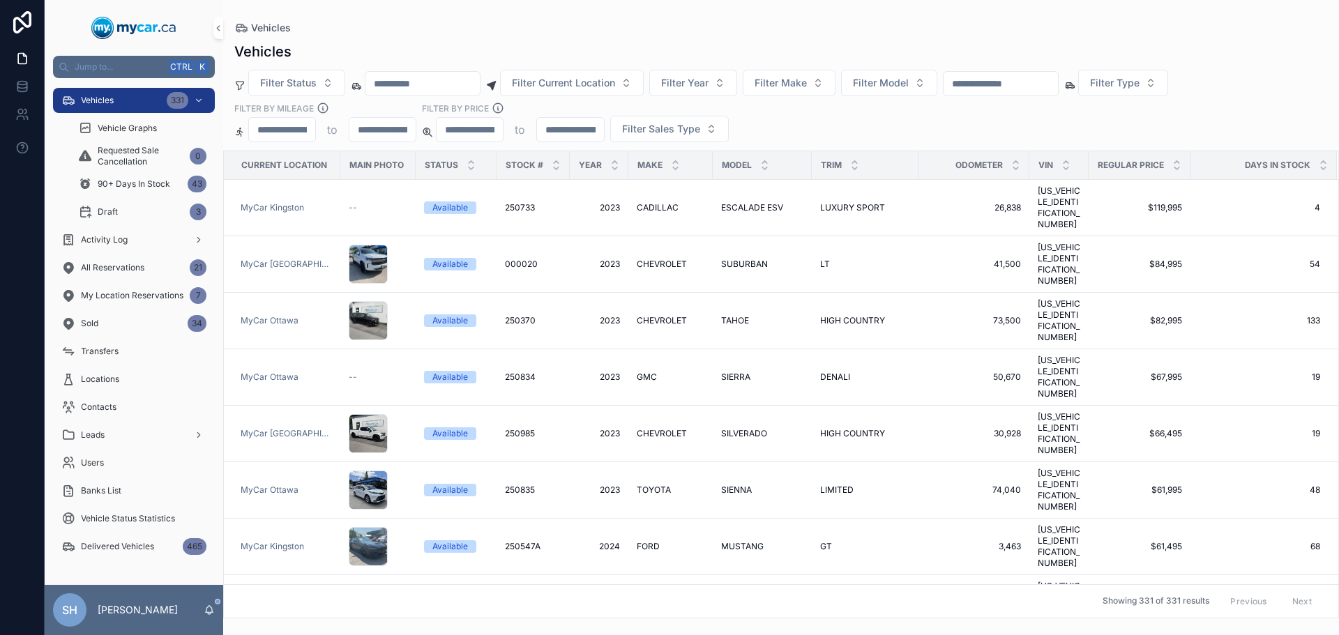
click at [585, 42] on div "Vehicles" at bounding box center [780, 52] width 1093 height 20
click at [1008, 77] on input "scrollable content" at bounding box center [1001, 84] width 114 height 20
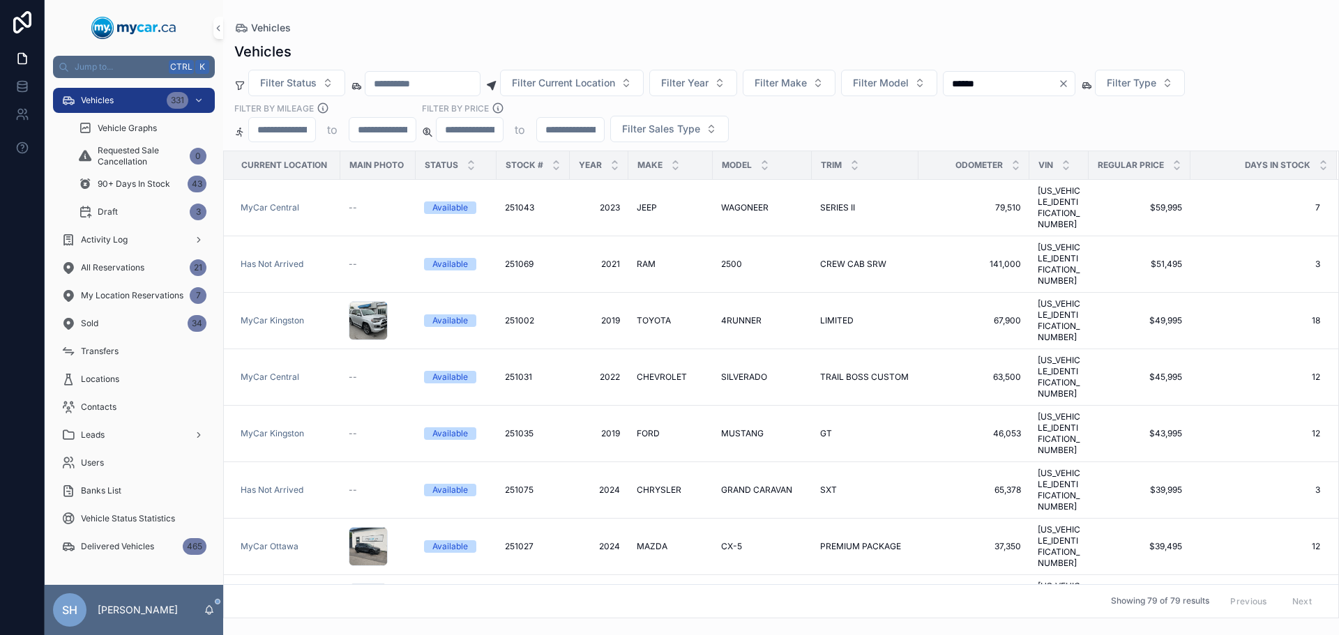
type input "******"
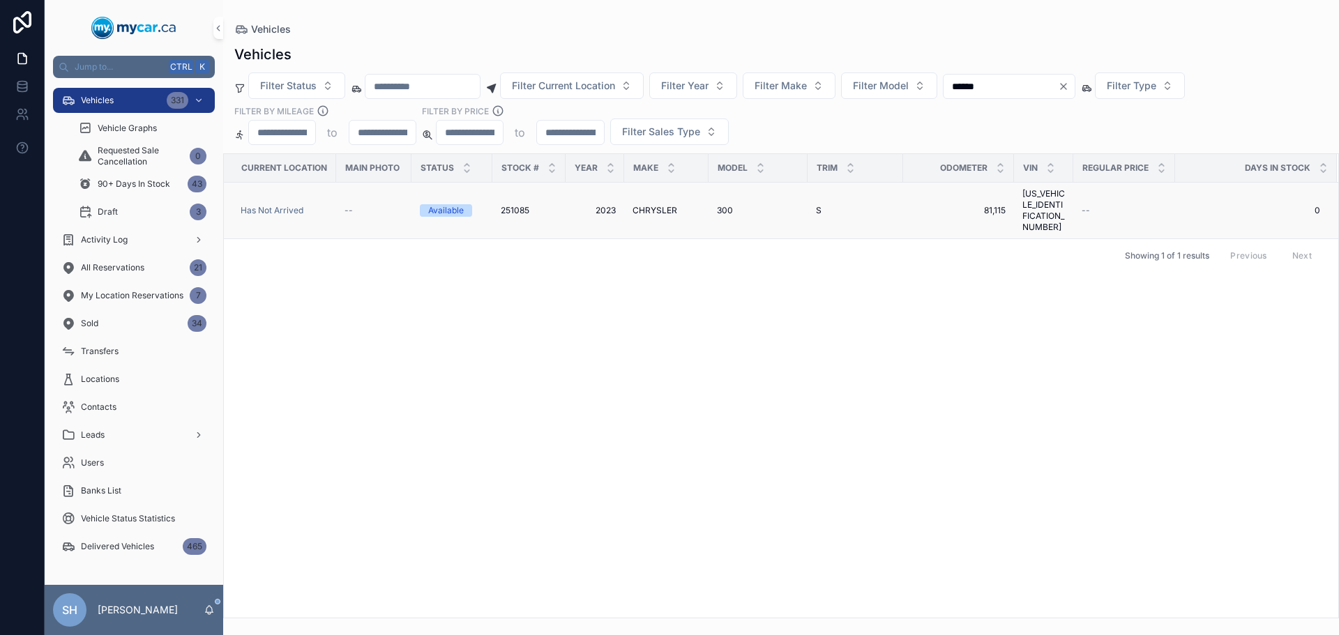
click at [632, 195] on td "CHRYSLER CHRYSLER" at bounding box center [666, 211] width 84 height 56
click at [639, 205] on span "CHRYSLER" at bounding box center [654, 210] width 45 height 11
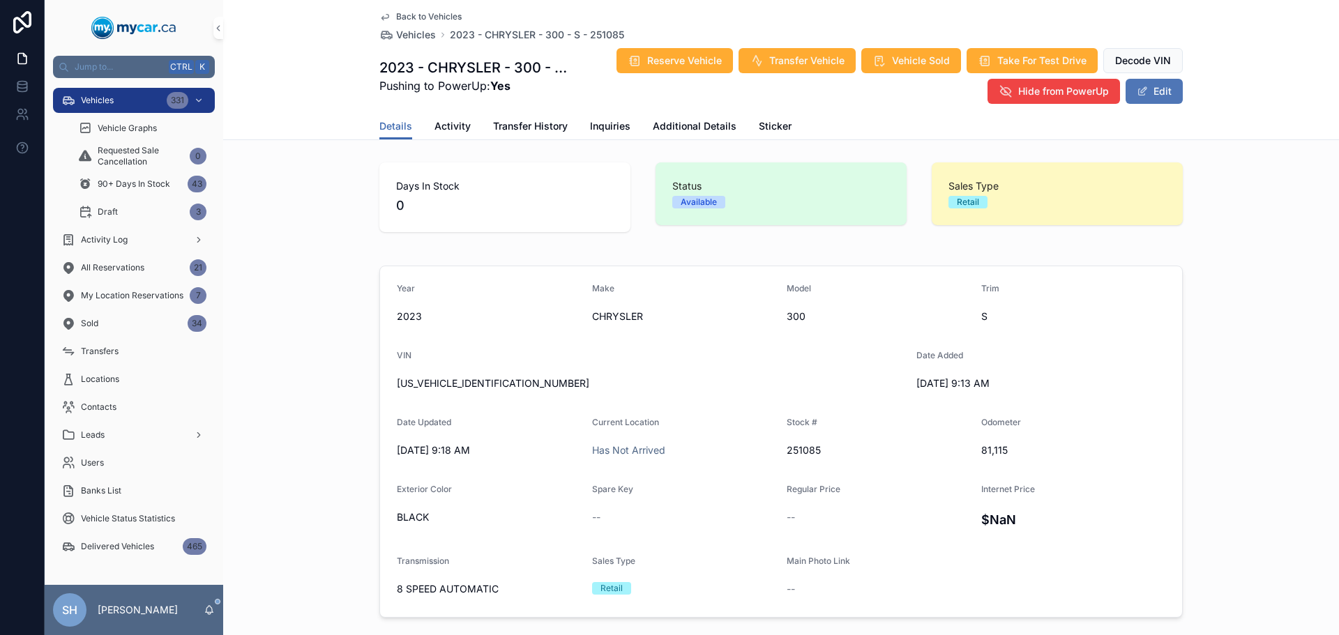
click at [1140, 97] on button "Edit" at bounding box center [1154, 91] width 57 height 25
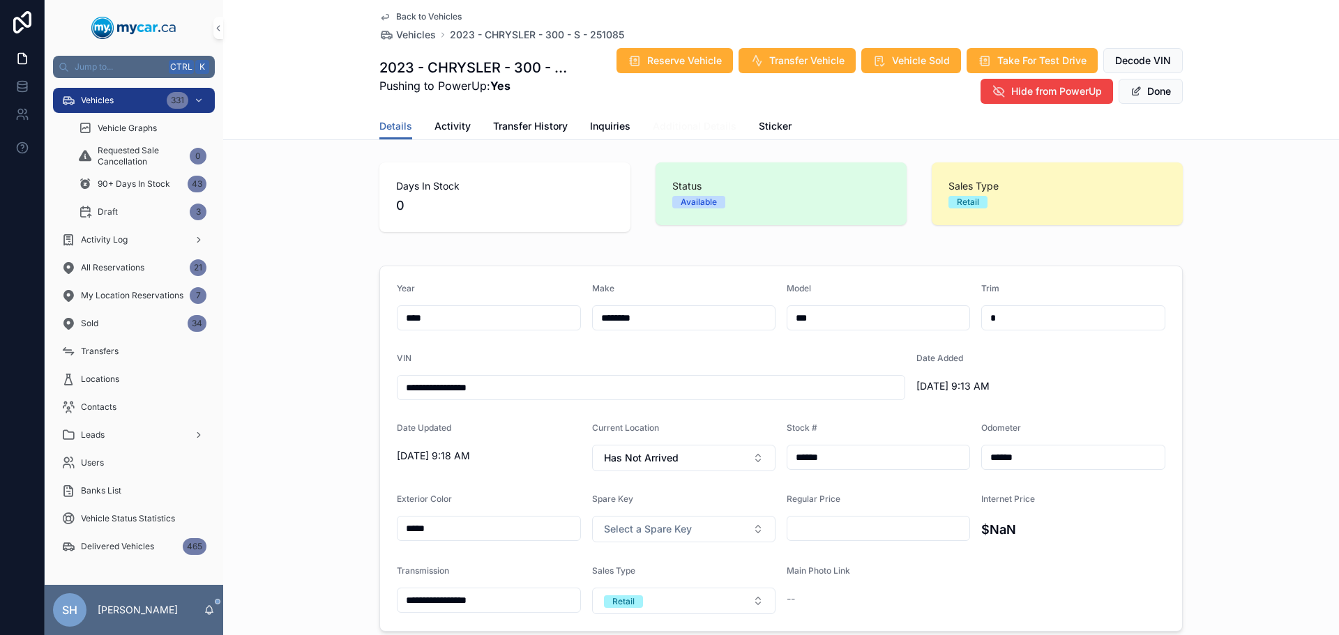
click at [672, 120] on span "Additional Details" at bounding box center [695, 126] width 84 height 14
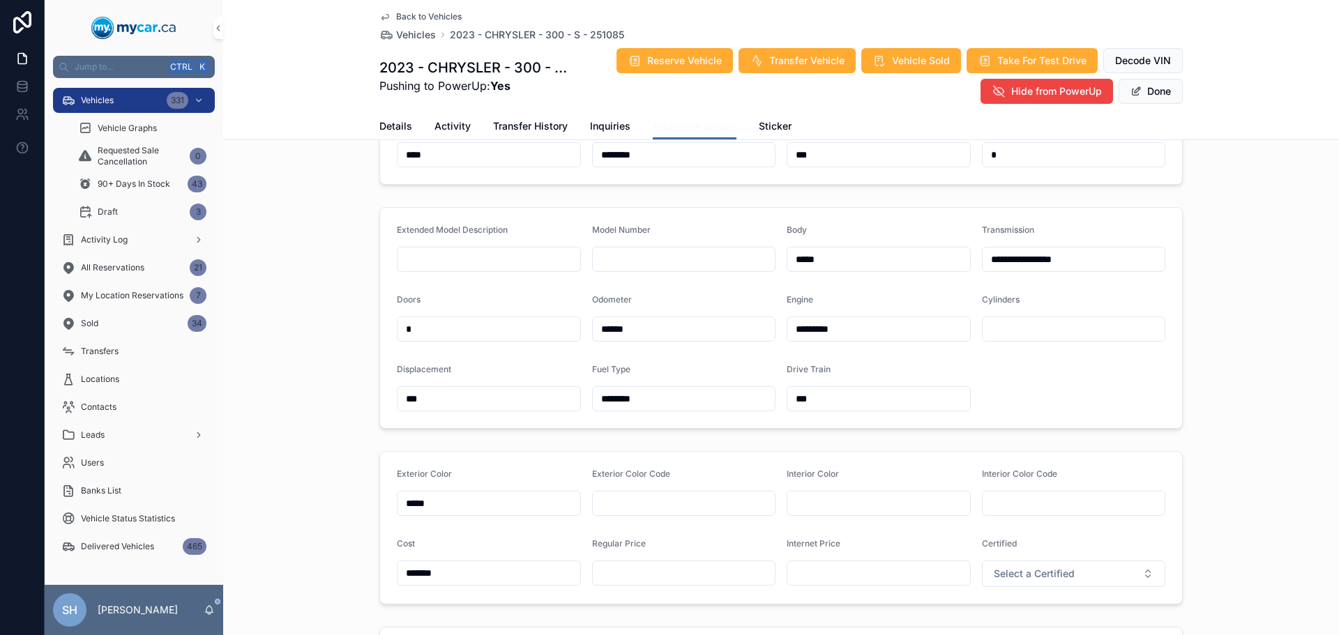
scroll to position [279, 0]
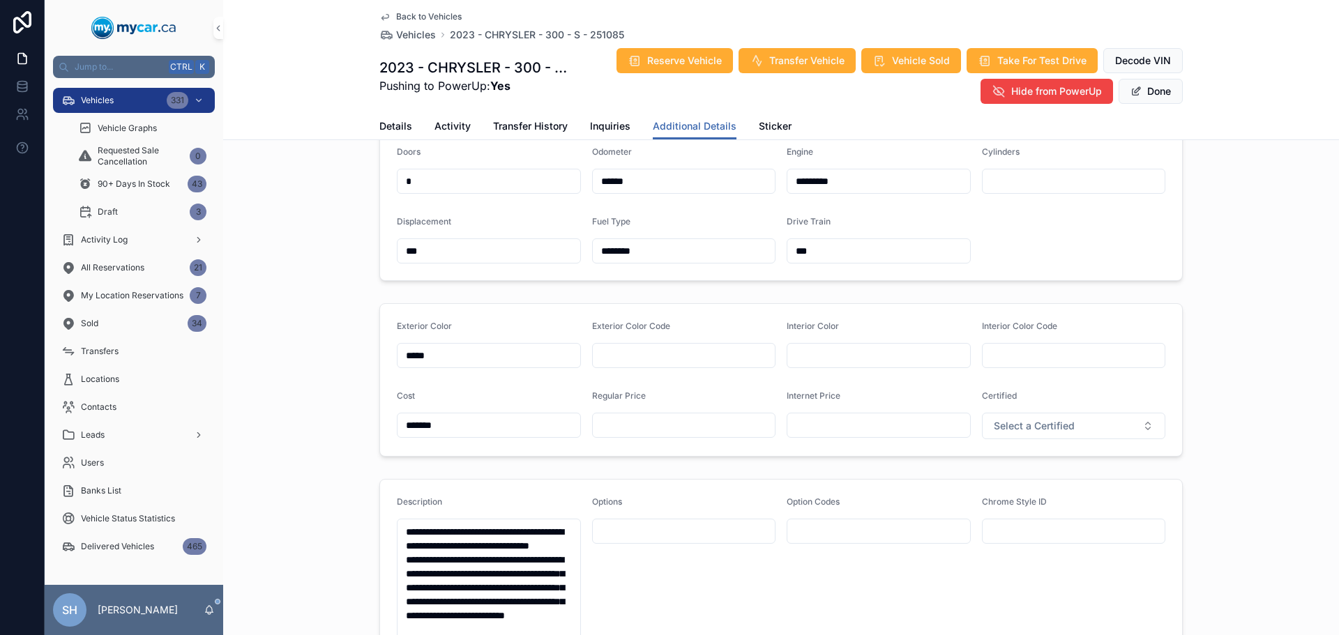
click at [635, 420] on input "scrollable content" at bounding box center [684, 426] width 183 height 20
drag, startPoint x: 571, startPoint y: 434, endPoint x: 499, endPoint y: 440, distance: 72.7
click at [499, 440] on form "Exterior Color ***** Exterior Color Code Interior Color Interior Color Code Cos…" at bounding box center [781, 380] width 802 height 152
type input "*******"
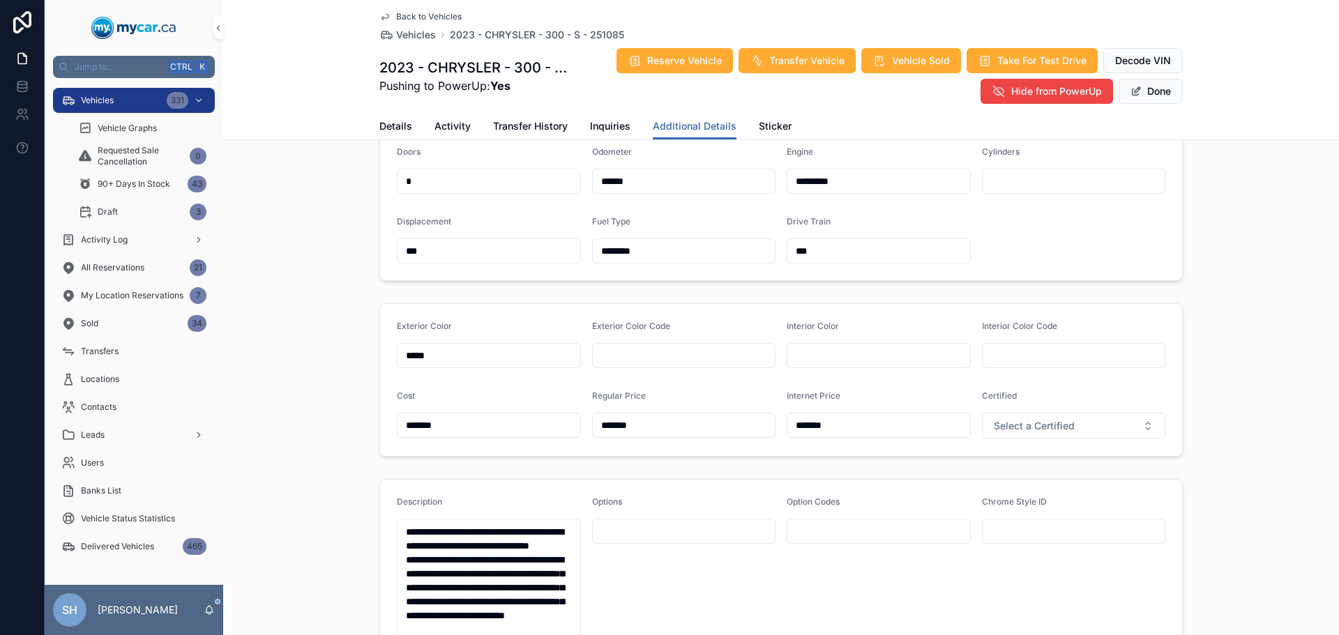
click at [1153, 94] on button "Done" at bounding box center [1151, 91] width 64 height 25
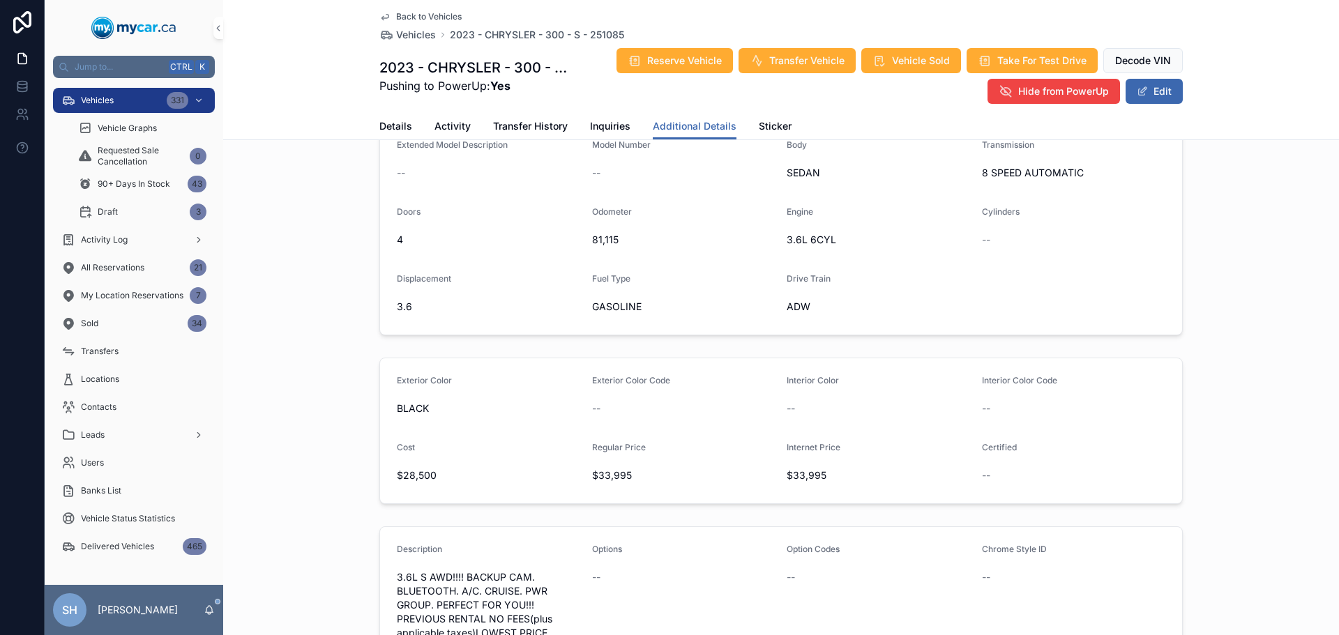
scroll to position [139, 0]
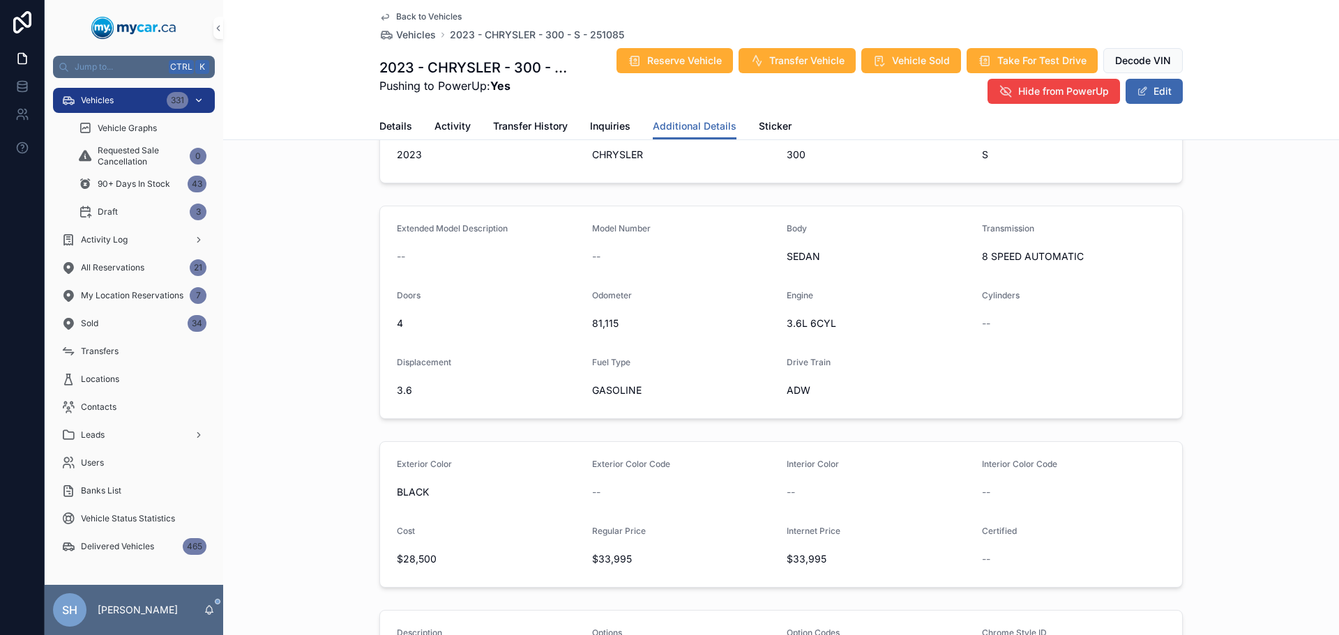
click at [116, 103] on div "Vehicles 331" at bounding box center [133, 100] width 145 height 22
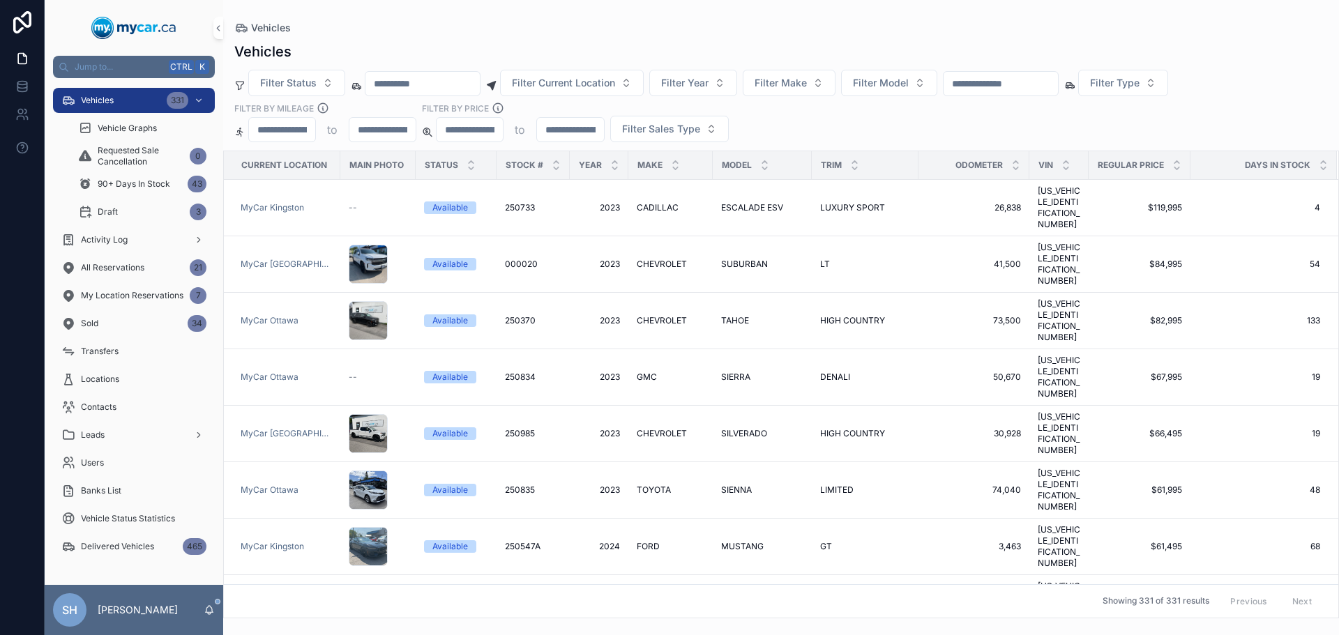
click at [665, 34] on div "Vehicles Filter Status Filter Current Location Filter Year Filter Make Filter M…" at bounding box center [781, 325] width 1116 height 585
click at [1017, 79] on input "scrollable content" at bounding box center [1001, 84] width 114 height 20
type input "******"
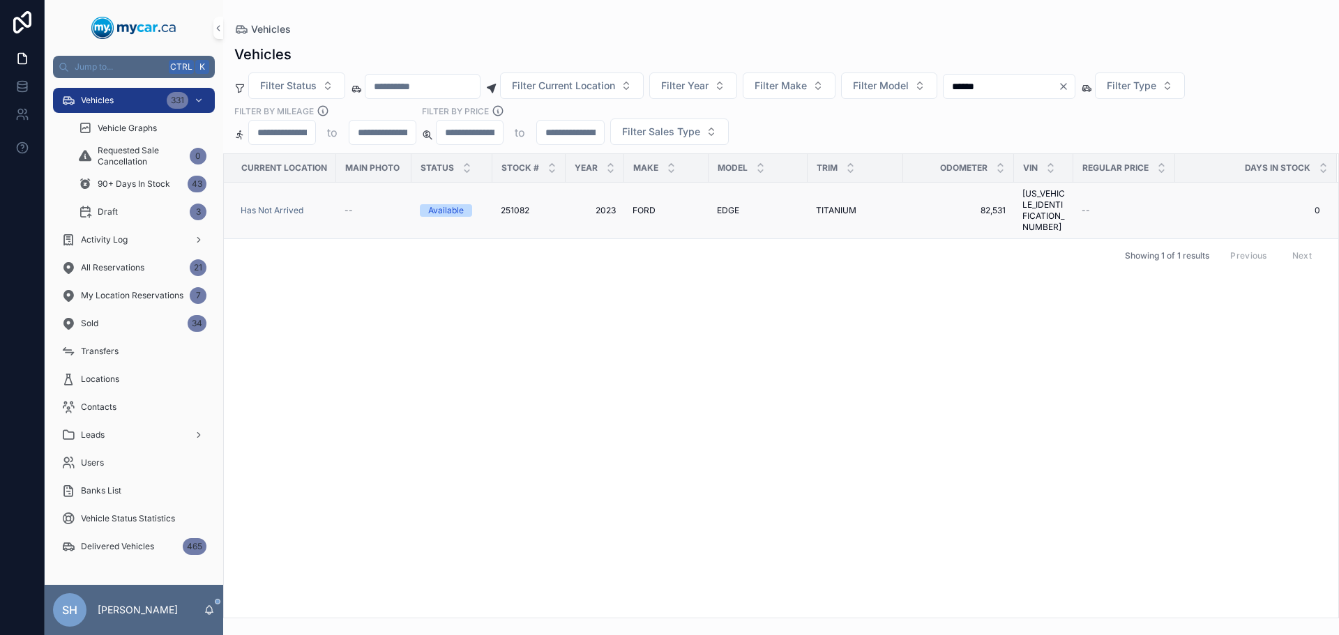
click at [826, 205] on span "TITANIUM" at bounding box center [836, 210] width 40 height 11
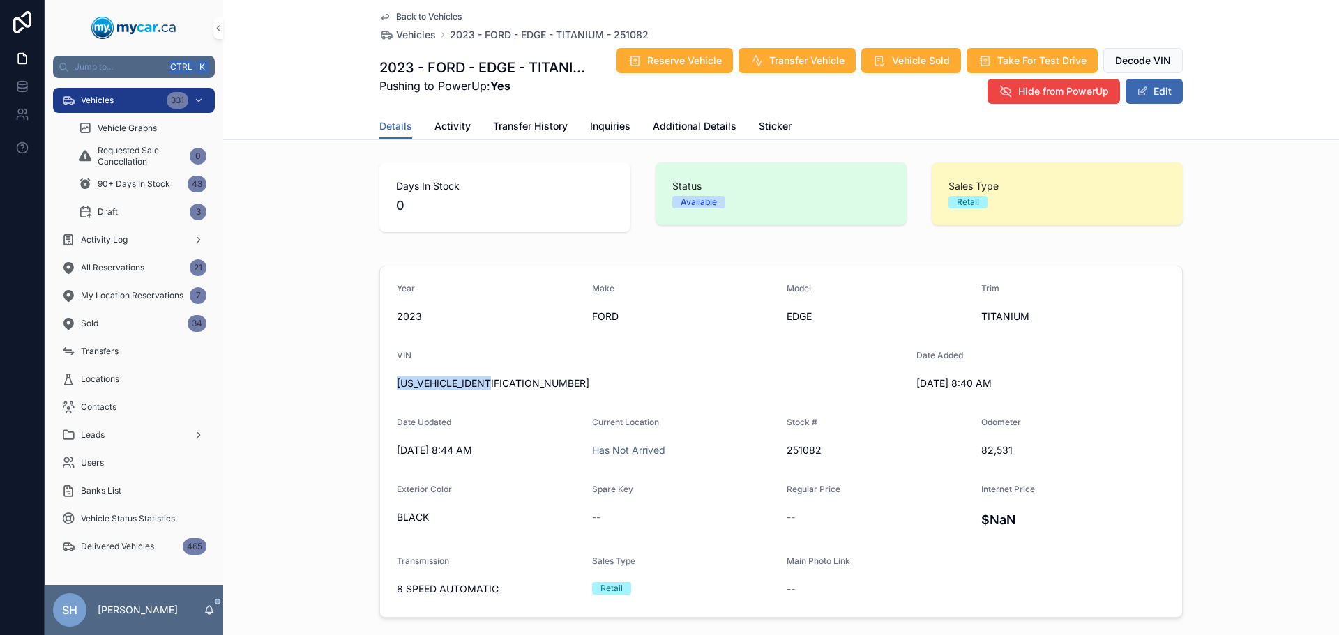
drag, startPoint x: 504, startPoint y: 381, endPoint x: 391, endPoint y: 398, distance: 114.2
click at [389, 400] on form "Year 2023 Make FORD Model EDGE Trim TITANIUM VIN 2FMPK4K91PBA36022 Date Added 8…" at bounding box center [781, 441] width 802 height 351
copy span "2FMPK4K91PBA36022"
click at [1158, 89] on button "Edit" at bounding box center [1154, 91] width 57 height 25
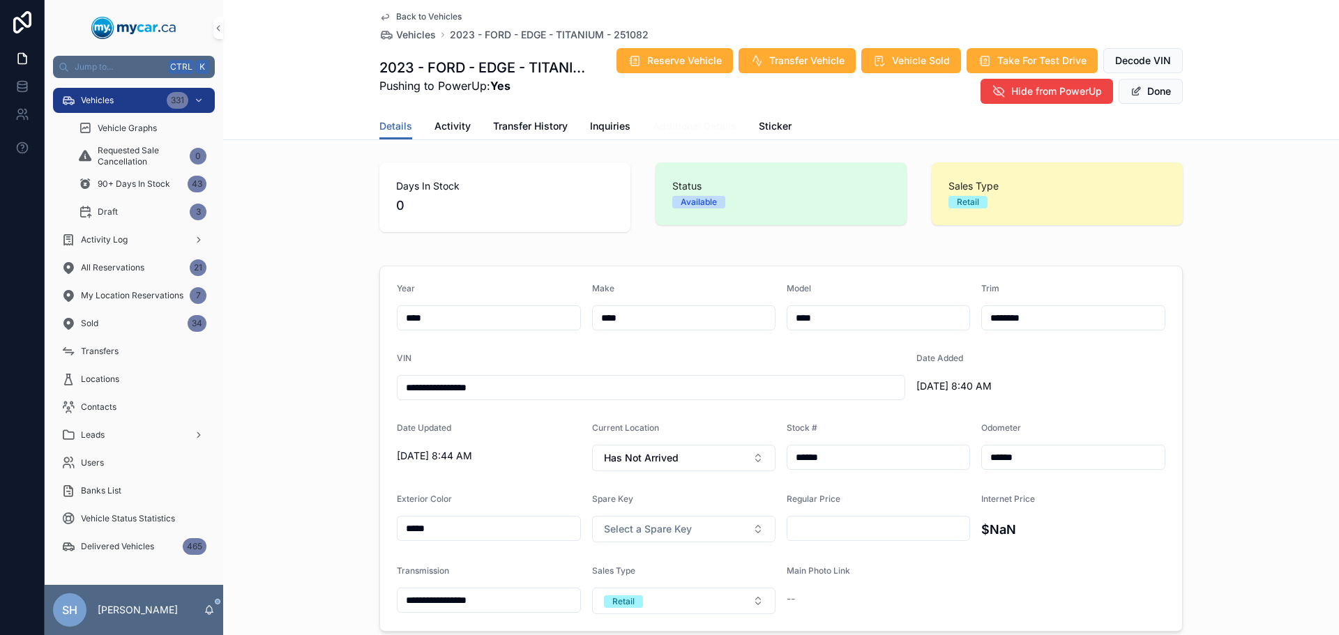
click at [699, 123] on span "Additional Details" at bounding box center [695, 126] width 84 height 14
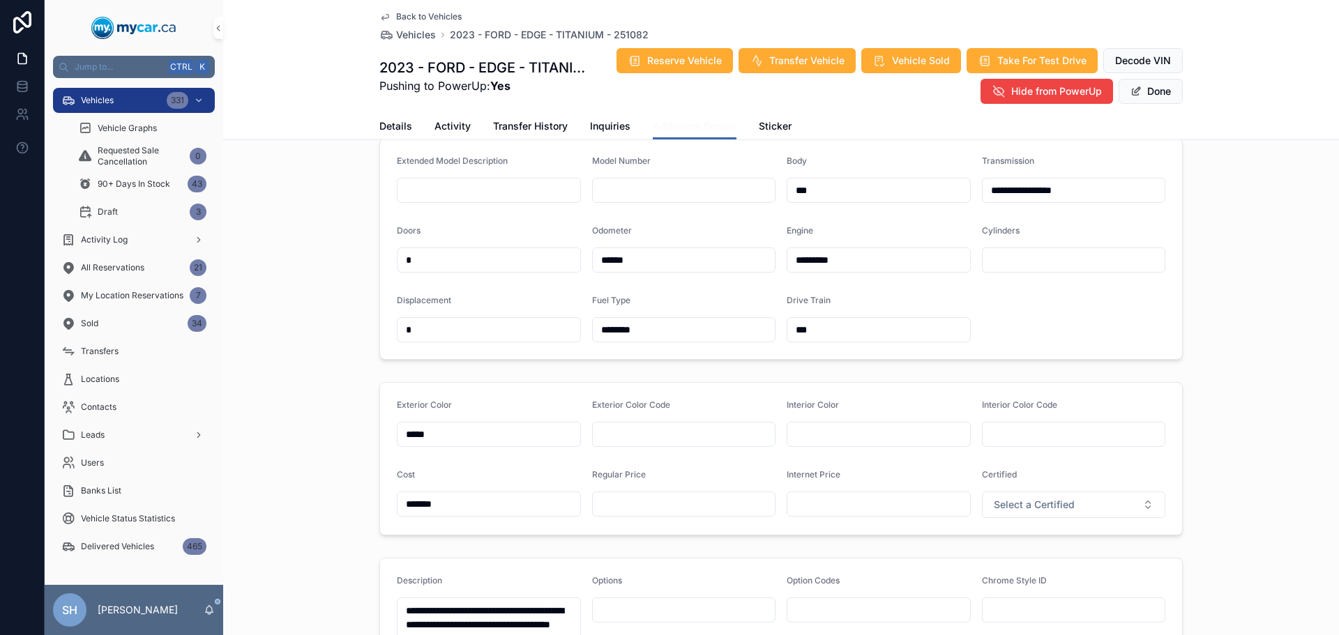
scroll to position [279, 0]
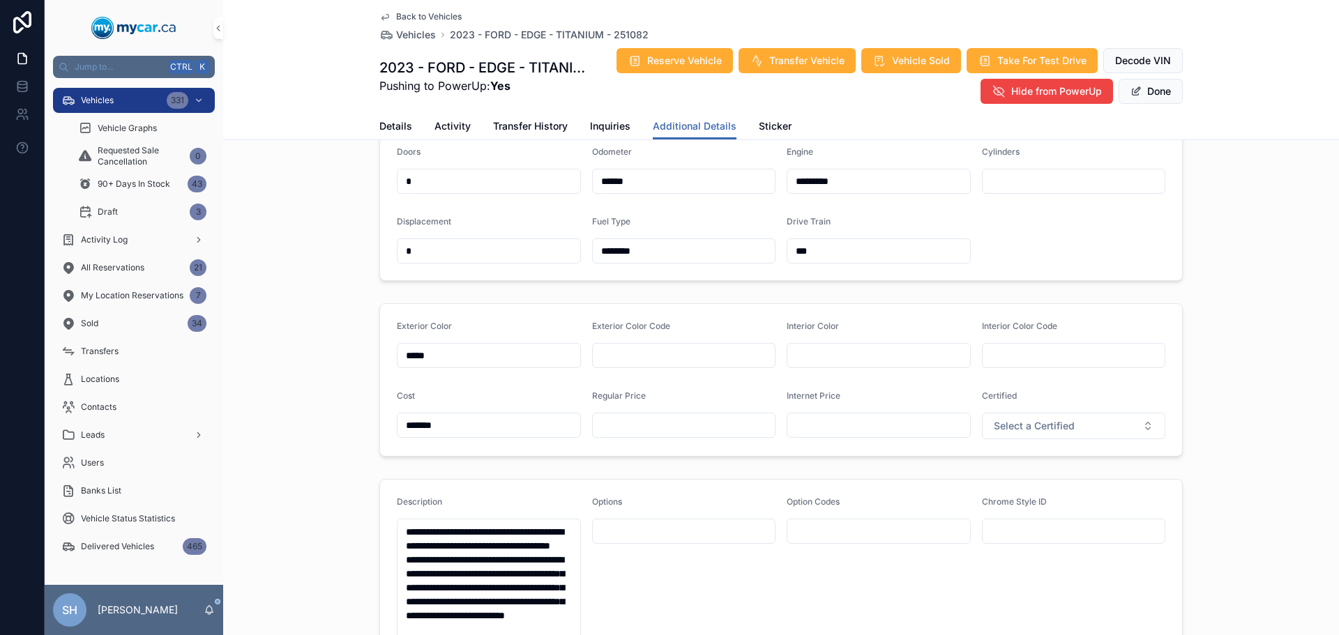
click at [639, 430] on input "scrollable content" at bounding box center [684, 426] width 183 height 20
type input "*******"
click at [827, 426] on input "scrollable content" at bounding box center [878, 426] width 183 height 20
type input "*******"
click at [1211, 187] on div "**********" at bounding box center [781, 170] width 1116 height 233
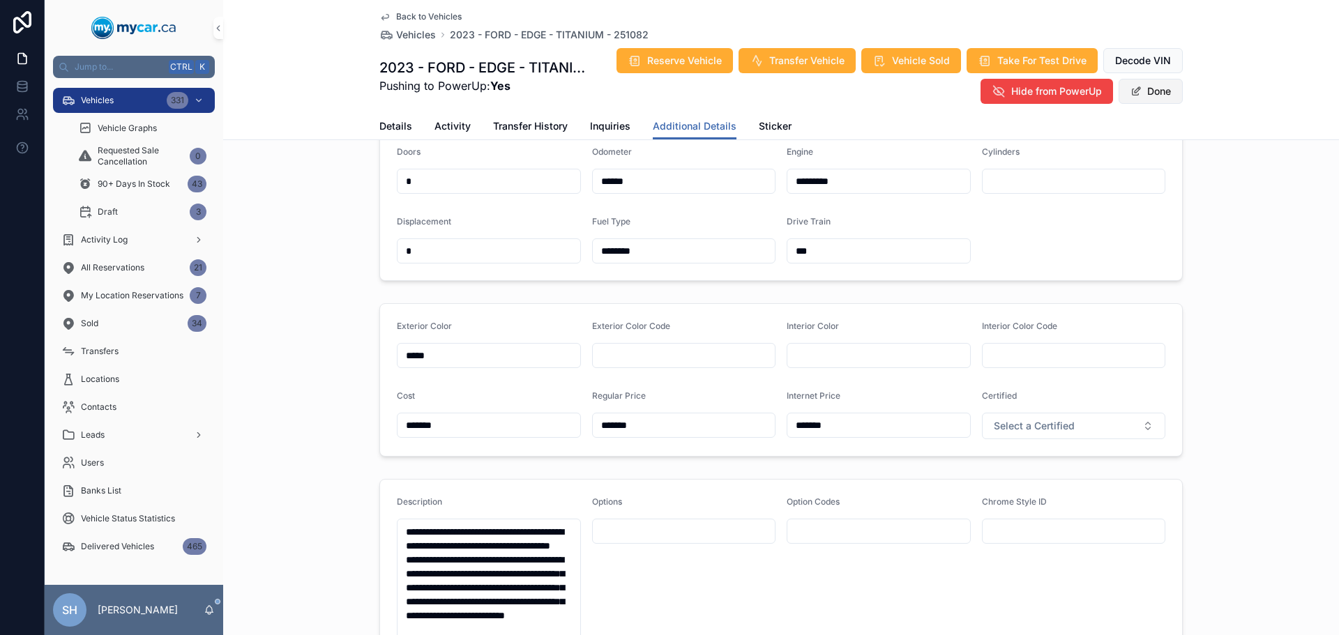
click at [1160, 93] on button "Done" at bounding box center [1151, 91] width 64 height 25
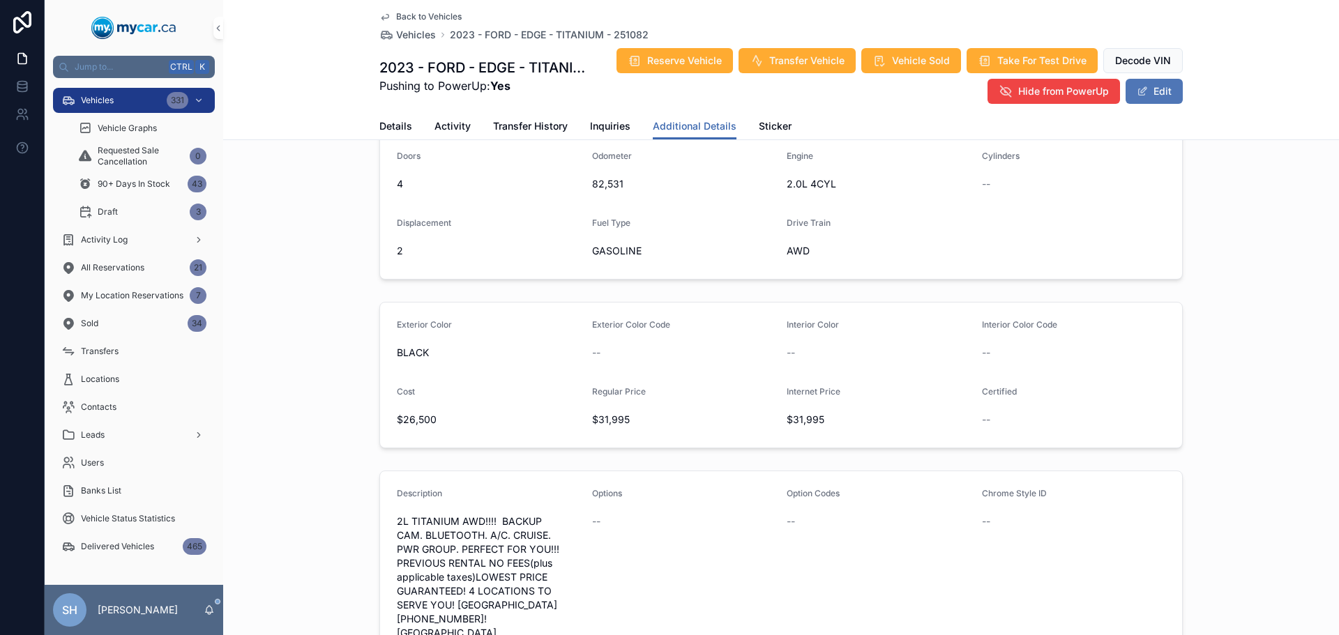
scroll to position [275, 0]
click at [106, 99] on span "Vehicles" at bounding box center [97, 100] width 33 height 11
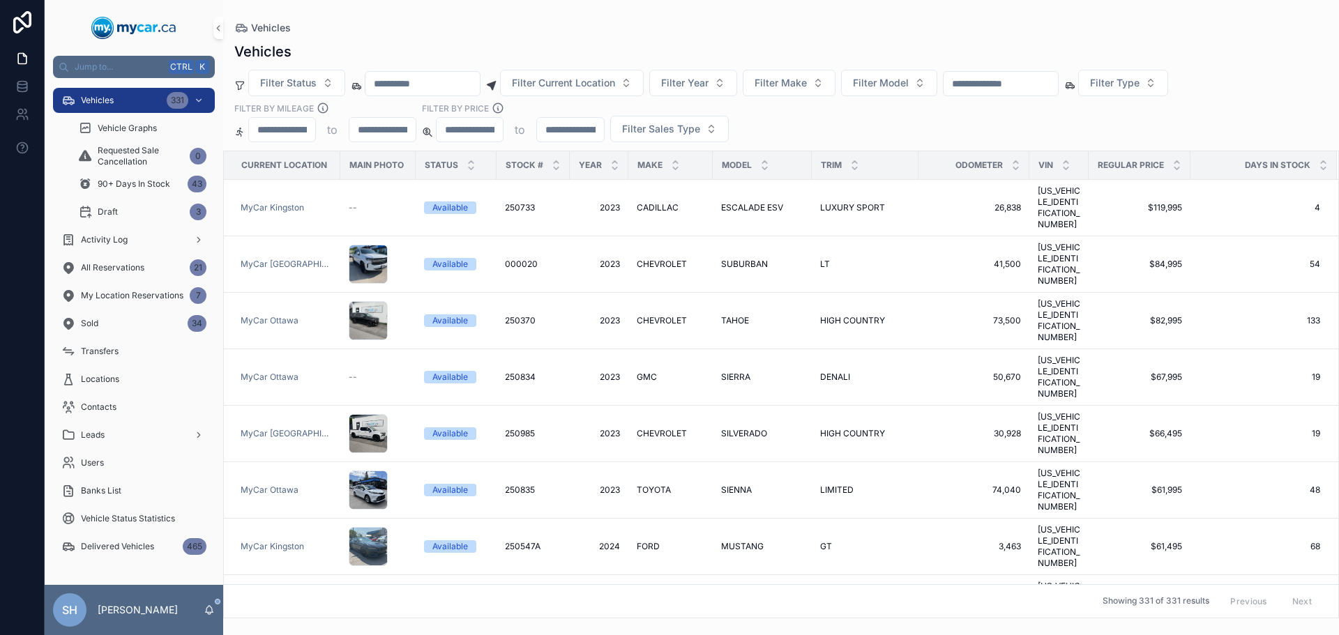
click at [1058, 77] on input "scrollable content" at bounding box center [1001, 84] width 114 height 20
type input "******"
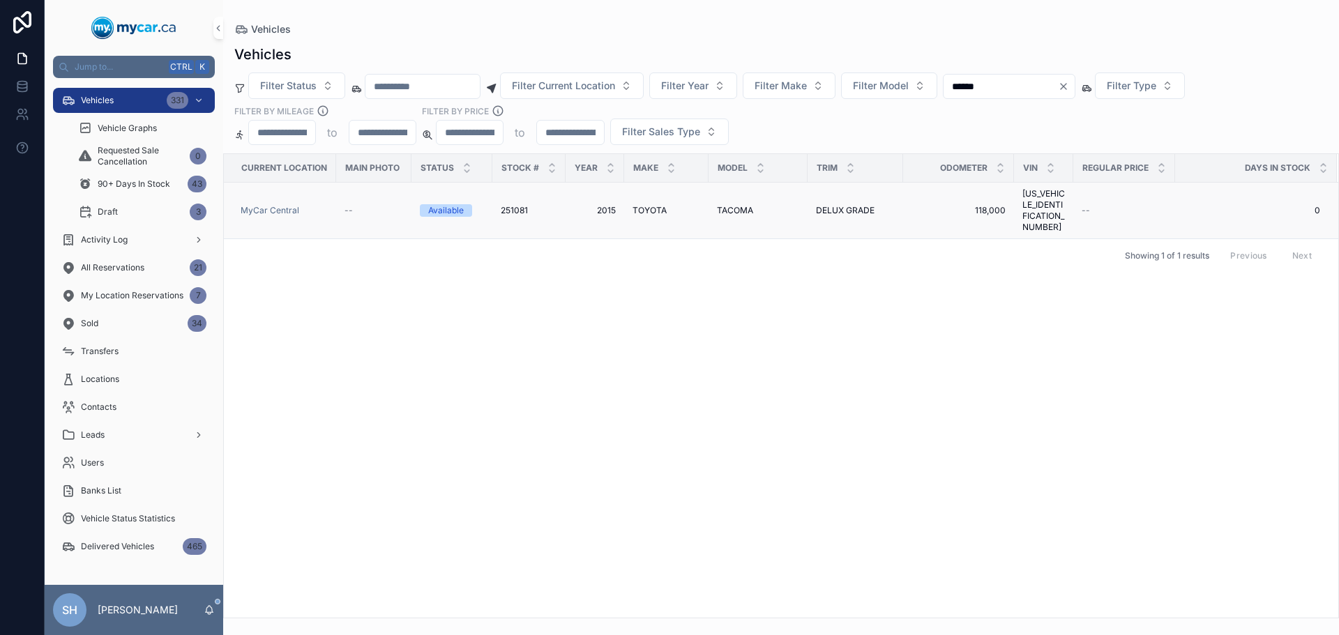
click at [738, 205] on span "TACOMA" at bounding box center [735, 210] width 36 height 11
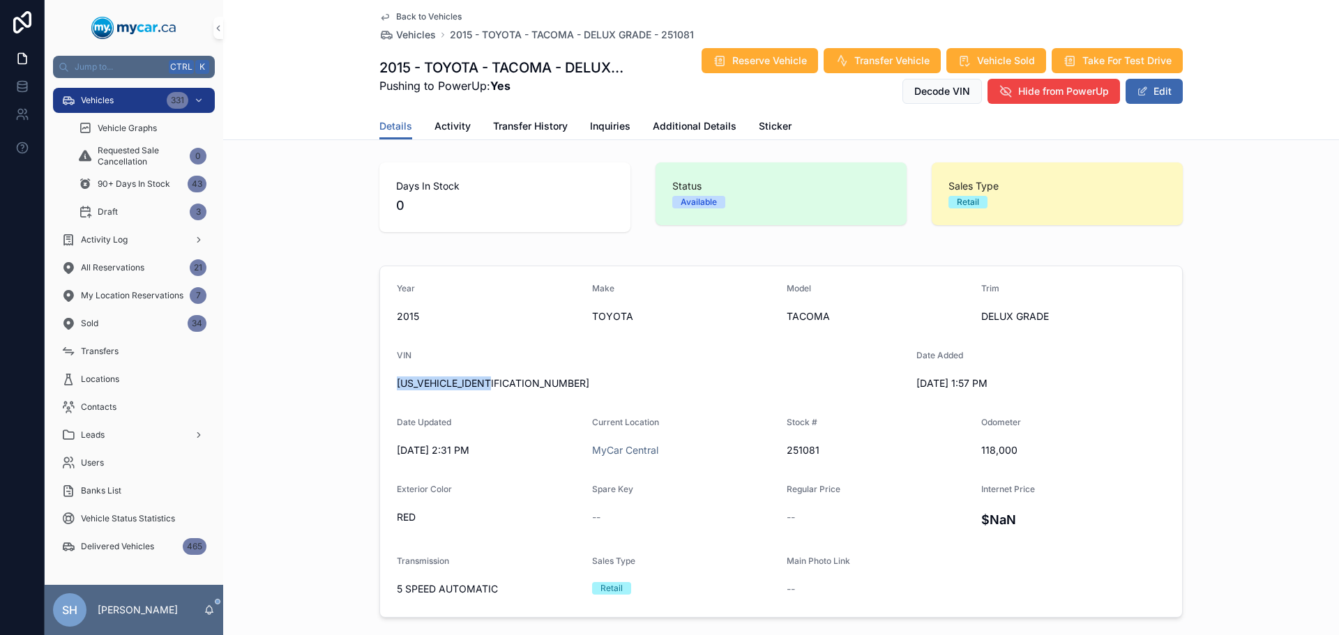
drag, startPoint x: 499, startPoint y: 384, endPoint x: 332, endPoint y: 380, distance: 167.4
click at [245, 382] on div "Year 2015 Make TOYOTA Model TACOMA Trim DELUX GRADE VIN 5TFMU4FN9FX028007 Date …" at bounding box center [781, 441] width 1116 height 363
copy span "5TFMU4FN9FX028007"
click at [1149, 84] on button "Edit" at bounding box center [1154, 91] width 57 height 25
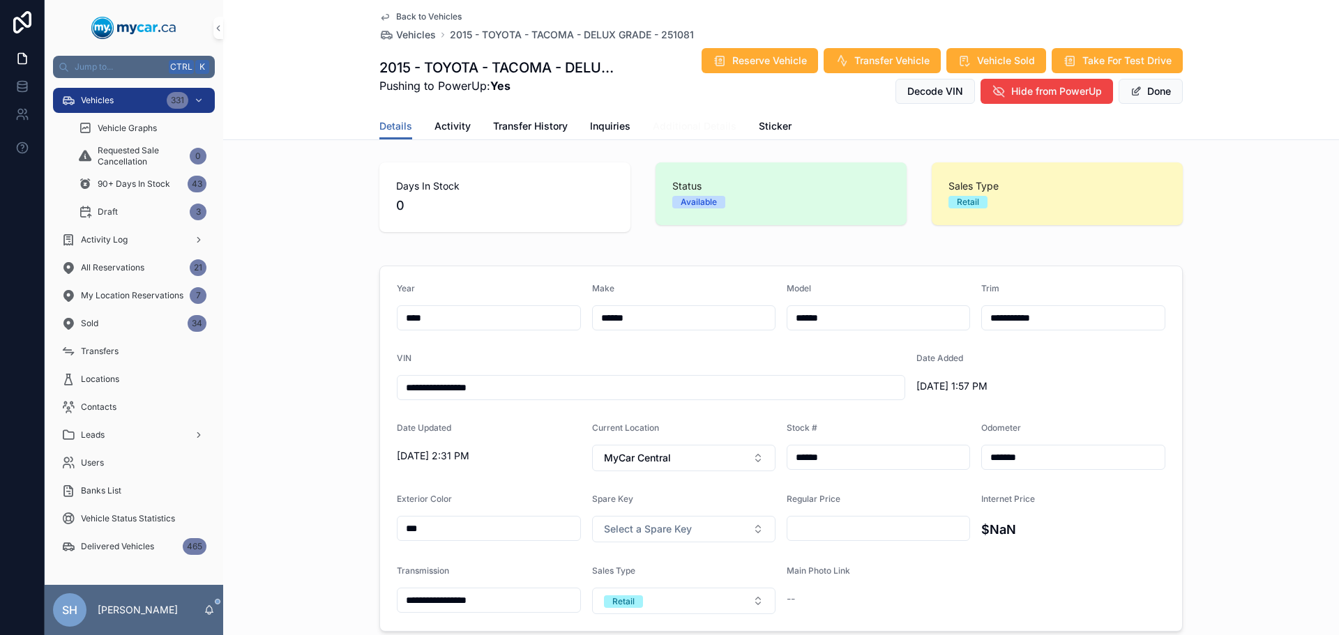
click at [684, 130] on span "Additional Details" at bounding box center [695, 126] width 84 height 14
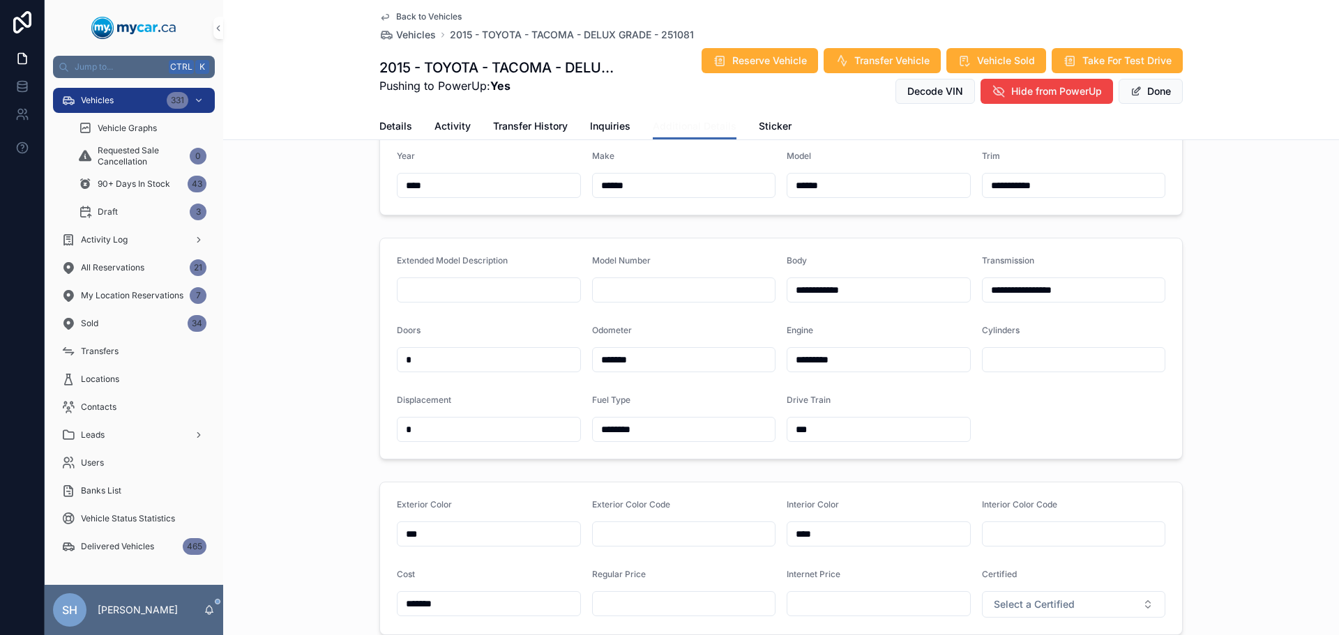
scroll to position [209, 0]
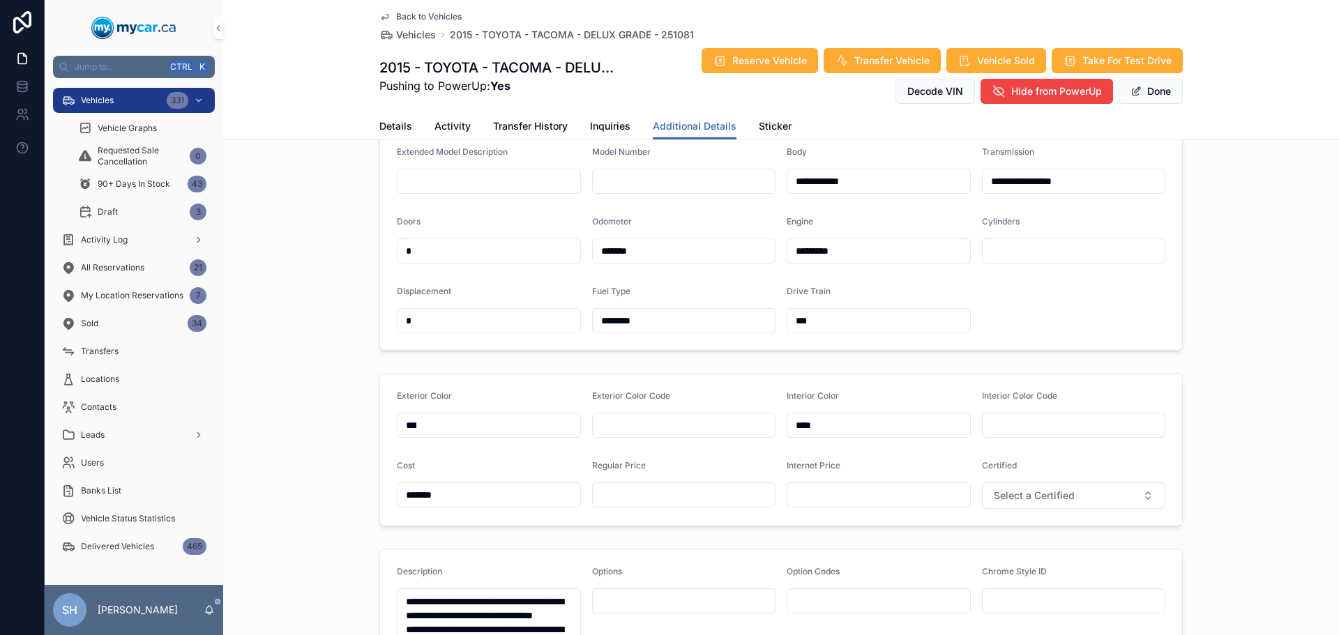
click at [624, 485] on div "scrollable content" at bounding box center [684, 495] width 184 height 25
click at [629, 497] on input "scrollable content" at bounding box center [684, 495] width 183 height 20
type input "*******"
click at [1149, 92] on button "Done" at bounding box center [1151, 91] width 64 height 25
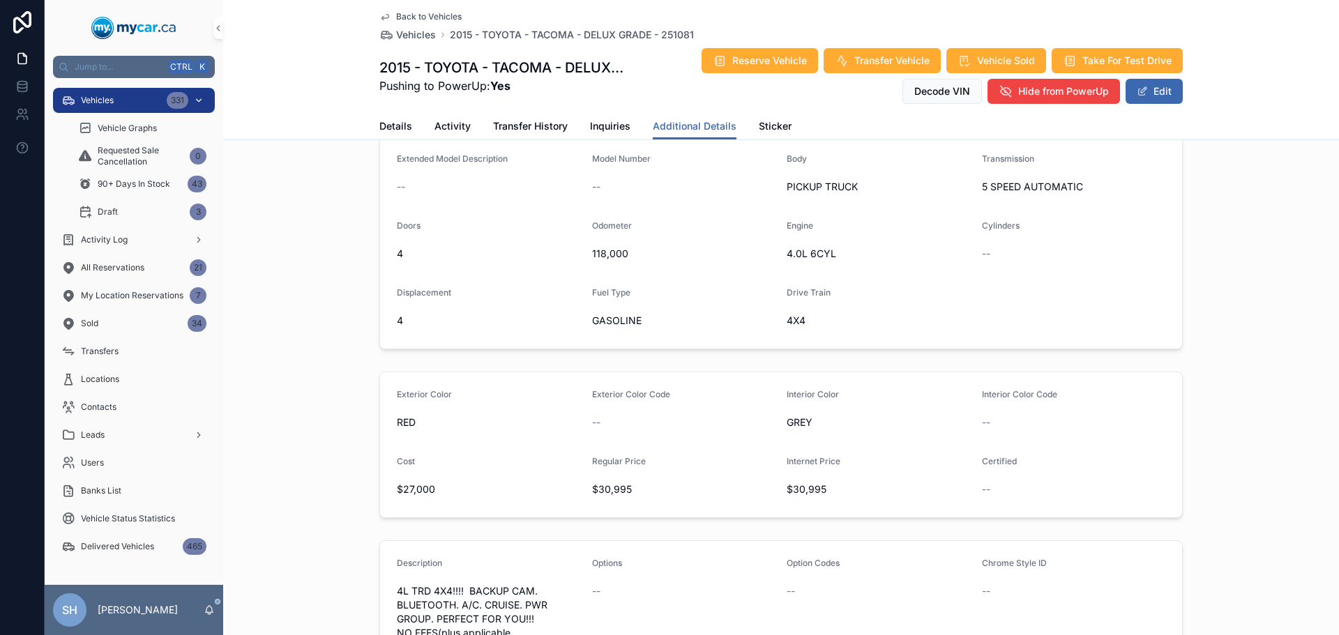
click at [136, 103] on div "Vehicles 331" at bounding box center [133, 100] width 145 height 22
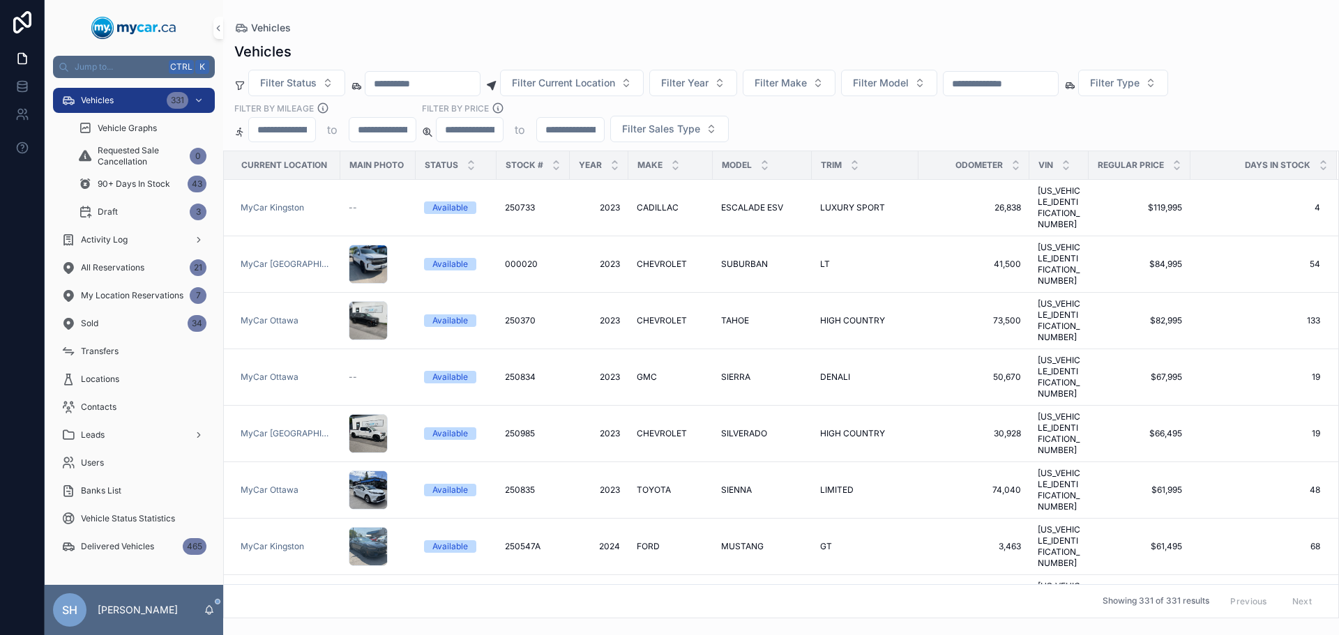
click at [1058, 80] on input "scrollable content" at bounding box center [1001, 84] width 114 height 20
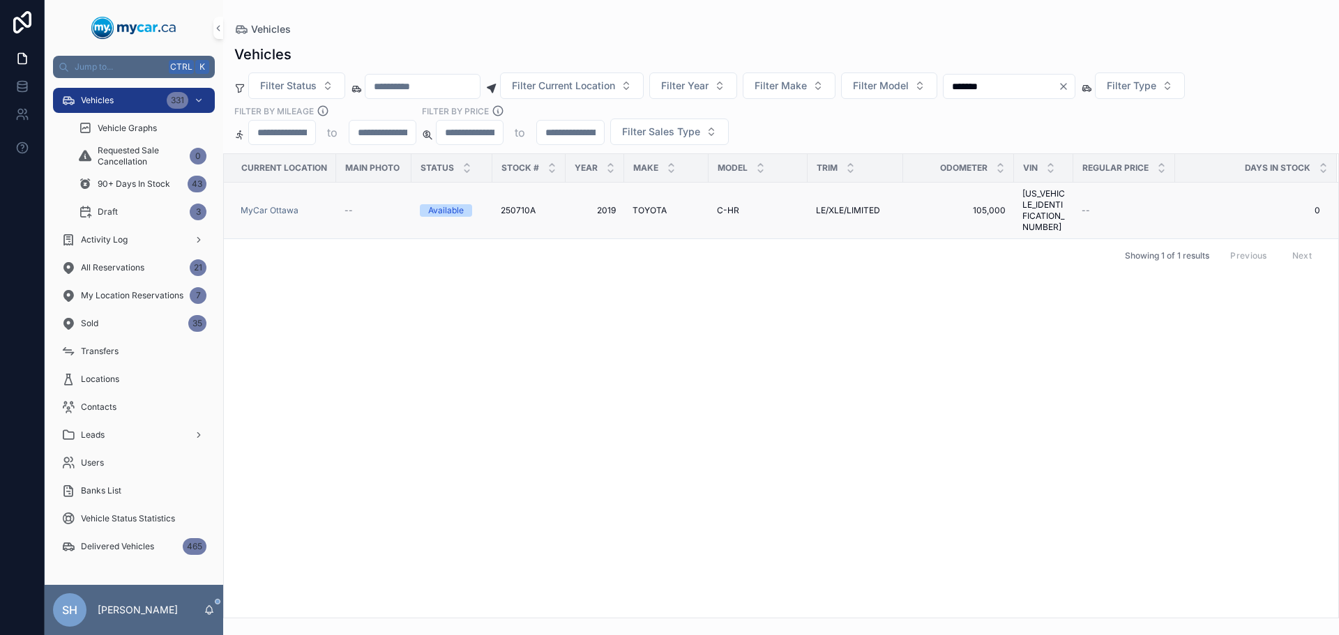
type input "*******"
click at [856, 205] on span "LE/XLE/LIMITED" at bounding box center [848, 210] width 64 height 11
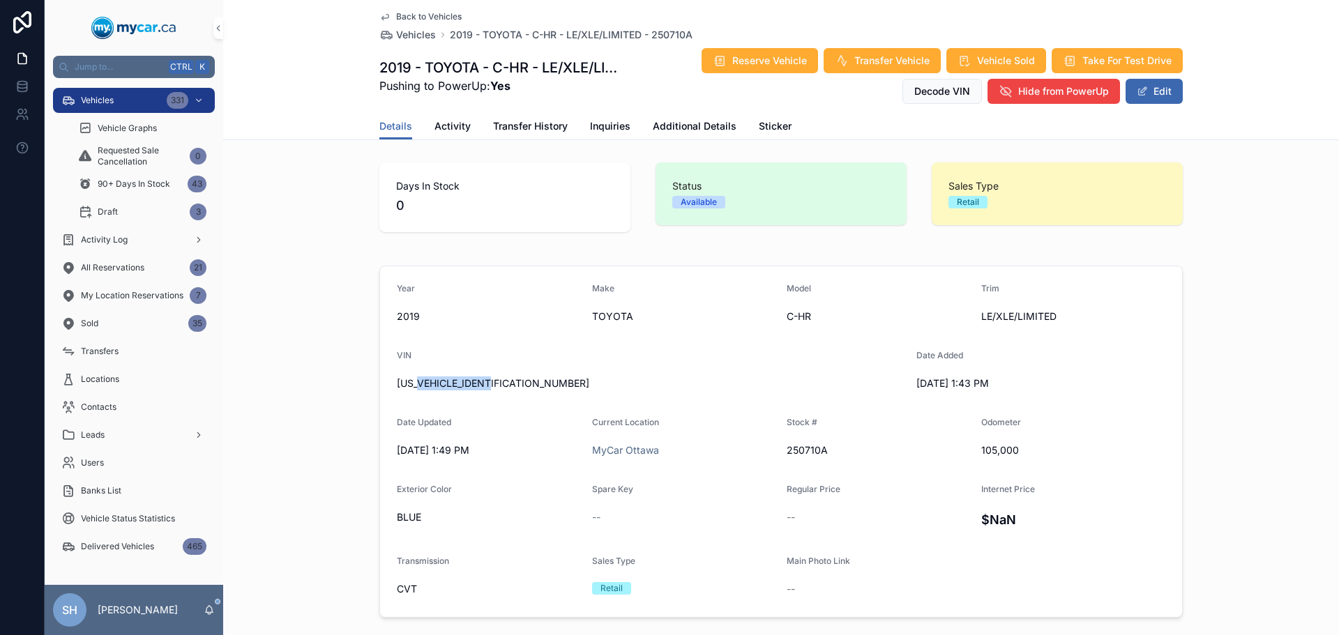
drag, startPoint x: 506, startPoint y: 384, endPoint x: 418, endPoint y: 392, distance: 88.3
click at [418, 392] on div "JTNKHMBX4K1048807" at bounding box center [651, 383] width 508 height 22
click at [408, 432] on div "Date Updated" at bounding box center [489, 425] width 184 height 17
drag, startPoint x: 506, startPoint y: 384, endPoint x: 356, endPoint y: 381, distance: 150.0
click at [351, 383] on div "Year 2019 Make TOYOTA Model C-HR Trim LE/XLE/LIMITED VIN JTNKHMBX4K1048807 Date…" at bounding box center [781, 441] width 1116 height 363
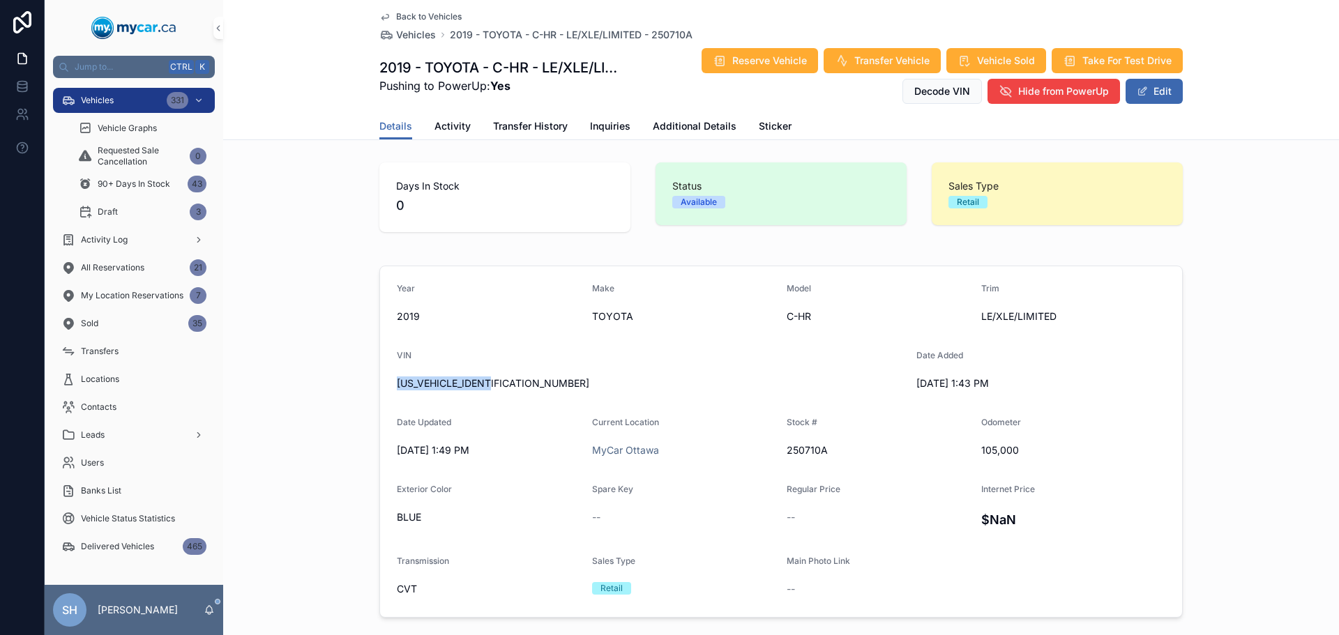
copy span "JTNKHMBX4K1048807"
click at [1146, 86] on button "Edit" at bounding box center [1154, 91] width 57 height 25
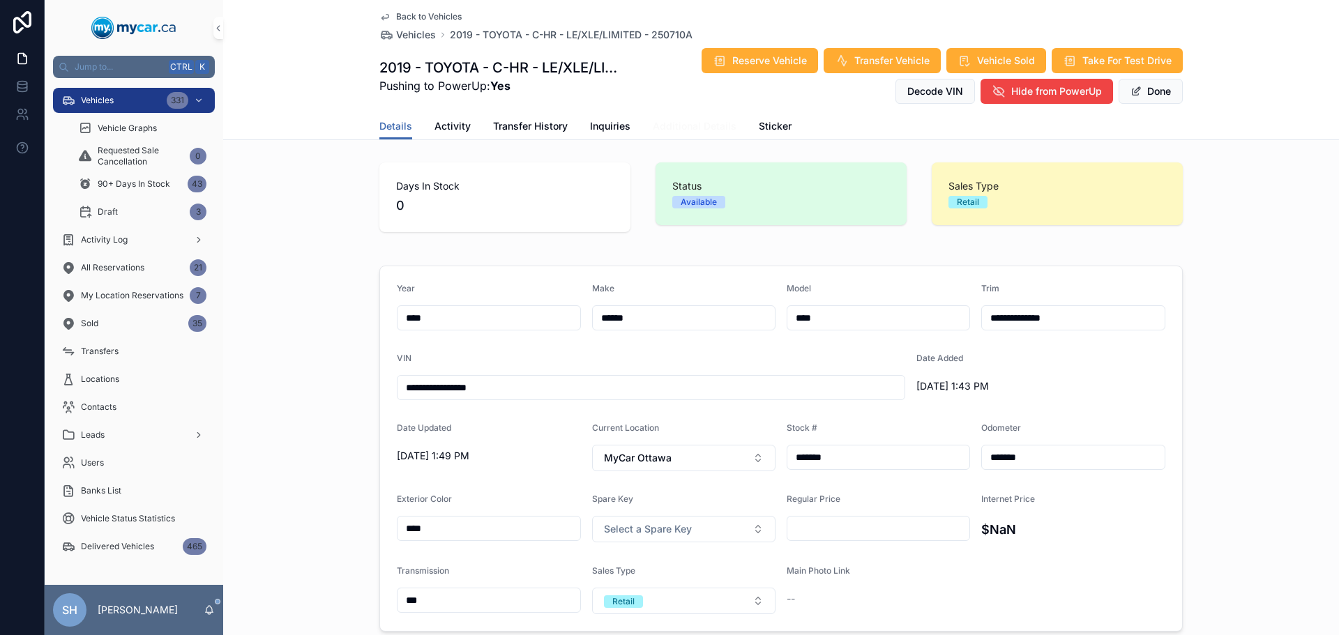
click at [688, 124] on span "Additional Details" at bounding box center [695, 126] width 84 height 14
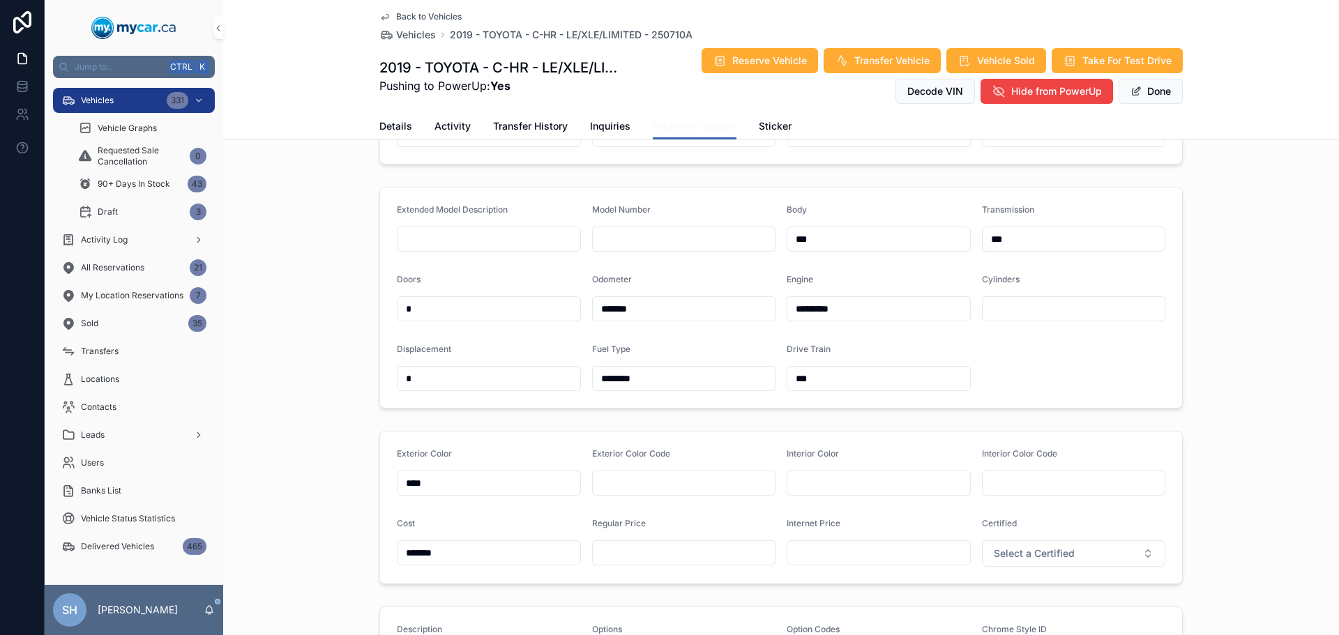
scroll to position [349, 0]
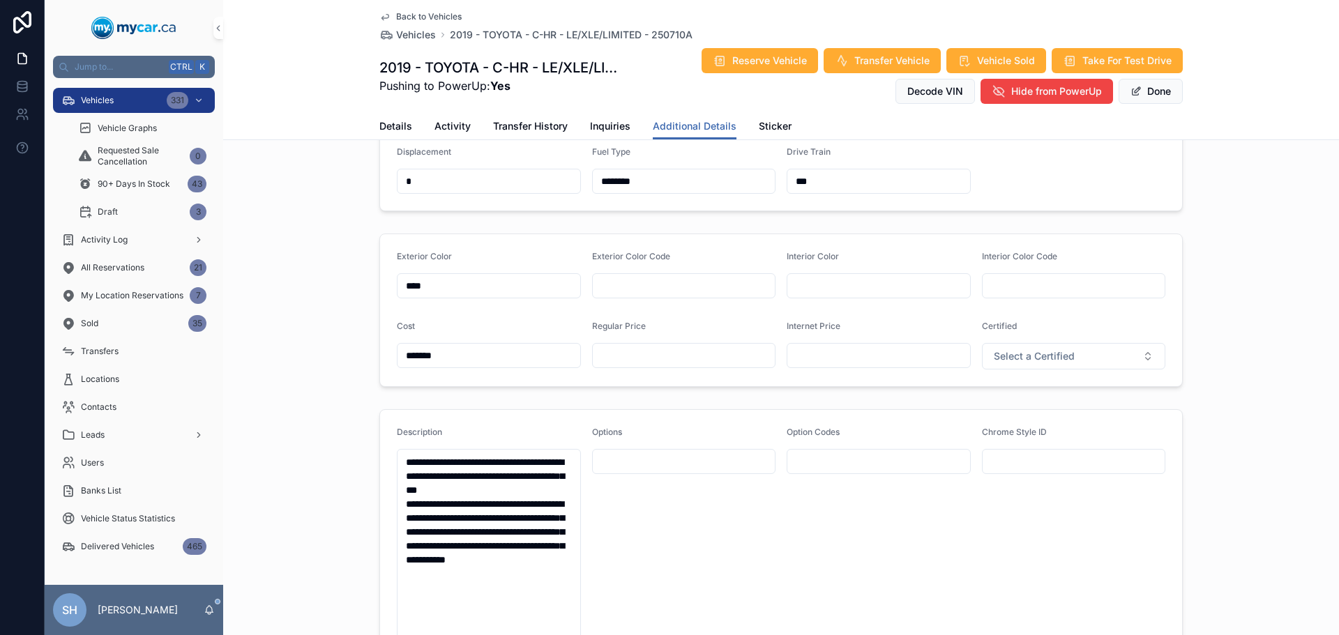
click at [648, 347] on input "scrollable content" at bounding box center [684, 356] width 183 height 20
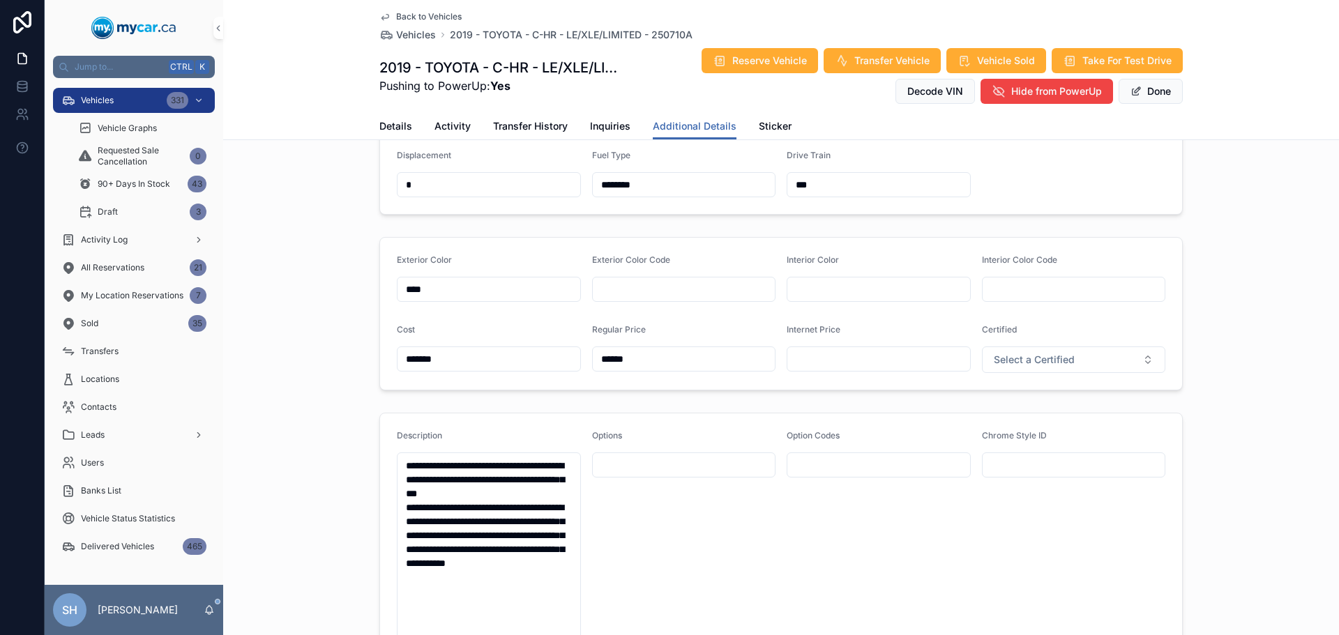
scroll to position [340, 0]
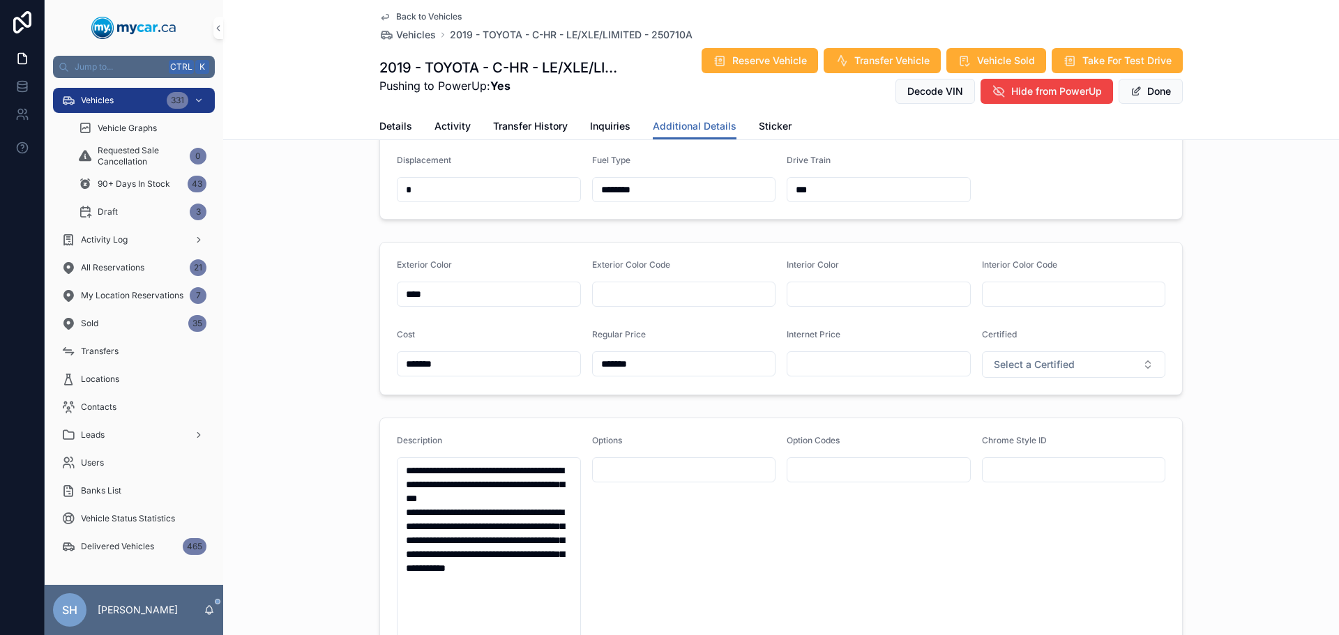
type input "*******"
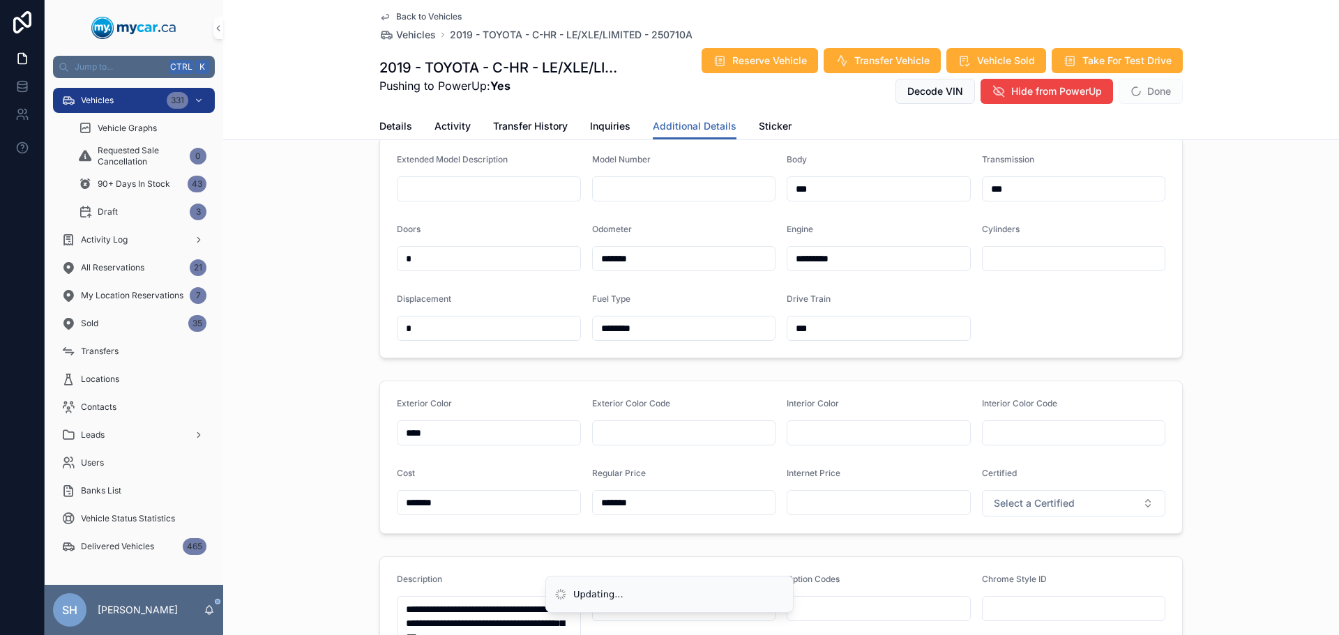
scroll to position [201, 0]
type input "*******"
click at [1152, 98] on span "Done" at bounding box center [1151, 91] width 64 height 25
click at [1133, 93] on span "scrollable content" at bounding box center [1135, 91] width 11 height 11
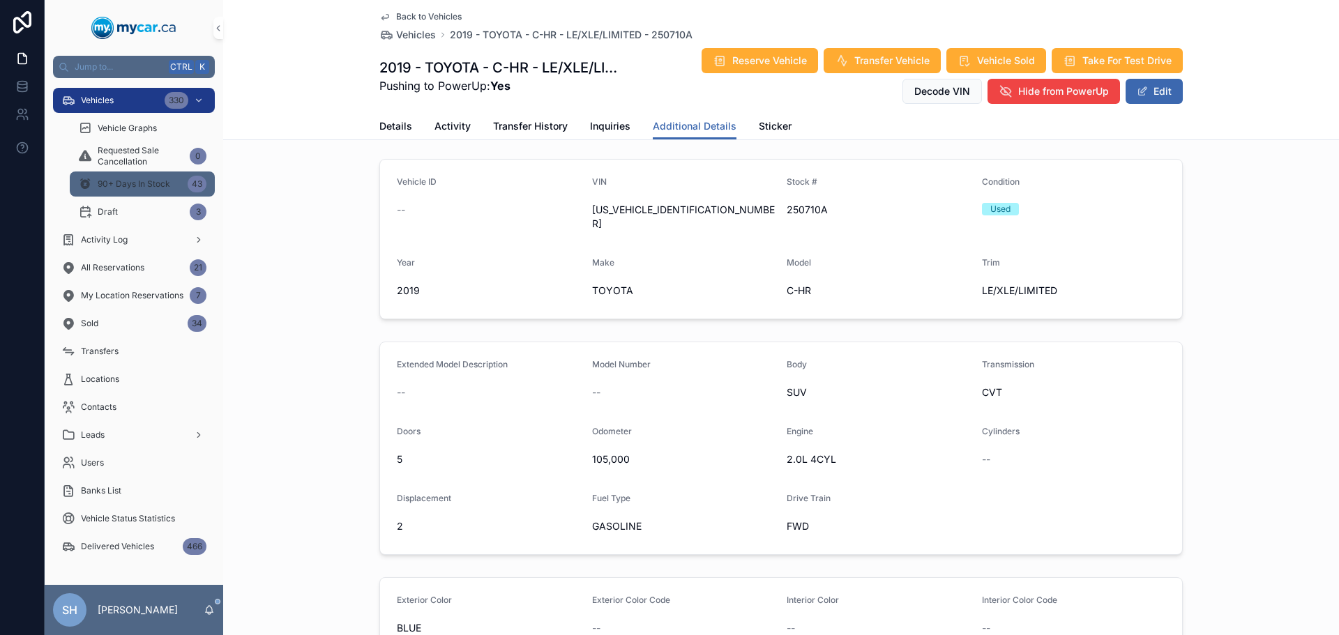
scroll to position [0, 0]
click at [147, 96] on div "Vehicles 330" at bounding box center [133, 100] width 145 height 22
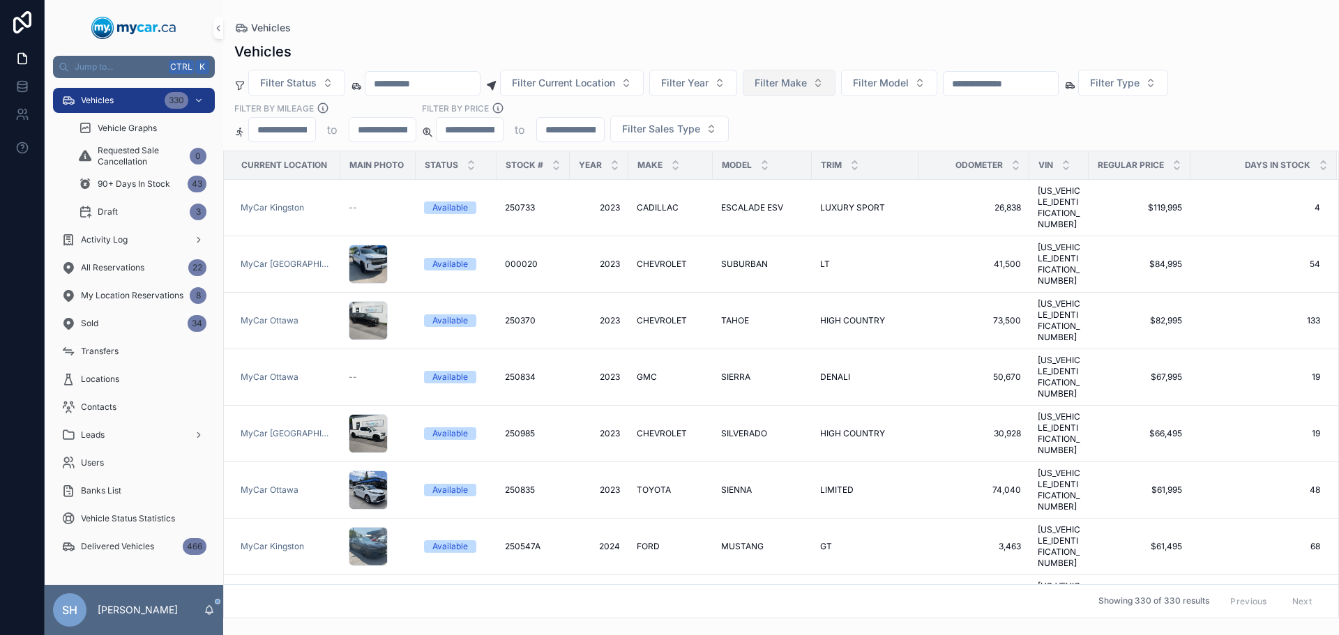
click at [807, 83] on span "Filter Make" at bounding box center [781, 83] width 52 height 14
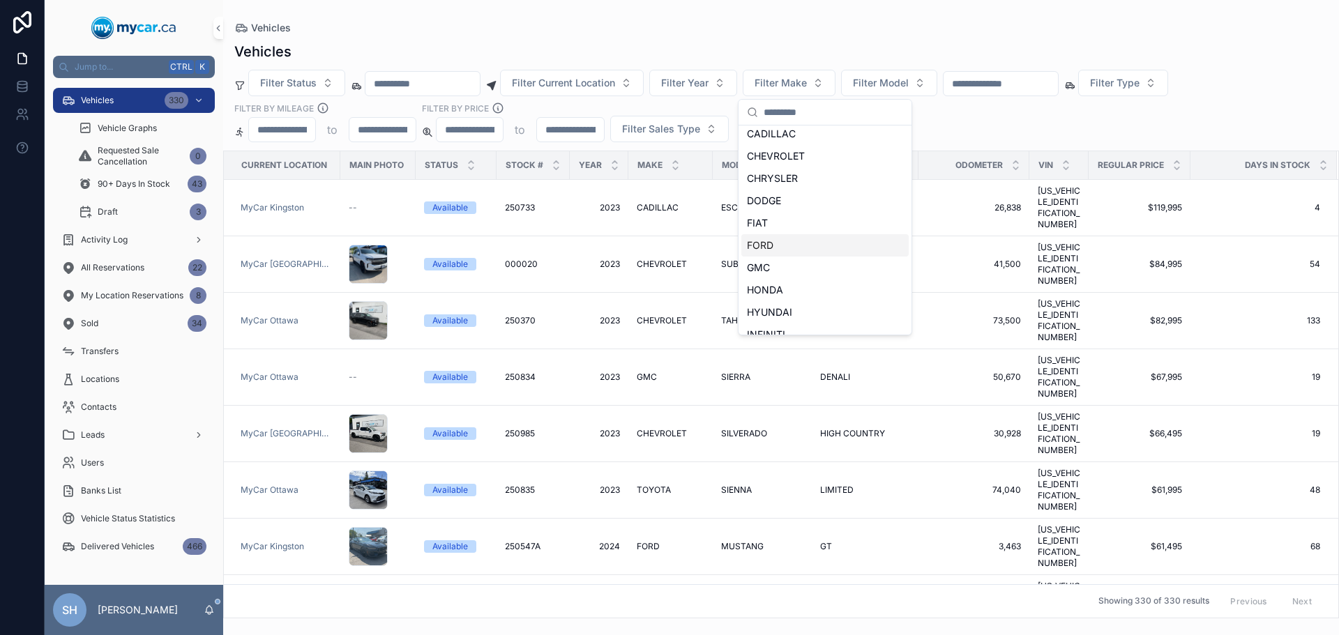
click at [770, 252] on div "FORD" at bounding box center [824, 245] width 167 height 22
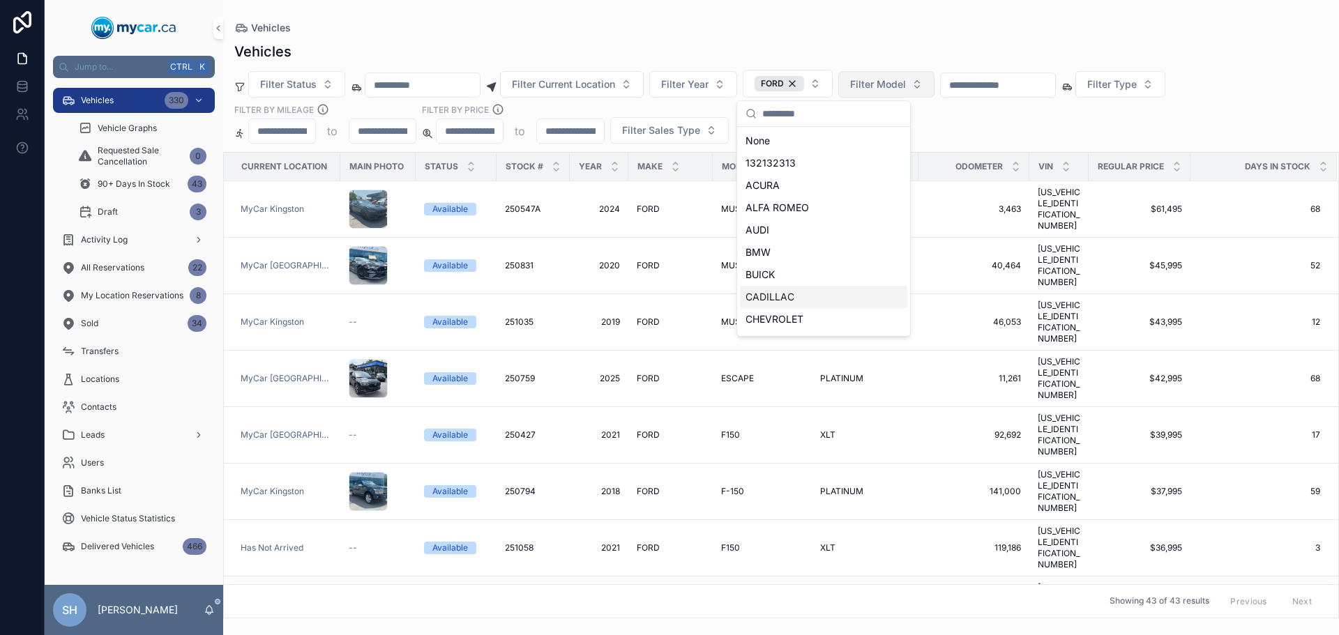
click at [906, 89] on span "Filter Model" at bounding box center [878, 84] width 56 height 14
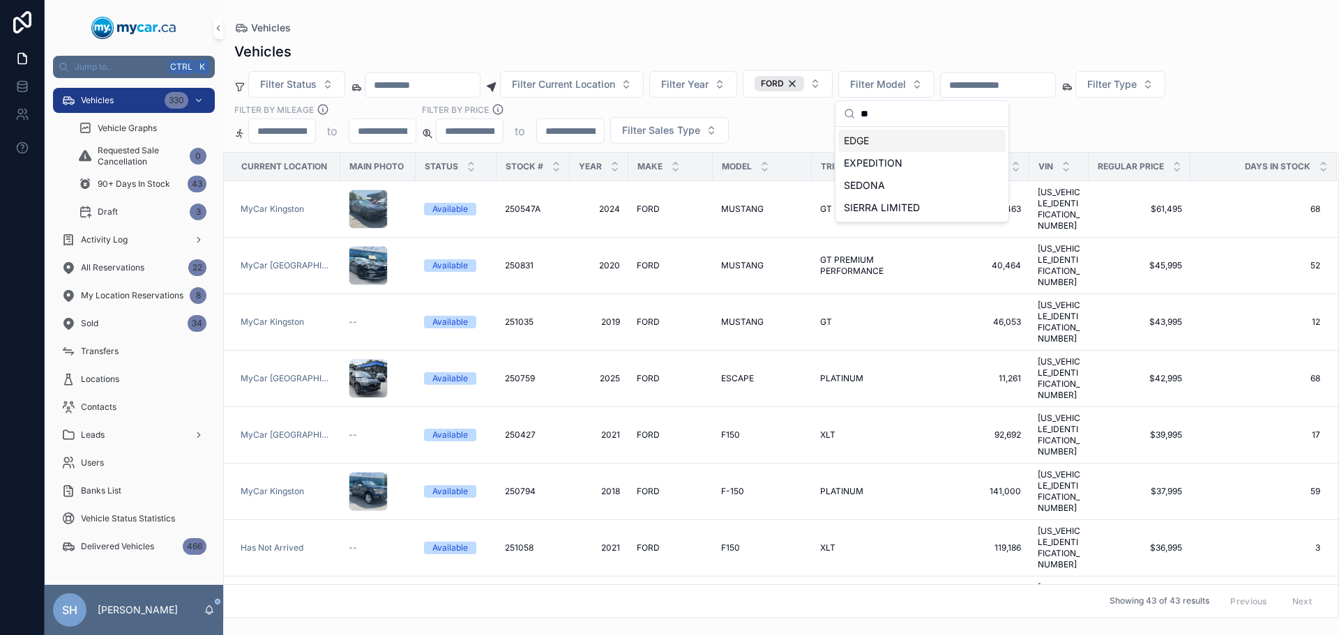
type input "**"
click at [892, 143] on div "EDGE" at bounding box center [921, 141] width 167 height 22
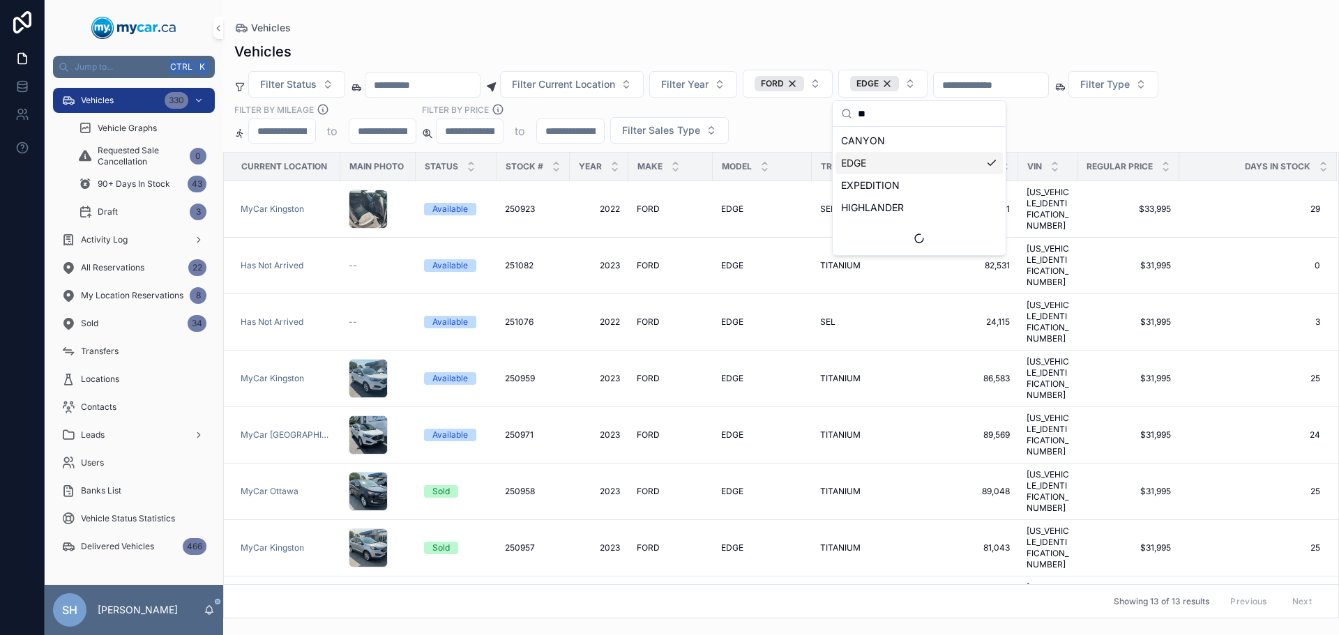
click at [871, 164] on div "EDGE" at bounding box center [918, 163] width 167 height 22
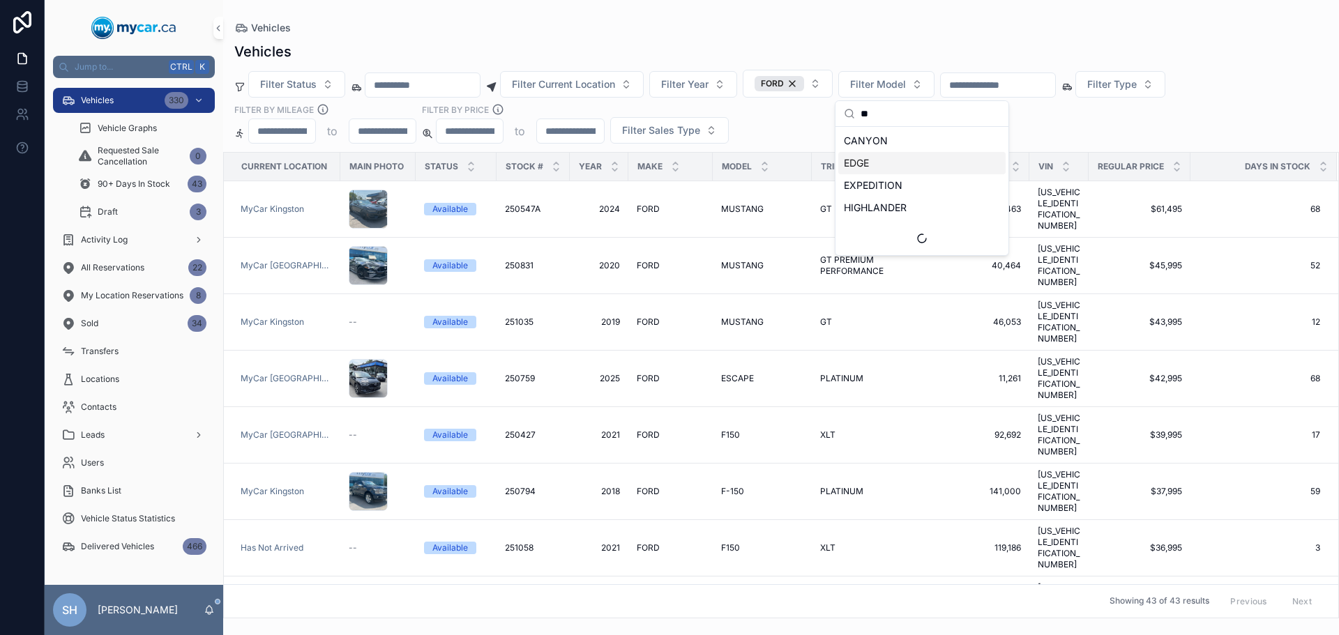
click at [871, 164] on div "EDGE" at bounding box center [921, 163] width 167 height 22
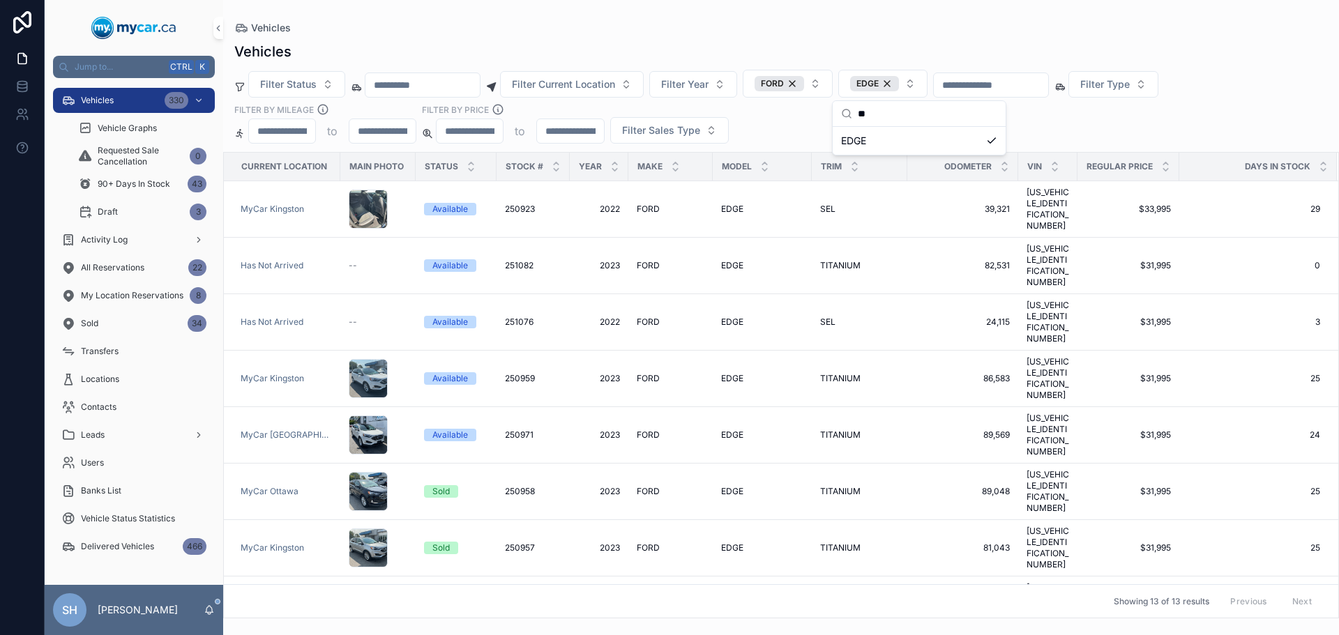
click at [937, 29] on div "Vehicles" at bounding box center [780, 27] width 1093 height 11
click at [804, 86] on div "FORD" at bounding box center [780, 83] width 50 height 15
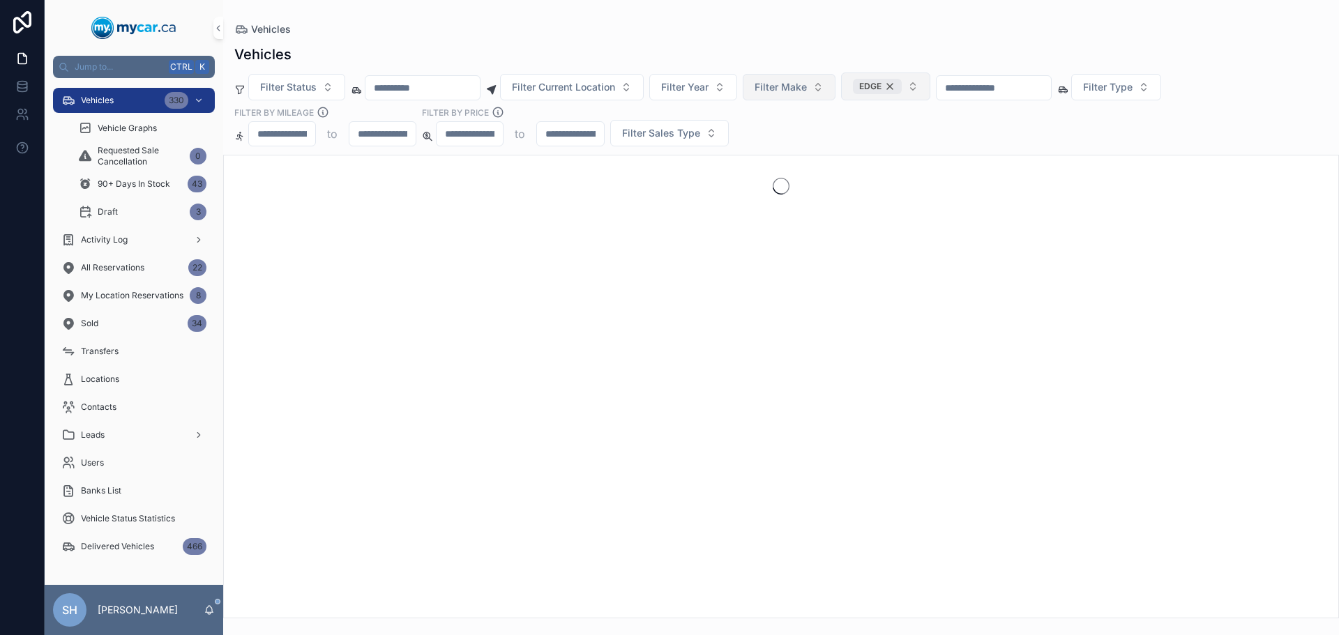
click at [902, 90] on div "EDGE" at bounding box center [877, 86] width 49 height 15
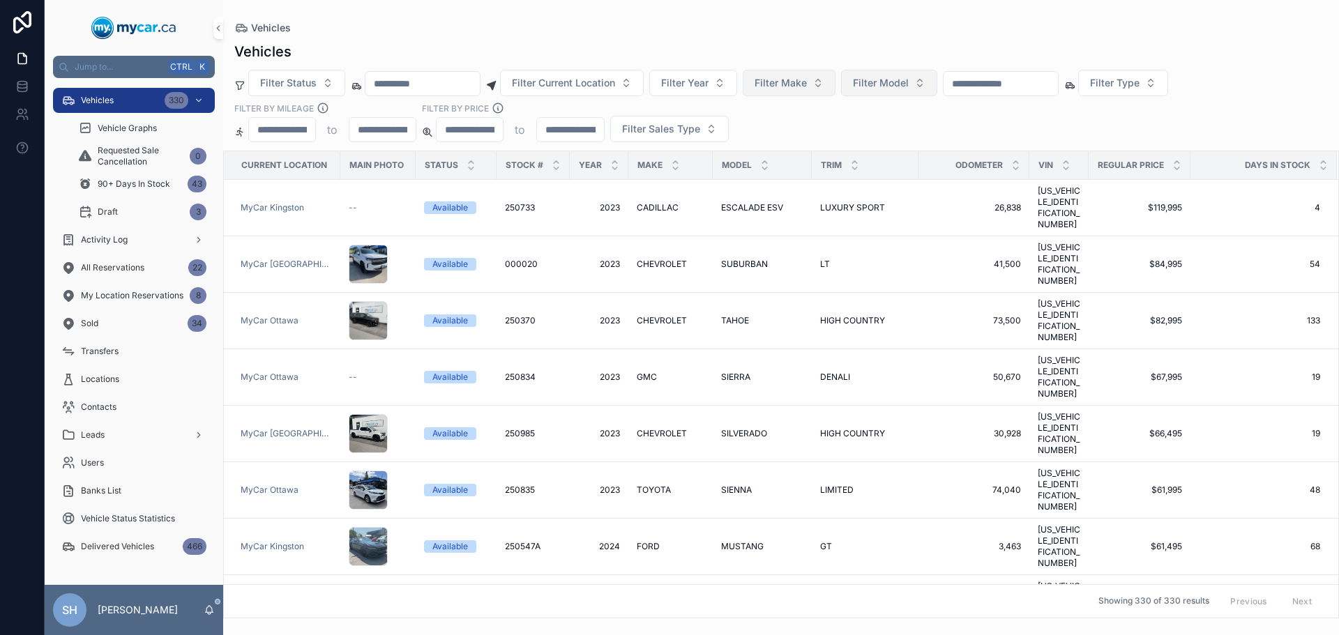
click at [994, 84] on input "scrollable content" at bounding box center [1001, 84] width 114 height 20
click at [741, 17] on div "Vehicles Vehicles Filter Status Filter Current Location Filter Year Filter Make…" at bounding box center [781, 309] width 1116 height 619
click at [433, 20] on div "Vehicles Vehicles Filter Status Filter Current Location Filter Year Filter Make…" at bounding box center [781, 309] width 1116 height 619
click at [721, 42] on div "Vehicles" at bounding box center [780, 52] width 1093 height 20
click at [635, 65] on div "Vehicles Filter Status Filter Current Location Filter Year Filter Make Filter M…" at bounding box center [781, 325] width 1116 height 585
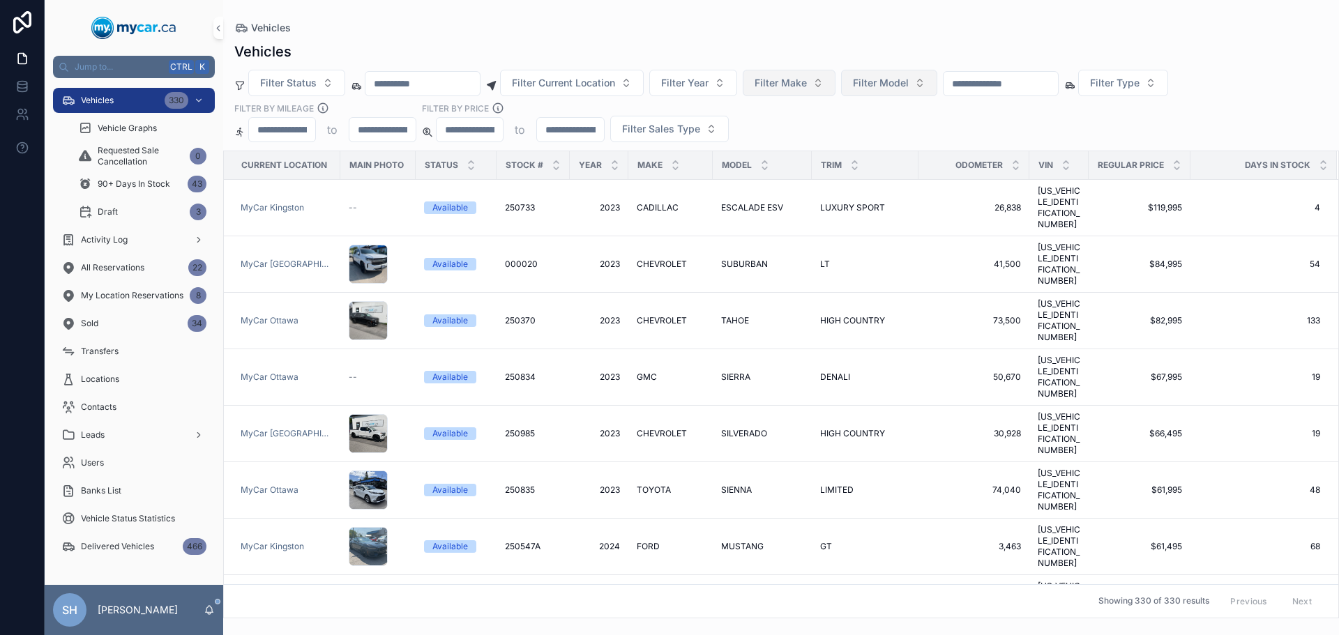
click at [639, 35] on div "Vehicles Filter Status Filter Current Location Filter Year Filter Make Filter M…" at bounding box center [781, 325] width 1116 height 585
click at [709, 88] on span "Filter Year" at bounding box center [684, 83] width 47 height 14
click at [701, 40] on div "Vehicles Filter Status Filter Current Location Filter Year Filter Make Filter M…" at bounding box center [781, 325] width 1116 height 585
click at [807, 88] on span "Filter Make" at bounding box center [781, 83] width 52 height 14
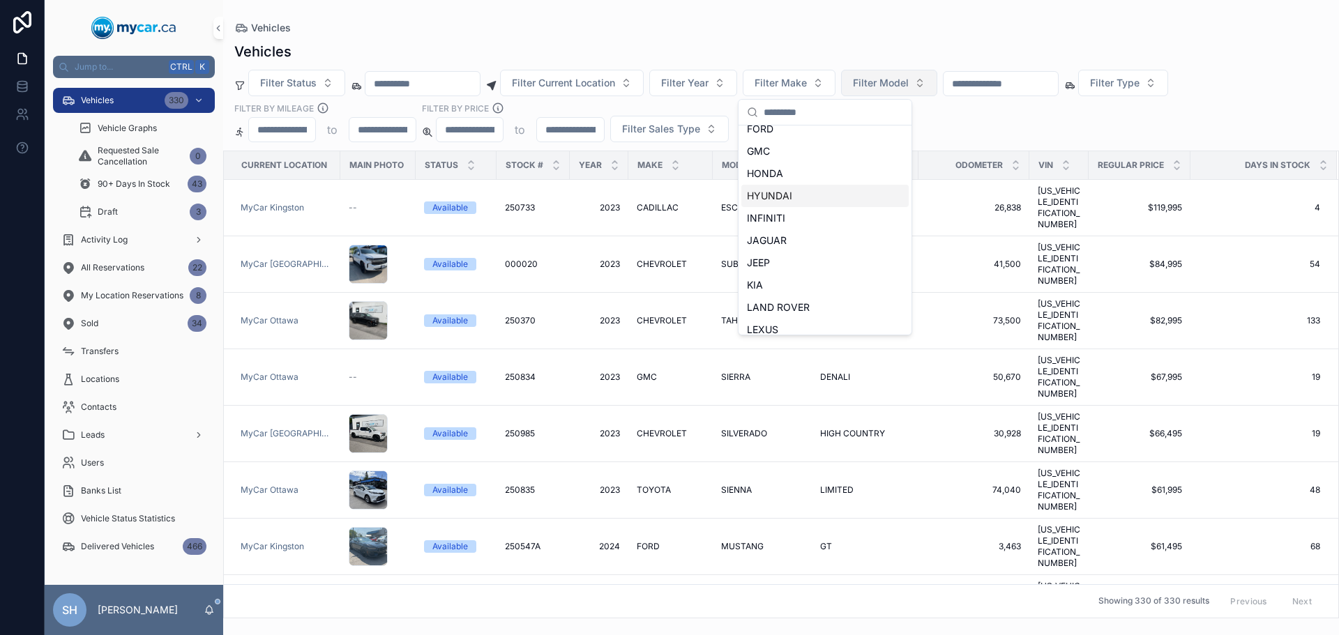
scroll to position [349, 0]
drag, startPoint x: 772, startPoint y: 30, endPoint x: 785, endPoint y: 31, distance: 12.6
click at [775, 30] on div "Vehicles" at bounding box center [780, 27] width 1093 height 11
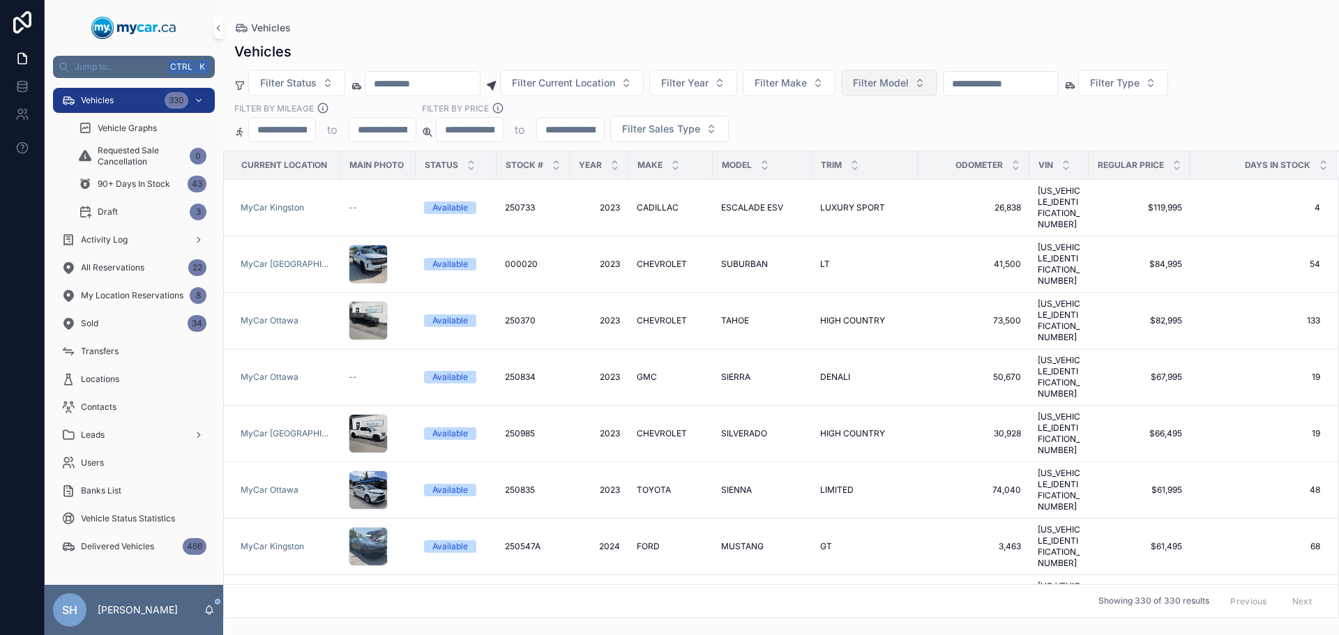
click at [785, 31] on div "Vehicles" at bounding box center [780, 27] width 1093 height 11
click at [521, 54] on div "Vehicles" at bounding box center [780, 52] width 1093 height 20
click at [301, 91] on button "Filter Status" at bounding box center [296, 83] width 97 height 26
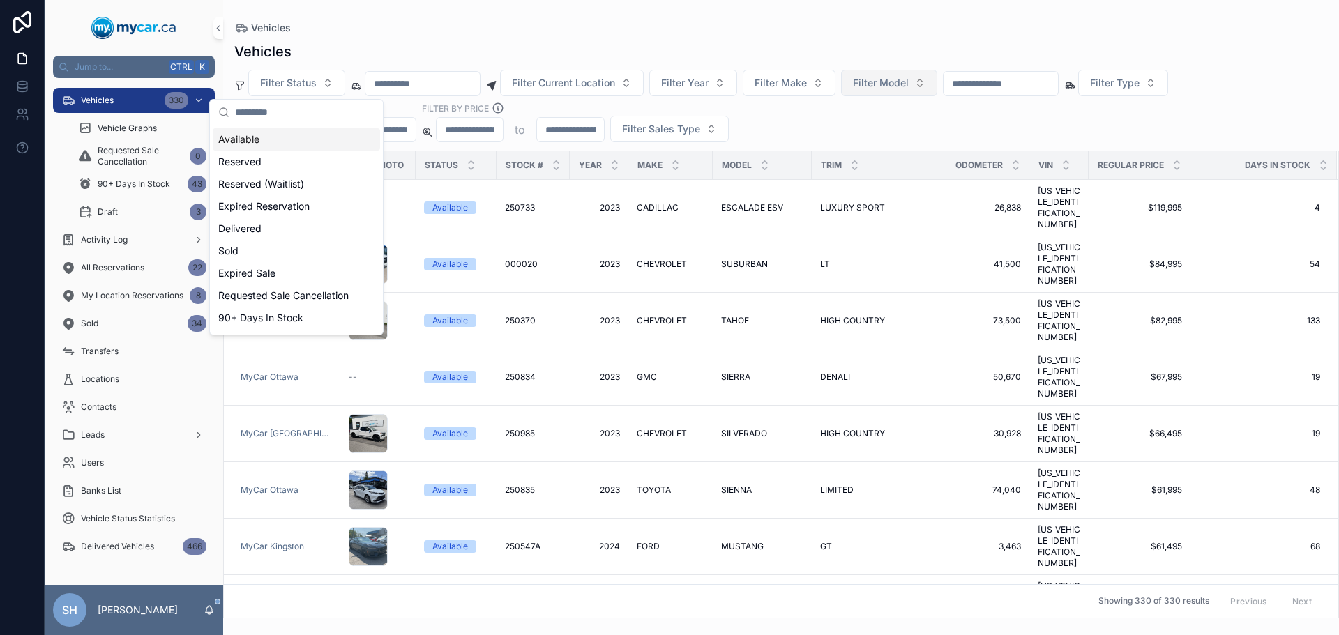
click at [418, 22] on div "Vehicles Vehicles Filter Status Filter Current Location Filter Year Filter Make…" at bounding box center [781, 309] width 1116 height 619
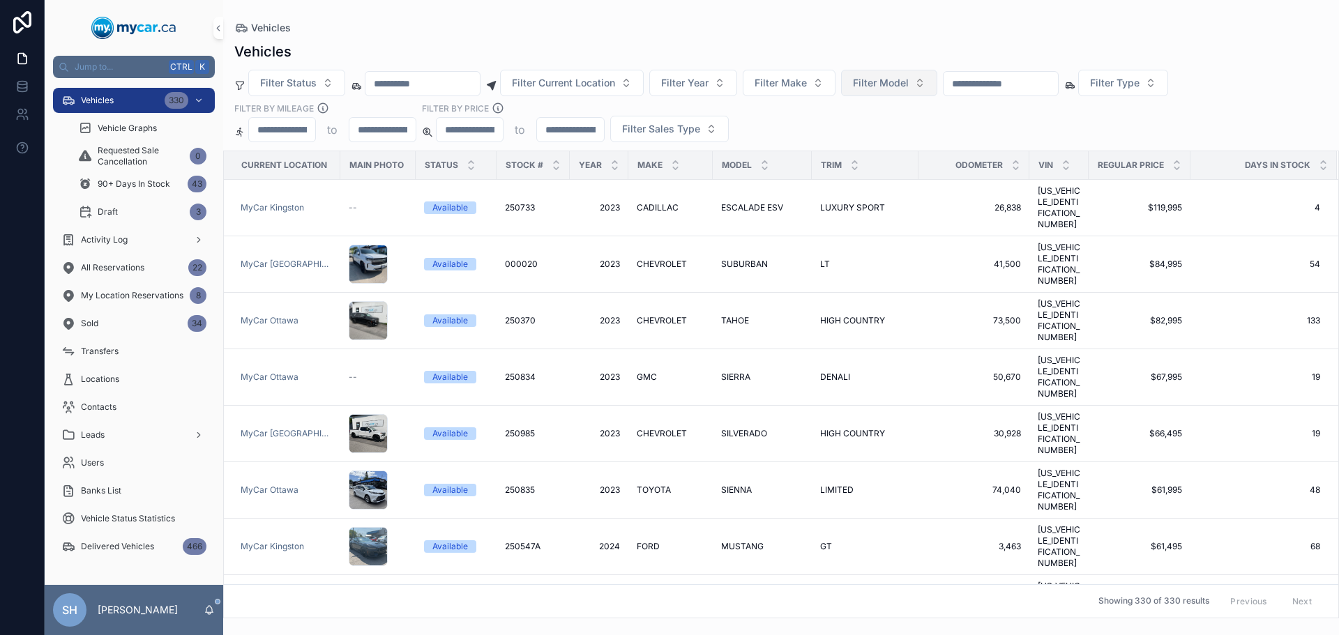
click at [396, 81] on input "scrollable content" at bounding box center [422, 84] width 114 height 20
click at [289, 89] on span "Filter Status" at bounding box center [288, 83] width 56 height 14
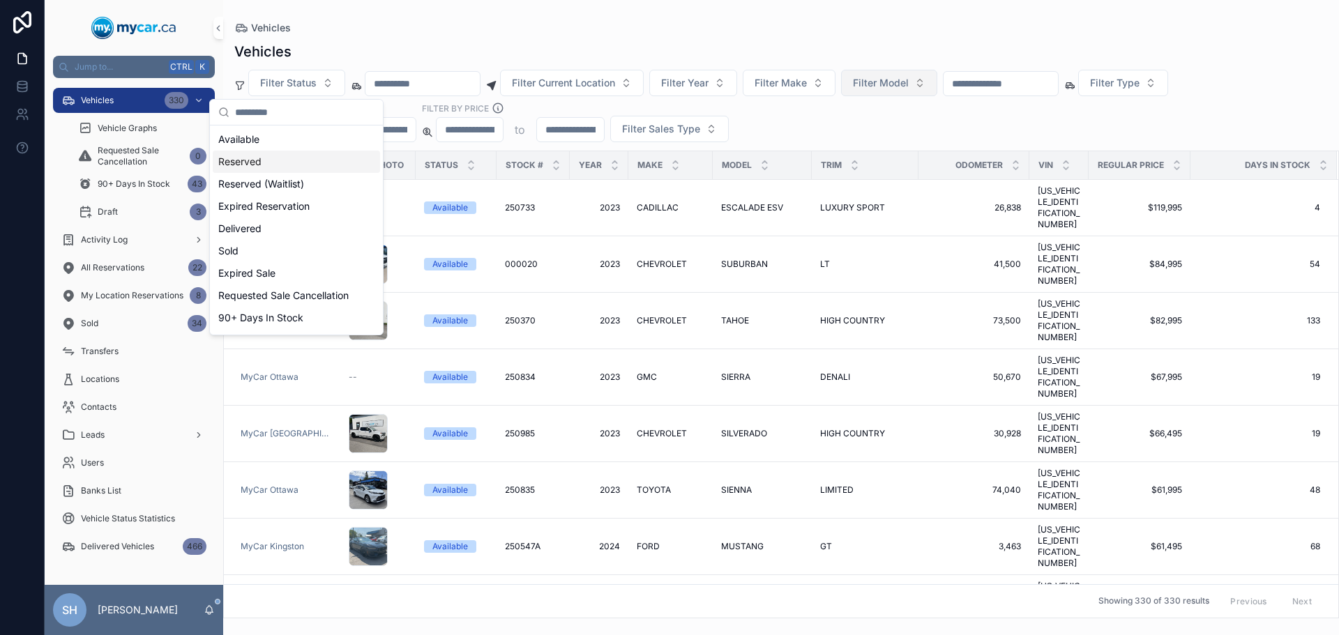
click at [247, 163] on div "Reserved" at bounding box center [296, 162] width 167 height 22
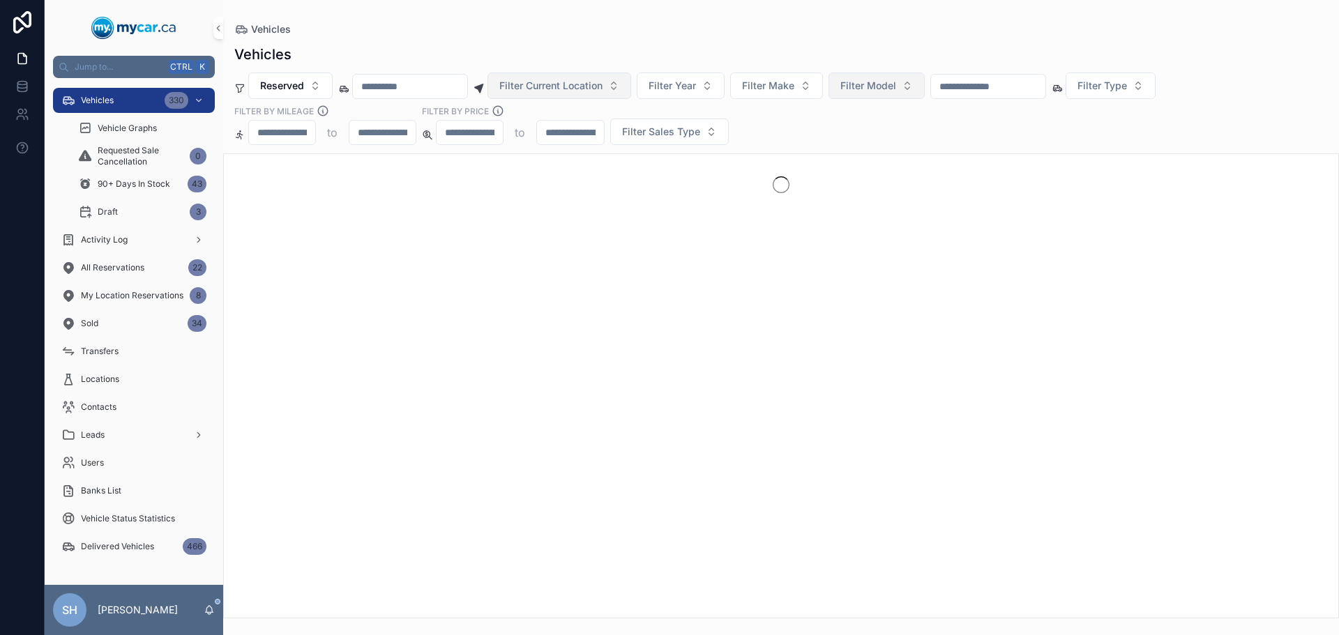
click at [591, 77] on button "Filter Current Location" at bounding box center [559, 86] width 144 height 26
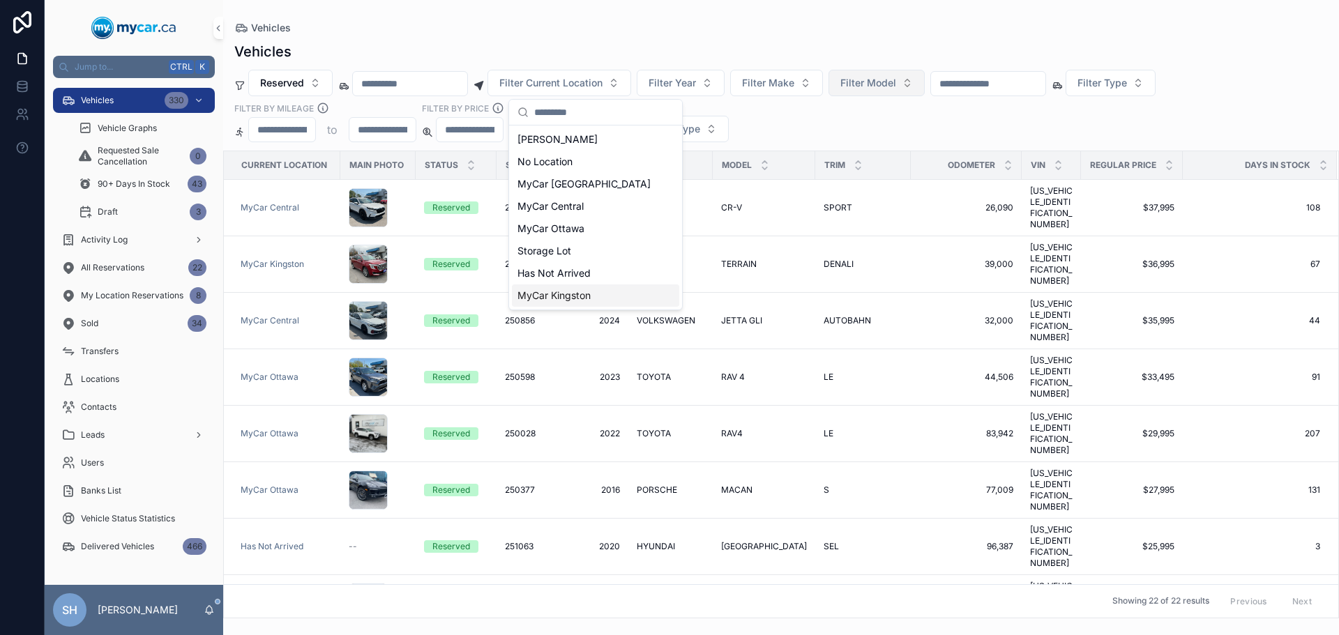
click at [586, 293] on span "MyCar Kingston" at bounding box center [553, 296] width 73 height 14
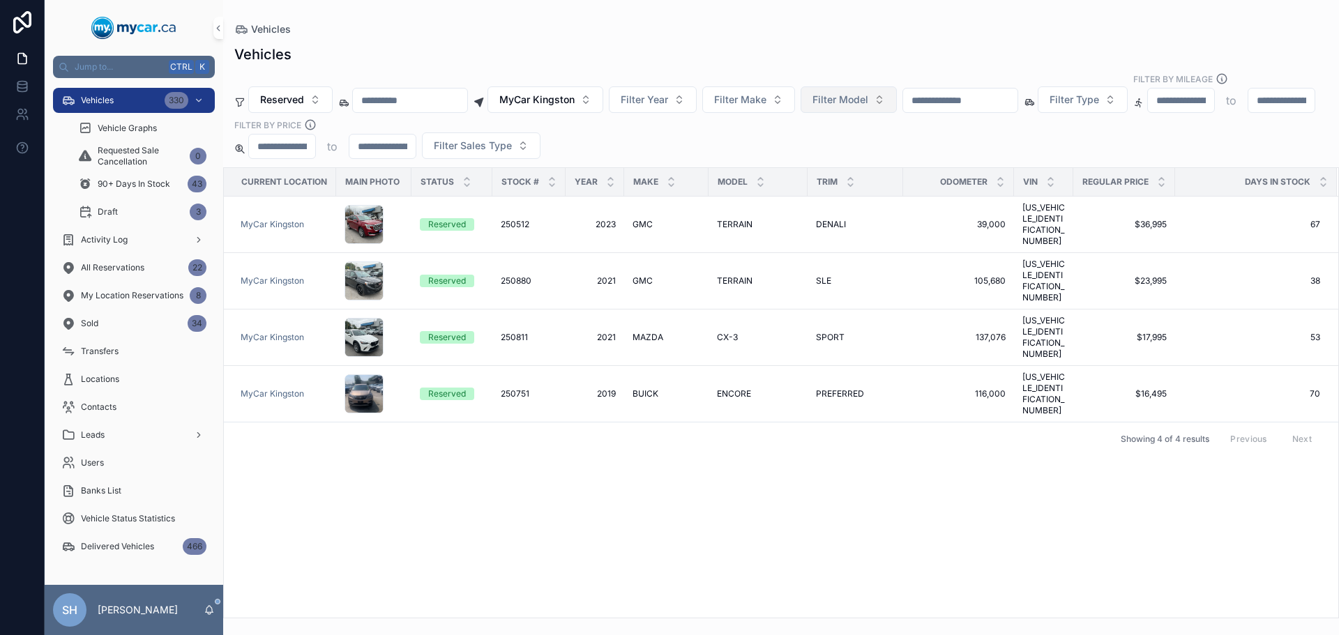
click at [626, 42] on div "Vehicles Reserved MyCar Kingston Filter Year Filter Make Filter Model Filter Ty…" at bounding box center [781, 327] width 1116 height 582
click at [444, 56] on div "Vehicles" at bounding box center [780, 55] width 1093 height 20
click at [289, 93] on span "Reserved" at bounding box center [282, 100] width 44 height 14
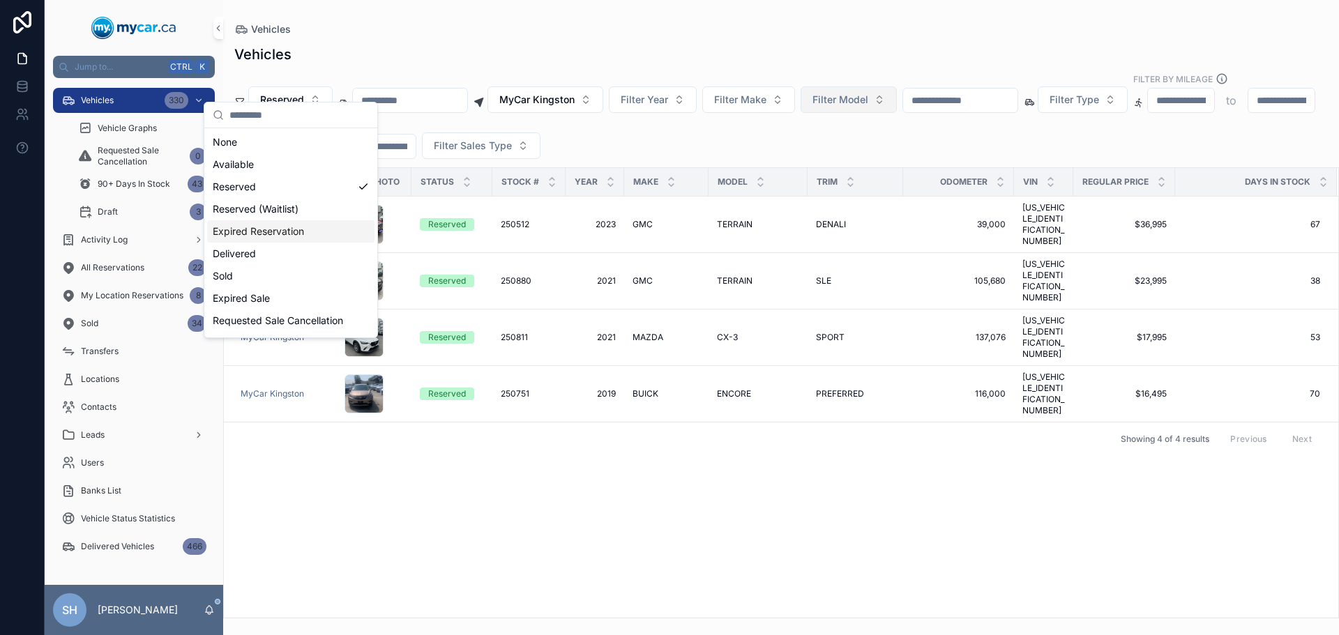
click at [299, 234] on div "Expired Reservation" at bounding box center [290, 231] width 167 height 22
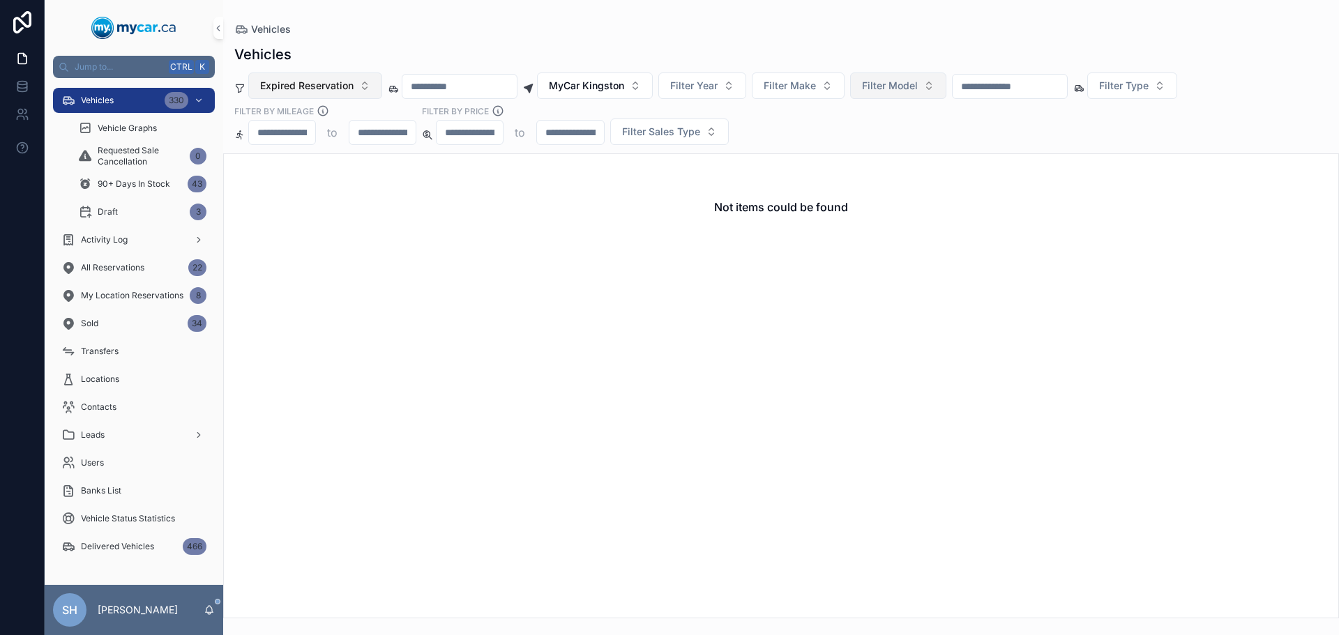
click at [317, 81] on span "Expired Reservation" at bounding box center [306, 86] width 93 height 14
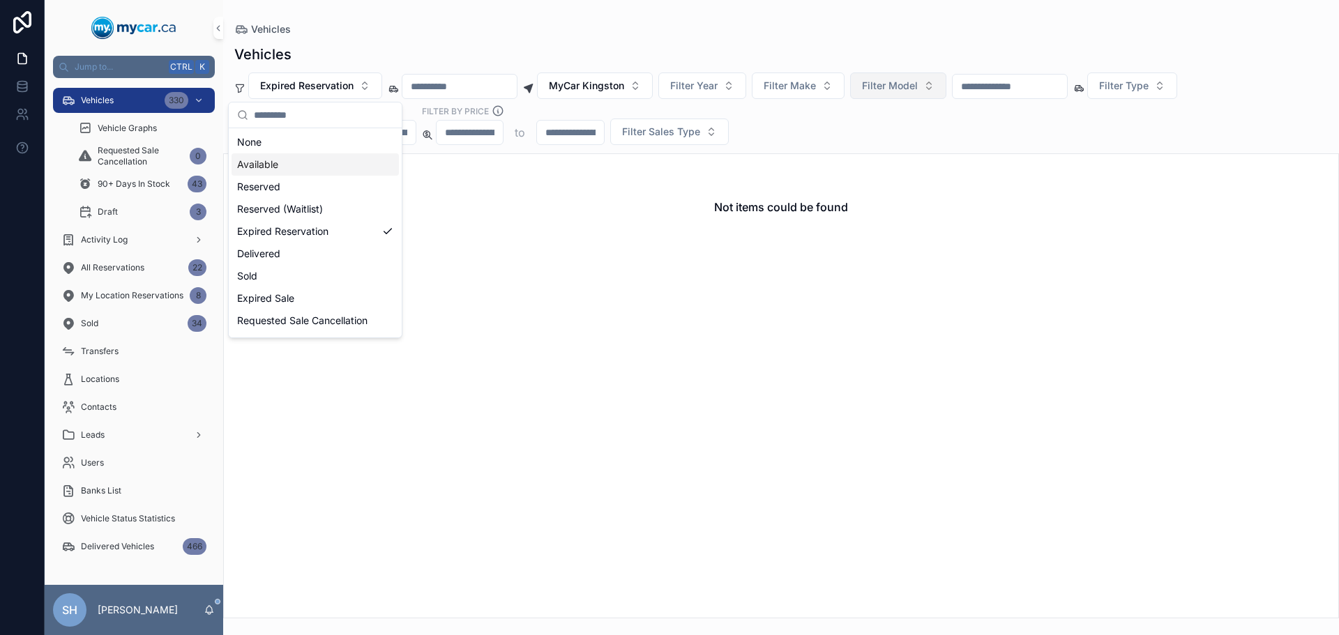
click at [291, 165] on div "Available" at bounding box center [315, 164] width 167 height 22
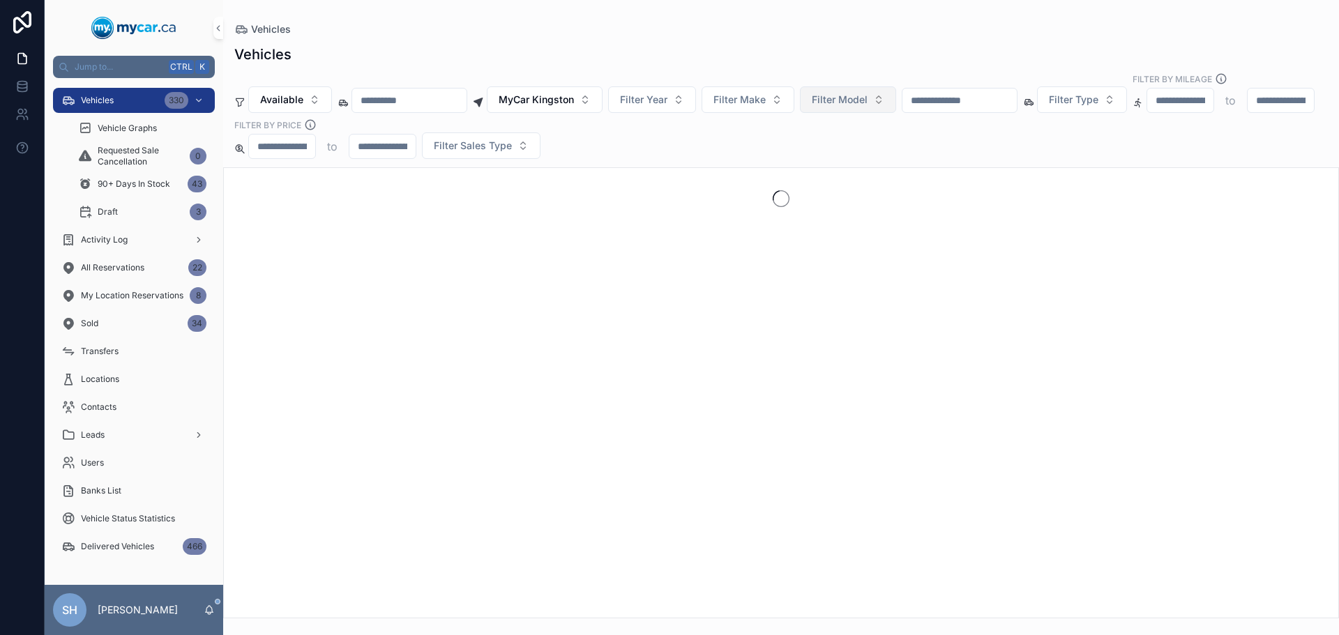
click at [393, 16] on div "Vehicles Vehicles Available MyCar Kingston Filter Year Filter Make Filter Model…" at bounding box center [781, 309] width 1116 height 619
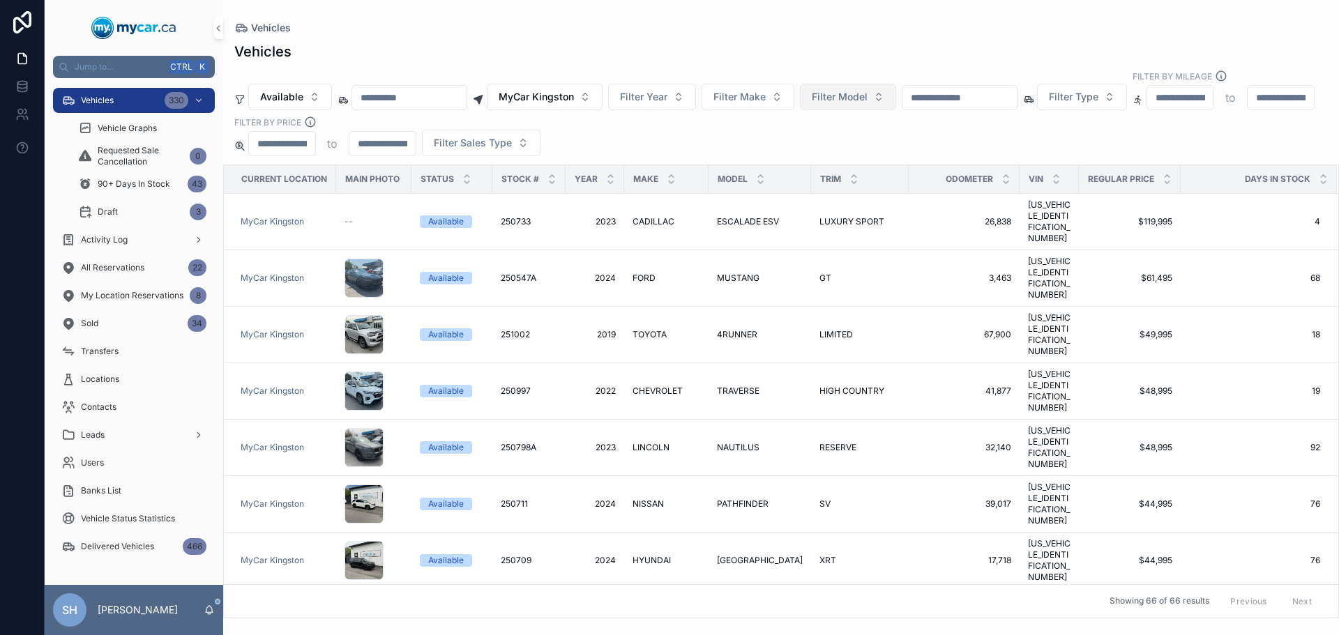
click at [589, 46] on div "Vehicles" at bounding box center [780, 52] width 1093 height 20
click at [1014, 89] on input "scrollable content" at bounding box center [959, 98] width 114 height 20
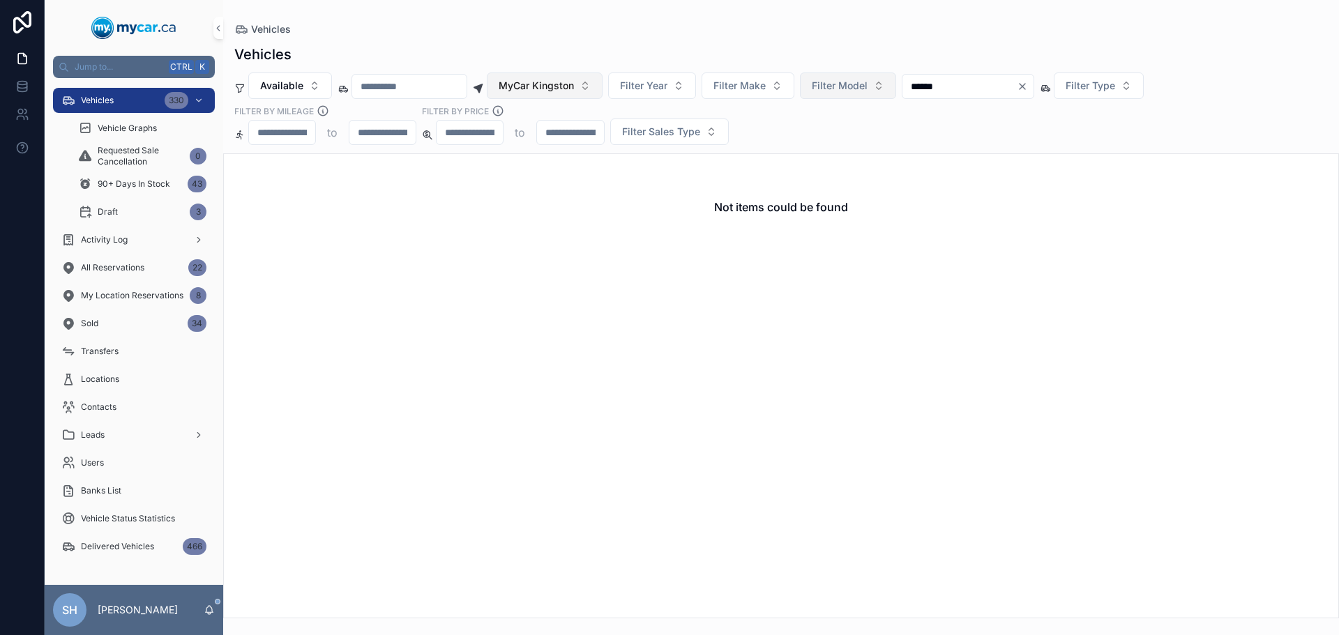
click at [574, 87] on span "MyCar Kingston" at bounding box center [536, 86] width 75 height 14
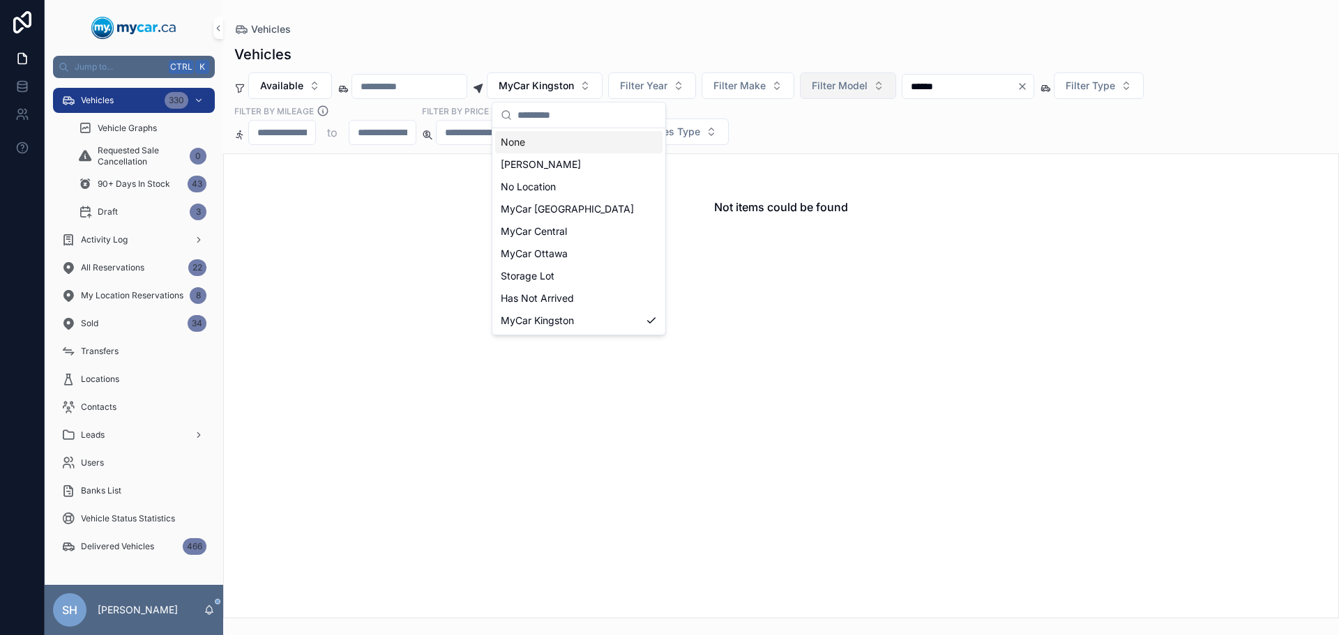
click at [538, 145] on div "None" at bounding box center [578, 142] width 167 height 22
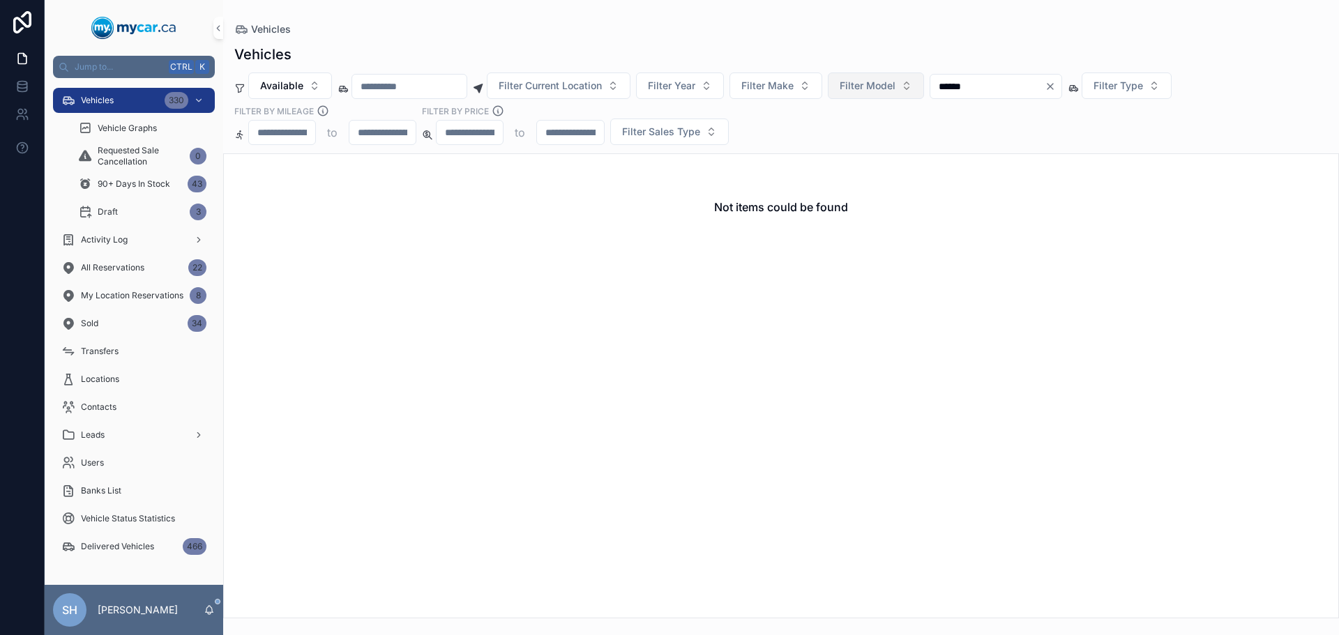
click at [438, 1] on div "Vehicles Vehicles Available Filter Current Location Filter Year Filter Make Fil…" at bounding box center [781, 309] width 1116 height 619
click at [1025, 90] on input "******" at bounding box center [987, 87] width 114 height 20
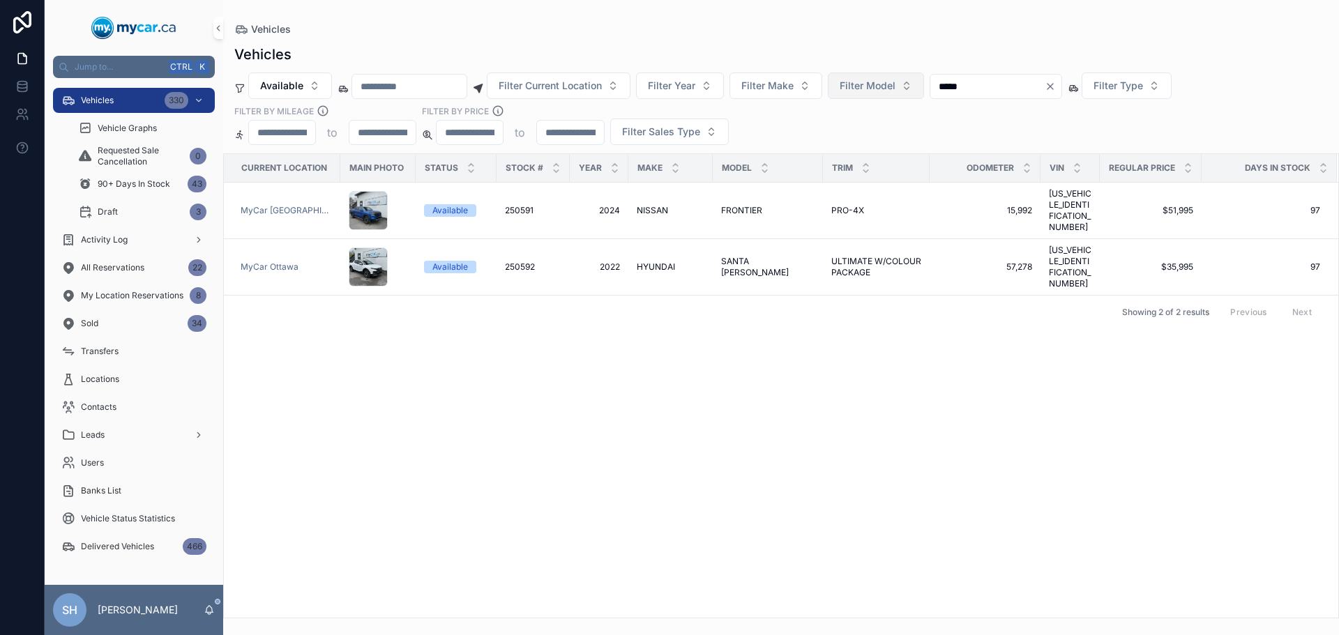
type input "******"
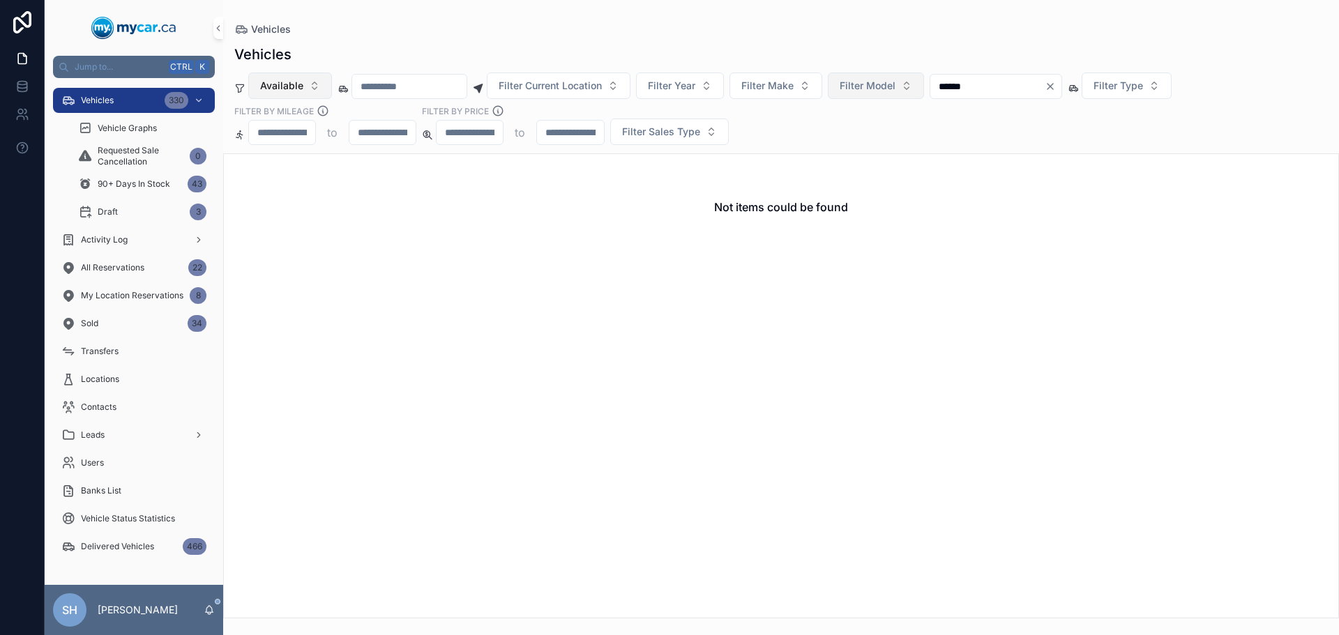
click at [270, 85] on span "Available" at bounding box center [281, 86] width 43 height 14
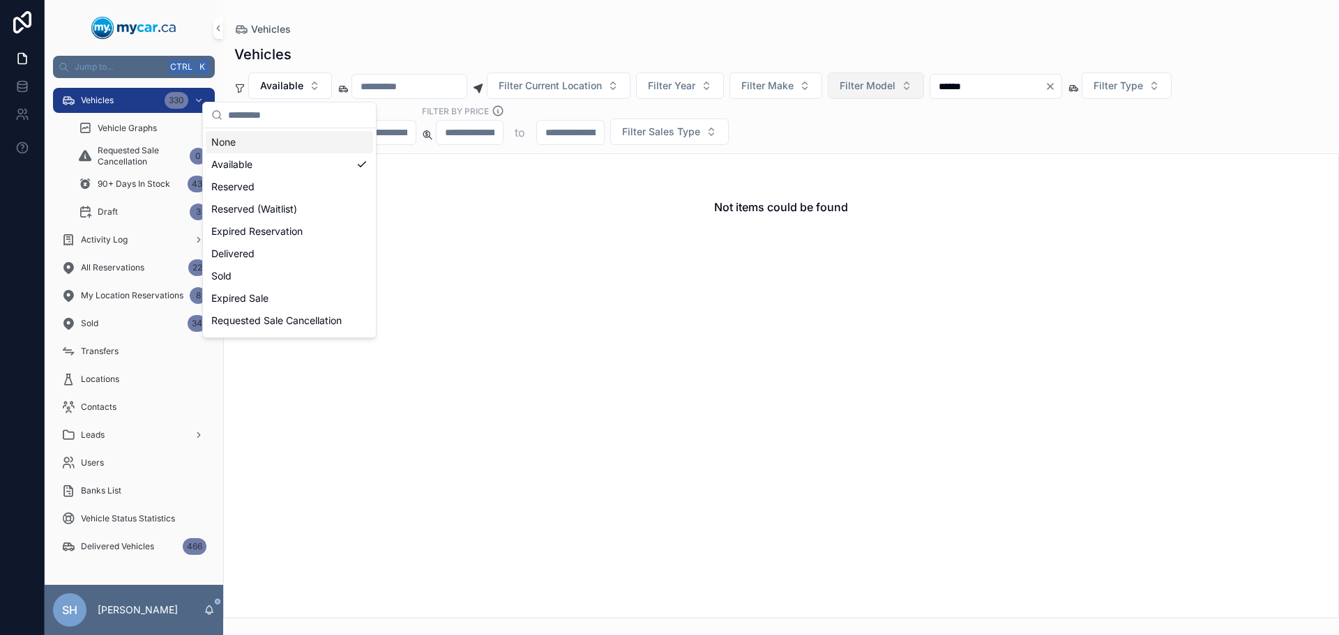
click at [253, 144] on div "None" at bounding box center [289, 142] width 167 height 22
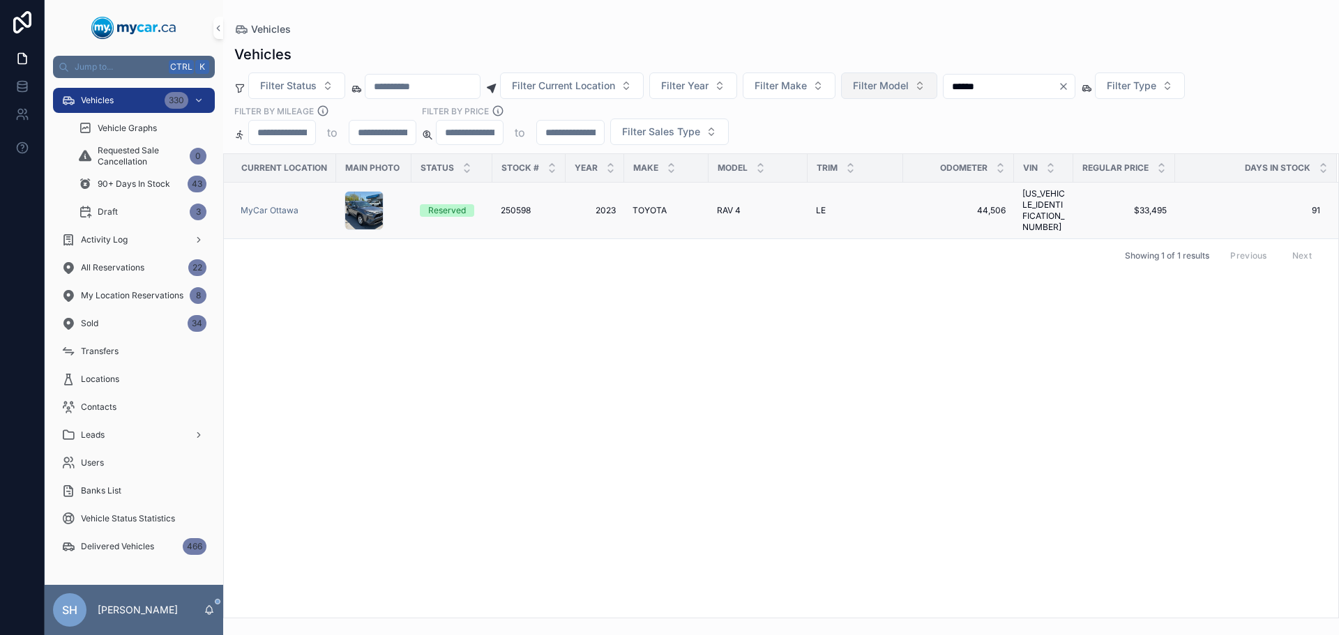
click at [522, 206] on span "250598" at bounding box center [516, 210] width 30 height 11
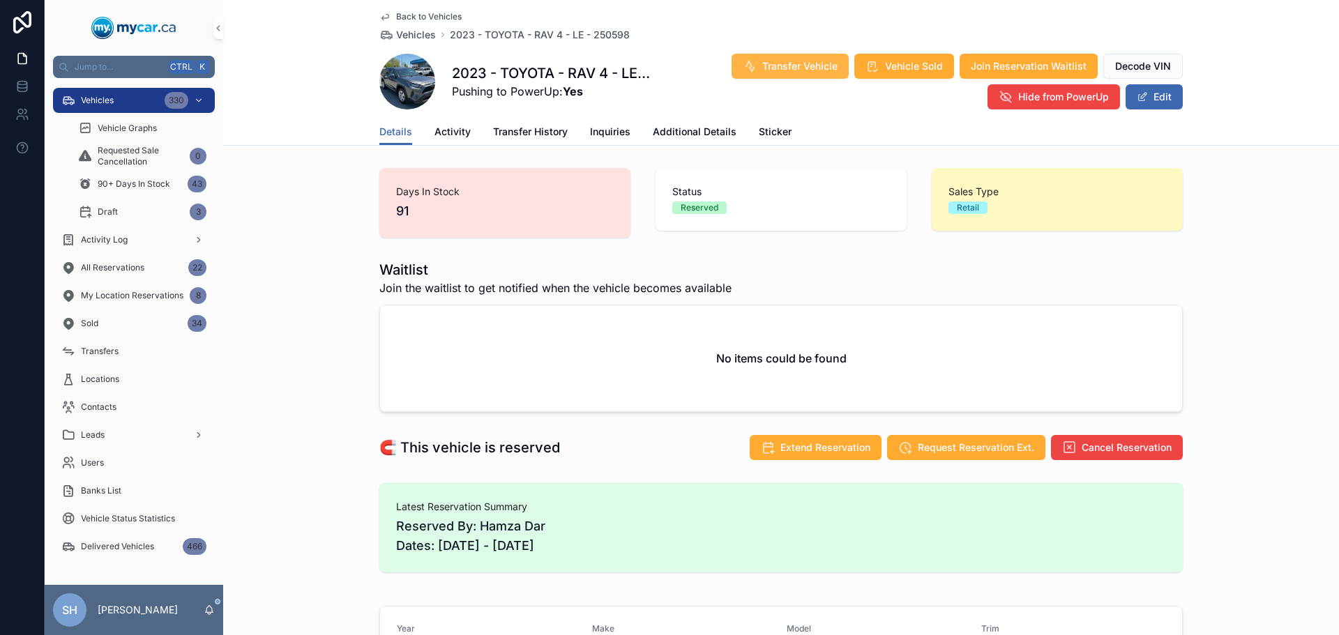
click at [768, 68] on span "Transfer Vehicle" at bounding box center [799, 66] width 75 height 14
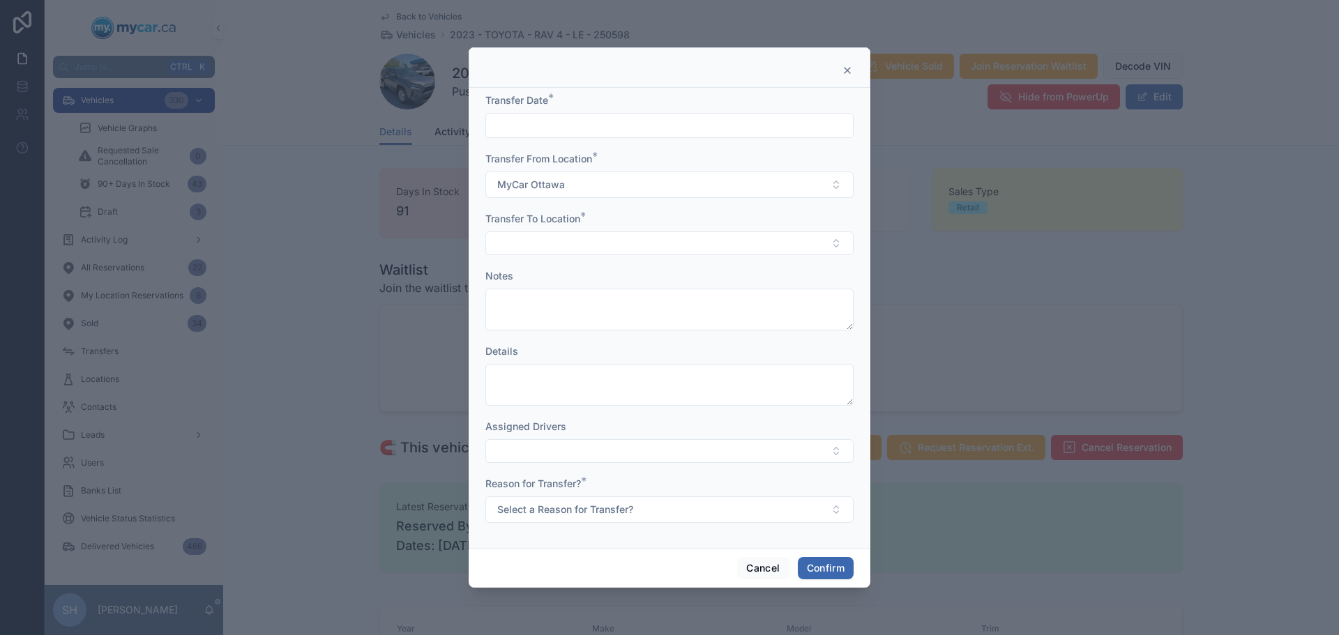
click at [546, 127] on input "text" at bounding box center [669, 126] width 367 height 20
click at [679, 158] on button "Today" at bounding box center [670, 159] width 52 height 25
type input "*********"
click at [515, 234] on button "Select Button" at bounding box center [669, 244] width 368 height 24
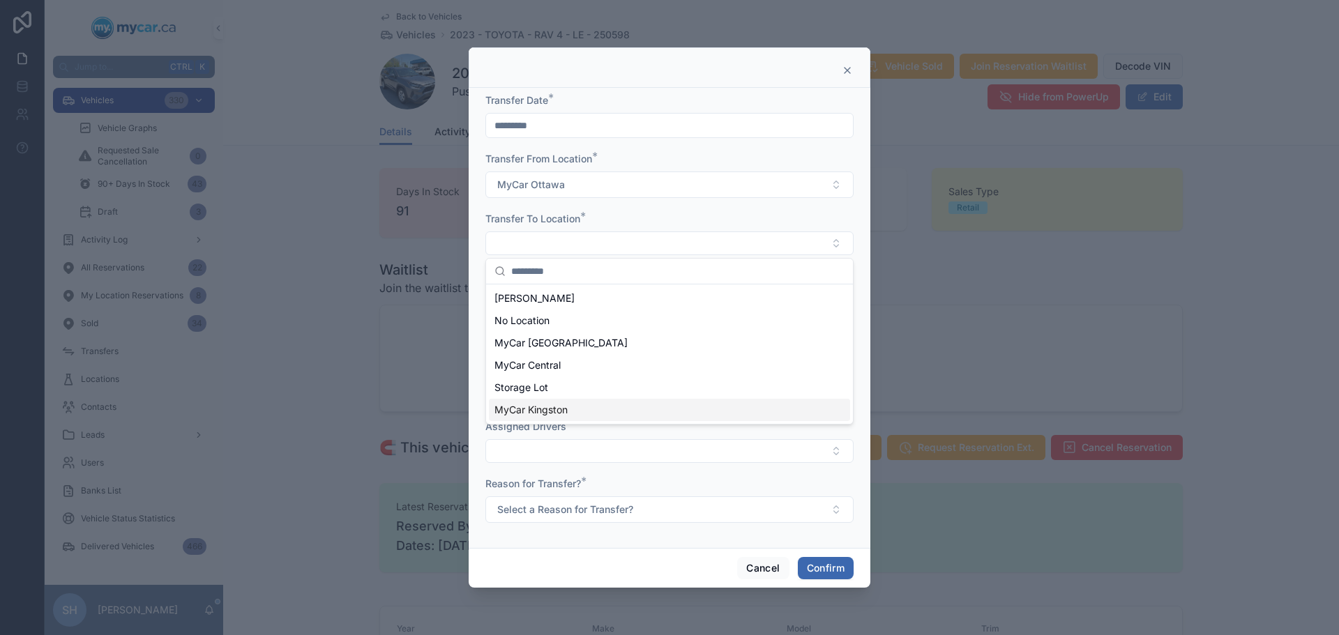
click at [587, 411] on div "MyCar Kingston" at bounding box center [669, 410] width 361 height 22
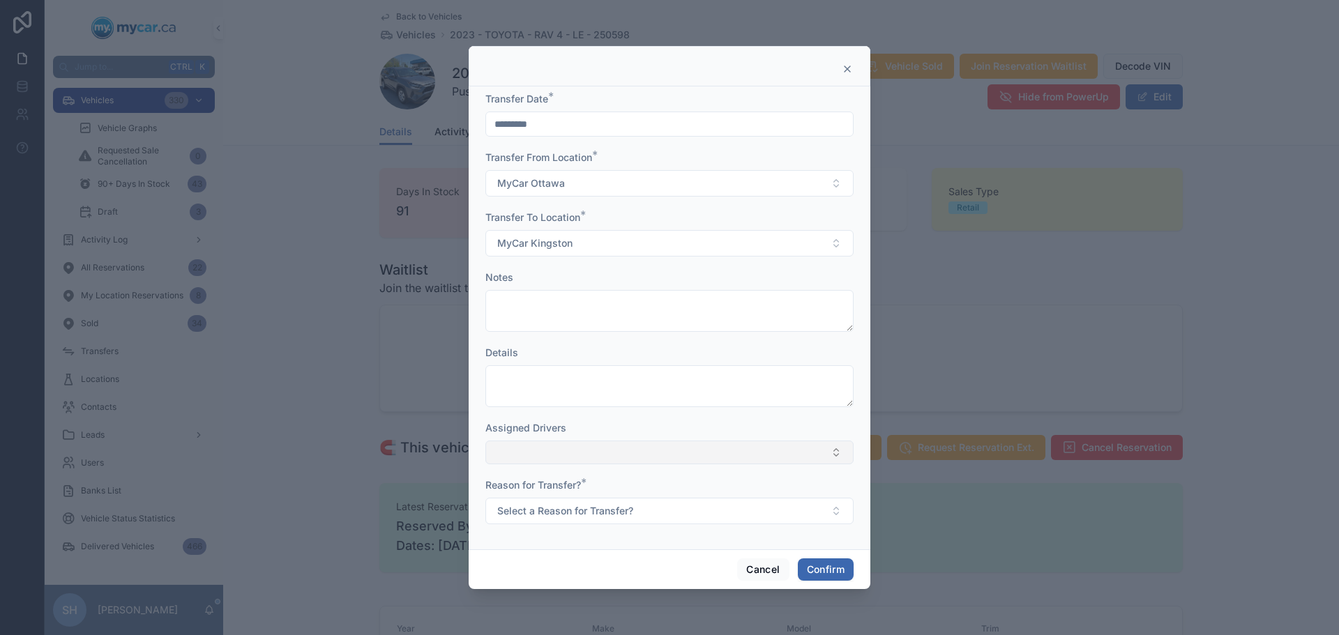
click at [566, 459] on button "Select Button" at bounding box center [669, 453] width 368 height 24
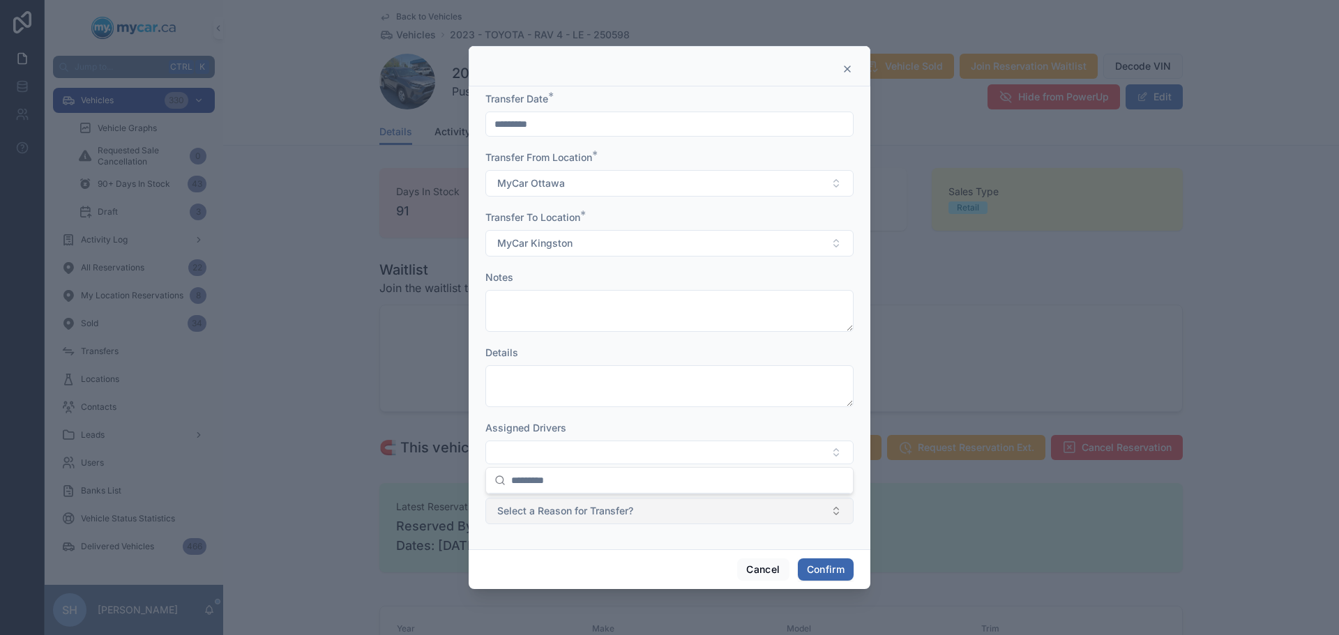
click at [557, 524] on button "Select a Reason for Transfer?" at bounding box center [669, 511] width 368 height 26
click at [539, 462] on div "Sold" at bounding box center [669, 460] width 361 height 21
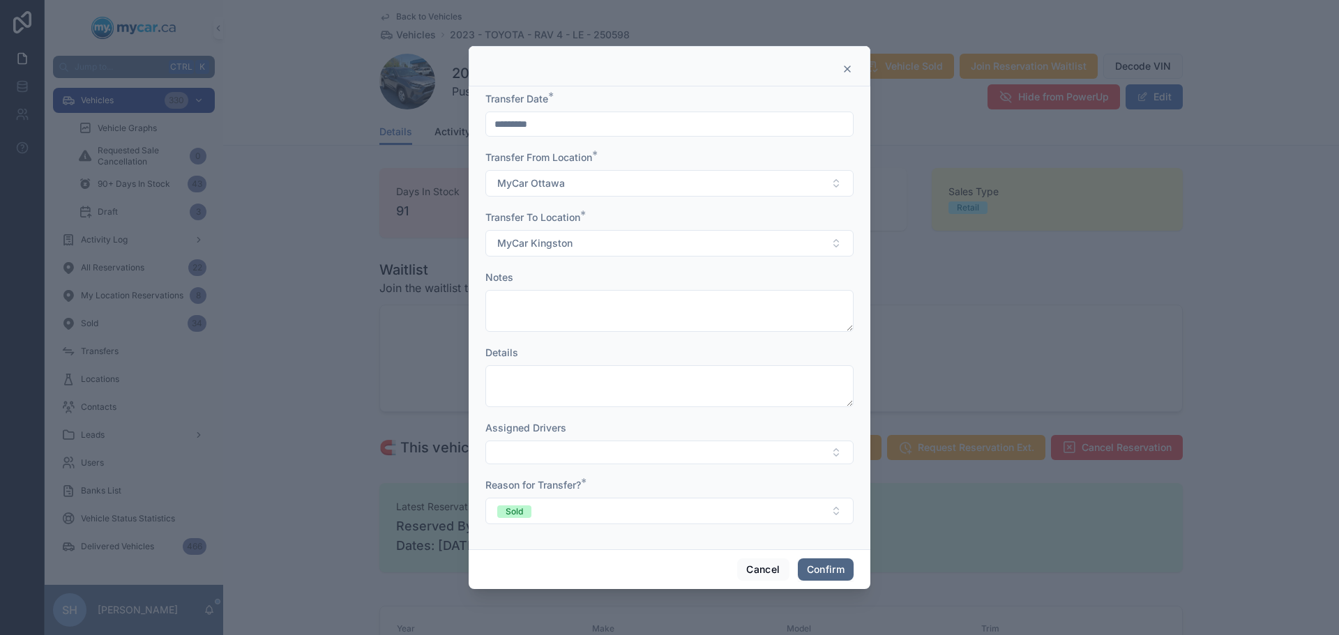
click at [812, 566] on button "Confirm" at bounding box center [826, 570] width 56 height 22
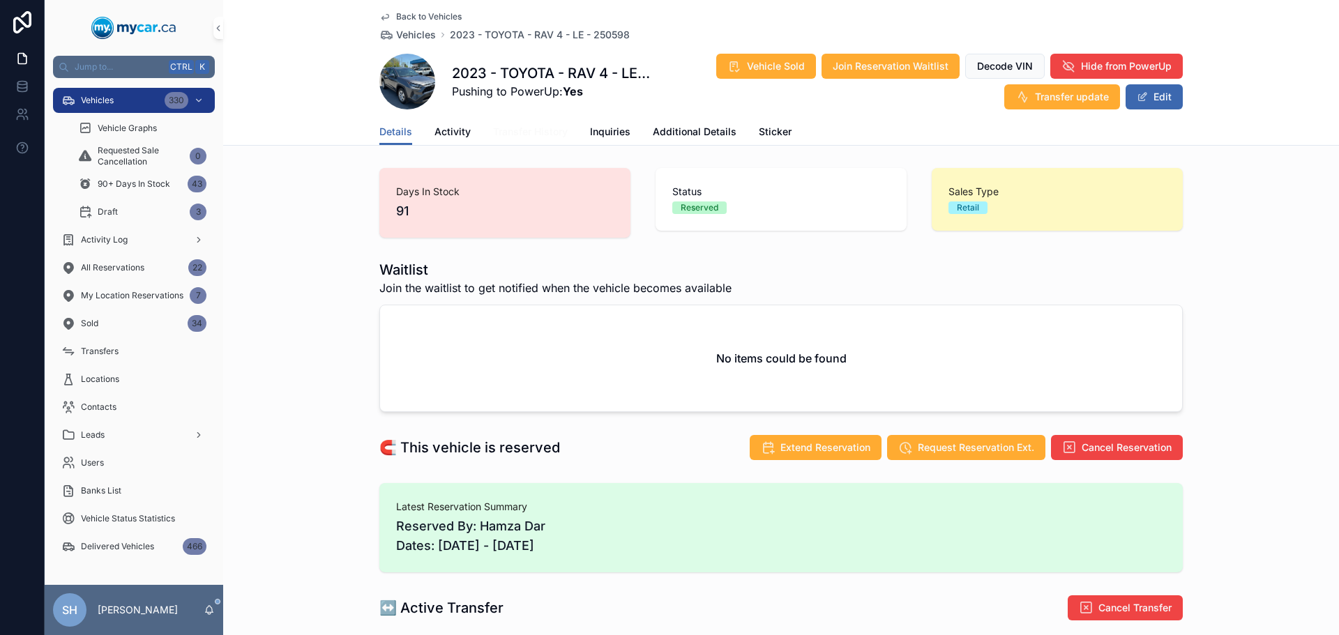
click at [510, 126] on span "Transfer History" at bounding box center [530, 132] width 75 height 14
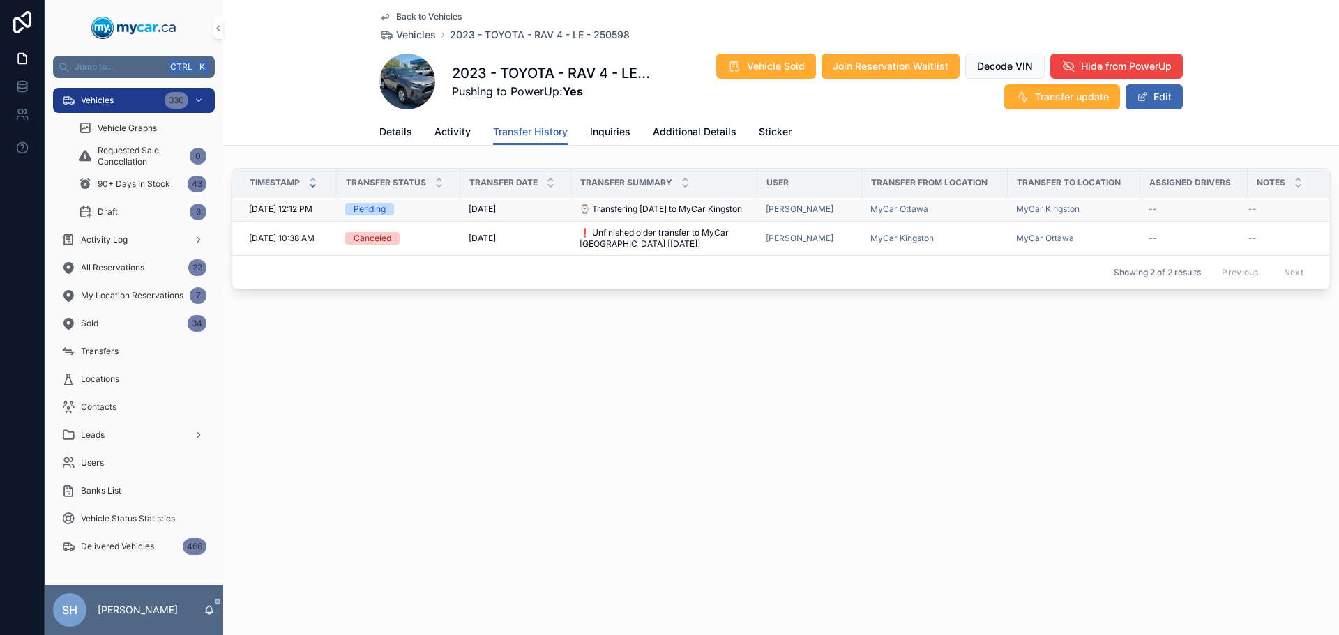
click at [643, 208] on span "⌚ Transfering today to MyCar Kingston" at bounding box center [660, 209] width 162 height 11
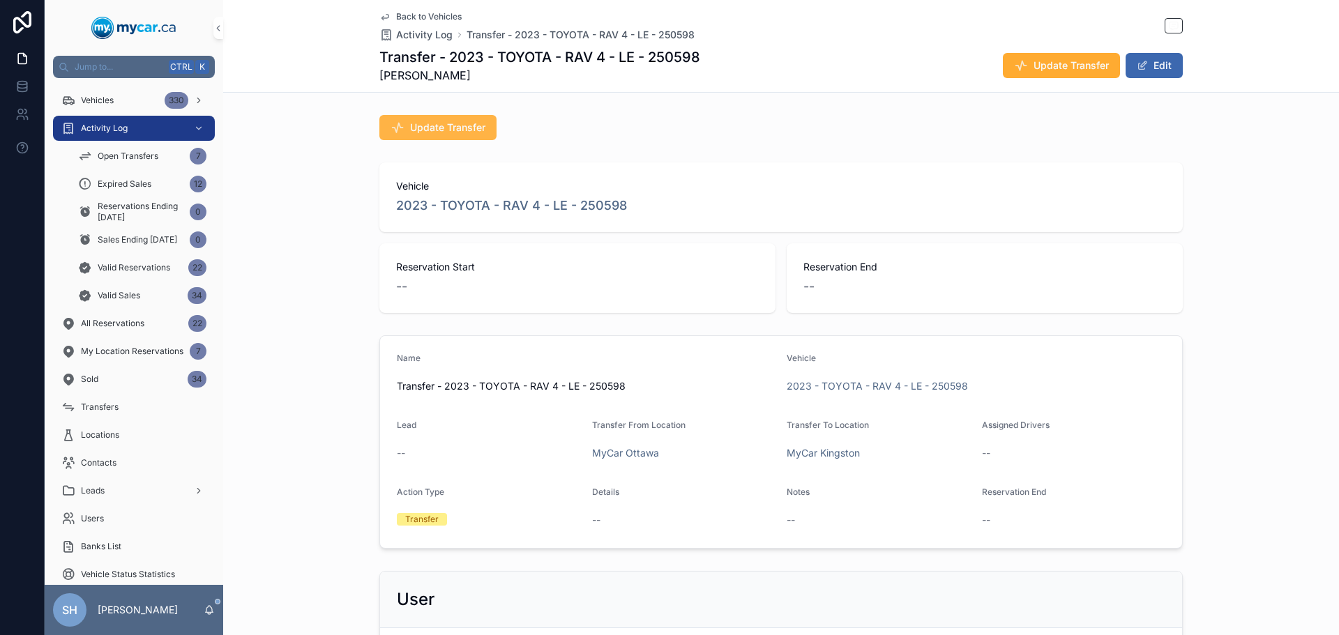
click at [411, 117] on button "Update Transfer" at bounding box center [437, 127] width 117 height 25
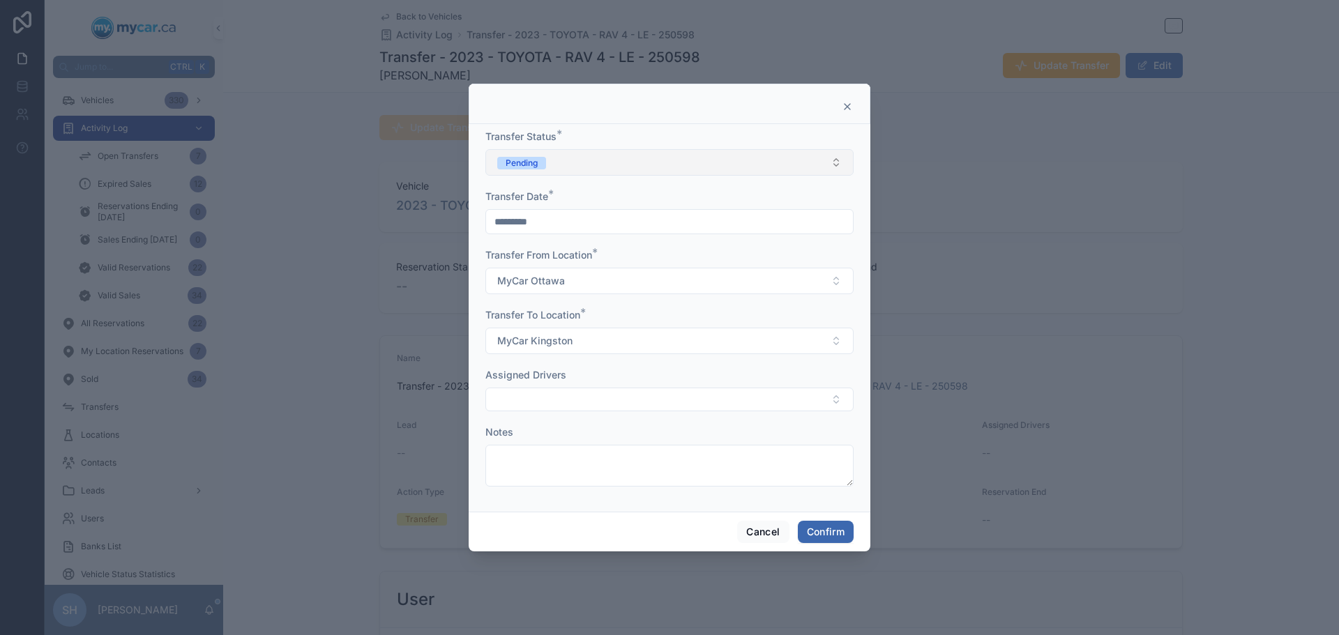
click at [536, 166] on div "Pending" at bounding box center [522, 163] width 32 height 13
click at [517, 259] on div "Completed" at bounding box center [524, 260] width 43 height 13
click at [829, 529] on button "Confirm" at bounding box center [826, 532] width 56 height 22
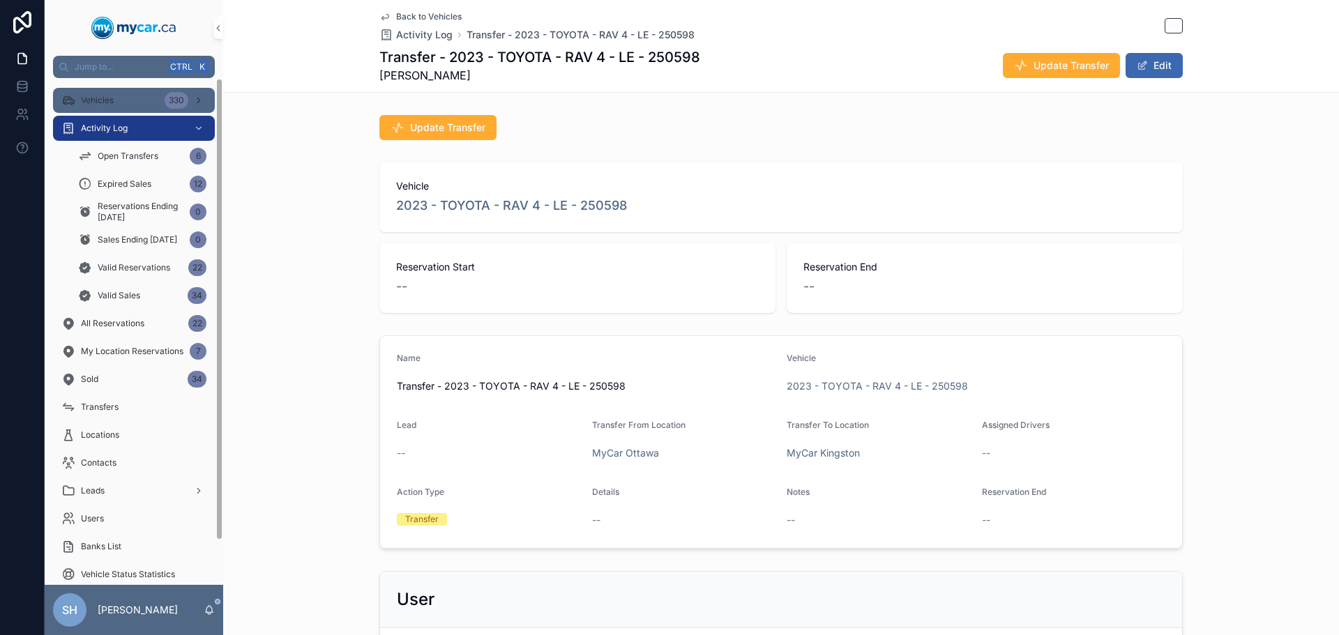
click at [104, 102] on span "Vehicles" at bounding box center [97, 100] width 33 height 11
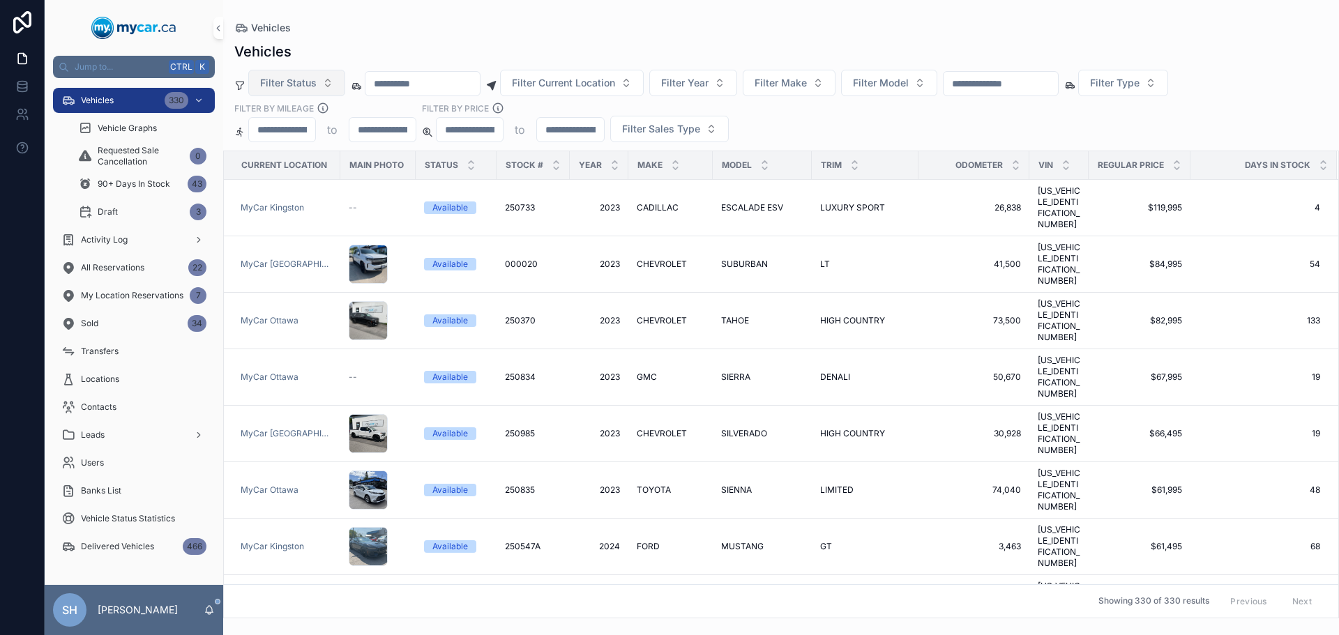
click at [304, 86] on span "Filter Status" at bounding box center [288, 83] width 56 height 14
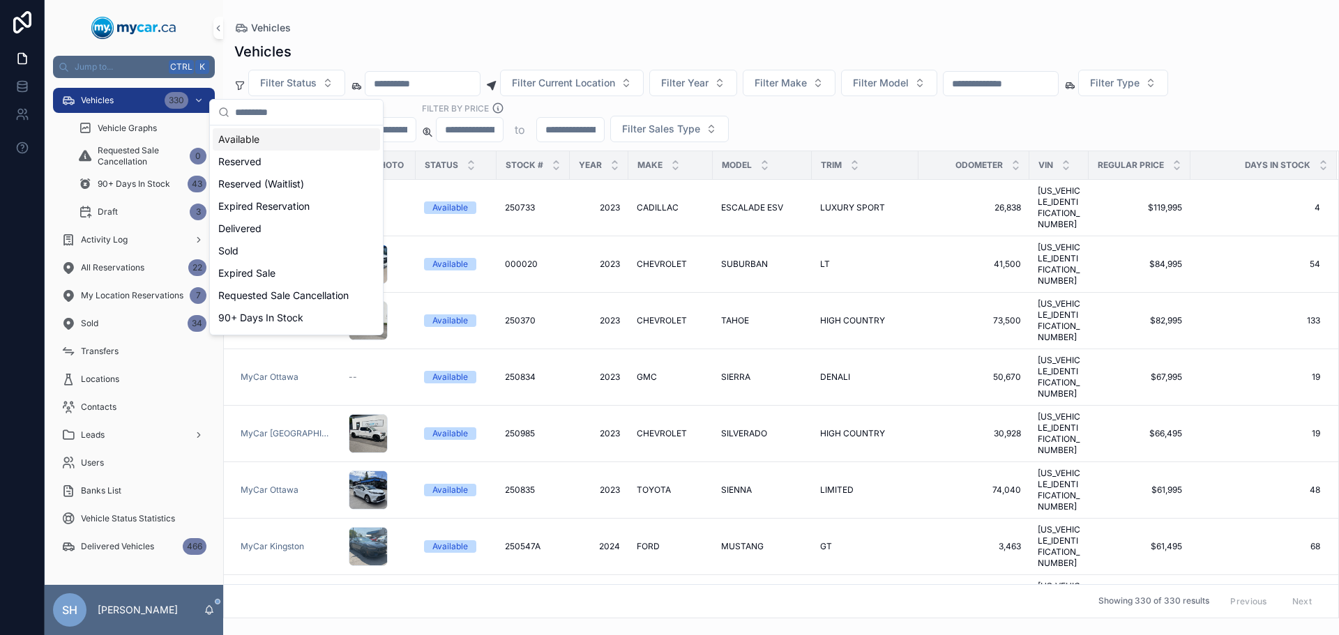
click at [272, 140] on div "Available" at bounding box center [296, 139] width 167 height 22
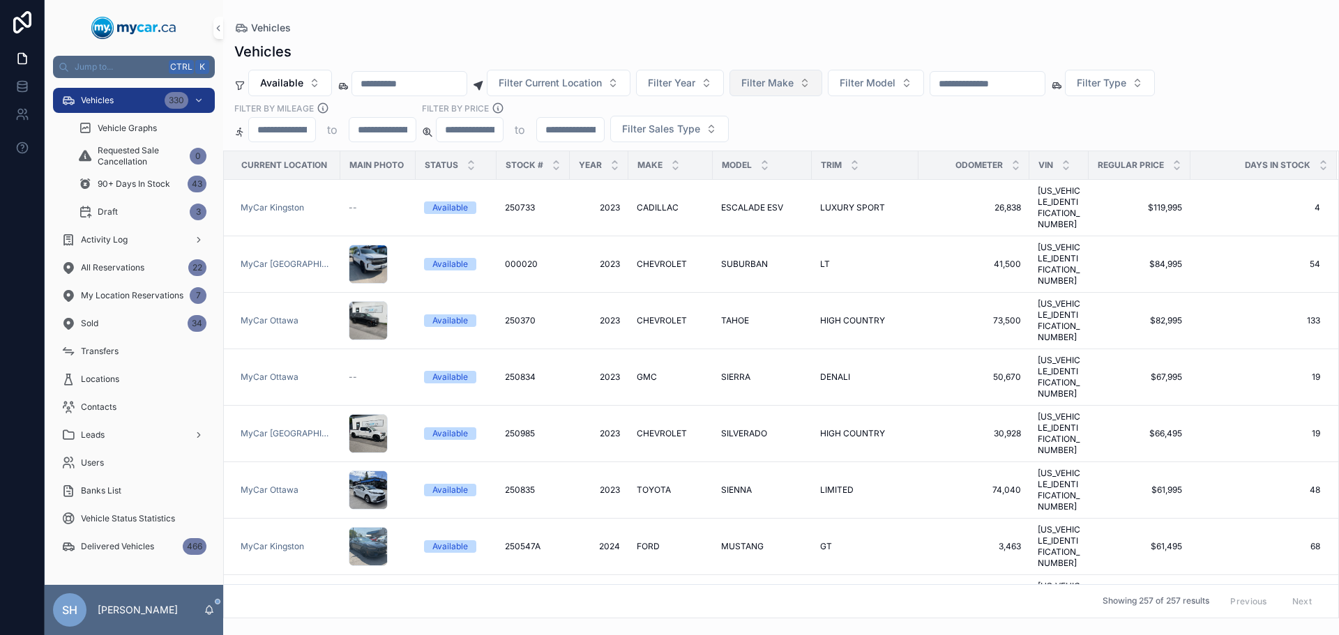
click at [794, 78] on span "Filter Make" at bounding box center [767, 83] width 52 height 14
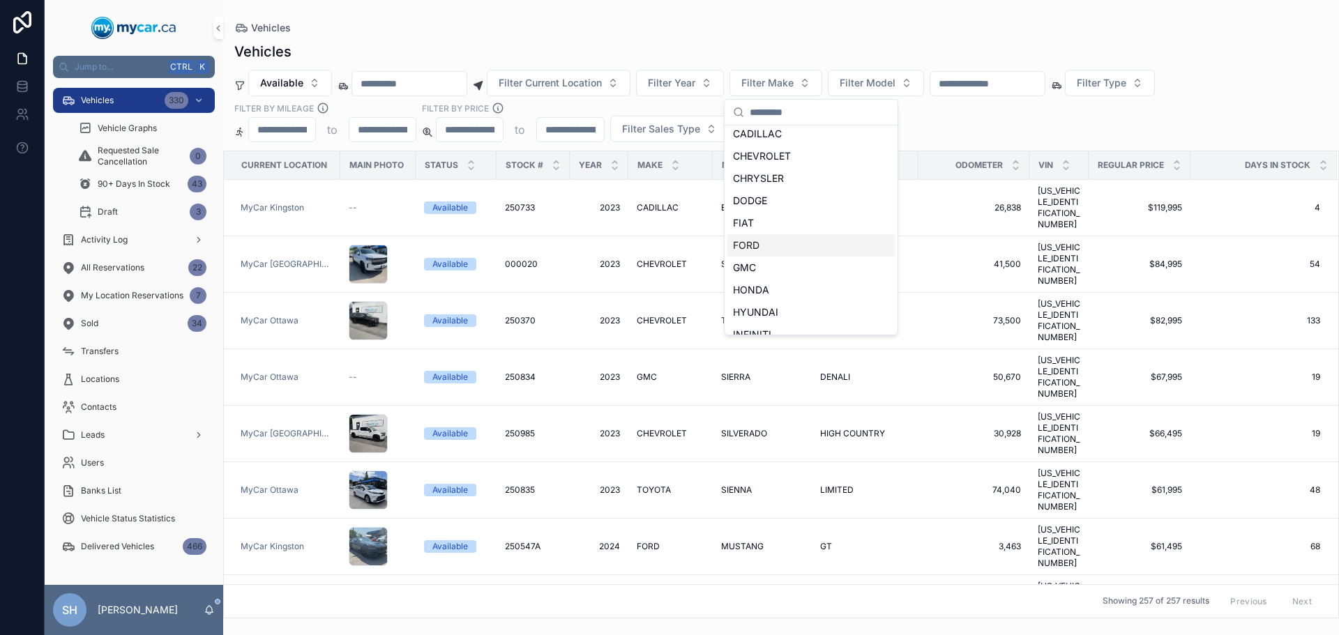
click at [760, 243] on div "FORD" at bounding box center [810, 245] width 167 height 22
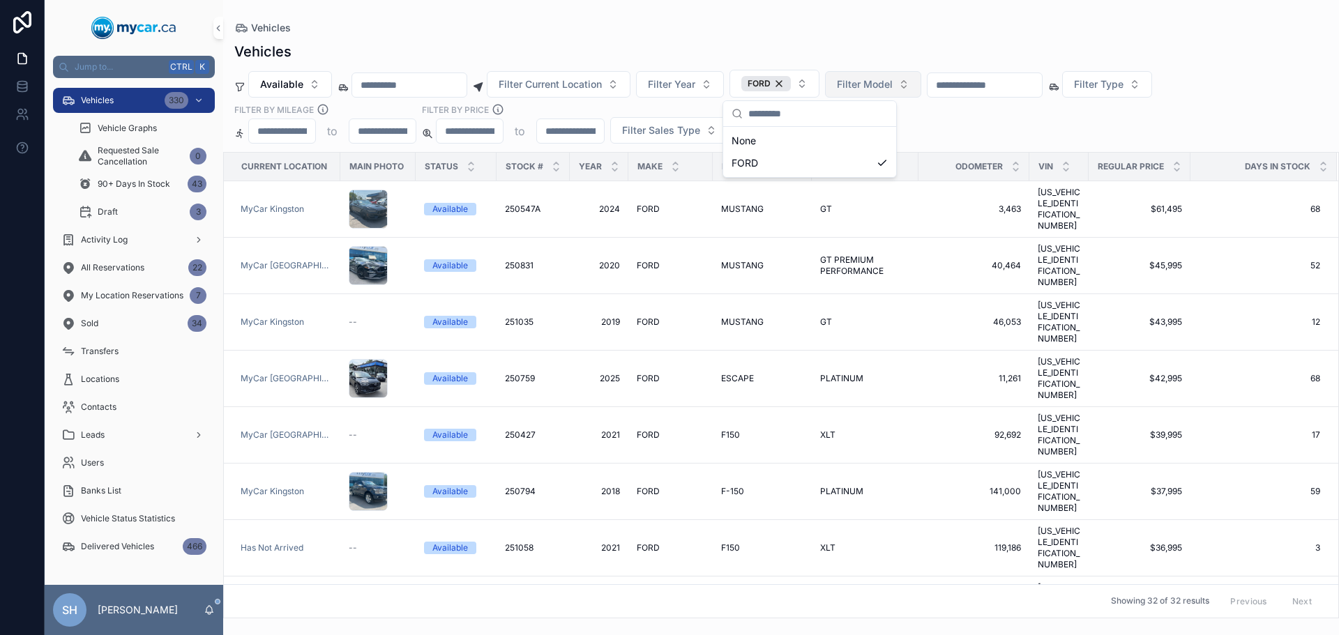
click at [893, 84] on span "Filter Model" at bounding box center [865, 84] width 56 height 14
type input "***"
click at [884, 139] on div "EDGE" at bounding box center [907, 141] width 167 height 22
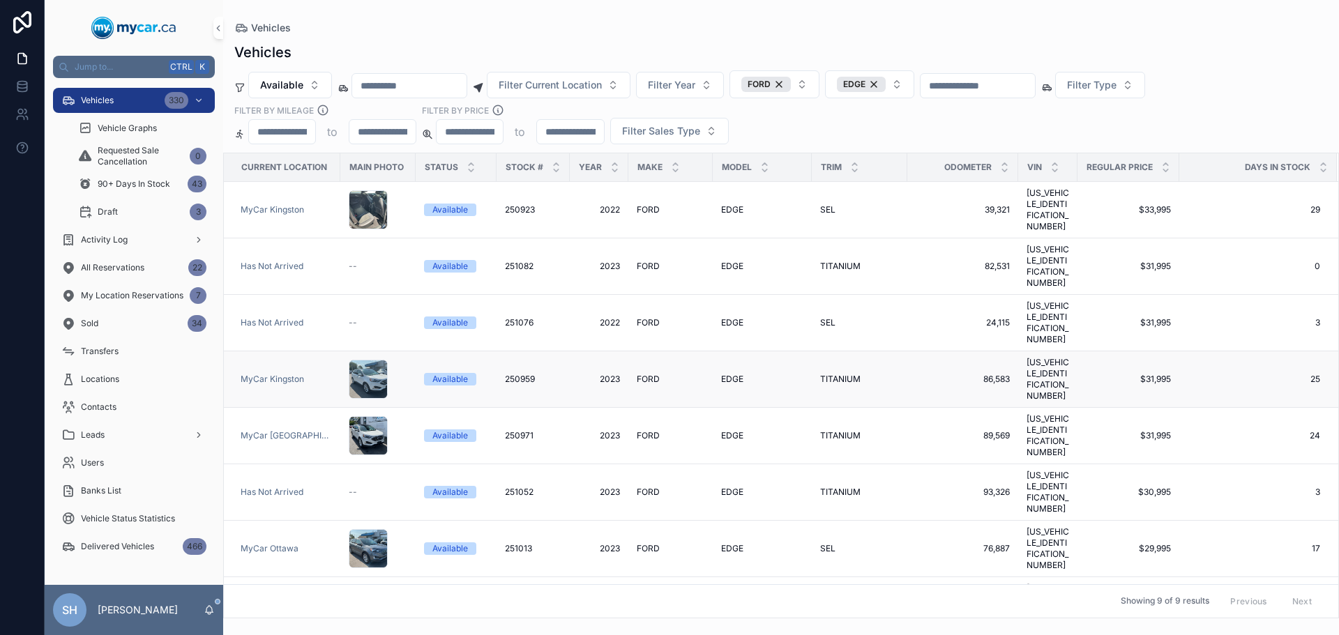
click at [727, 374] on span "EDGE" at bounding box center [732, 379] width 22 height 11
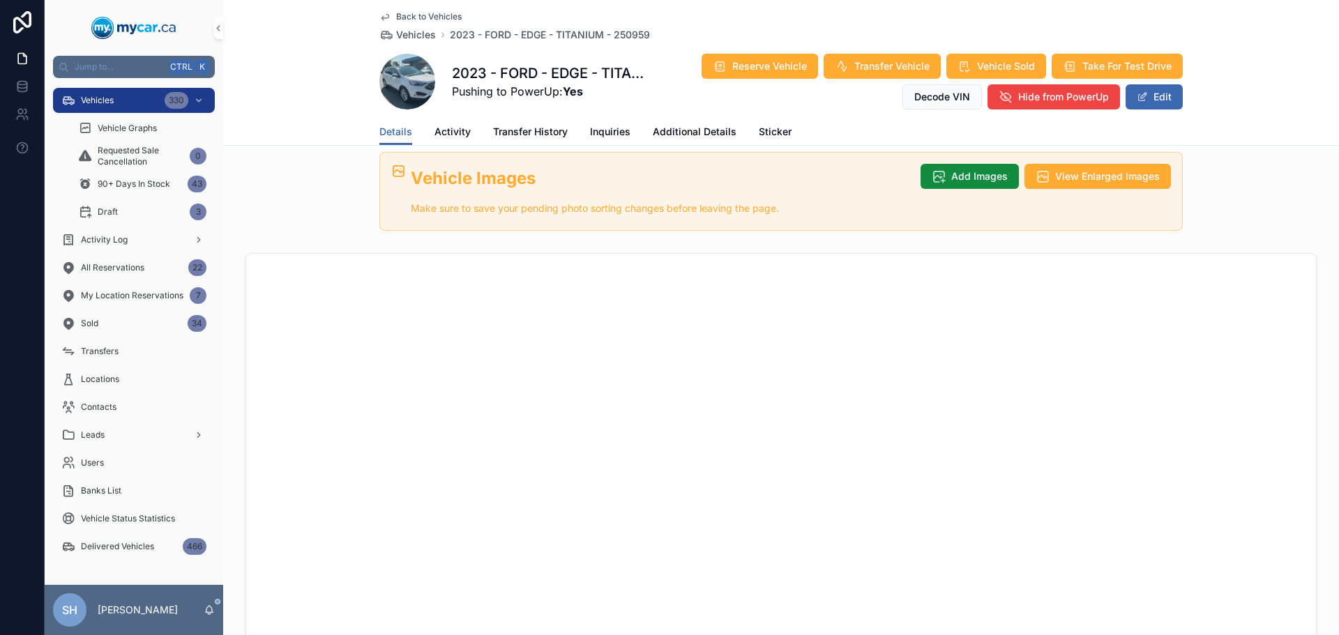
scroll to position [478, 0]
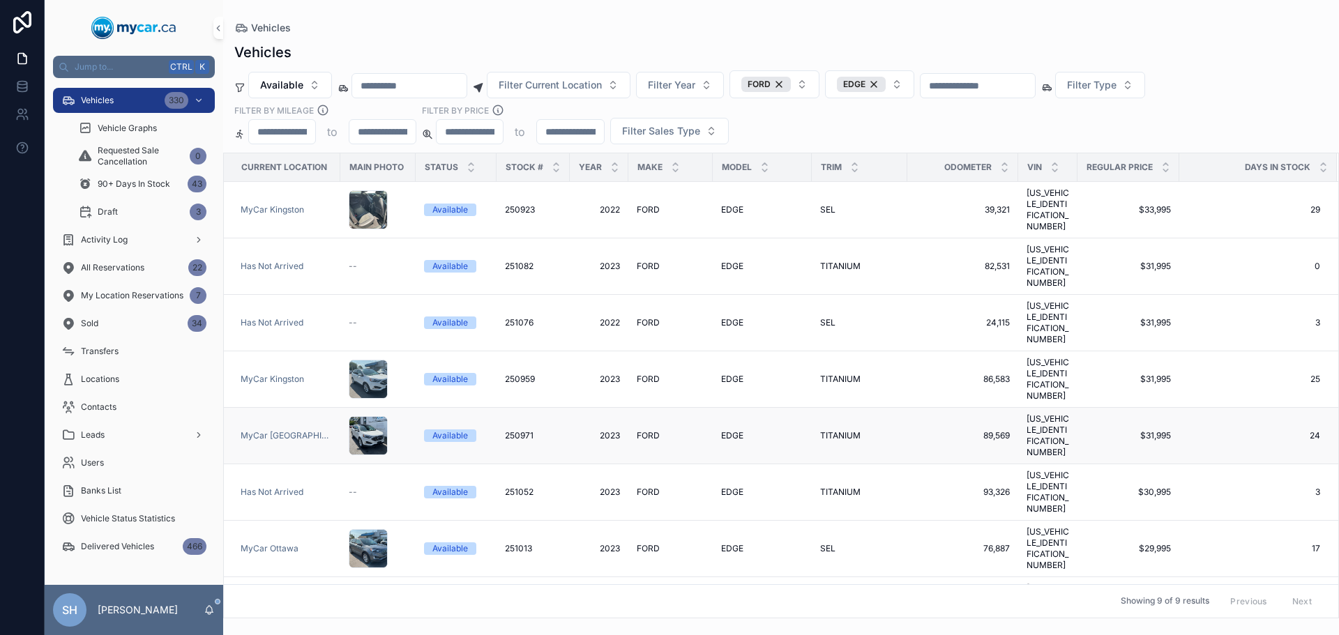
click at [637, 430] on span "FORD" at bounding box center [648, 435] width 23 height 11
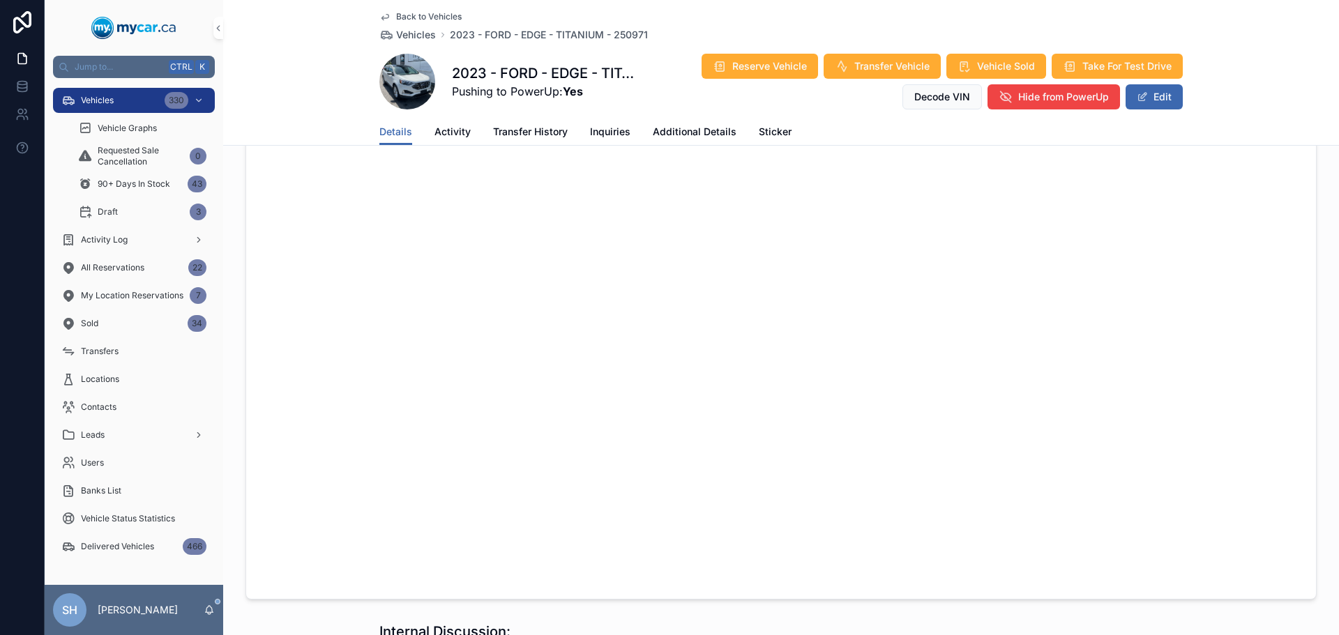
scroll to position [907, 0]
click at [116, 93] on div "Vehicles 330" at bounding box center [133, 100] width 145 height 22
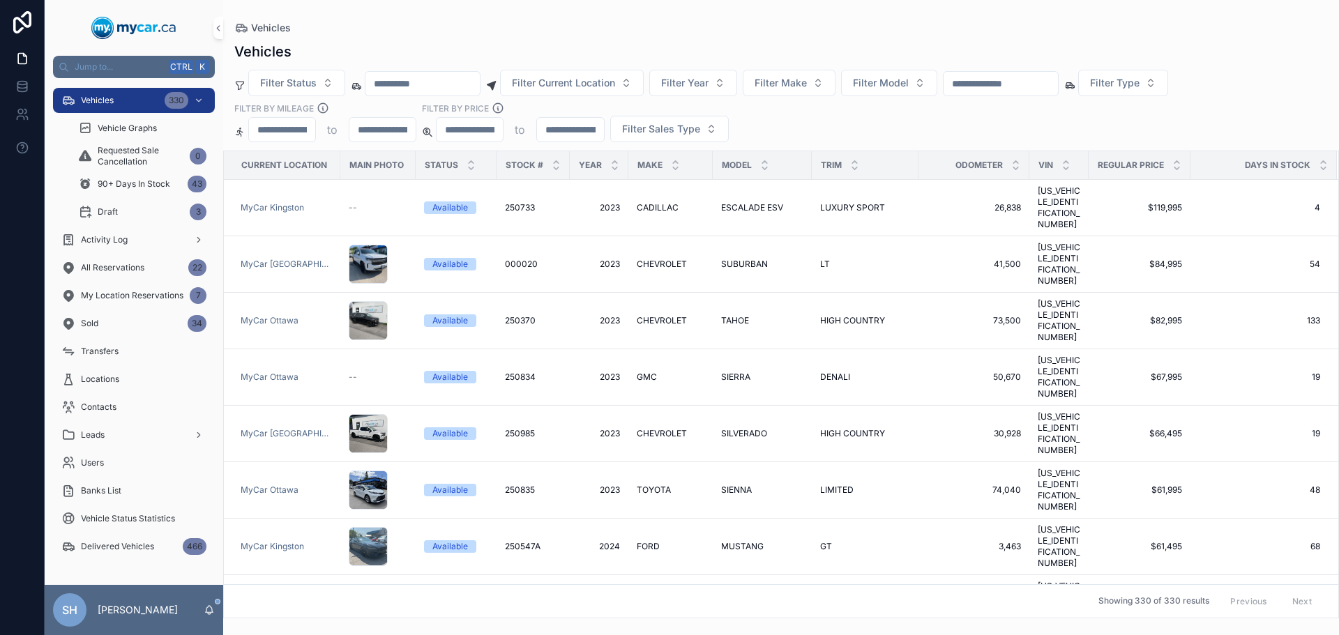
click at [1014, 91] on input "scrollable content" at bounding box center [1001, 84] width 114 height 20
type input "******"
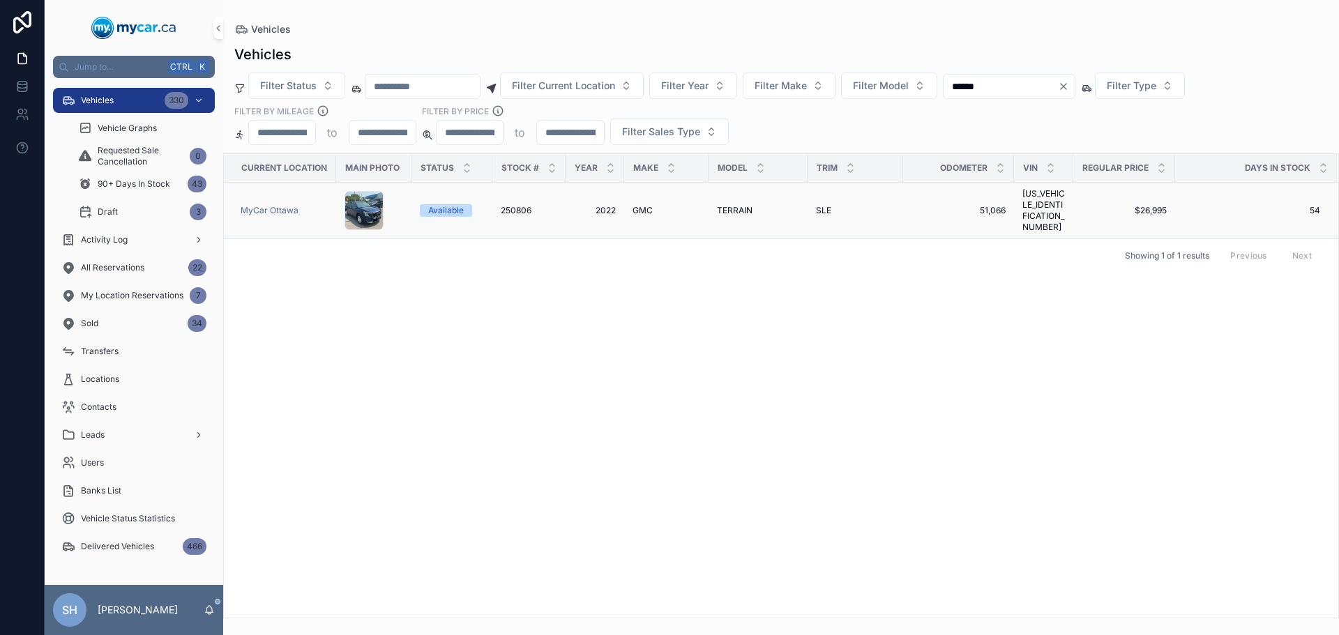
click at [633, 202] on td "GMC GMC" at bounding box center [666, 211] width 84 height 56
click at [649, 206] on span "GMC" at bounding box center [642, 210] width 20 height 11
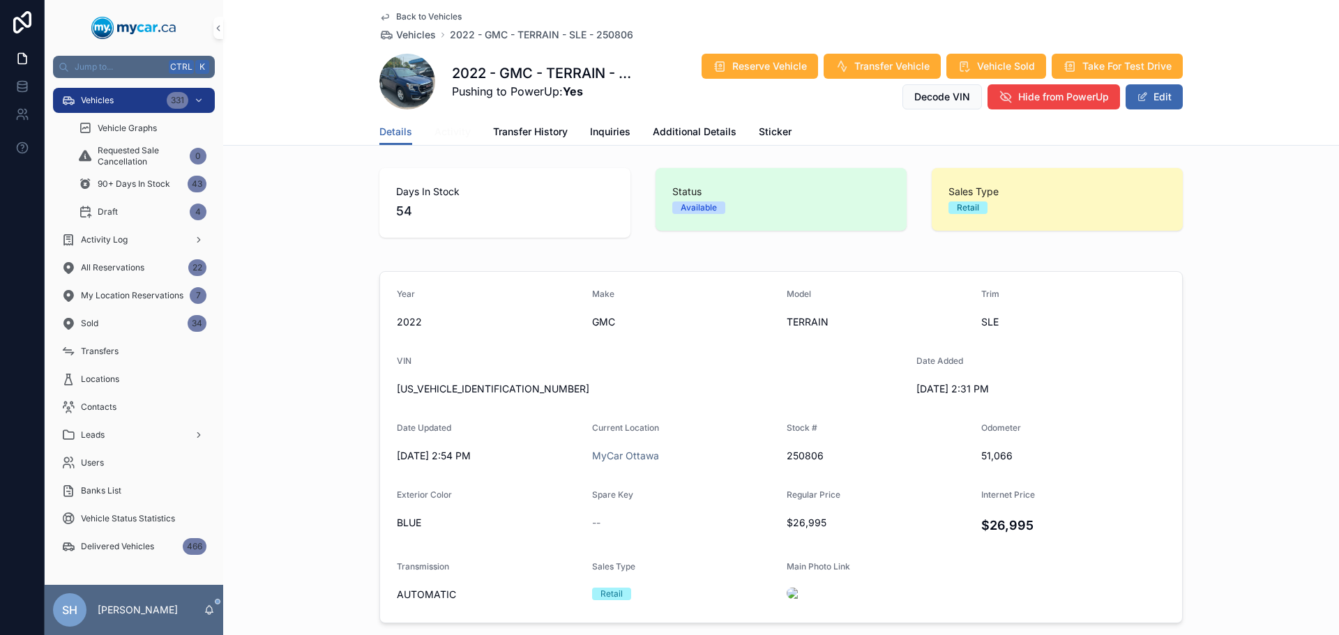
click at [446, 128] on span "Activity" at bounding box center [452, 132] width 36 height 14
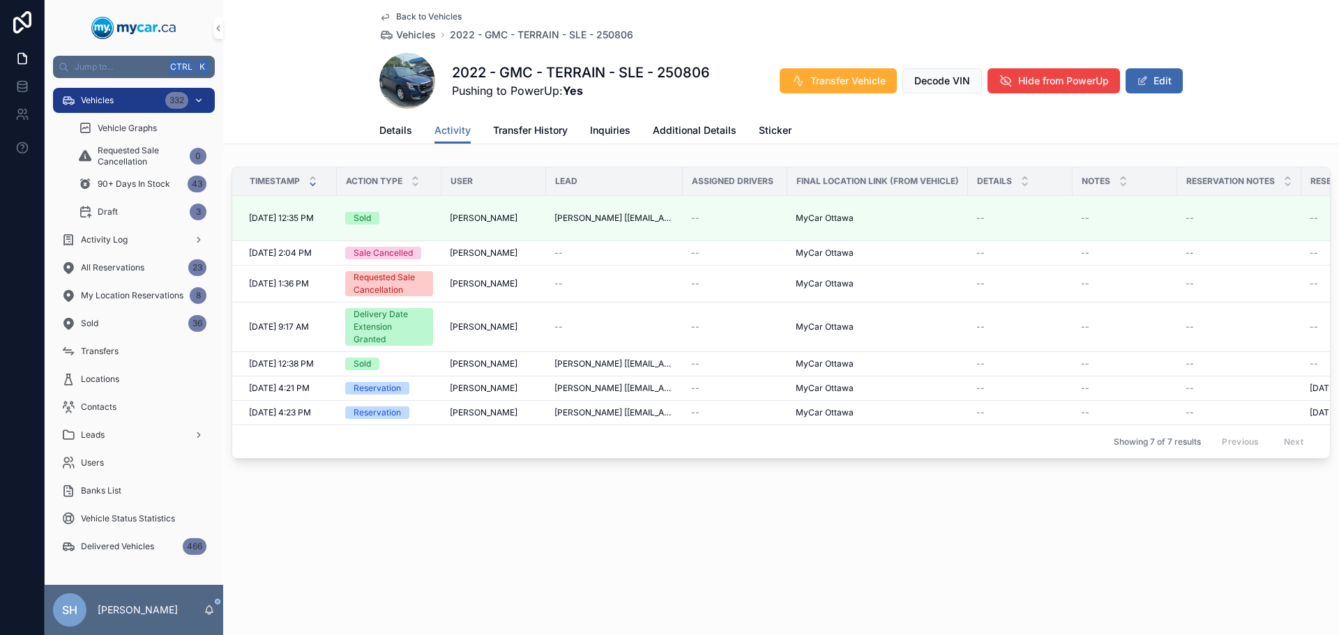
click at [91, 97] on span "Vehicles" at bounding box center [97, 100] width 33 height 11
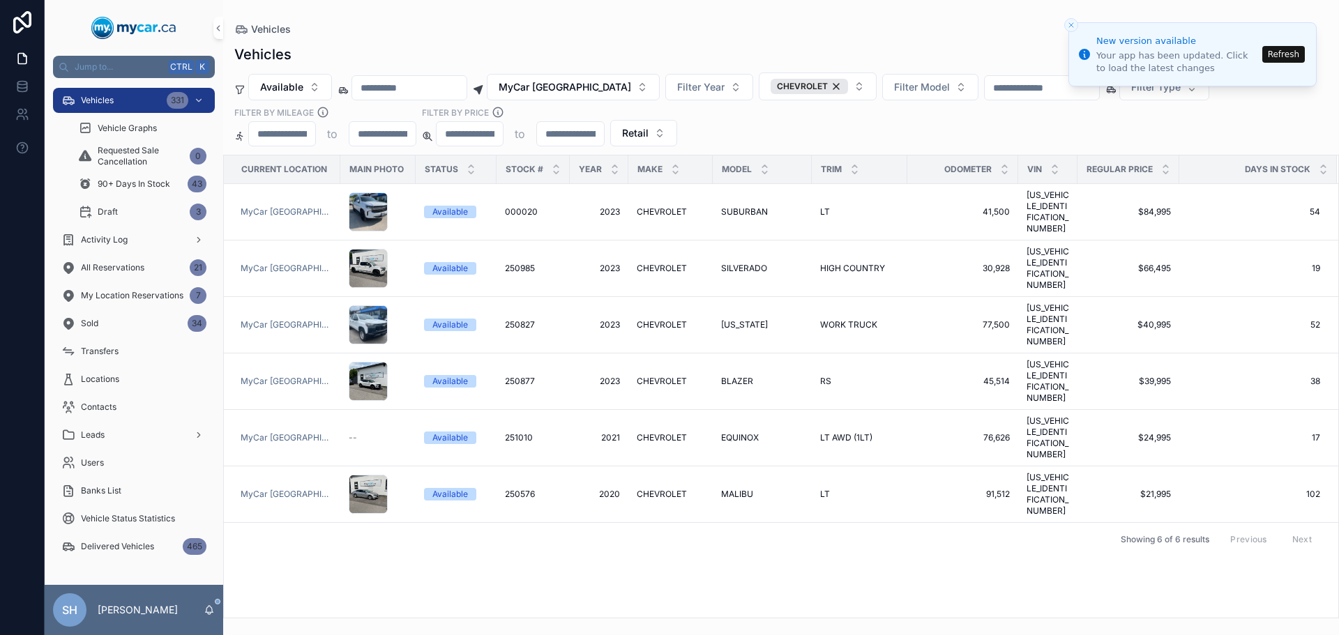
click at [791, 21] on div "Vehicles Vehicles Available MyCar [GEOGRAPHIC_DATA] Filter Year CHEVROLET Filte…" at bounding box center [781, 309] width 1116 height 619
click at [764, 31] on div "Vehicles" at bounding box center [780, 29] width 1093 height 14
click at [591, 85] on span "MyCar [GEOGRAPHIC_DATA]" at bounding box center [565, 87] width 132 height 14
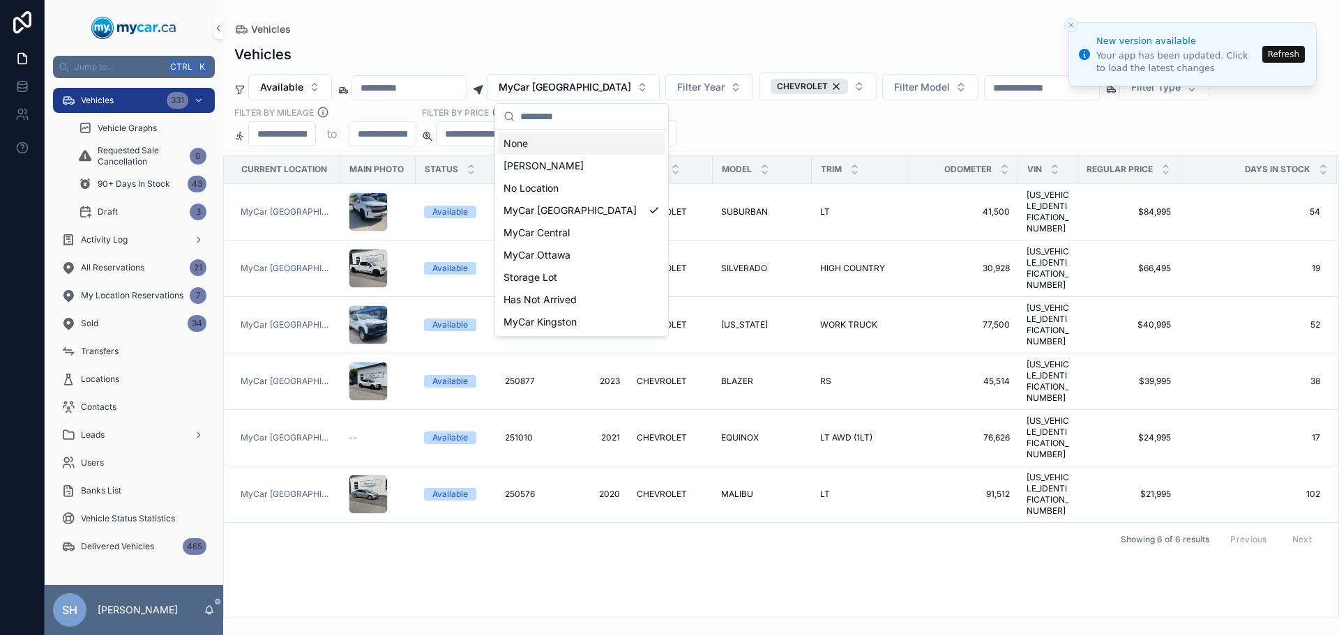
click at [550, 148] on div "None" at bounding box center [581, 143] width 167 height 22
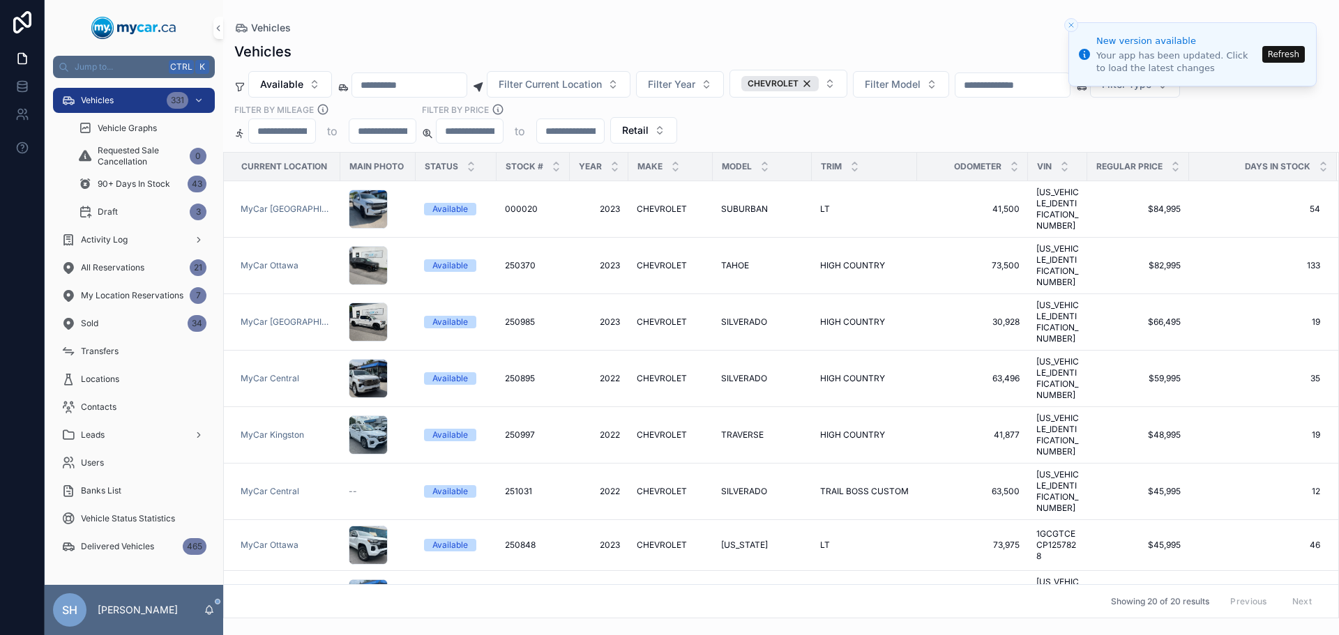
drag, startPoint x: 856, startPoint y: 26, endPoint x: 865, endPoint y: 37, distance: 13.8
click at [856, 26] on div "Vehicles" at bounding box center [780, 27] width 1093 height 11
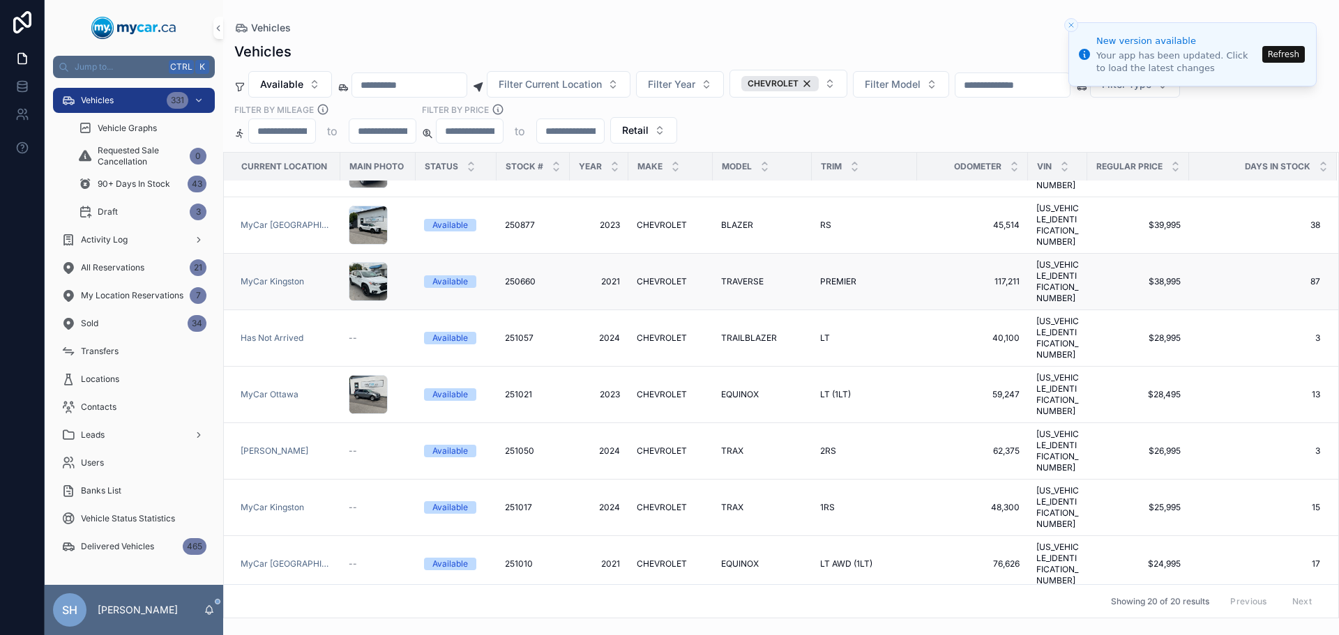
scroll to position [488, 0]
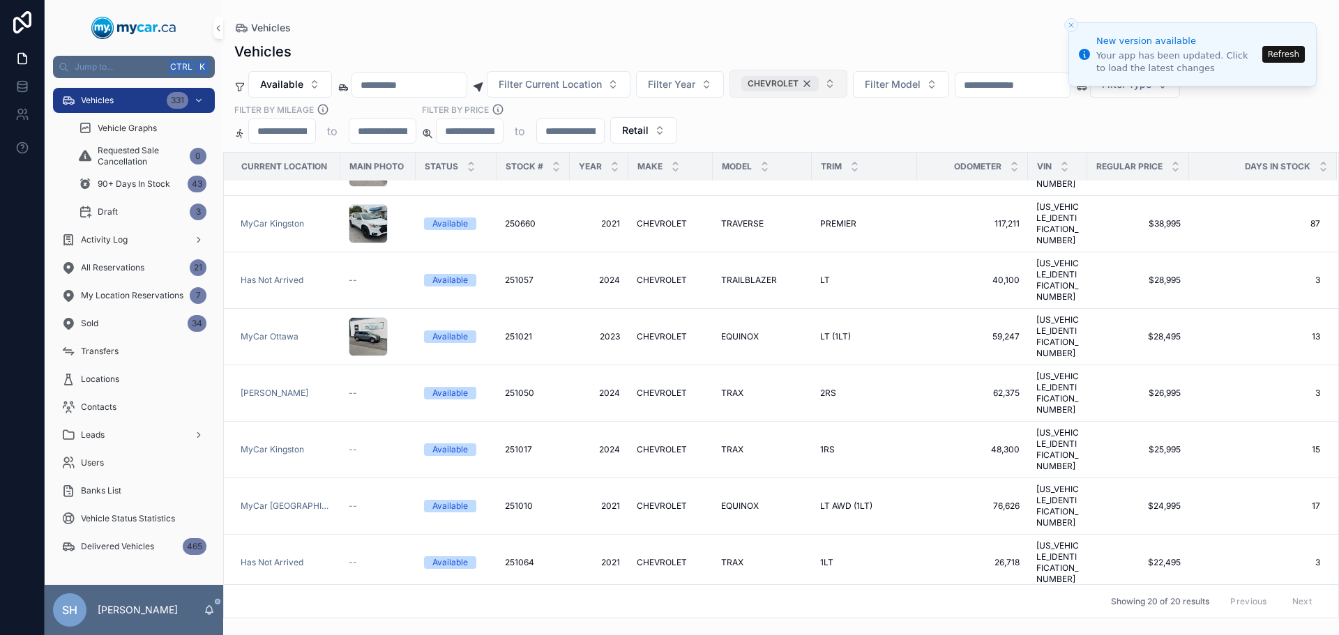
click at [796, 89] on div "CHEVROLET" at bounding box center [779, 83] width 77 height 15
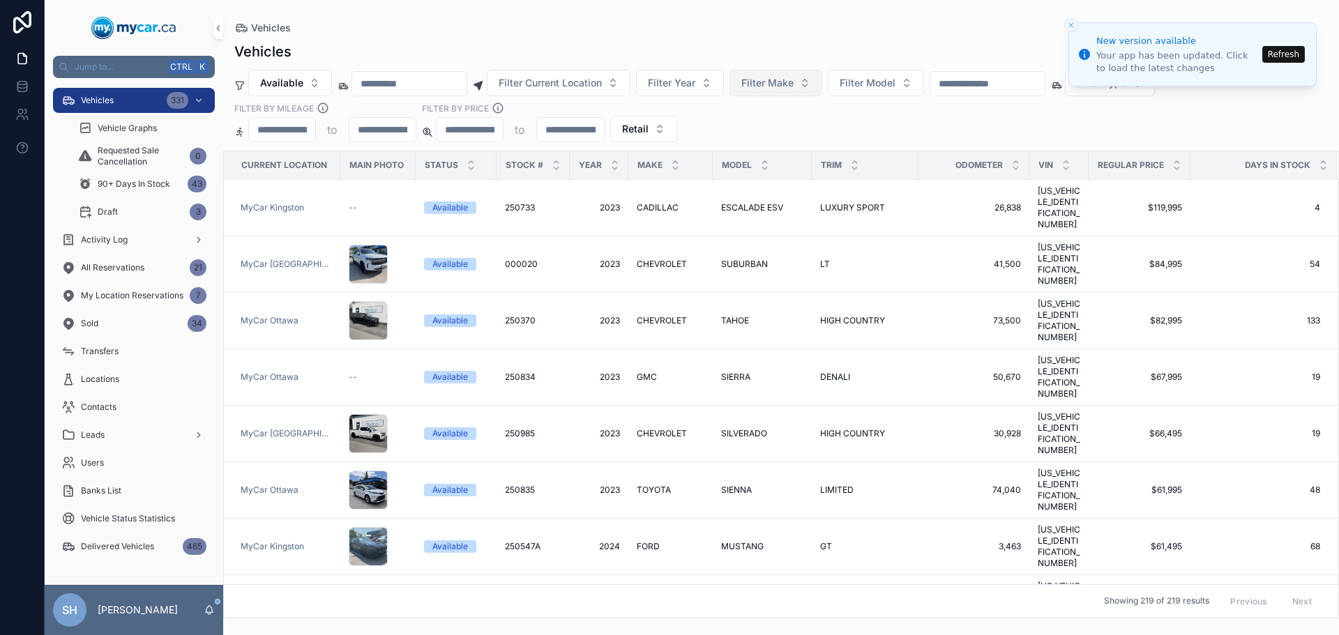
click at [1280, 58] on button "Refresh" at bounding box center [1283, 54] width 43 height 17
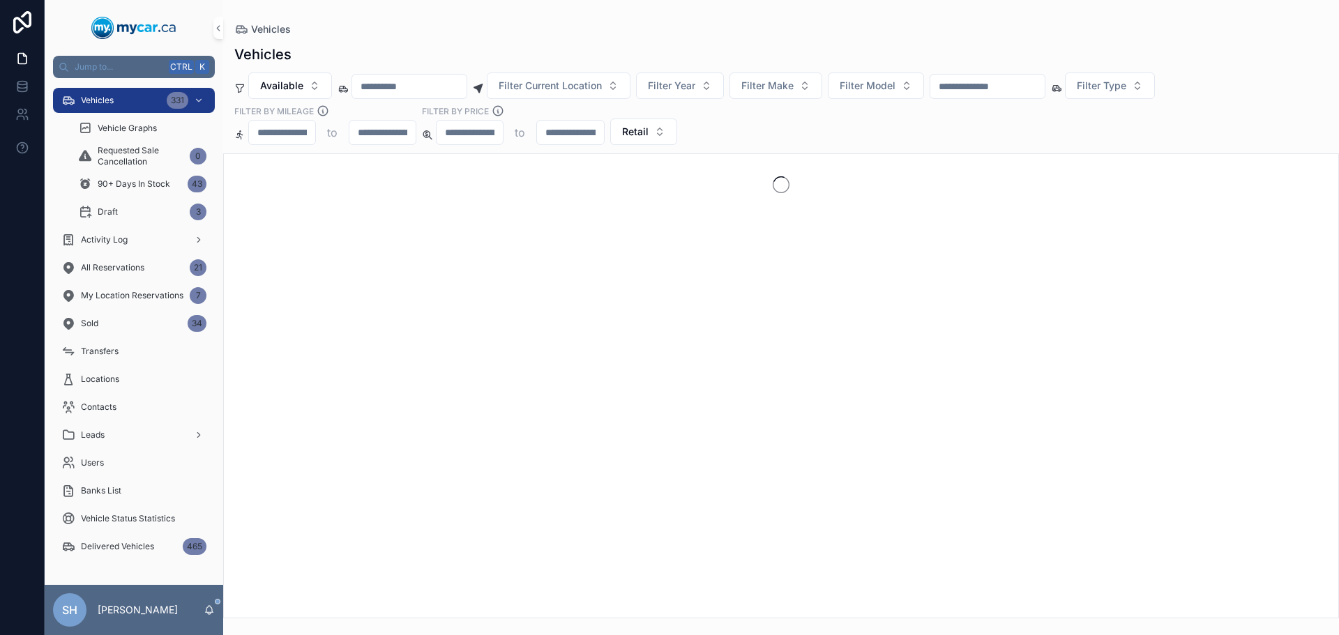
click at [990, 91] on input "scrollable content" at bounding box center [987, 87] width 114 height 20
type input "******"
click at [631, 129] on span "Retail" at bounding box center [635, 132] width 26 height 14
click at [584, 190] on div "None" at bounding box center [642, 188] width 167 height 22
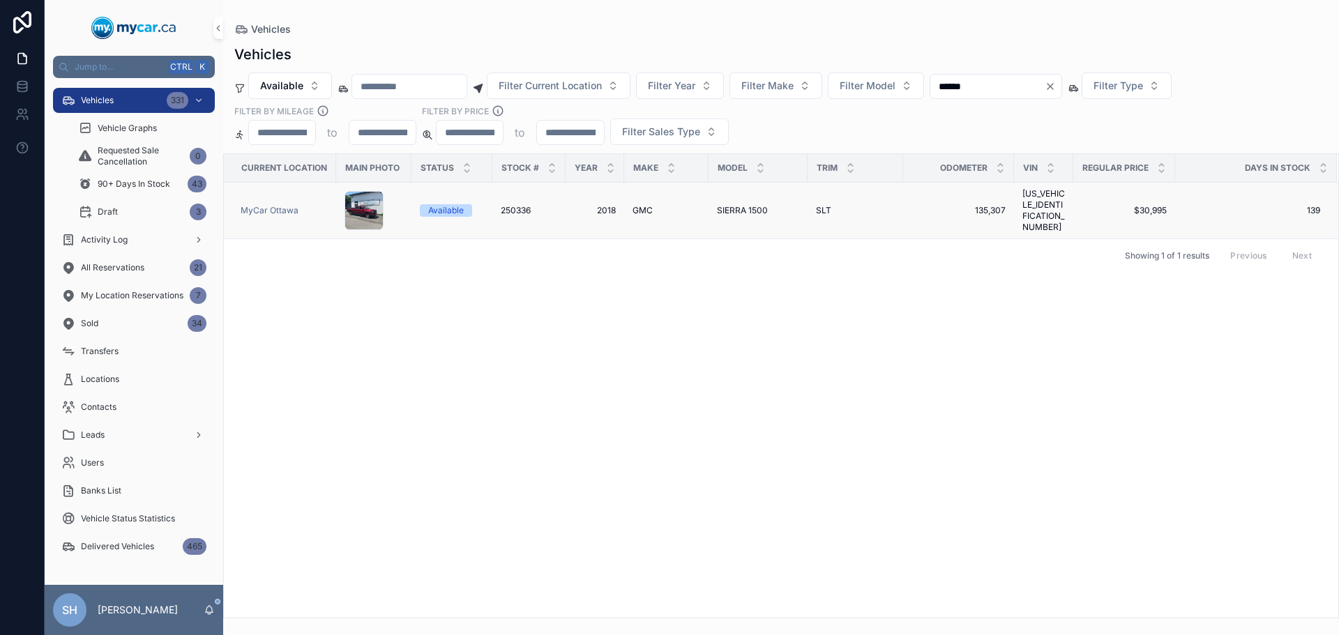
click at [613, 205] on span "2018" at bounding box center [595, 210] width 42 height 11
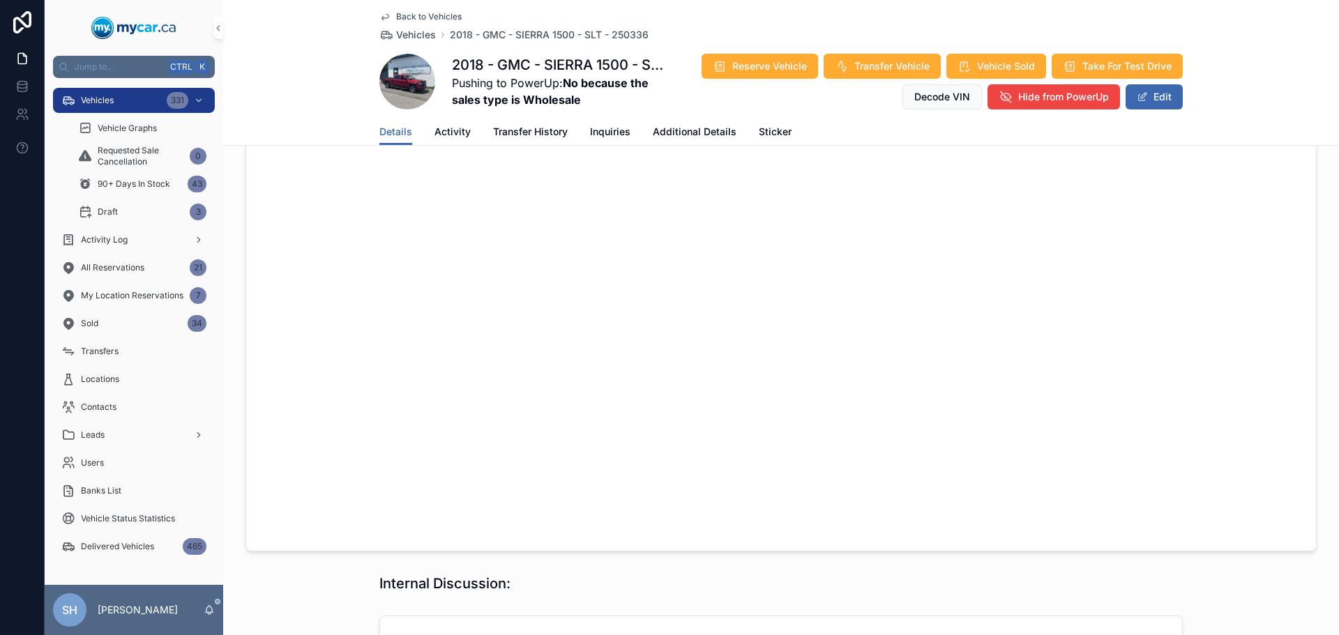
scroll to position [628, 0]
click at [699, 128] on span "Additional Details" at bounding box center [695, 132] width 84 height 14
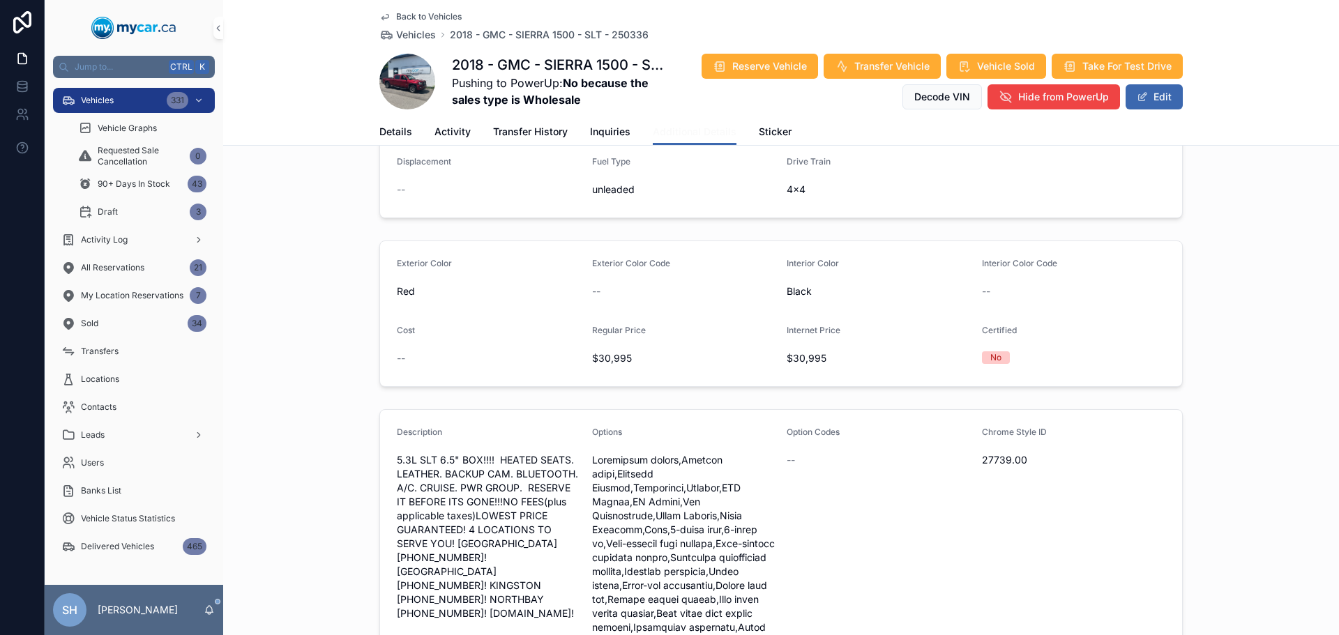
scroll to position [349, 0]
